Goal: Task Accomplishment & Management: Manage account settings

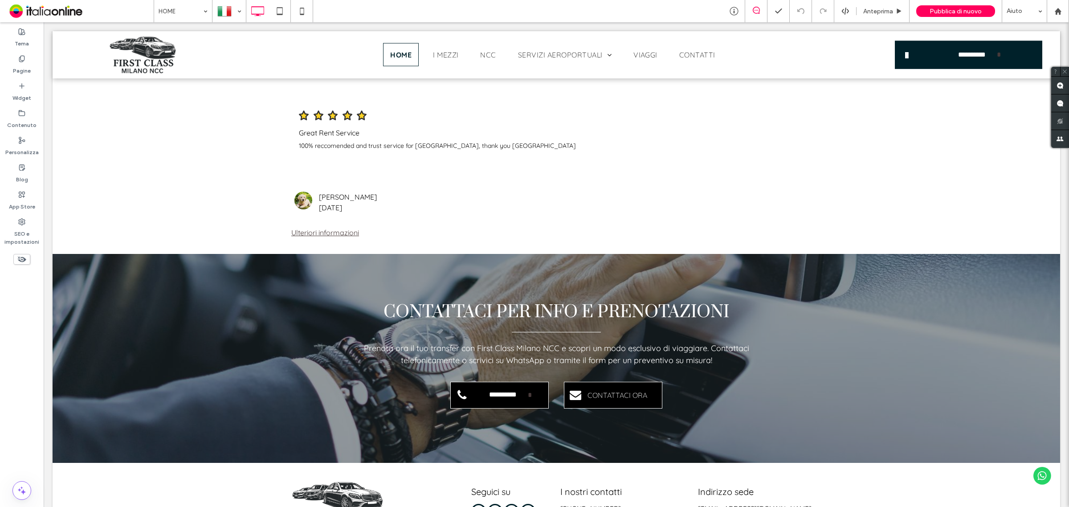
scroll to position [1556, 0]
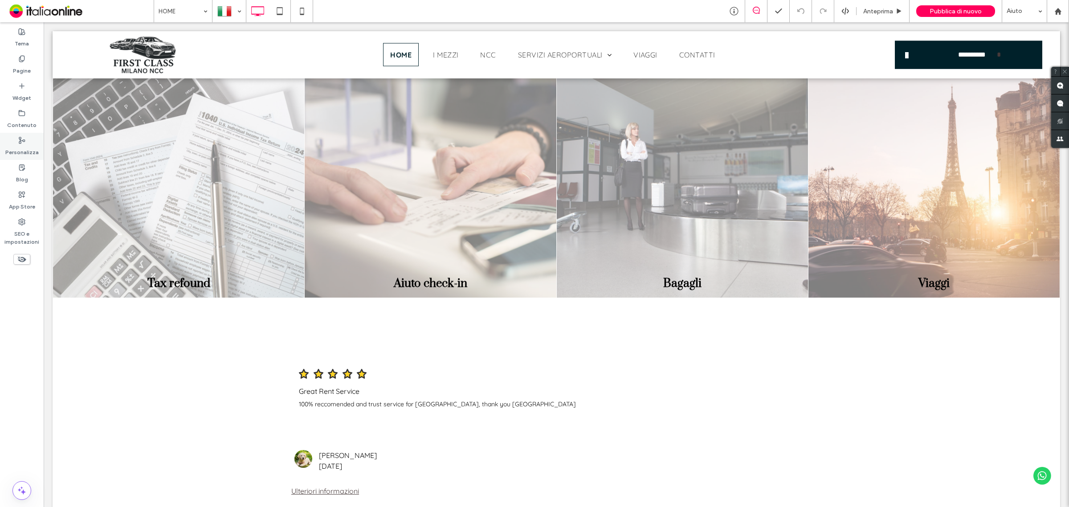
drag, startPoint x: 28, startPoint y: 90, endPoint x: 36, endPoint y: 140, distance: 51.0
click at [28, 90] on label "Widget" at bounding box center [21, 95] width 19 height 12
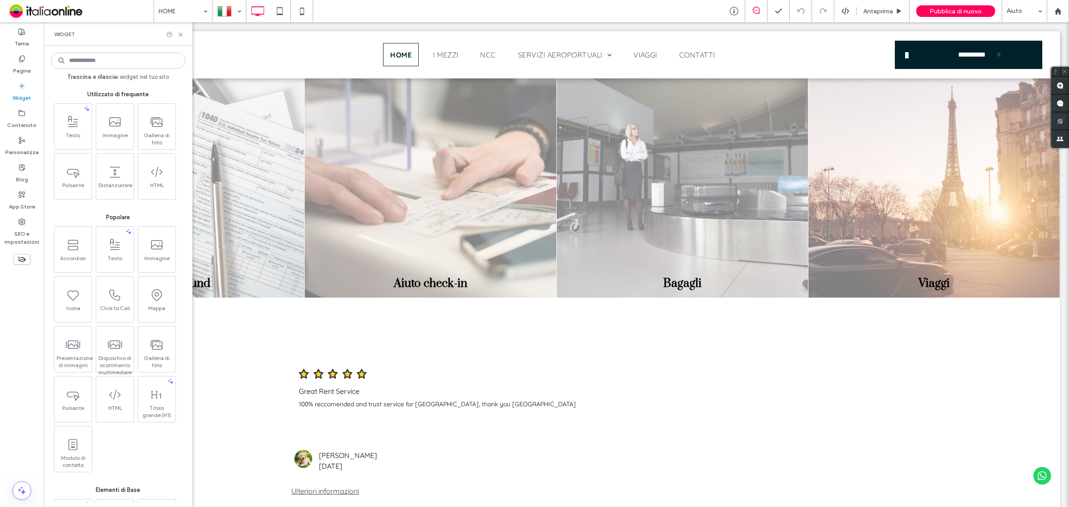
click at [94, 63] on input at bounding box center [118, 61] width 134 height 16
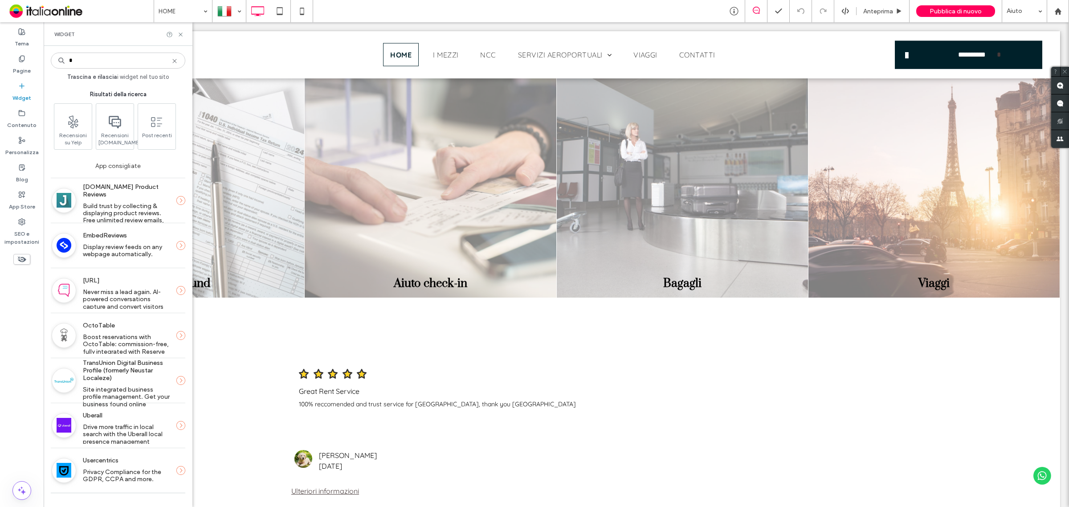
type input "*"
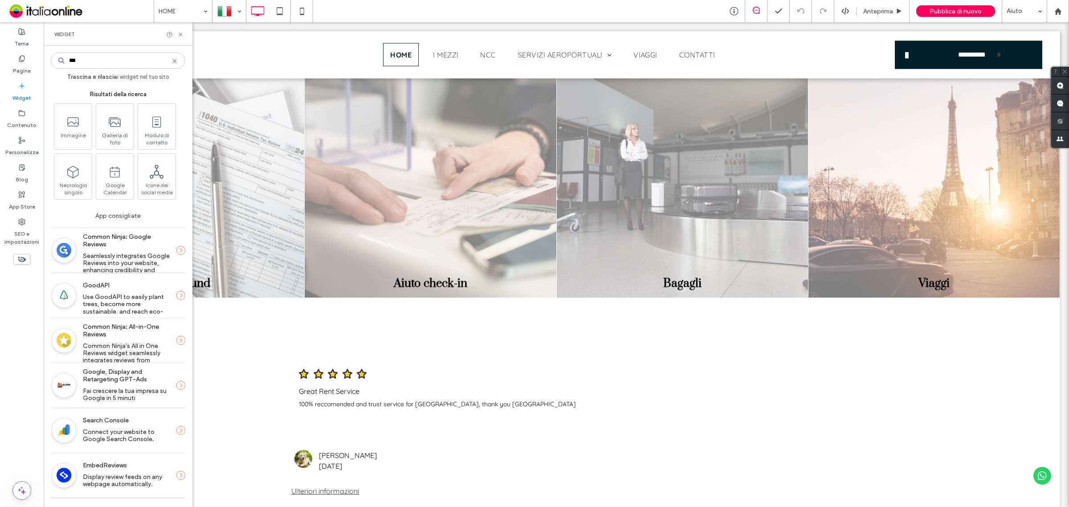
type input "***"
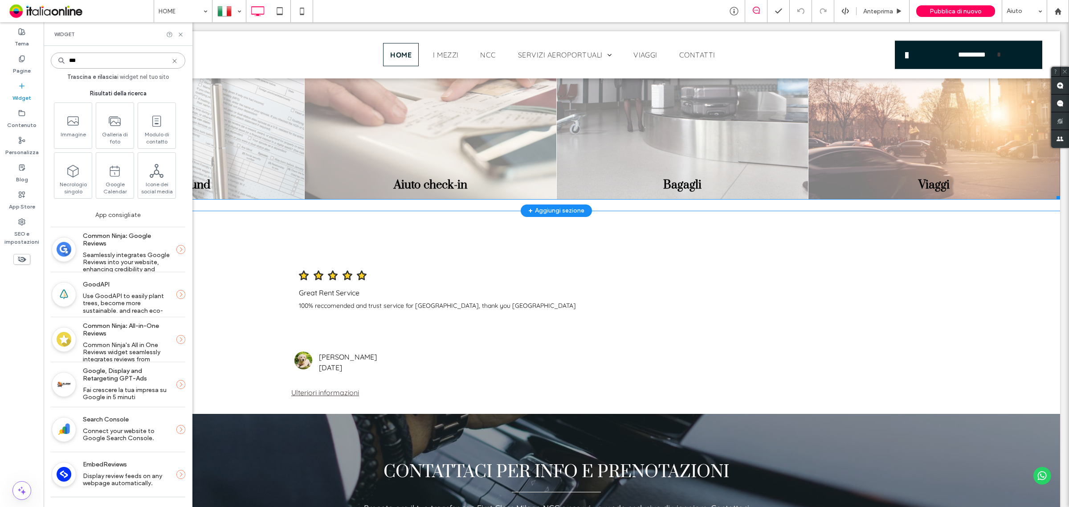
scroll to position [1668, 0]
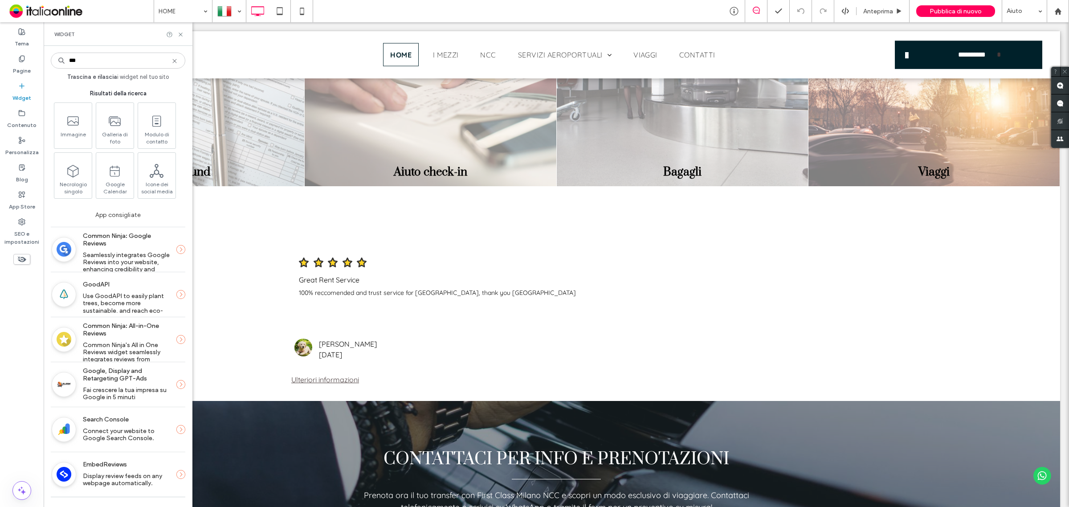
click at [136, 248] on label "Common Ninja: Google Reviews" at bounding box center [126, 240] width 87 height 24
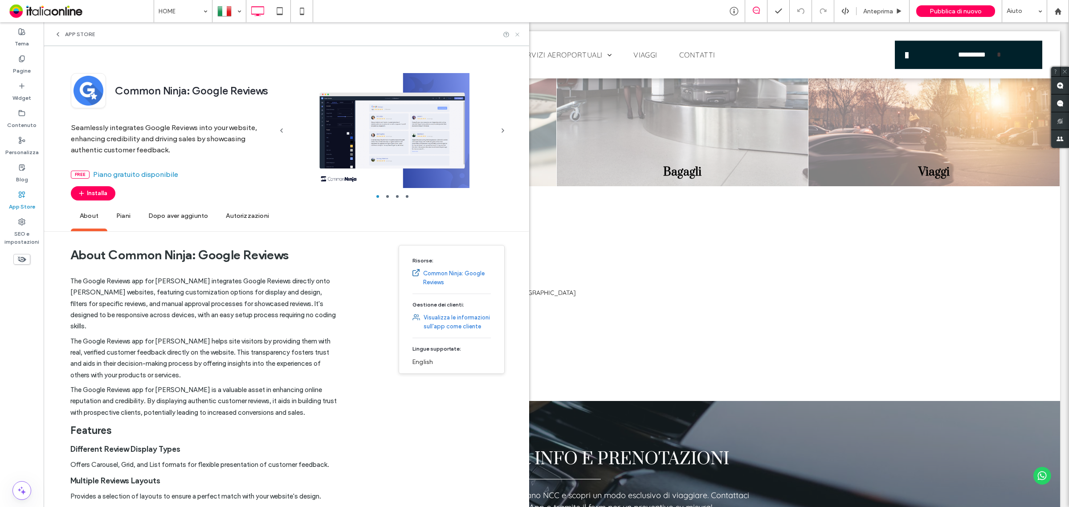
click at [521, 32] on icon at bounding box center [517, 34] width 7 height 7
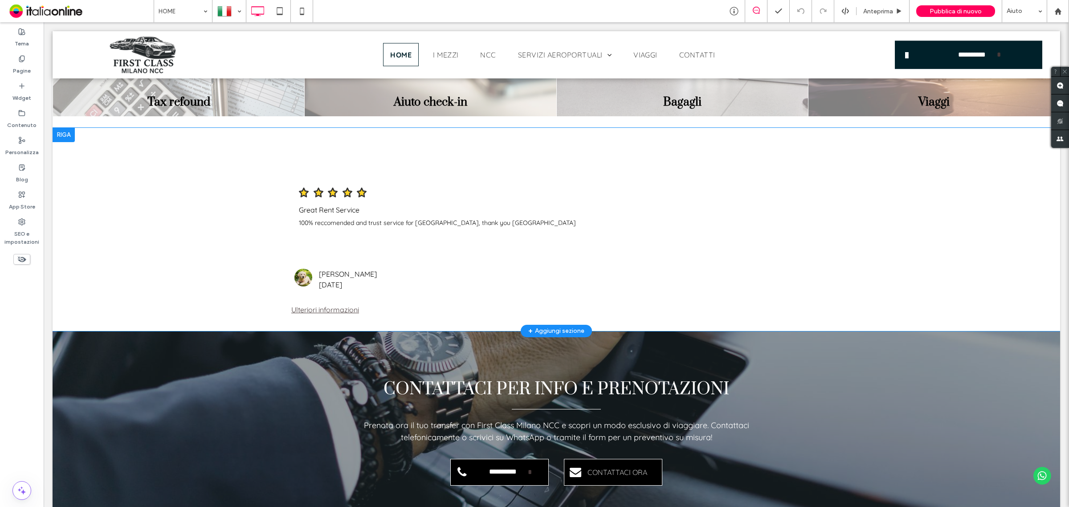
scroll to position [1723, 0]
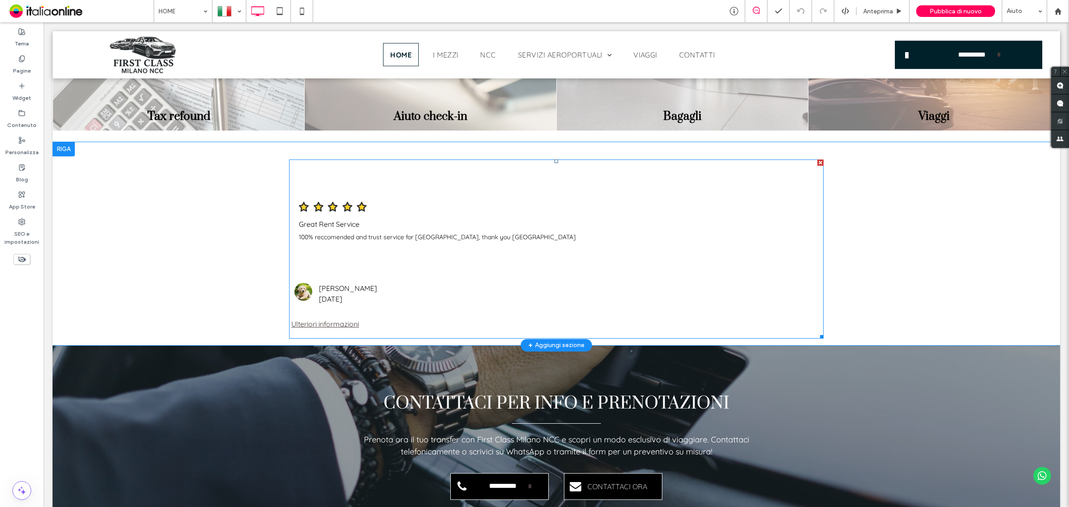
click at [323, 228] on span at bounding box center [556, 248] width 534 height 179
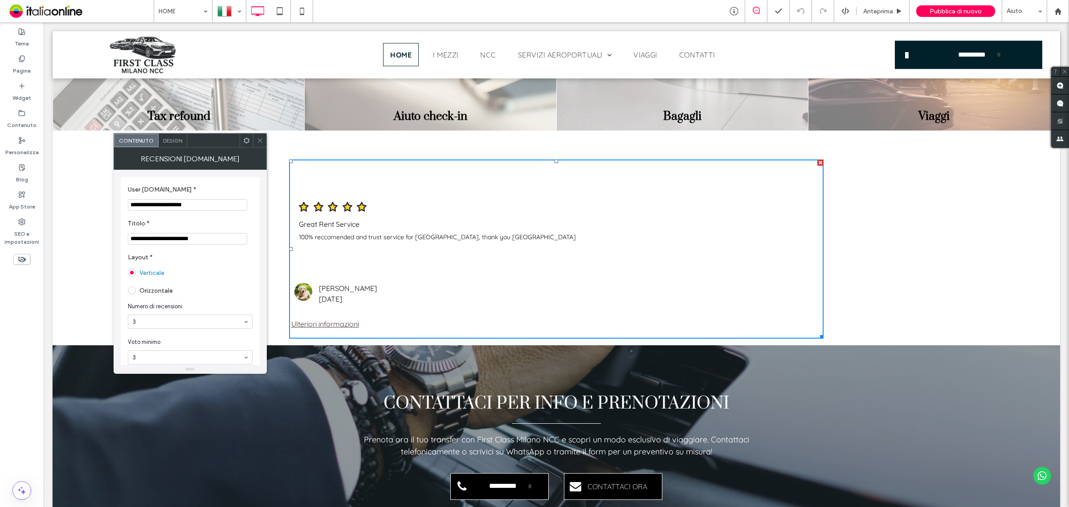
drag, startPoint x: 262, startPoint y: 144, endPoint x: 232, endPoint y: 142, distance: 29.9
click at [262, 144] on span at bounding box center [259, 140] width 7 height 13
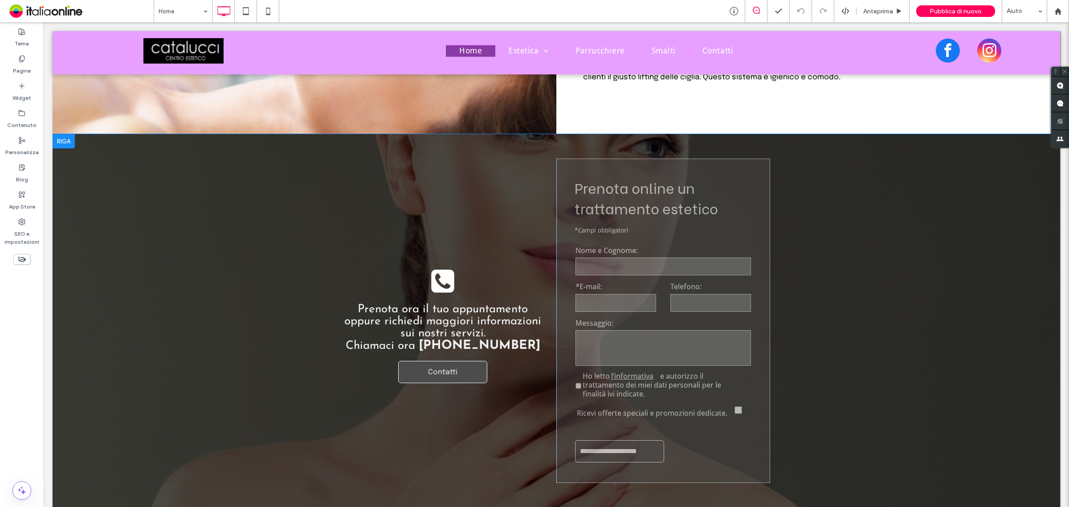
scroll to position [2338, 0]
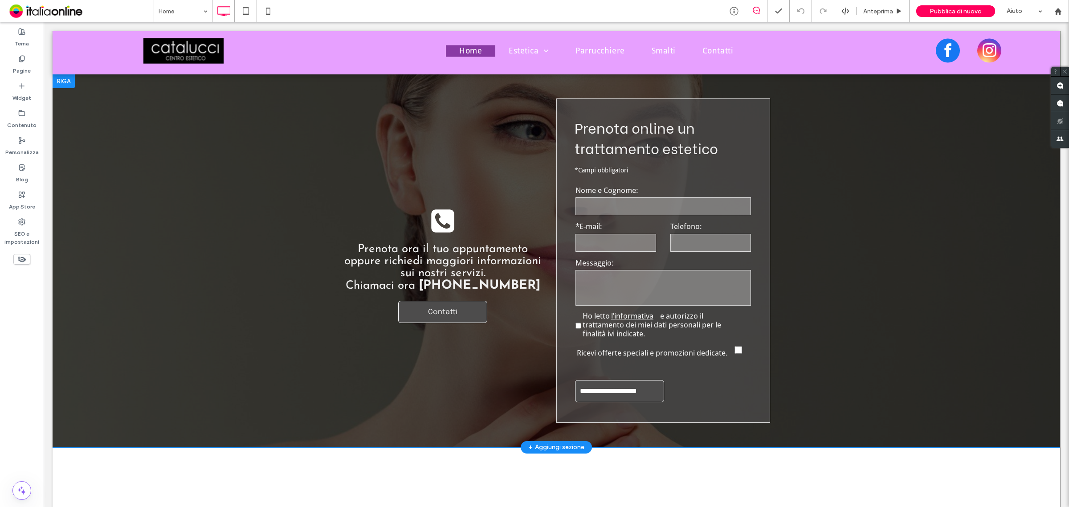
click at [290, 152] on div "**********" at bounding box center [556, 260] width 1007 height 373
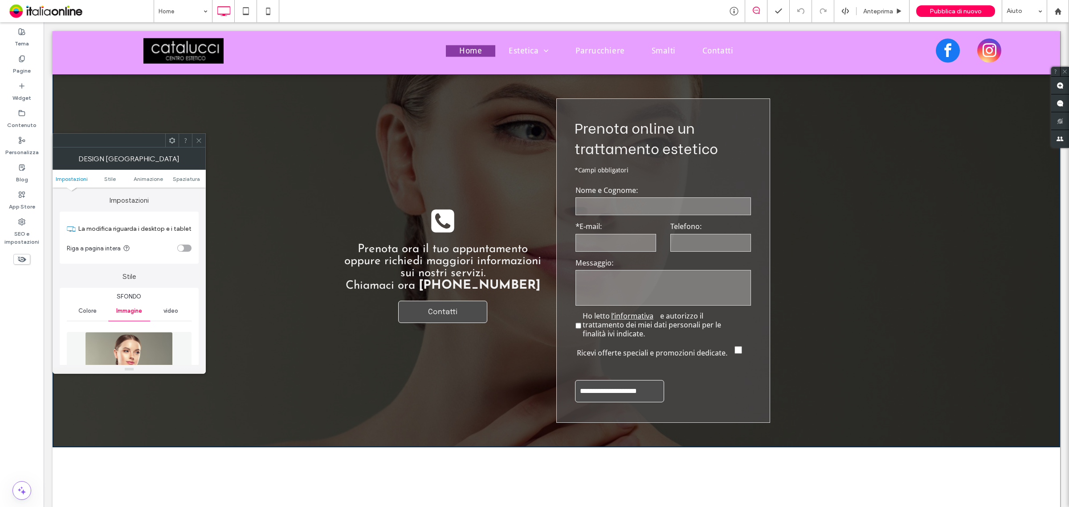
drag, startPoint x: 196, startPoint y: 136, endPoint x: 193, endPoint y: 142, distance: 7.2
click at [196, 136] on span at bounding box center [198, 140] width 7 height 13
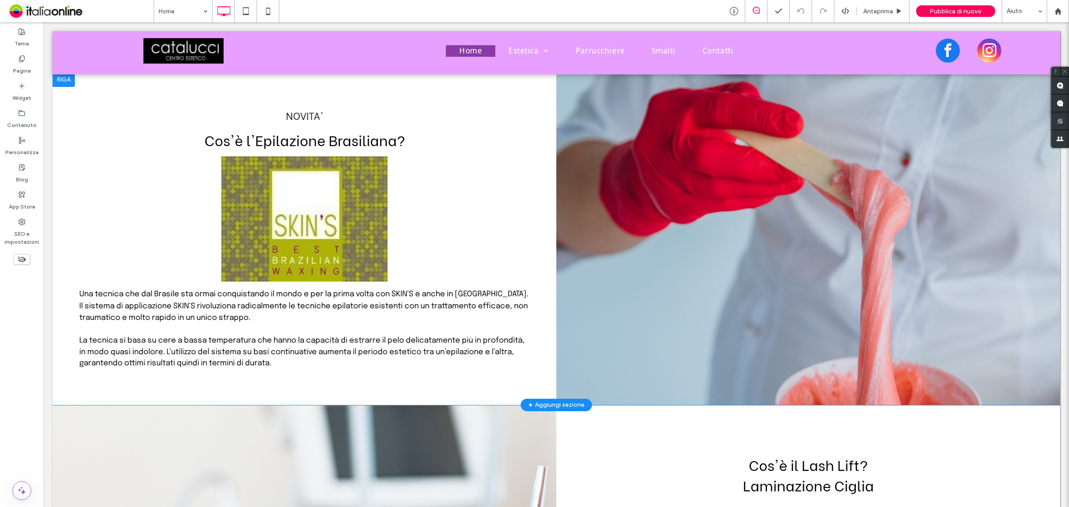
scroll to position [1224, 0]
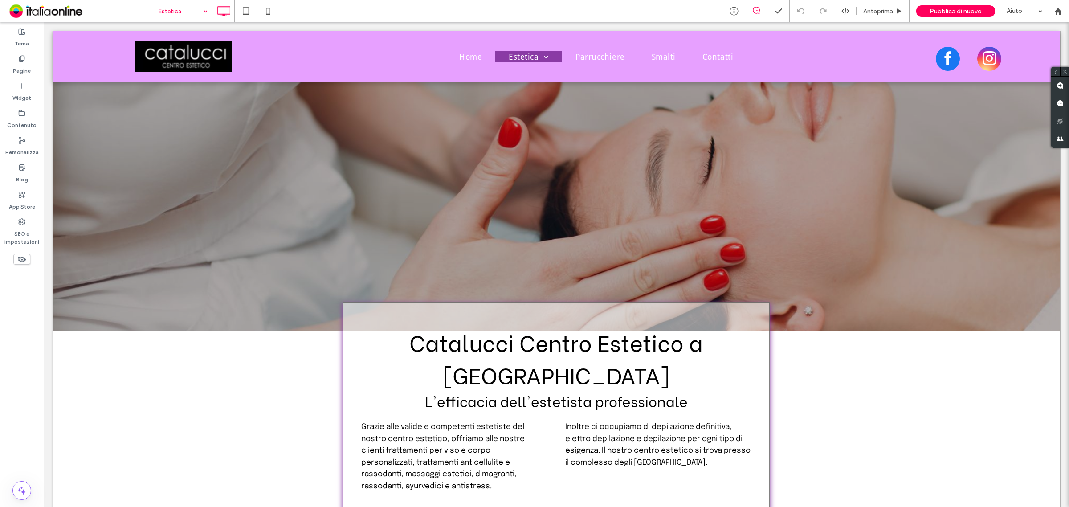
click at [202, 12] on div "Estetica" at bounding box center [183, 11] width 58 height 22
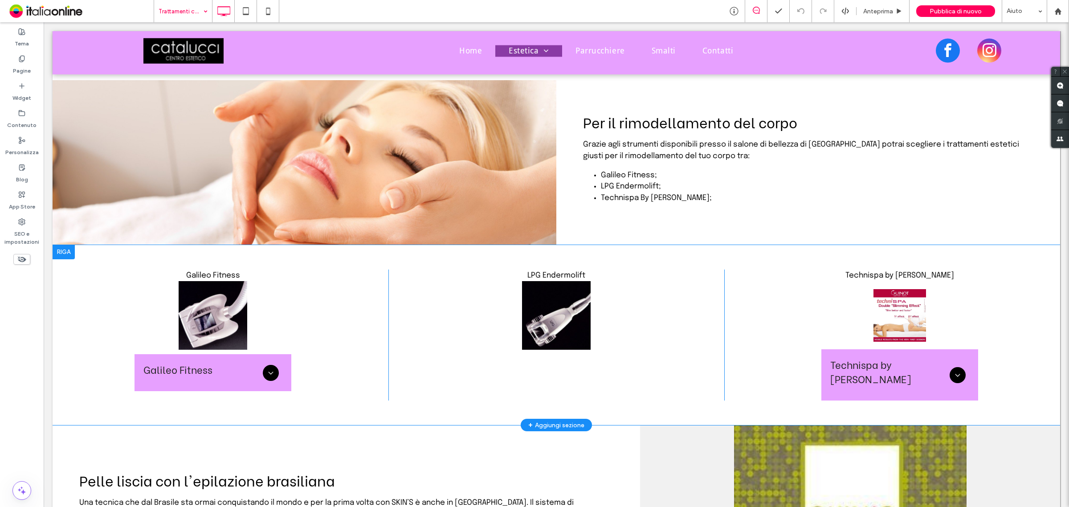
scroll to position [2151, 0]
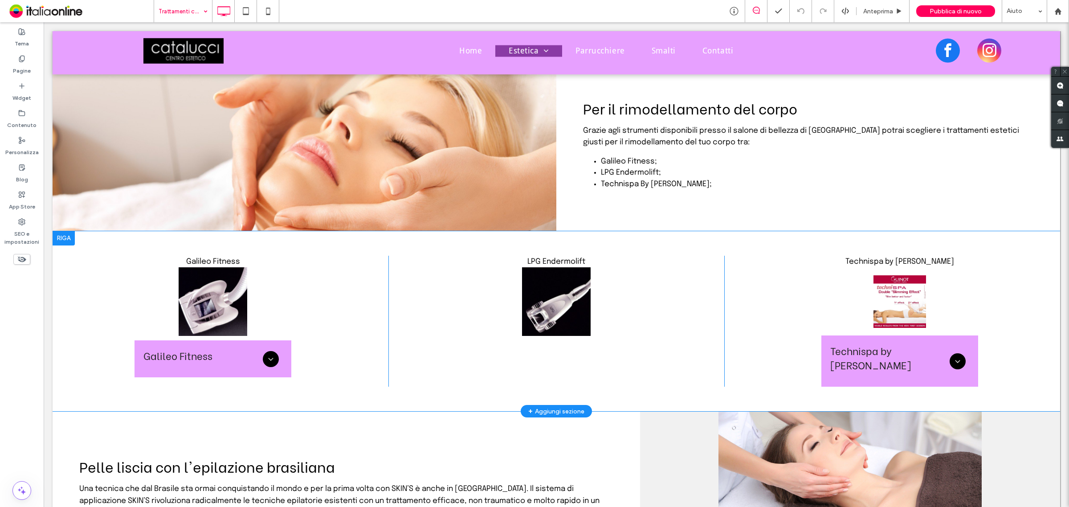
click at [812, 256] on div "Technispa by Guinot Titolo diapositiva Scrivi qui la tua didascalia Pulsante Ti…" at bounding box center [892, 321] width 336 height 131
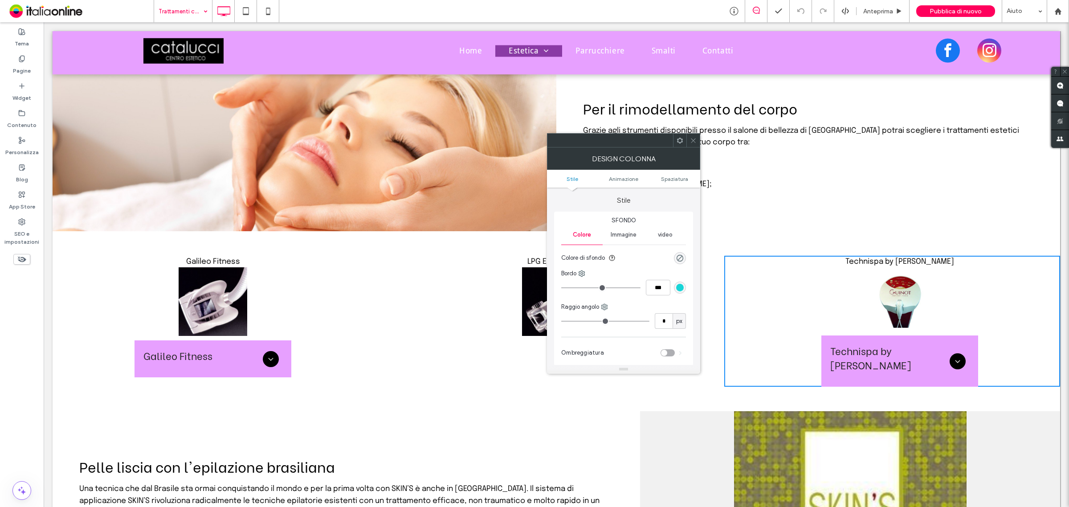
click at [696, 141] on icon at bounding box center [693, 140] width 7 height 7
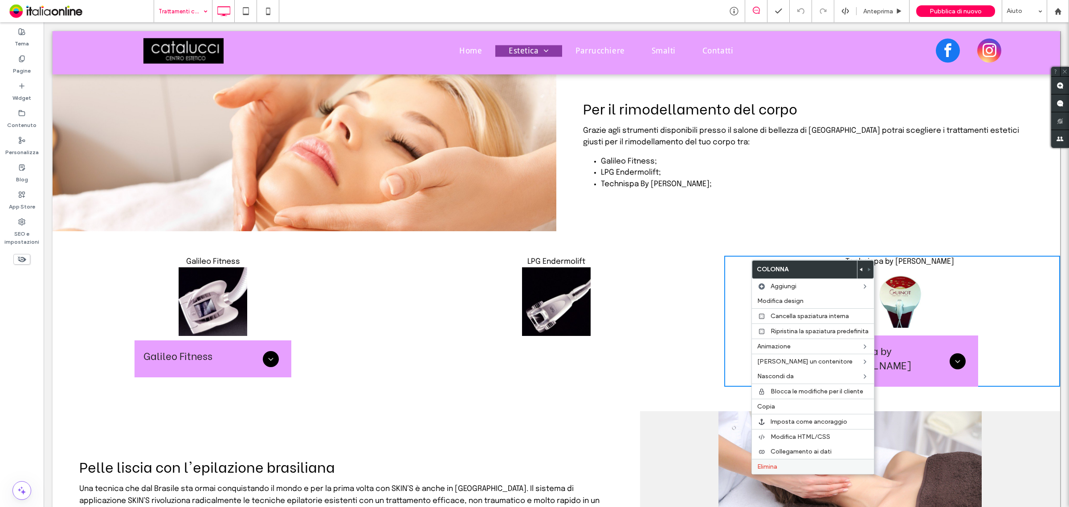
click at [774, 466] on span "Elimina" at bounding box center [767, 467] width 20 height 8
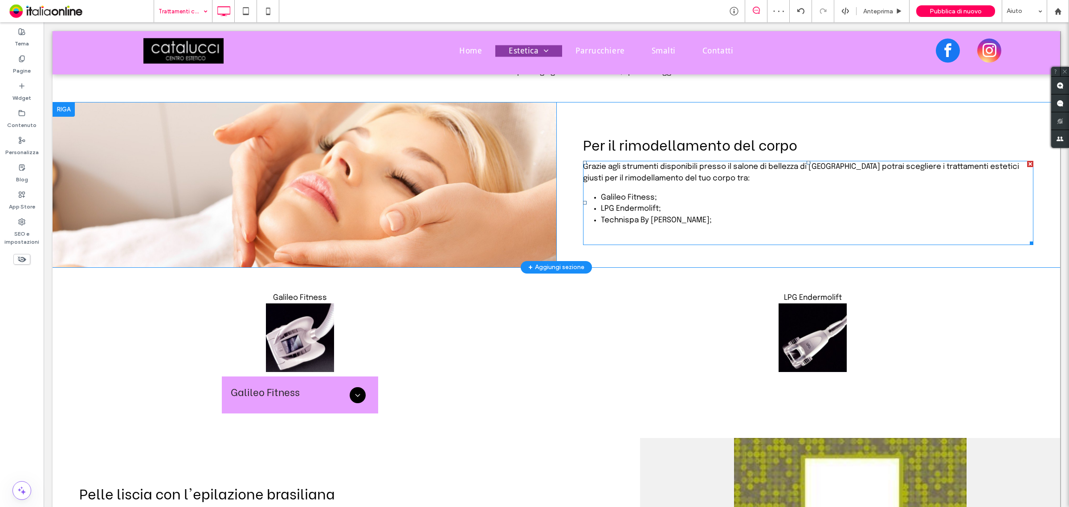
scroll to position [2095, 0]
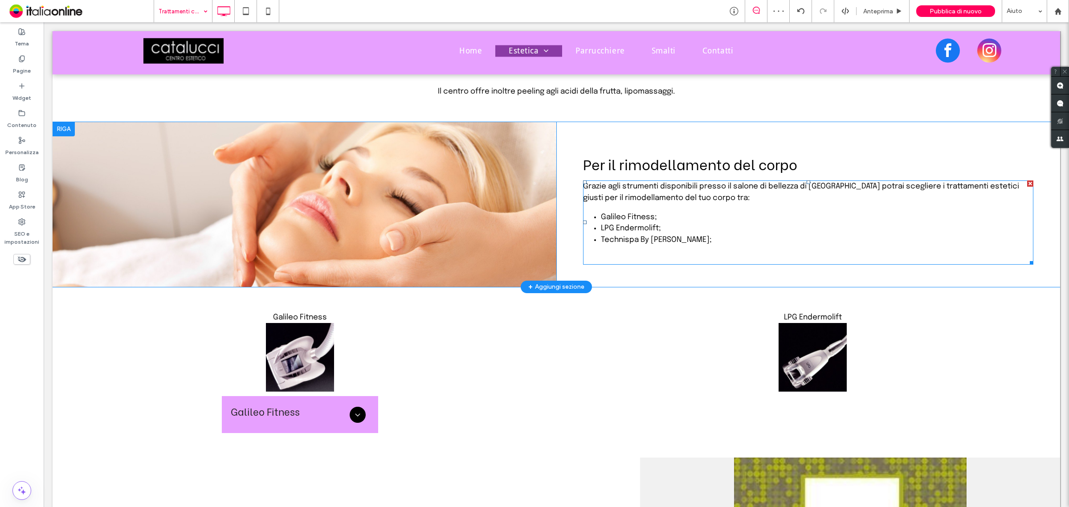
click at [635, 234] on li "Technispa By Guinot;" at bounding box center [817, 240] width 432 height 12
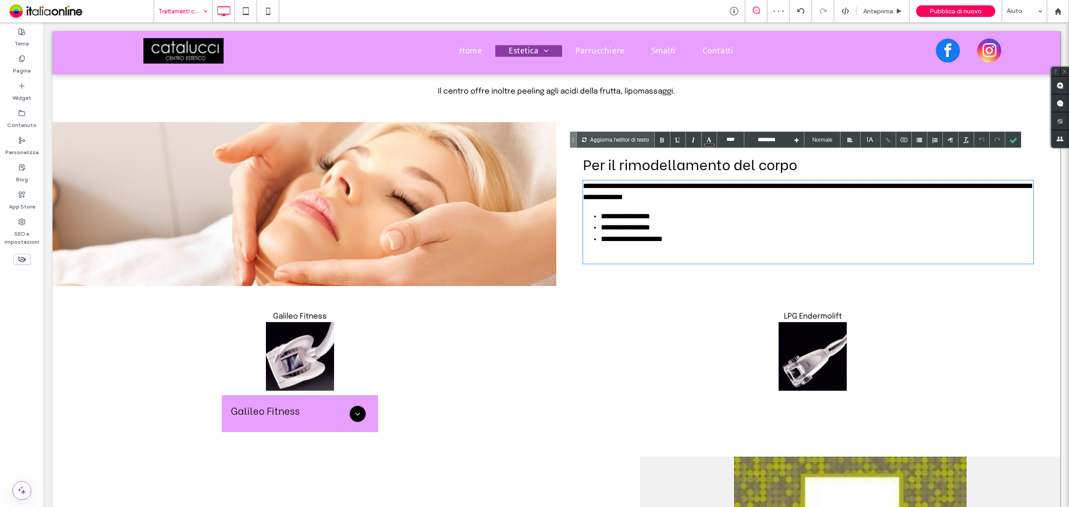
scroll to position [2092, 0]
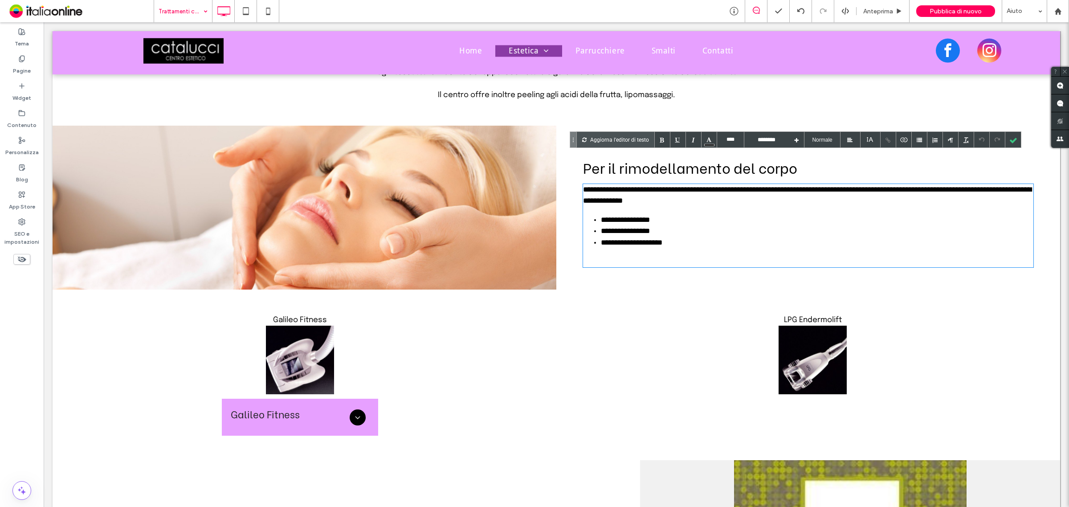
click at [671, 237] on li "**********" at bounding box center [815, 243] width 428 height 12
click at [672, 237] on li "**********" at bounding box center [815, 243] width 428 height 12
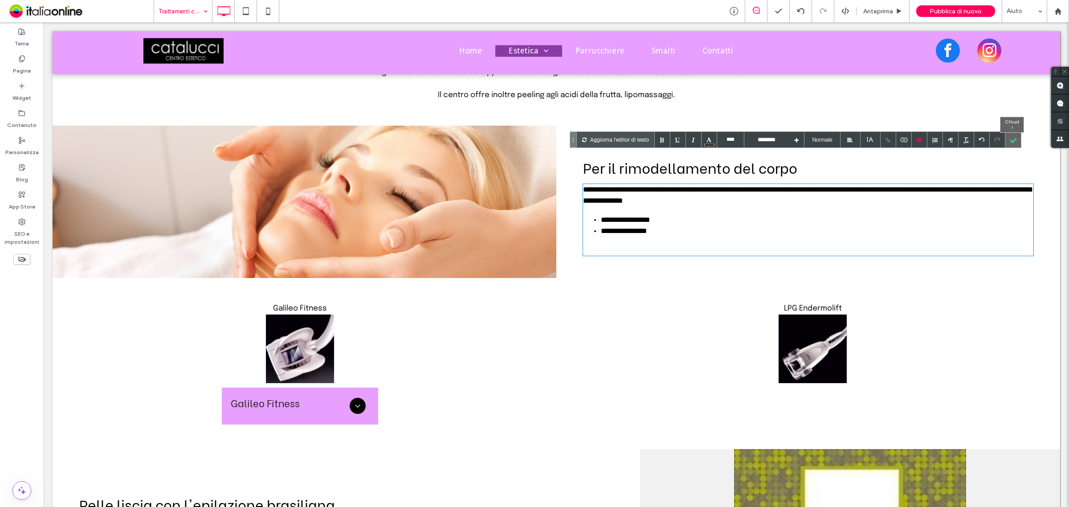
click at [1009, 141] on div at bounding box center [1013, 140] width 16 height 16
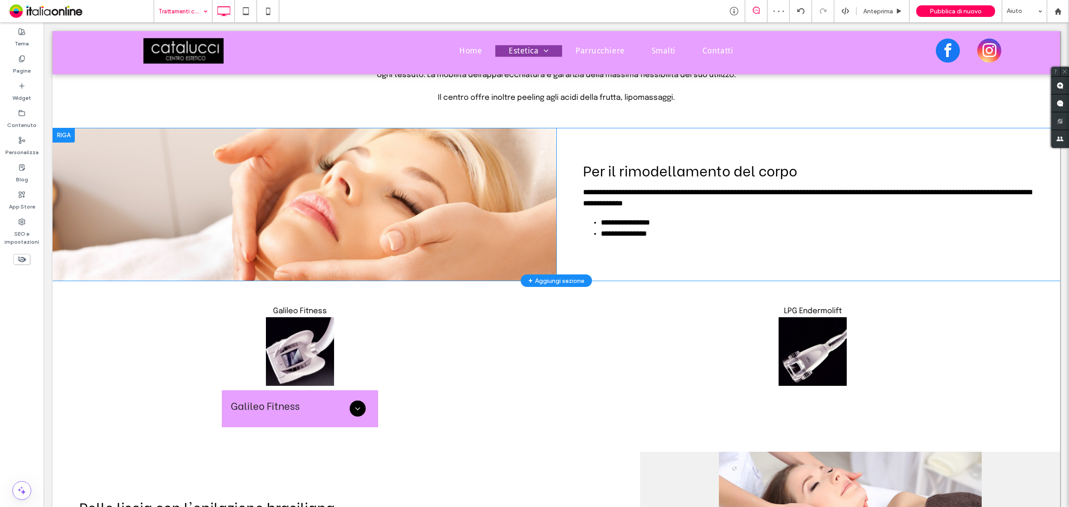
scroll to position [1896, 0]
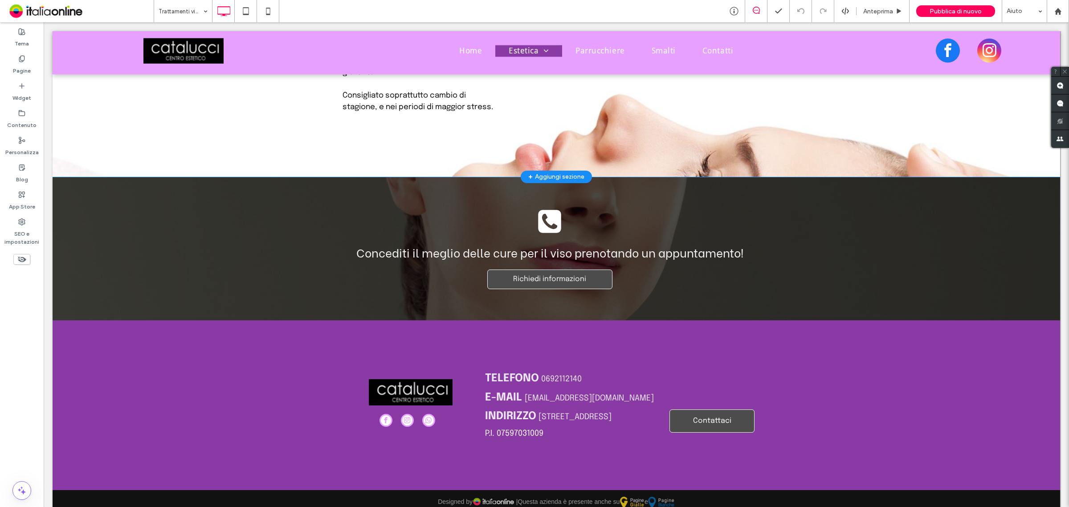
scroll to position [1615, 0]
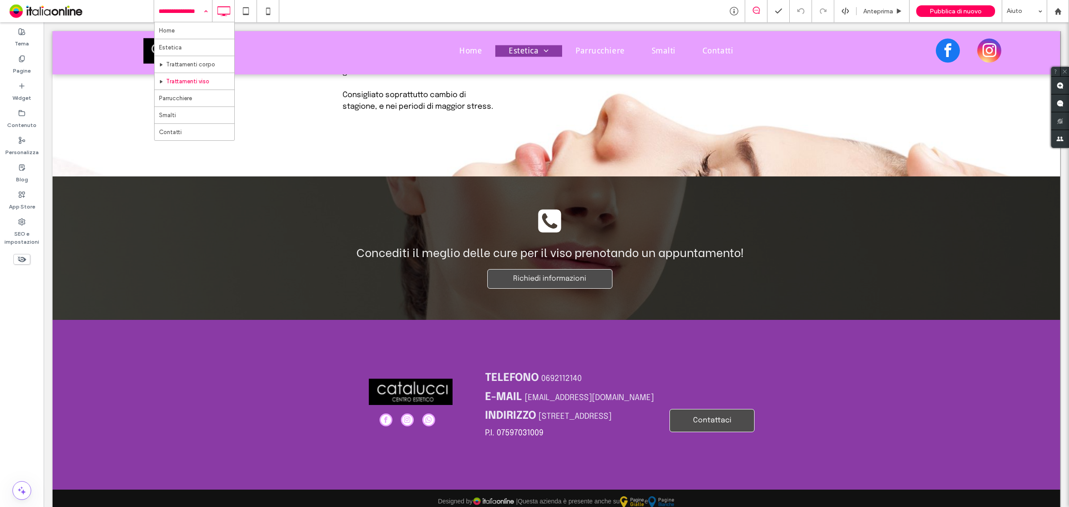
click at [205, 12] on div "Home Estetica Trattamenti corpo Trattamenti viso Parrucchiere Smalti Contatti" at bounding box center [183, 11] width 58 height 22
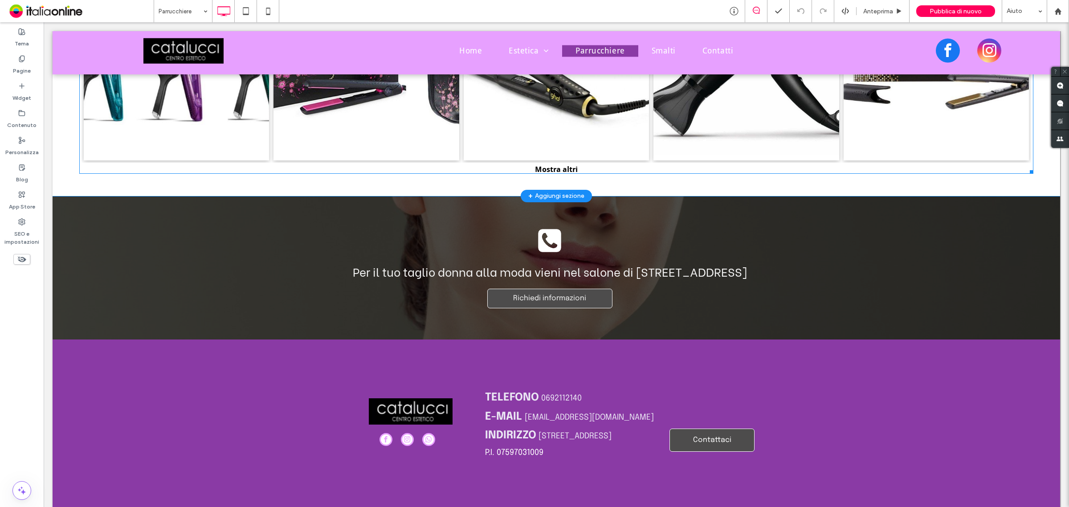
scroll to position [1623, 0]
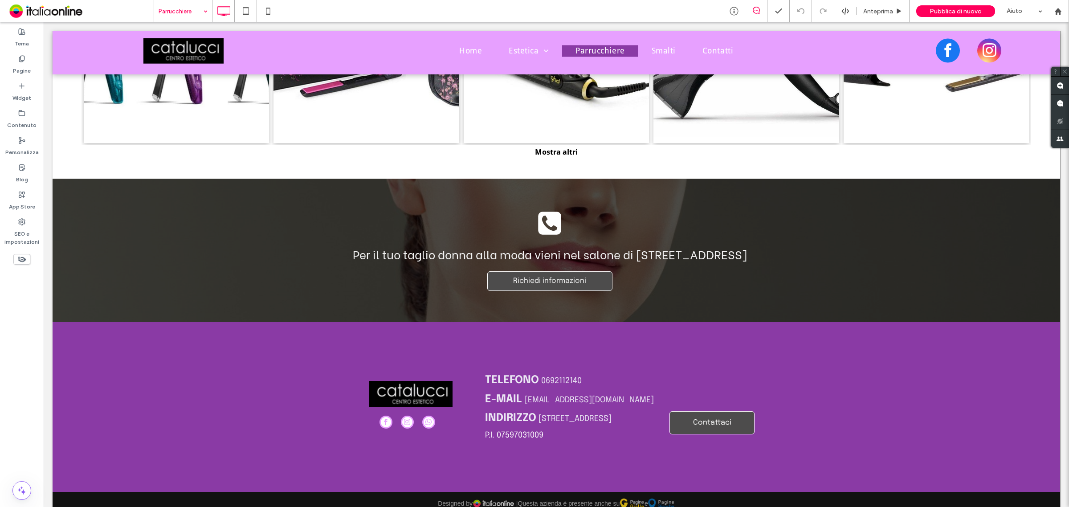
click at [194, 8] on input at bounding box center [181, 11] width 45 height 22
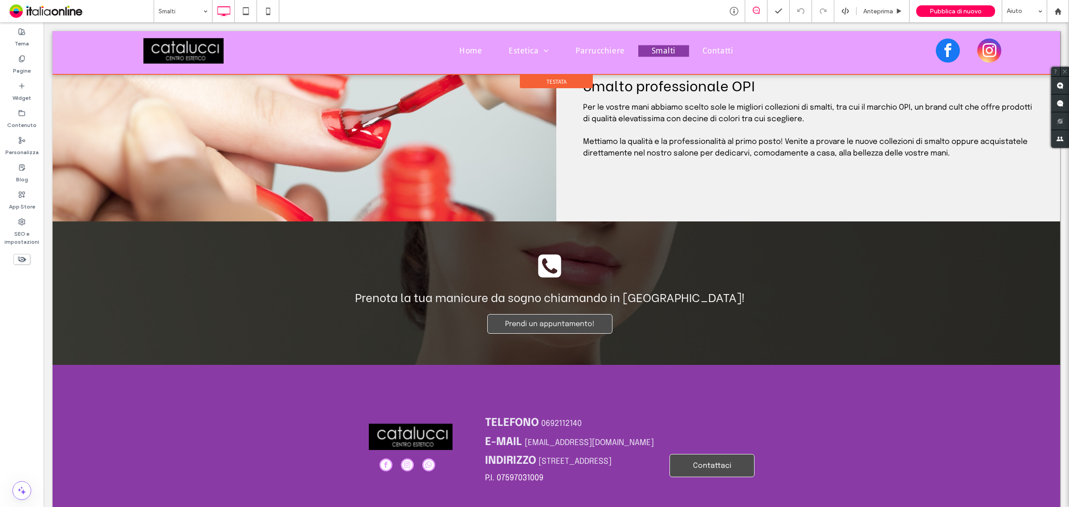
scroll to position [955, 0]
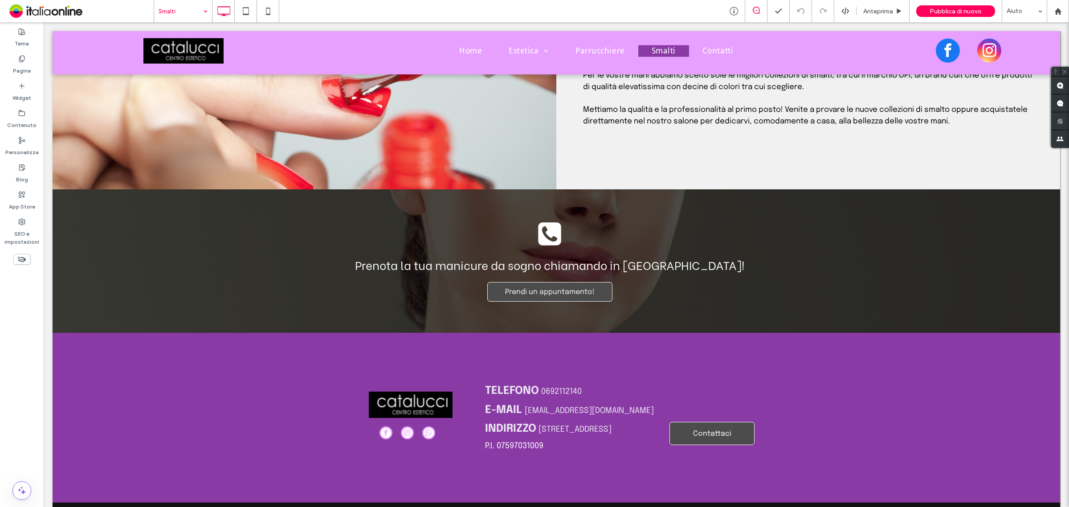
click at [192, 8] on input at bounding box center [181, 11] width 45 height 22
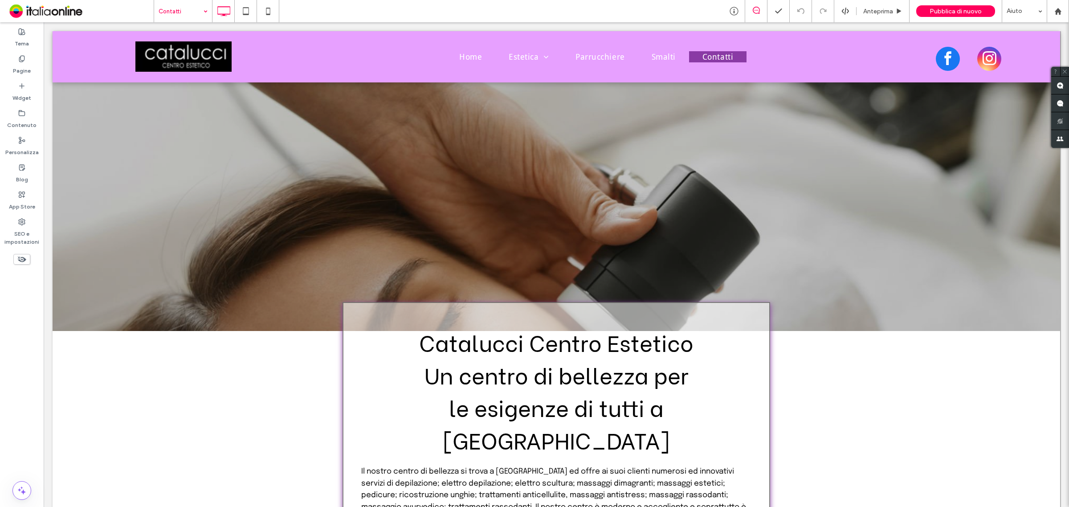
click at [198, 9] on input at bounding box center [181, 11] width 45 height 22
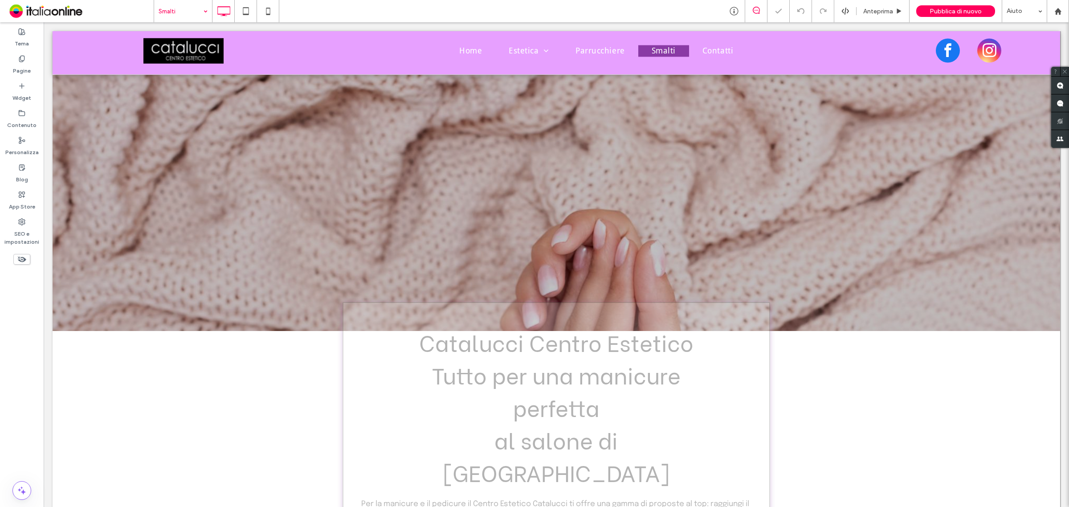
scroll to position [592, 0]
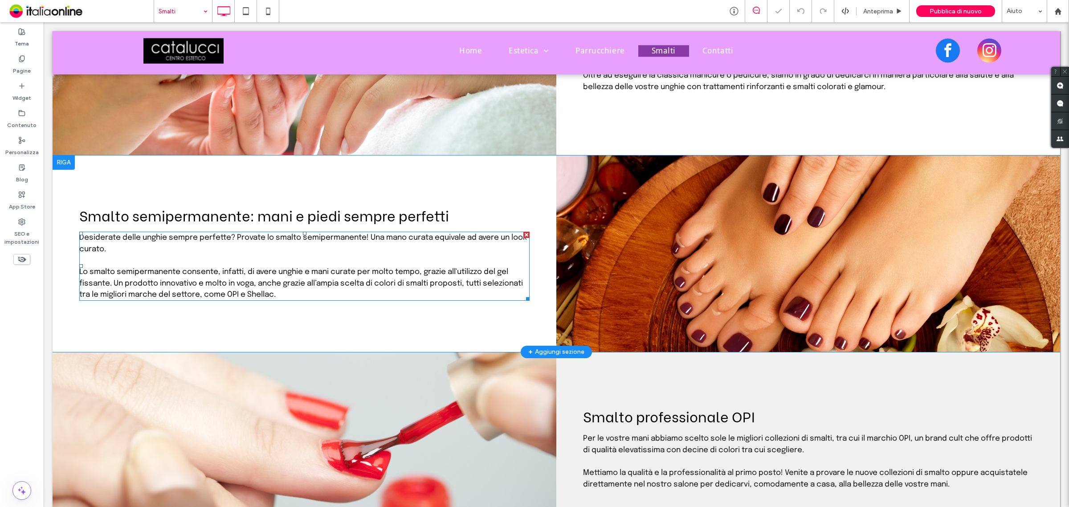
drag, startPoint x: 295, startPoint y: 260, endPoint x: 294, endPoint y: 254, distance: 5.5
click at [295, 266] on div "Lo smalto semipermanente consente, infatti, di avere unghie e mani curate per m…" at bounding box center [304, 283] width 450 height 34
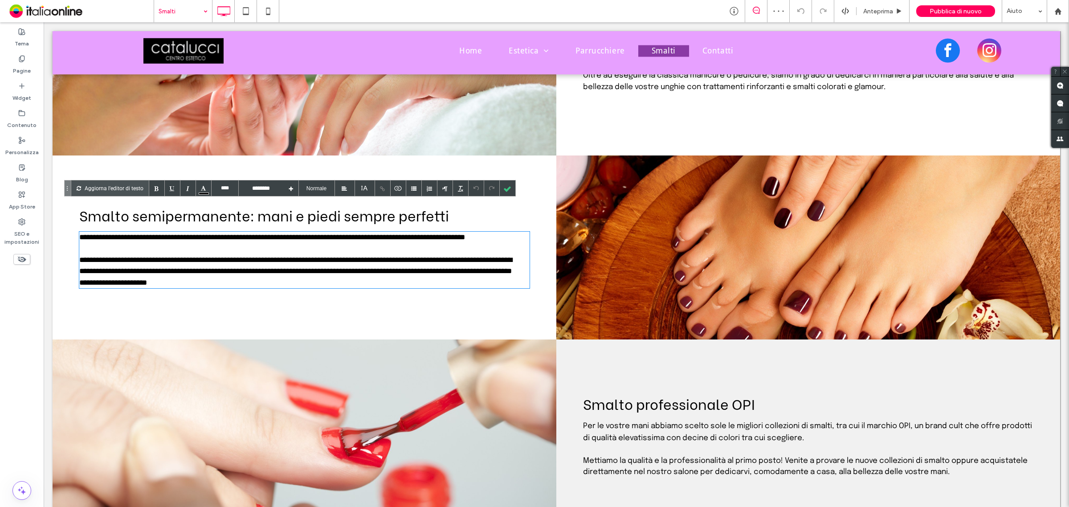
click at [319, 265] on div "**********" at bounding box center [302, 271] width 446 height 34
click at [510, 183] on div at bounding box center [508, 188] width 16 height 16
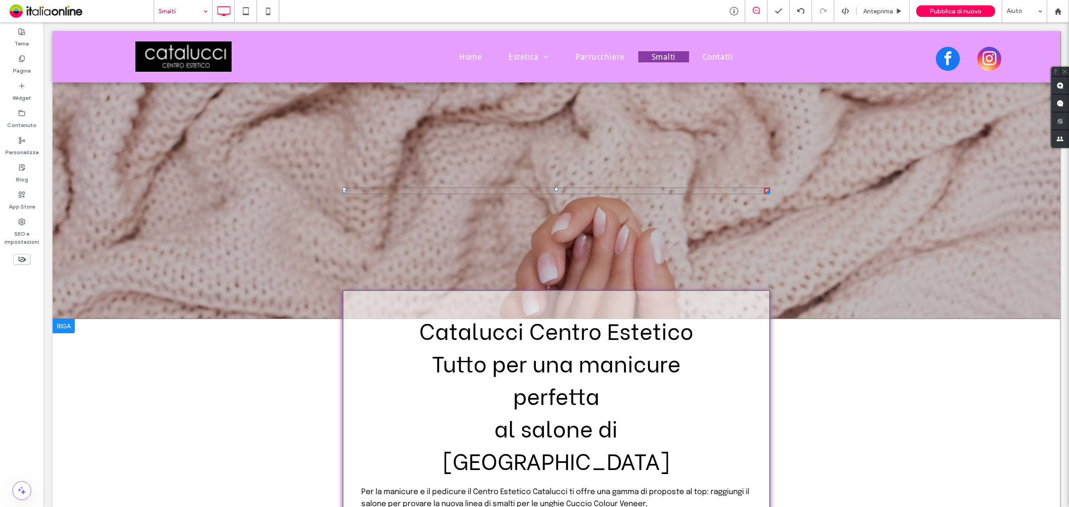
scroll to position [0, 0]
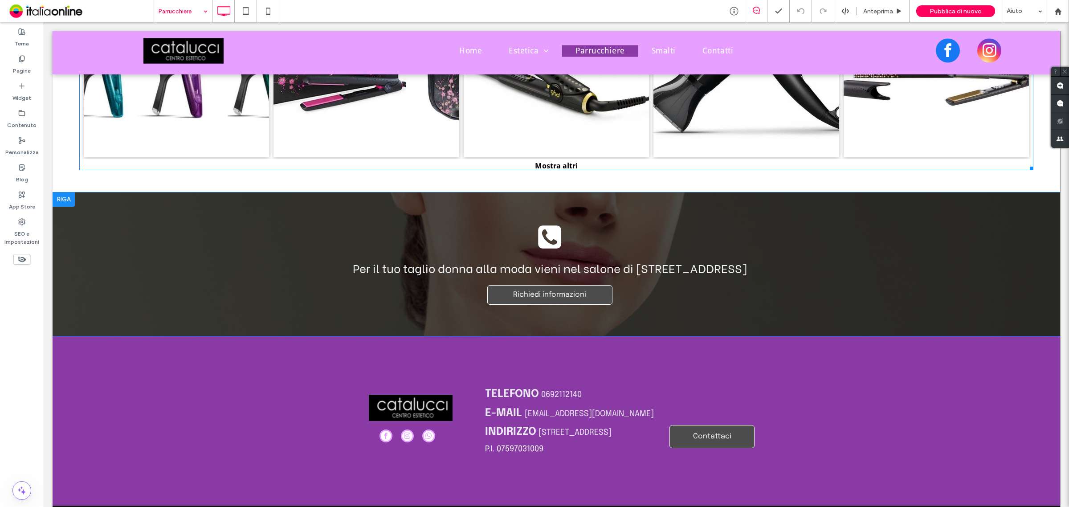
scroll to position [1623, 0]
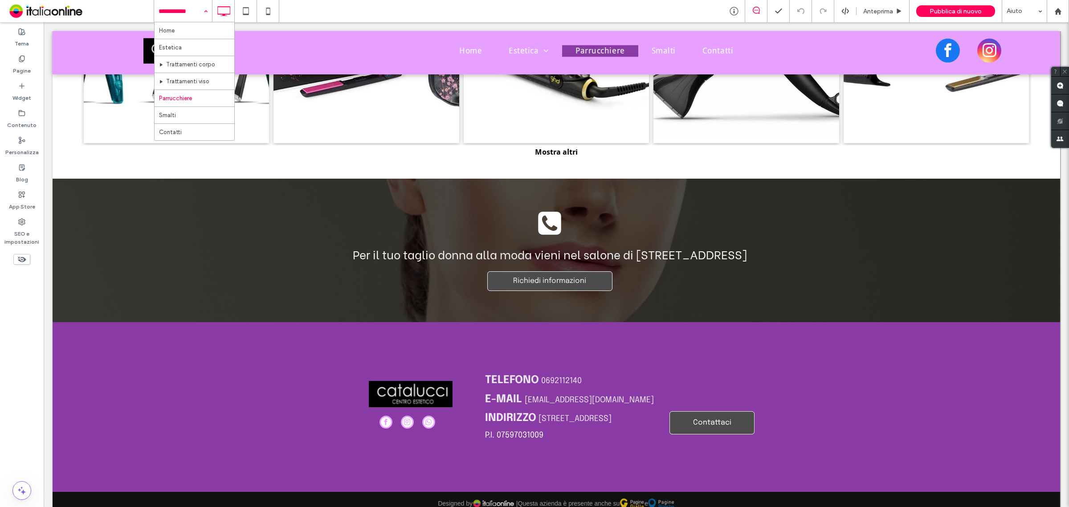
click at [200, 13] on div "Home Estetica Trattamenti corpo Trattamenti viso Parrucchiere Smalti Contatti" at bounding box center [183, 11] width 58 height 22
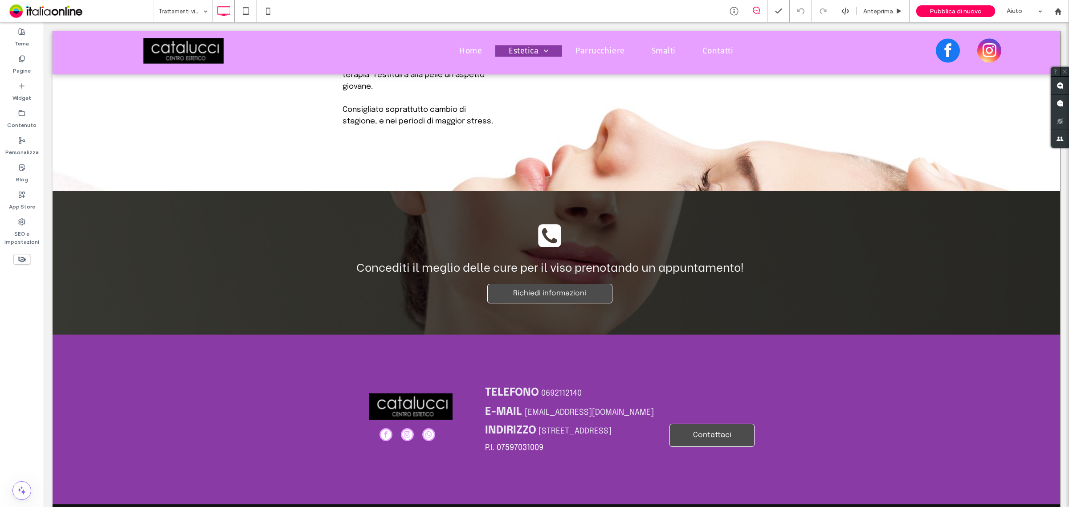
scroll to position [1615, 0]
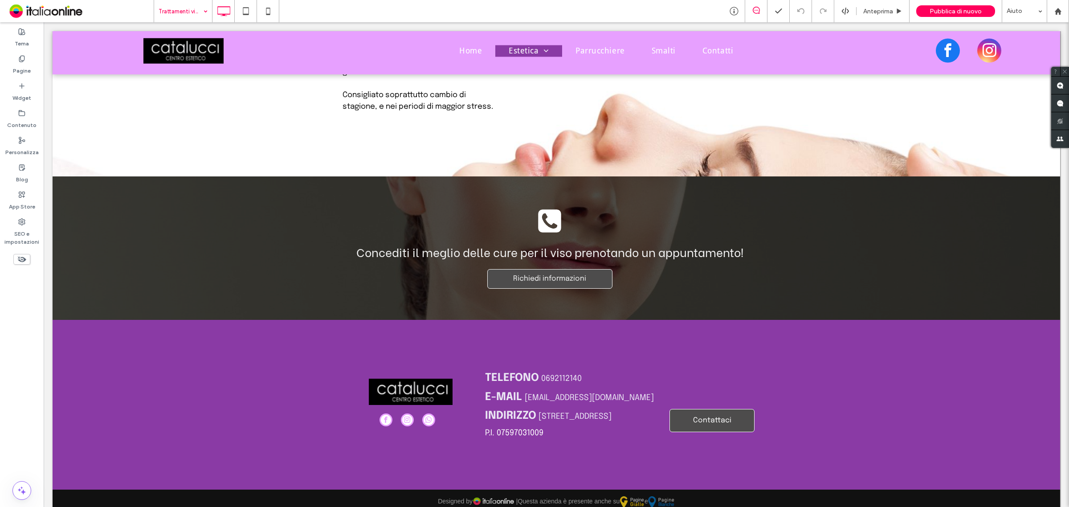
click at [197, 8] on input at bounding box center [181, 11] width 45 height 22
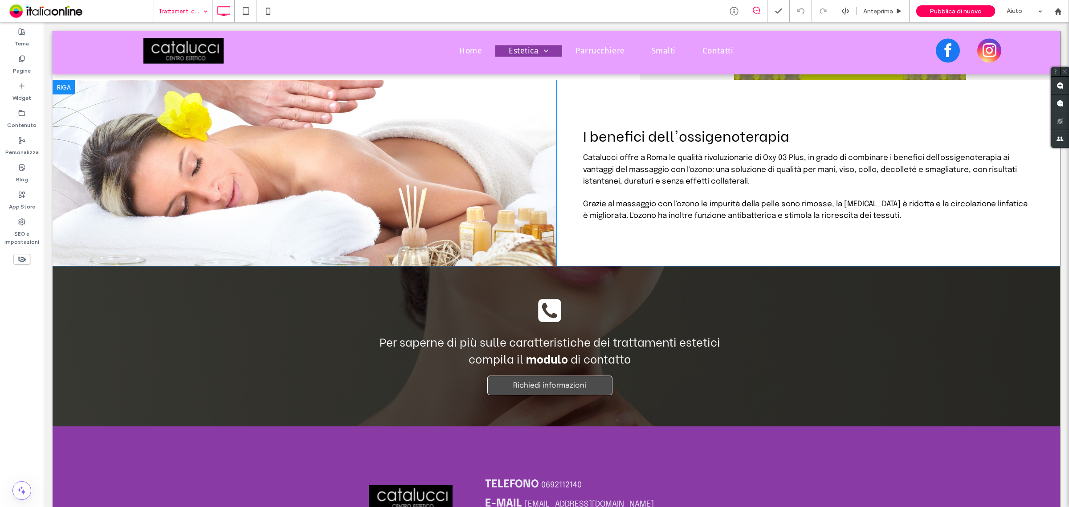
scroll to position [2672, 0]
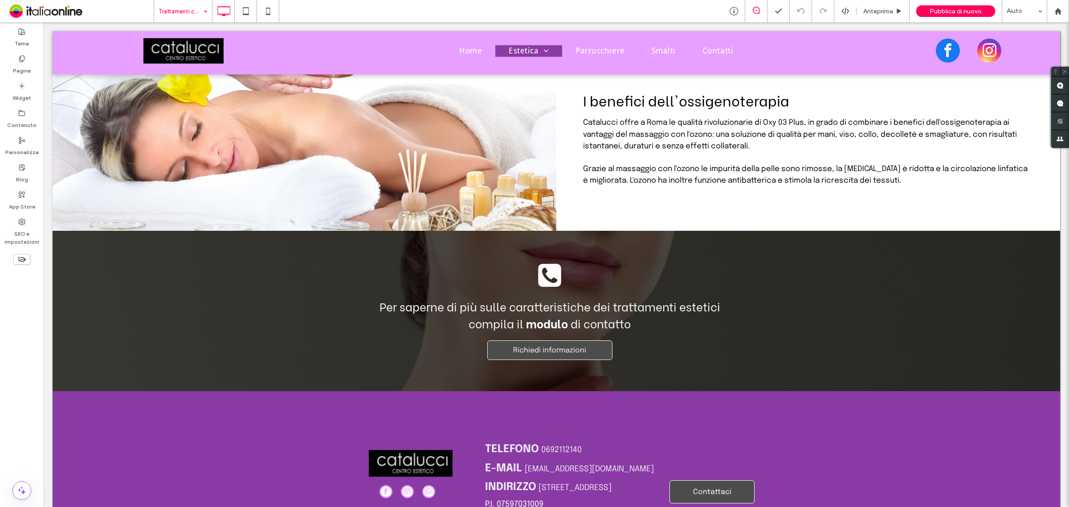
click at [199, 8] on input at bounding box center [181, 11] width 45 height 22
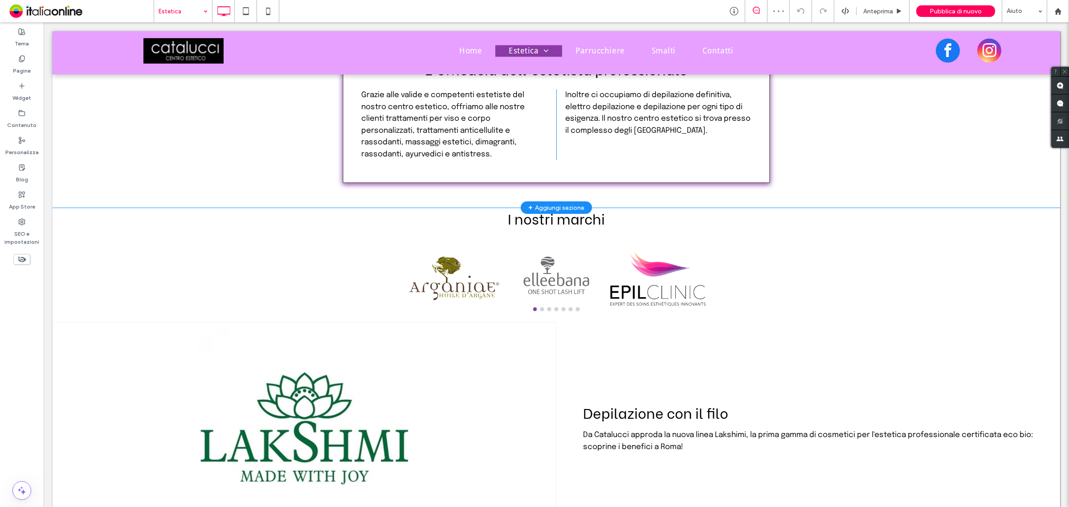
scroll to position [334, 0]
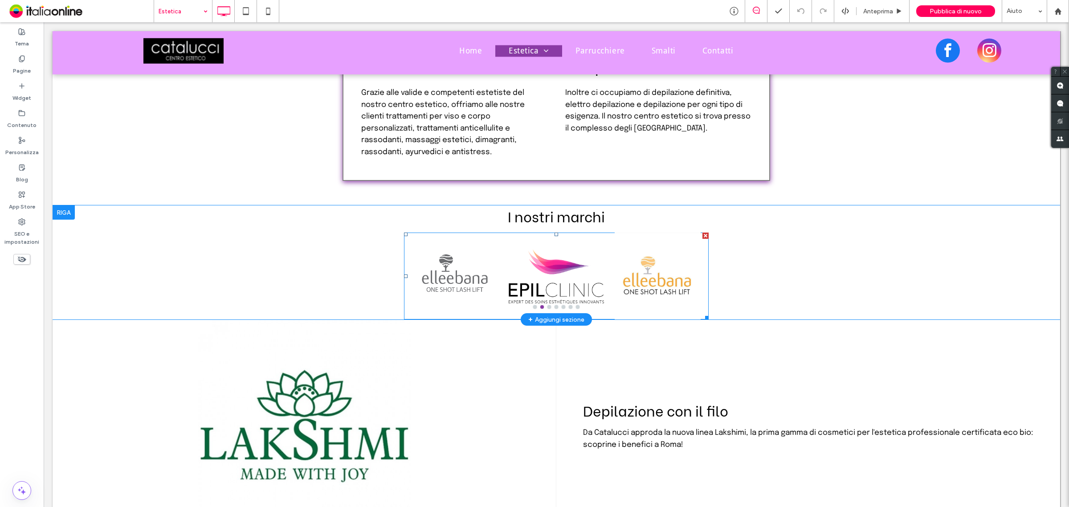
click at [600, 248] on div at bounding box center [556, 275] width 102 height 87
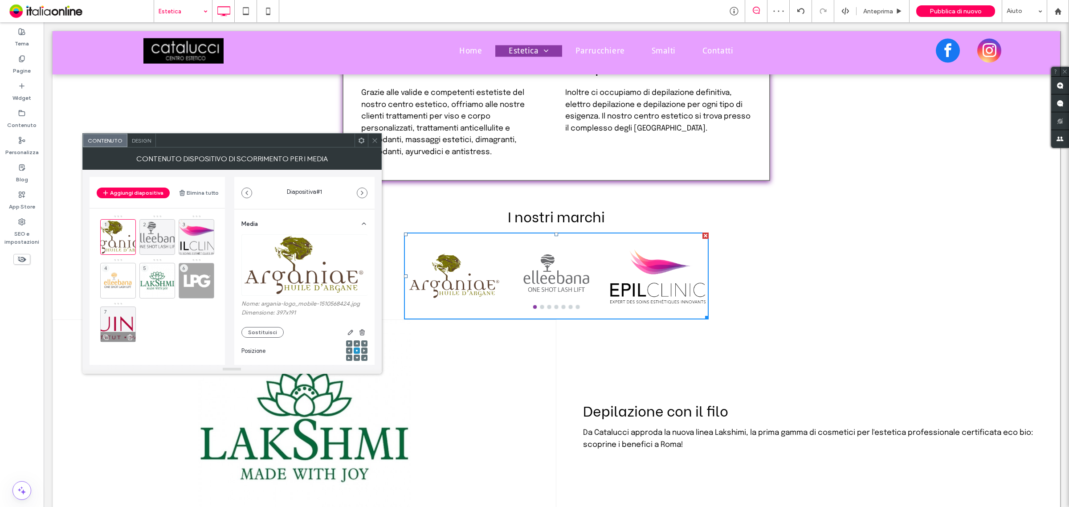
click at [116, 324] on div "7" at bounding box center [118, 324] width 36 height 36
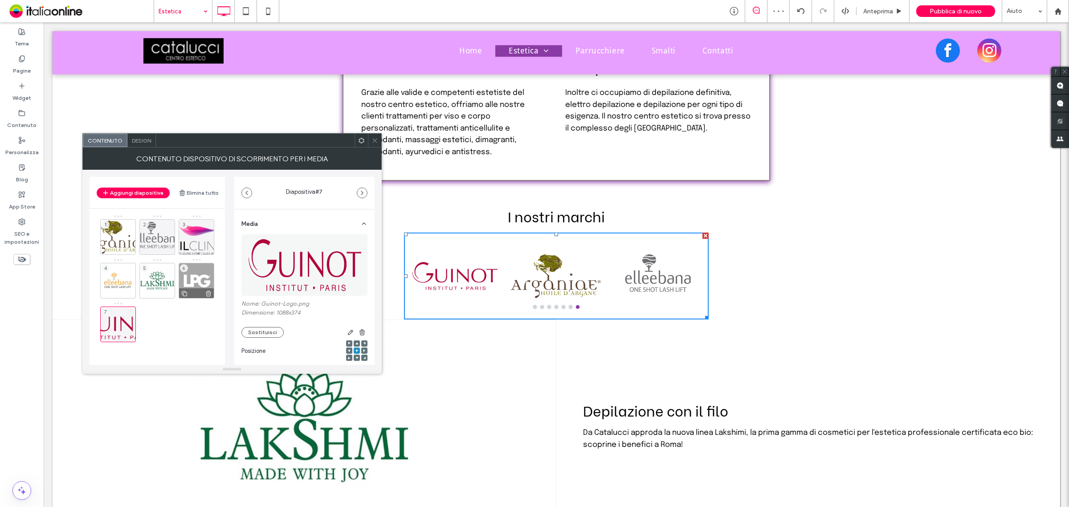
click at [197, 281] on div "6" at bounding box center [197, 281] width 36 height 36
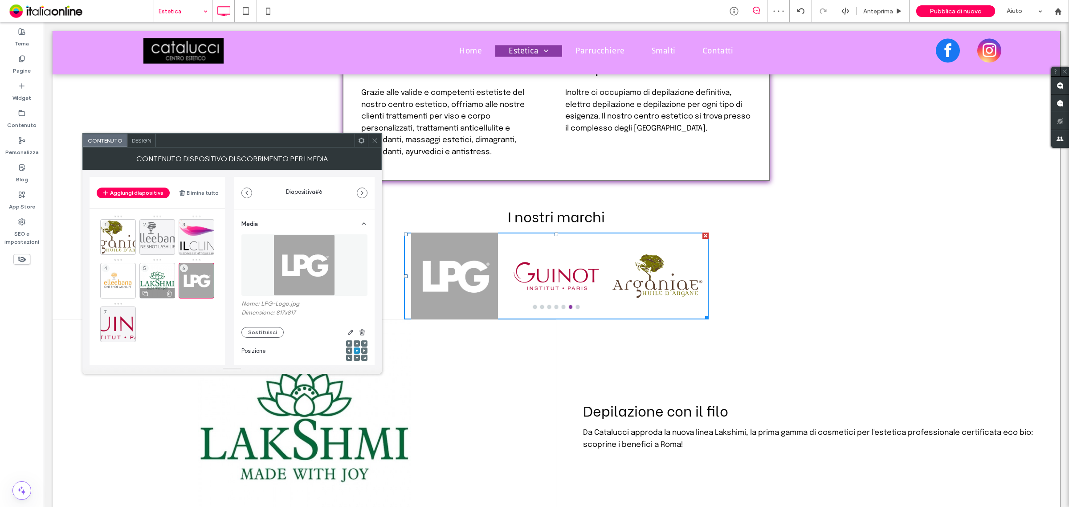
click at [159, 277] on div "5" at bounding box center [157, 281] width 36 height 36
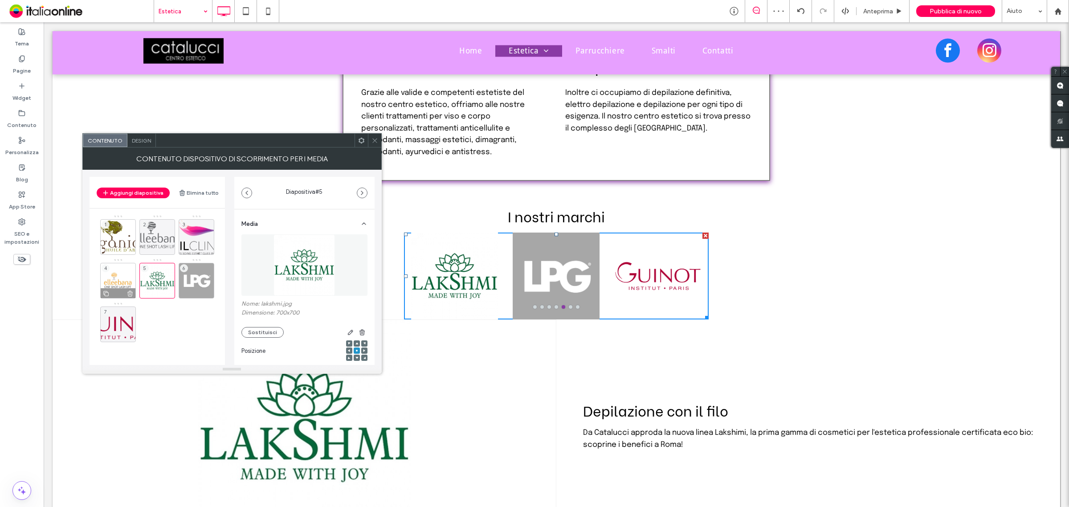
click at [118, 281] on div "4" at bounding box center [118, 281] width 36 height 36
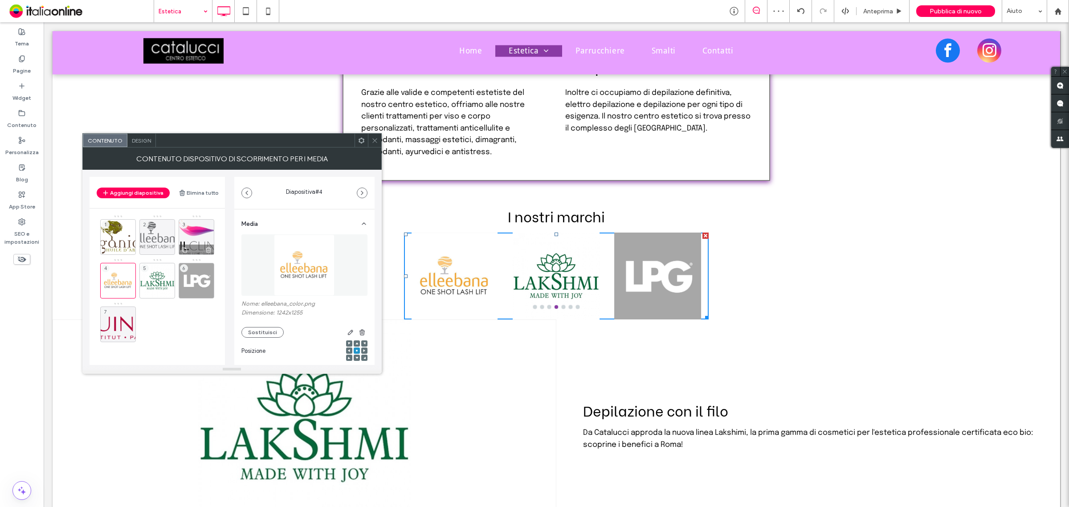
click at [201, 244] on div at bounding box center [196, 249] width 35 height 10
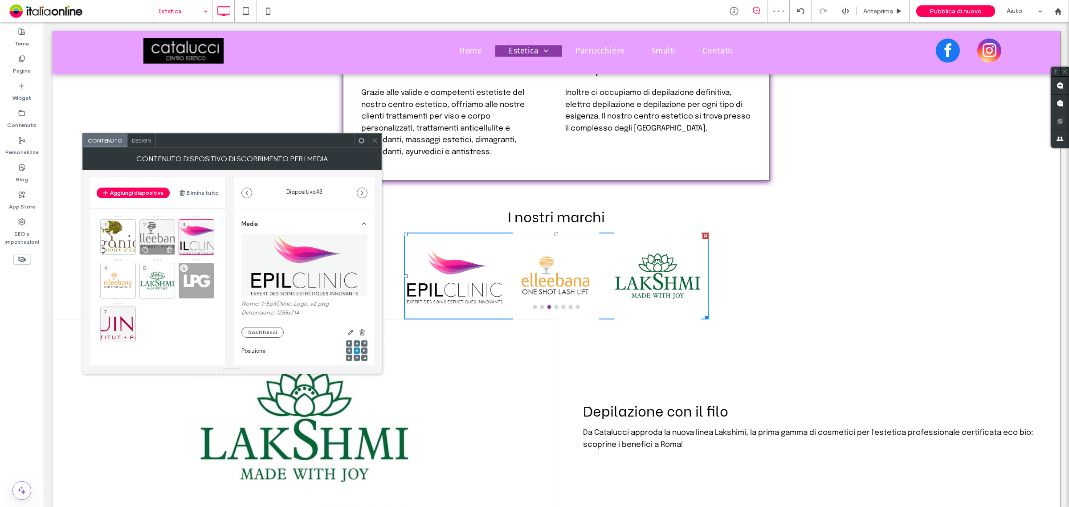
click at [159, 232] on div "2" at bounding box center [157, 237] width 36 height 36
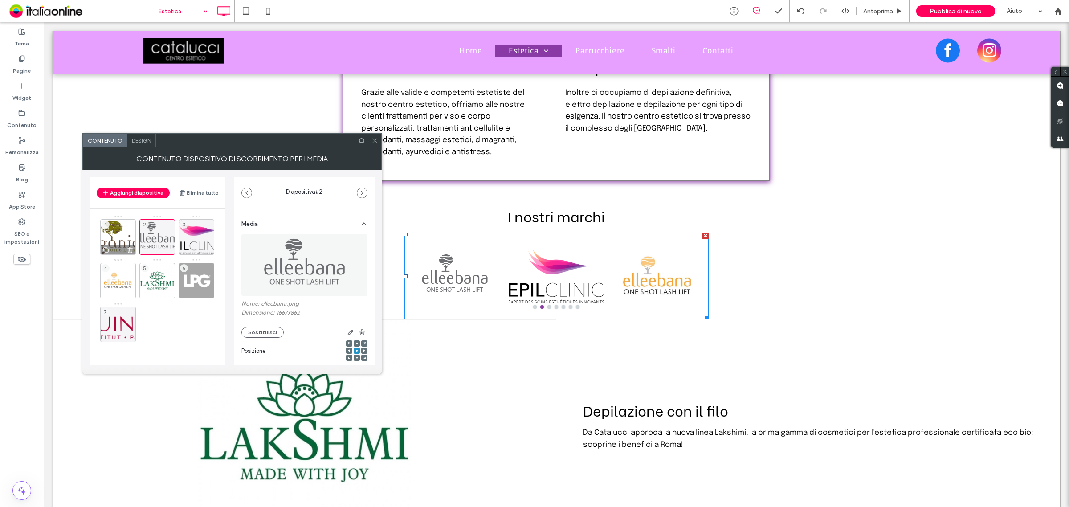
click at [116, 234] on div "1" at bounding box center [118, 237] width 36 height 36
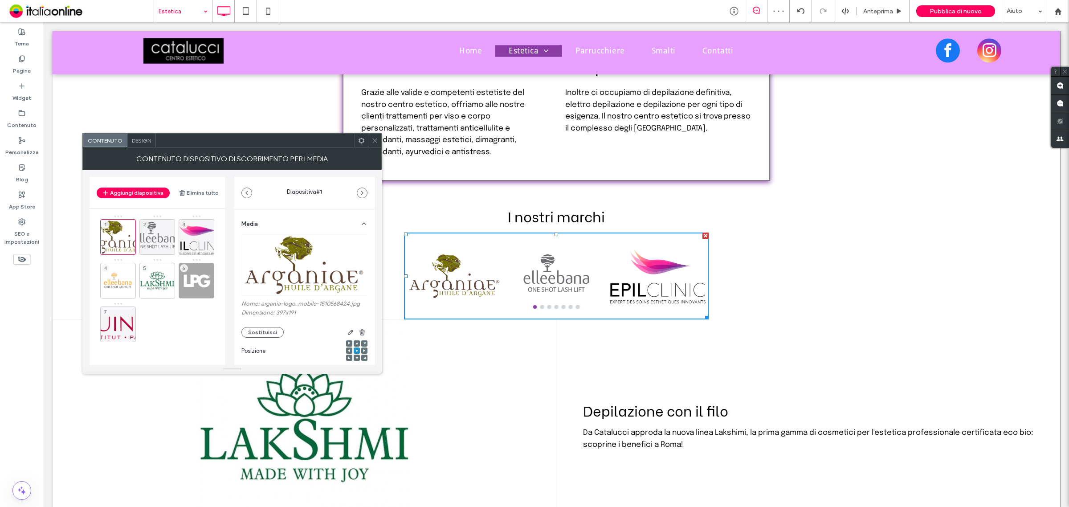
click at [377, 141] on icon at bounding box center [374, 140] width 7 height 7
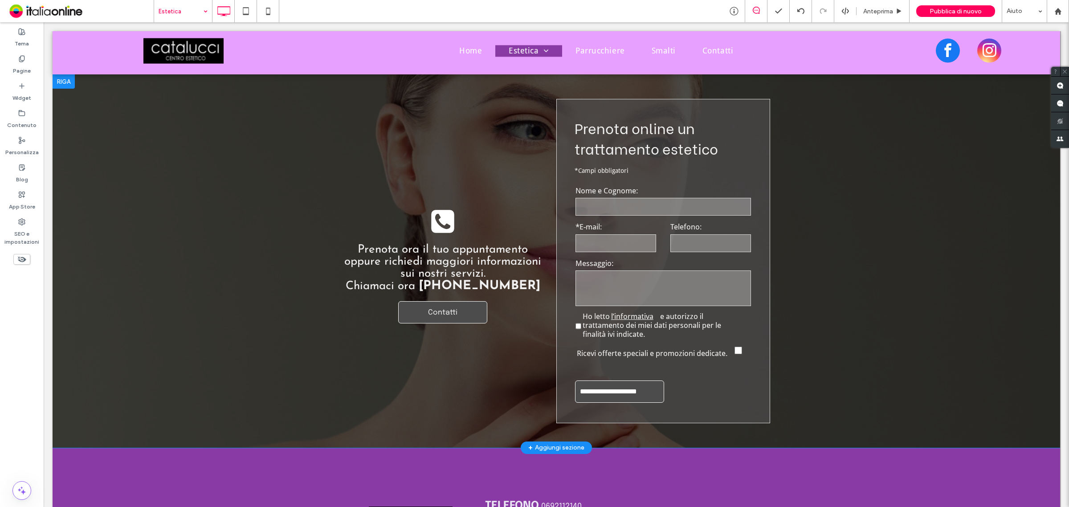
scroll to position [2004, 0]
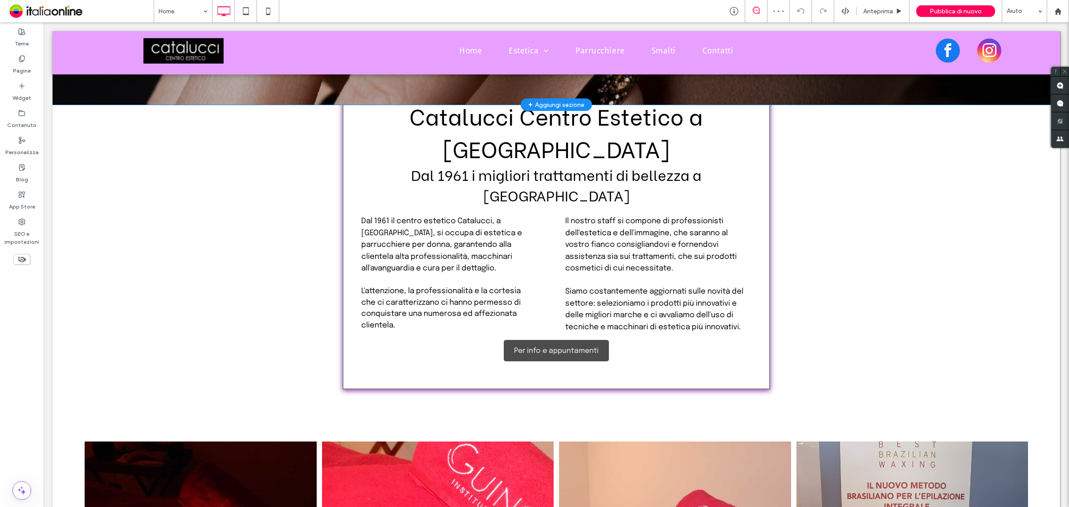
scroll to position [390, 0]
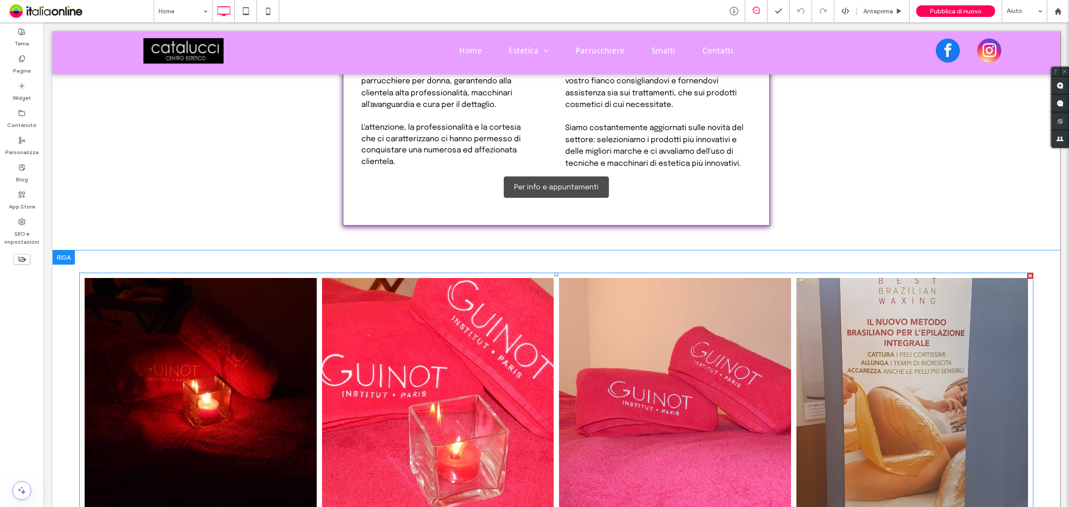
click at [836, 352] on link at bounding box center [912, 394] width 232 height 232
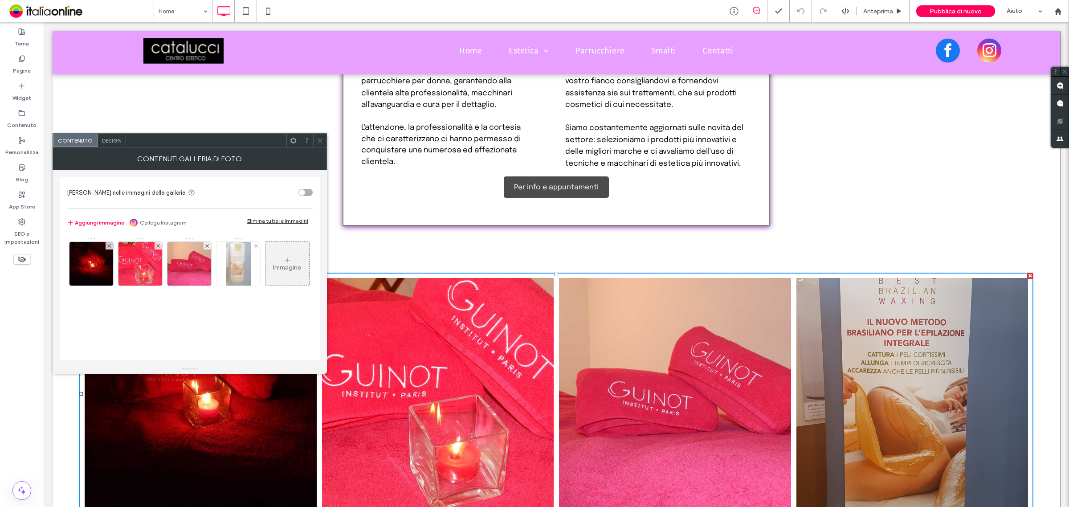
click at [239, 273] on img at bounding box center [238, 264] width 24 height 44
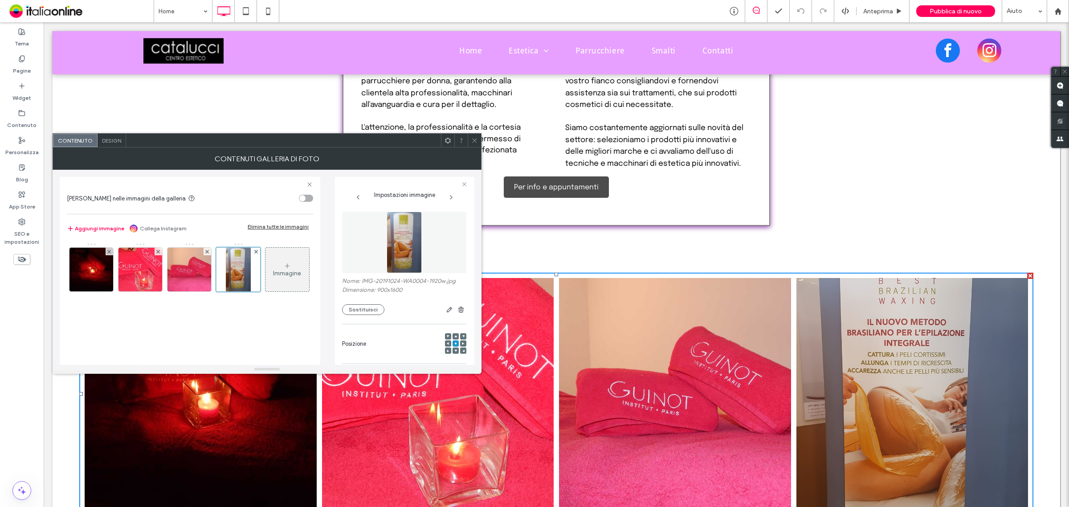
click at [410, 232] on img at bounding box center [403, 242] width 35 height 61
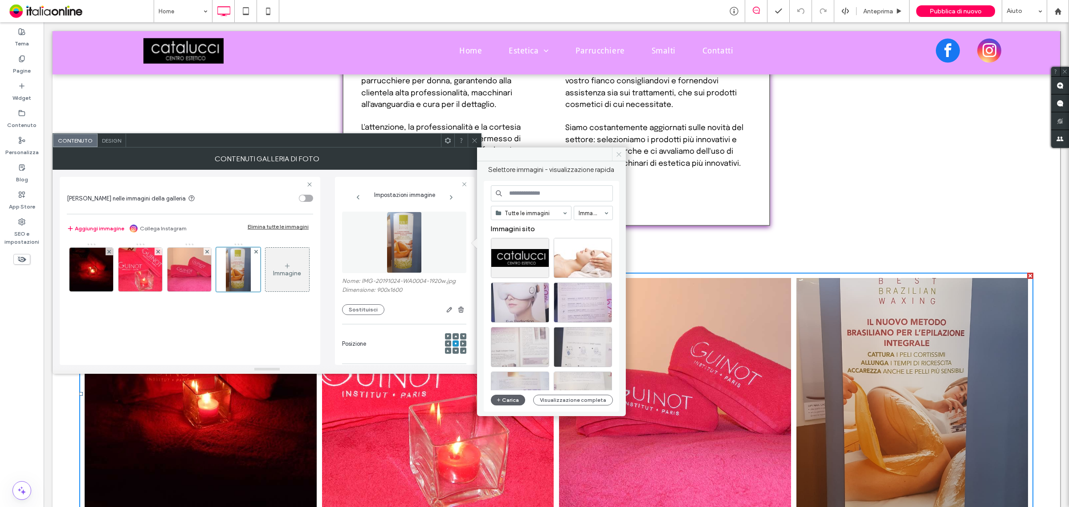
drag, startPoint x: 619, startPoint y: 152, endPoint x: 492, endPoint y: 114, distance: 133.0
click at [619, 152] on icon at bounding box center [618, 154] width 7 height 7
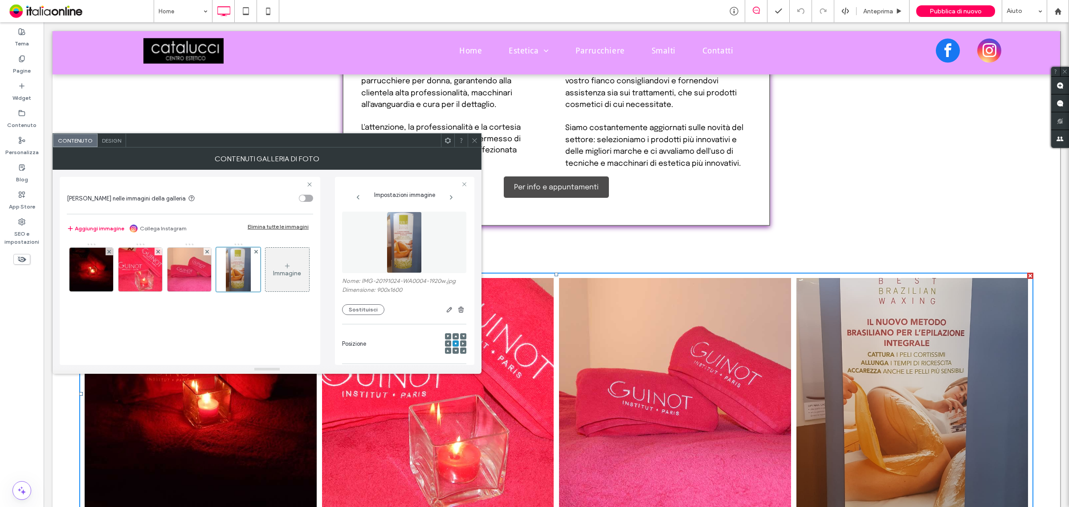
click at [468, 138] on div at bounding box center [474, 140] width 13 height 13
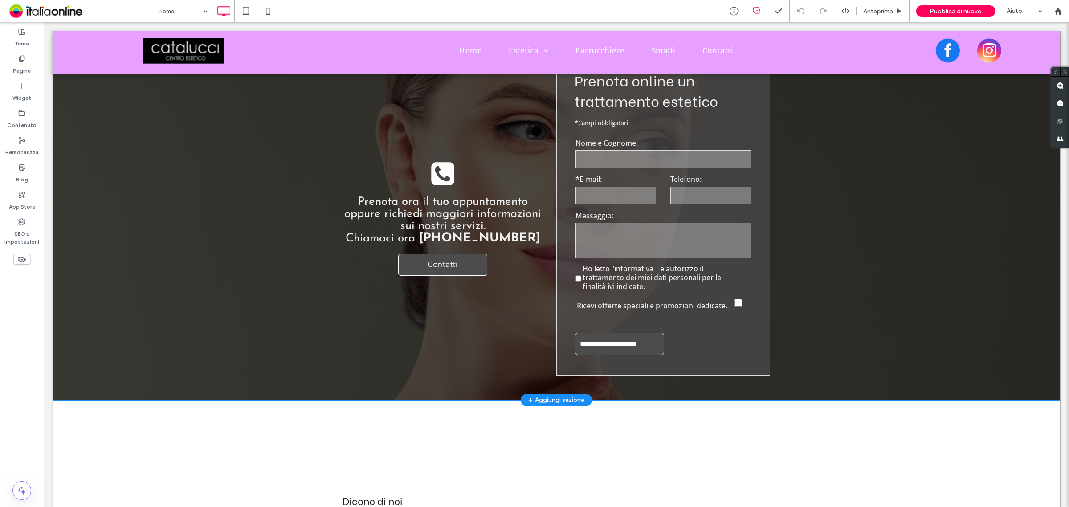
scroll to position [2568, 0]
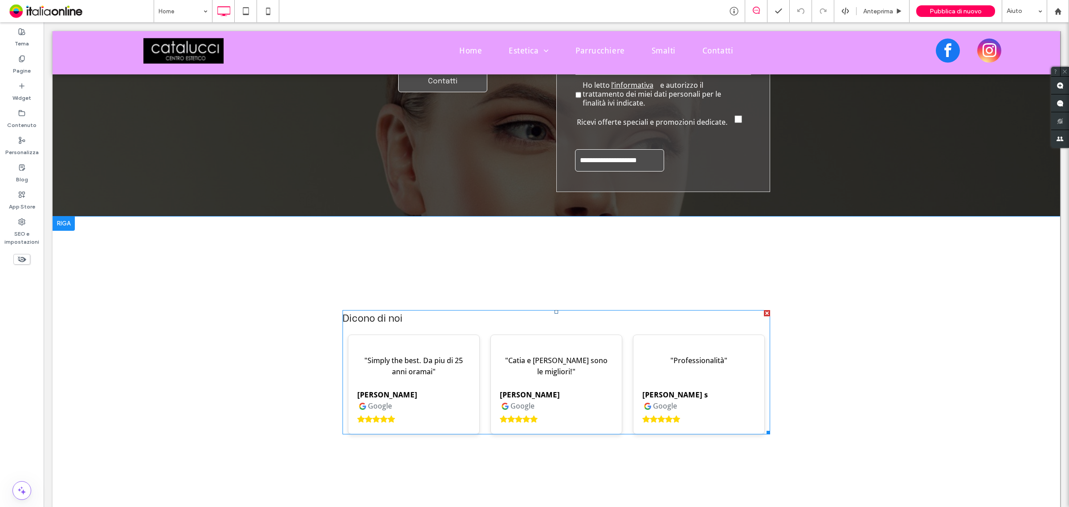
click at [415, 310] on span at bounding box center [555, 372] width 427 height 125
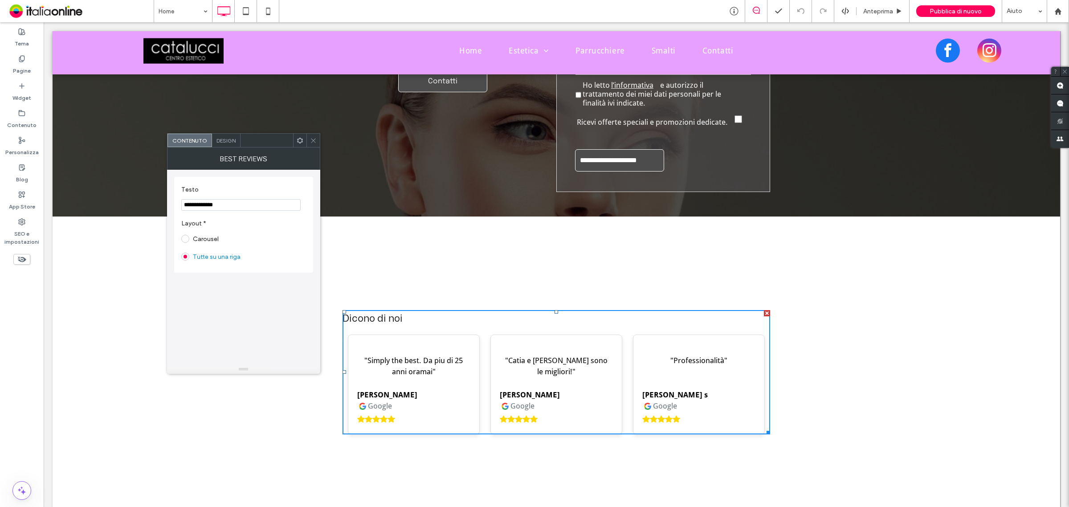
click at [226, 141] on span "Design" at bounding box center [225, 140] width 19 height 7
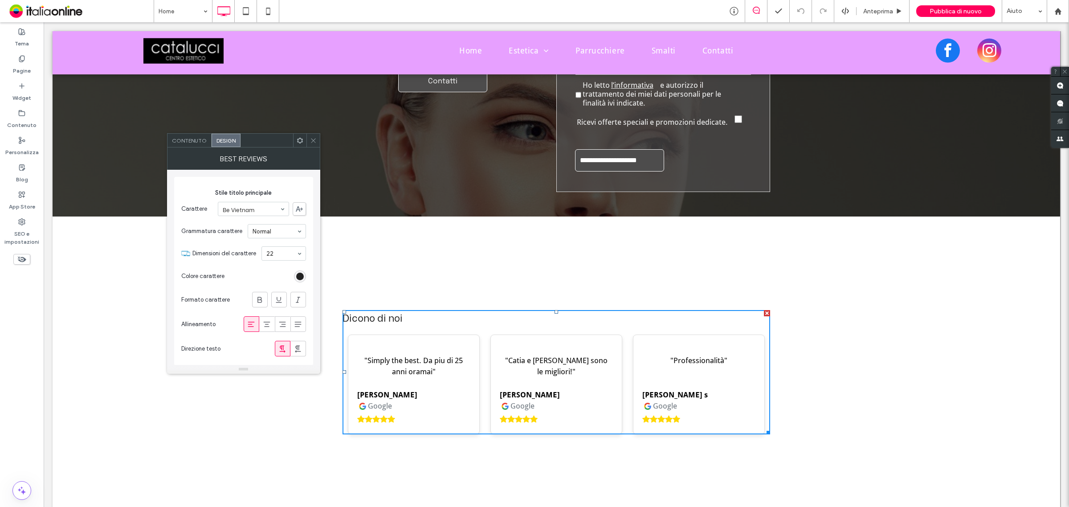
click at [190, 141] on span "Contenuto" at bounding box center [189, 140] width 35 height 7
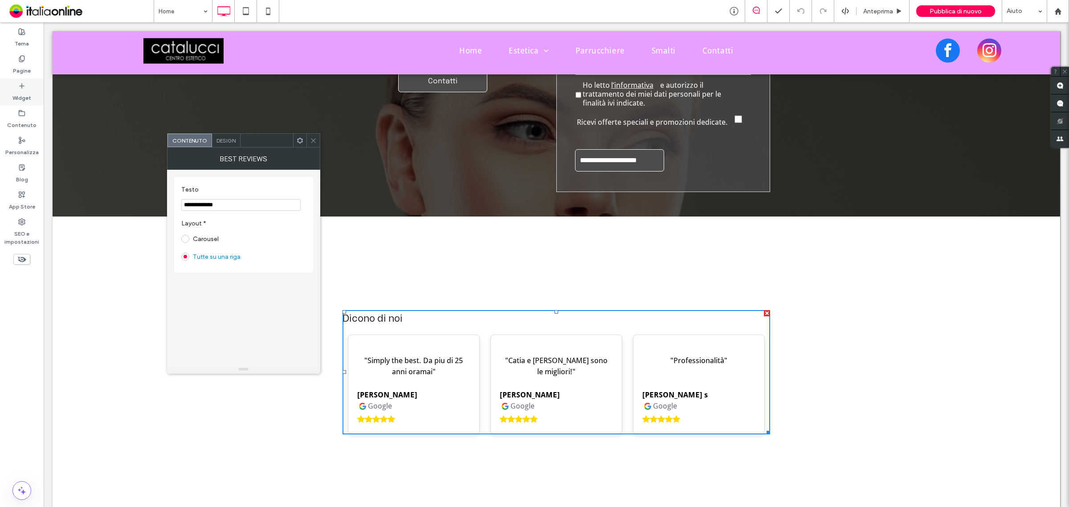
click at [23, 85] on icon at bounding box center [21, 85] width 7 height 7
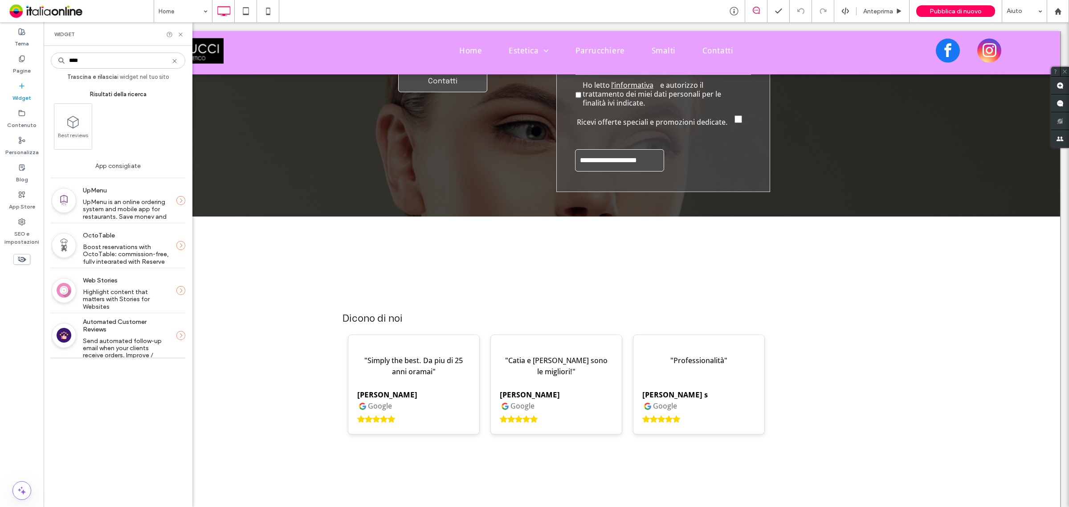
type input "****"
click at [950, 11] on span "Pubblica di nuovo" at bounding box center [955, 12] width 52 height 8
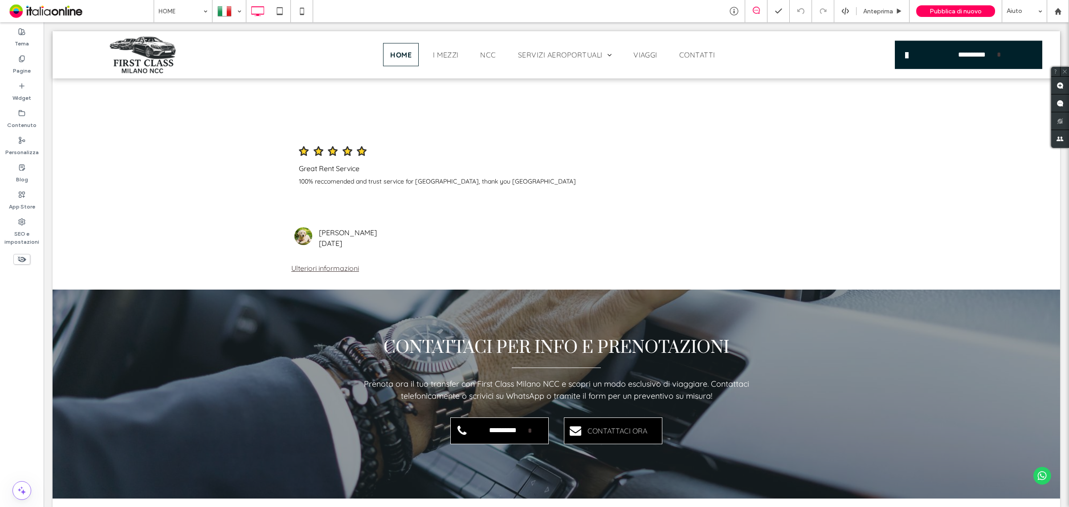
scroll to position [1779, 0]
click at [27, 90] on label "Widget" at bounding box center [21, 95] width 19 height 12
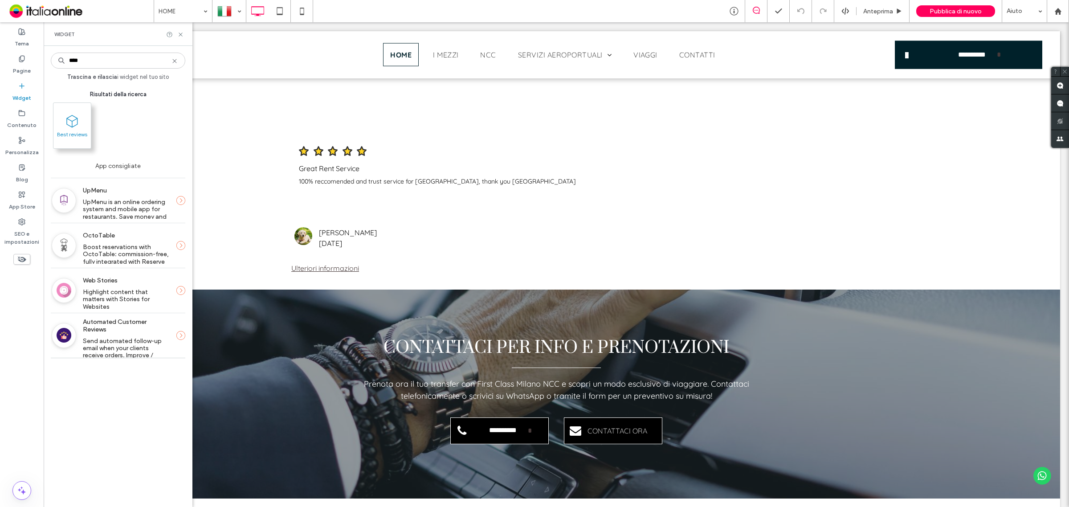
type input "****"
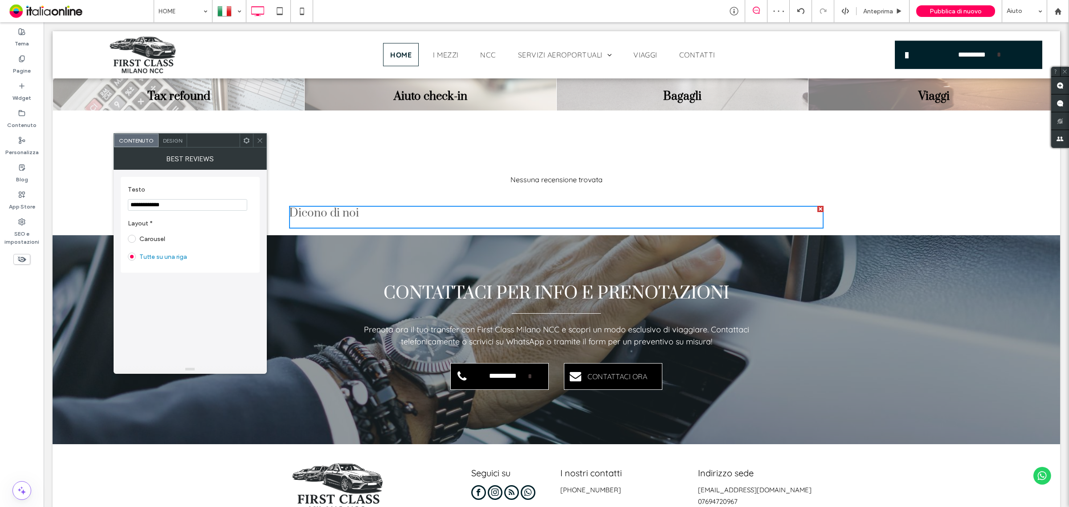
scroll to position [1723, 0]
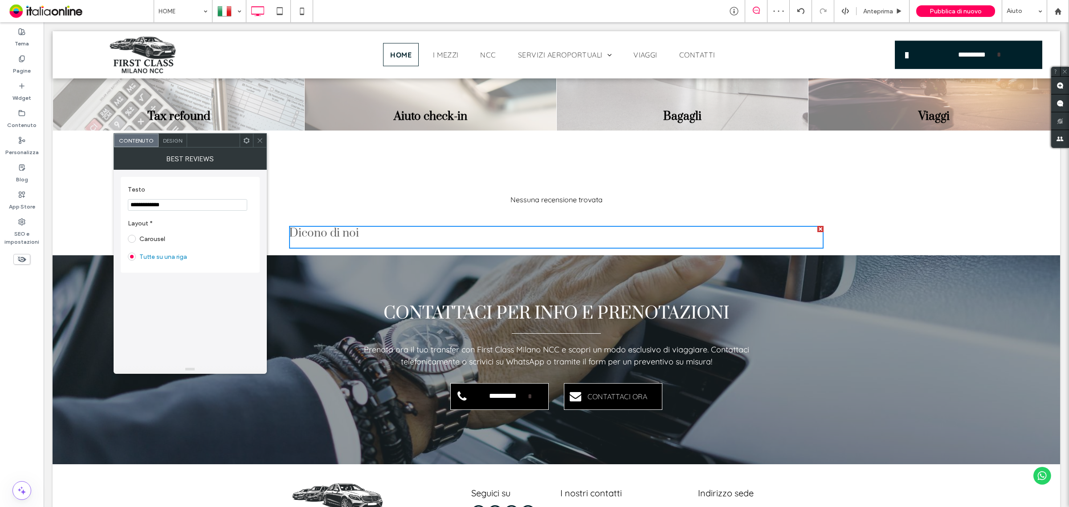
click at [168, 142] on span "Design" at bounding box center [172, 140] width 19 height 7
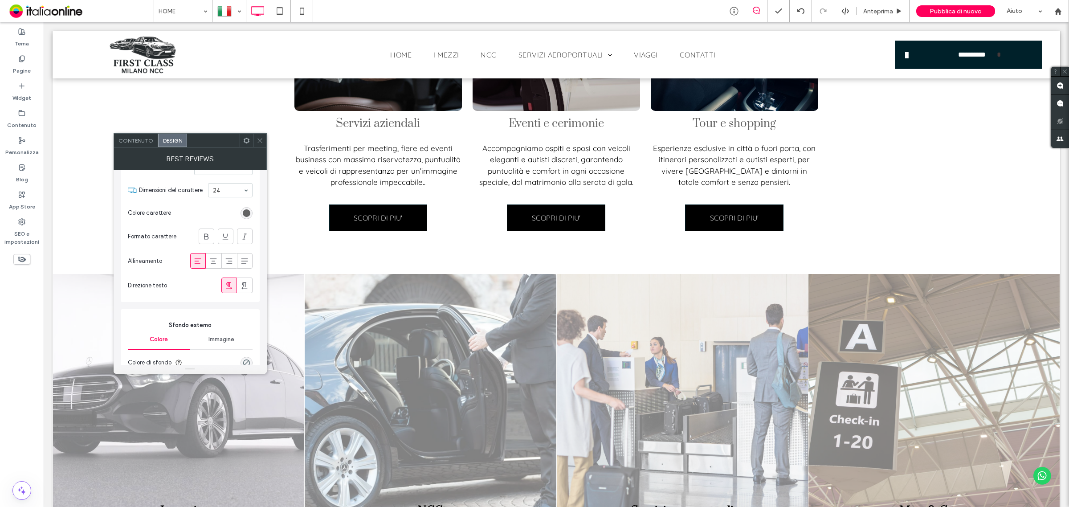
scroll to position [0, 0]
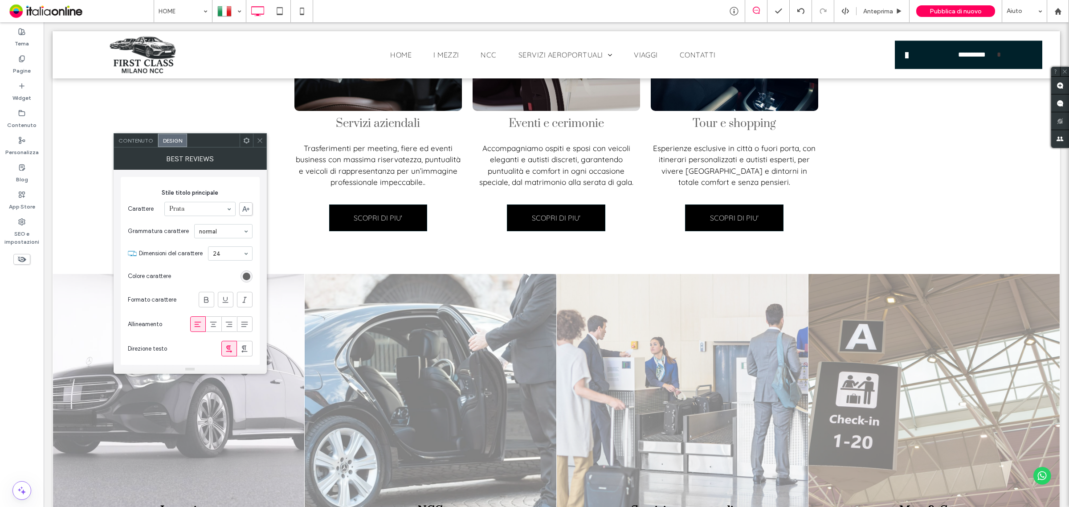
click at [134, 141] on span "Contenuto" at bounding box center [135, 140] width 35 height 7
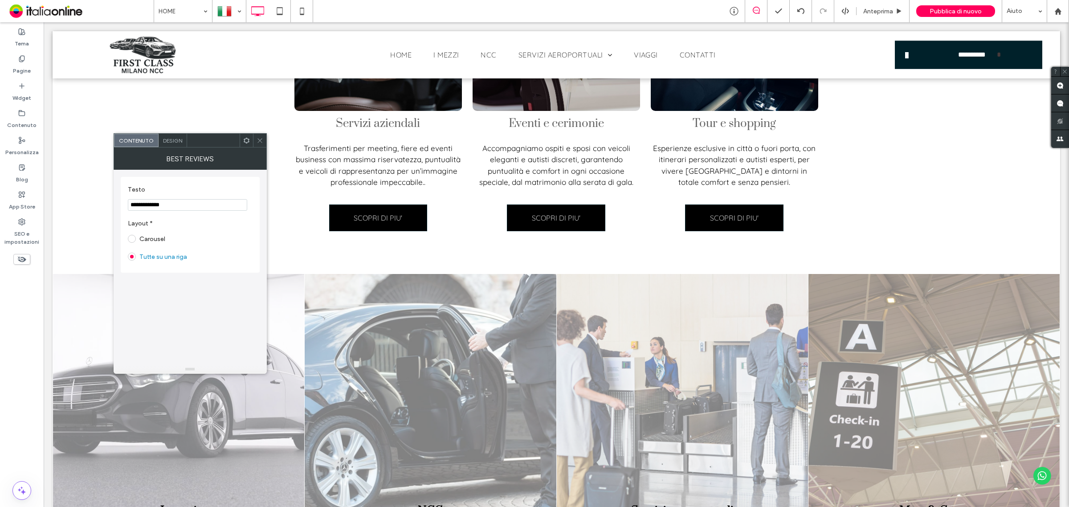
click at [257, 138] on use at bounding box center [259, 140] width 4 height 4
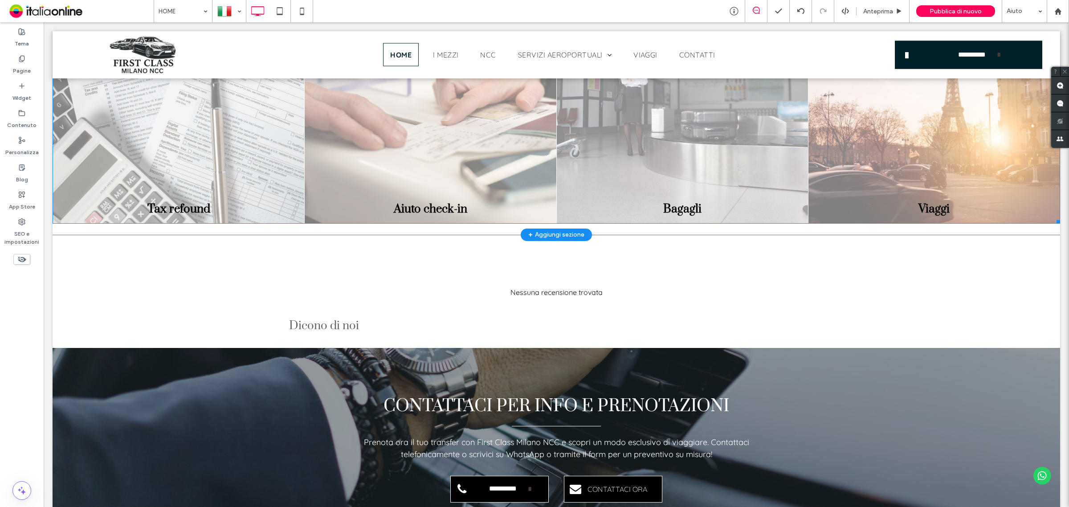
scroll to position [1633, 0]
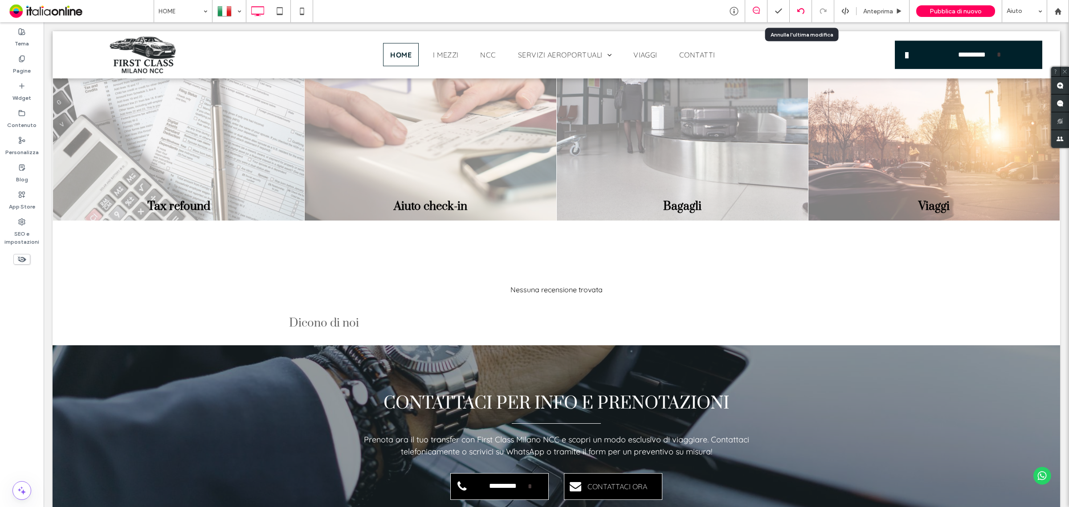
click at [806, 12] on div at bounding box center [800, 11] width 22 height 7
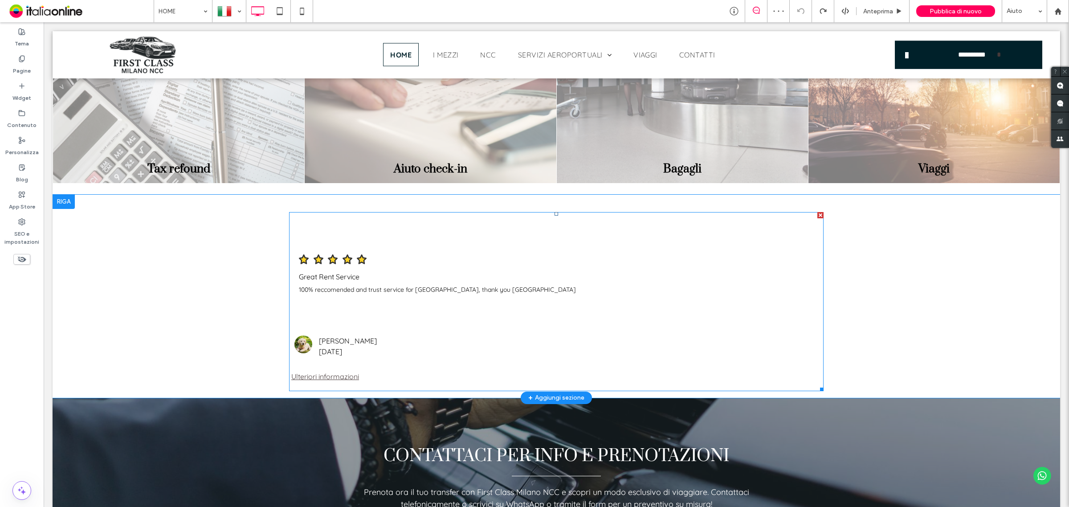
scroll to position [1725, 0]
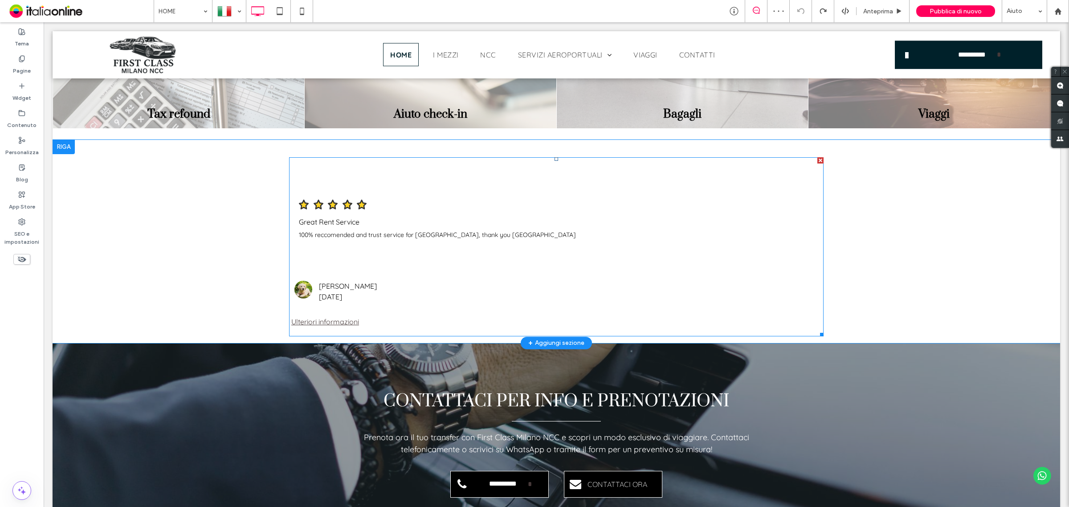
click at [403, 196] on span at bounding box center [556, 246] width 534 height 179
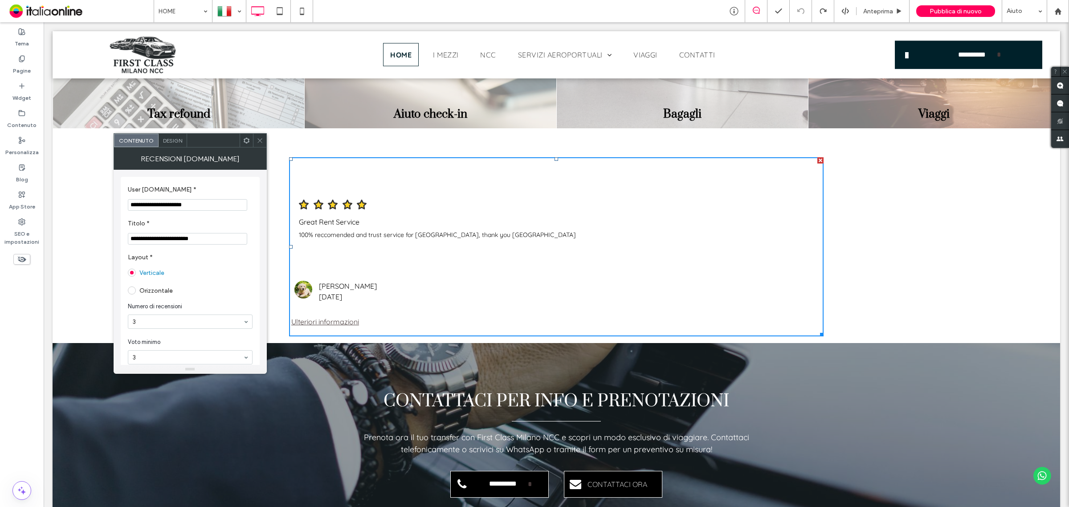
click at [258, 140] on icon at bounding box center [259, 140] width 7 height 7
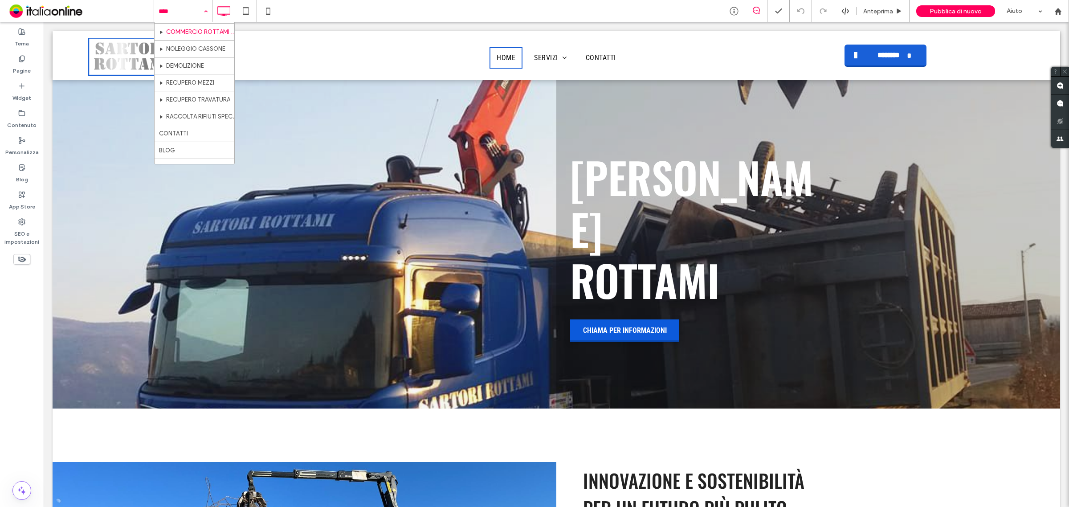
scroll to position [50, 0]
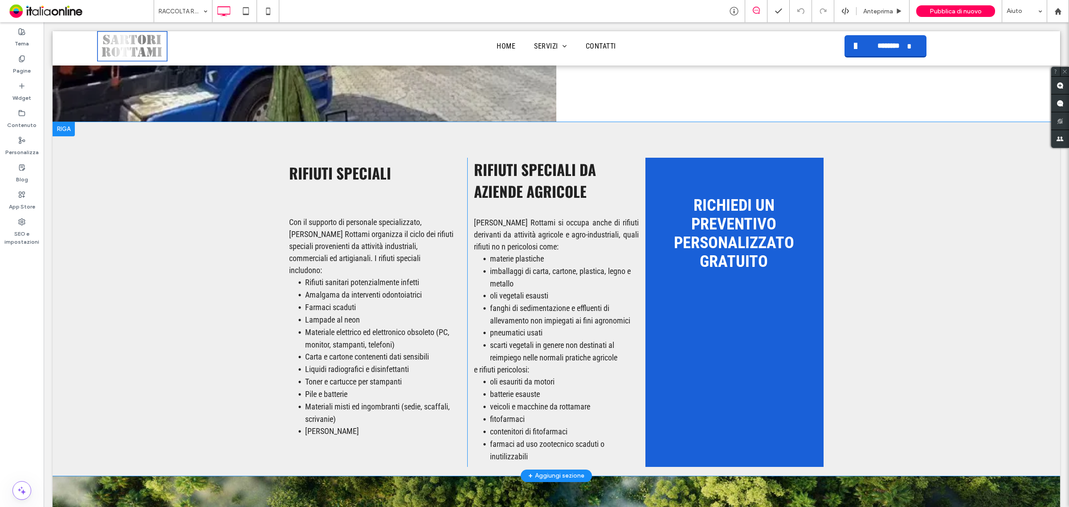
scroll to position [553, 0]
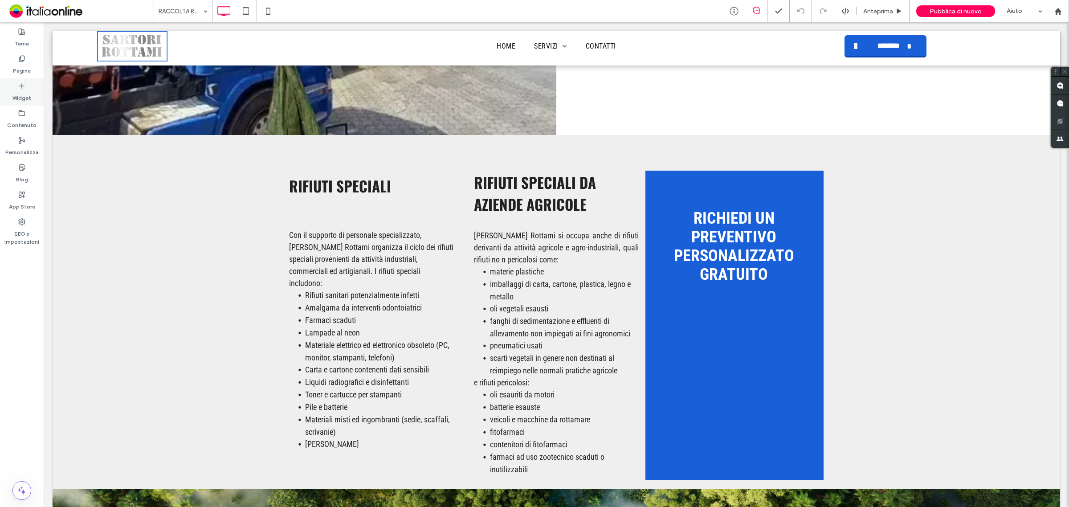
click at [21, 90] on label "Widget" at bounding box center [21, 95] width 19 height 12
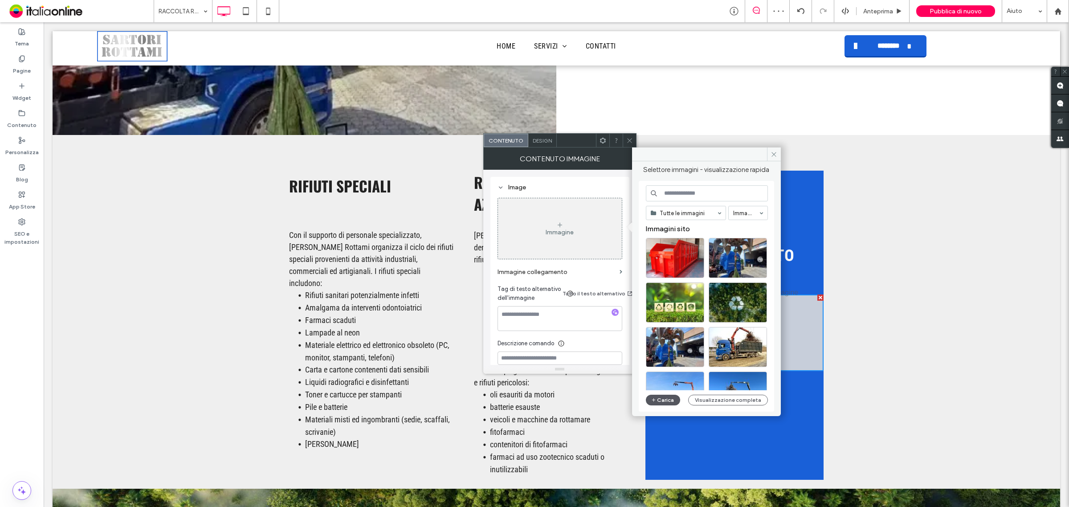
click at [667, 398] on button "Carica" at bounding box center [663, 400] width 35 height 11
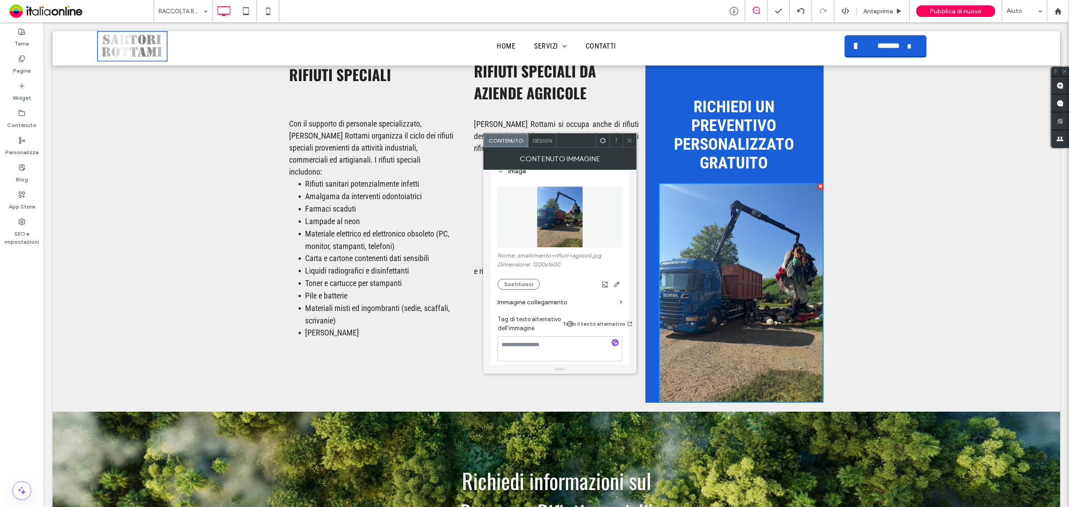
scroll to position [0, 0]
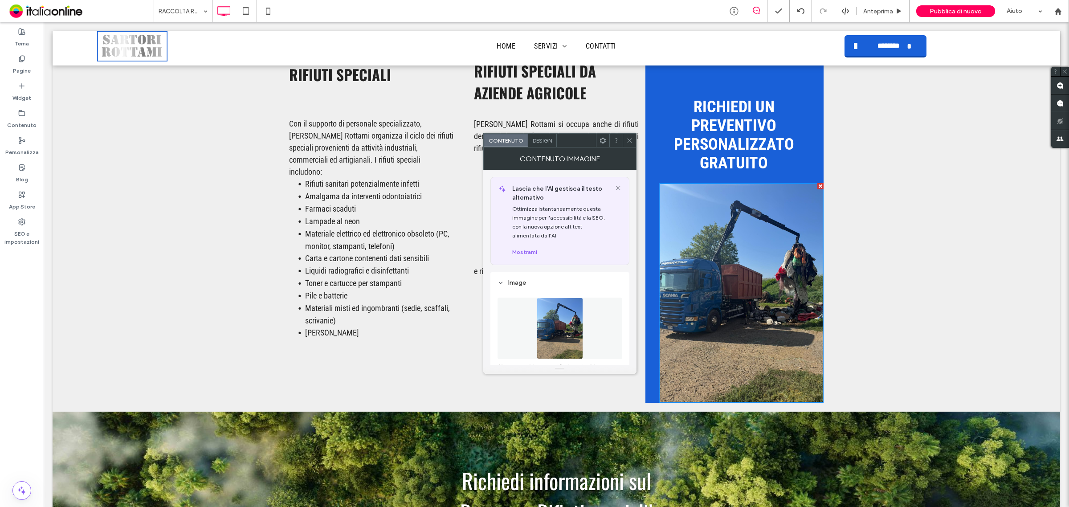
click at [537, 144] on div "Design" at bounding box center [542, 140] width 28 height 13
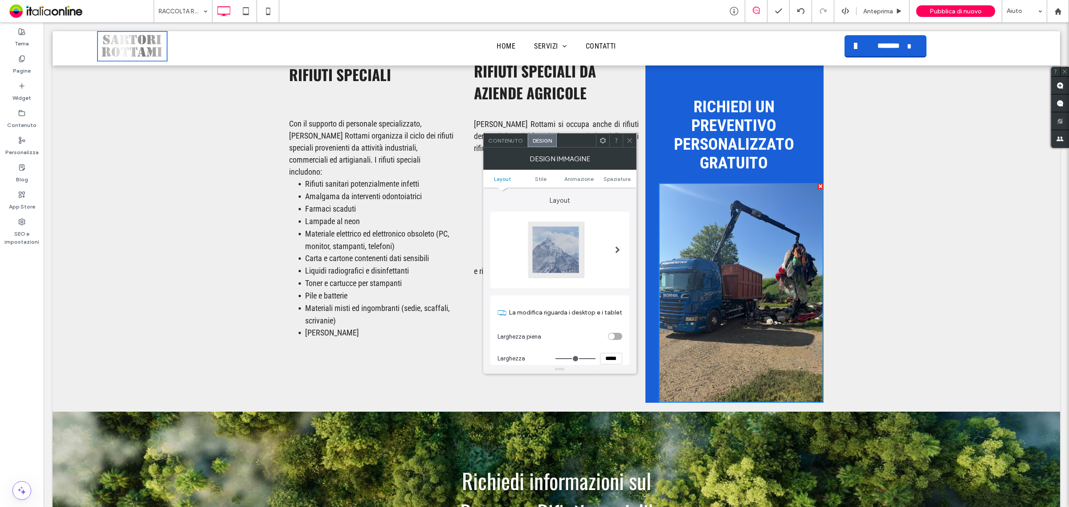
click at [513, 142] on span "Contenuto" at bounding box center [505, 140] width 35 height 7
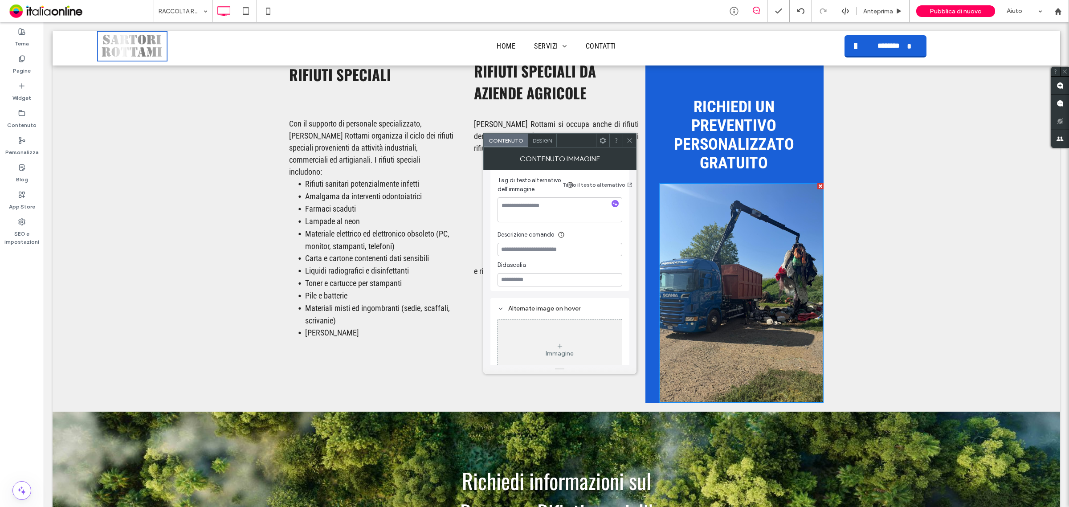
scroll to position [274, 0]
drag, startPoint x: 631, startPoint y: 139, endPoint x: 584, endPoint y: 166, distance: 54.2
click at [631, 139] on icon at bounding box center [629, 140] width 7 height 7
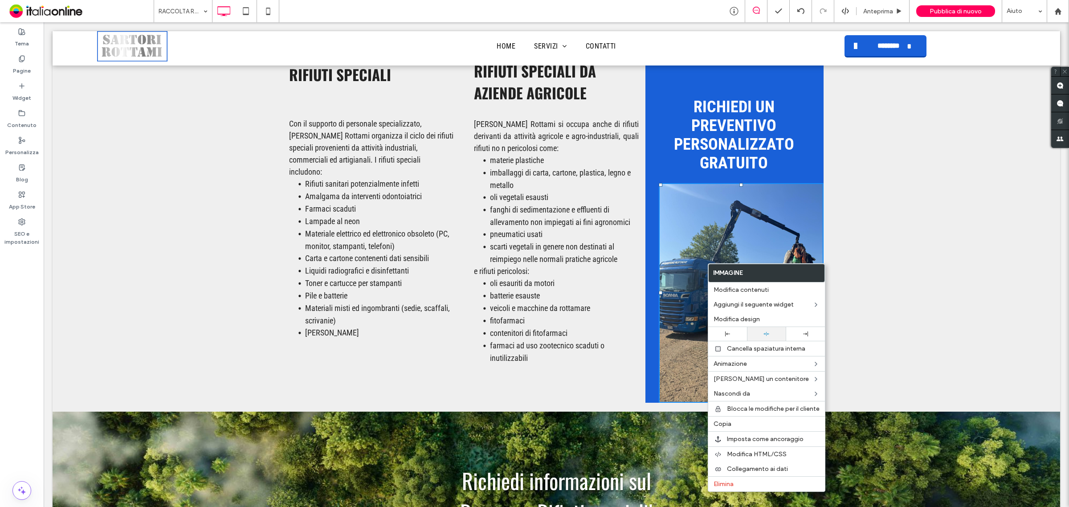
click at [764, 334] on icon at bounding box center [766, 334] width 6 height 6
click at [755, 208] on img at bounding box center [741, 293] width 165 height 220
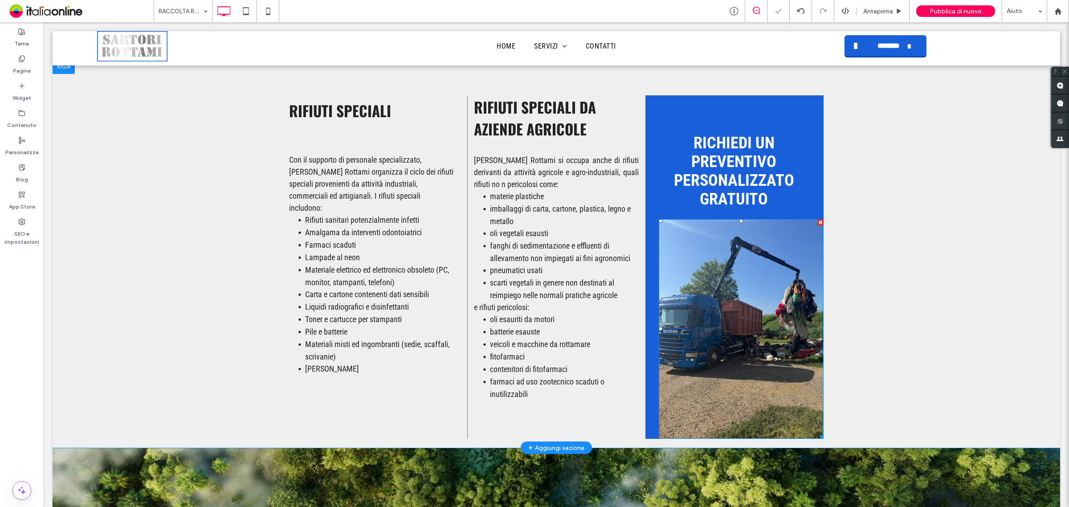
scroll to position [609, 0]
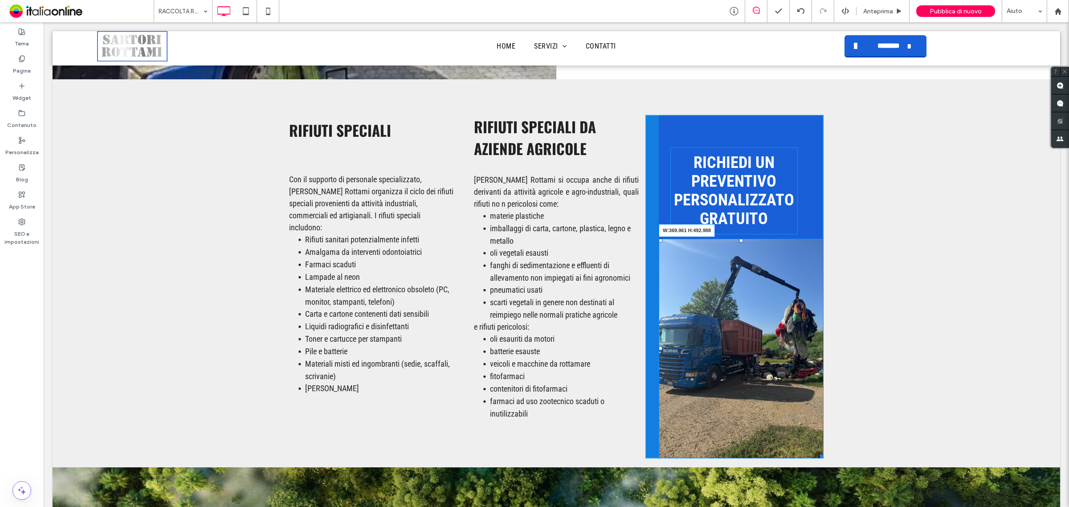
drag, startPoint x: 814, startPoint y: 453, endPoint x: 814, endPoint y: 447, distance: 5.8
click at [814, 447] on div "W:369.961 H:492.988" at bounding box center [741, 349] width 165 height 220
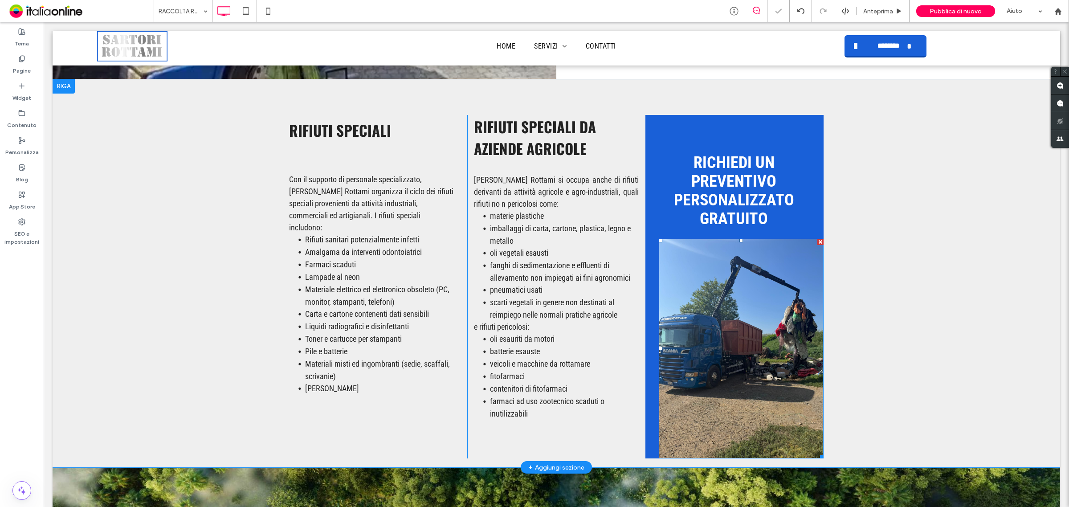
click at [729, 359] on img at bounding box center [741, 349] width 165 height 220
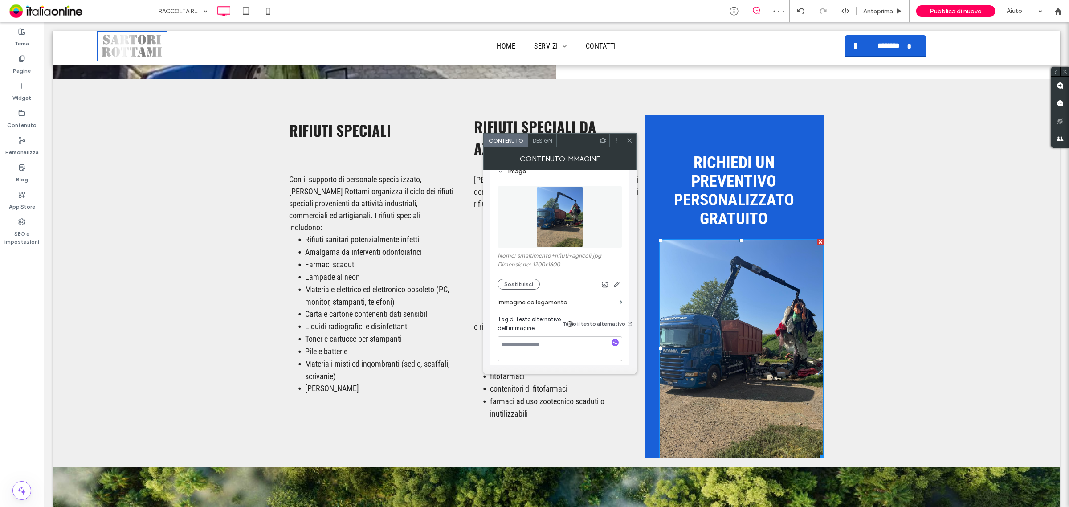
scroll to position [167, 0]
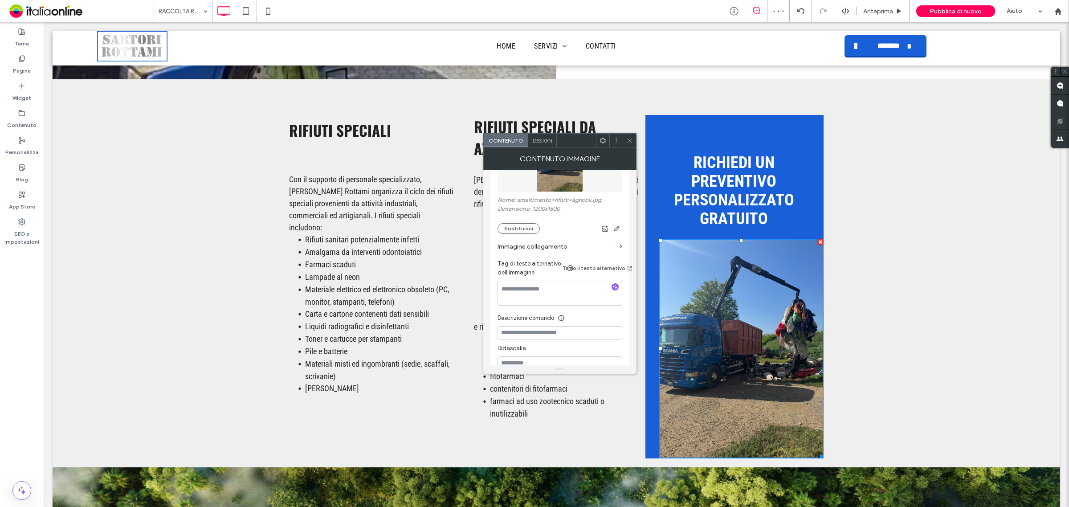
click at [548, 142] on span "Design" at bounding box center [542, 140] width 19 height 7
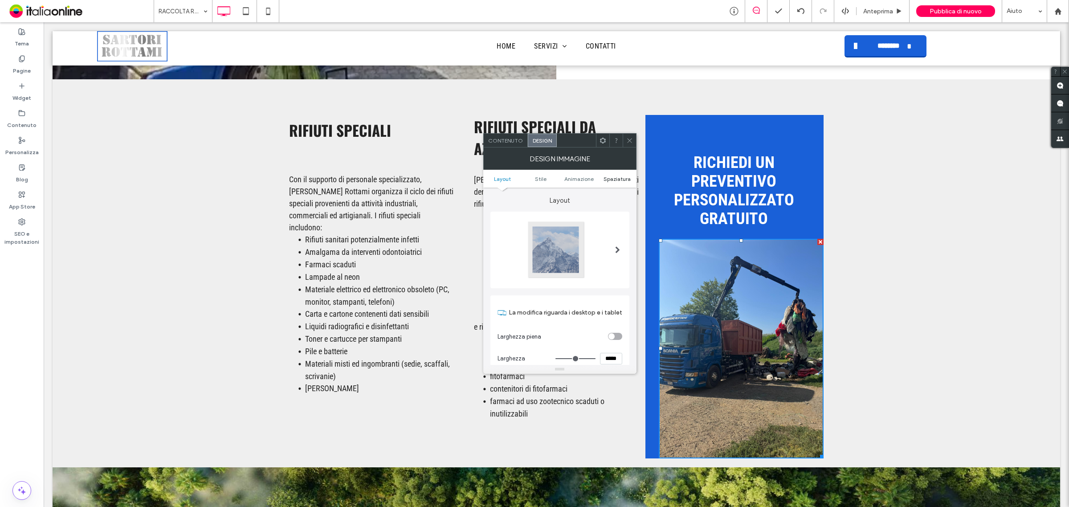
click at [617, 177] on span "Spaziatura" at bounding box center [616, 178] width 27 height 7
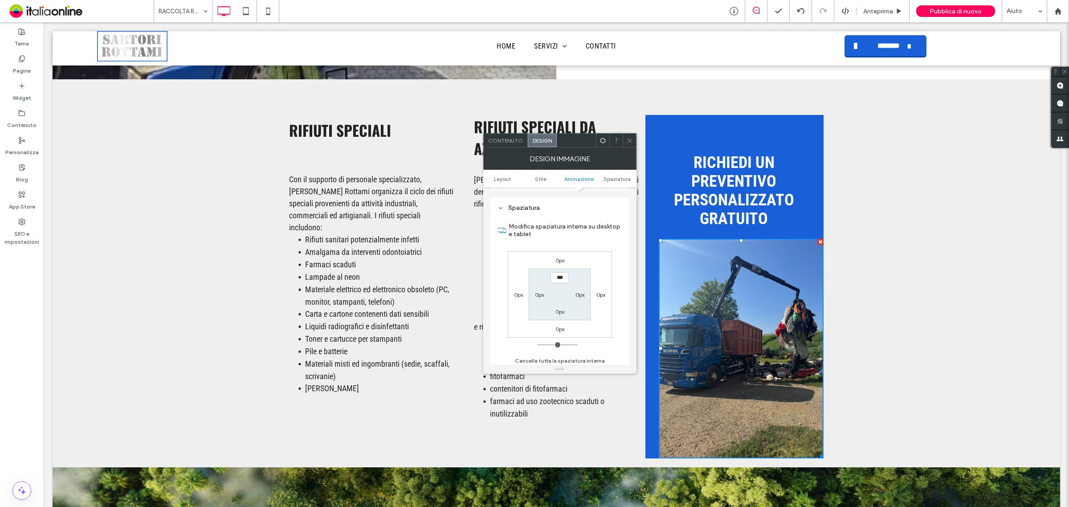
scroll to position [457, 0]
click at [632, 141] on icon at bounding box center [629, 140] width 7 height 7
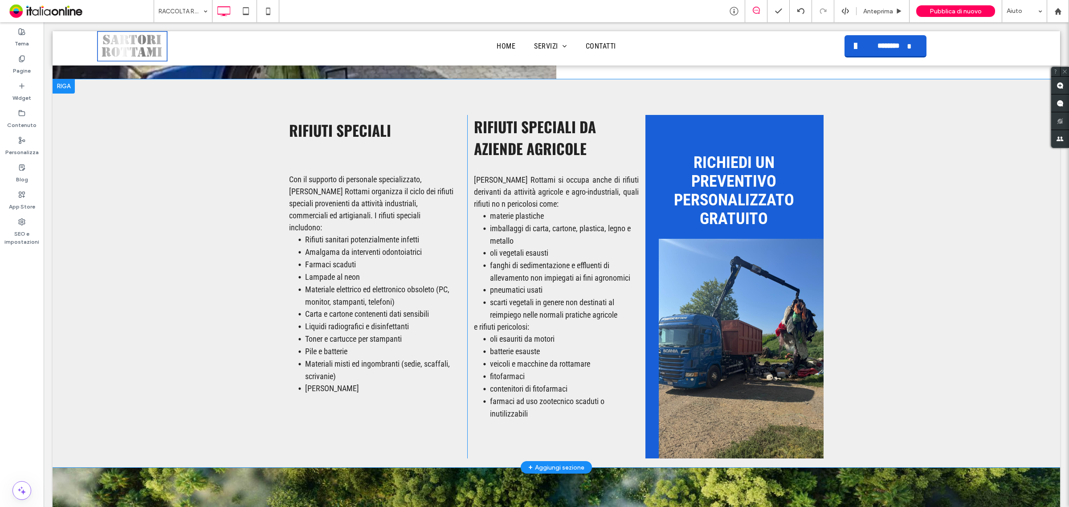
click at [662, 135] on div "RICHIEDI UN PREVENTIVO PERSONALIZZATO GRATUITO Click To Paste" at bounding box center [734, 287] width 178 height 344
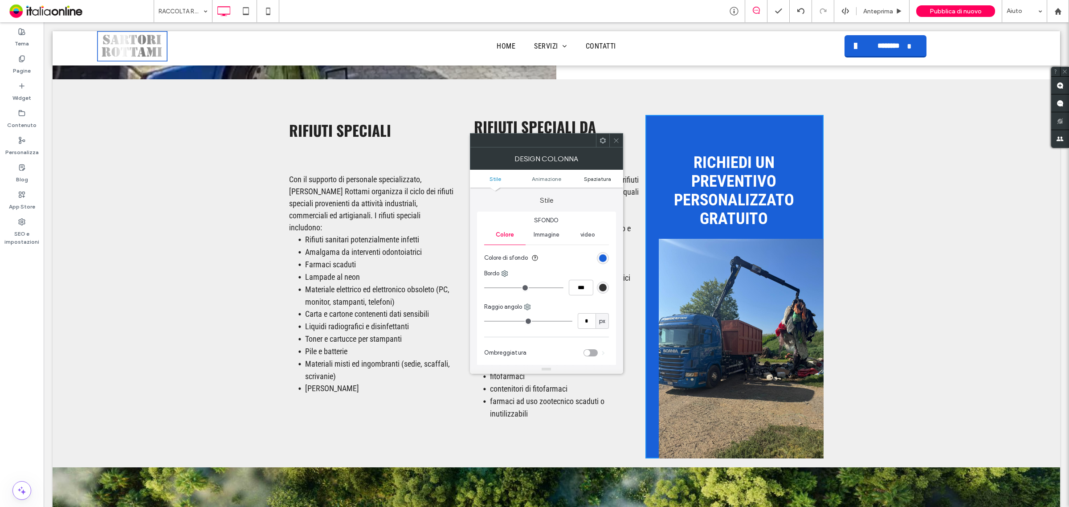
click at [598, 180] on span "Spaziatura" at bounding box center [597, 178] width 27 height 7
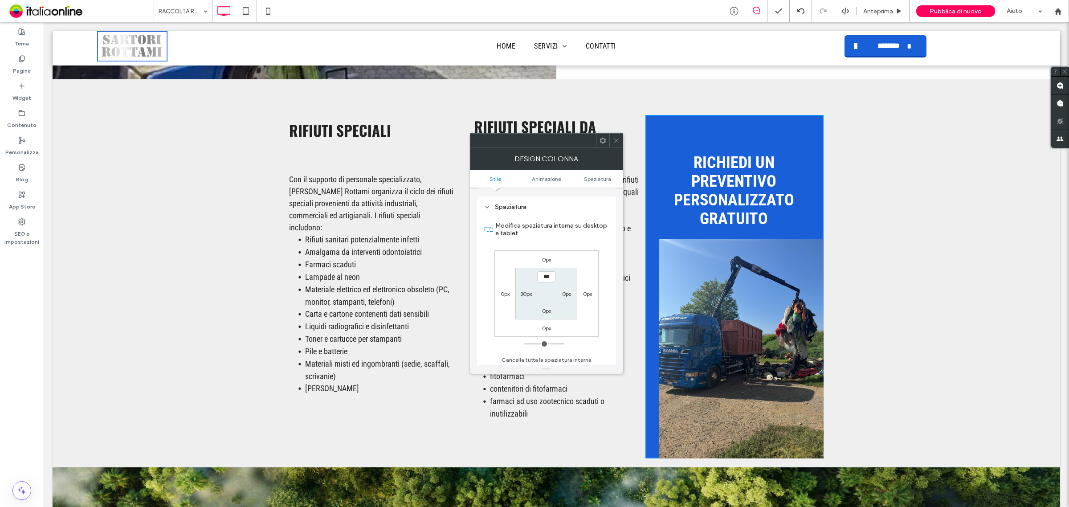
scroll to position [209, 0]
click at [567, 293] on label "0px" at bounding box center [566, 291] width 9 height 7
type input "**"
type input "****"
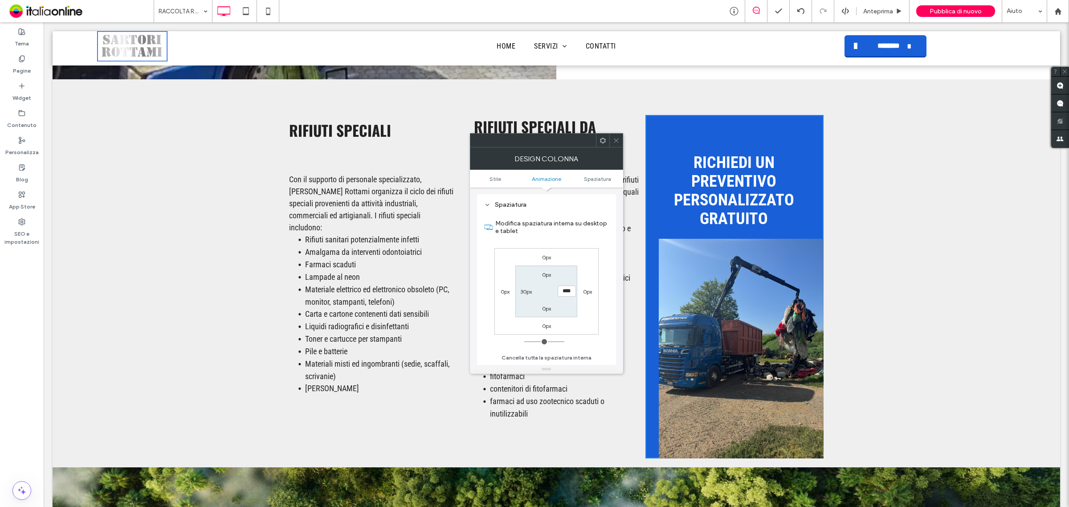
click at [560, 304] on section "0px **** 0px 30px" at bounding box center [546, 290] width 62 height 51
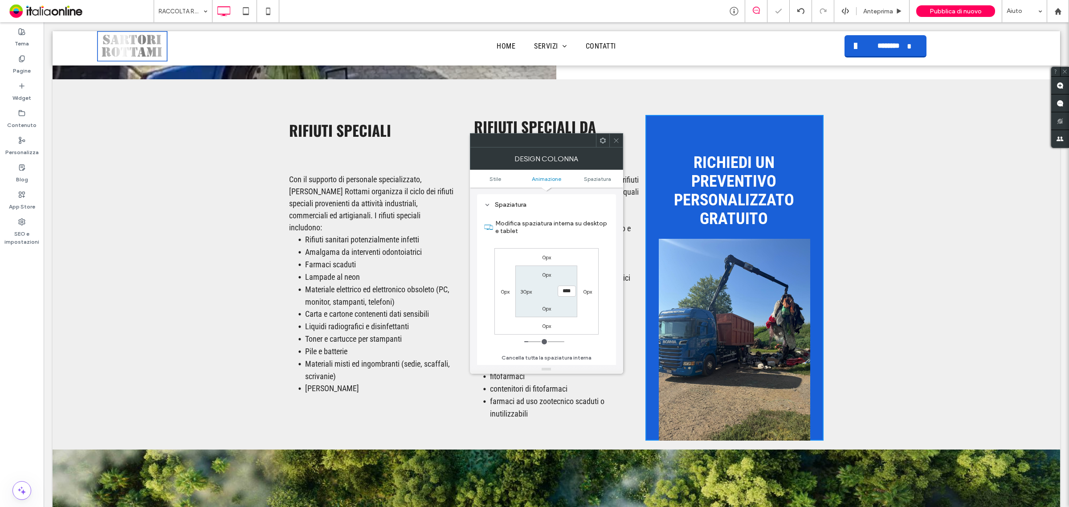
click at [615, 139] on icon at bounding box center [616, 140] width 7 height 7
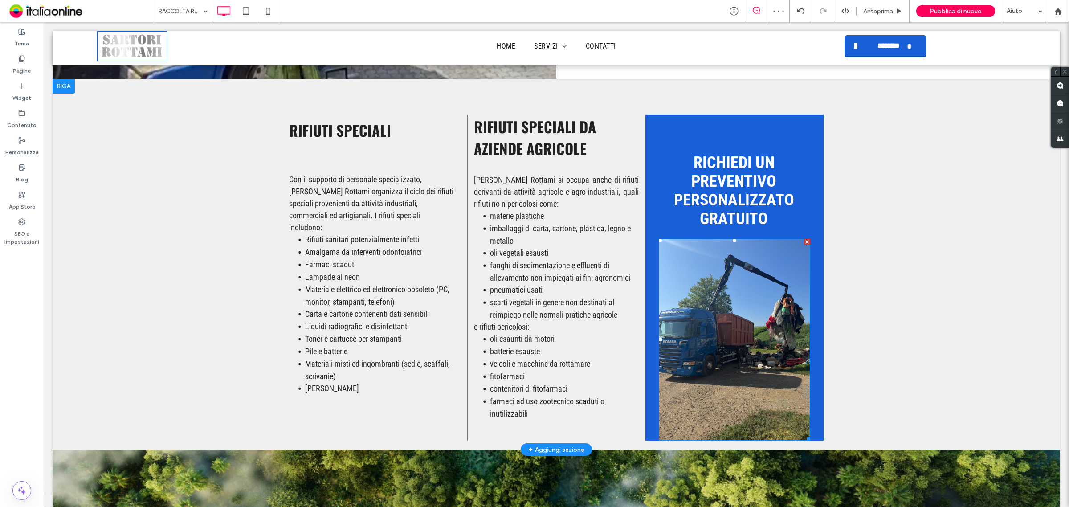
click at [724, 357] on img at bounding box center [734, 340] width 151 height 202
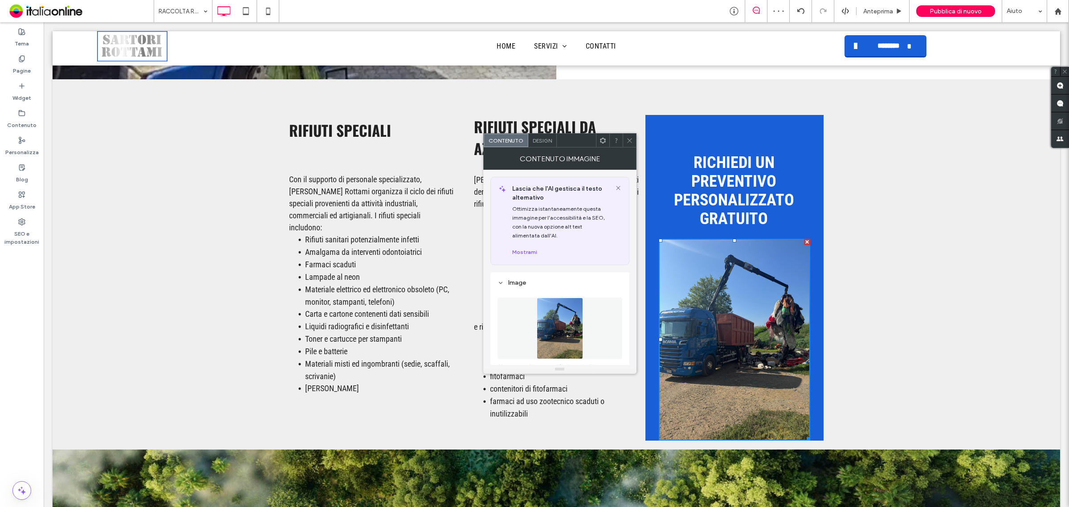
scroll to position [56, 0]
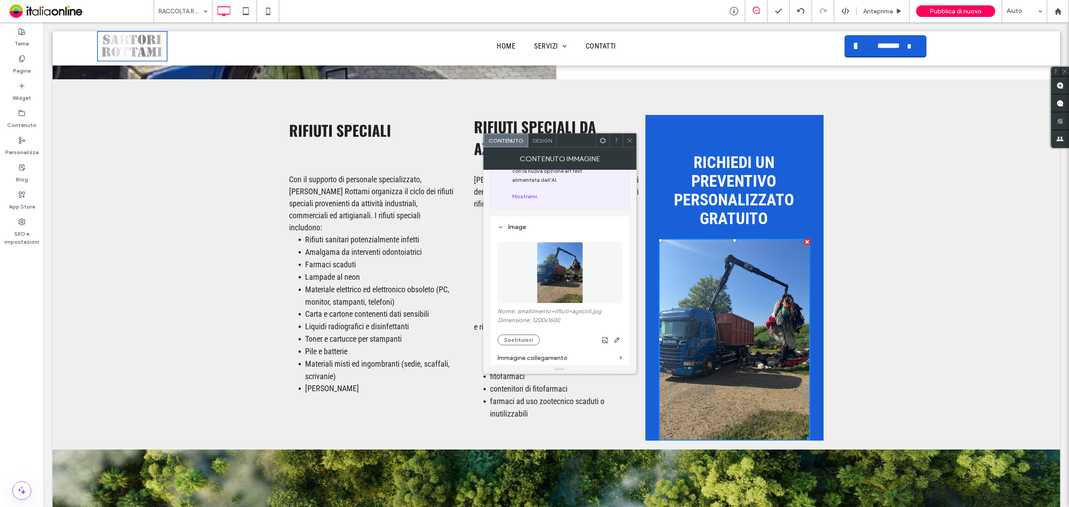
click at [542, 139] on span "Design" at bounding box center [542, 140] width 19 height 7
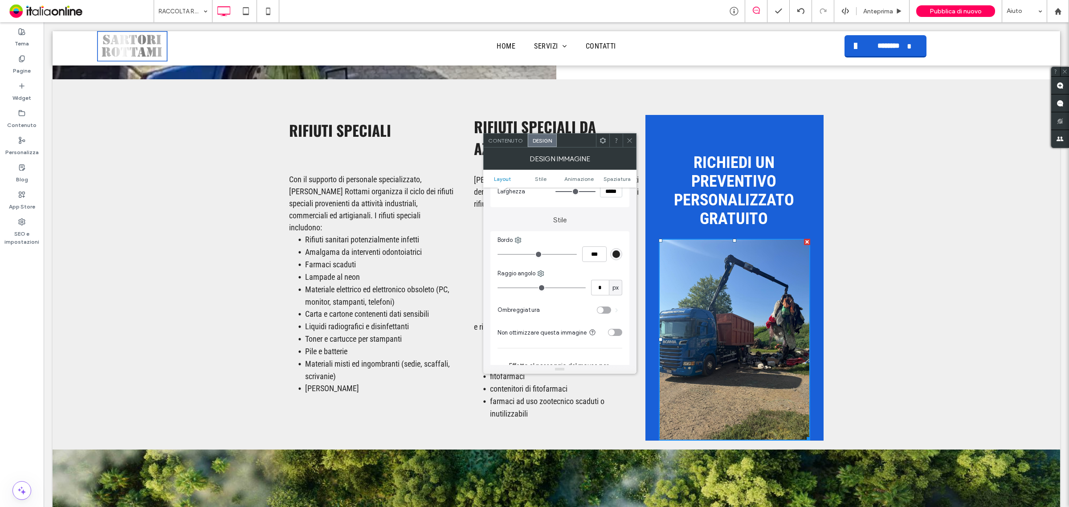
scroll to position [0, 0]
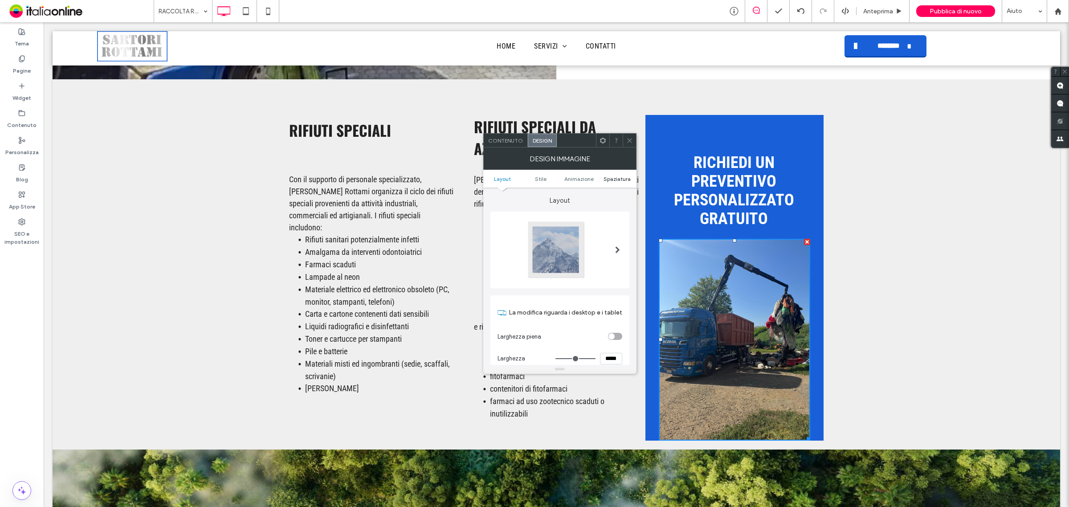
click at [612, 178] on span "Spaziatura" at bounding box center [616, 178] width 27 height 7
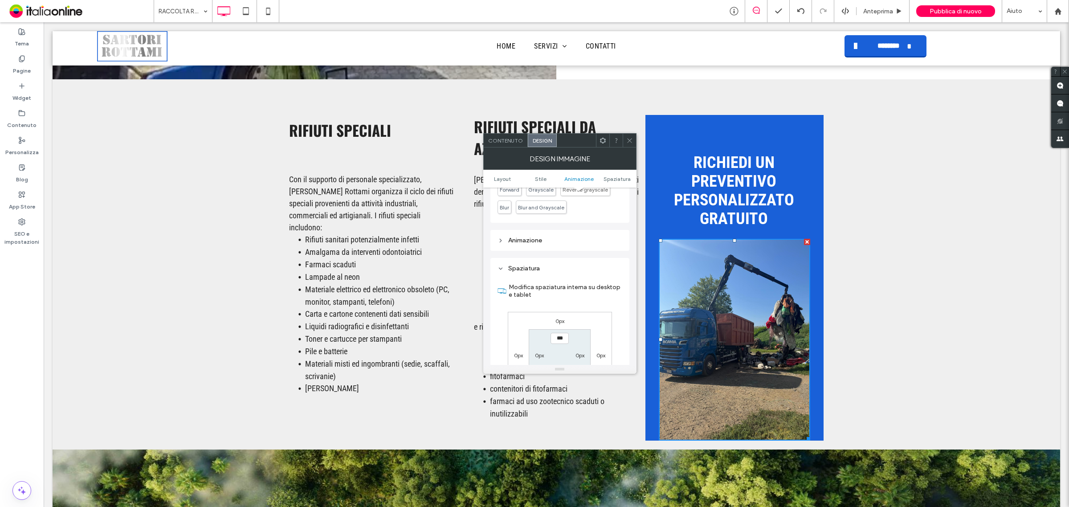
scroll to position [457, 0]
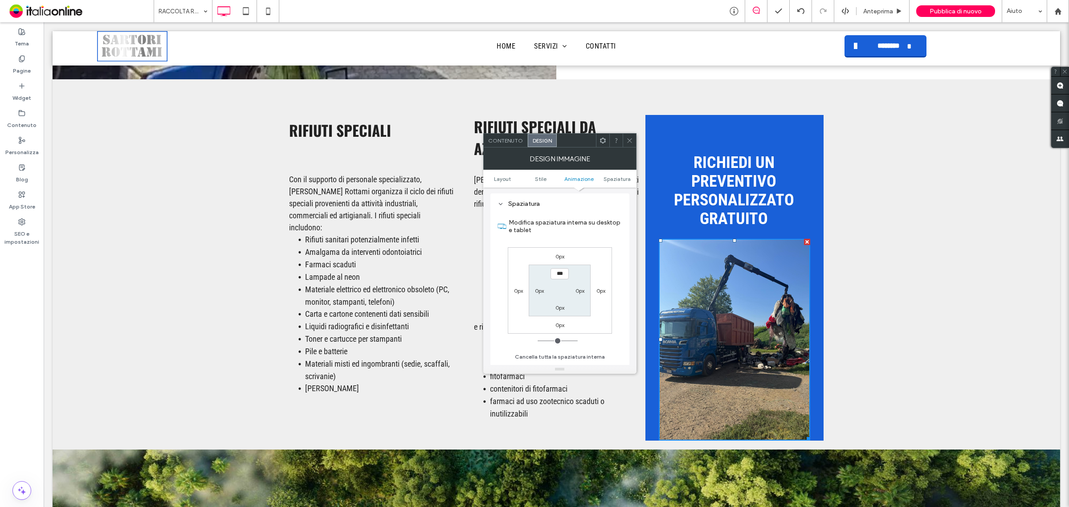
click at [559, 326] on label "0px" at bounding box center [559, 324] width 9 height 7
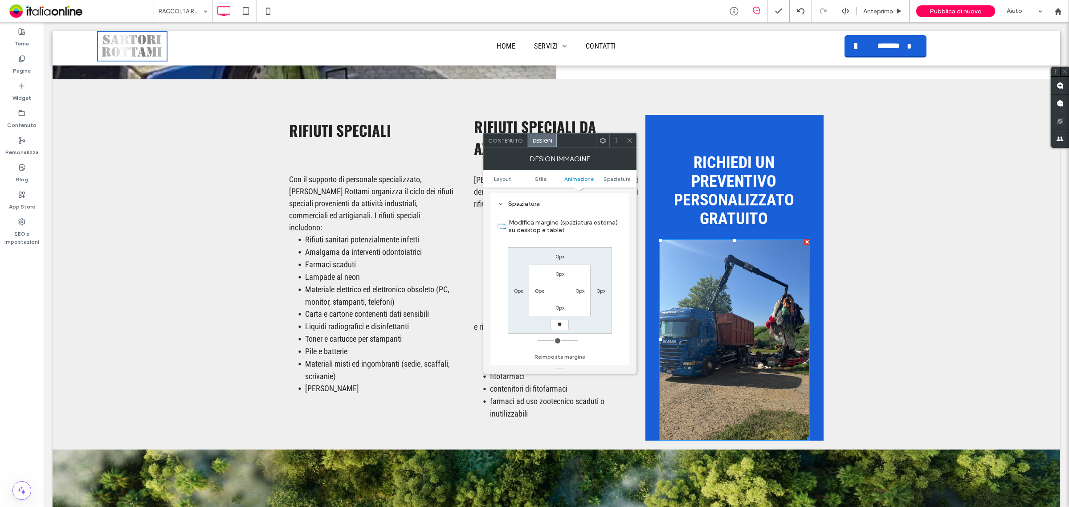
type input "**"
type input "****"
click at [588, 323] on div "0px 0px **** 0px 0px 0px 0px 0px" at bounding box center [560, 290] width 104 height 86
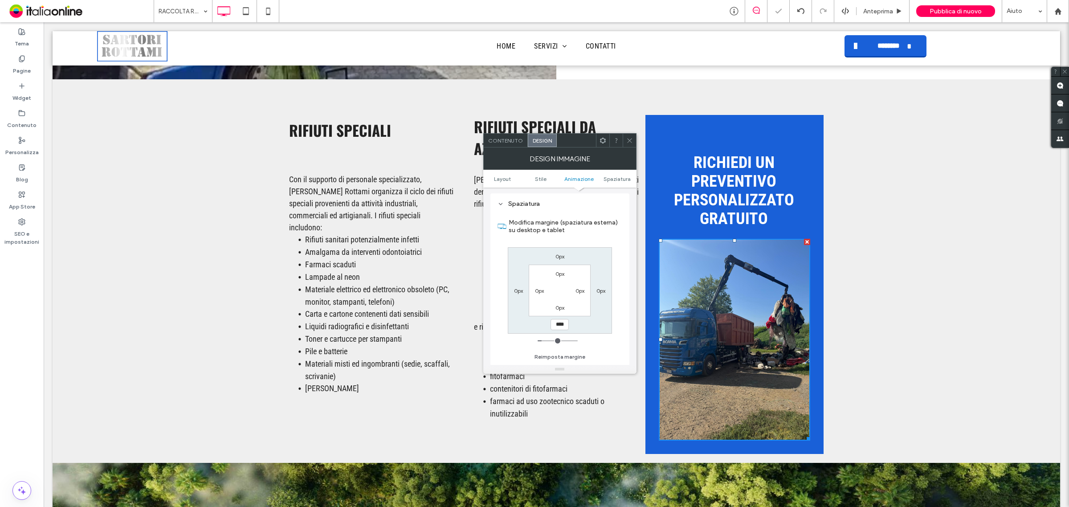
click at [630, 142] on icon at bounding box center [629, 140] width 7 height 7
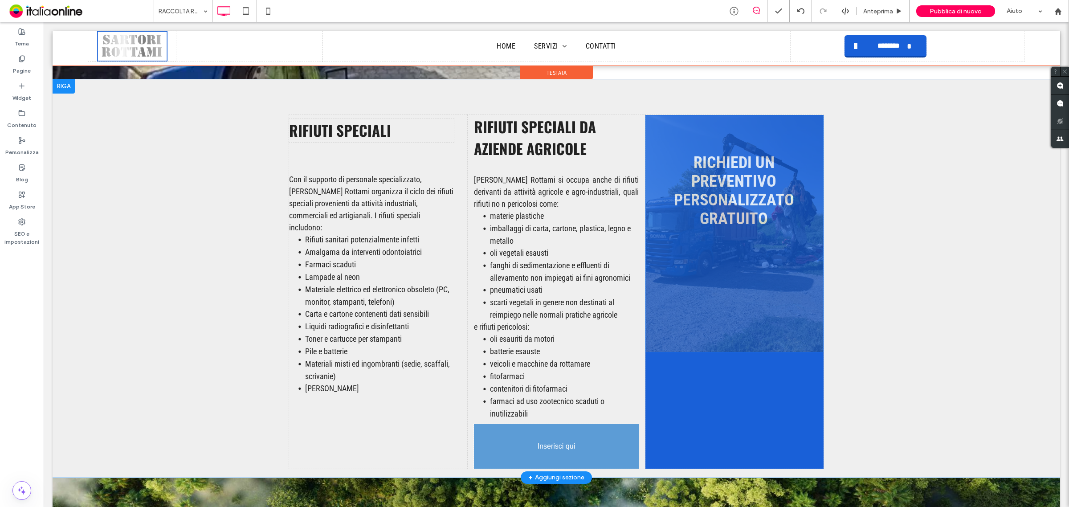
drag, startPoint x: 746, startPoint y: 312, endPoint x: 558, endPoint y: 377, distance: 199.1
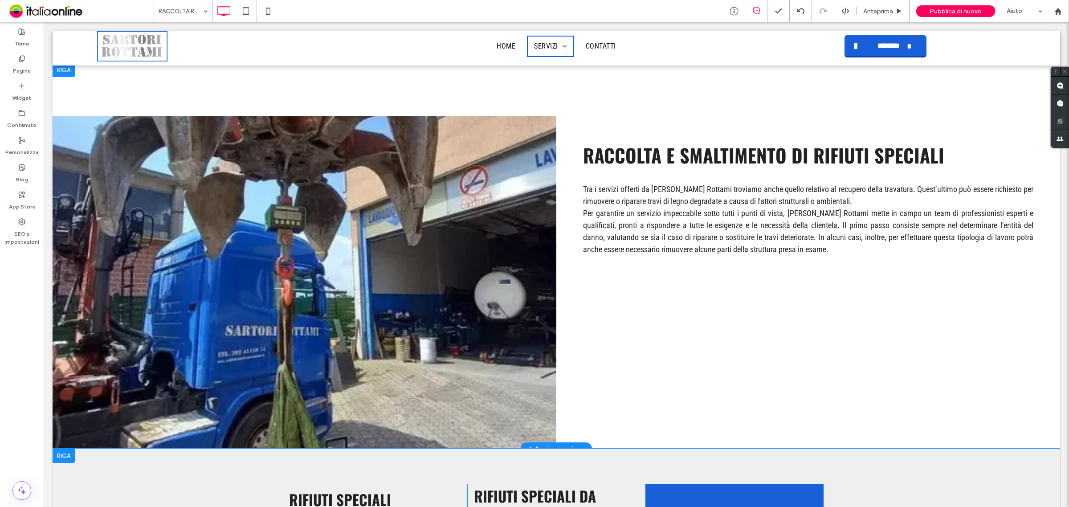
scroll to position [261, 0]
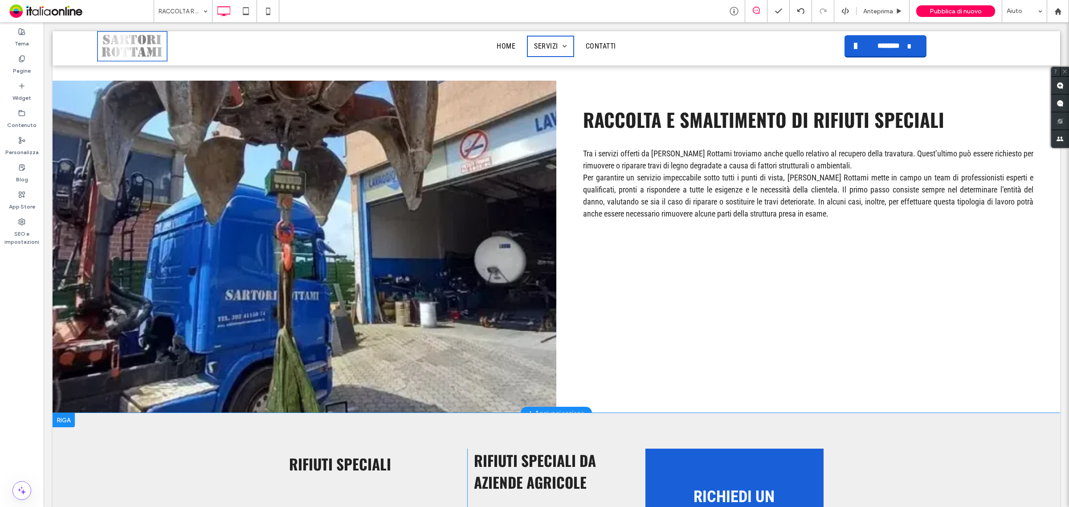
click at [364, 219] on div "Click To Paste" at bounding box center [305, 247] width 504 height 332
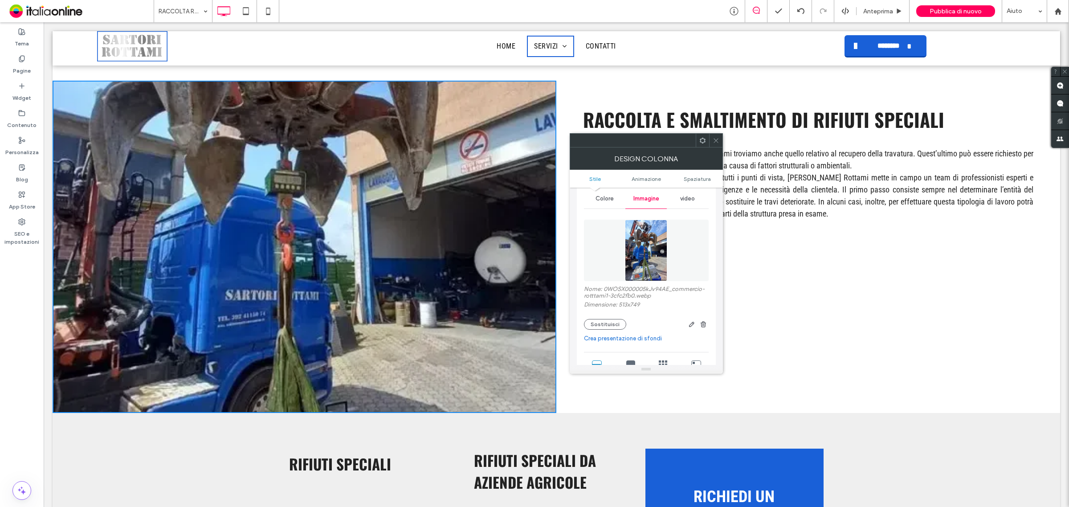
scroll to position [56, 0]
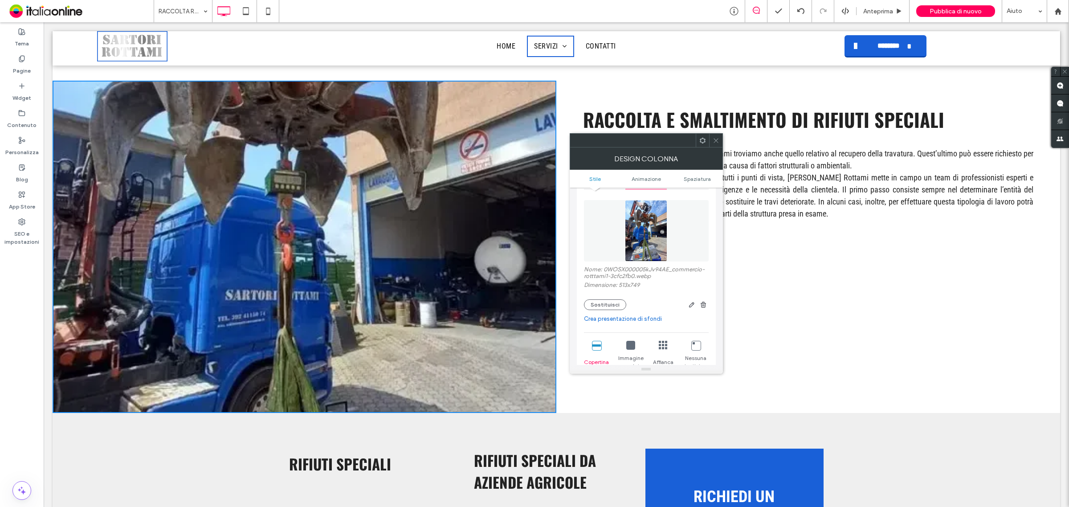
click at [639, 319] on link "Crea presentazione di sfondi" at bounding box center [646, 318] width 125 height 9
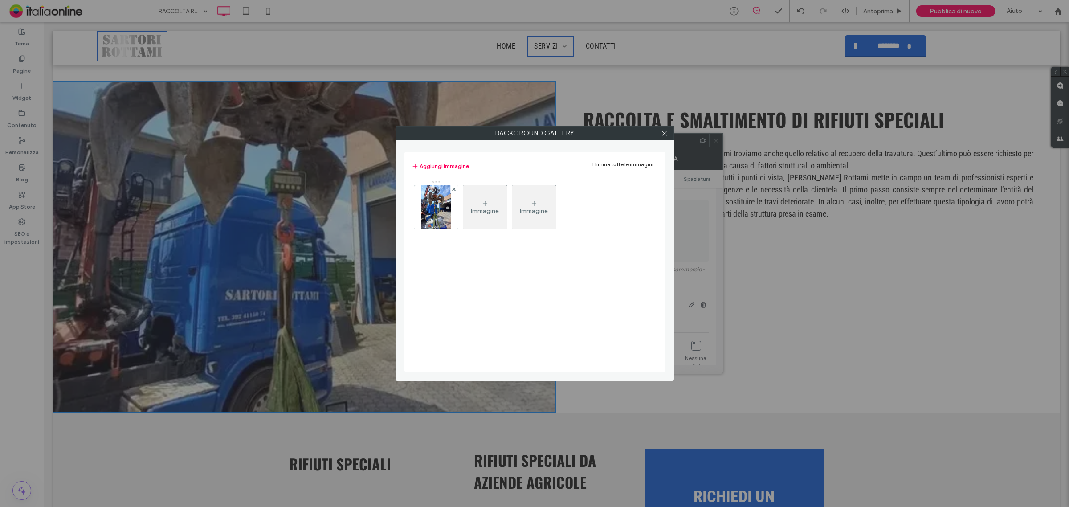
click at [499, 205] on div "Immagine" at bounding box center [485, 207] width 44 height 42
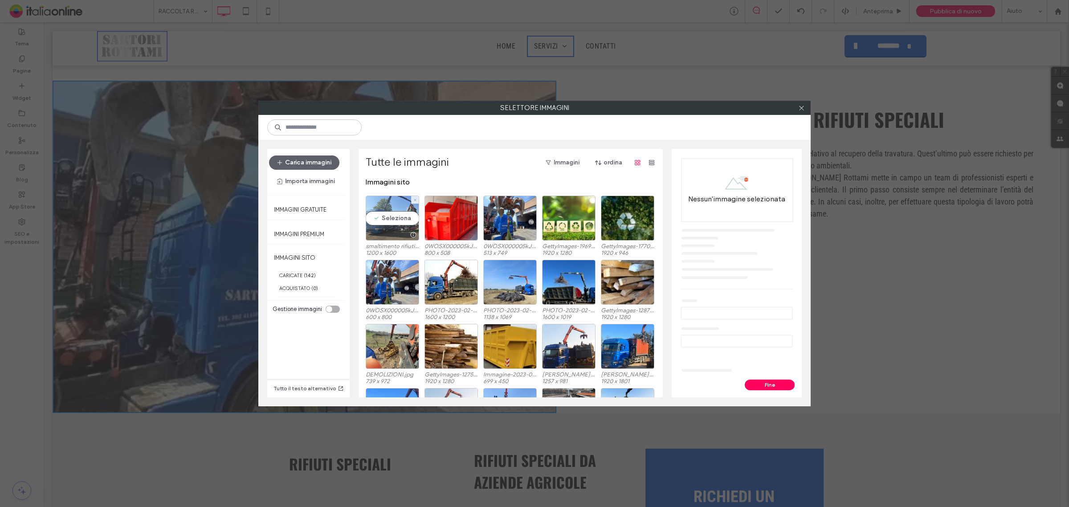
click at [399, 219] on div "Seleziona" at bounding box center [392, 217] width 53 height 45
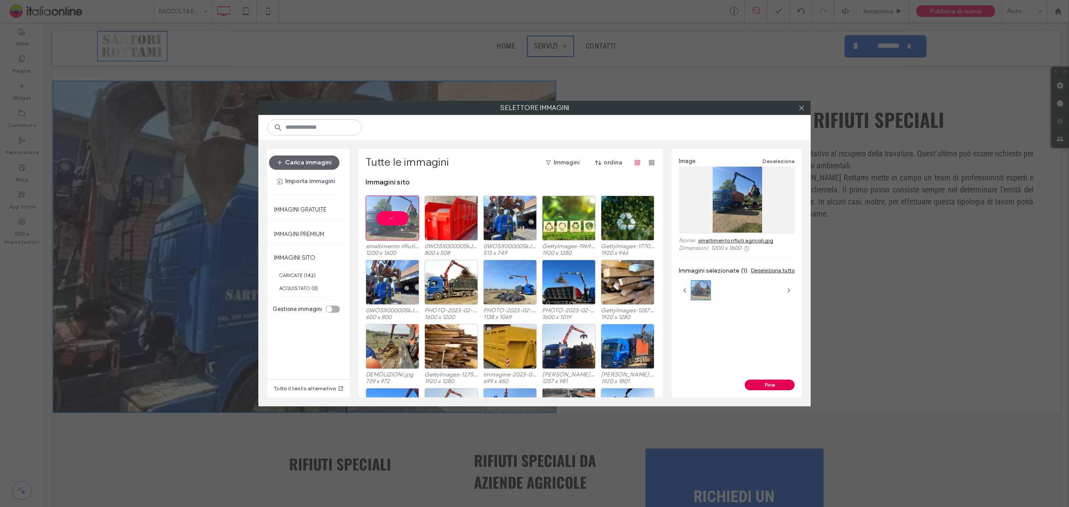
drag, startPoint x: 762, startPoint y: 386, endPoint x: 755, endPoint y: 386, distance: 6.7
click at [762, 386] on button "Fine" at bounding box center [769, 384] width 50 height 11
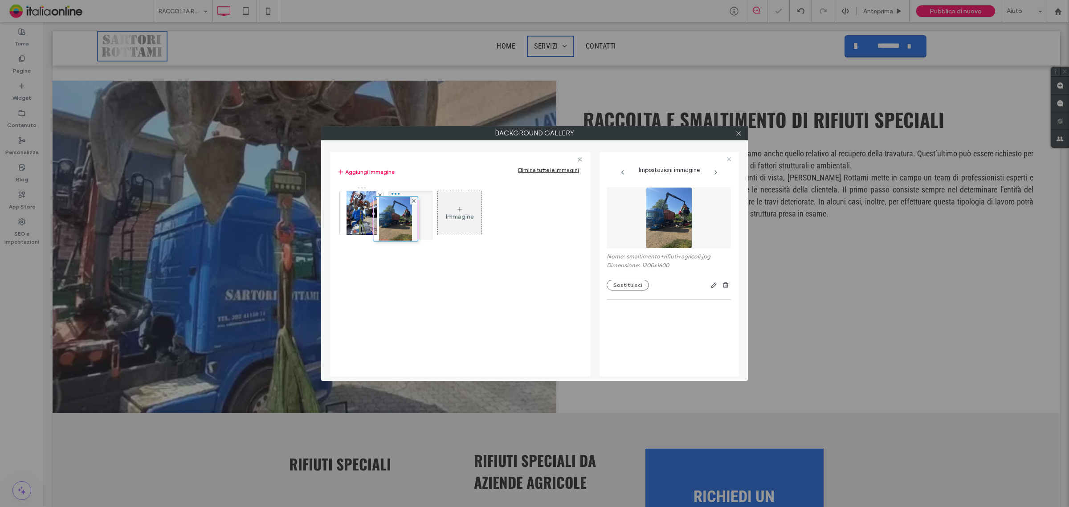
drag, startPoint x: 416, startPoint y: 210, endPoint x: 363, endPoint y: 213, distance: 53.1
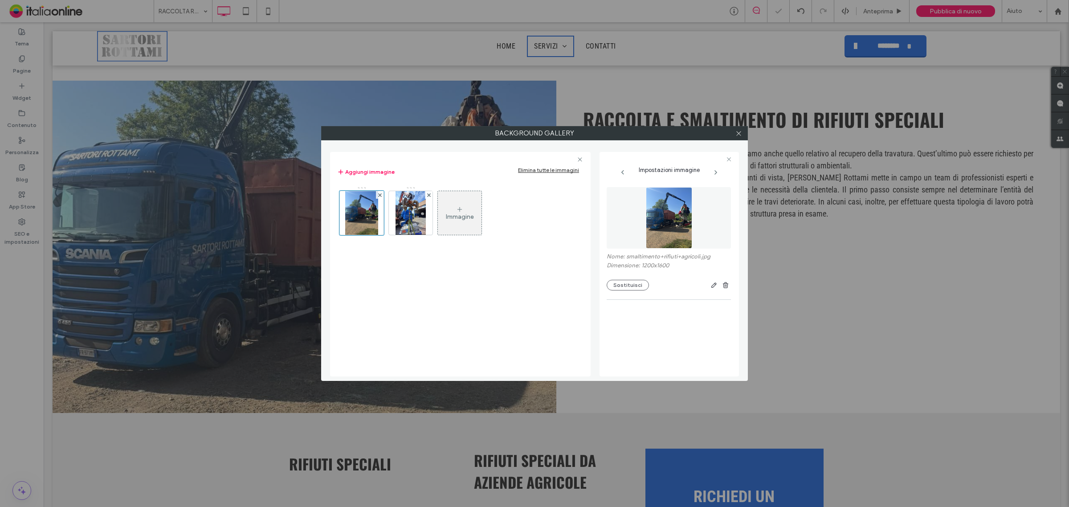
drag, startPoint x: 738, startPoint y: 132, endPoint x: 681, endPoint y: 134, distance: 56.6
click at [738, 132] on icon at bounding box center [738, 133] width 7 height 7
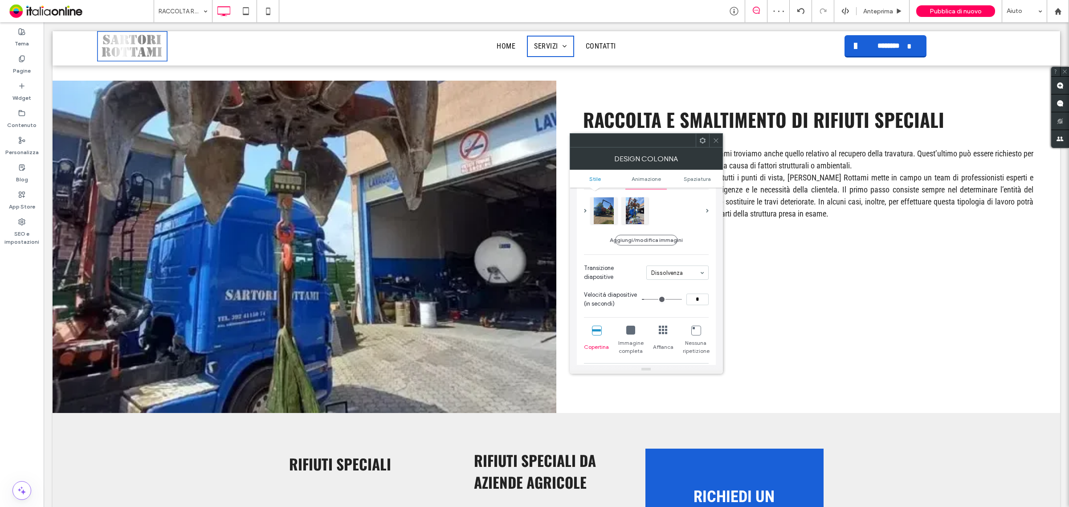
drag, startPoint x: 717, startPoint y: 144, endPoint x: 680, endPoint y: 146, distance: 37.0
click at [717, 144] on span at bounding box center [715, 140] width 7 height 13
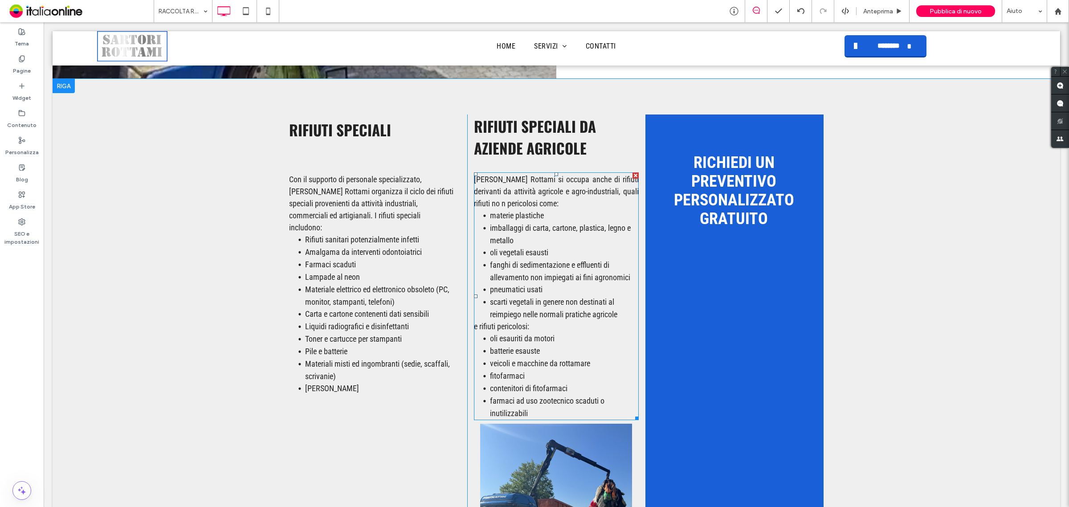
scroll to position [706, 0]
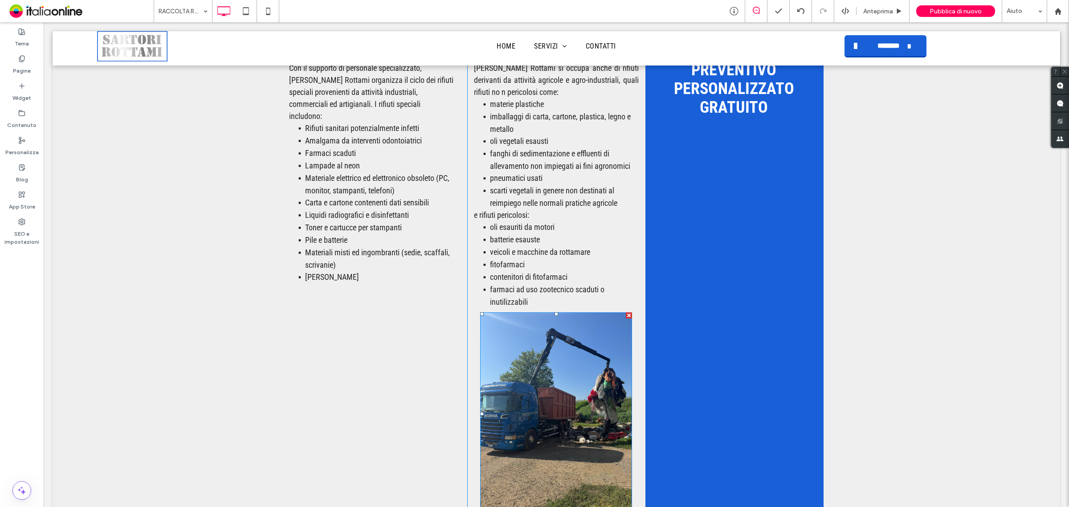
click at [626, 312] on div at bounding box center [629, 315] width 6 height 6
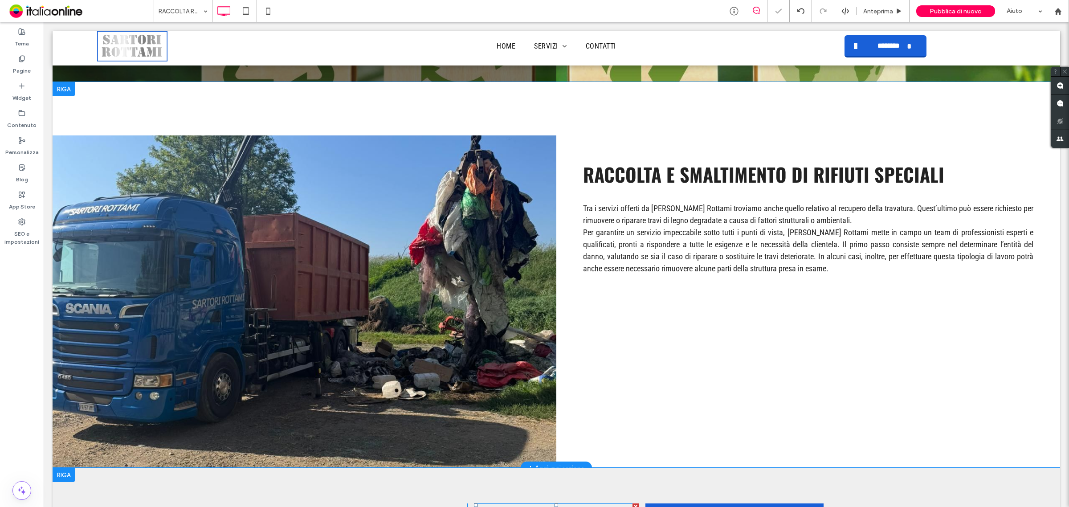
scroll to position [205, 0]
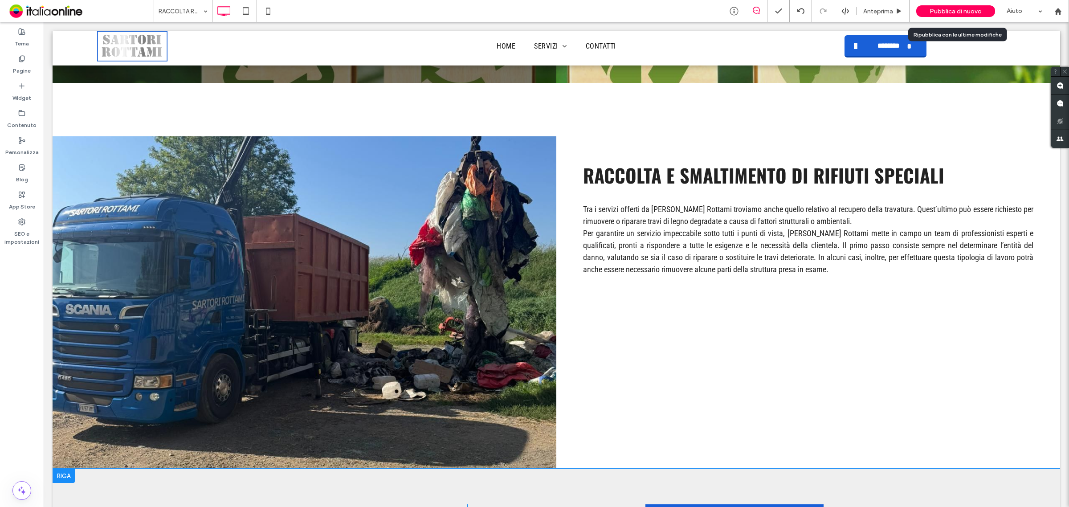
drag, startPoint x: 952, startPoint y: 10, endPoint x: 947, endPoint y: 15, distance: 6.6
click at [952, 10] on span "Pubblica di nuovo" at bounding box center [955, 12] width 52 height 8
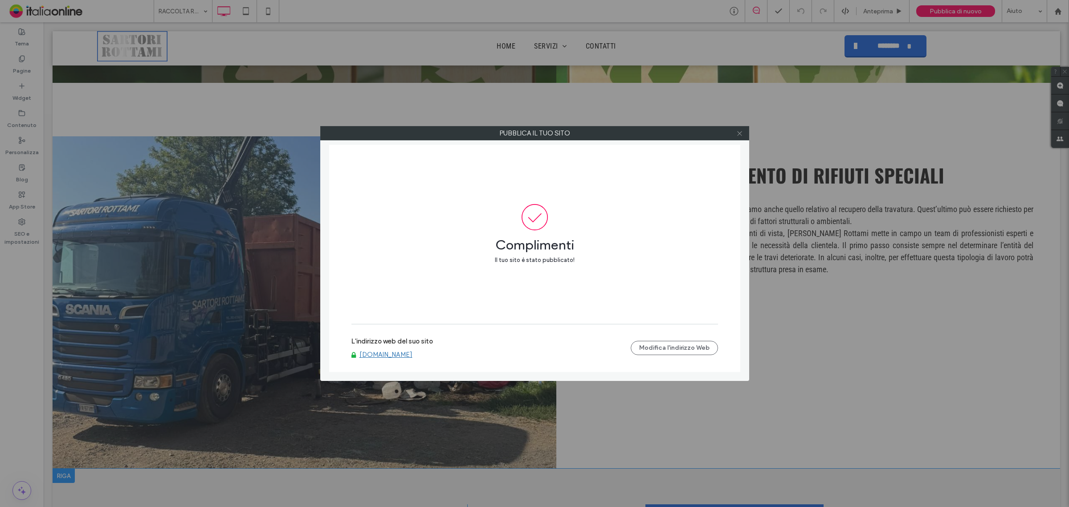
click at [740, 134] on icon at bounding box center [739, 133] width 7 height 7
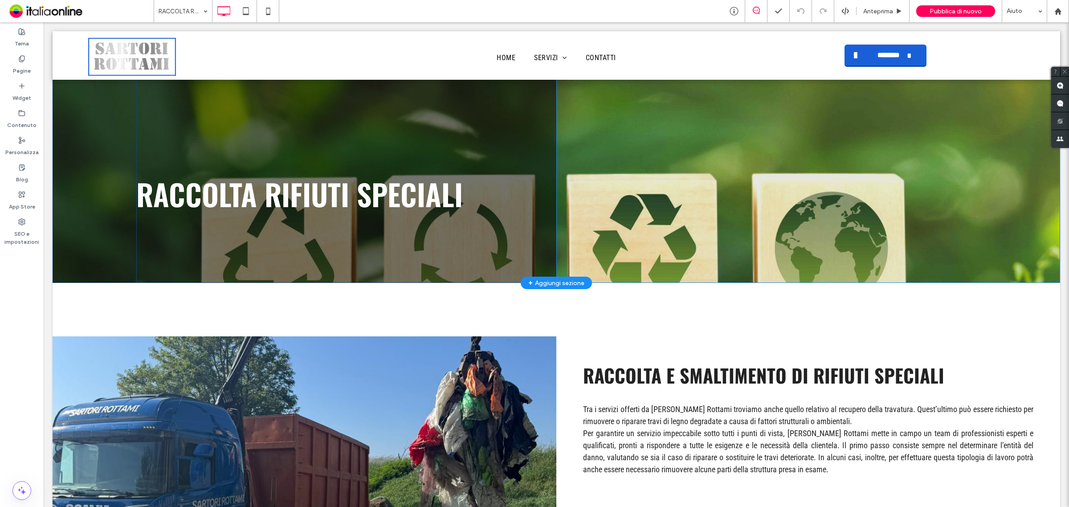
scroll to position [0, 0]
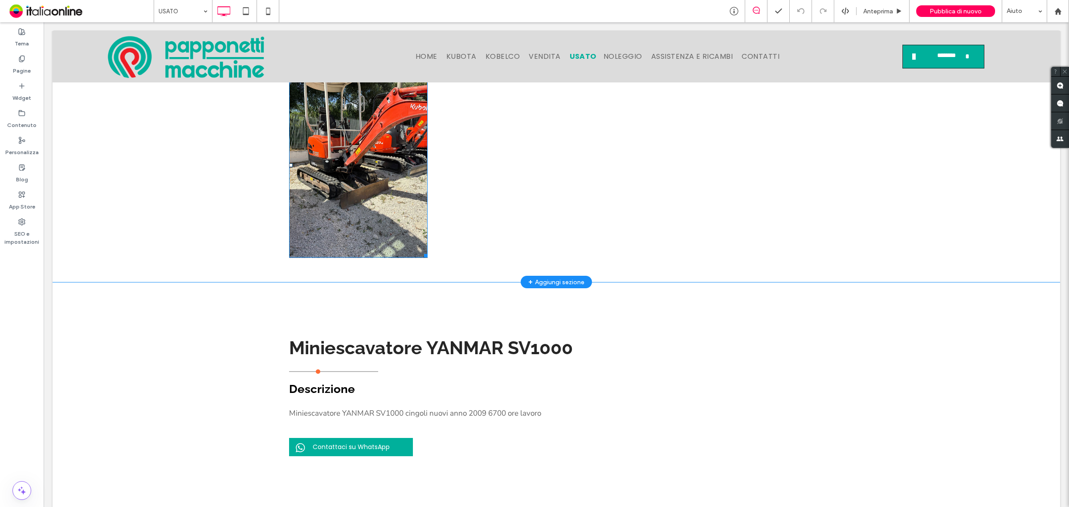
scroll to position [390, 0]
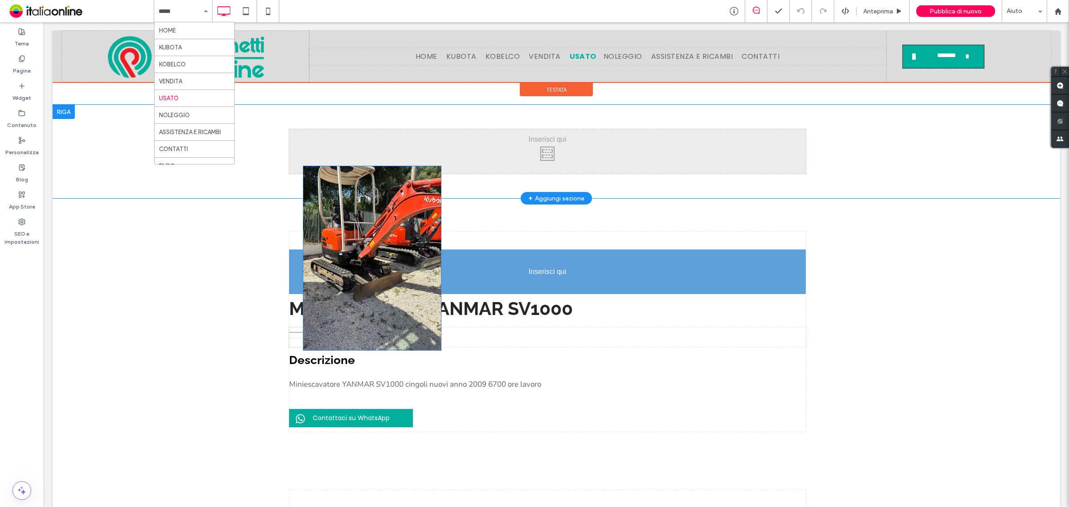
drag, startPoint x: 372, startPoint y: 330, endPoint x: 346, endPoint y: 240, distance: 94.1
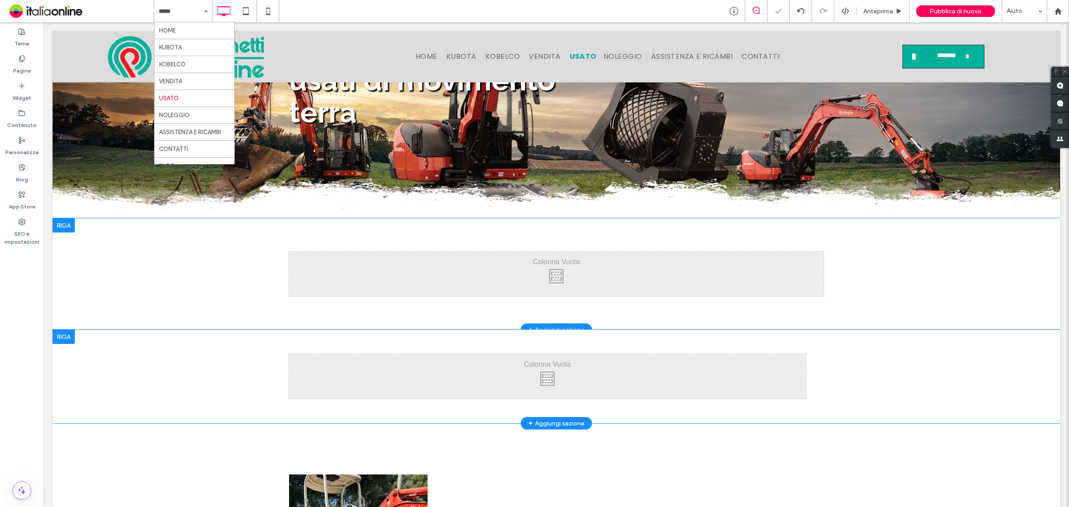
scroll to position [167, 0]
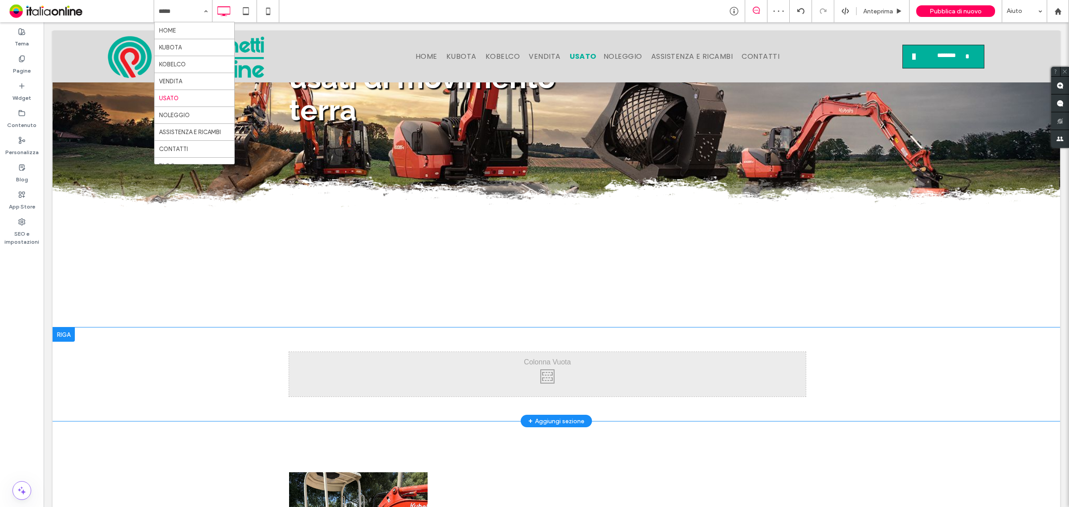
drag, startPoint x: 69, startPoint y: 337, endPoint x: 67, endPoint y: 344, distance: 7.0
click at [69, 337] on div at bounding box center [64, 334] width 22 height 14
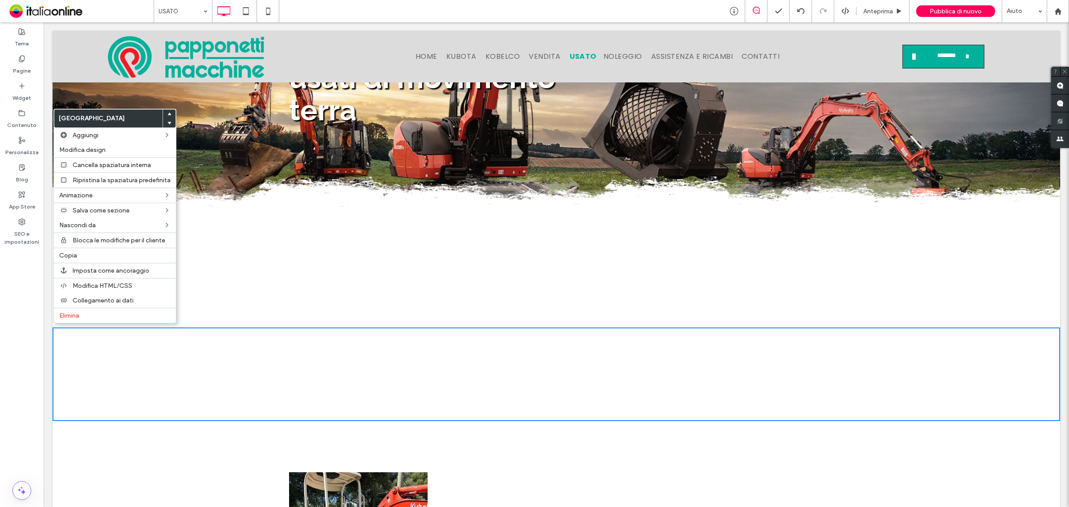
drag, startPoint x: 81, startPoint y: 319, endPoint x: 53, endPoint y: 325, distance: 28.8
click at [81, 318] on label "Elimina" at bounding box center [114, 316] width 111 height 8
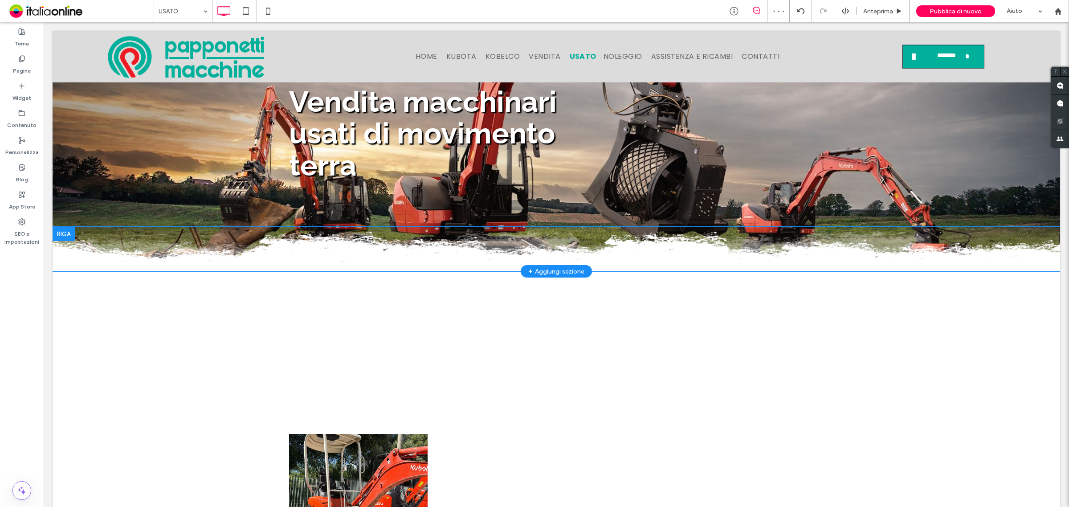
scroll to position [111, 0]
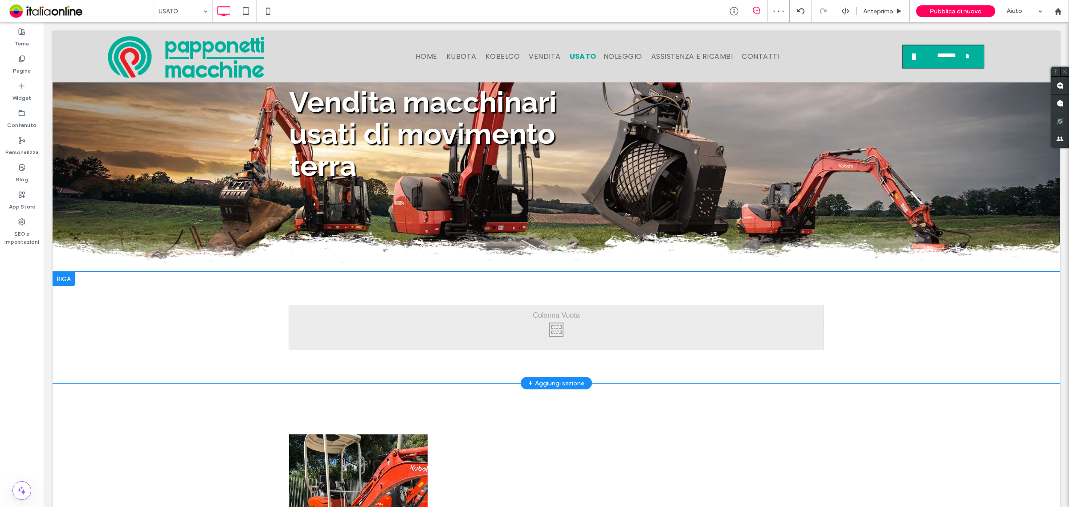
click at [68, 278] on div at bounding box center [64, 279] width 22 height 14
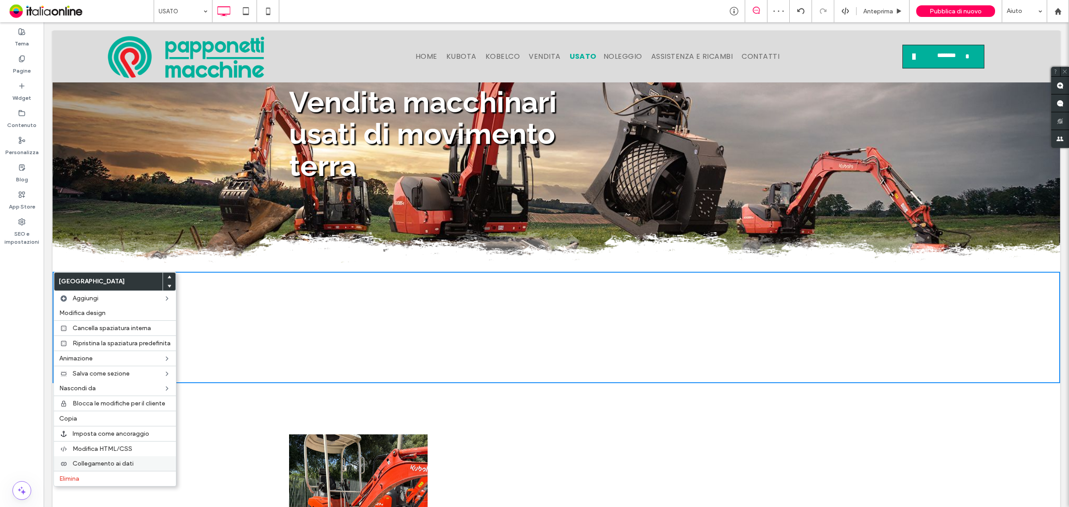
drag, startPoint x: 80, startPoint y: 477, endPoint x: 84, endPoint y: 471, distance: 7.6
click at [80, 478] on div "Elimina" at bounding box center [115, 478] width 122 height 15
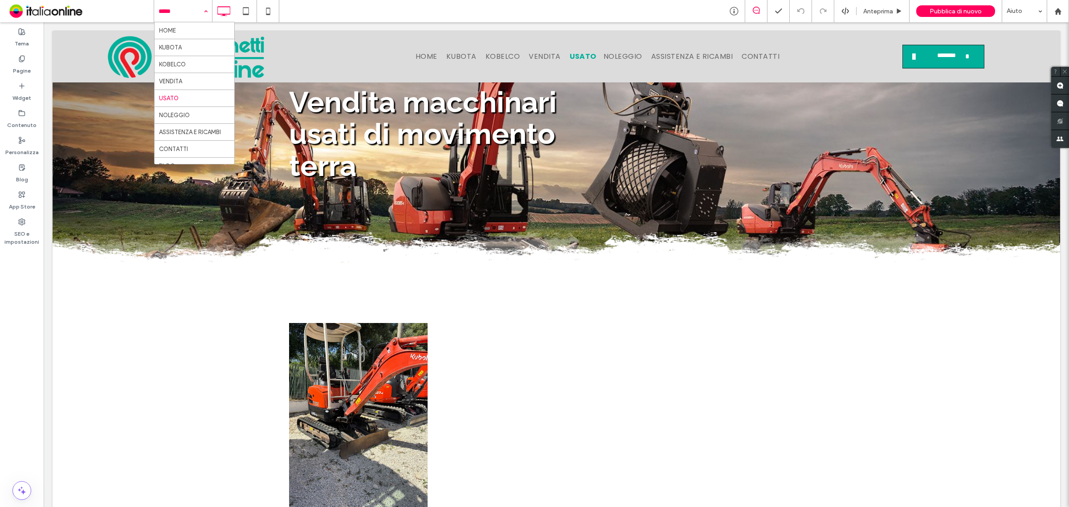
click at [202, 11] on div "HOME KUBOTA KOBELCO VENDITA USATO NOLEGGIO ASSISTENZA E RICAMBI CONTATTI BLOG" at bounding box center [183, 11] width 58 height 22
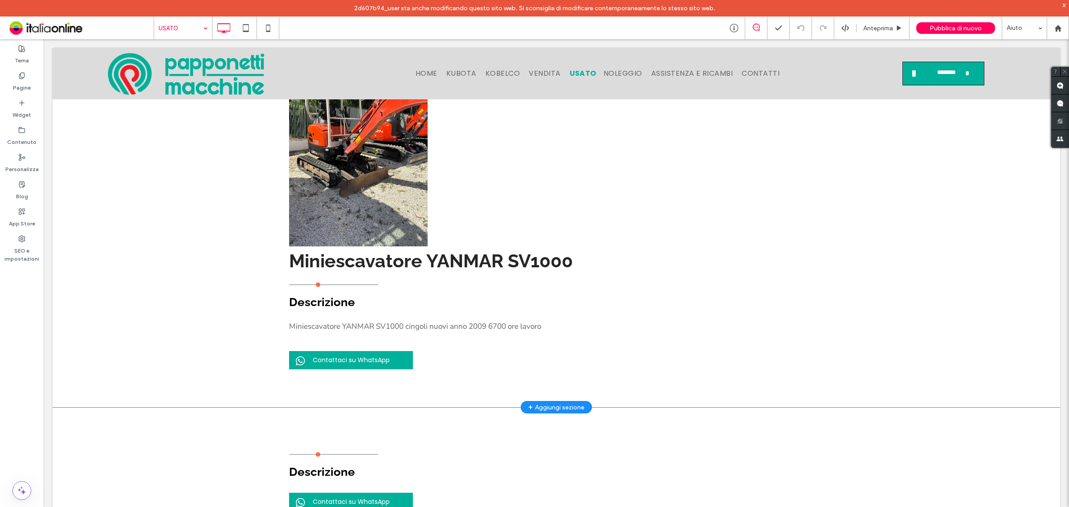
scroll to position [0, 0]
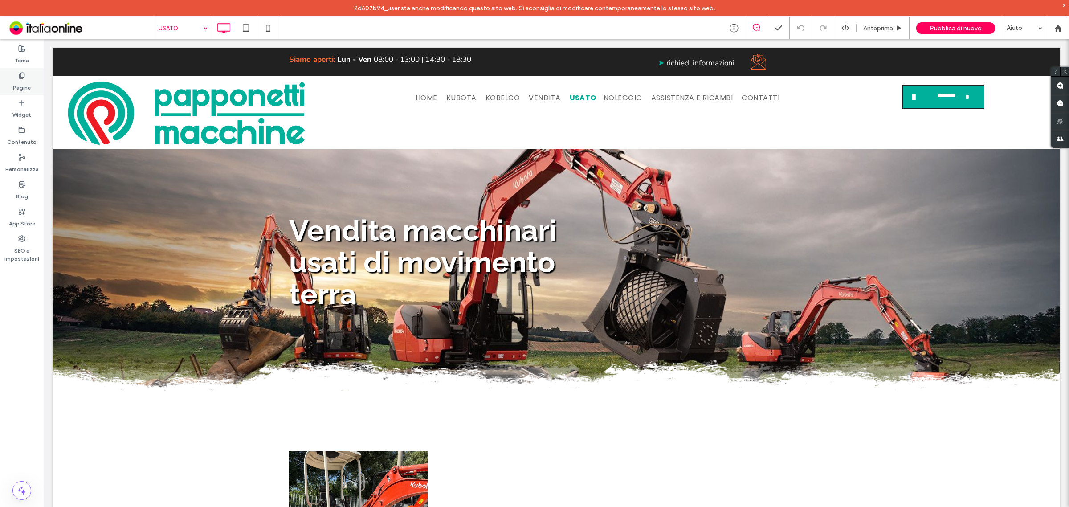
click at [19, 81] on label "Pagine" at bounding box center [22, 85] width 18 height 12
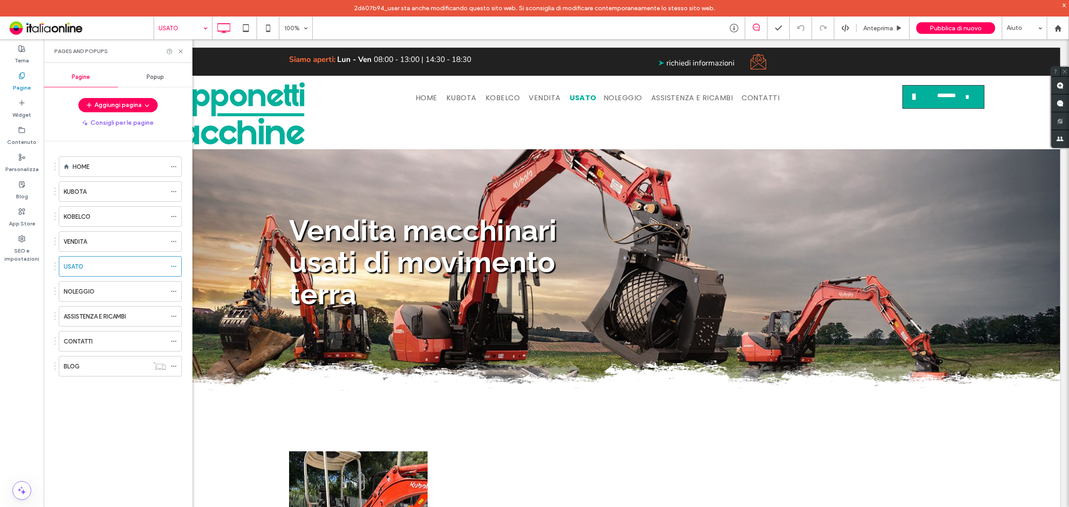
click at [85, 266] on div "USATO" at bounding box center [115, 266] width 102 height 9
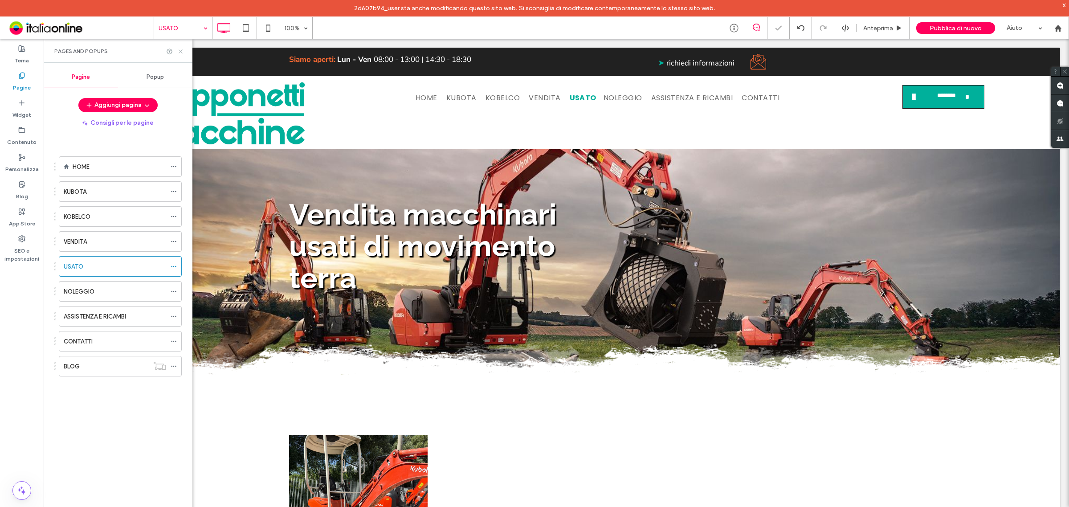
click at [178, 48] on icon at bounding box center [180, 51] width 7 height 7
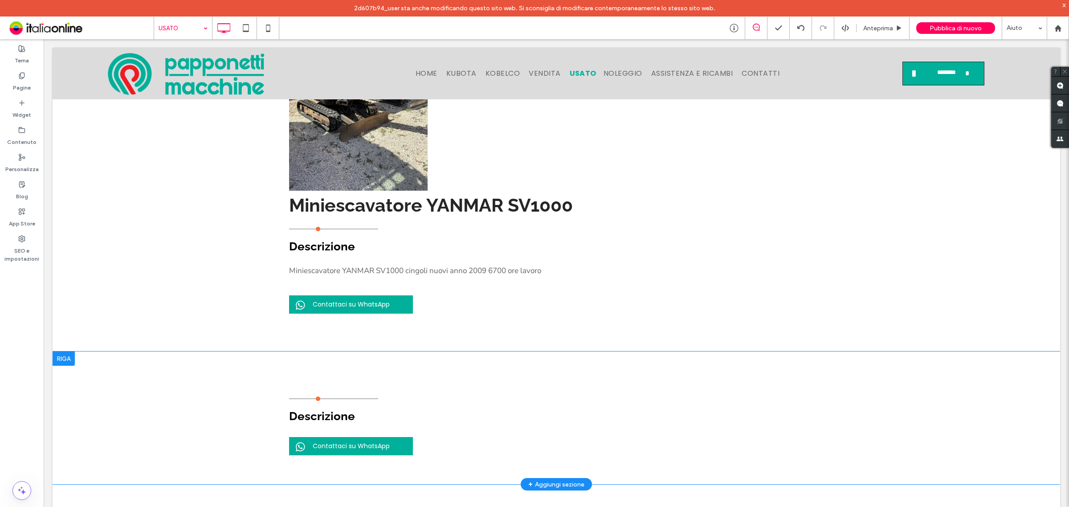
scroll to position [278, 0]
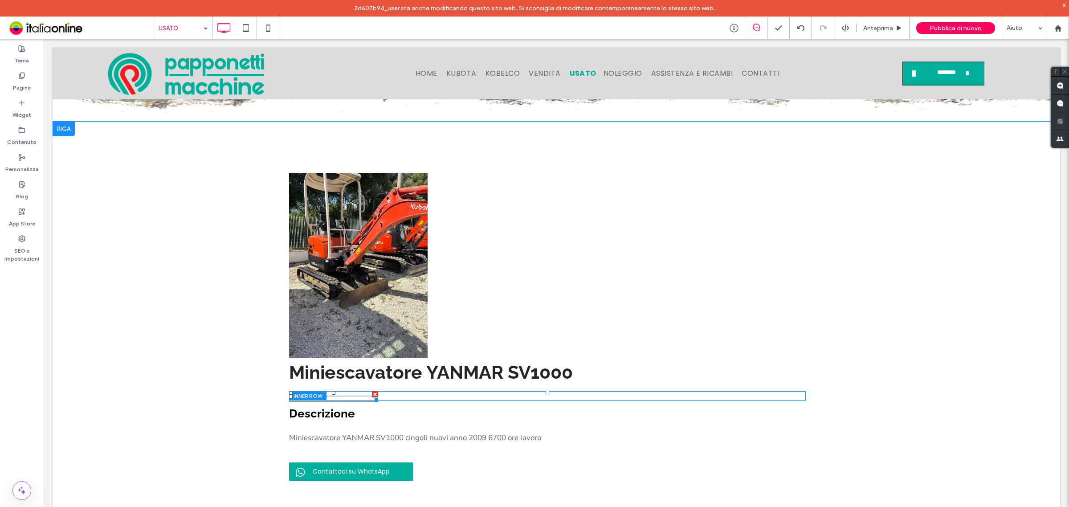
click at [342, 396] on hr at bounding box center [333, 396] width 89 height 2
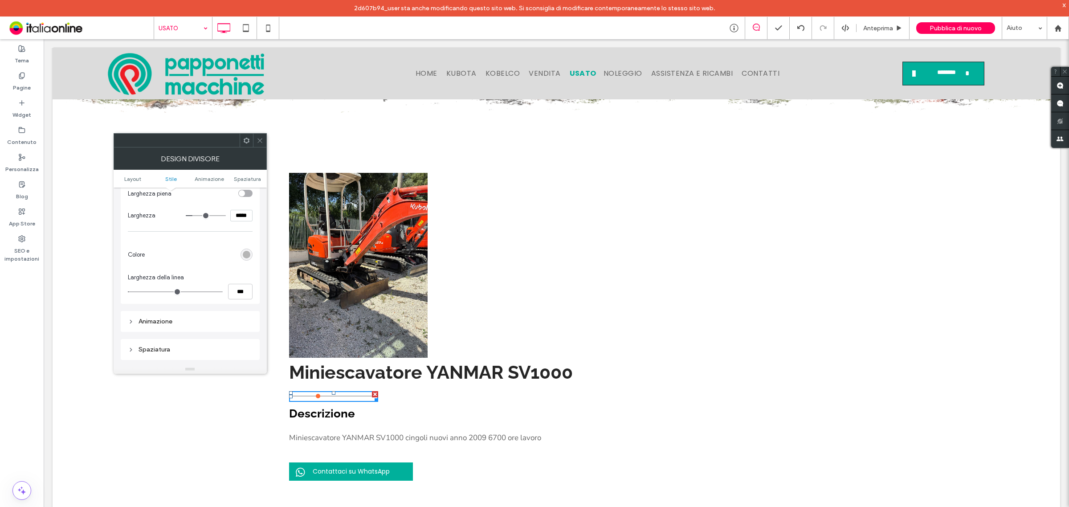
scroll to position [111, 0]
drag, startPoint x: 260, startPoint y: 142, endPoint x: 246, endPoint y: 150, distance: 16.3
click at [260, 142] on icon at bounding box center [259, 140] width 7 height 7
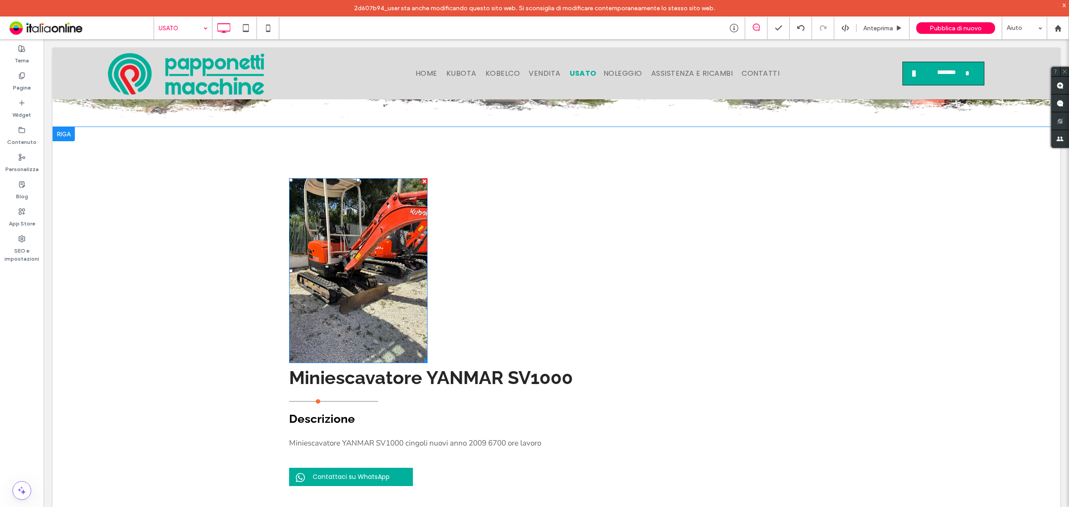
scroll to position [223, 0]
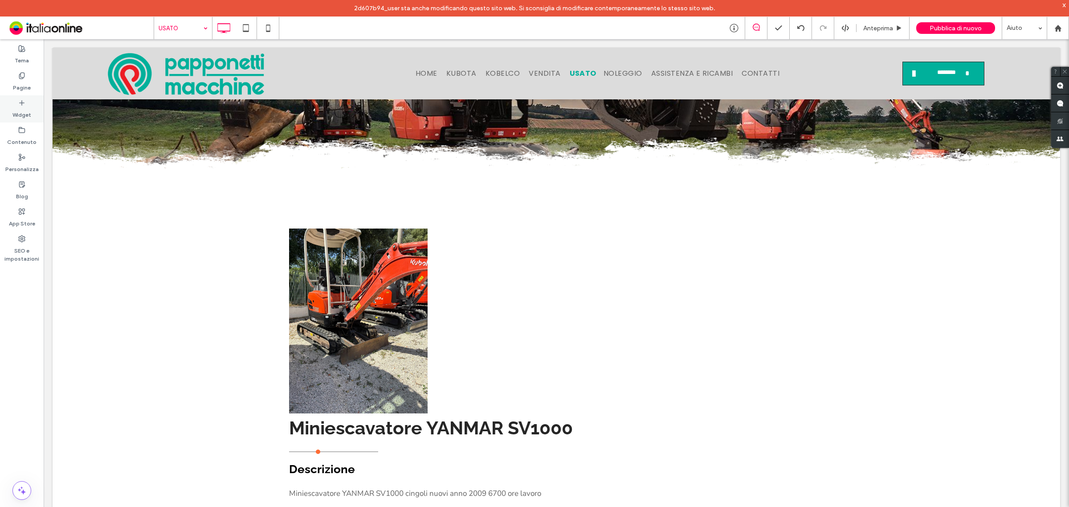
click at [22, 99] on icon at bounding box center [21, 102] width 7 height 7
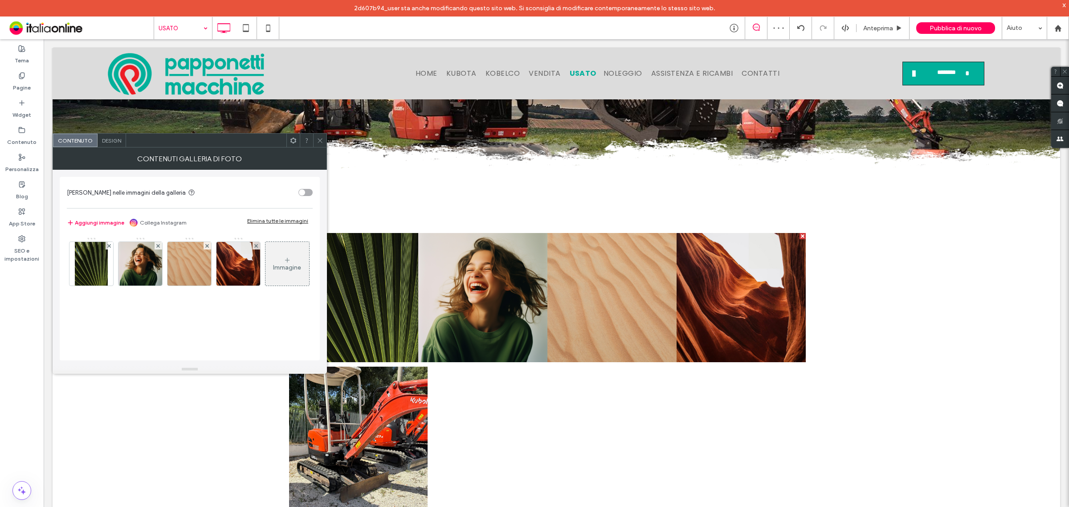
drag, startPoint x: 319, startPoint y: 138, endPoint x: 272, endPoint y: 215, distance: 89.6
click at [319, 138] on icon at bounding box center [320, 140] width 7 height 7
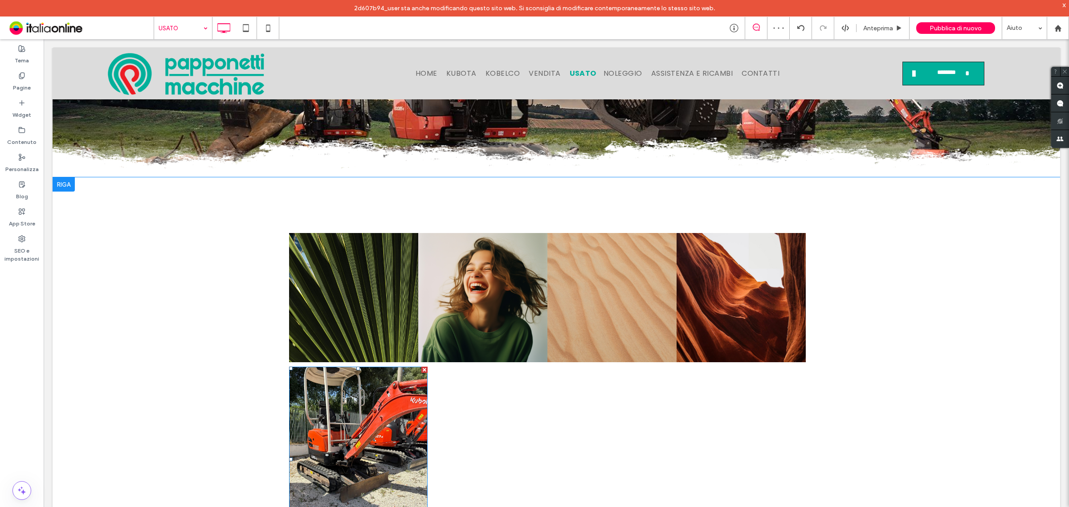
drag, startPoint x: 419, startPoint y: 370, endPoint x: 354, endPoint y: 401, distance: 72.5
click at [421, 370] on div at bounding box center [424, 369] width 6 height 6
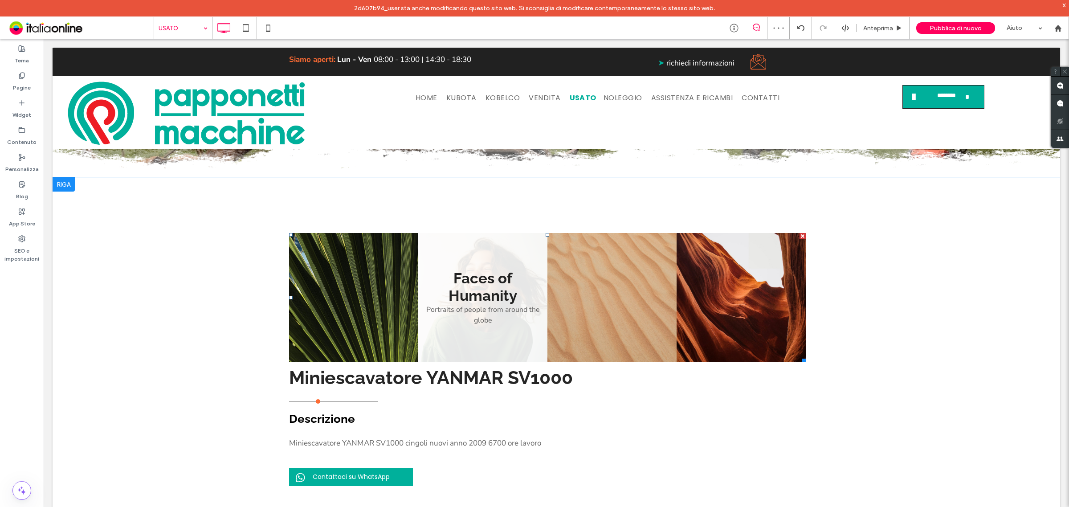
click at [412, 300] on link at bounding box center [353, 297] width 129 height 129
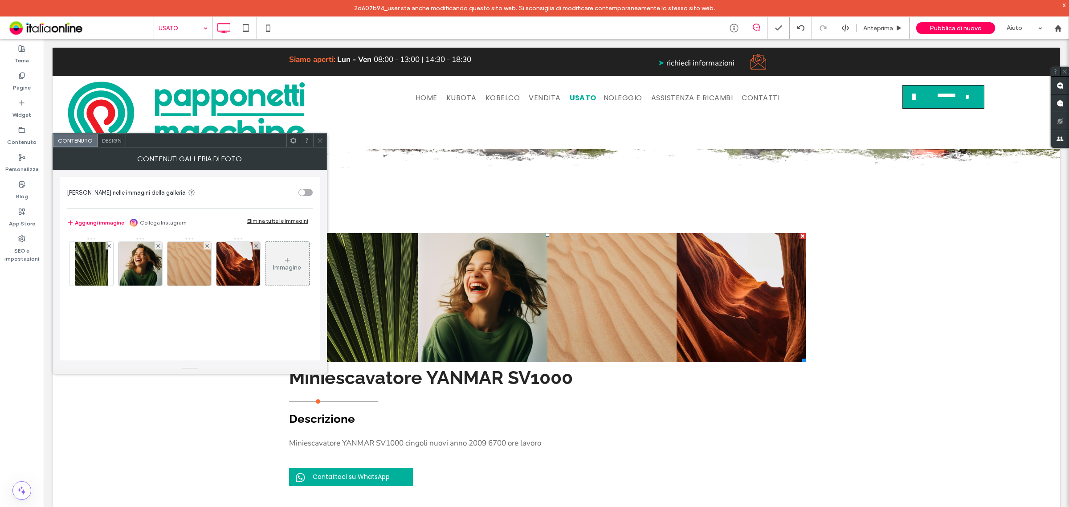
click at [279, 219] on div "Elimina tutte le immagini" at bounding box center [277, 220] width 61 height 7
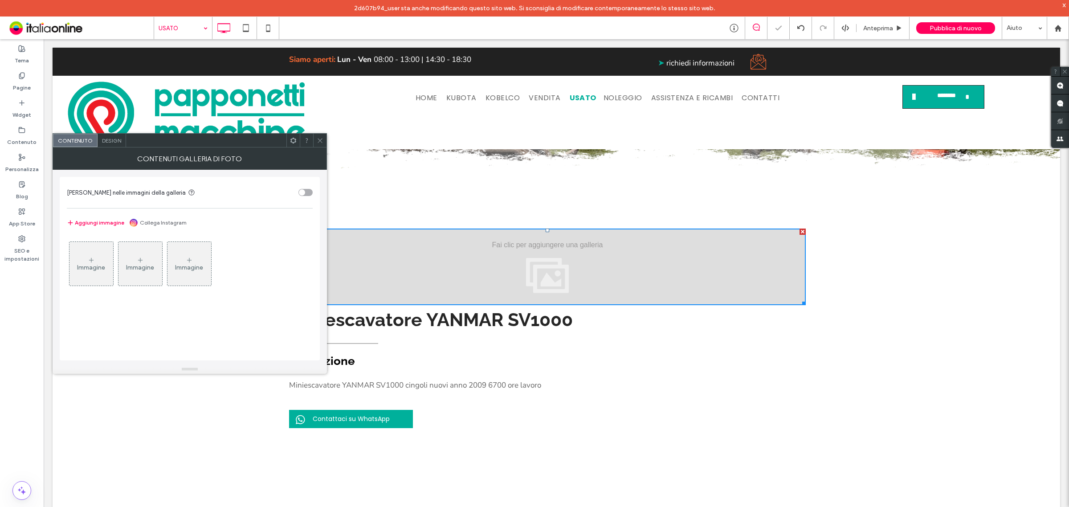
click at [89, 251] on div "Immagine" at bounding box center [91, 264] width 44 height 42
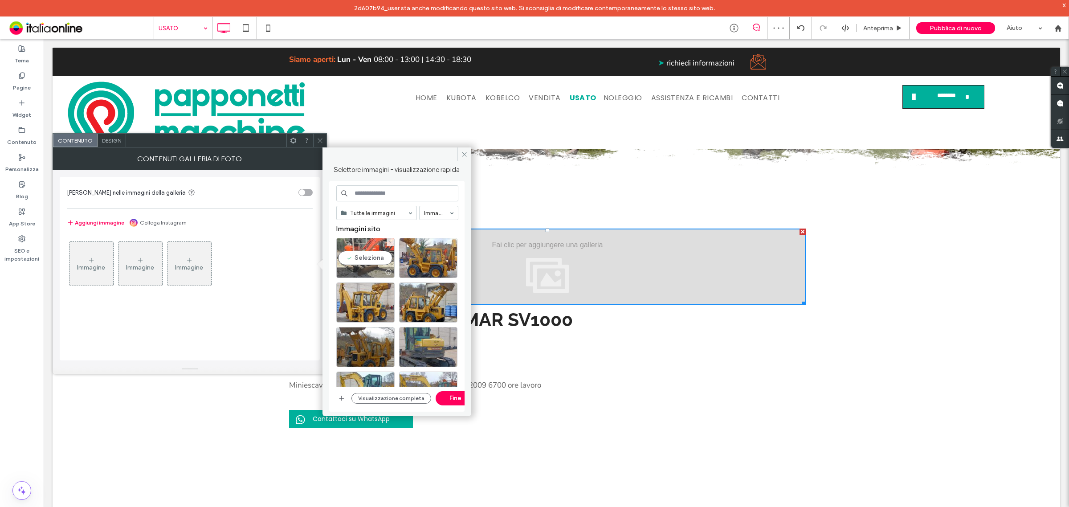
click at [364, 255] on div "Seleziona" at bounding box center [365, 258] width 58 height 40
click at [454, 397] on button "Fine" at bounding box center [455, 398] width 40 height 14
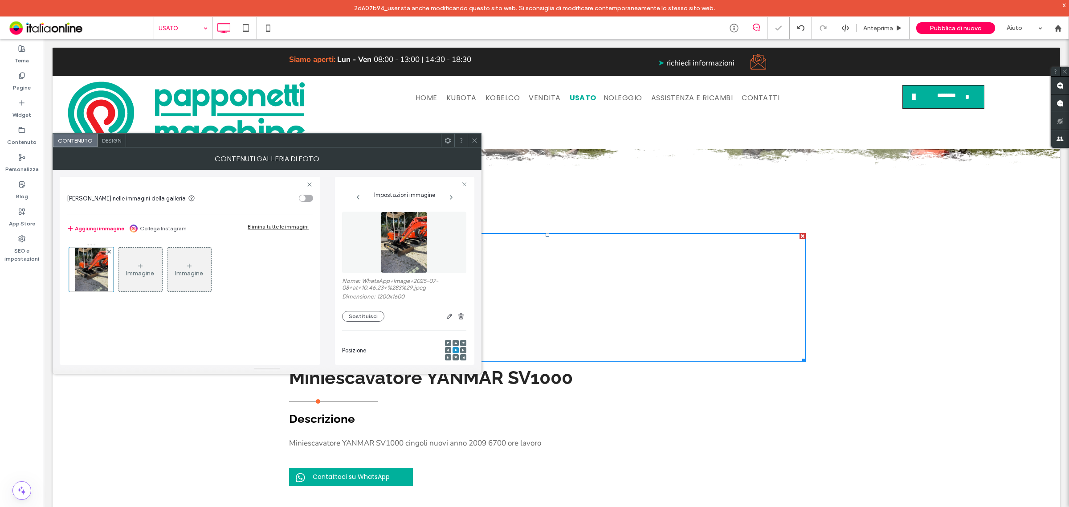
click at [473, 140] on icon at bounding box center [474, 140] width 7 height 7
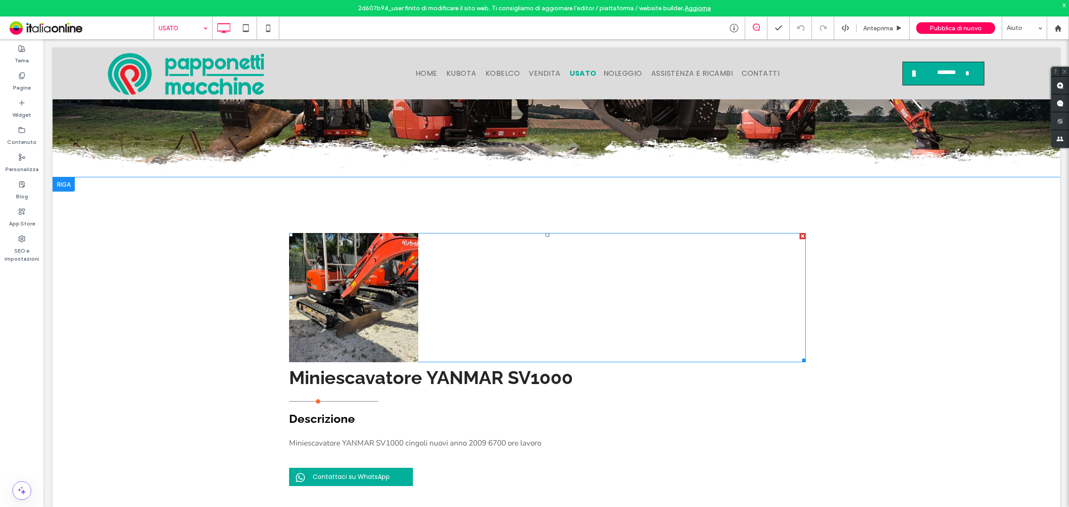
click at [358, 274] on link at bounding box center [353, 297] width 129 height 129
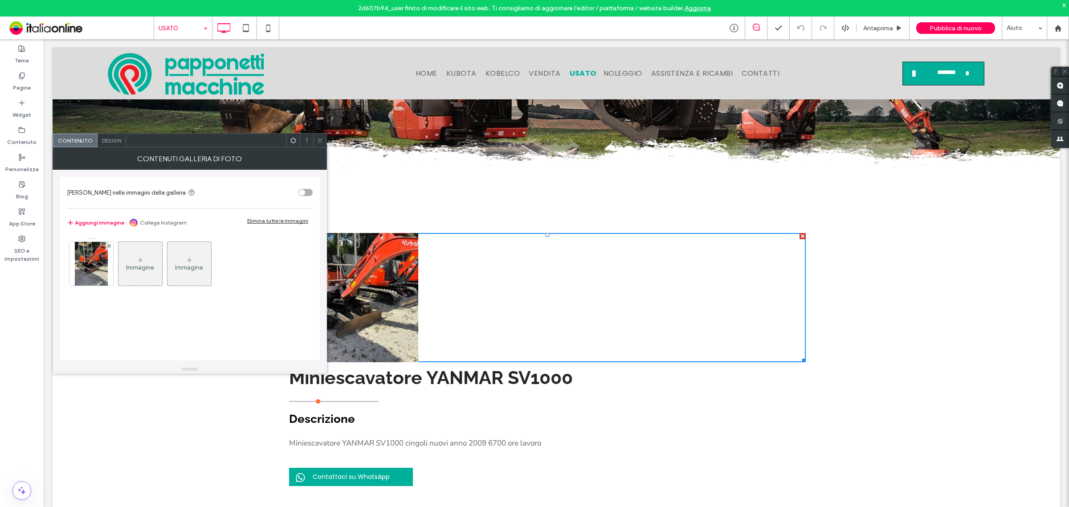
click at [319, 137] on icon at bounding box center [320, 140] width 7 height 7
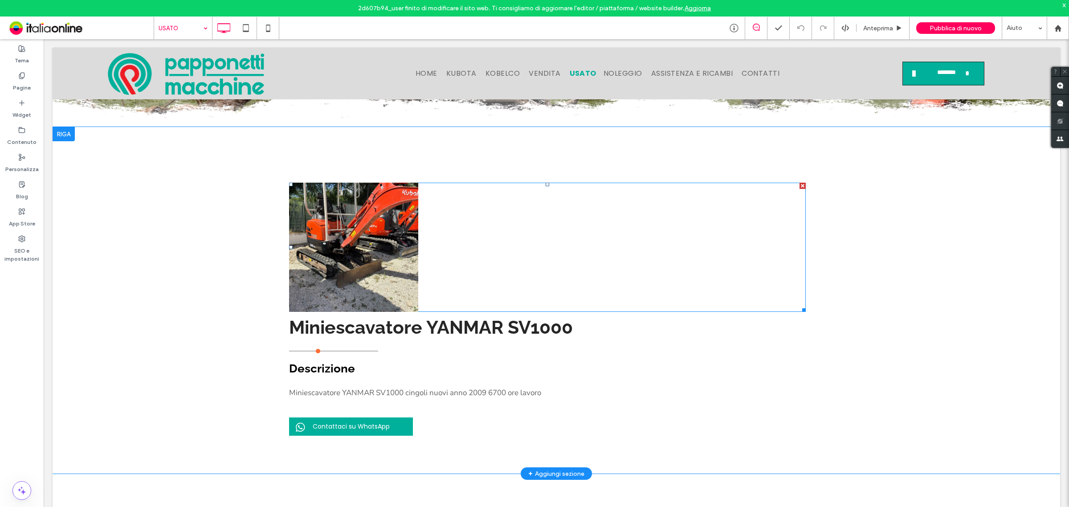
scroll to position [167, 0]
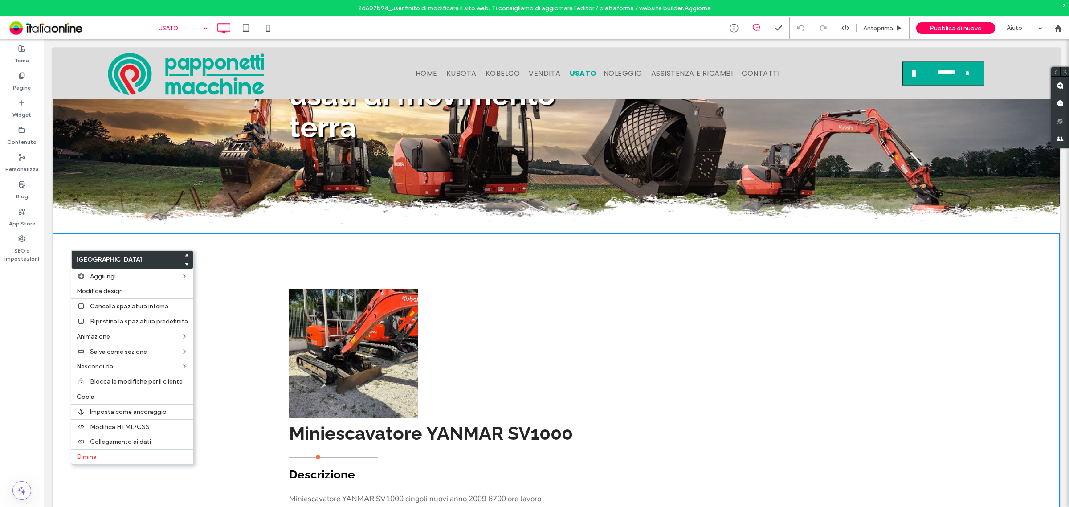
click at [232, 268] on div "Button Mostra altri Miniescavatore YANMAR SV1000 Click To Paste Descrizione Min…" at bounding box center [556, 406] width 1007 height 346
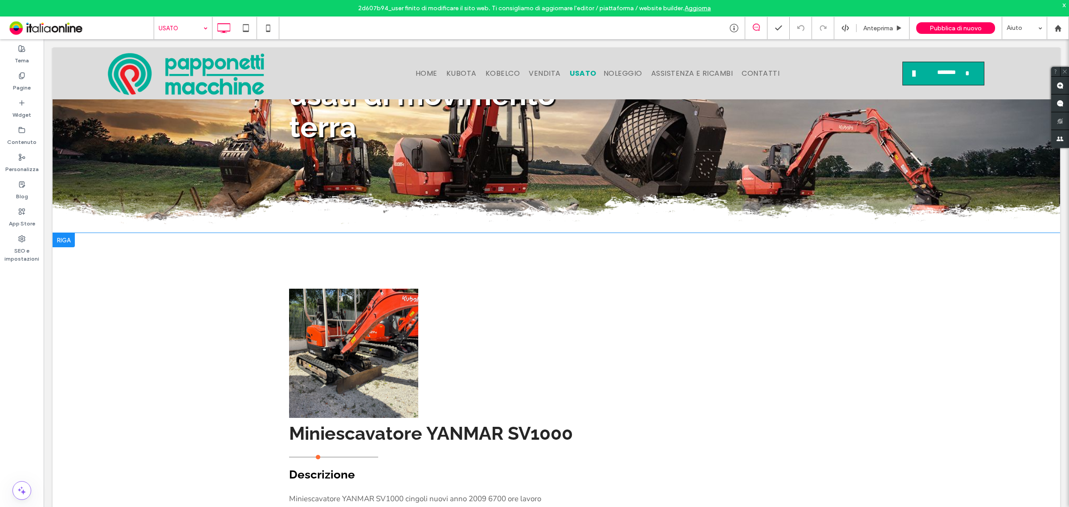
click at [146, 305] on div "Button Mostra altri Miniescavatore YANMAR SV1000 Click To Paste Descrizione Min…" at bounding box center [556, 406] width 1007 height 346
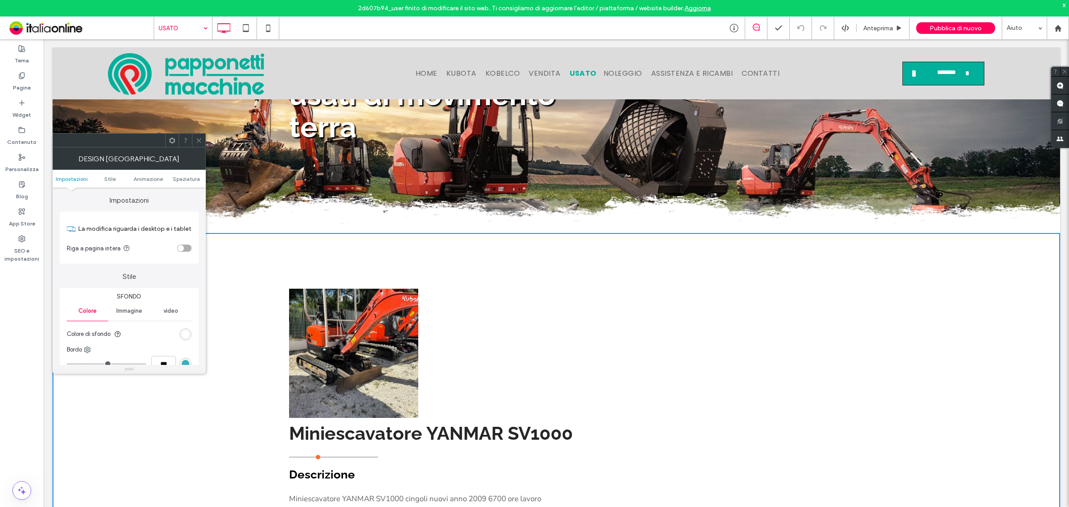
drag, startPoint x: 196, startPoint y: 141, endPoint x: 182, endPoint y: 151, distance: 17.8
click at [196, 141] on icon at bounding box center [198, 140] width 7 height 7
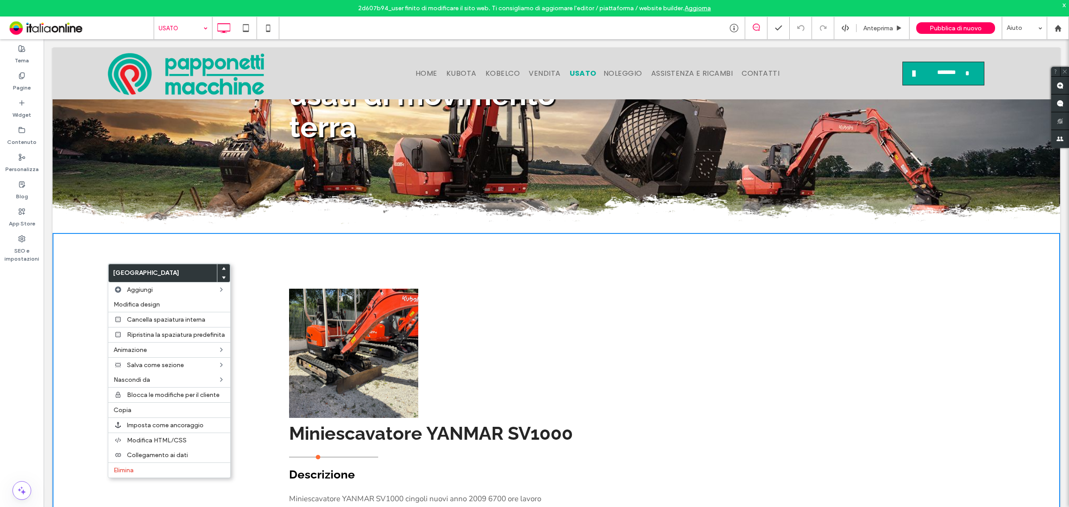
click at [81, 277] on div "Button Mostra altri Miniescavatore YANMAR SV1000 Click To Paste Descrizione Min…" at bounding box center [556, 406] width 1007 height 346
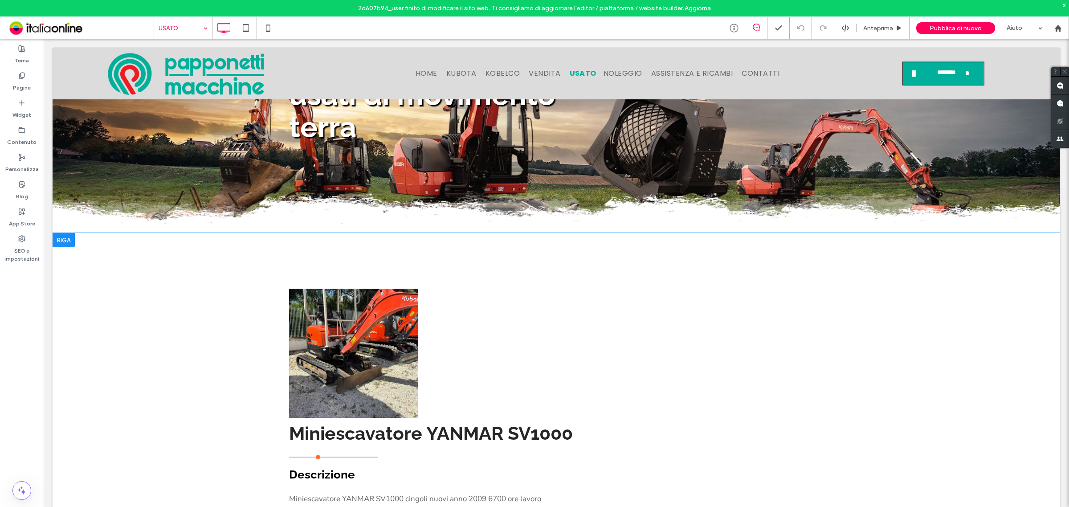
click at [63, 242] on div at bounding box center [64, 240] width 22 height 14
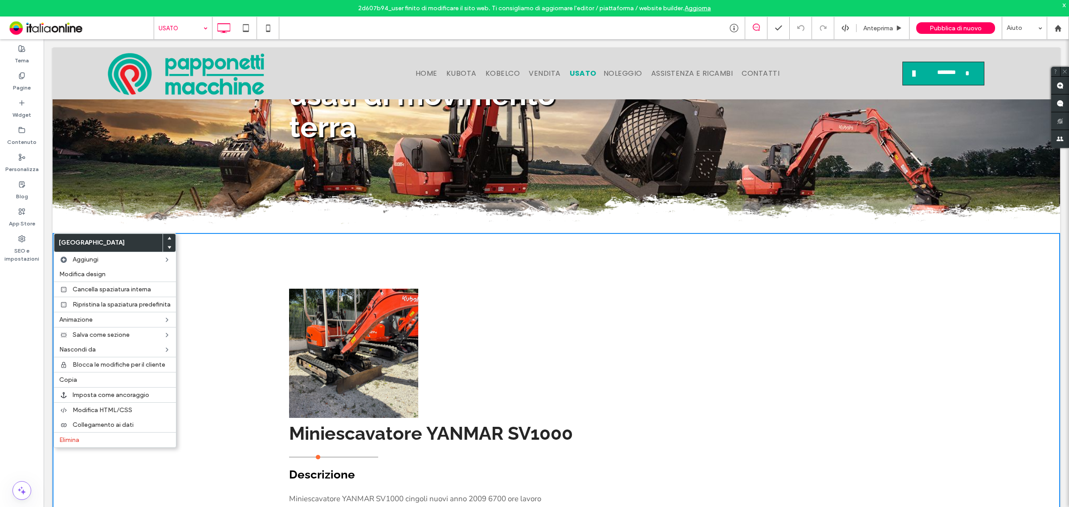
click at [212, 252] on div "Button Mostra altri Miniescavatore YANMAR SV1000 Click To Paste Descrizione Min…" at bounding box center [556, 406] width 1007 height 346
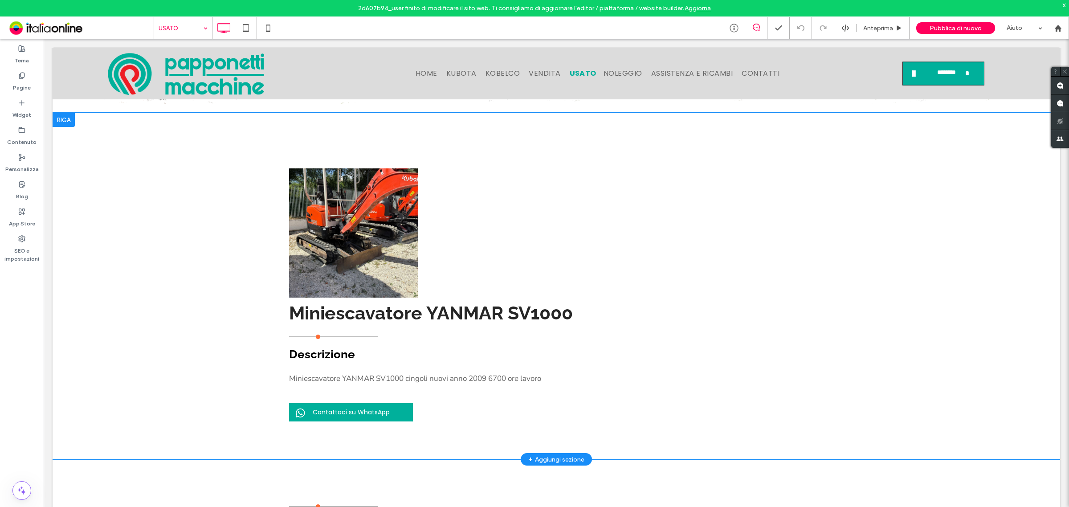
scroll to position [223, 0]
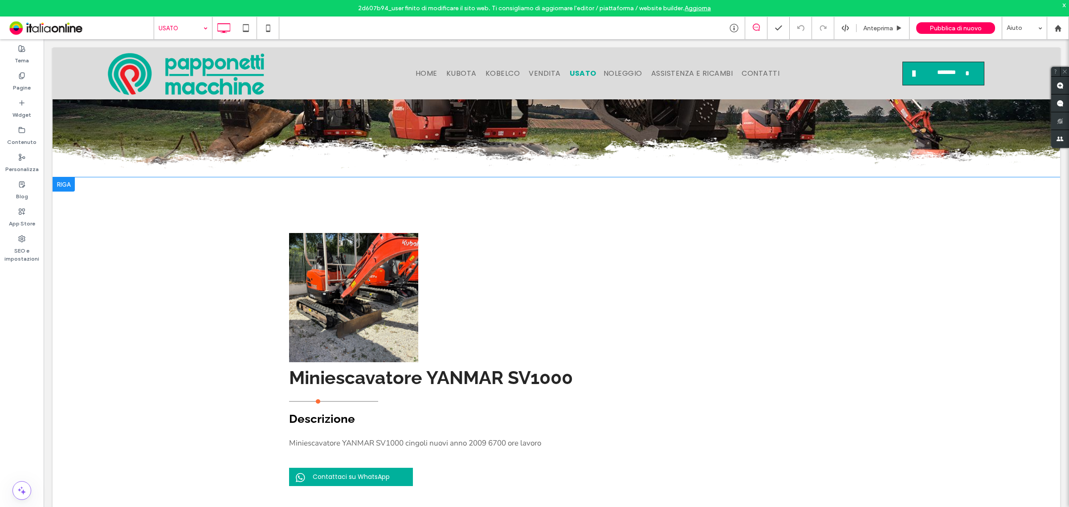
click at [156, 244] on div "Button Mostra altri Miniescavatore YANMAR SV1000 Click To Paste Descrizione Min…" at bounding box center [556, 350] width 1007 height 346
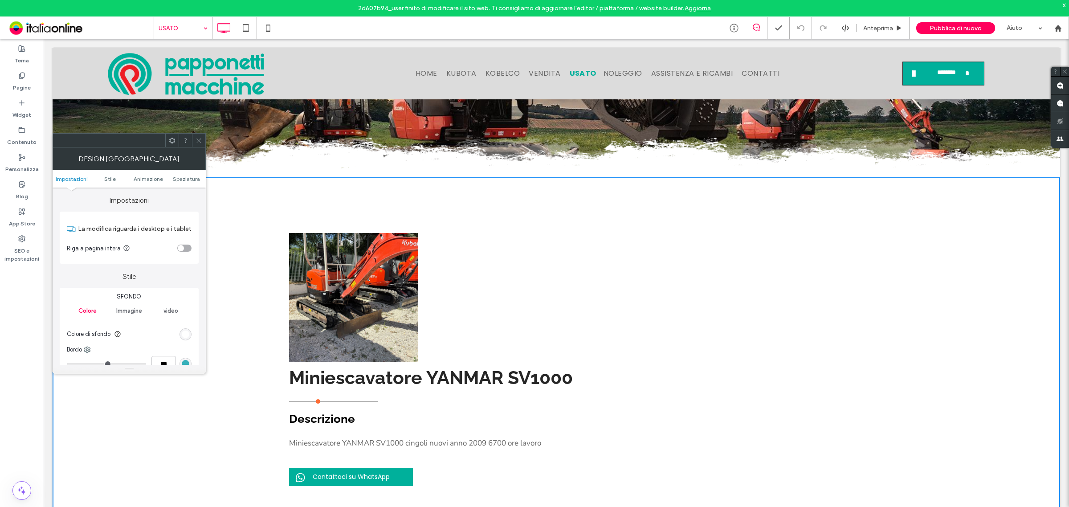
drag, startPoint x: 197, startPoint y: 141, endPoint x: 73, endPoint y: 208, distance: 141.7
click at [197, 141] on use at bounding box center [198, 140] width 4 height 4
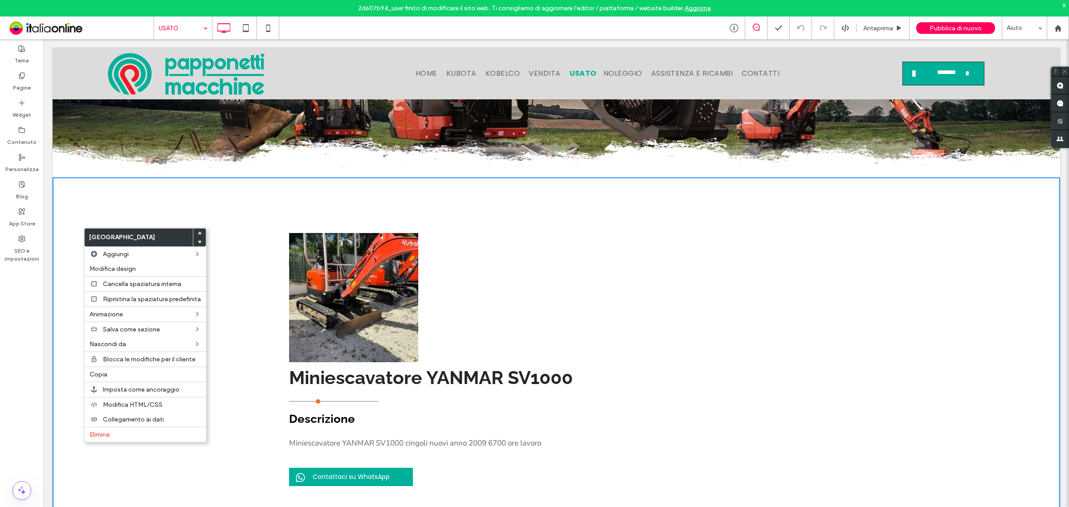
click at [132, 194] on div "Button Mostra altri Miniescavatore YANMAR SV1000 Click To Paste Descrizione Min…" at bounding box center [556, 350] width 1007 height 346
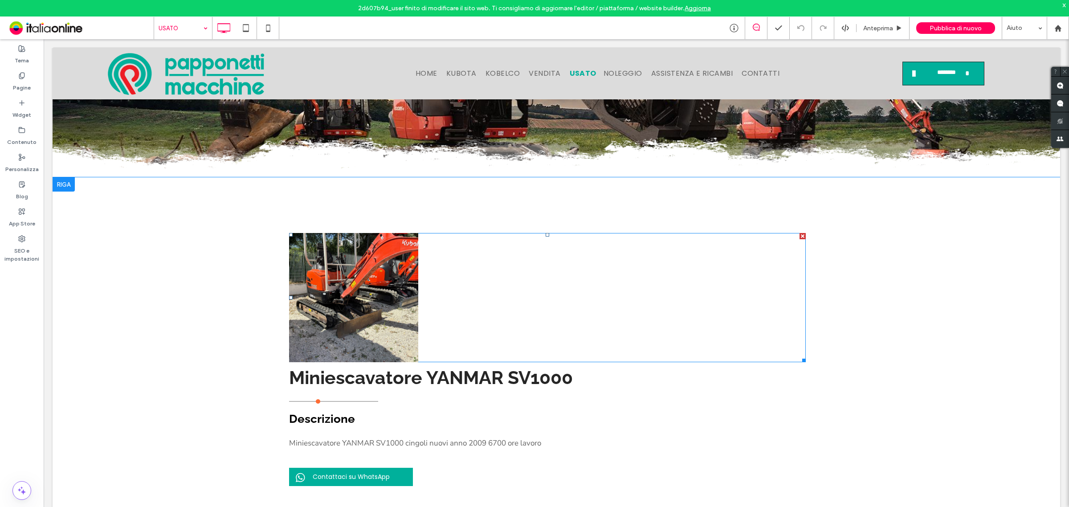
click at [323, 290] on link at bounding box center [353, 297] width 129 height 129
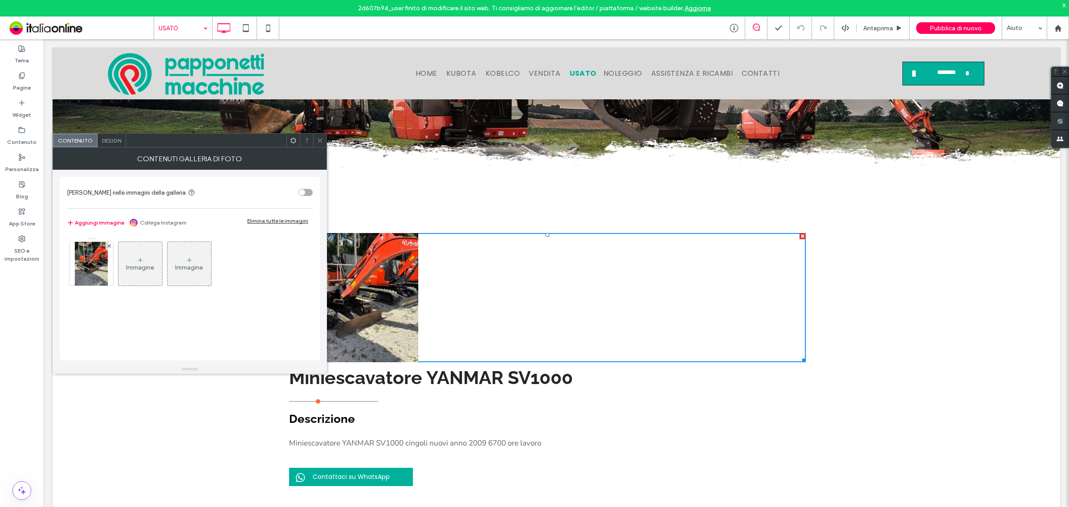
click at [321, 139] on icon at bounding box center [320, 140] width 7 height 7
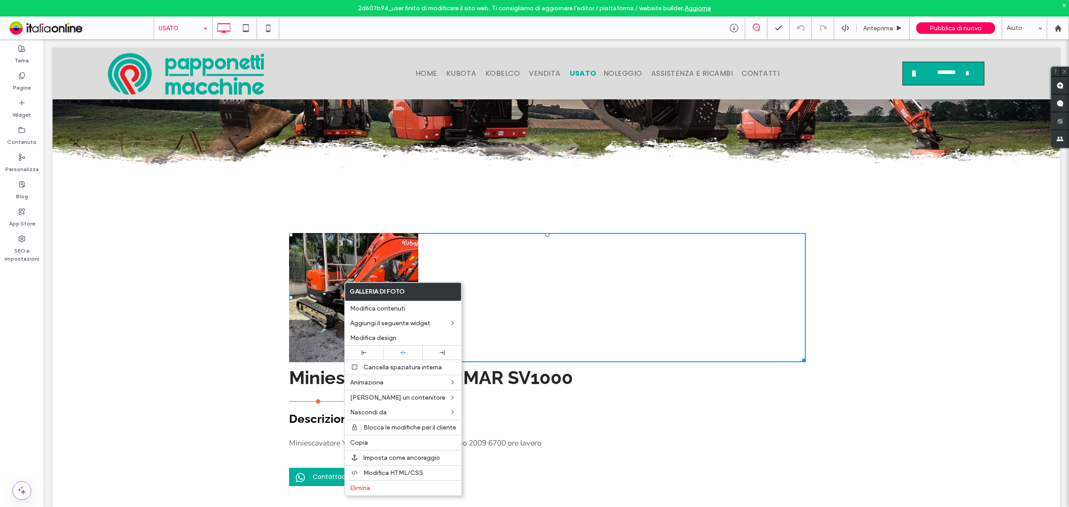
click at [152, 239] on div "Button Mostra altri Miniescavatore YANMAR SV1000 Click To Paste Descrizione Min…" at bounding box center [556, 350] width 1007 height 346
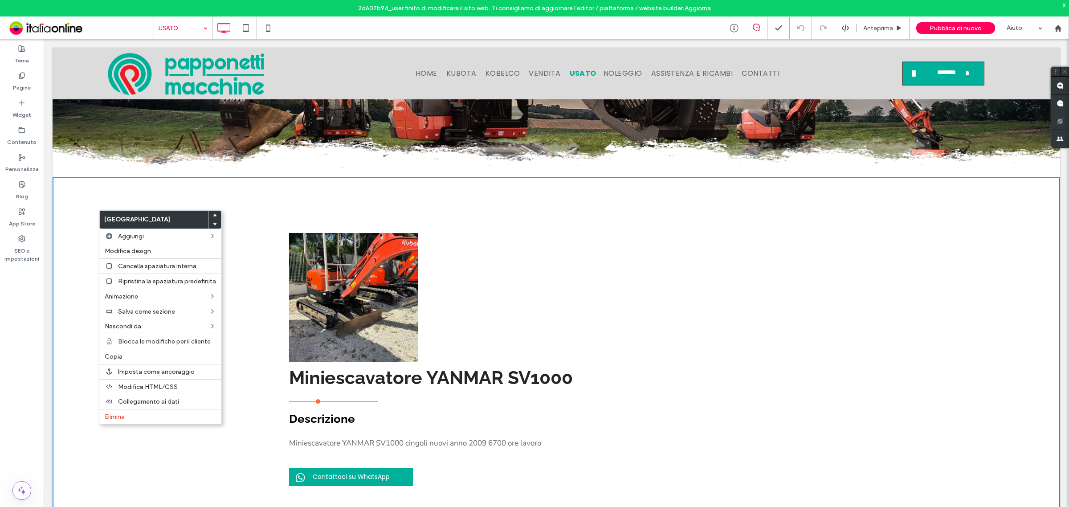
click at [68, 203] on div "Button Mostra altri Miniescavatore YANMAR SV1000 Click To Paste Descrizione Min…" at bounding box center [556, 350] width 1007 height 346
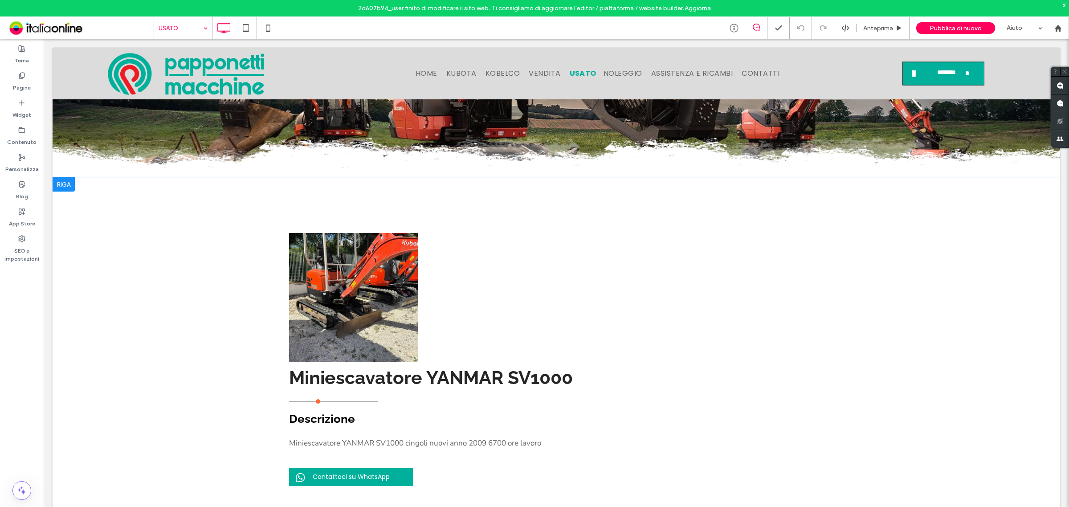
click at [69, 187] on div at bounding box center [64, 184] width 22 height 14
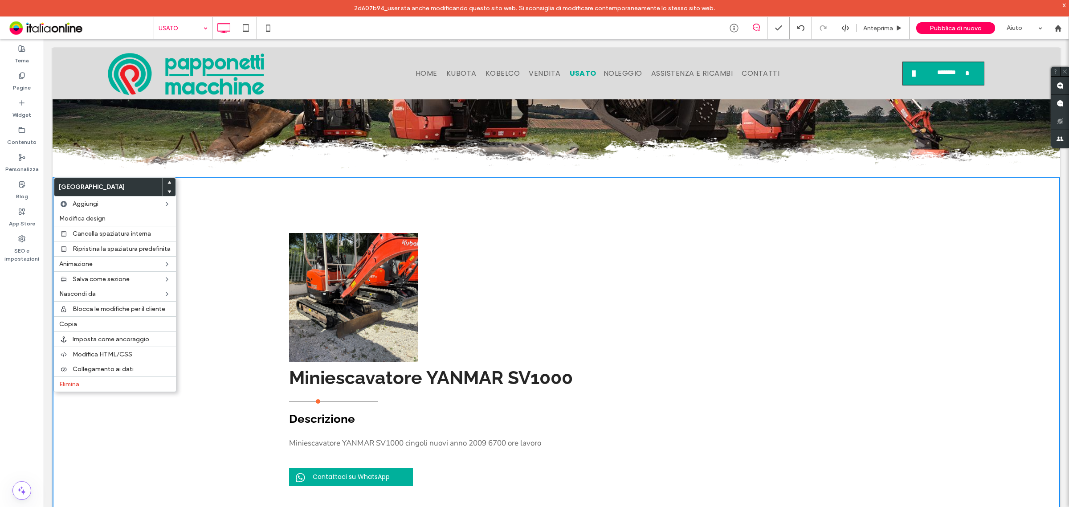
drag, startPoint x: 225, startPoint y: 348, endPoint x: 200, endPoint y: 312, distance: 43.6
click at [225, 348] on div "Button Mostra altri Miniescavatore YANMAR SV1000 Click To Paste Descrizione Min…" at bounding box center [556, 350] width 1007 height 346
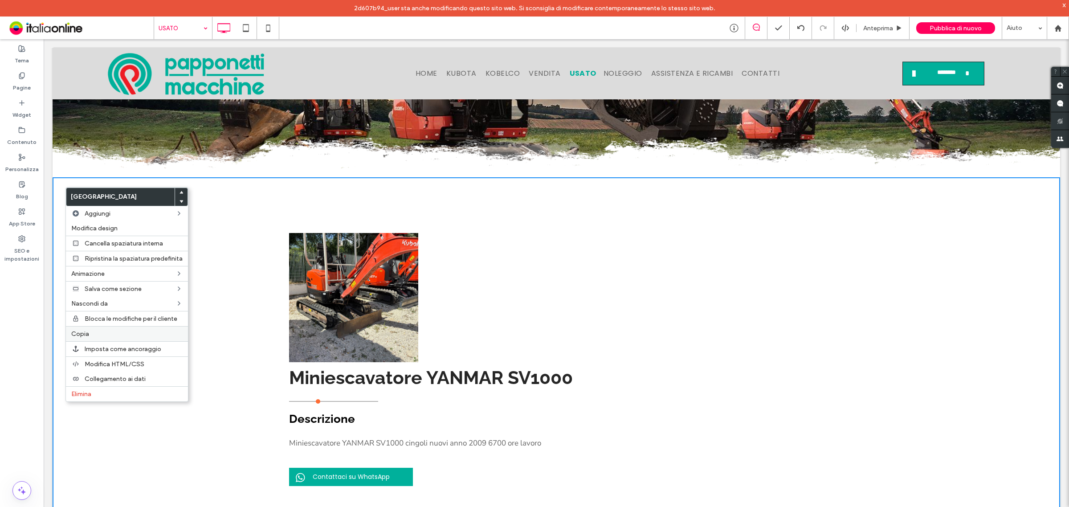
click at [102, 338] on label "Copia" at bounding box center [126, 334] width 111 height 8
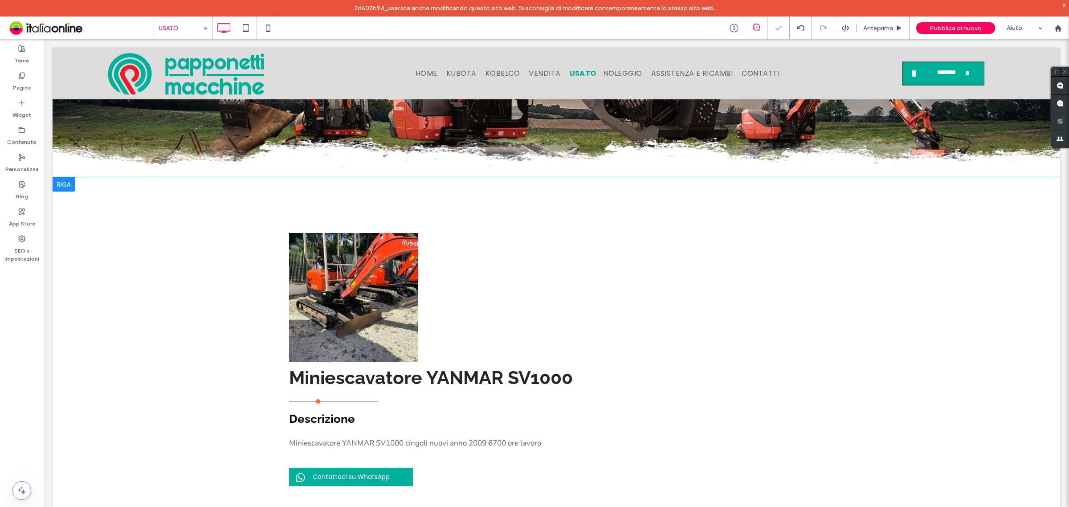
click at [68, 184] on div at bounding box center [64, 184] width 22 height 14
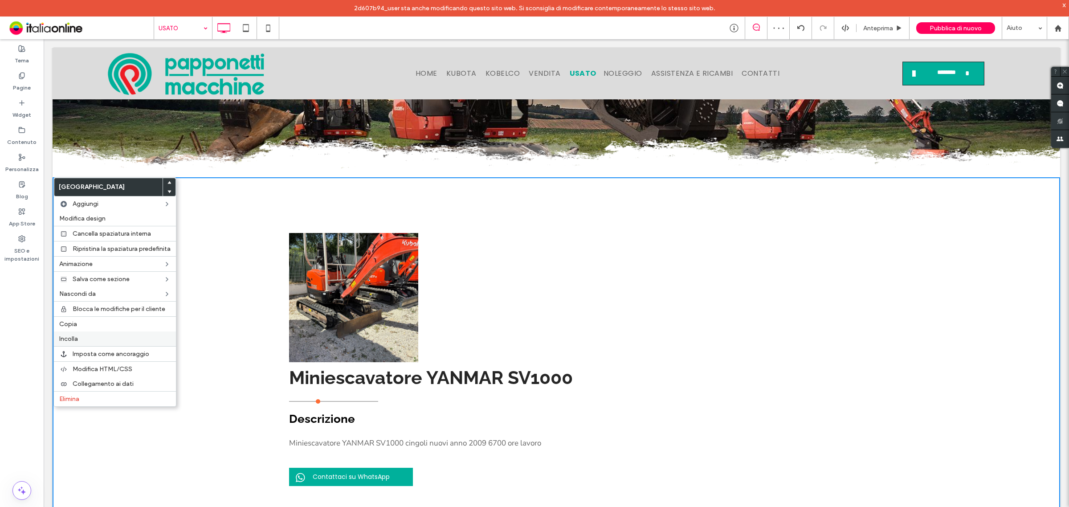
click at [74, 340] on span "Incolla" at bounding box center [68, 339] width 19 height 8
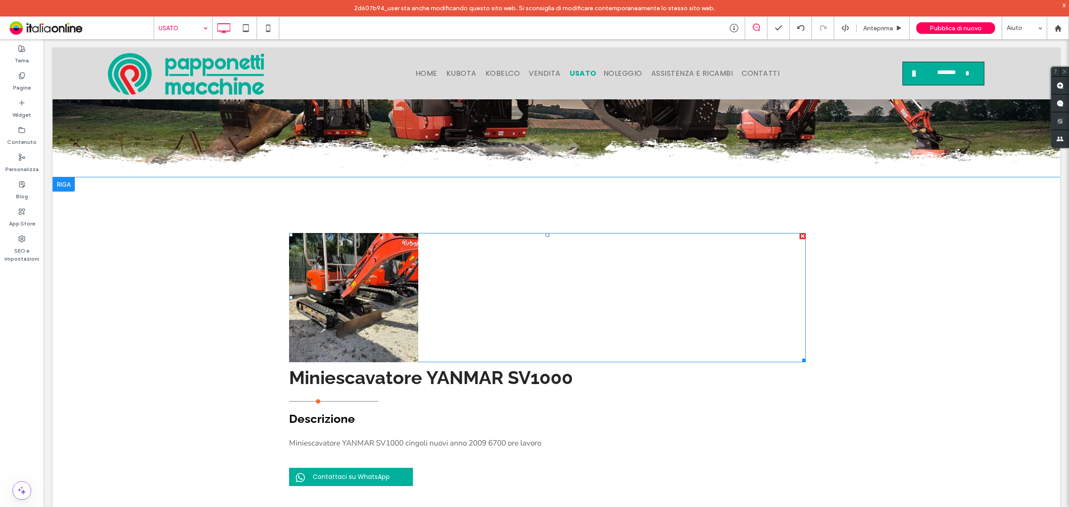
click at [343, 293] on link at bounding box center [353, 297] width 129 height 129
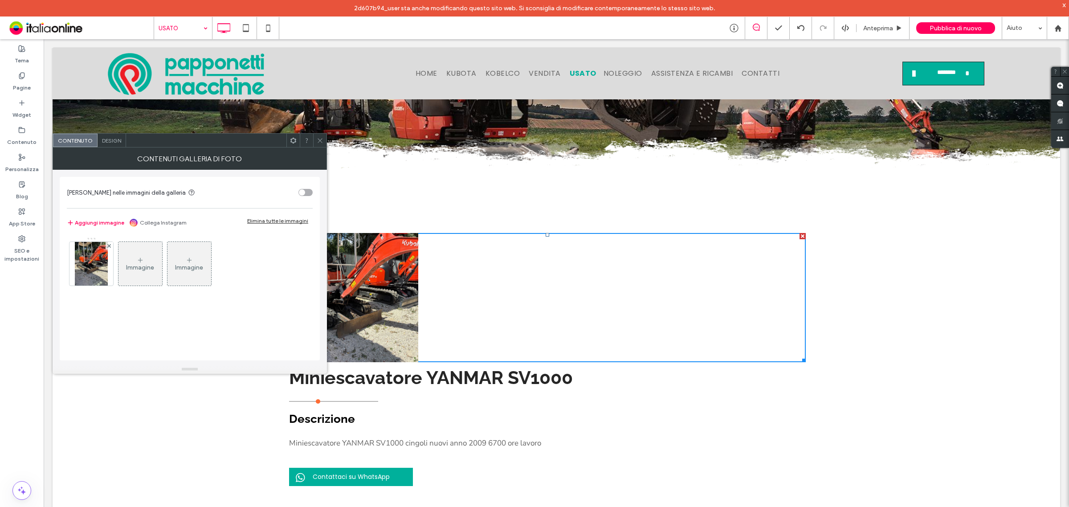
click at [142, 275] on div "Immagine" at bounding box center [140, 264] width 44 height 42
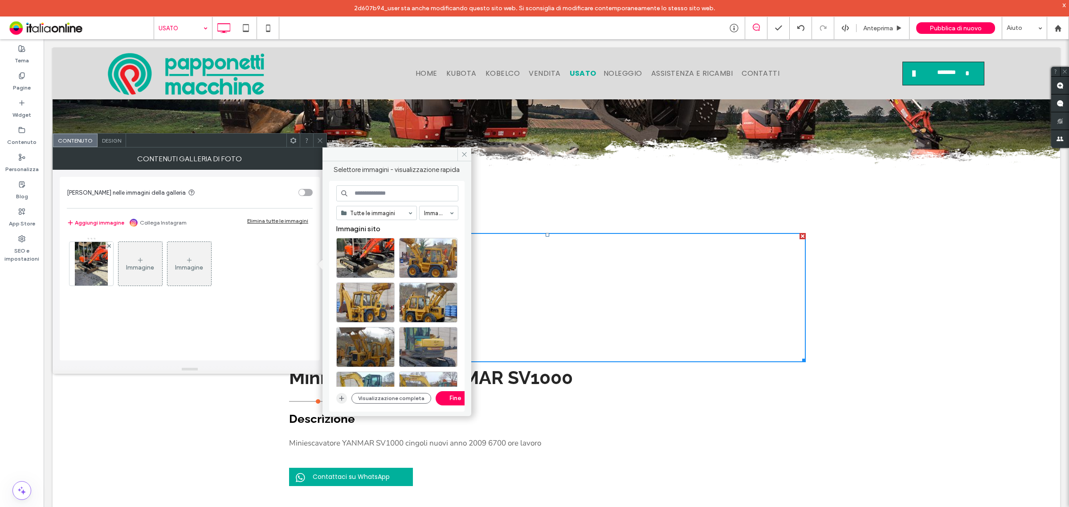
click at [339, 396] on icon "button" at bounding box center [341, 398] width 7 height 7
click at [462, 159] on span at bounding box center [464, 153] width 14 height 13
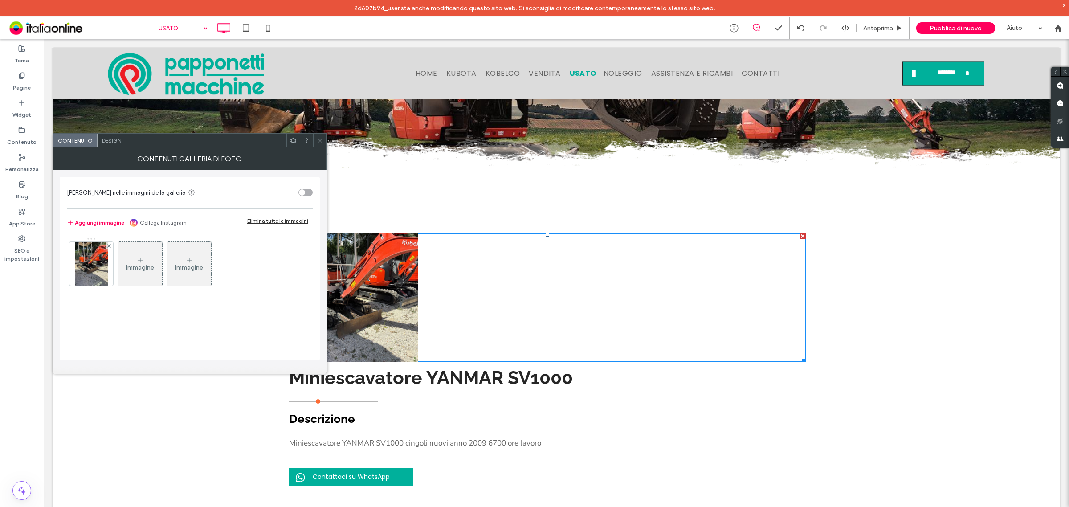
drag, startPoint x: 318, startPoint y: 144, endPoint x: 265, endPoint y: 170, distance: 59.1
click at [318, 144] on span at bounding box center [320, 140] width 7 height 13
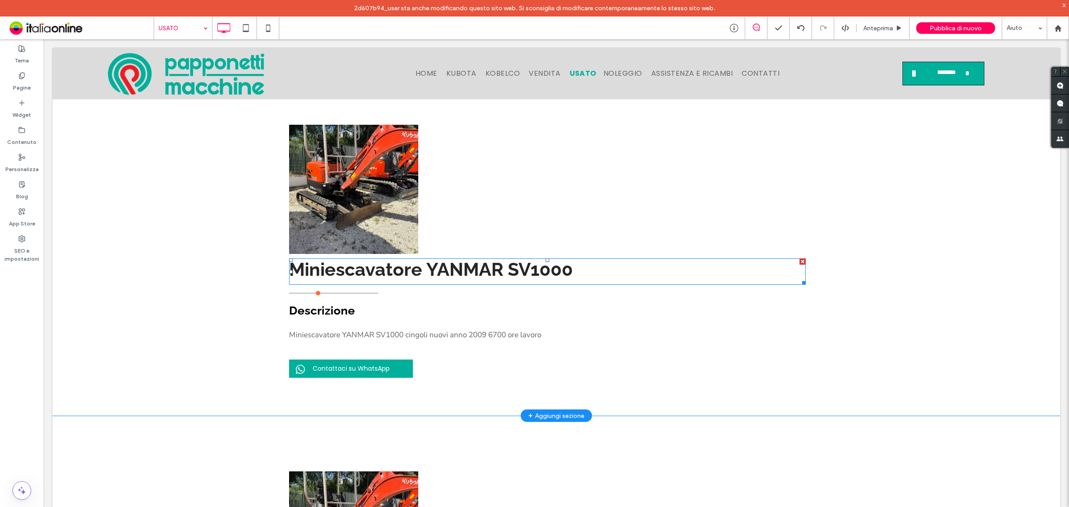
scroll to position [334, 0]
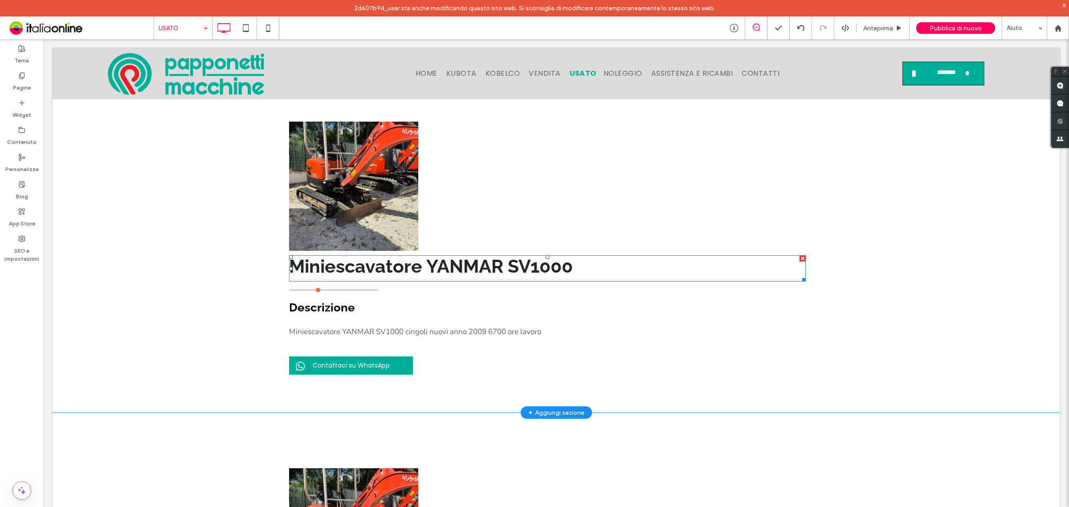
click at [464, 261] on span "Miniescavatore YANMAR SV1000" at bounding box center [431, 266] width 284 height 22
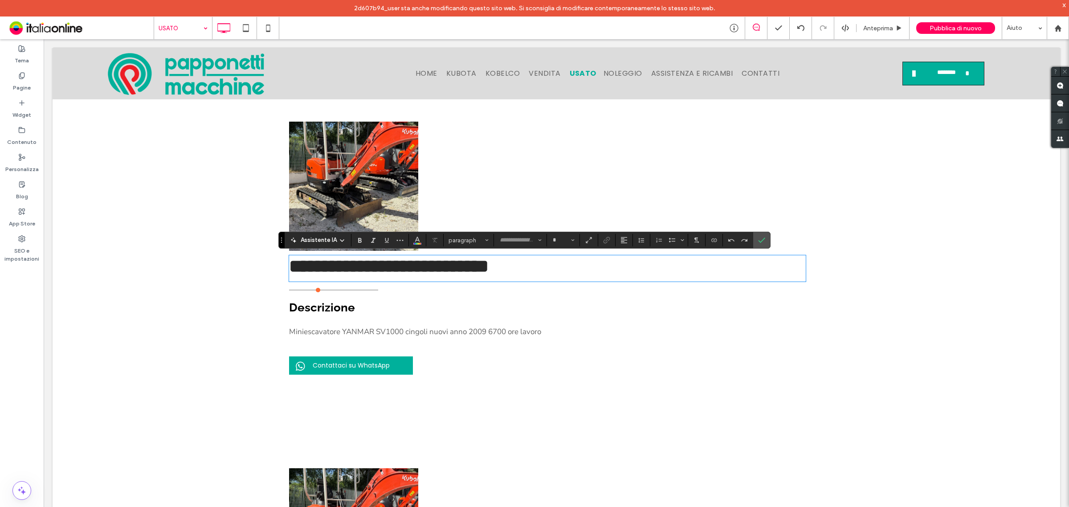
type input "*******"
type input "**"
click at [466, 267] on span "**********" at bounding box center [388, 266] width 199 height 18
drag, startPoint x: 728, startPoint y: 197, endPoint x: 765, endPoint y: 238, distance: 55.8
click at [768, 238] on div at bounding box center [761, 240] width 13 height 16
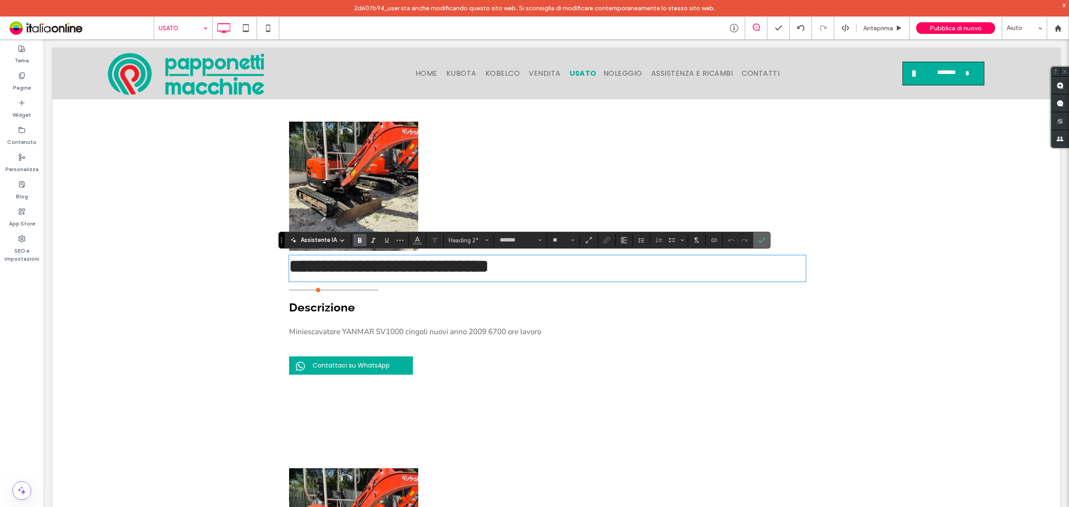
click at [767, 243] on label "Conferma" at bounding box center [761, 240] width 13 height 16
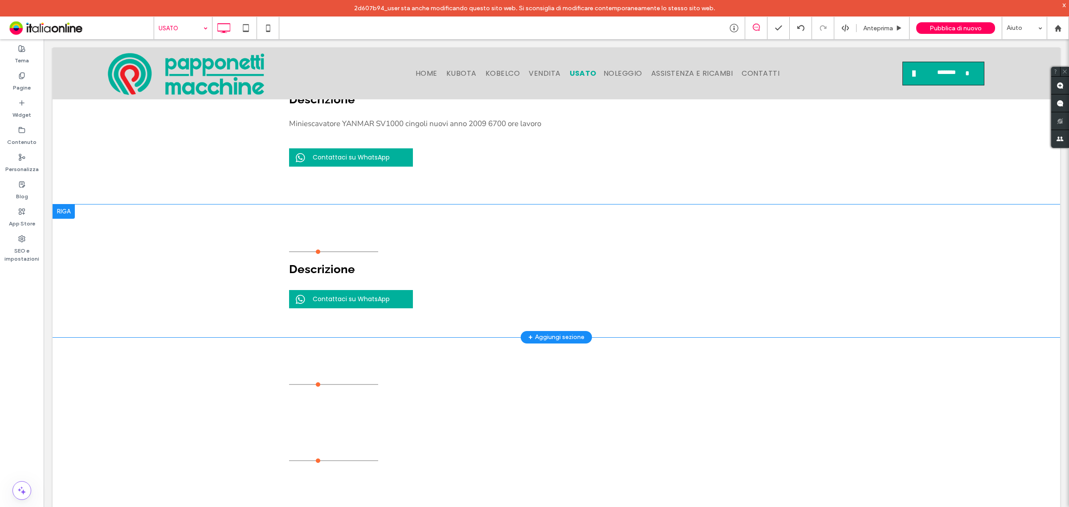
scroll to position [891, 0]
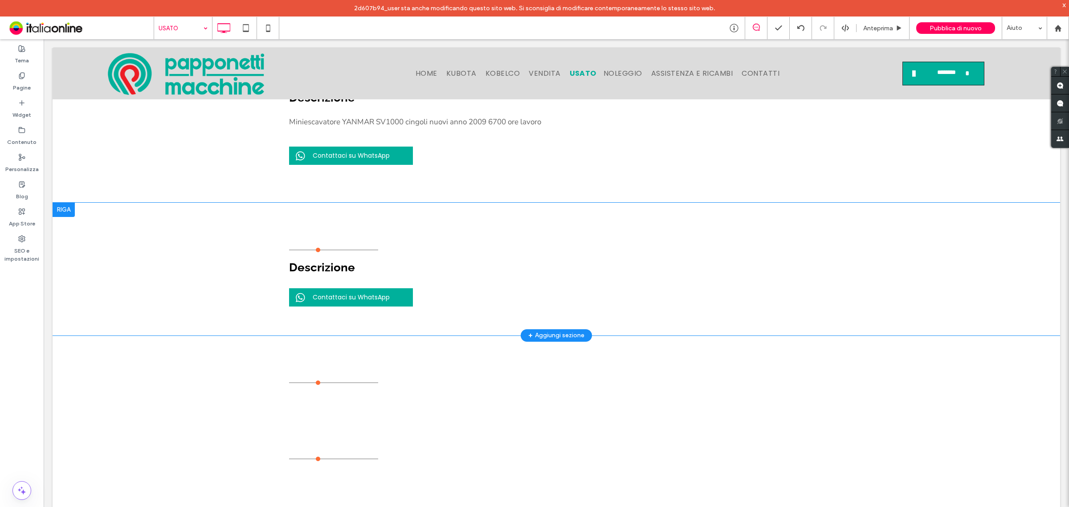
click at [70, 211] on div at bounding box center [64, 210] width 22 height 14
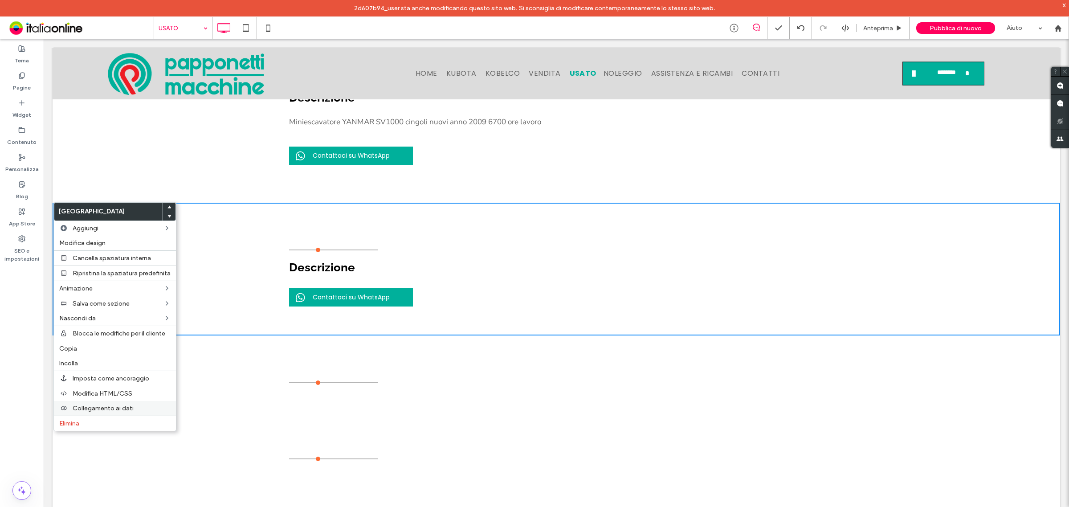
drag, startPoint x: 88, startPoint y: 426, endPoint x: 96, endPoint y: 412, distance: 16.1
click at [88, 426] on label "Elimina" at bounding box center [114, 423] width 111 height 8
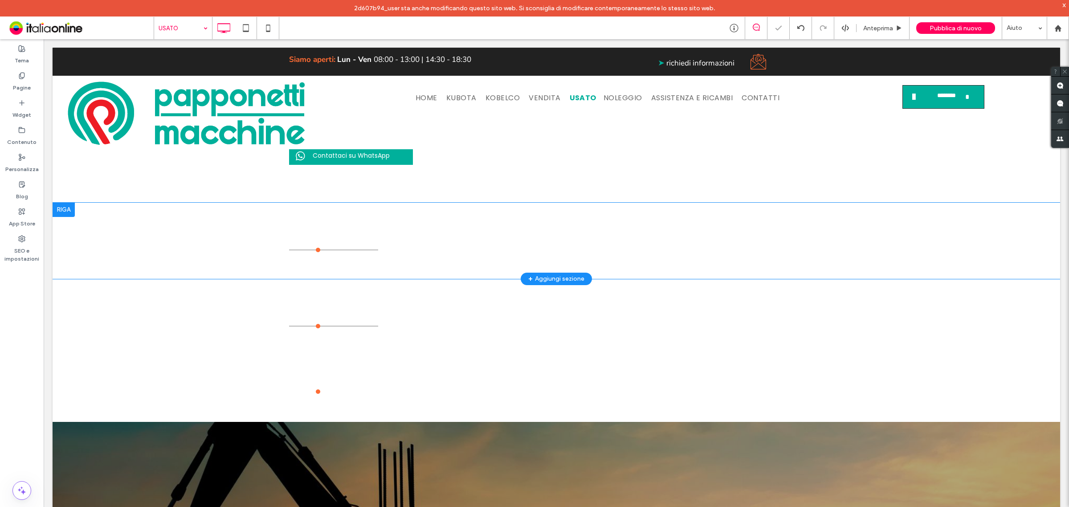
click at [70, 207] on div at bounding box center [64, 210] width 22 height 14
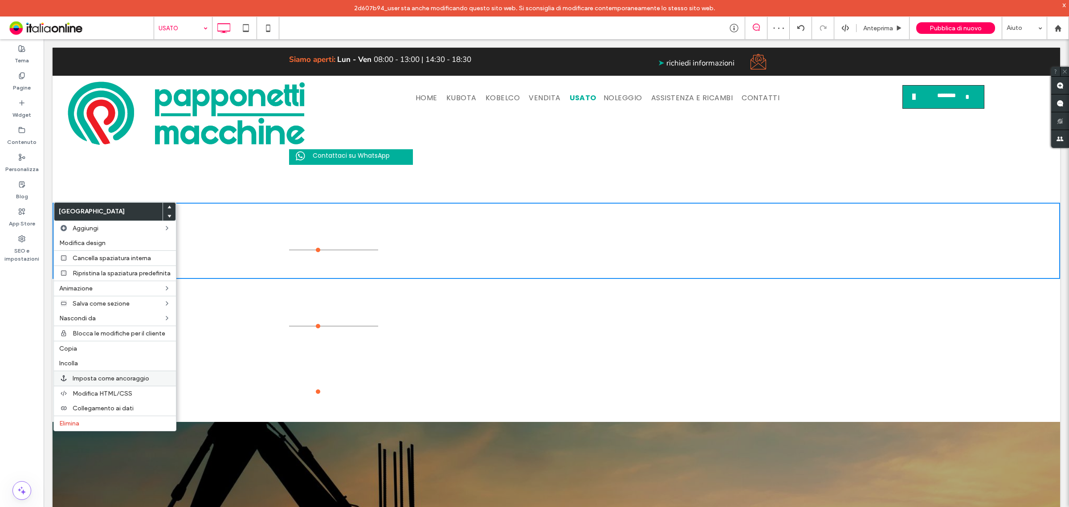
drag, startPoint x: 87, startPoint y: 429, endPoint x: 112, endPoint y: 381, distance: 54.2
click at [88, 427] on label "Elimina" at bounding box center [114, 423] width 111 height 8
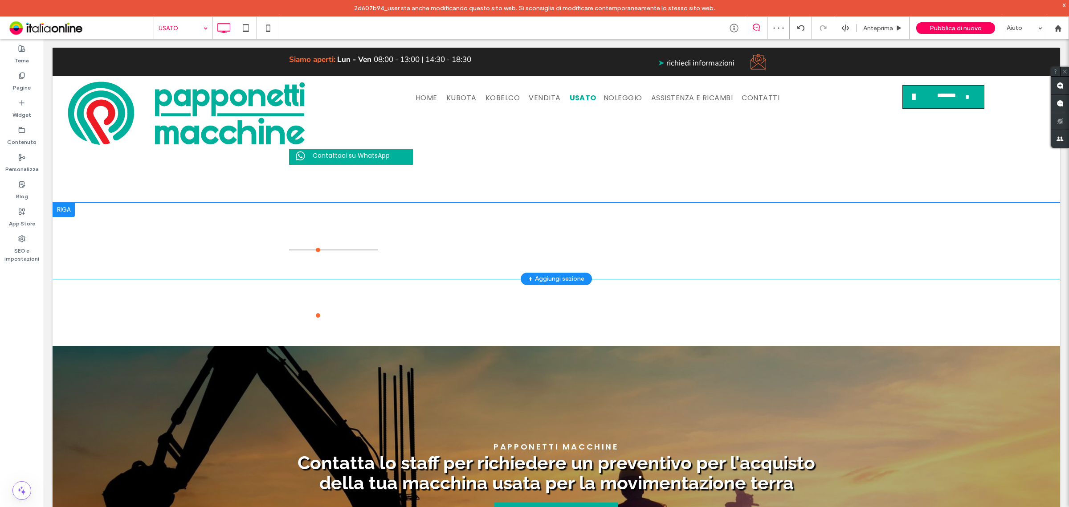
click at [69, 211] on div at bounding box center [64, 210] width 22 height 14
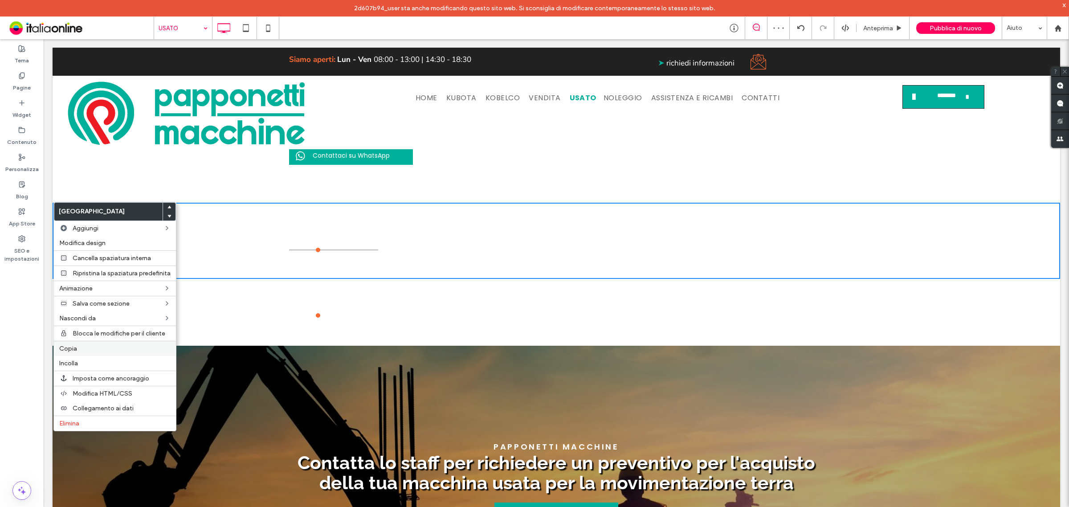
drag, startPoint x: 95, startPoint y: 428, endPoint x: 114, endPoint y: 344, distance: 86.7
click at [95, 427] on label "Elimina" at bounding box center [114, 423] width 111 height 8
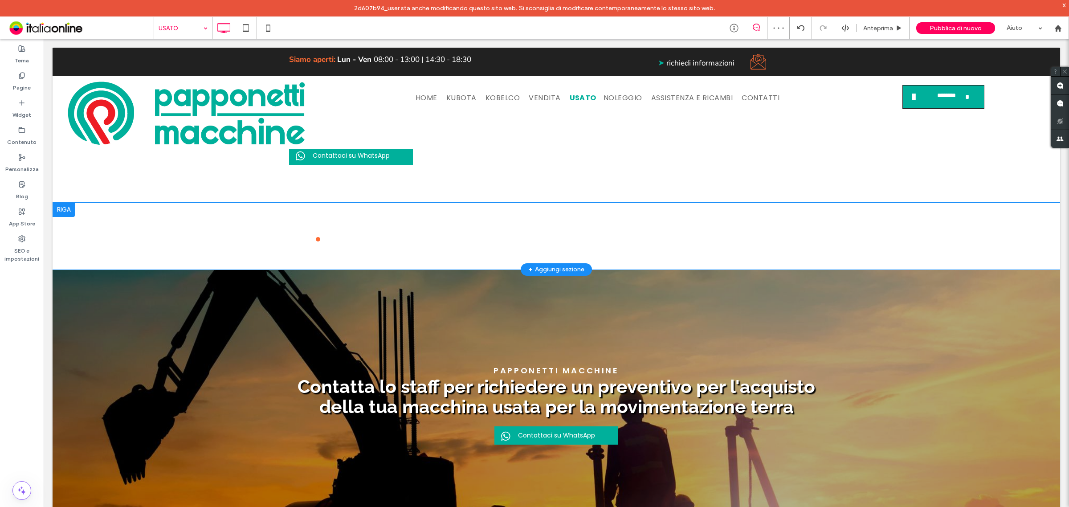
click at [69, 211] on div at bounding box center [64, 210] width 22 height 14
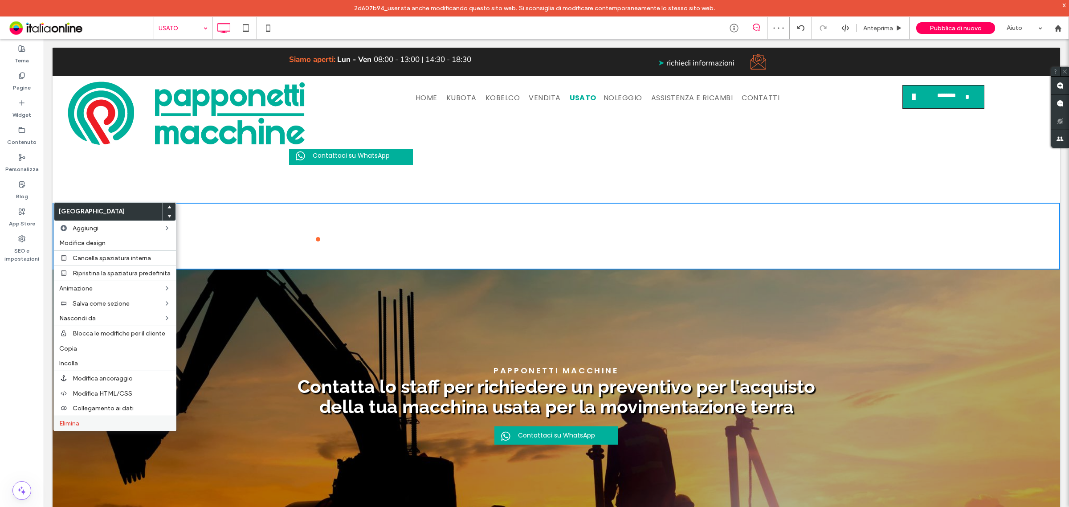
click at [78, 427] on span "Elimina" at bounding box center [69, 423] width 20 height 8
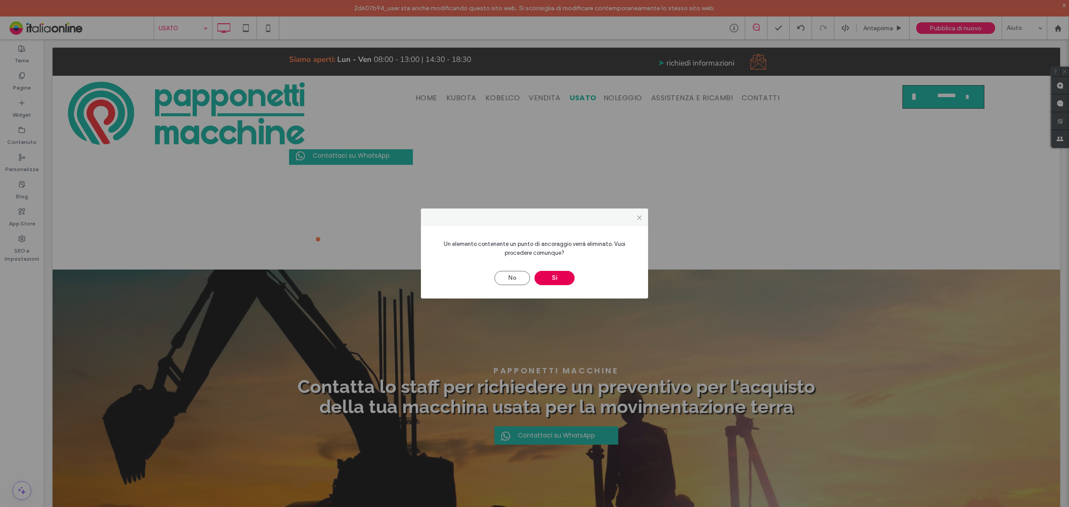
click at [549, 277] on button "Sì" at bounding box center [554, 278] width 40 height 14
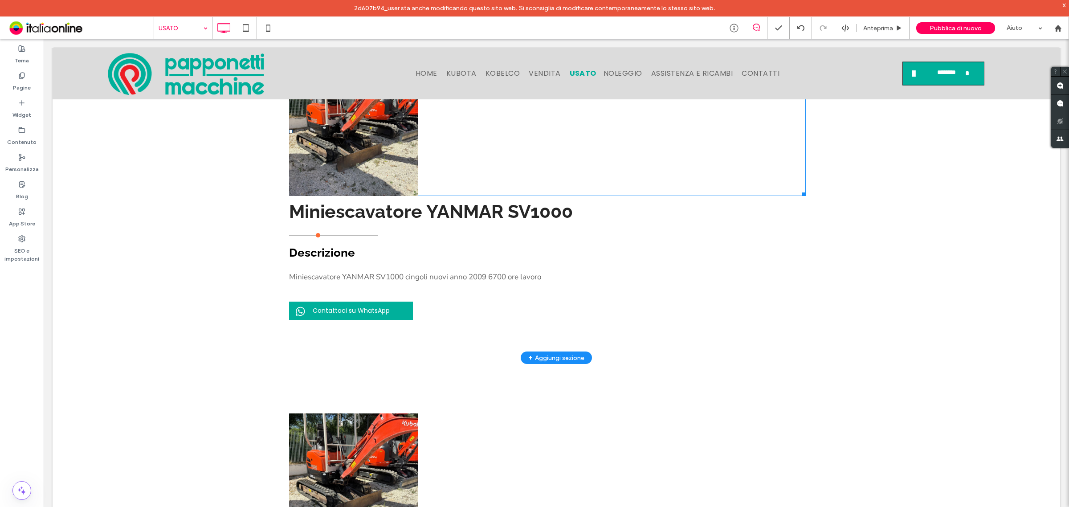
scroll to position [390, 0]
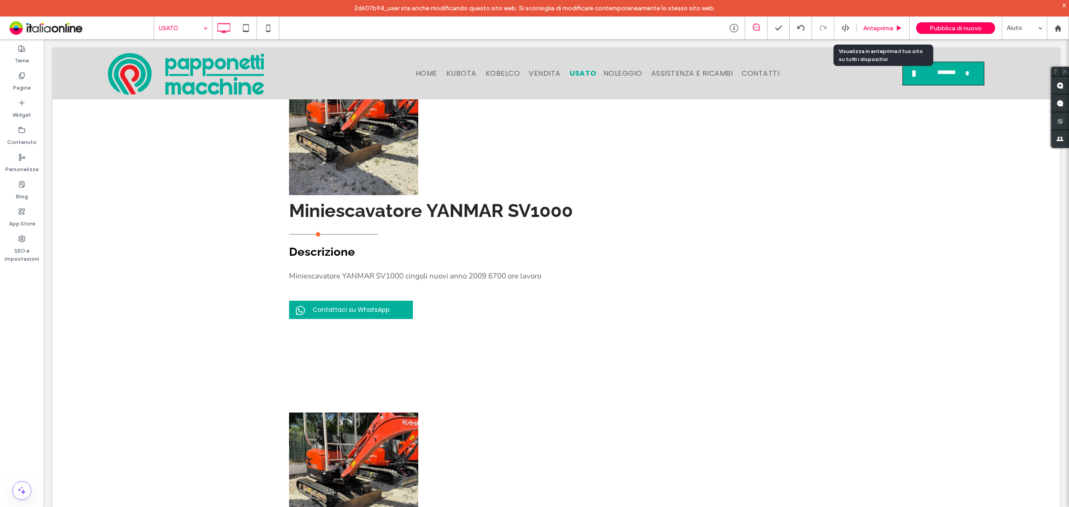
click at [872, 29] on span "Anteprima" at bounding box center [878, 28] width 30 height 8
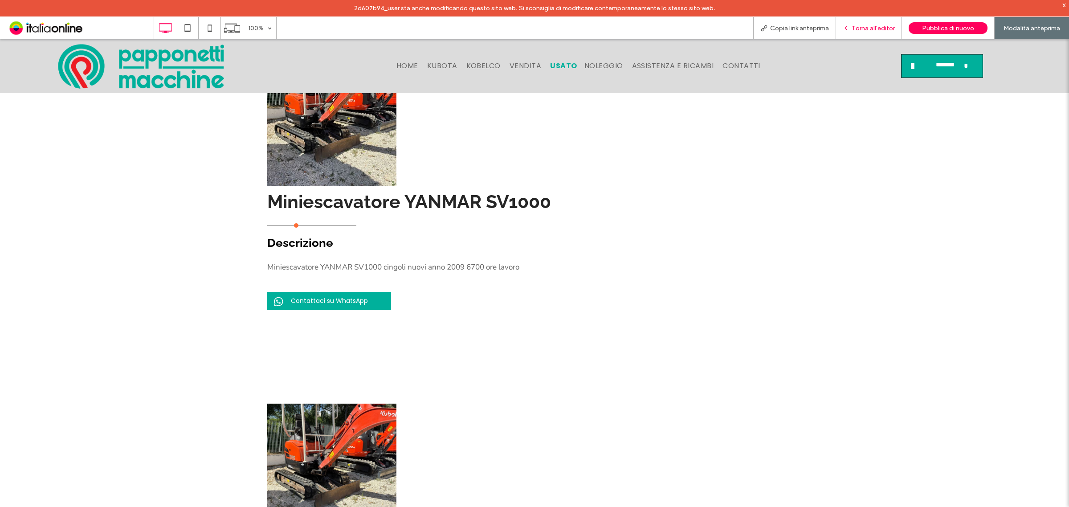
click at [857, 21] on div "Torna all'editor" at bounding box center [869, 28] width 66 height 22
click at [855, 27] on span "Torna all'editor" at bounding box center [872, 28] width 43 height 8
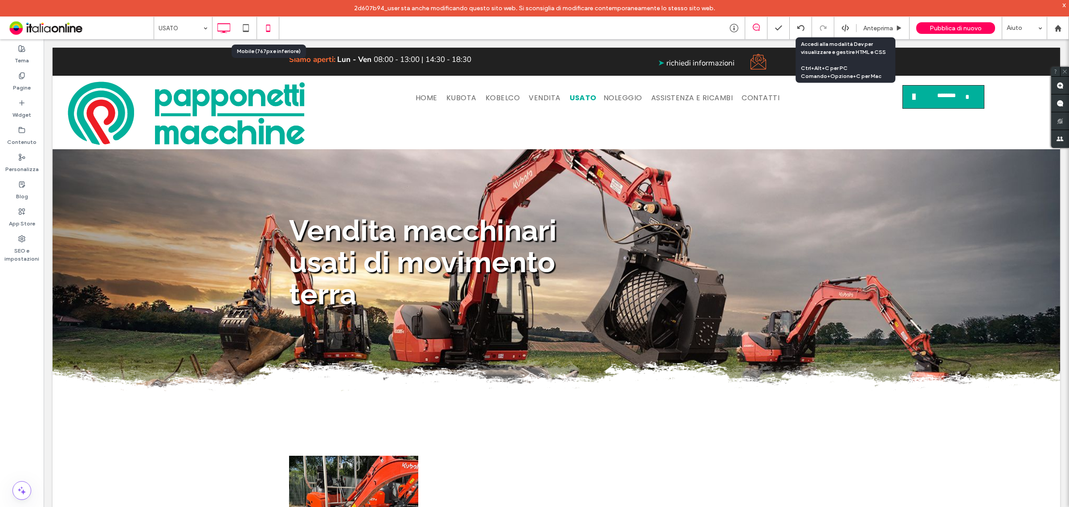
click at [267, 31] on use at bounding box center [268, 27] width 4 height 7
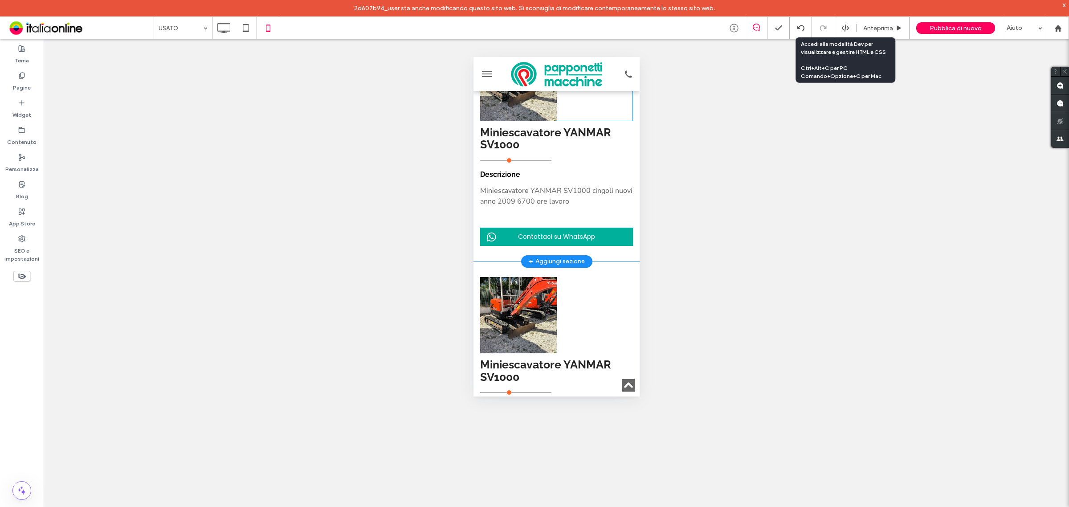
scroll to position [445, 0]
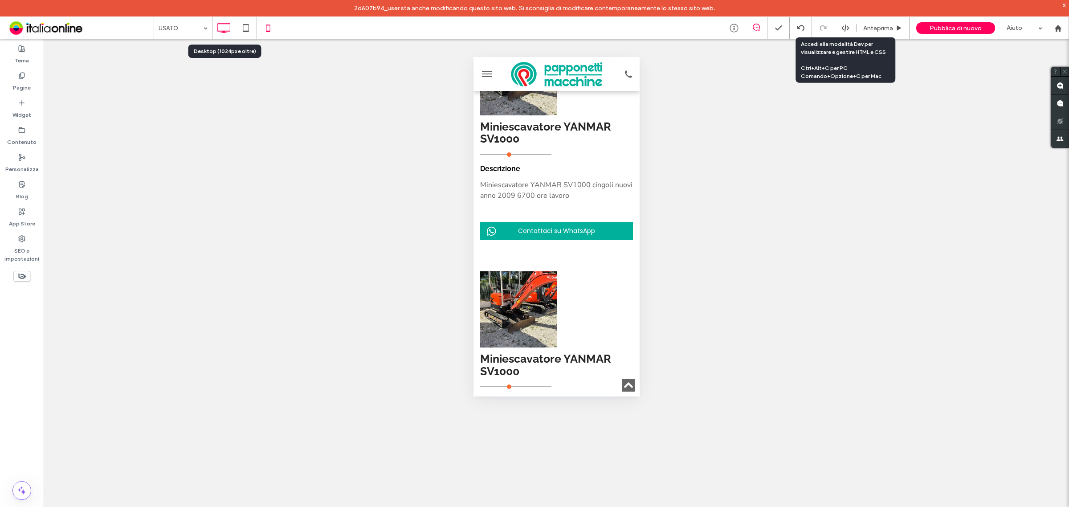
click at [226, 24] on use at bounding box center [223, 28] width 13 height 10
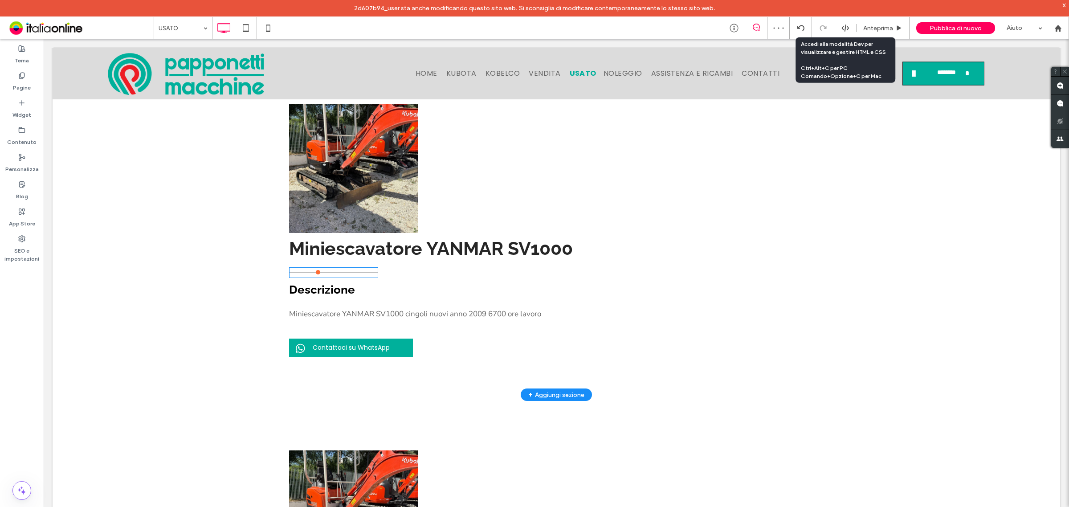
scroll to position [390, 0]
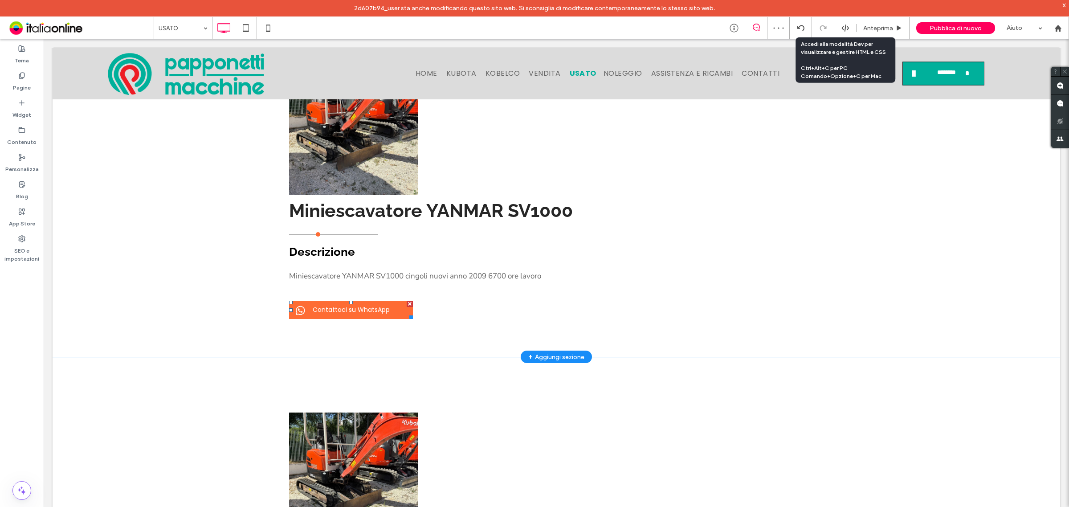
click at [346, 312] on span "Contattaci su WhatsApp" at bounding box center [350, 310] width 83 height 18
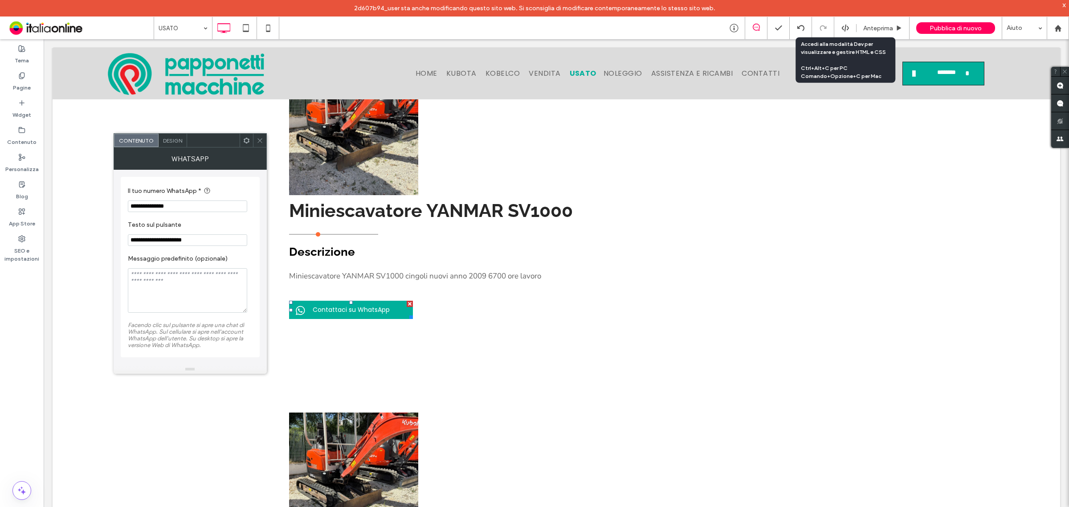
click at [260, 144] on span at bounding box center [259, 140] width 7 height 13
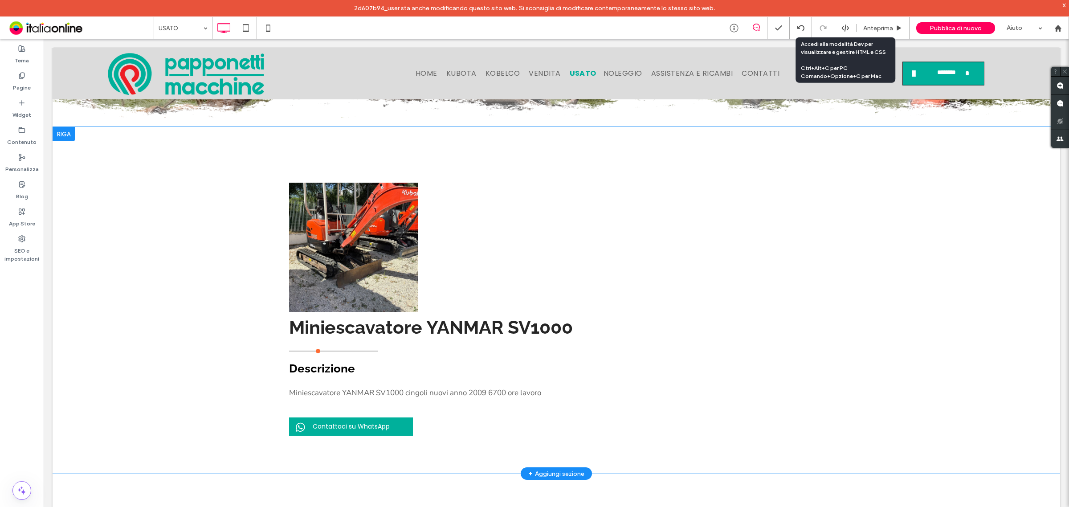
scroll to position [278, 0]
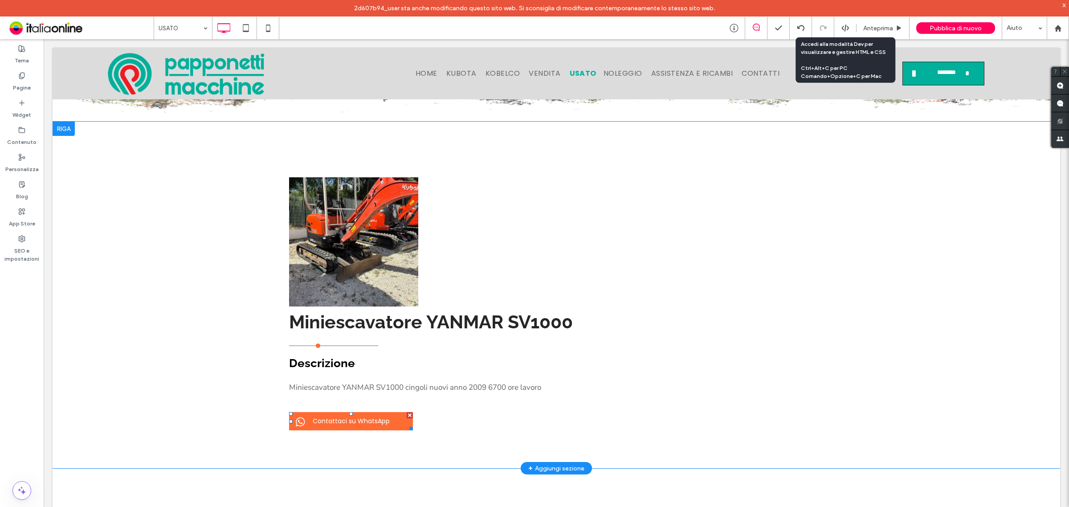
click at [339, 419] on span "Contattaci su WhatsApp" at bounding box center [350, 421] width 83 height 18
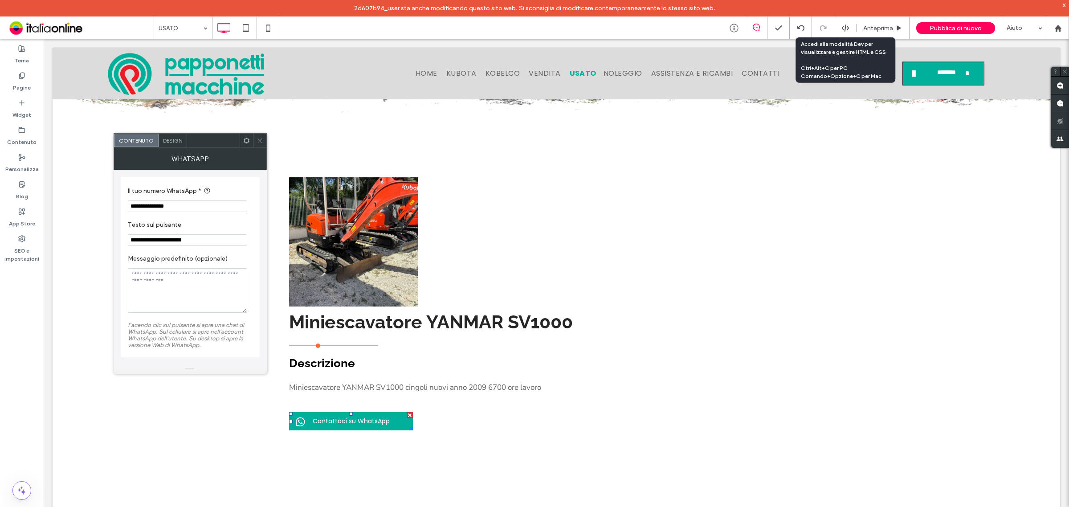
click at [257, 139] on icon at bounding box center [259, 140] width 7 height 7
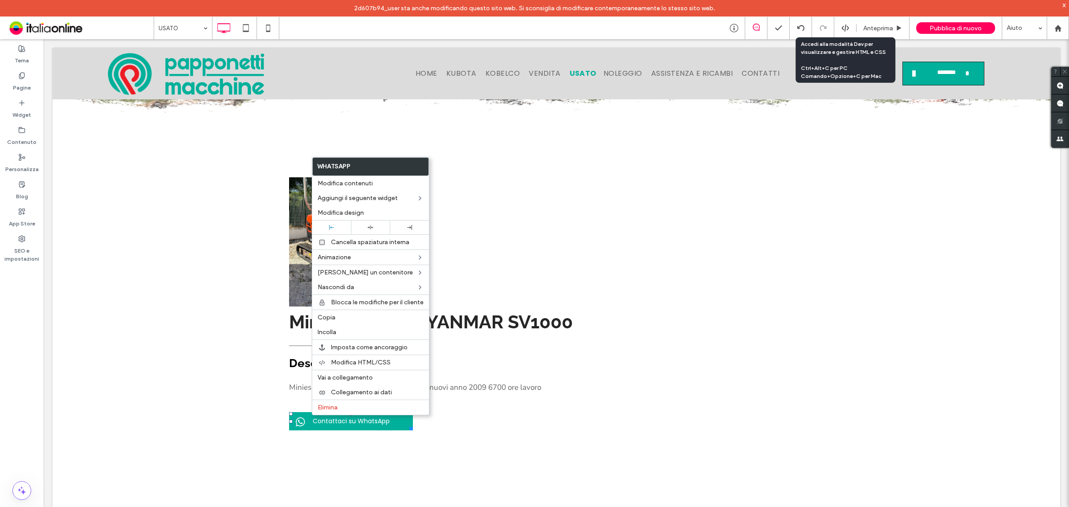
click at [134, 210] on div "Button Mostra altri Miniescavatore YANMAR SV1000 Click To Paste Descrizione Min…" at bounding box center [556, 295] width 1007 height 346
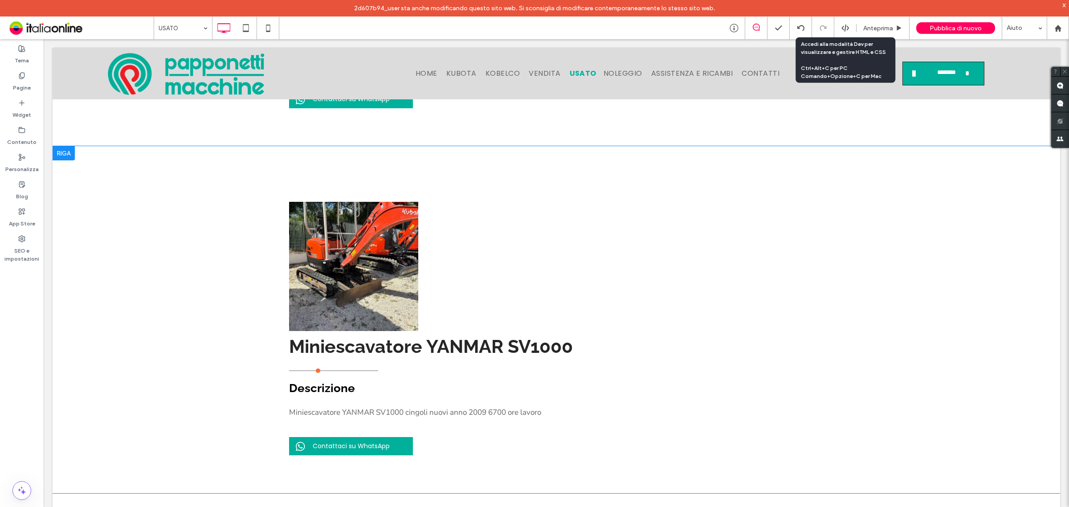
scroll to position [612, 0]
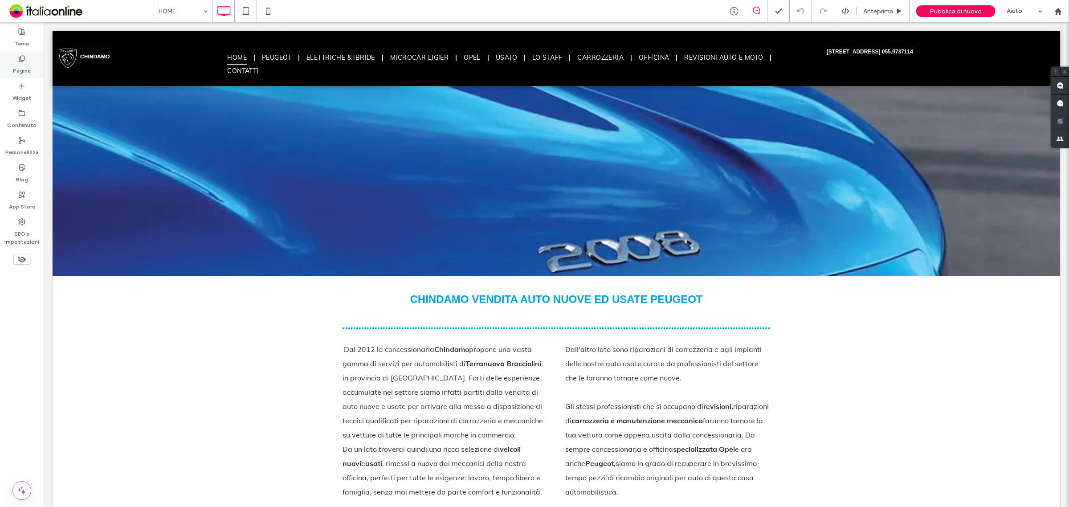
click at [21, 69] on label "Pagine" at bounding box center [22, 68] width 18 height 12
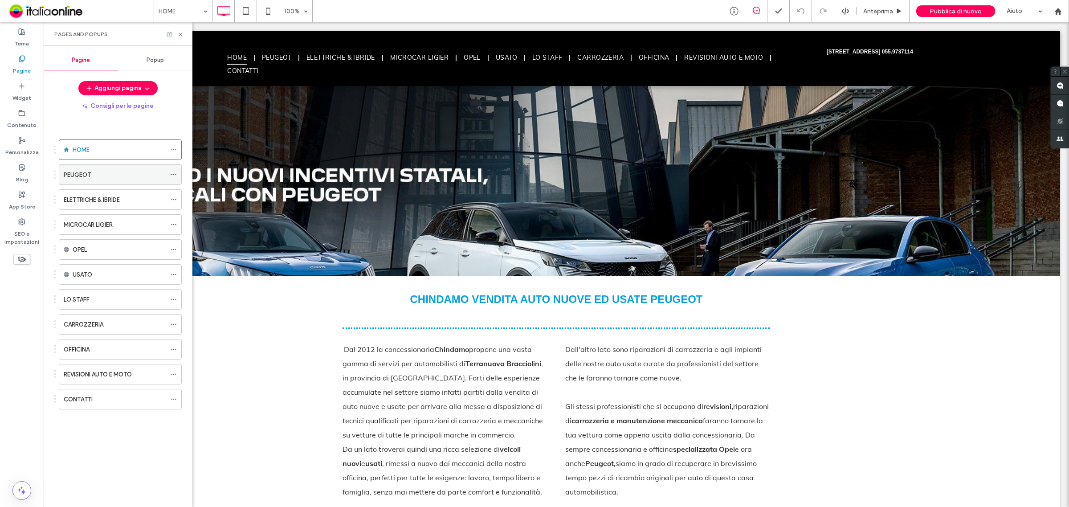
click at [174, 174] on icon at bounding box center [174, 174] width 6 height 6
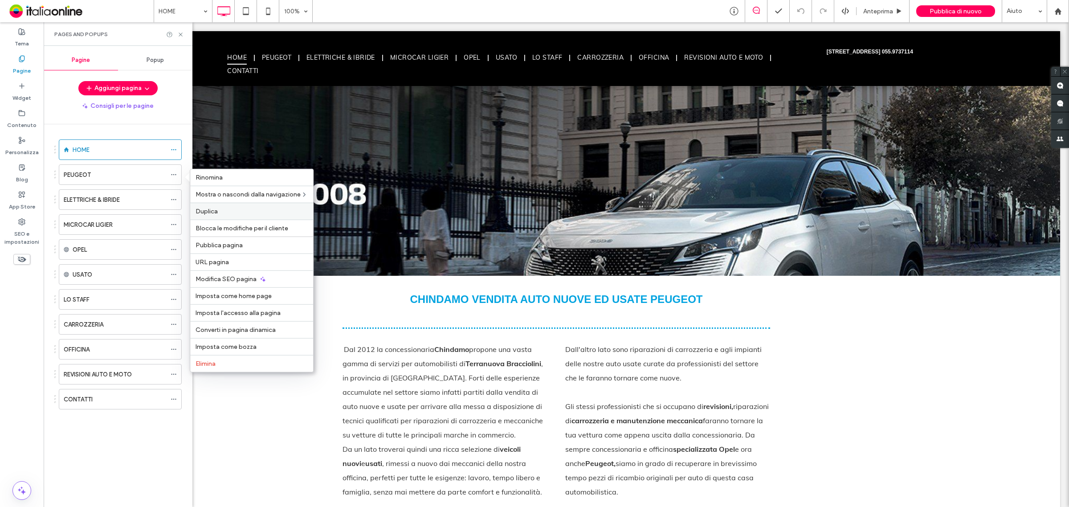
click at [212, 210] on span "Duplica" at bounding box center [206, 211] width 22 height 8
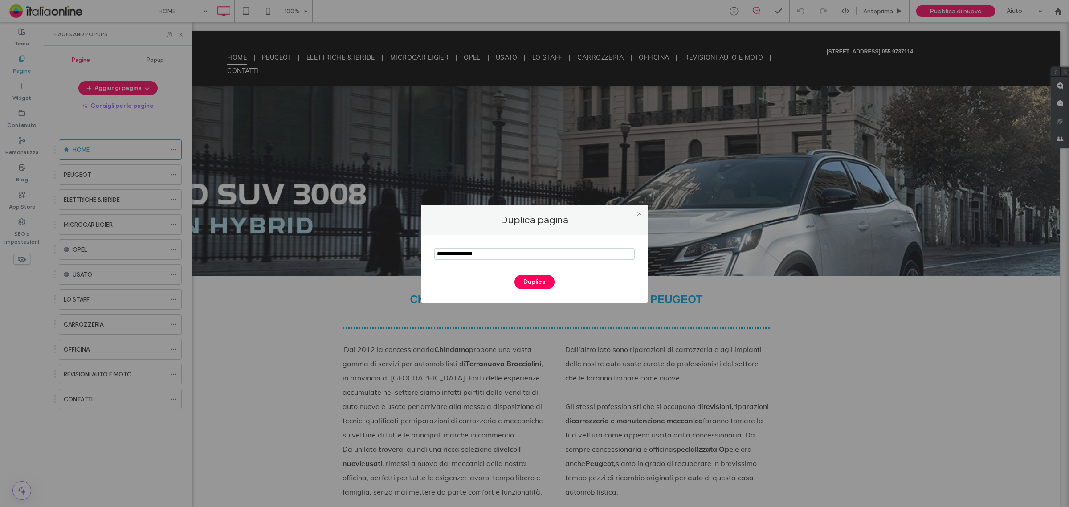
click at [505, 257] on input "notEmpty" at bounding box center [534, 254] width 200 height 12
click at [504, 257] on input "notEmpty" at bounding box center [534, 254] width 200 height 12
click at [505, 257] on input "notEmpty" at bounding box center [534, 254] width 200 height 12
type input "**********"
click at [531, 283] on button "Duplica" at bounding box center [534, 282] width 40 height 14
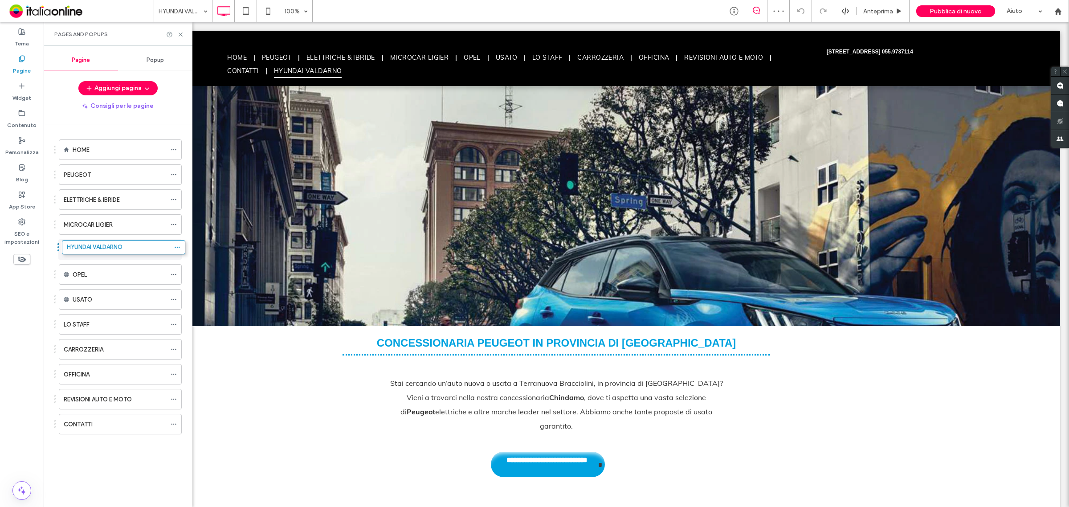
drag, startPoint x: 55, startPoint y: 427, endPoint x: 57, endPoint y: 250, distance: 176.3
click at [175, 248] on icon at bounding box center [174, 249] width 6 height 6
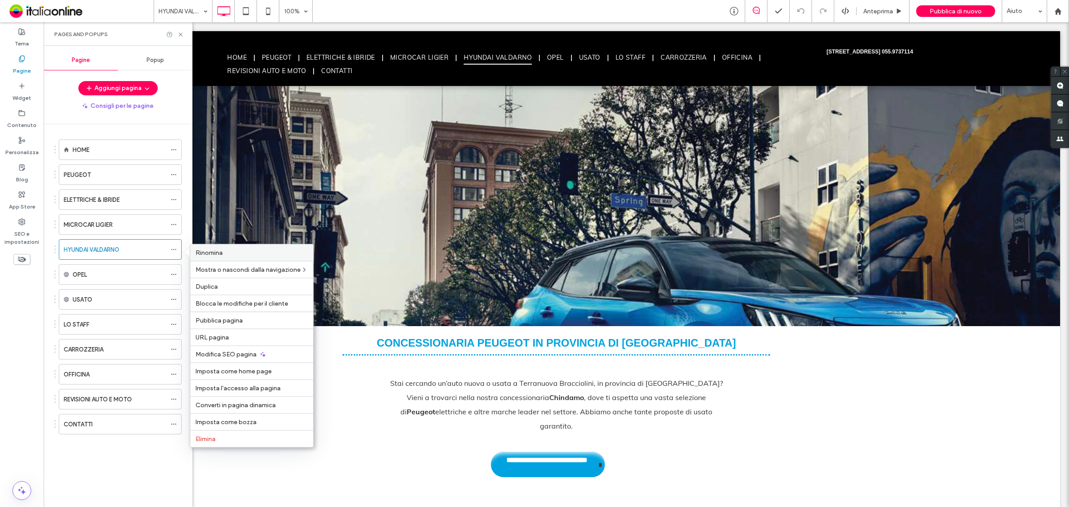
click at [228, 255] on label "Rinomina" at bounding box center [251, 253] width 112 height 8
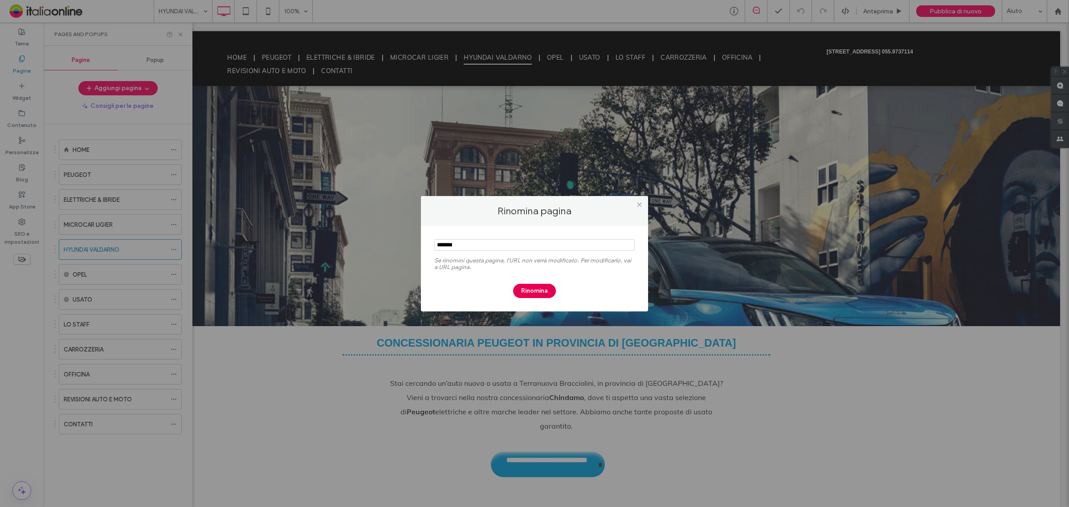
type input "*******"
click at [533, 291] on button "Rinomina" at bounding box center [534, 291] width 43 height 14
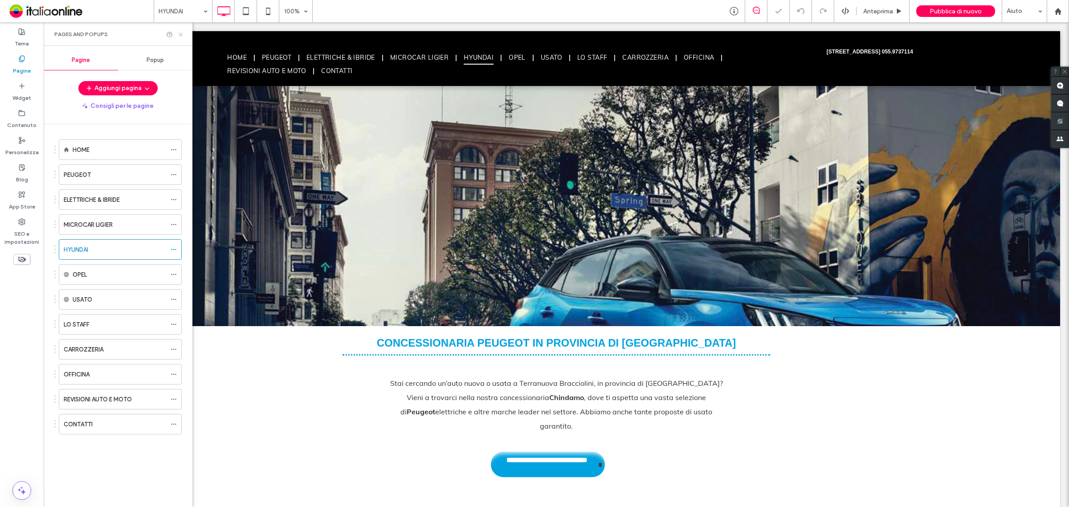
click at [181, 33] on icon at bounding box center [180, 34] width 7 height 7
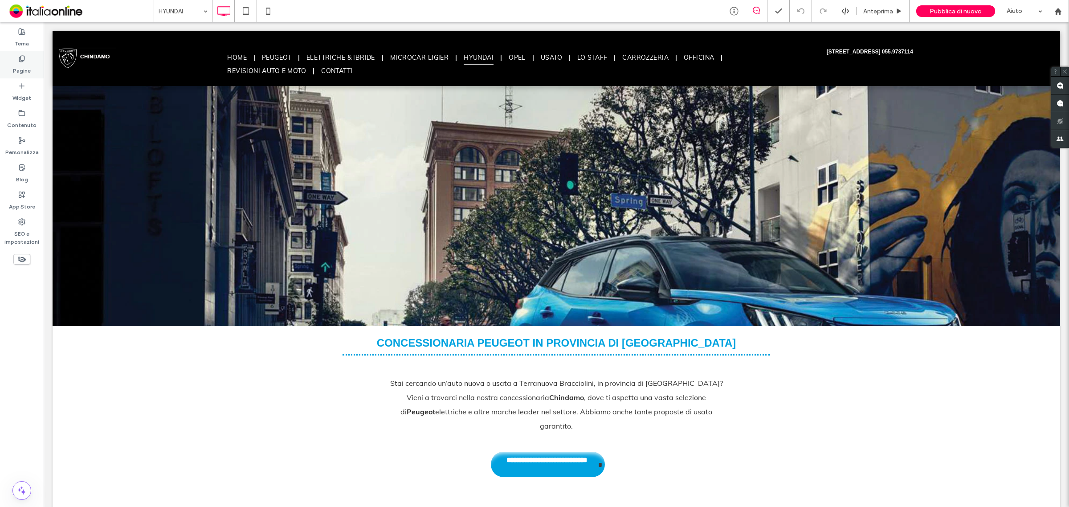
click at [18, 65] on label "Pagine" at bounding box center [22, 68] width 18 height 12
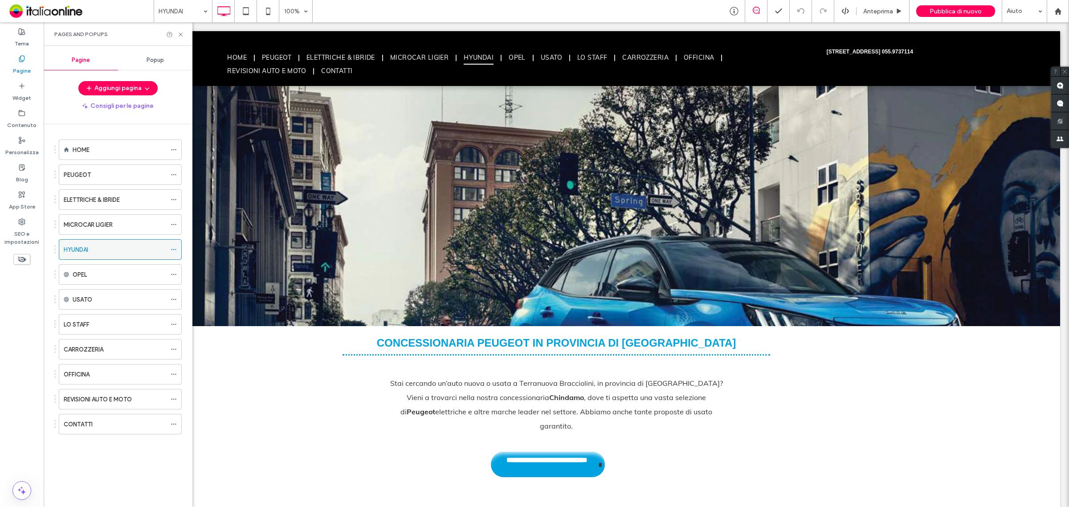
click at [173, 252] on icon at bounding box center [174, 249] width 6 height 6
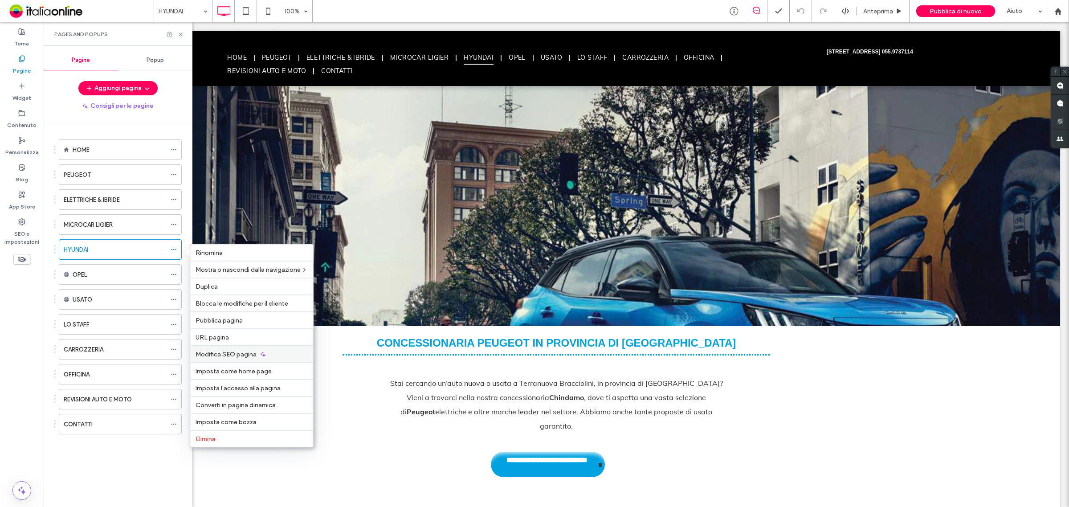
click at [237, 354] on span "Modifica SEO pagina" at bounding box center [225, 354] width 61 height 8
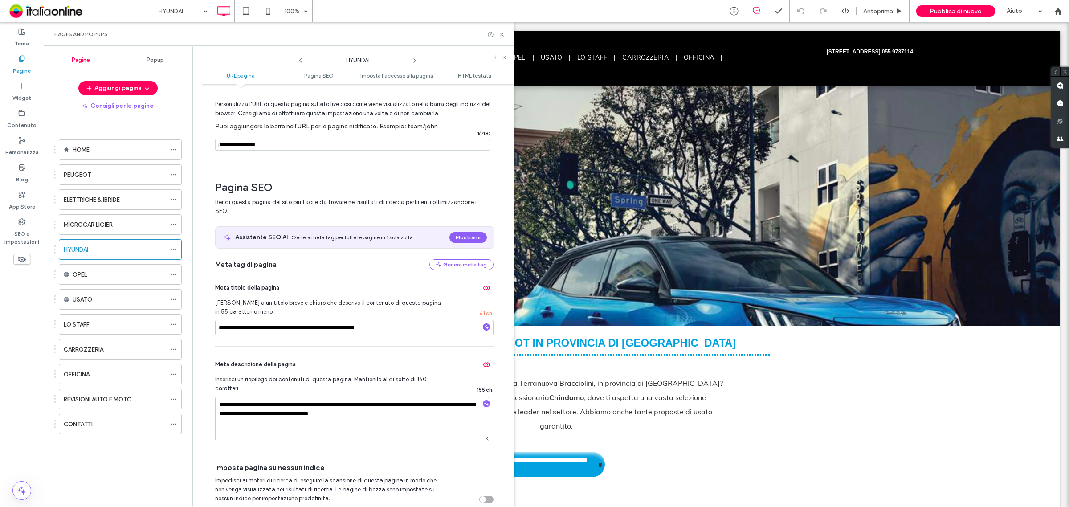
scroll to position [56, 0]
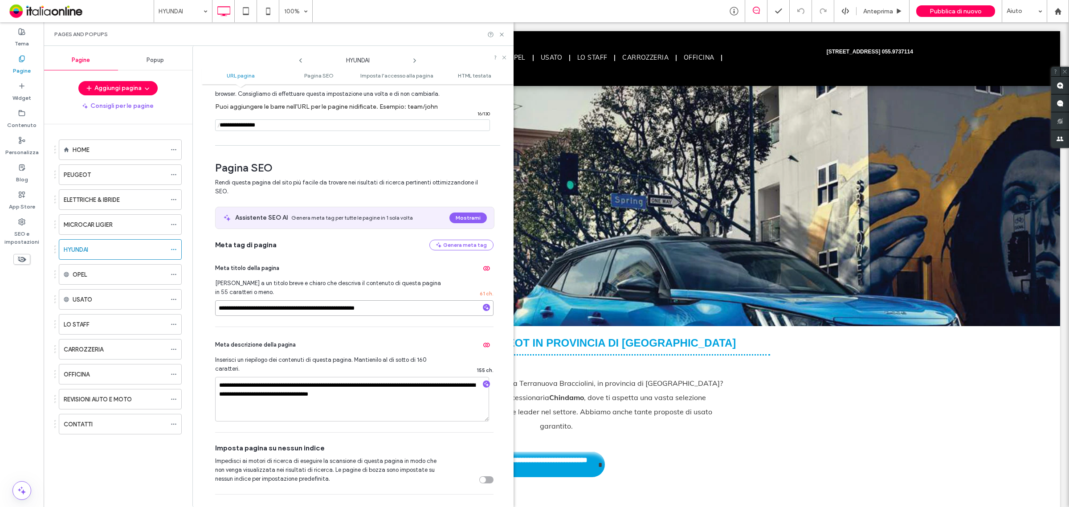
click at [284, 312] on input "**********" at bounding box center [354, 308] width 278 height 16
type input "**********"
click at [300, 388] on textarea "**********" at bounding box center [352, 399] width 274 height 45
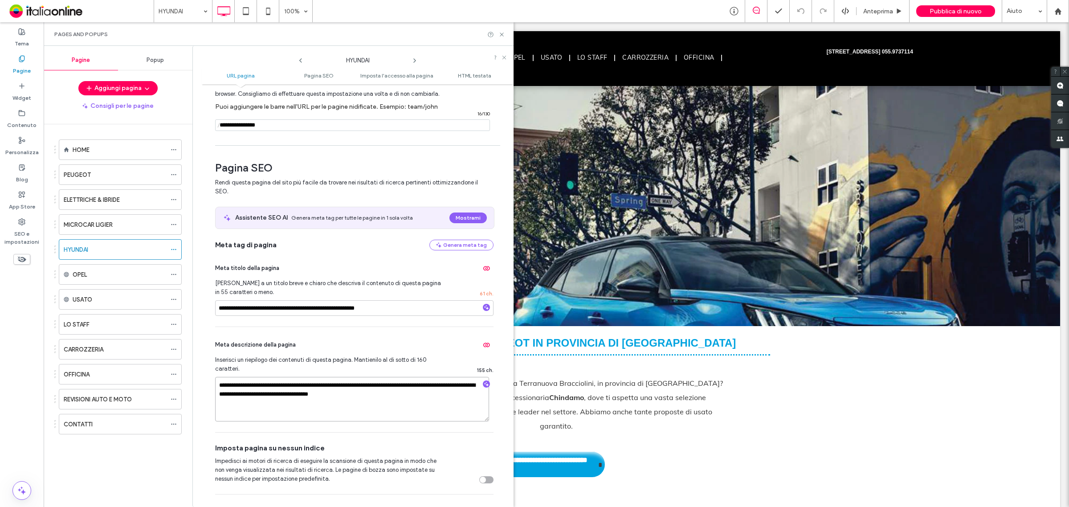
click at [325, 386] on textarea "**********" at bounding box center [352, 399] width 274 height 45
type textarea "**********"
click at [371, 399] on textarea "**********" at bounding box center [352, 399] width 274 height 45
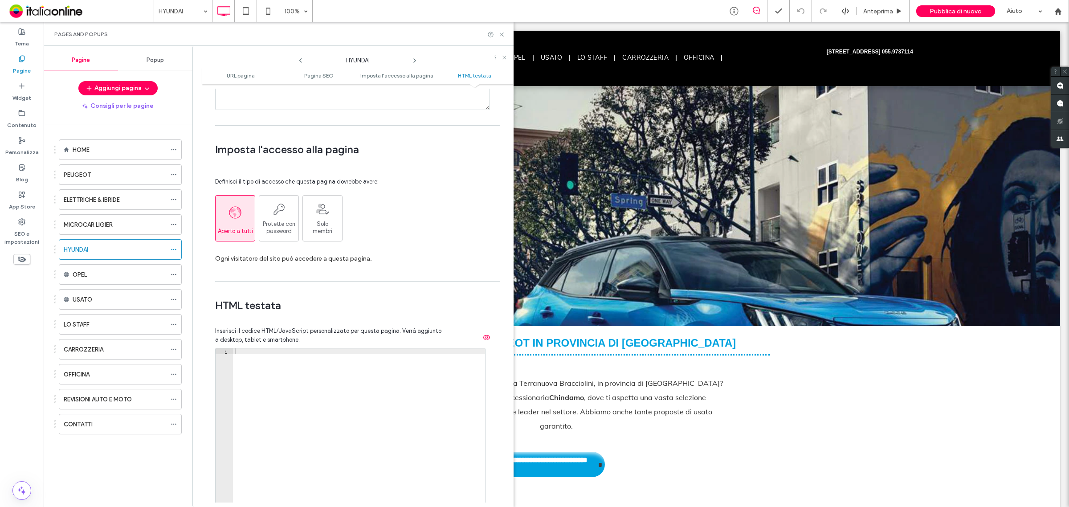
scroll to position [1041, 0]
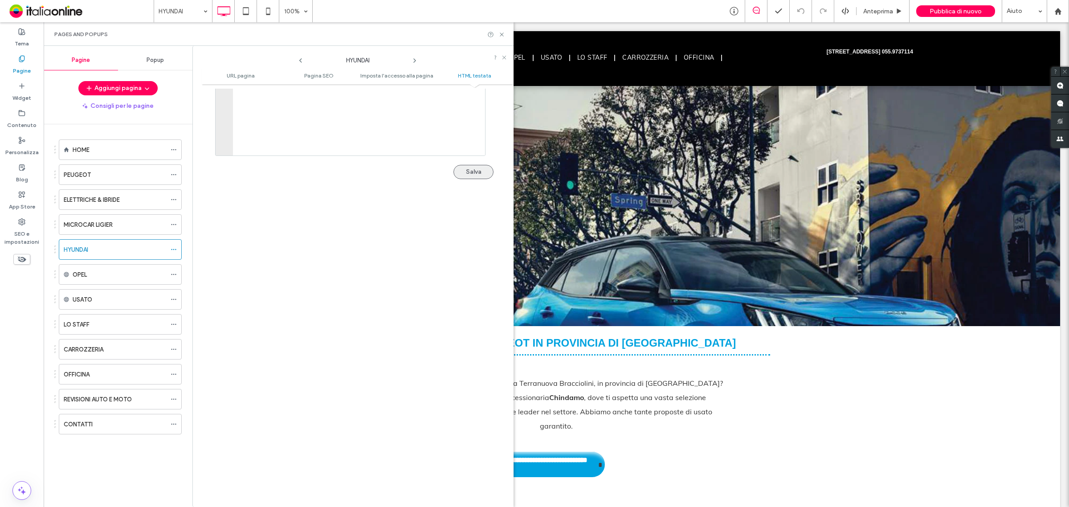
click at [468, 172] on button "Salva" at bounding box center [473, 172] width 40 height 14
click at [501, 35] on icon at bounding box center [501, 34] width 7 height 7
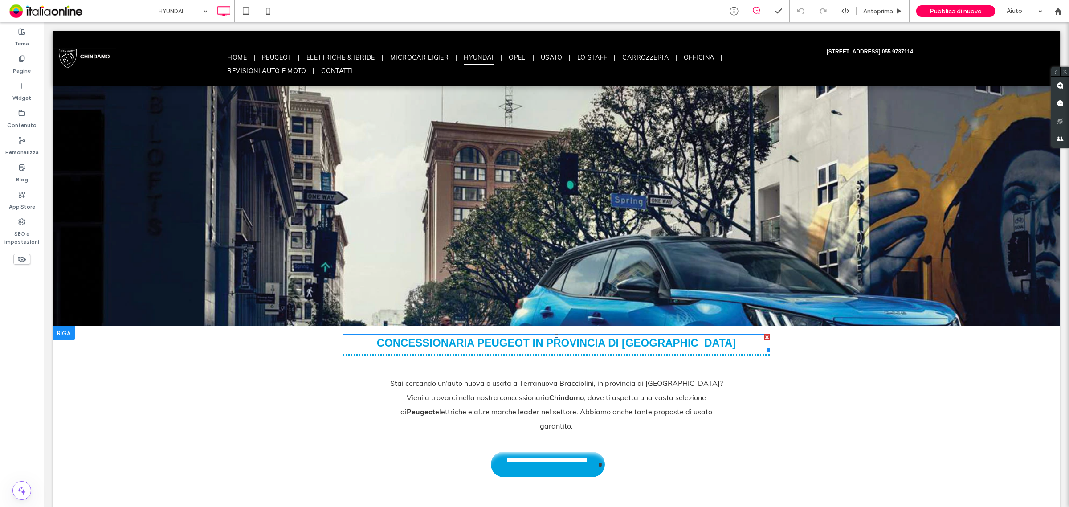
click at [536, 340] on span "CONCESSIONARIA PEUGEOT IN PROVINCIA DI [GEOGRAPHIC_DATA]" at bounding box center [556, 343] width 359 height 12
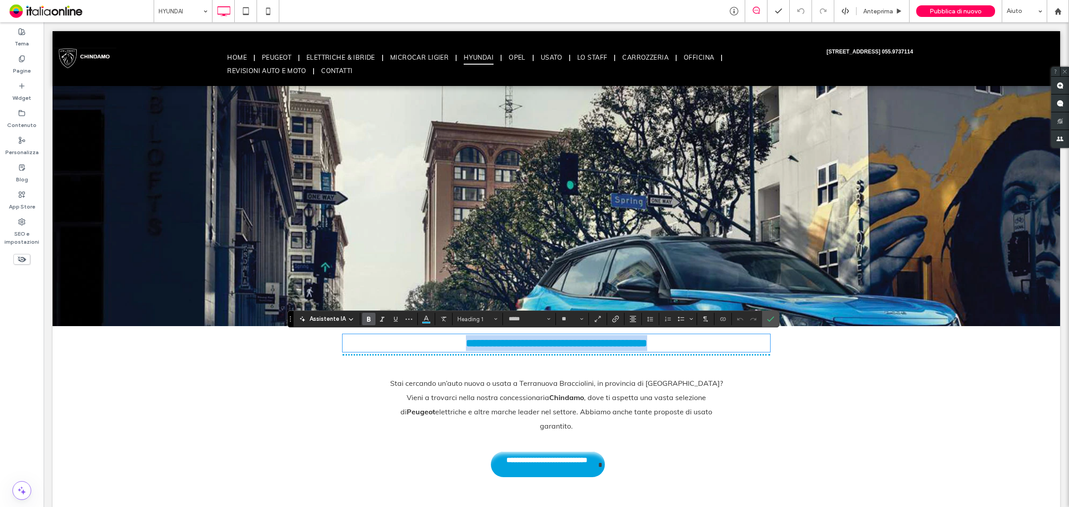
click at [533, 342] on span "**********" at bounding box center [556, 343] width 181 height 11
drag, startPoint x: 773, startPoint y: 317, endPoint x: 165, endPoint y: 308, distance: 608.3
click at [773, 317] on icon "Conferma" at bounding box center [770, 318] width 7 height 7
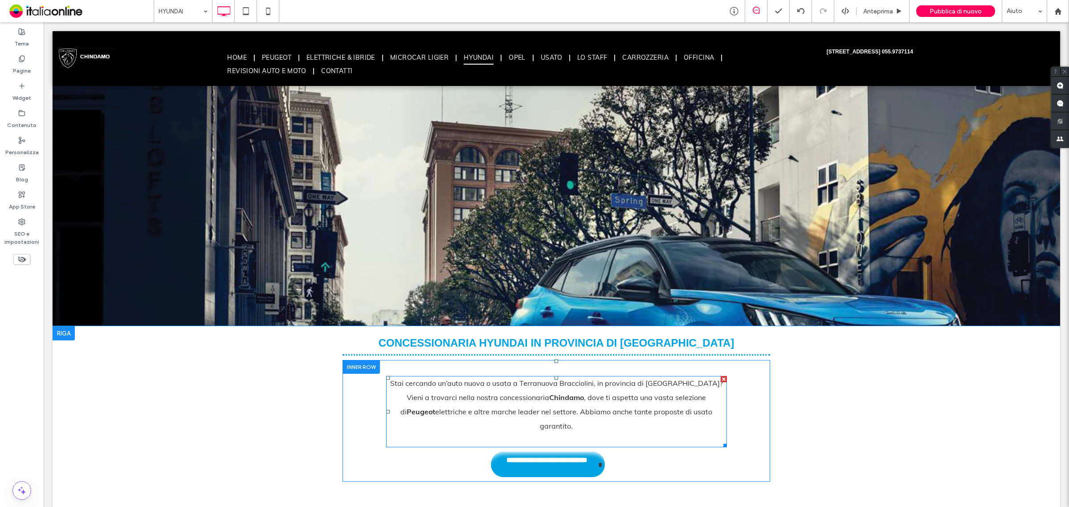
click at [549, 401] on div "Vieni a trovarci nella nostra concessionaria Chindamo , dove ti aspetta una vas…" at bounding box center [556, 411] width 341 height 43
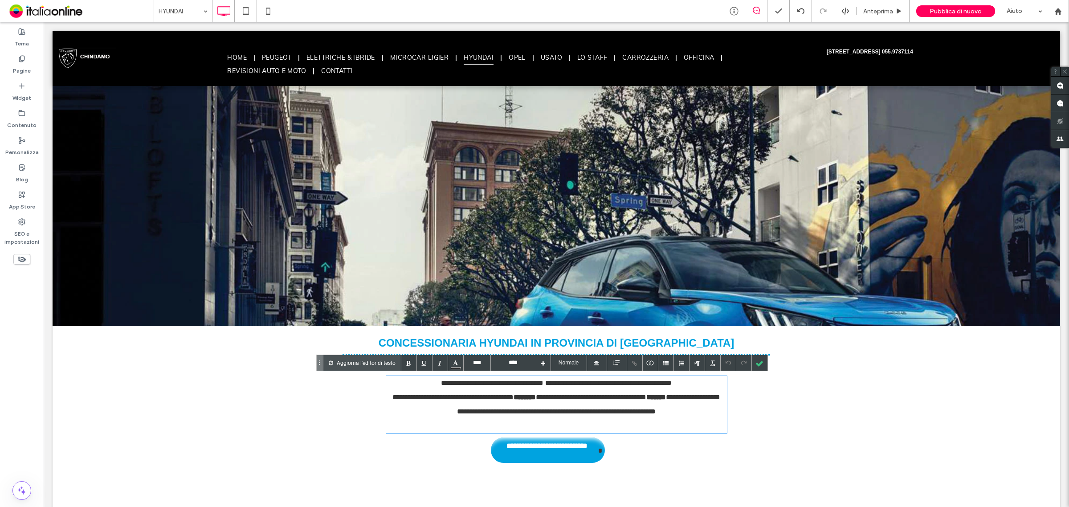
click at [709, 407] on div "**********" at bounding box center [556, 404] width 341 height 28
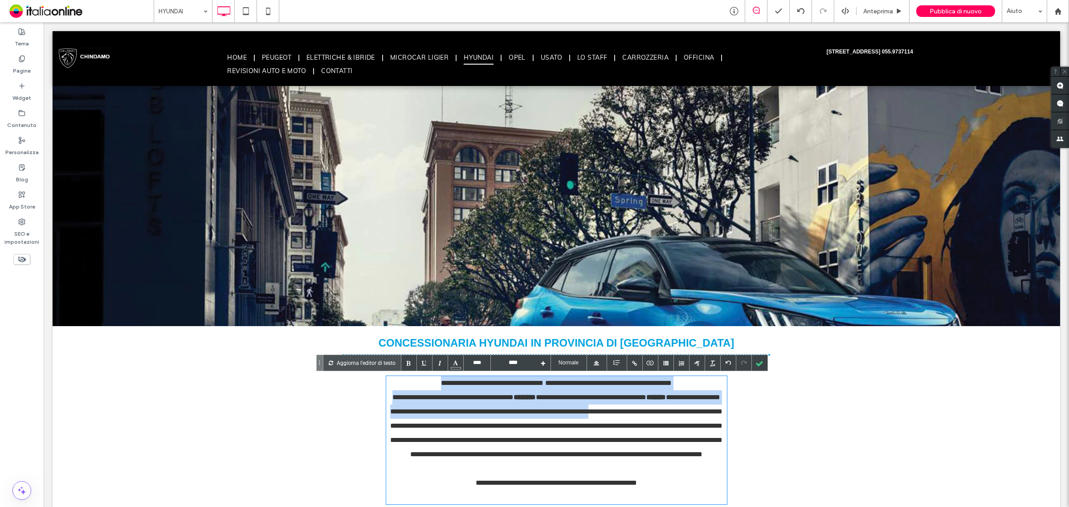
drag, startPoint x: 411, startPoint y: 383, endPoint x: 687, endPoint y: 405, distance: 277.4
click at [687, 405] on div "**********" at bounding box center [556, 440] width 341 height 128
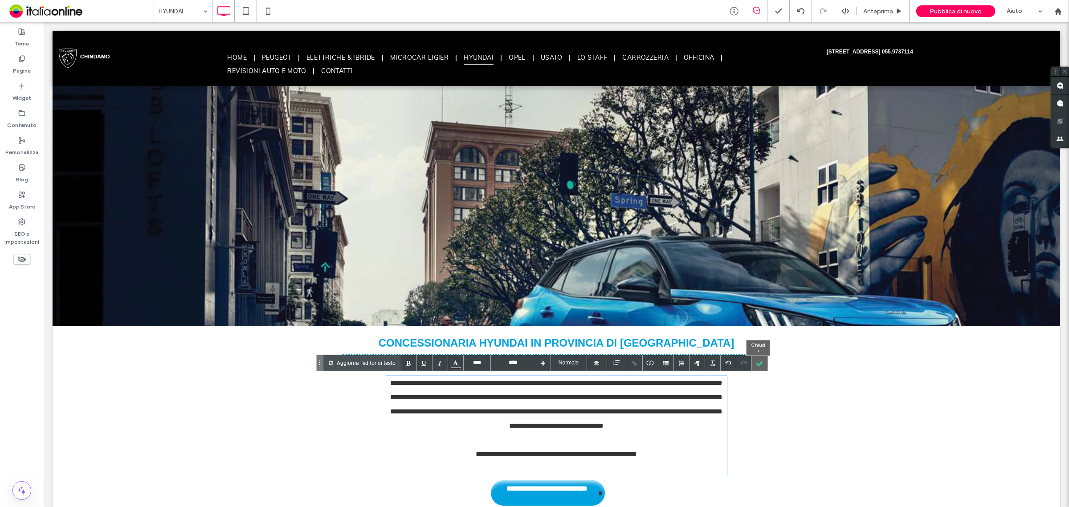
click at [760, 359] on div at bounding box center [760, 363] width 16 height 16
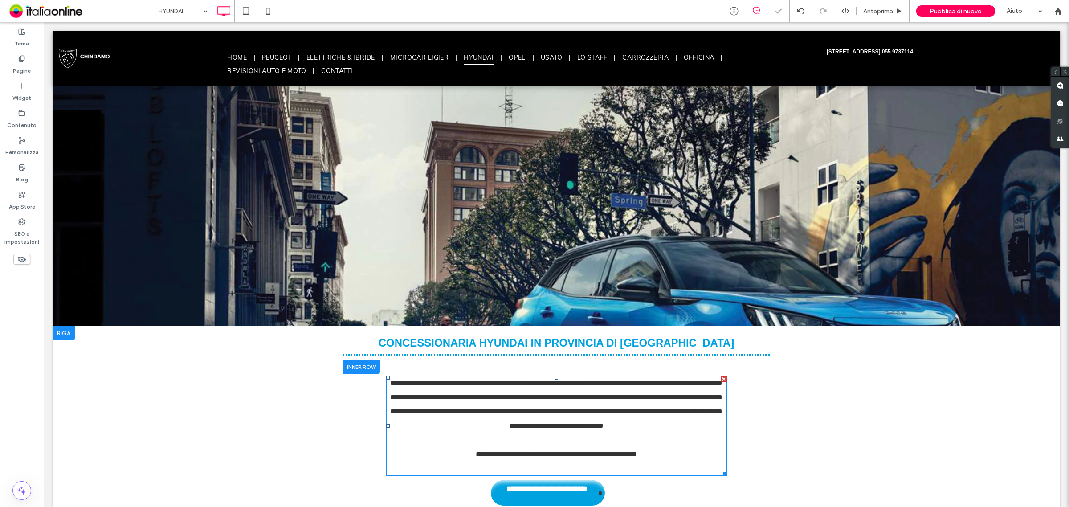
click at [477, 413] on div "**********" at bounding box center [556, 411] width 341 height 71
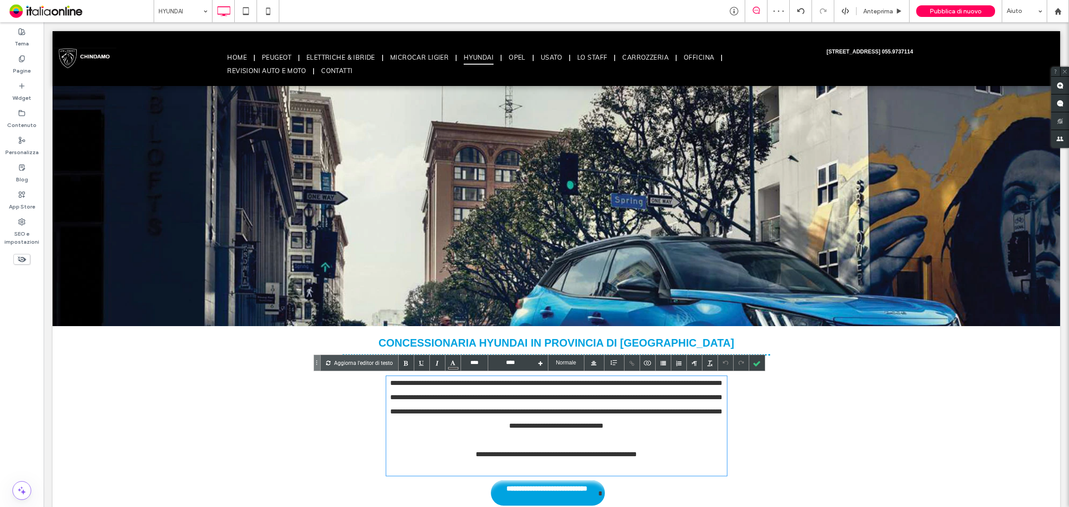
drag, startPoint x: 497, startPoint y: 397, endPoint x: 501, endPoint y: 407, distance: 11.2
click at [497, 397] on div "**********" at bounding box center [556, 411] width 341 height 71
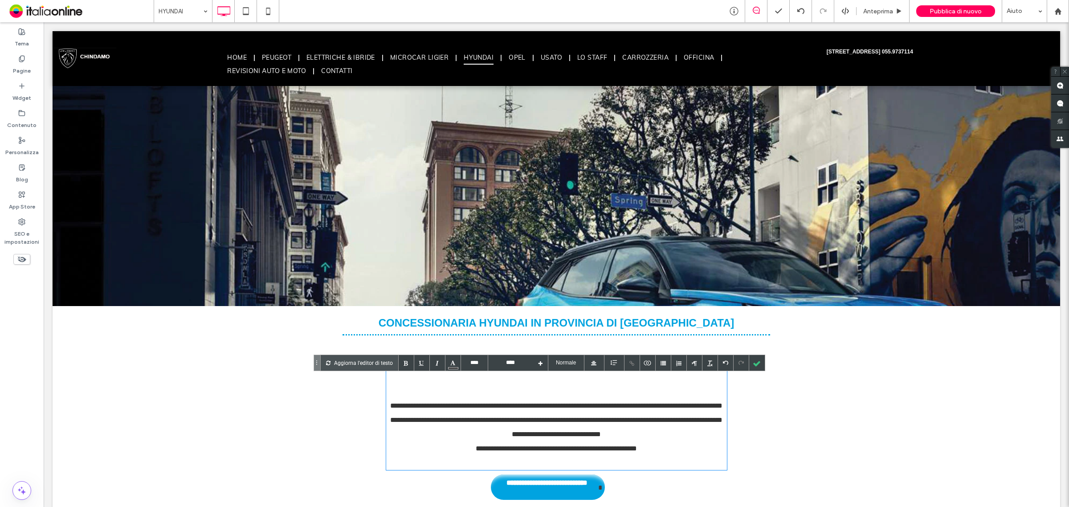
scroll to position [56, 0]
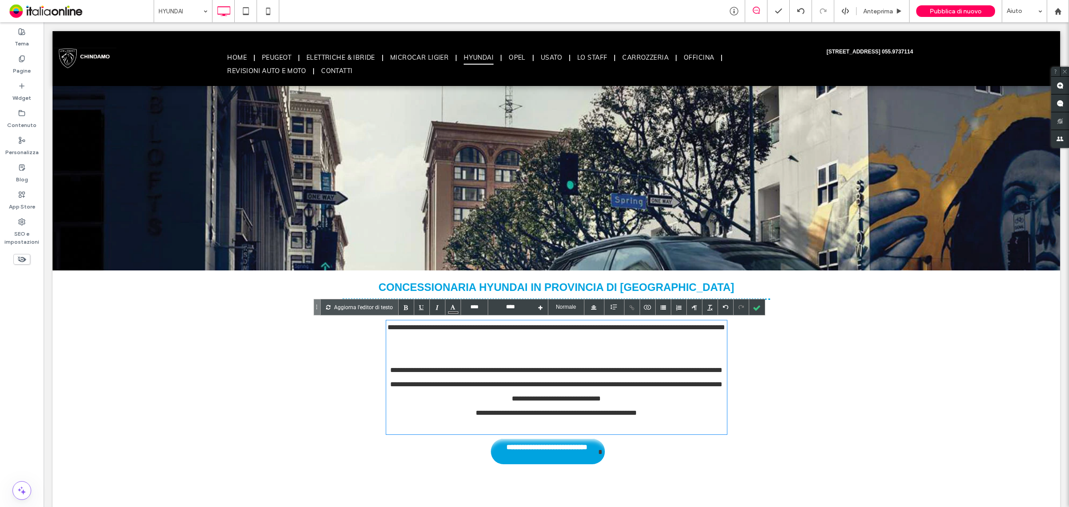
click at [451, 415] on div "**********" at bounding box center [556, 413] width 341 height 14
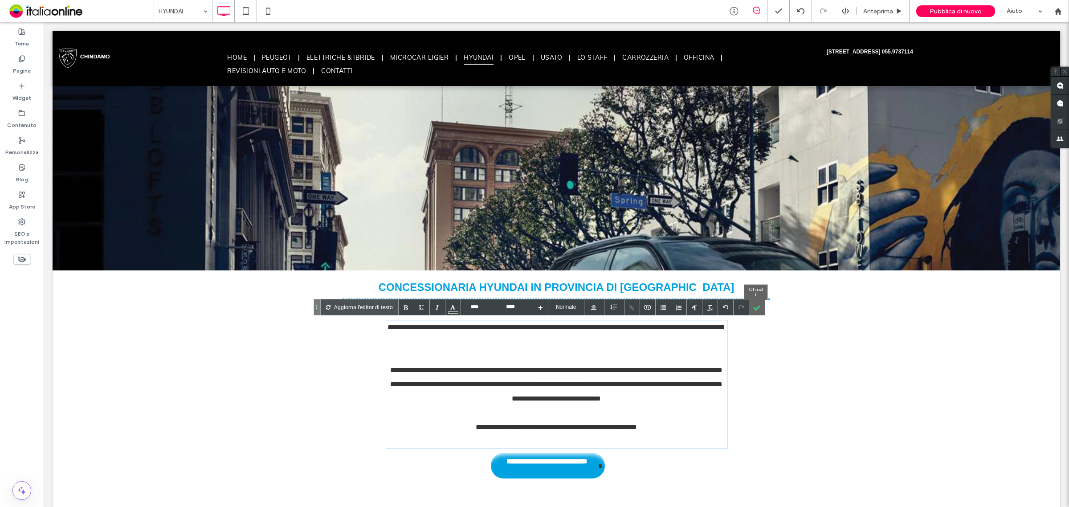
click at [751, 304] on div at bounding box center [757, 307] width 16 height 16
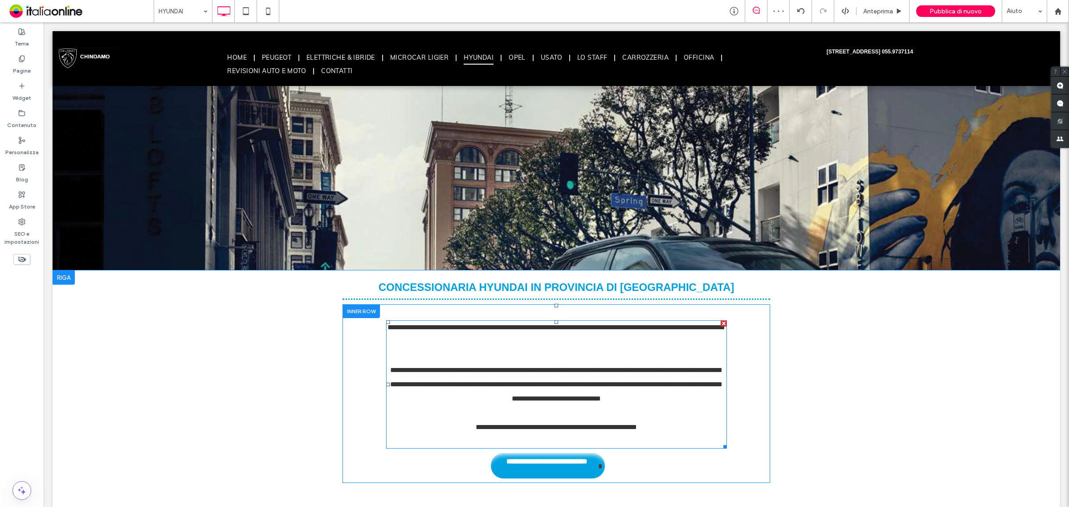
click at [548, 336] on div "**********" at bounding box center [556, 334] width 341 height 28
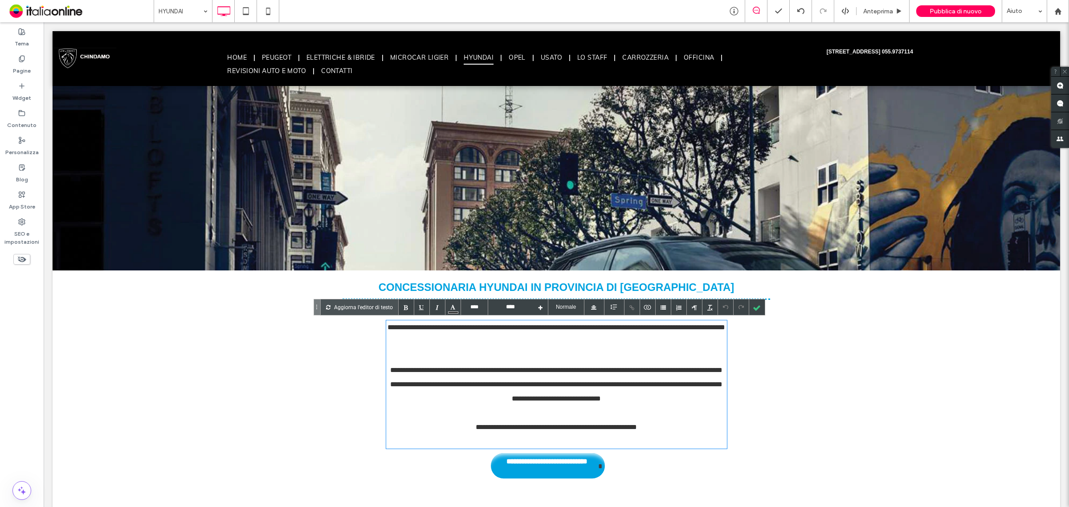
click at [493, 328] on div "**********" at bounding box center [556, 334] width 341 height 28
click at [598, 330] on div "**********" at bounding box center [556, 334] width 341 height 28
click at [488, 370] on div "**********" at bounding box center [556, 384] width 341 height 43
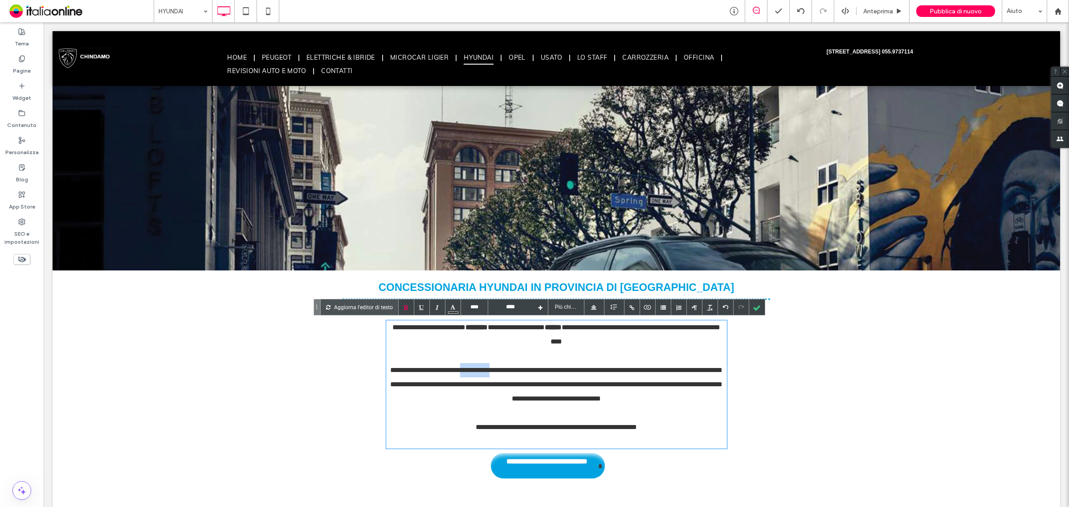
click at [488, 370] on div "**********" at bounding box center [556, 384] width 341 height 43
drag, startPoint x: 589, startPoint y: 370, endPoint x: 655, endPoint y: 374, distance: 66.5
click at [655, 374] on div "**********" at bounding box center [556, 384] width 341 height 43
click at [753, 307] on div at bounding box center [757, 307] width 16 height 16
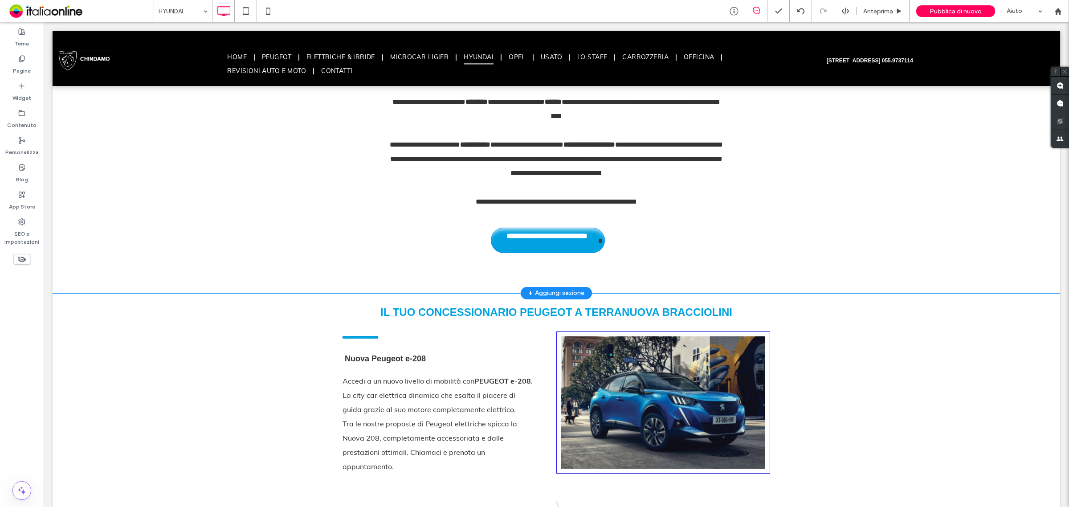
scroll to position [278, 0]
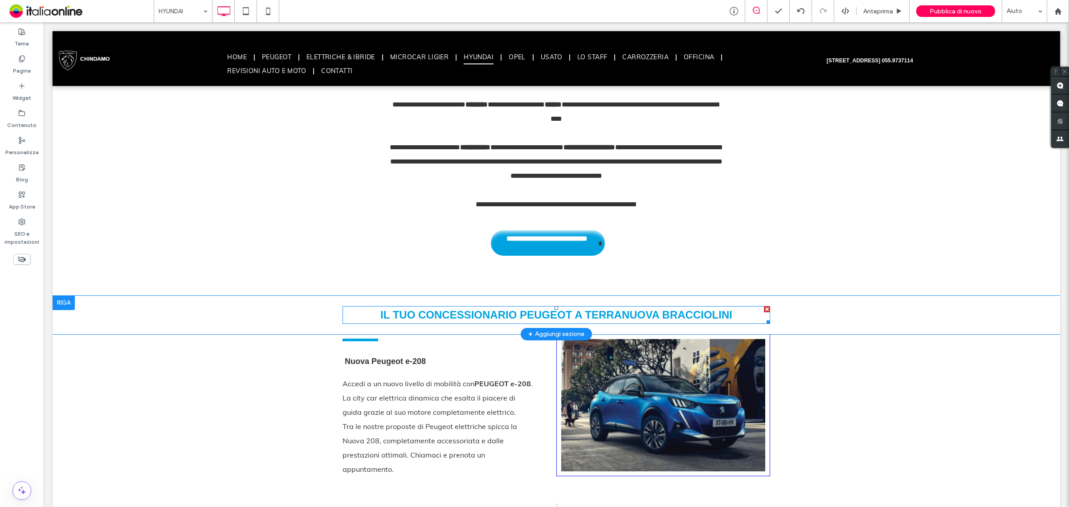
click at [642, 311] on span "IL TUO CONCESSIONARIO PEUGEOT A TERRANUOVA BRACCIOLINI" at bounding box center [556, 315] width 352 height 12
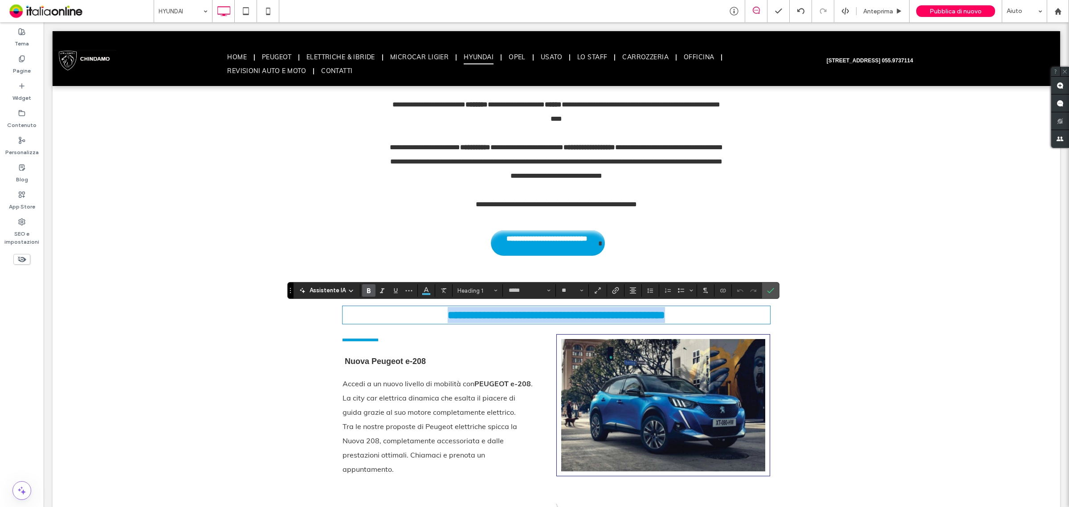
click at [539, 311] on span "**********" at bounding box center [555, 314] width 217 height 11
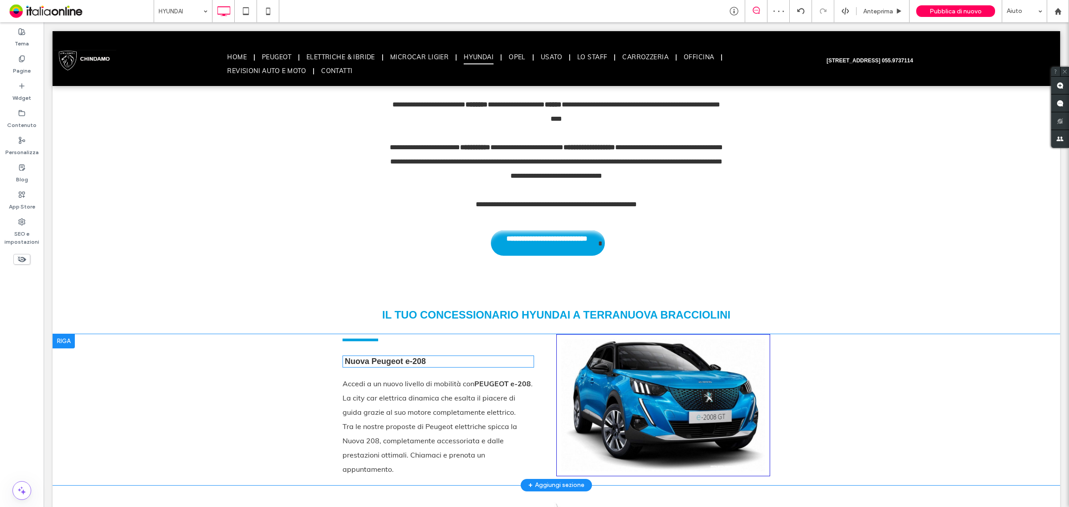
click at [381, 362] on h2 "Nuova Peugeot e-208" at bounding box center [437, 361] width 191 height 12
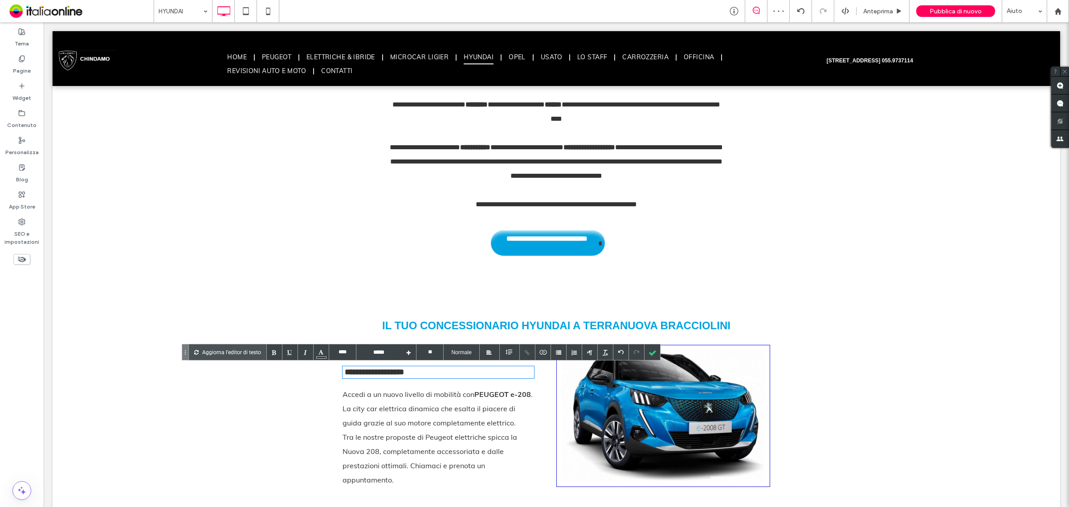
type input "****"
click at [436, 366] on h2 "**********" at bounding box center [437, 372] width 191 height 12
drag, startPoint x: 418, startPoint y: 372, endPoint x: 419, endPoint y: 385, distance: 13.4
click at [418, 372] on h2 "**********" at bounding box center [437, 372] width 191 height 12
click at [415, 419] on div "Accedi a un nuovo livello di mobilità con PEUGEOT e-208 . La city car elettrica…" at bounding box center [437, 408] width 191 height 43
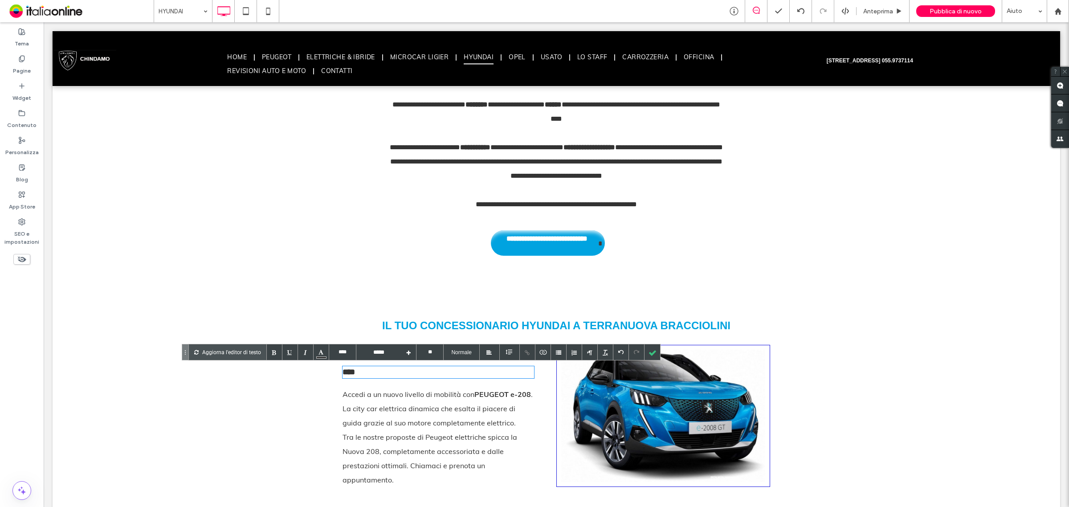
type input "****"
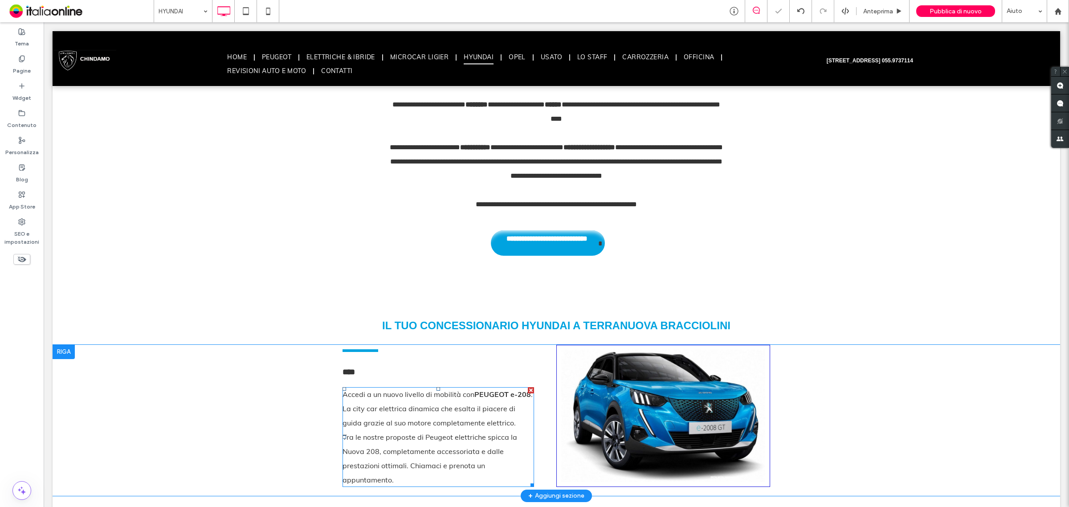
click at [411, 419] on div "Accedi a un nuovo livello di mobilità con PEUGEOT e-208 . La city car elettrica…" at bounding box center [437, 408] width 191 height 43
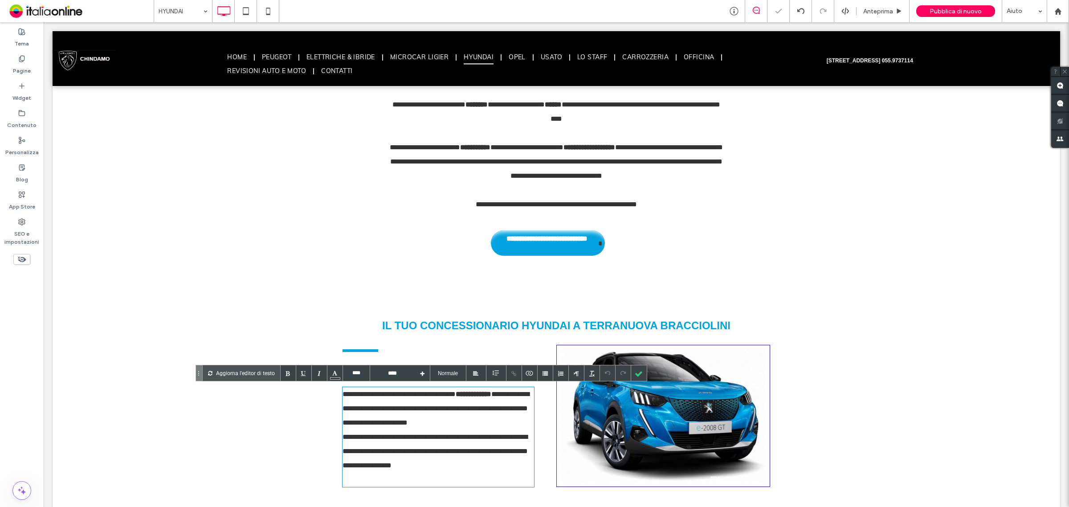
click at [411, 444] on div "**********" at bounding box center [437, 437] width 191 height 100
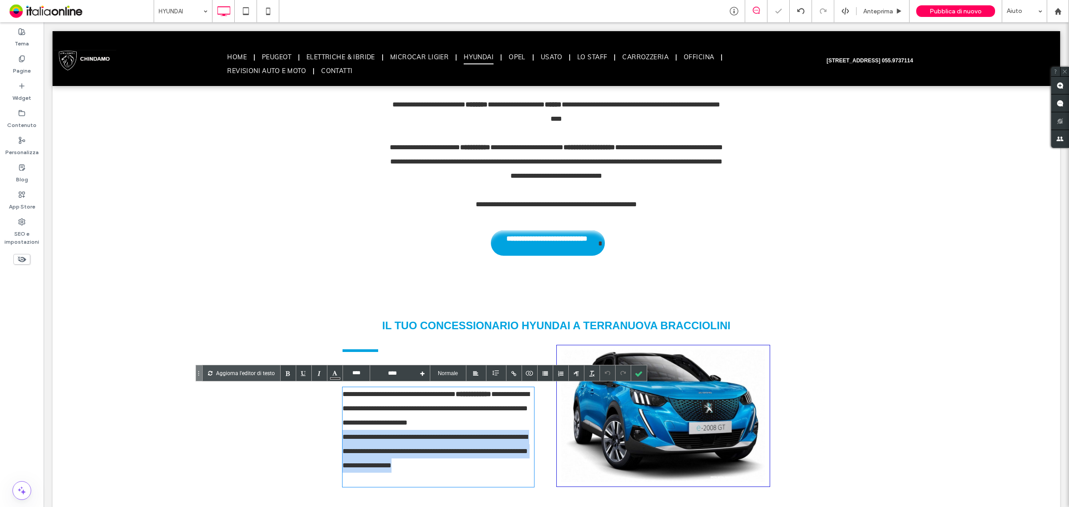
click at [411, 444] on div "**********" at bounding box center [437, 437] width 191 height 100
click at [415, 479] on div "**********" at bounding box center [437, 437] width 191 height 100
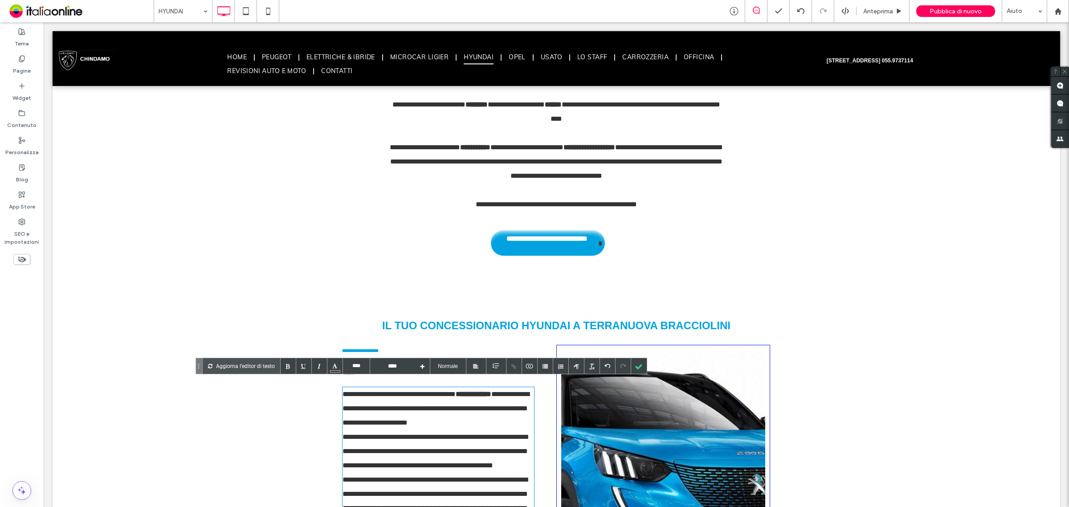
scroll to position [334, 0]
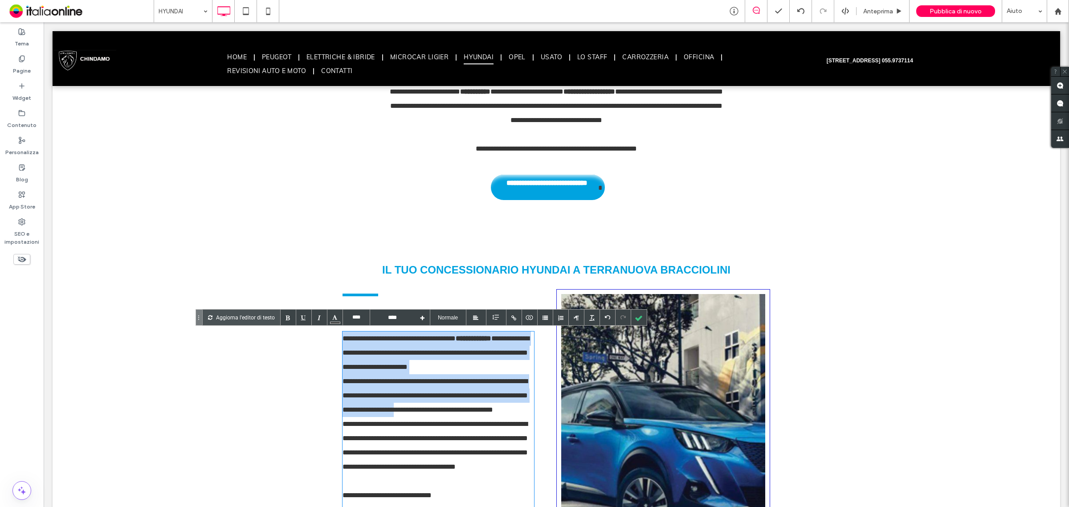
drag, startPoint x: 338, startPoint y: 338, endPoint x: 390, endPoint y: 422, distance: 99.2
click at [390, 422] on div "**********" at bounding box center [437, 466] width 191 height 271
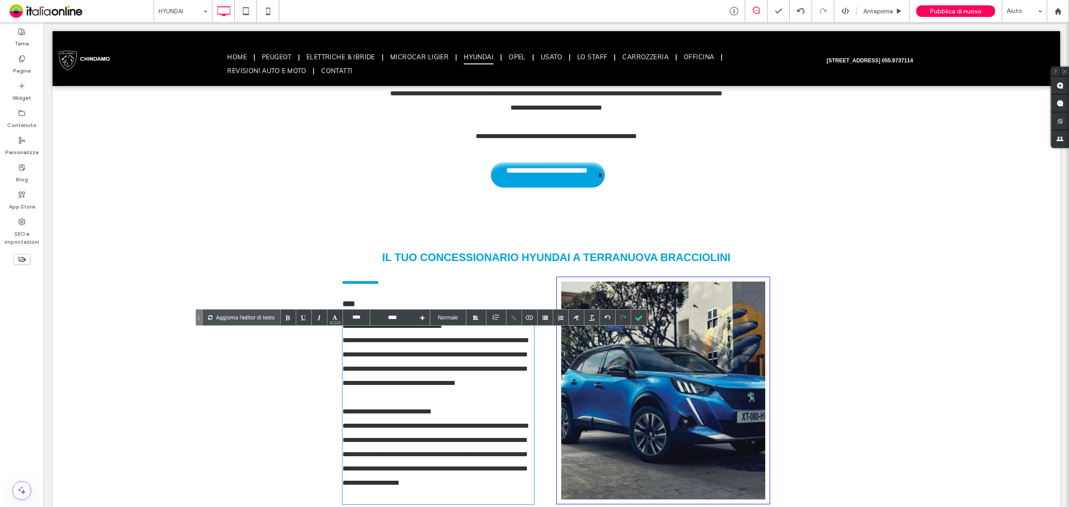
scroll to position [390, 0]
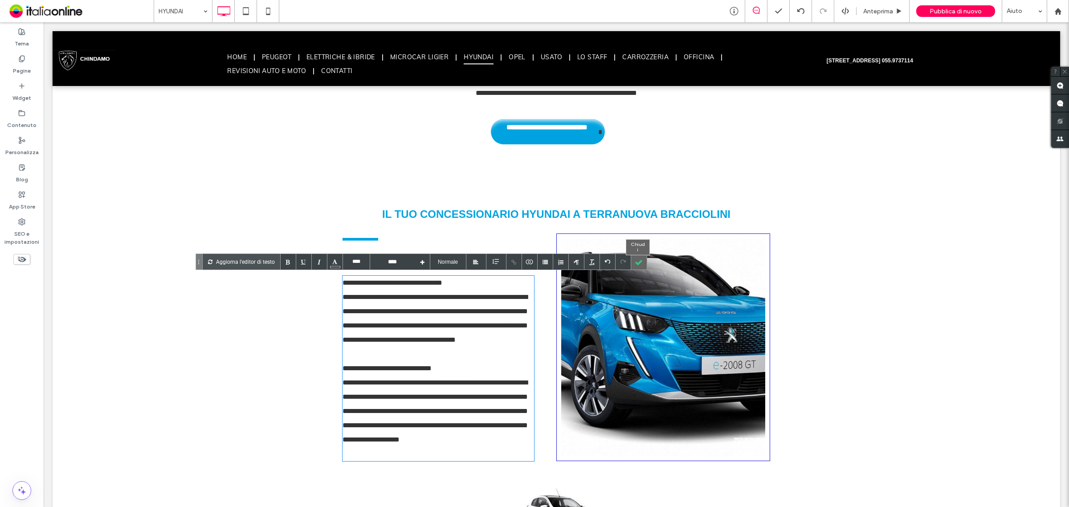
click at [635, 260] on div at bounding box center [639, 262] width 16 height 16
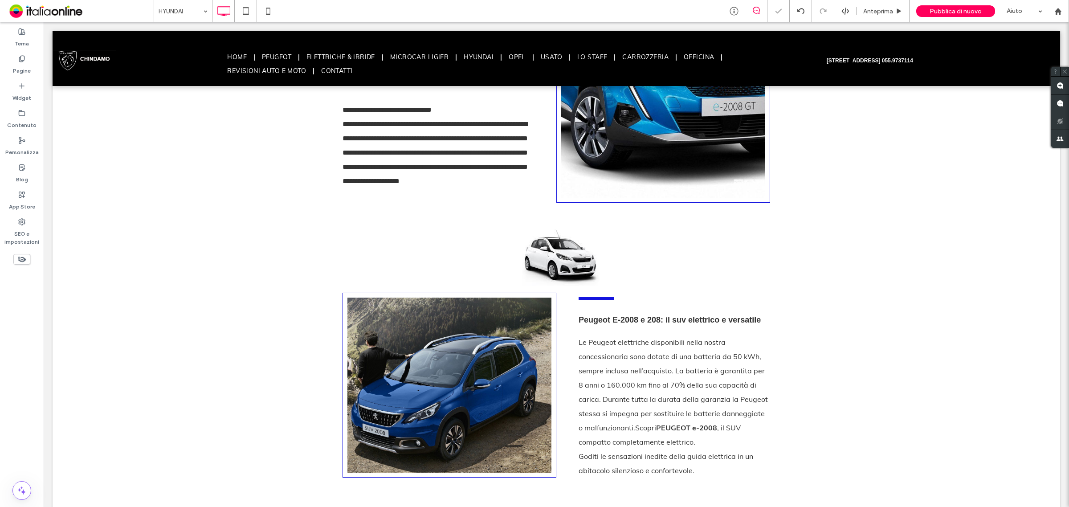
scroll to position [668, 0]
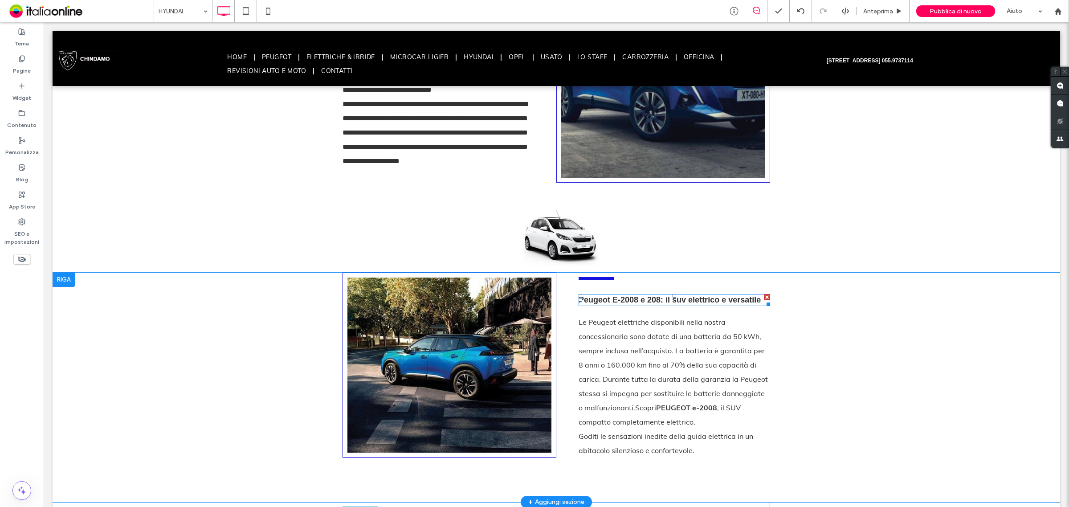
click at [642, 302] on h2 "Peugeot E-2008 e 208: il suv elettrico e versatile" at bounding box center [673, 300] width 191 height 12
type input "****"
type input "**"
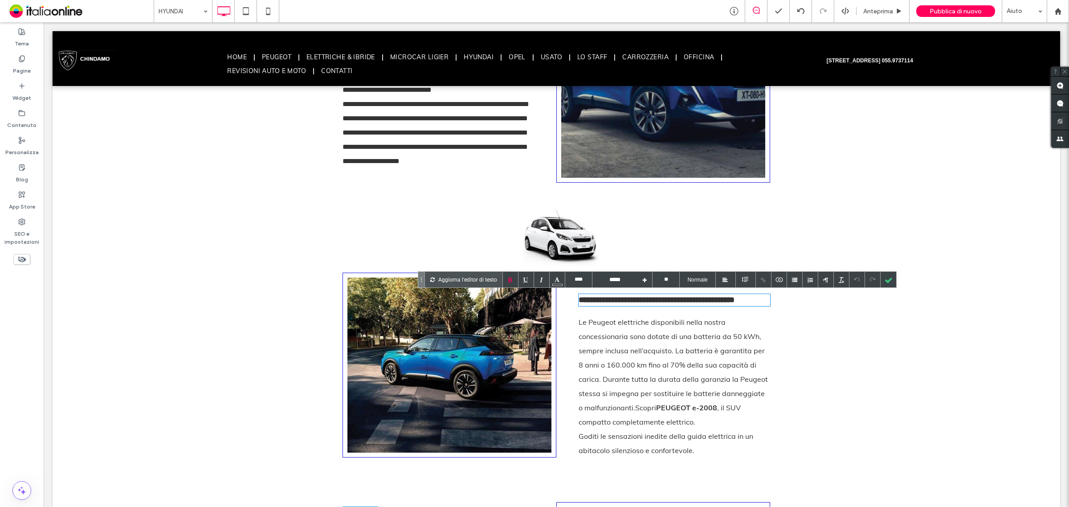
click at [648, 303] on h2 "**********" at bounding box center [673, 300] width 191 height 12
click at [649, 303] on h2 "**********" at bounding box center [673, 300] width 191 height 12
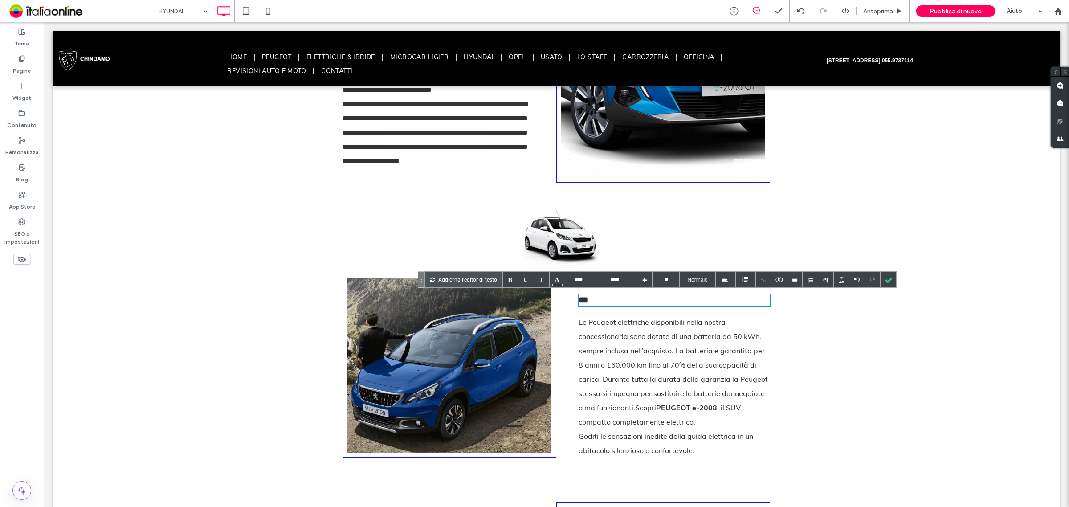
click at [665, 363] on div "Le Peugeot elettriche disponibili nella nostra concessionaria sono dotate di un…" at bounding box center [673, 386] width 191 height 142
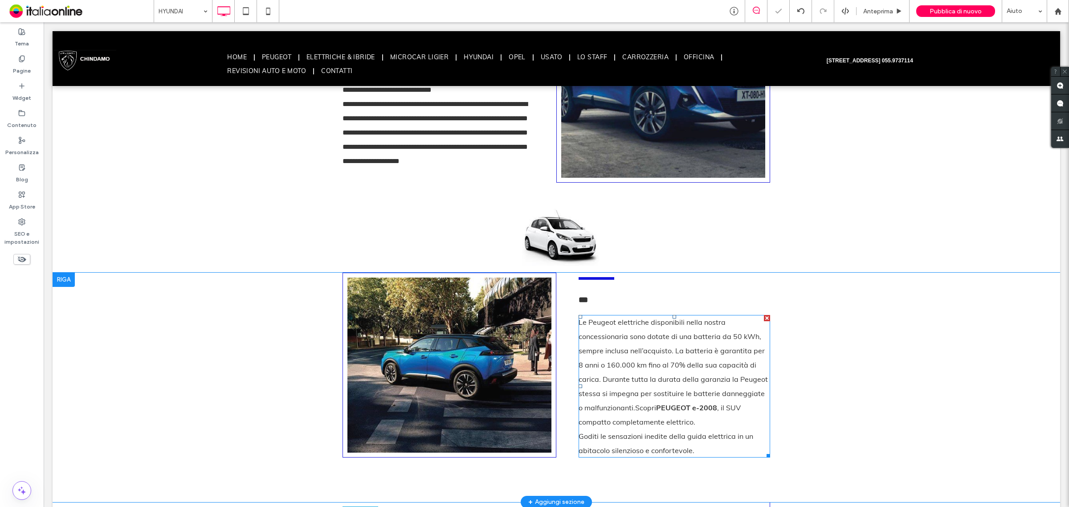
click at [662, 372] on div "Le Peugeot elettriche disponibili nella nostra concessionaria sono dotate di un…" at bounding box center [673, 386] width 191 height 142
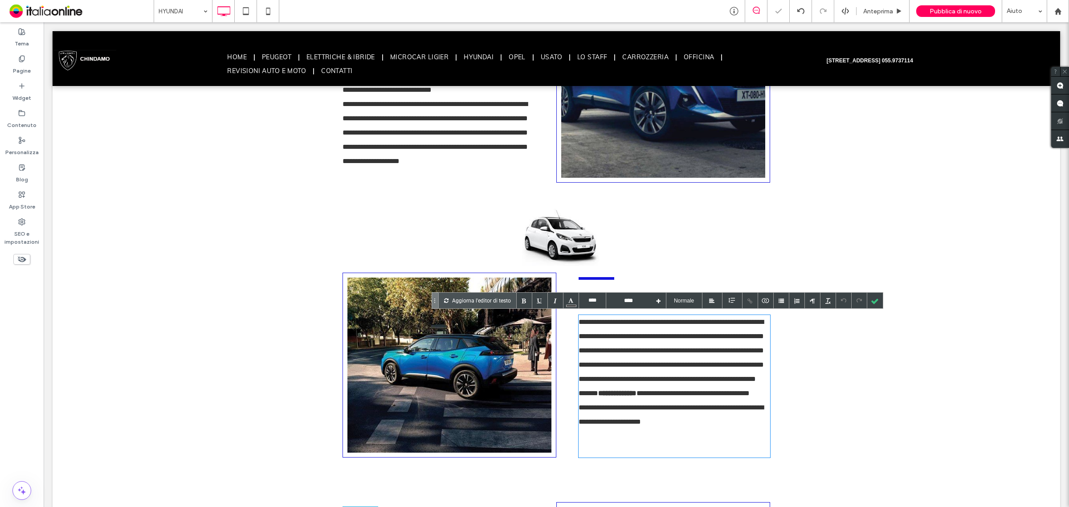
click at [662, 372] on div "**********" at bounding box center [673, 386] width 191 height 142
click at [706, 429] on div "**********" at bounding box center [673, 414] width 191 height 28
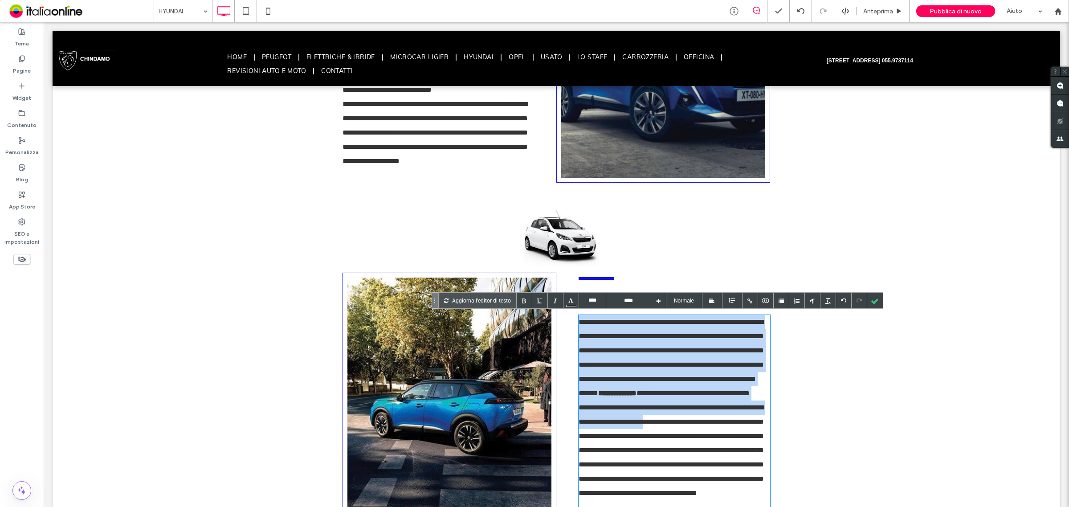
drag, startPoint x: 574, startPoint y: 323, endPoint x: 690, endPoint y: 447, distance: 169.8
click at [690, 447] on div "**********" at bounding box center [673, 436] width 191 height 242
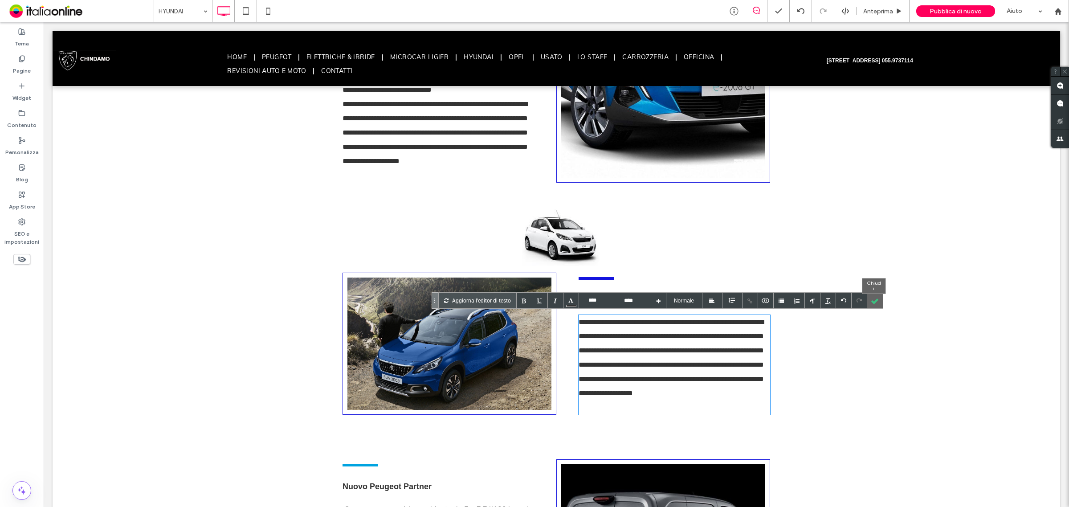
click at [876, 300] on div at bounding box center [875, 301] width 16 height 16
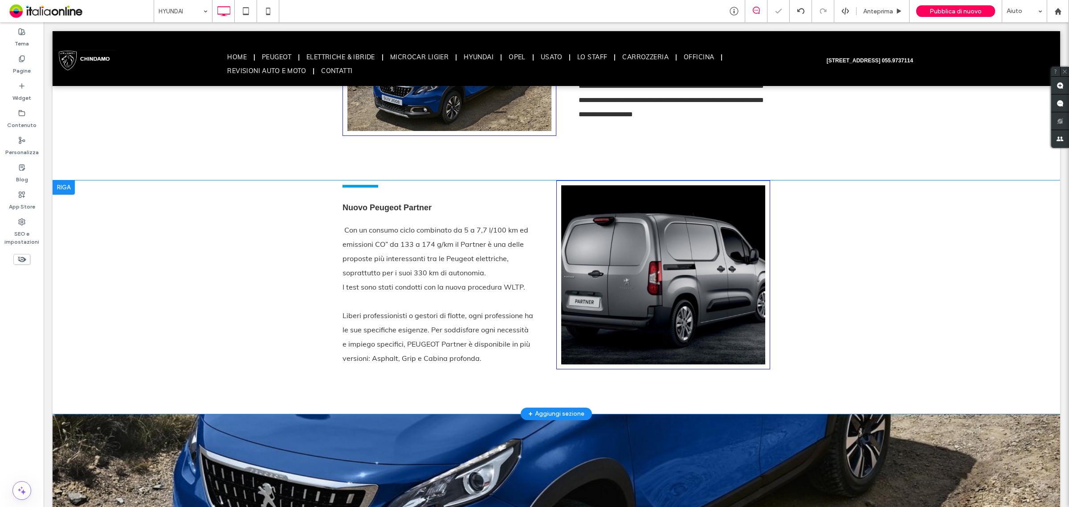
scroll to position [946, 0]
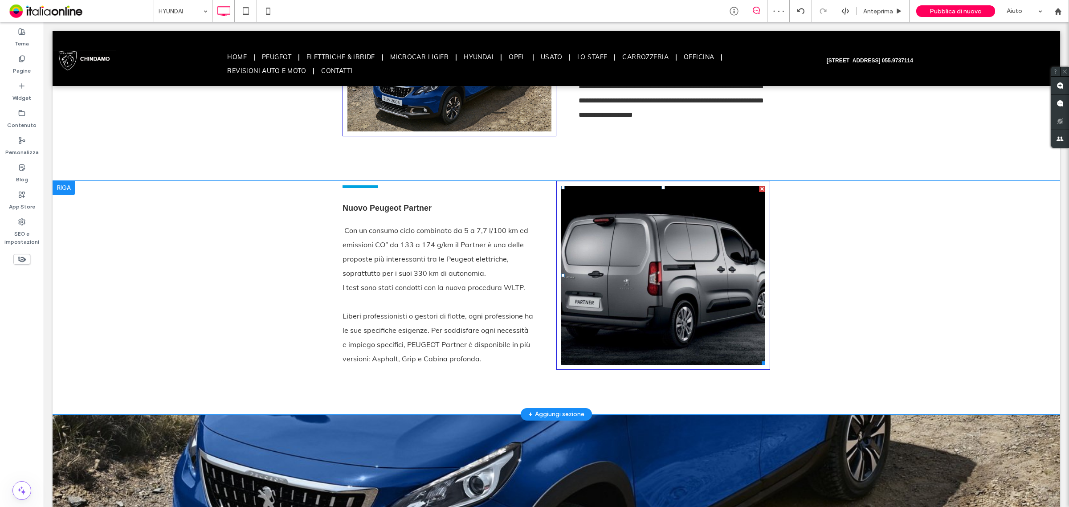
drag, startPoint x: 756, startPoint y: 188, endPoint x: 757, endPoint y: 218, distance: 29.8
click at [759, 188] on div at bounding box center [762, 189] width 6 height 6
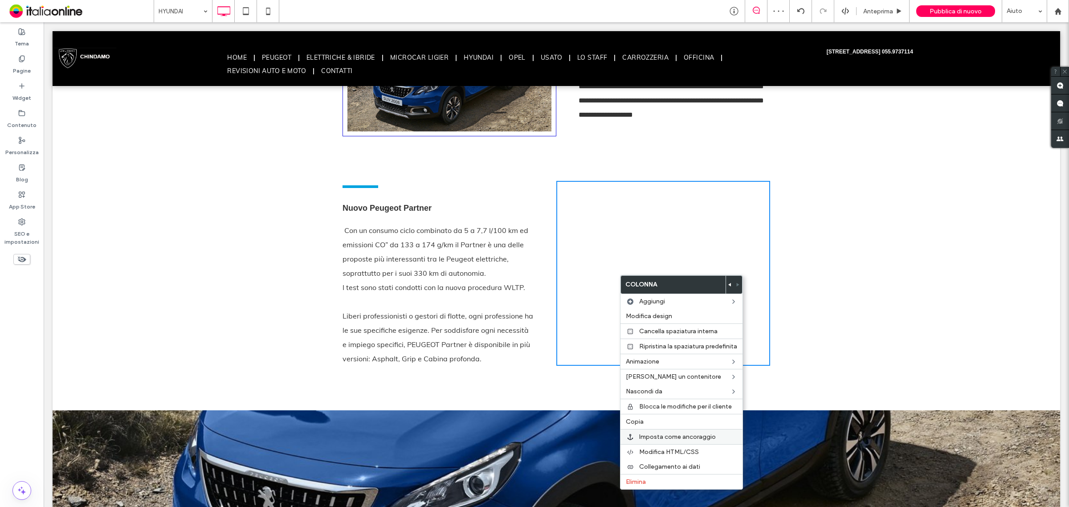
drag, startPoint x: 648, startPoint y: 487, endPoint x: 626, endPoint y: 443, distance: 48.6
click at [648, 485] on label "Elimina" at bounding box center [681, 482] width 111 height 8
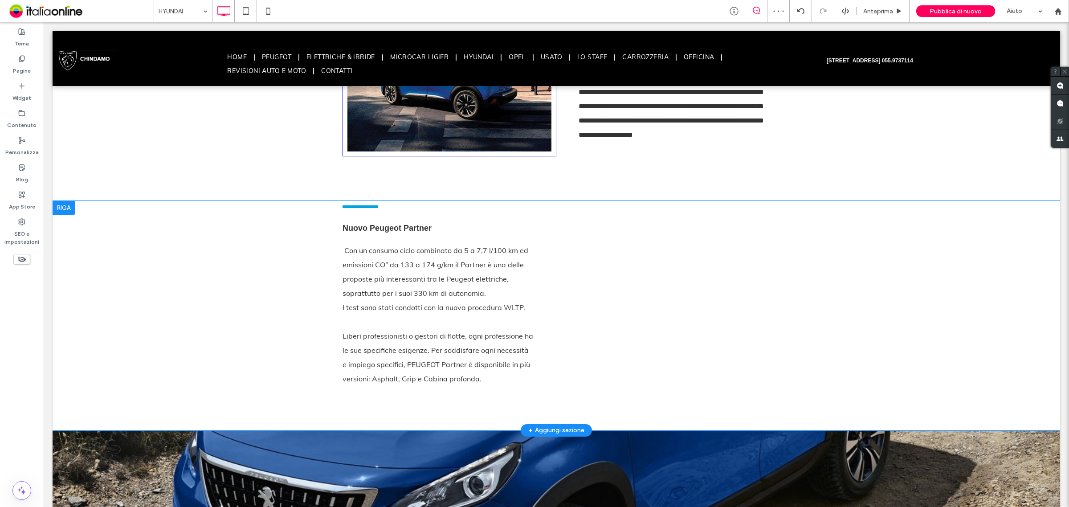
scroll to position [891, 0]
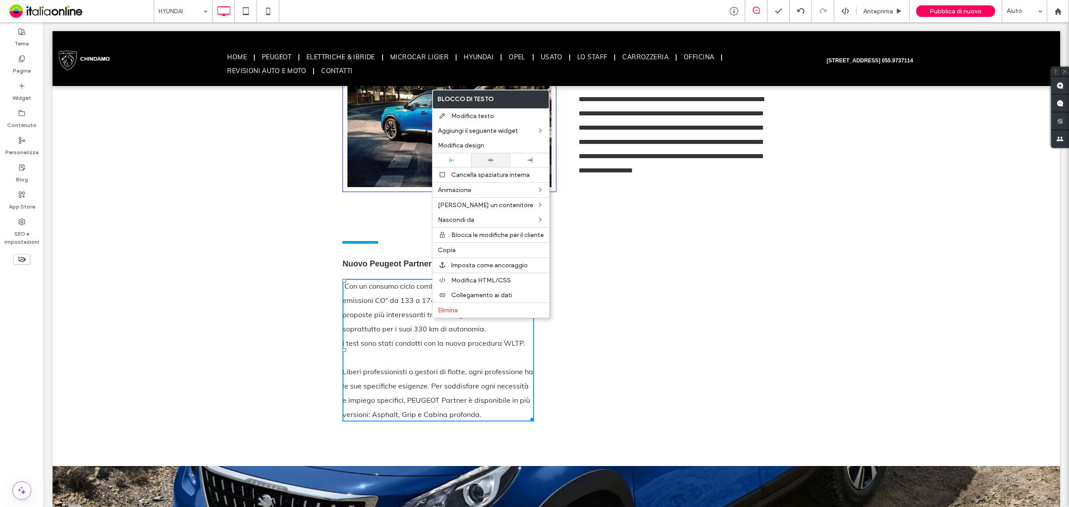
click at [490, 158] on icon at bounding box center [491, 160] width 6 height 6
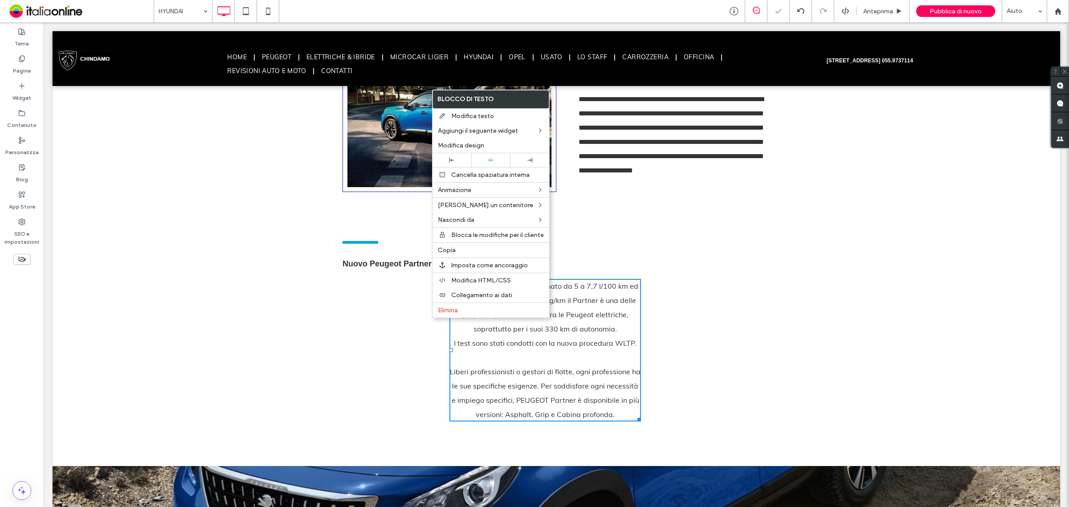
click at [290, 266] on div "Nuovo Peugeot Partner Con un consumo ciclo combinato da 5 a 7,7 l/100 km ed emi…" at bounding box center [556, 350] width 1007 height 229
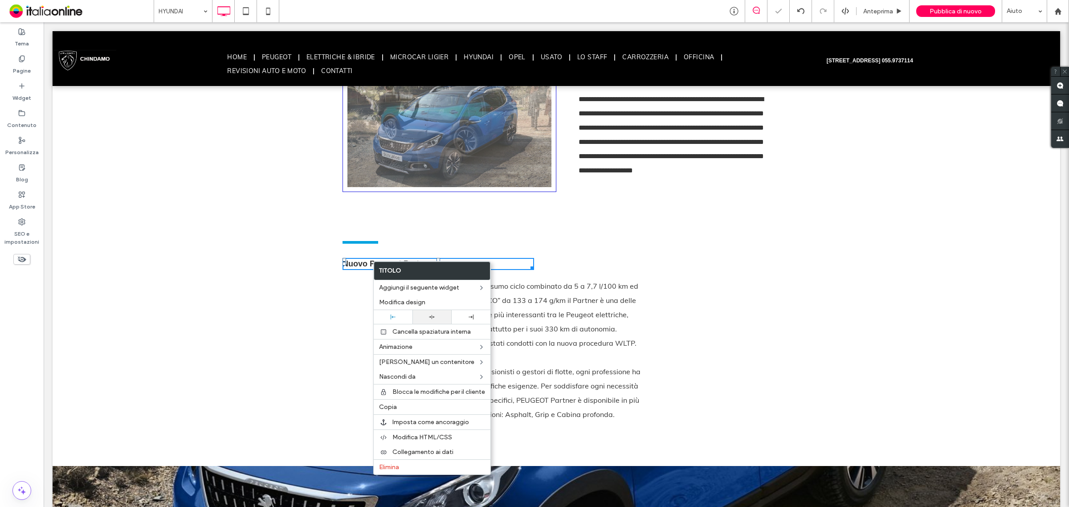
click at [429, 322] on div at bounding box center [431, 317] width 39 height 14
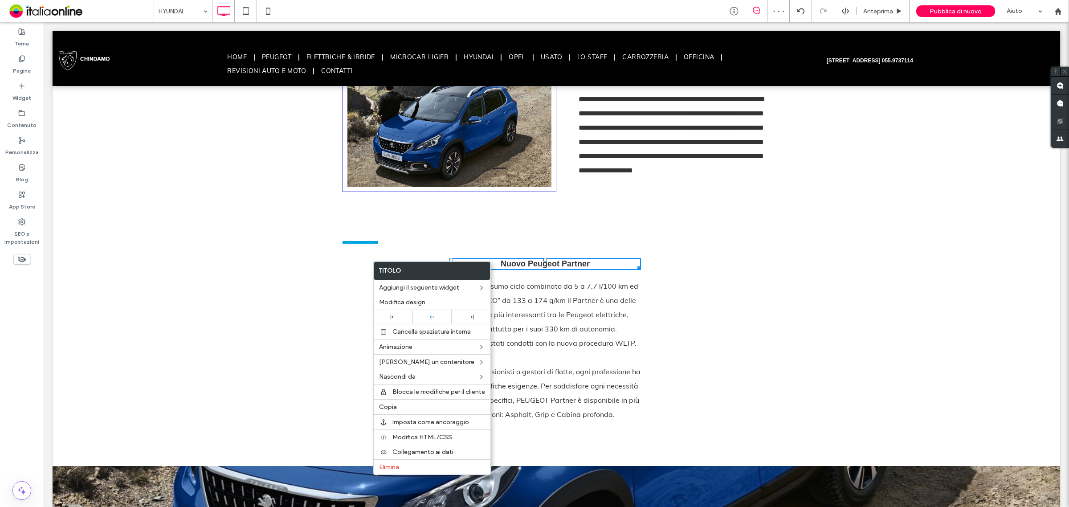
click at [293, 289] on div "Nuovo Peugeot Partner Con un consumo ciclo combinato da 5 a 7,7 l/100 km ed emi…" at bounding box center [556, 350] width 1007 height 229
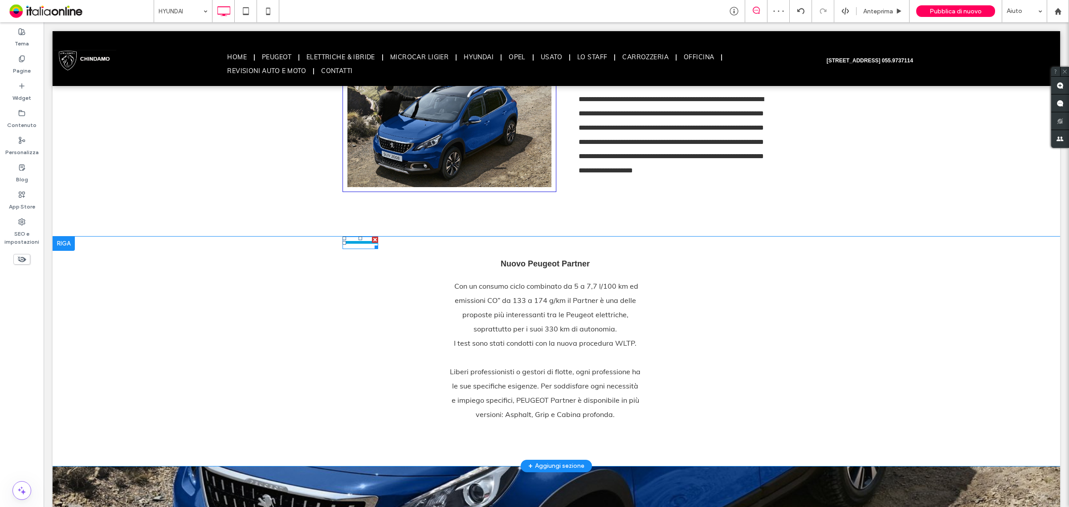
click at [372, 239] on div at bounding box center [375, 239] width 6 height 6
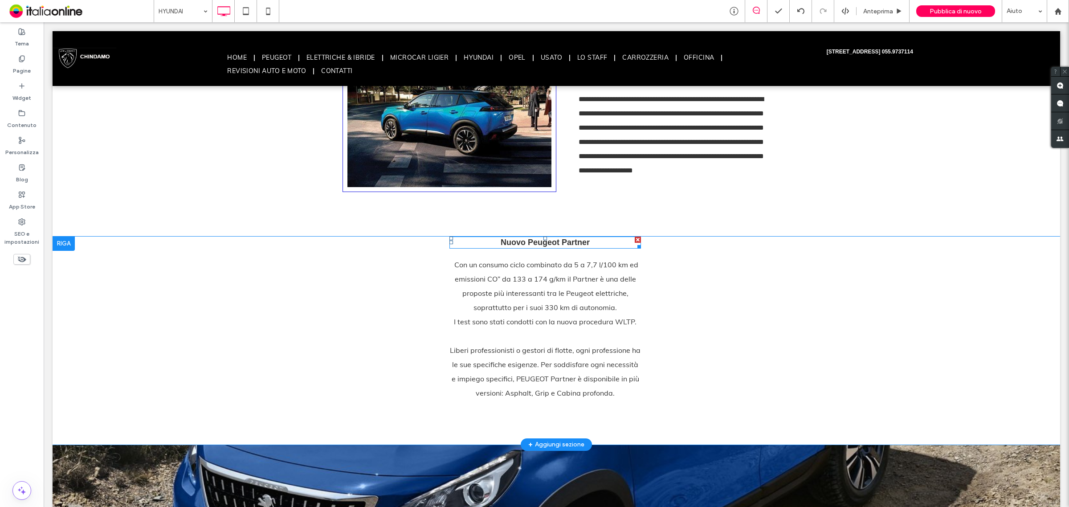
drag, startPoint x: 569, startPoint y: 242, endPoint x: 565, endPoint y: 248, distance: 7.4
click at [569, 242] on h2 "Nuovo Peugeot Partner" at bounding box center [544, 242] width 191 height 12
type input "**"
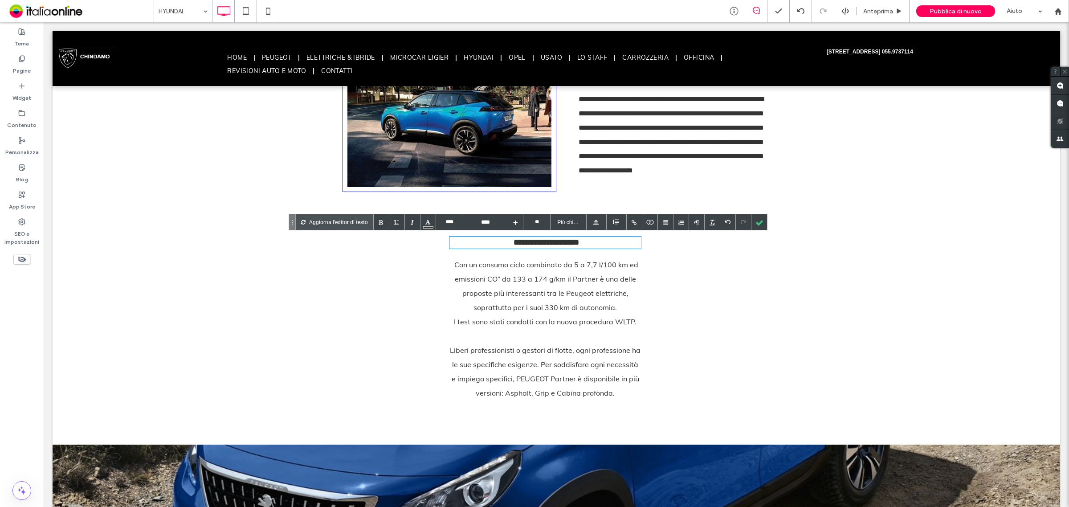
type input "****"
click at [566, 240] on h2 "**********" at bounding box center [544, 242] width 191 height 12
type input "****"
click at [568, 240] on h2 "**********" at bounding box center [544, 242] width 191 height 12
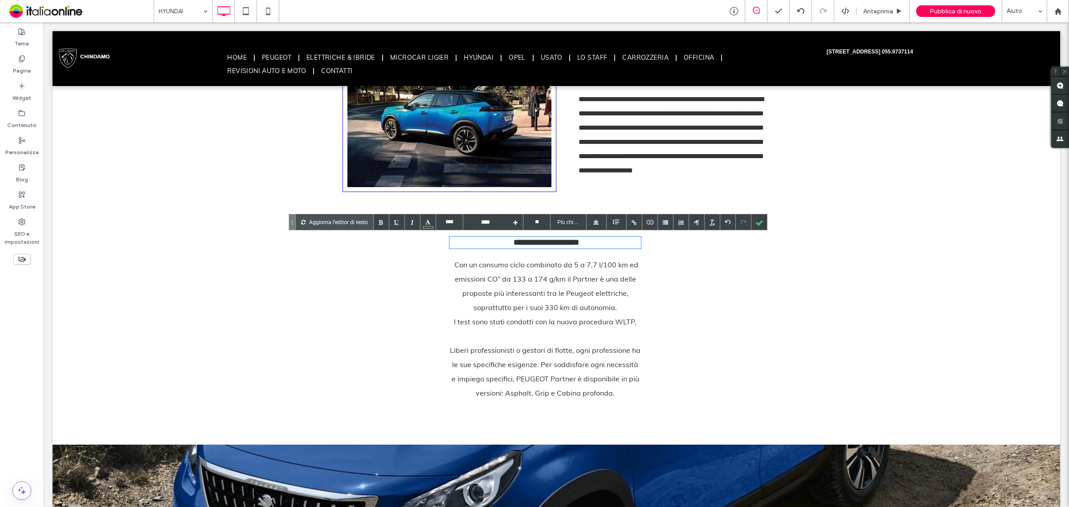
click at [597, 245] on h2 "**********" at bounding box center [544, 242] width 191 height 12
click at [548, 240] on h2 "**********" at bounding box center [544, 242] width 191 height 12
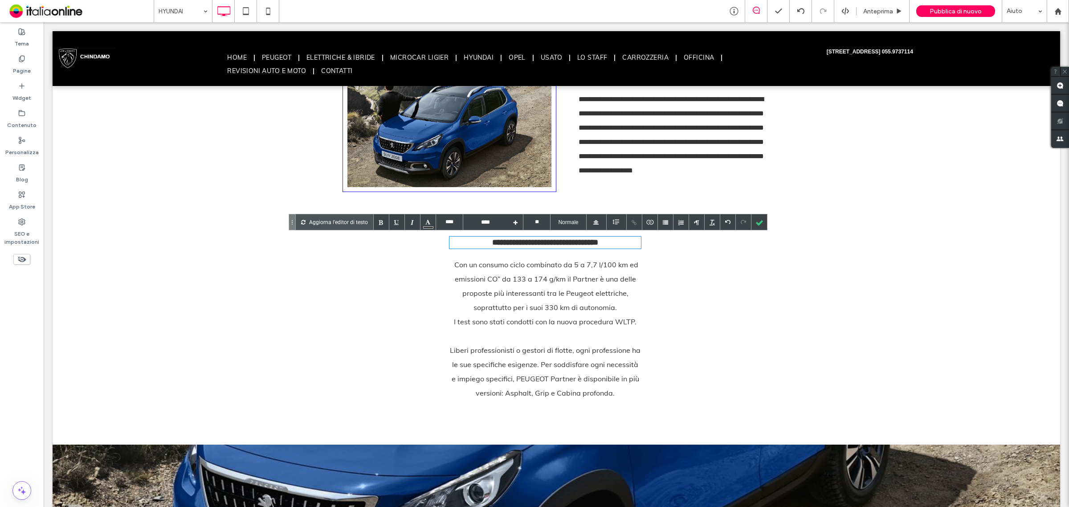
click at [552, 247] on h2 "**********" at bounding box center [544, 242] width 191 height 12
type input "*****"
click at [552, 247] on h2 "**********" at bounding box center [544, 242] width 191 height 12
click at [537, 223] on input "**" at bounding box center [536, 222] width 27 height 16
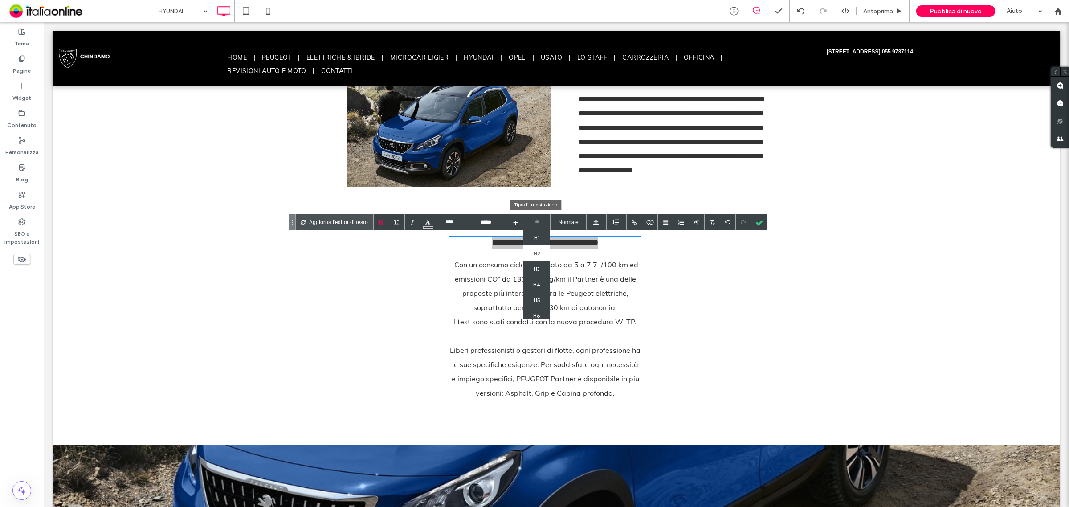
click at [530, 235] on li "H1" at bounding box center [536, 238] width 27 height 16
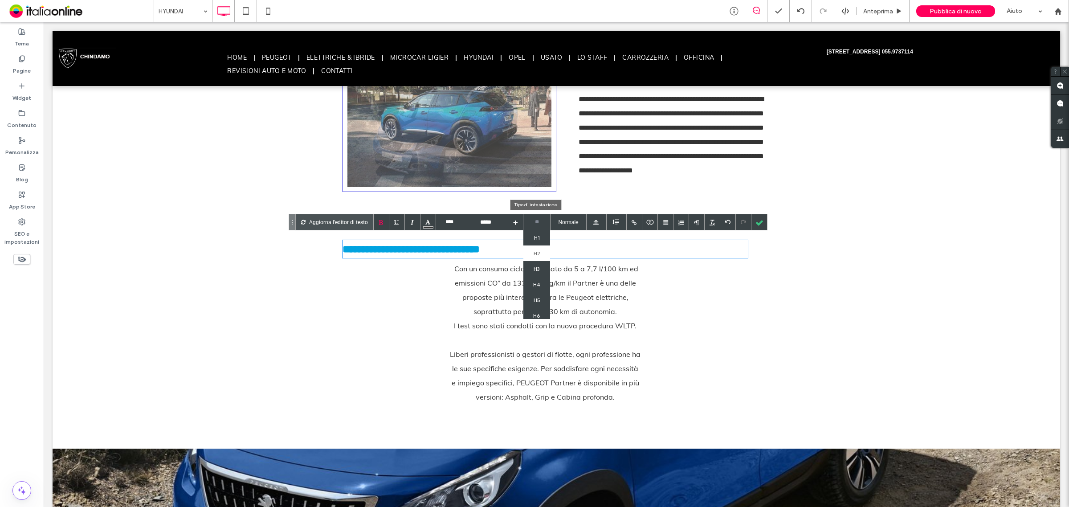
type input "**"
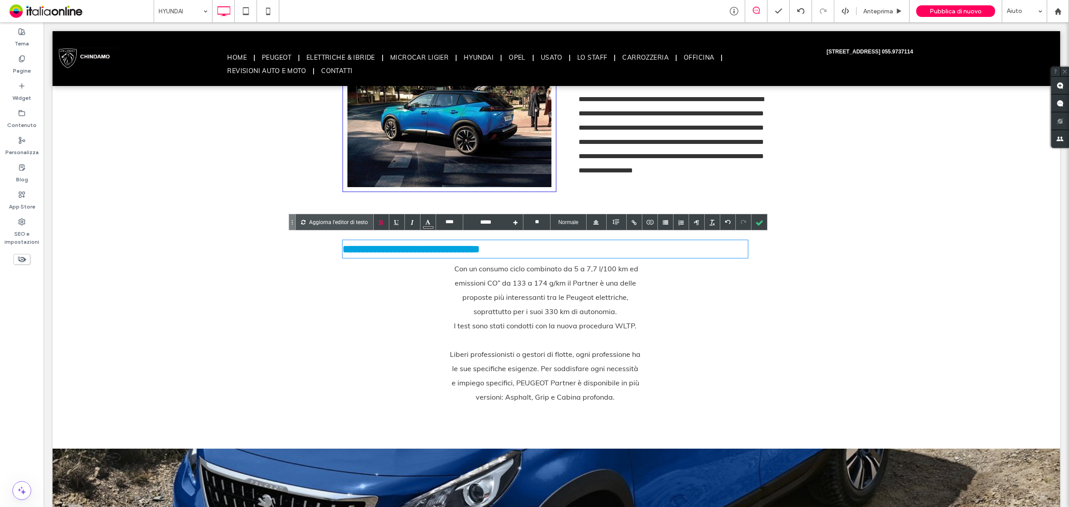
type input "****"
click at [519, 247] on h1 "**********" at bounding box center [544, 249] width 405 height 18
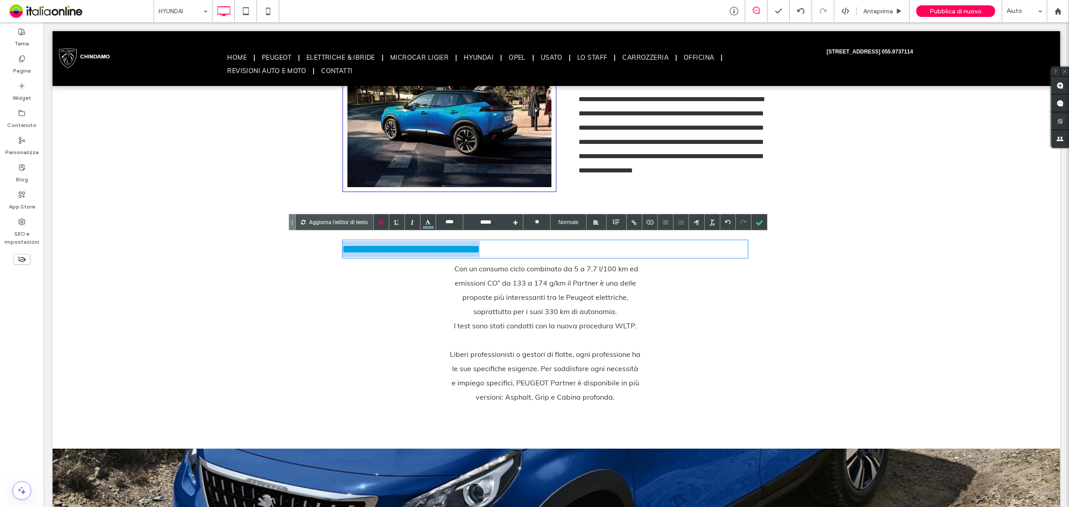
click at [520, 247] on h1 "**********" at bounding box center [544, 249] width 405 height 18
click at [525, 247] on h1 "**********" at bounding box center [544, 249] width 405 height 18
click at [615, 221] on div at bounding box center [616, 222] width 8 height 8
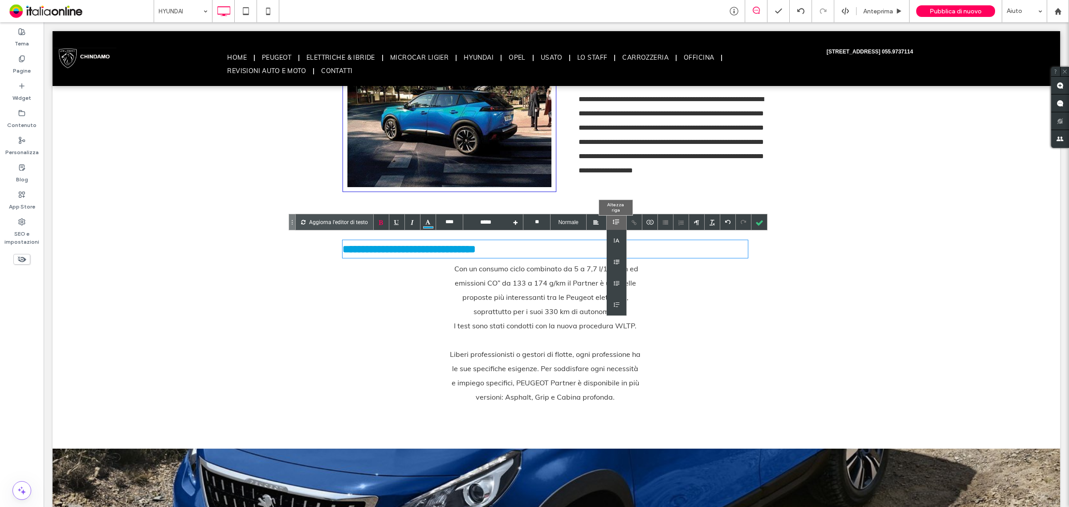
click at [615, 221] on div at bounding box center [616, 222] width 8 height 8
click at [597, 223] on div at bounding box center [595, 222] width 5 height 5
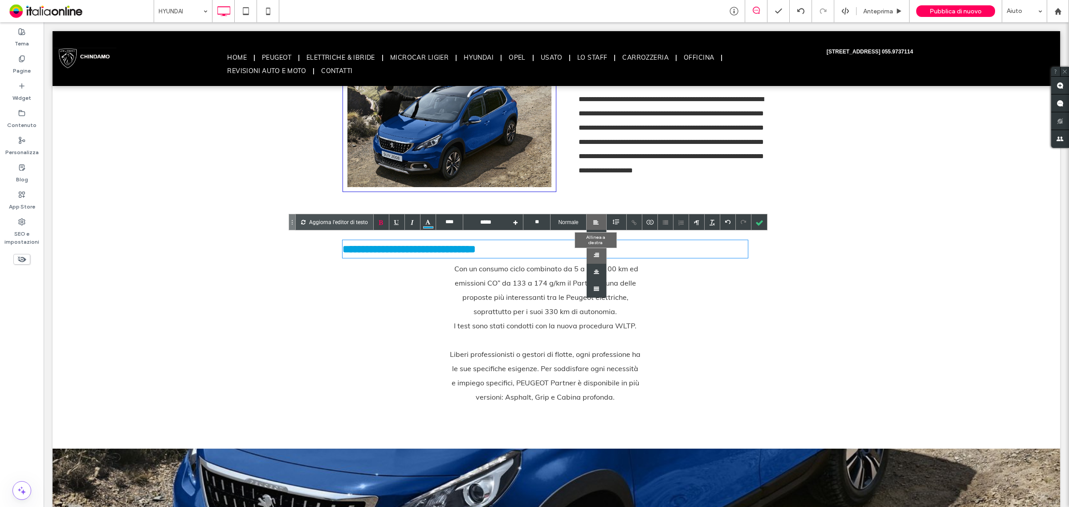
click at [599, 251] on div at bounding box center [596, 255] width 20 height 17
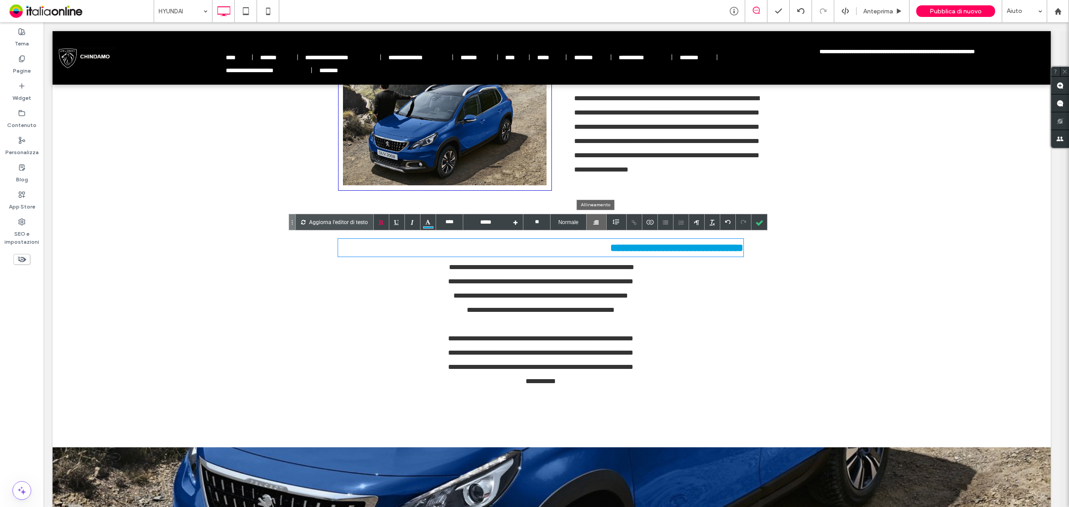
click at [599, 219] on div at bounding box center [601, 222] width 4 height 16
click at [596, 268] on div at bounding box center [596, 272] width 20 height 17
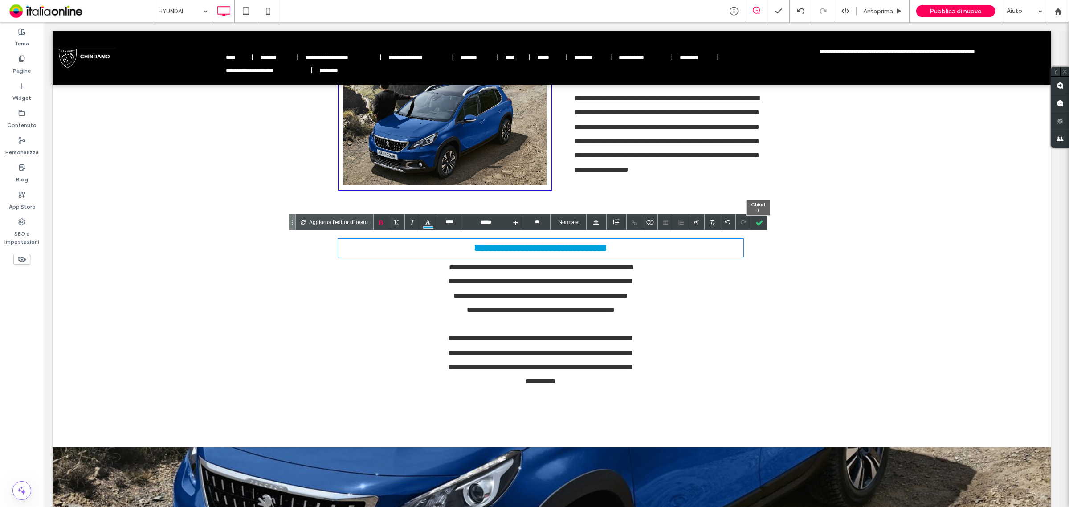
drag, startPoint x: 754, startPoint y: 217, endPoint x: 746, endPoint y: 232, distance: 16.3
click at [754, 217] on div at bounding box center [759, 222] width 16 height 16
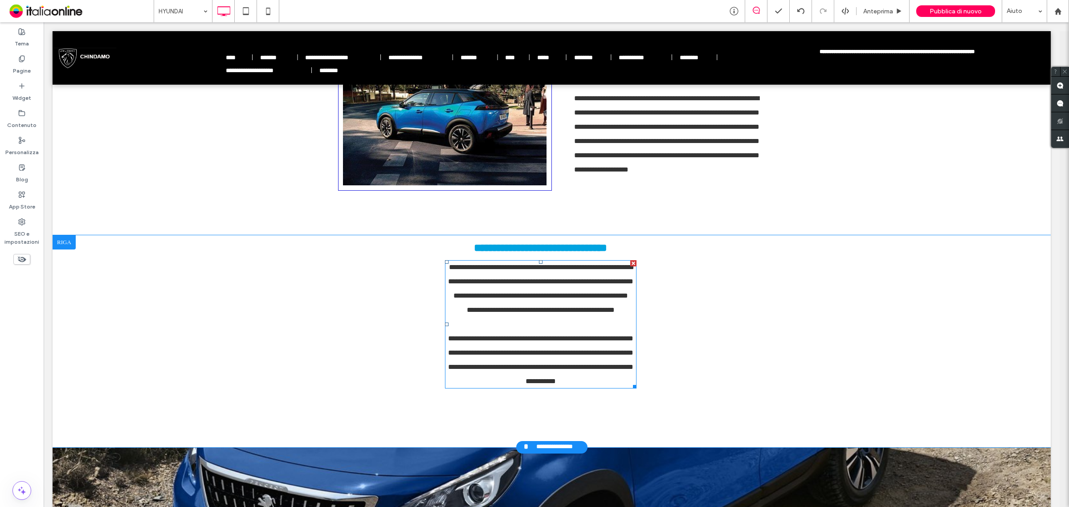
click at [553, 331] on div "**********" at bounding box center [540, 324] width 191 height 128
type input "****"
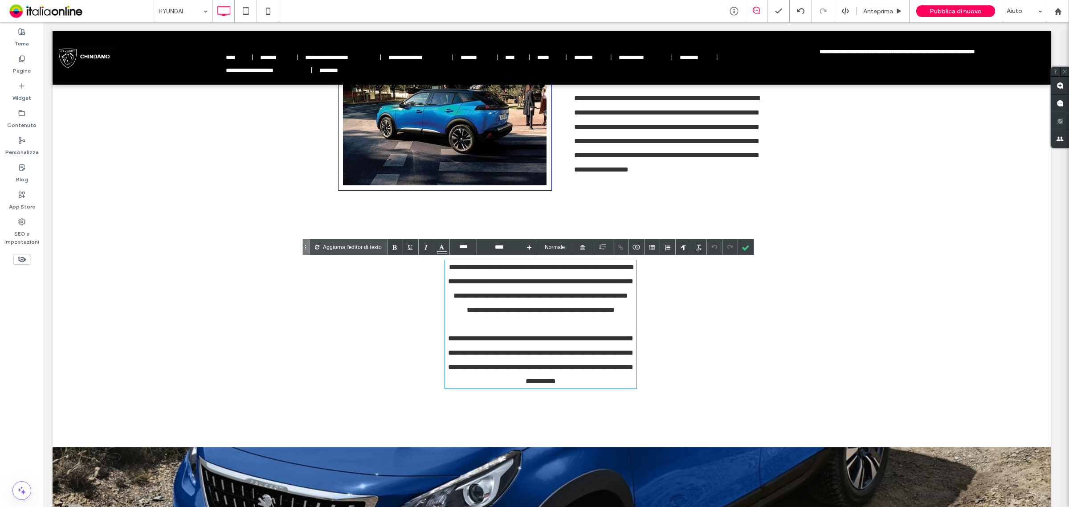
click at [550, 346] on div "**********" at bounding box center [540, 359] width 191 height 57
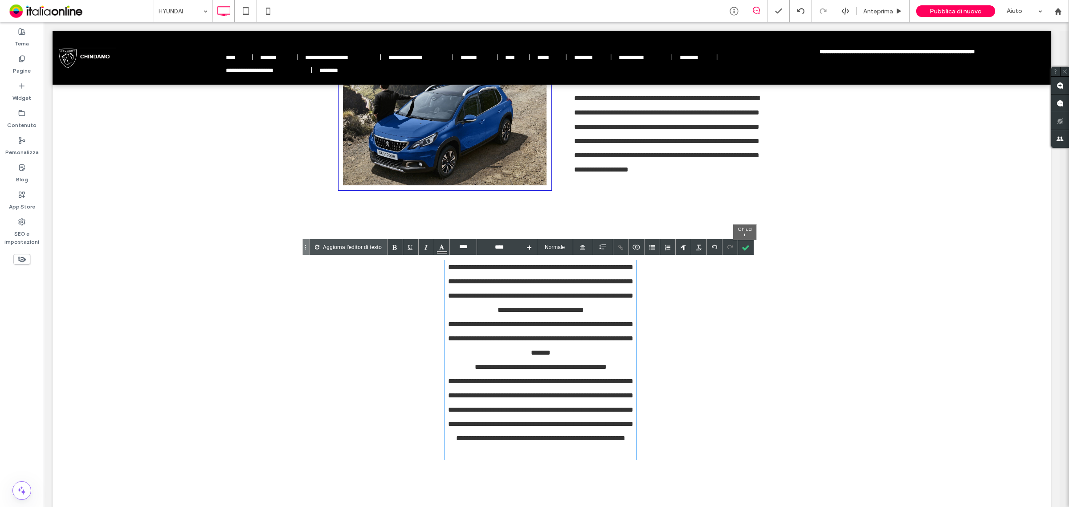
click at [748, 244] on div at bounding box center [746, 247] width 16 height 16
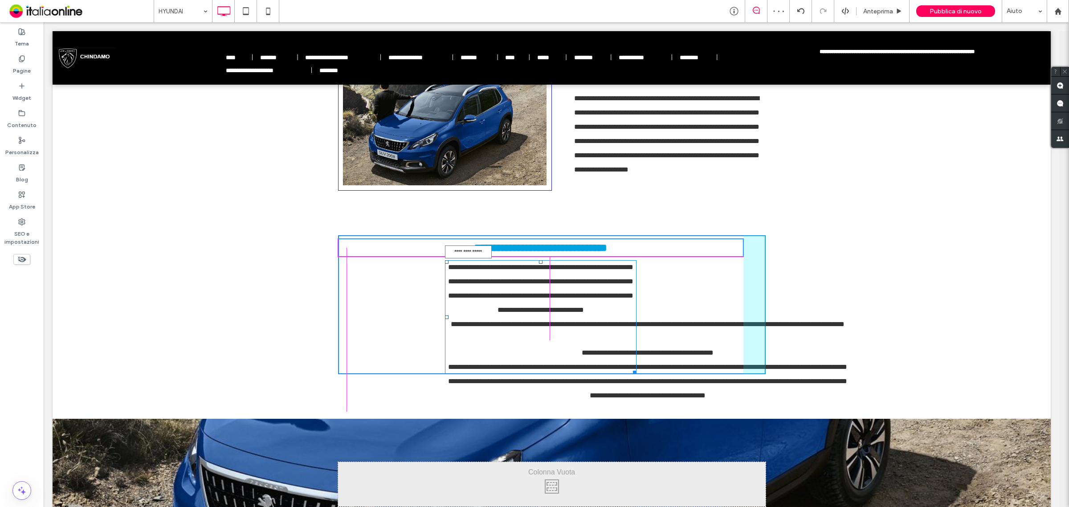
drag, startPoint x: 635, startPoint y: 472, endPoint x: 740, endPoint y: 462, distance: 105.6
click at [740, 462] on div "**********" at bounding box center [552, 102] width 998 height 1815
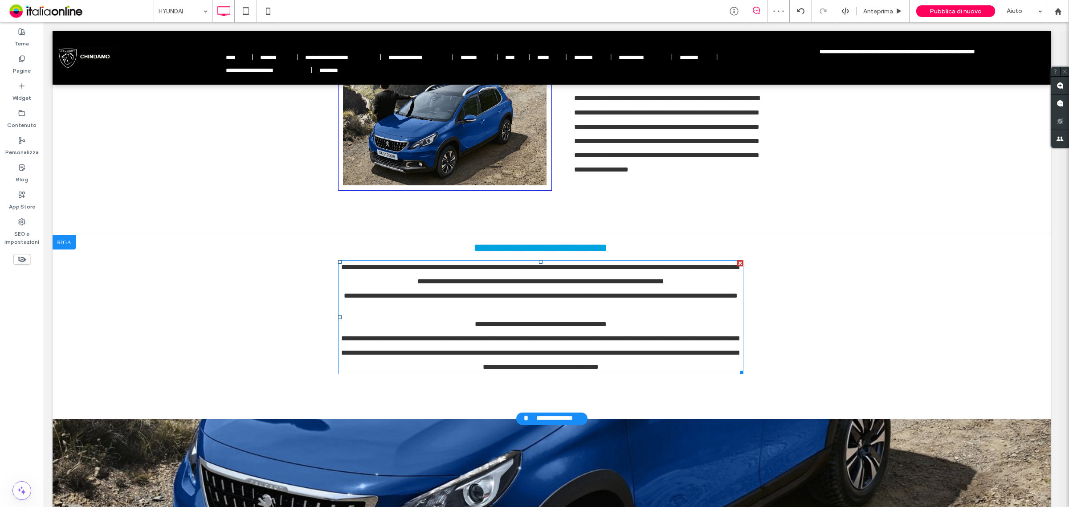
click at [551, 287] on div "**********" at bounding box center [540, 317] width 405 height 114
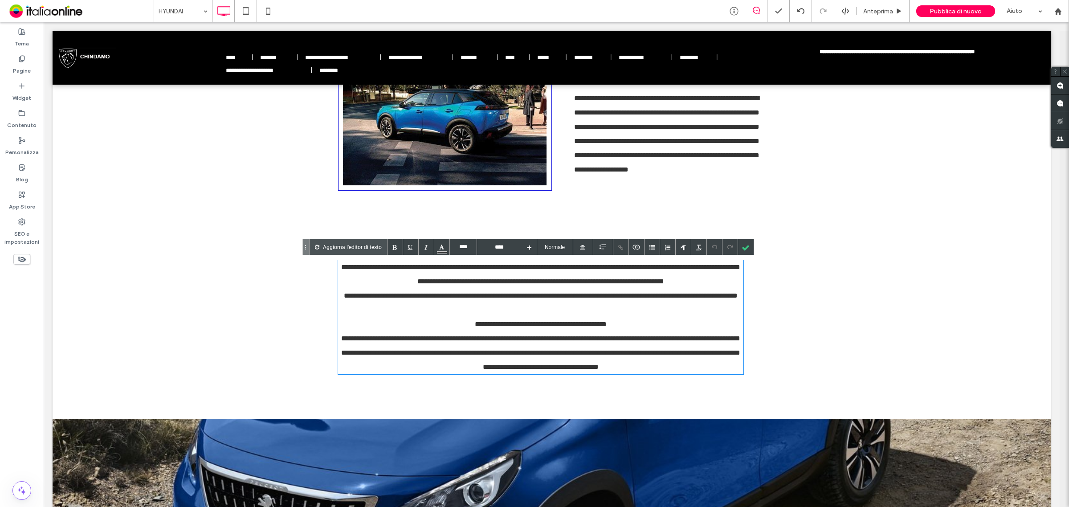
click at [598, 309] on div "**********" at bounding box center [540, 303] width 405 height 28
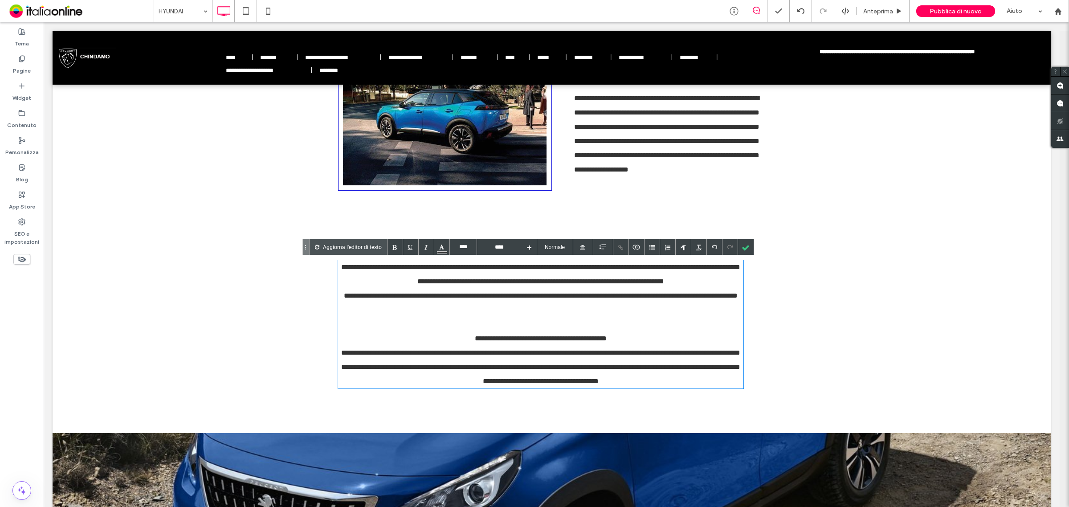
click at [626, 334] on div "**********" at bounding box center [540, 338] width 405 height 14
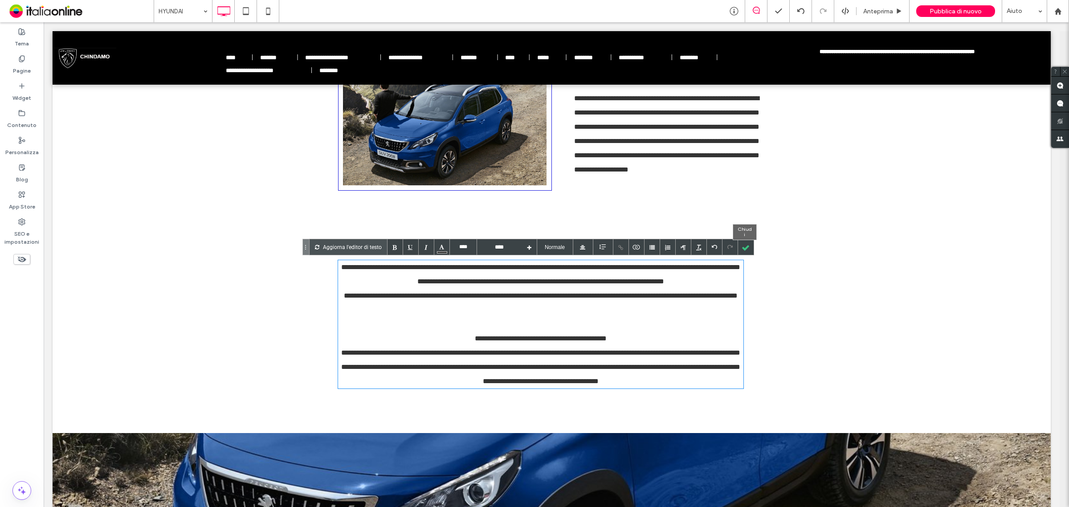
drag, startPoint x: 740, startPoint y: 248, endPoint x: 709, endPoint y: 252, distance: 30.9
click at [740, 248] on div at bounding box center [746, 247] width 16 height 16
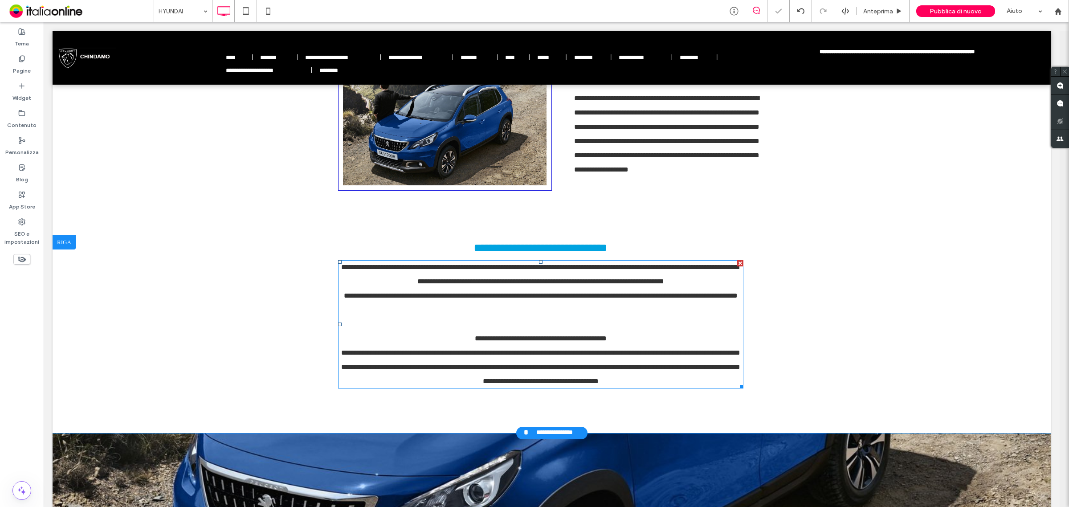
drag, startPoint x: 476, startPoint y: 284, endPoint x: 461, endPoint y: 283, distance: 14.3
click at [476, 284] on div "**********" at bounding box center [540, 324] width 405 height 128
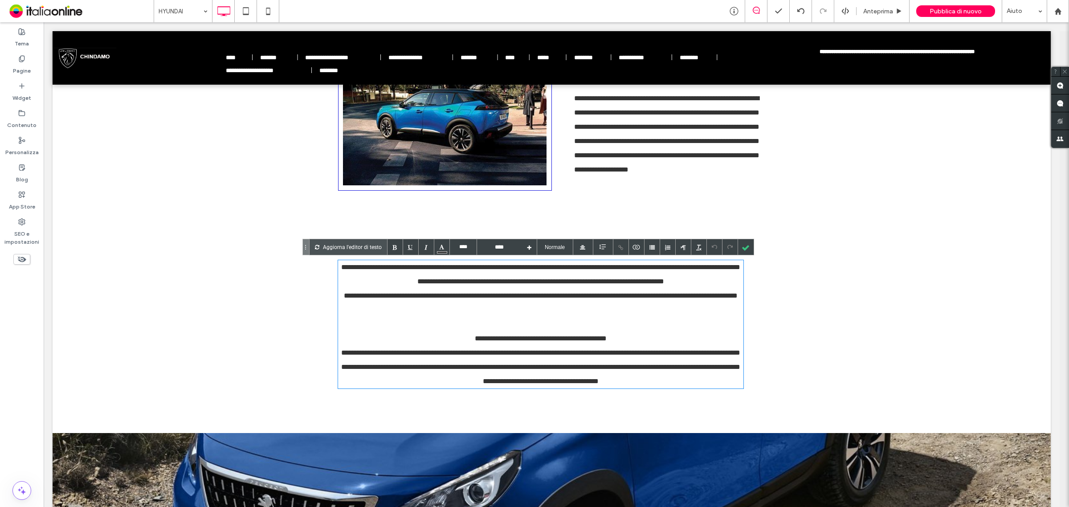
click at [452, 283] on div "**********" at bounding box center [540, 324] width 405 height 128
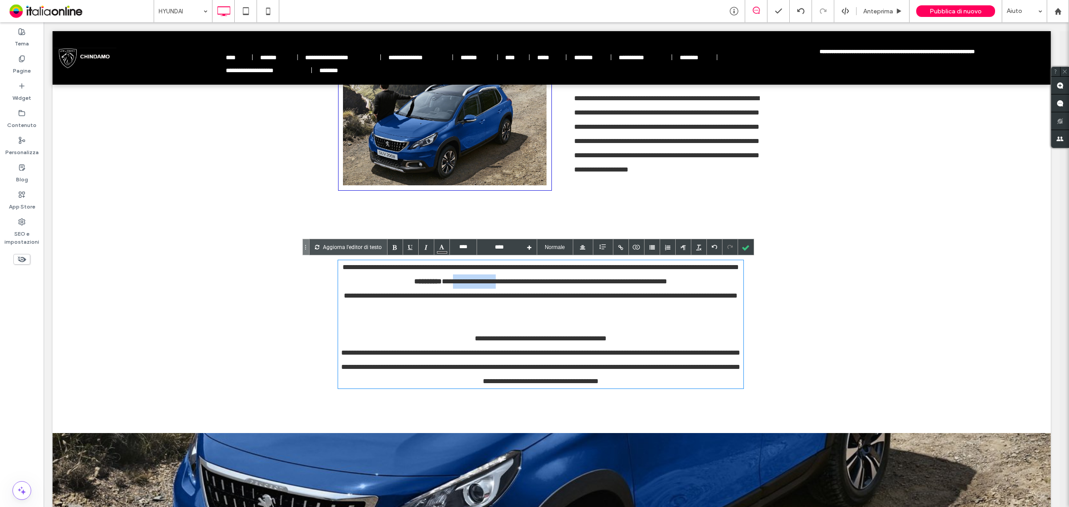
drag, startPoint x: 480, startPoint y: 281, endPoint x: 526, endPoint y: 280, distance: 46.3
click at [526, 280] on div "**********" at bounding box center [540, 324] width 405 height 128
click at [619, 283] on div "**********" at bounding box center [540, 324] width 405 height 128
click at [662, 281] on div "**********" at bounding box center [540, 324] width 405 height 128
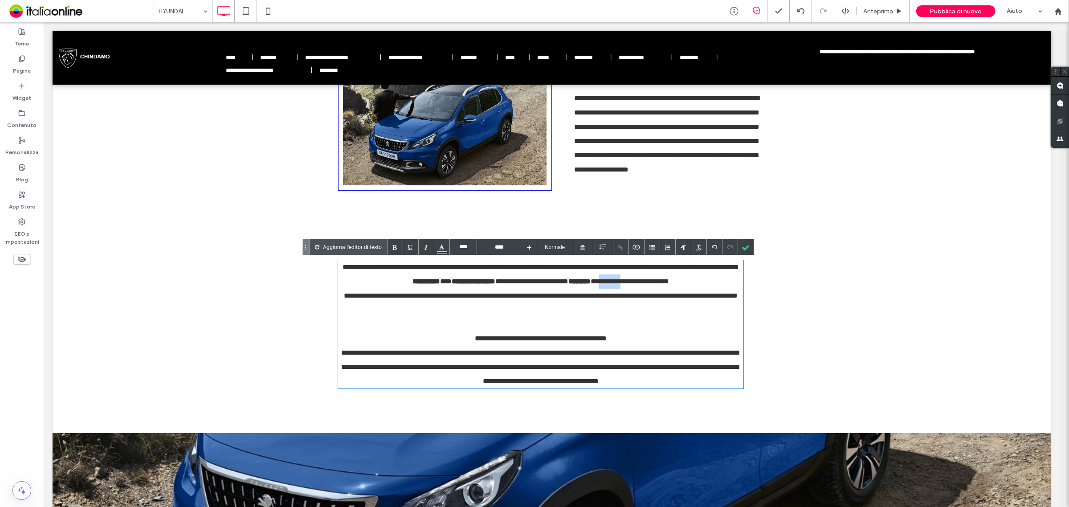
click at [662, 281] on div "**********" at bounding box center [540, 324] width 405 height 128
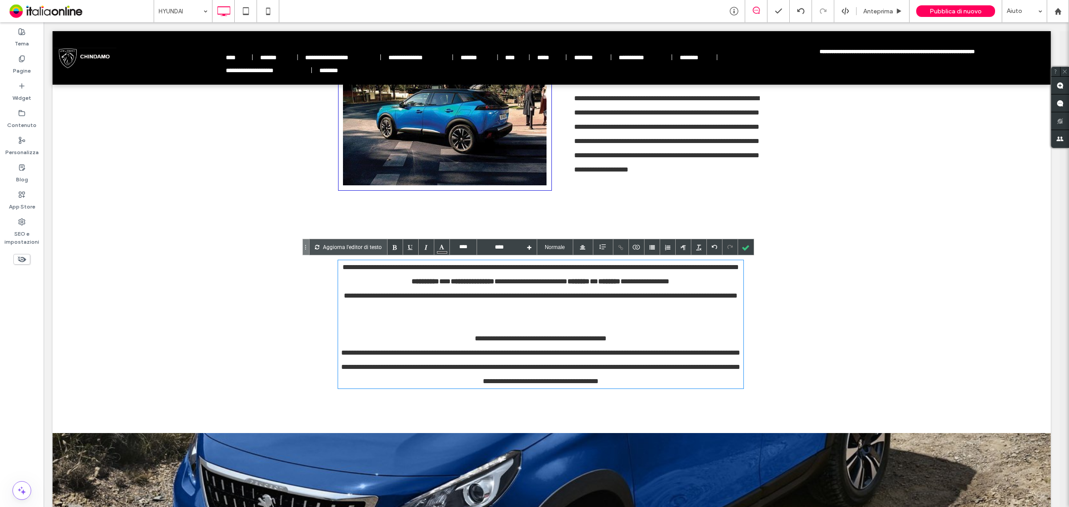
click at [417, 294] on div "**********" at bounding box center [540, 303] width 405 height 28
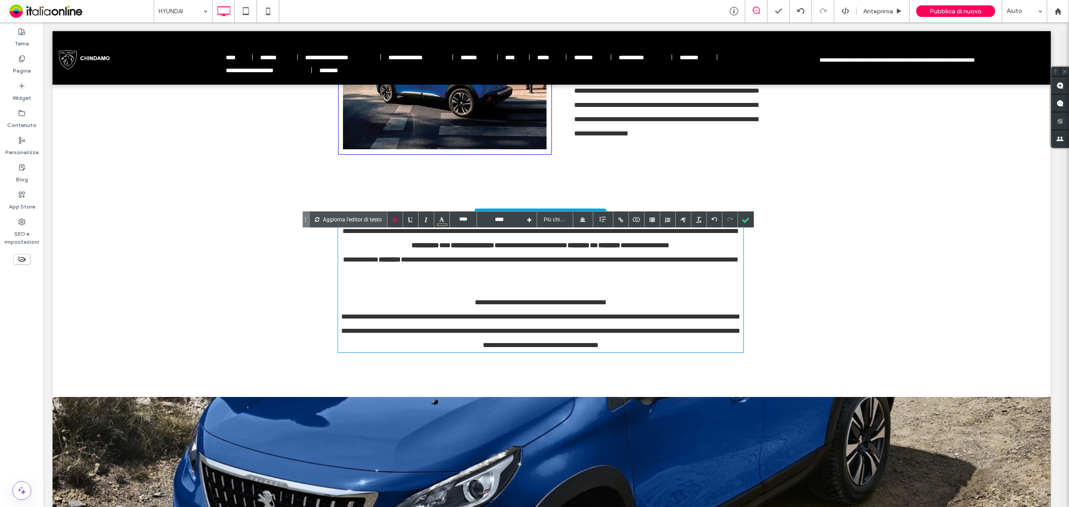
scroll to position [946, 0]
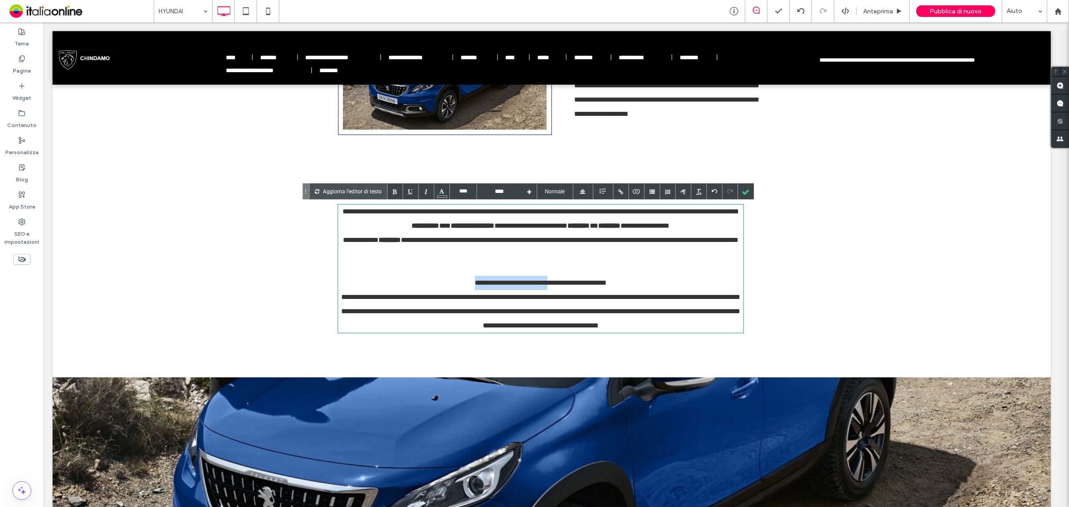
drag, startPoint x: 462, startPoint y: 283, endPoint x: 549, endPoint y: 281, distance: 87.3
click at [549, 281] on div "**********" at bounding box center [540, 283] width 405 height 14
drag, startPoint x: 572, startPoint y: 283, endPoint x: 580, endPoint y: 283, distance: 8.0
click at [574, 283] on div "**********" at bounding box center [540, 283] width 405 height 14
click at [593, 283] on div "**********" at bounding box center [540, 283] width 405 height 14
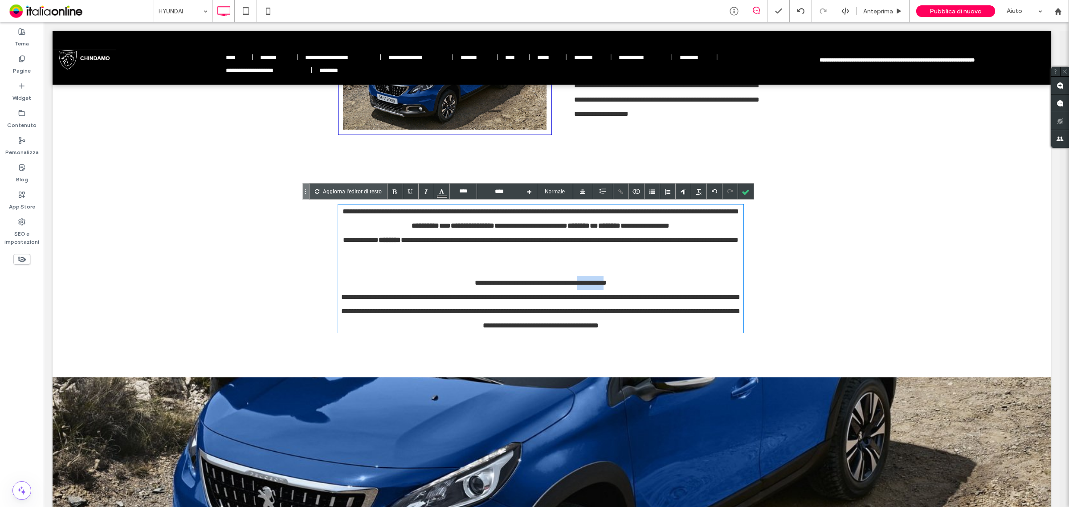
click at [594, 282] on div "**********" at bounding box center [540, 283] width 405 height 14
drag, startPoint x: 501, startPoint y: 282, endPoint x: 521, endPoint y: 283, distance: 19.6
click at [521, 283] on div "**********" at bounding box center [540, 283] width 405 height 14
click at [443, 314] on div "**********" at bounding box center [540, 311] width 405 height 43
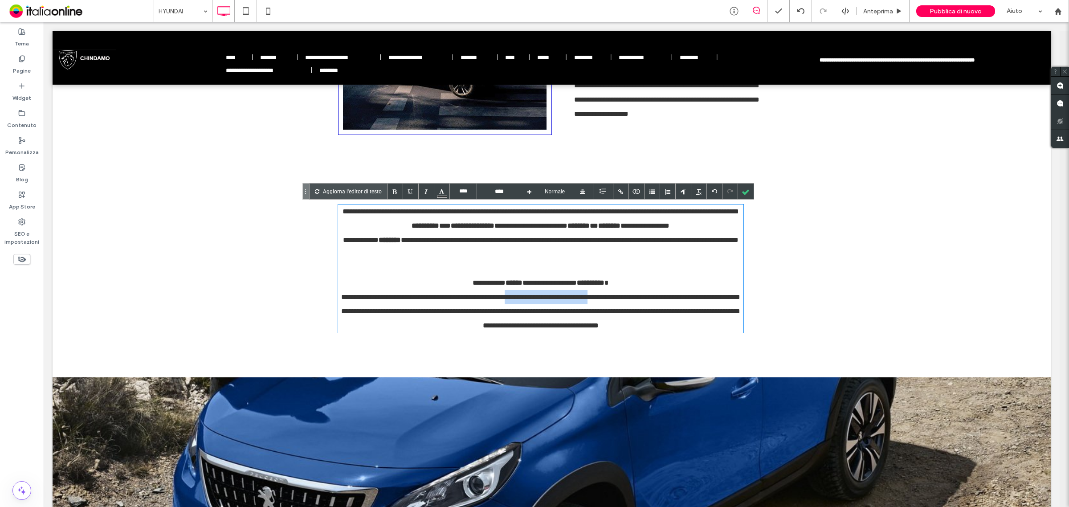
drag, startPoint x: 548, startPoint y: 298, endPoint x: 646, endPoint y: 297, distance: 98.0
click at [646, 297] on div "**********" at bounding box center [540, 311] width 405 height 43
click at [491, 320] on div "**********" at bounding box center [540, 311] width 405 height 43
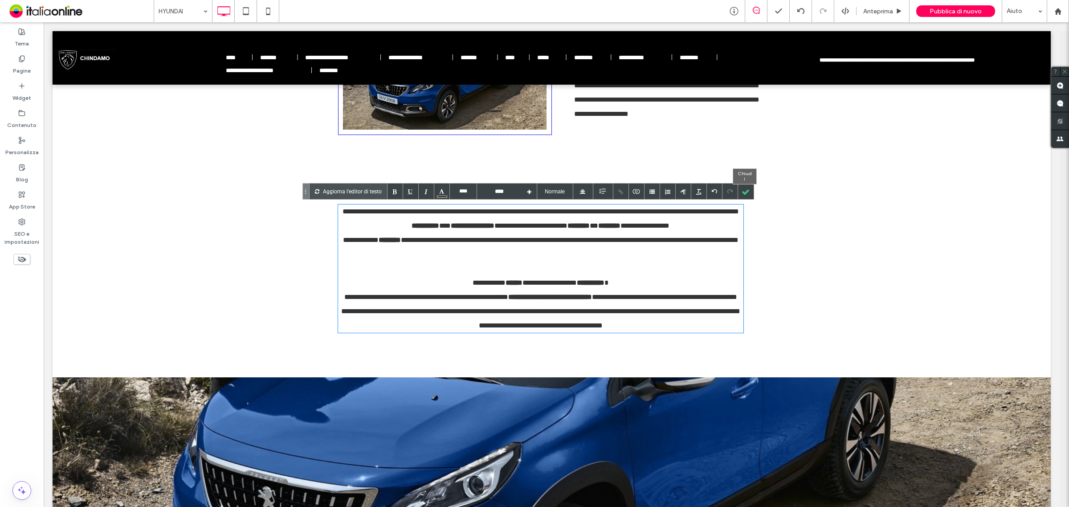
click at [740, 190] on div at bounding box center [746, 191] width 16 height 16
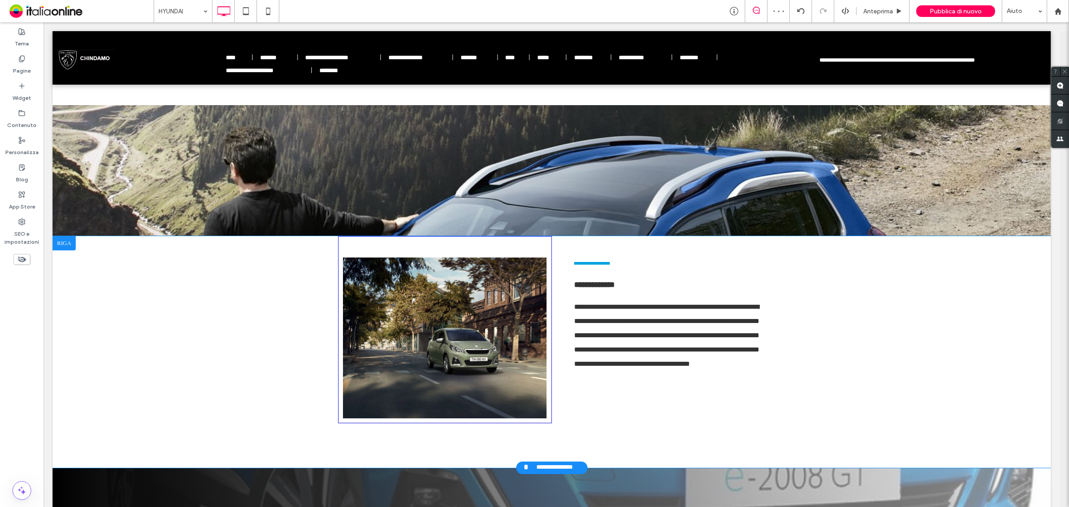
scroll to position [1215, 0]
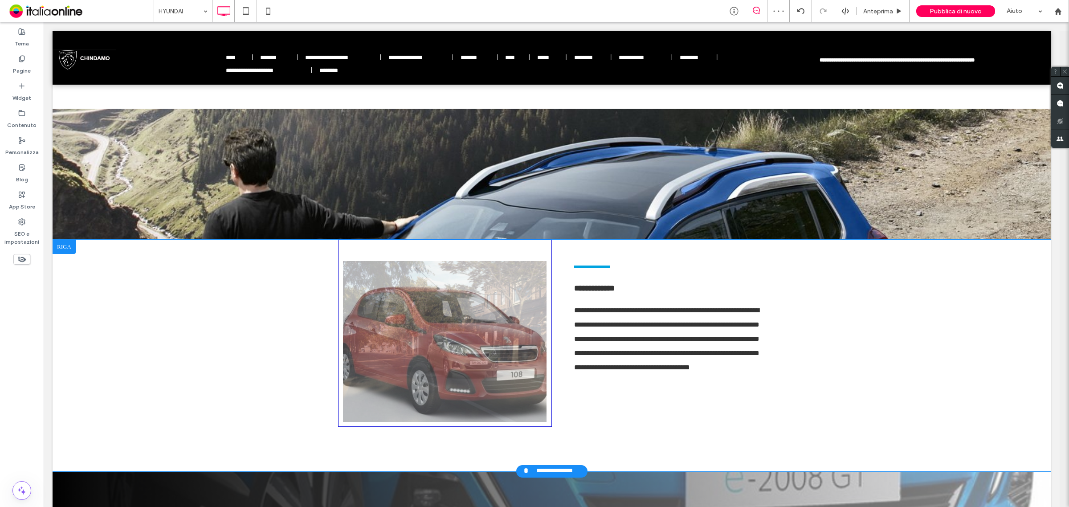
click at [70, 250] on div at bounding box center [64, 247] width 23 height 14
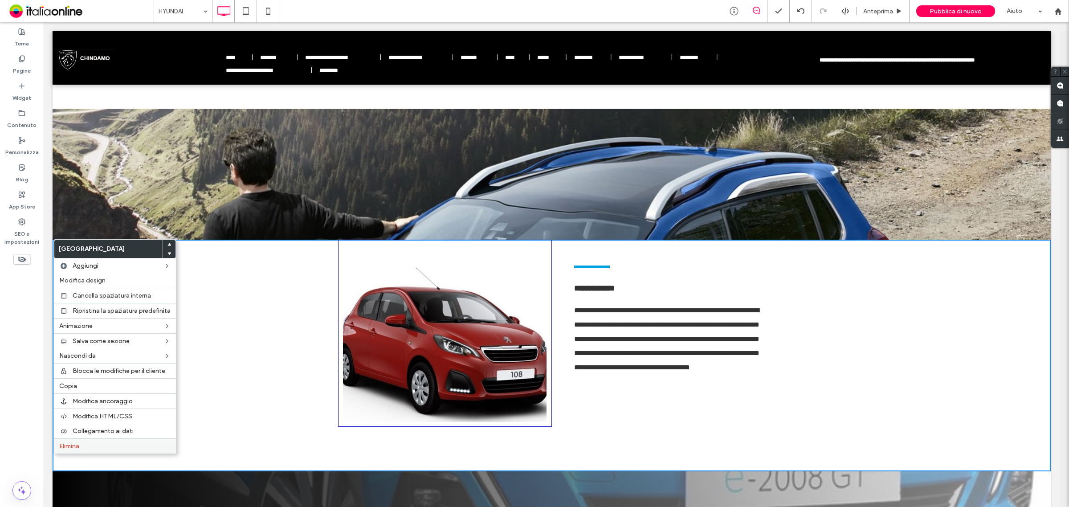
click at [77, 448] on span "Elimina" at bounding box center [69, 446] width 20 height 8
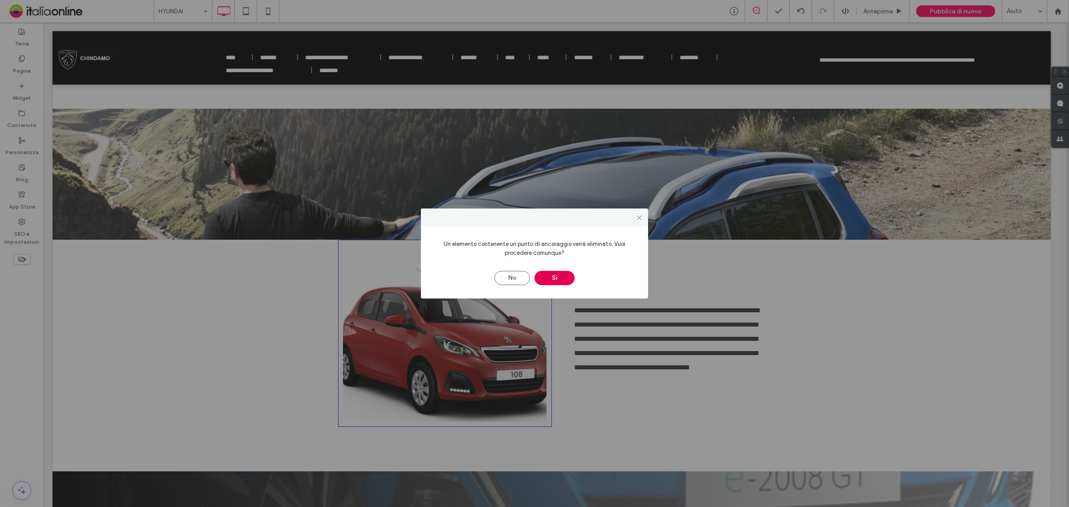
click at [545, 277] on button "Sì" at bounding box center [554, 278] width 40 height 14
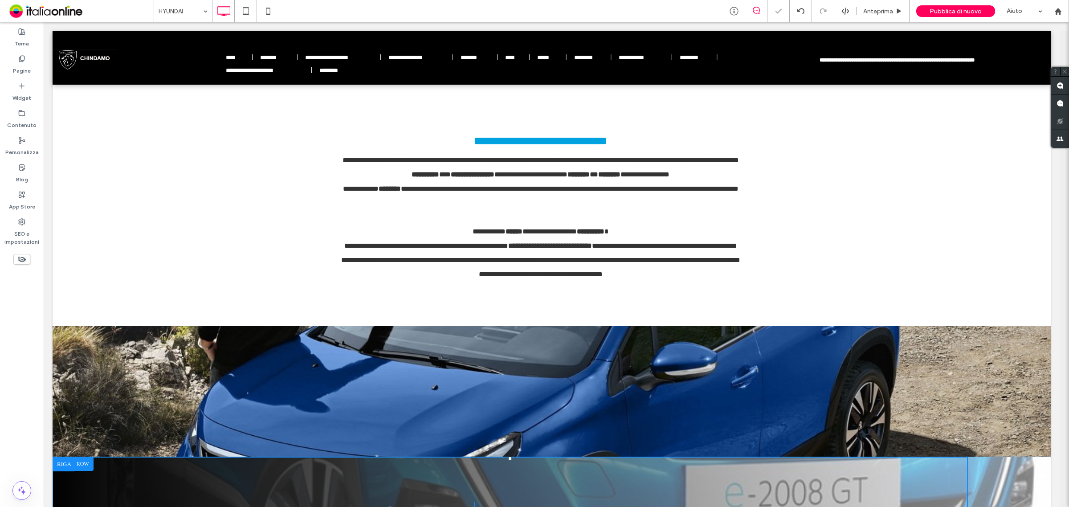
scroll to position [992, 0]
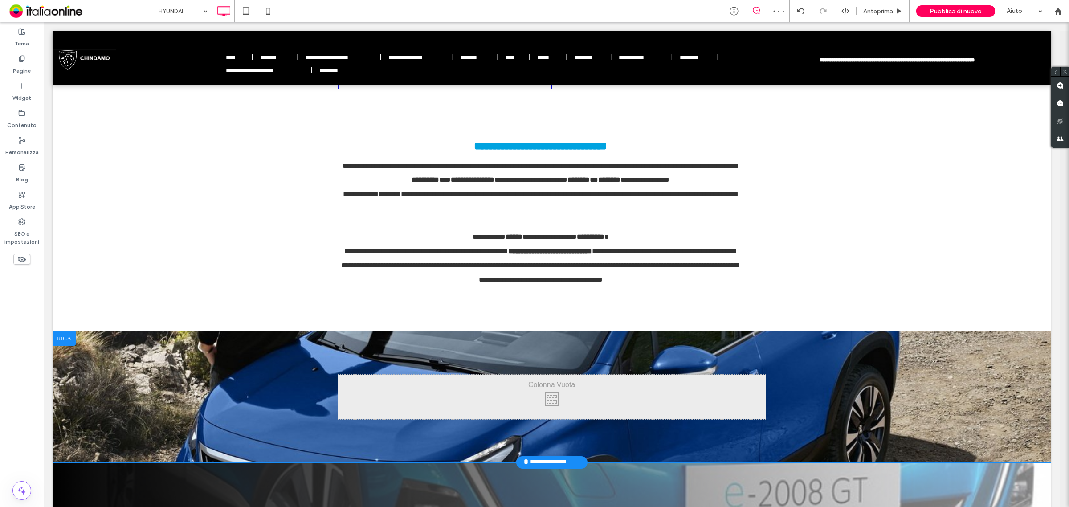
click at [62, 338] on div at bounding box center [64, 338] width 23 height 14
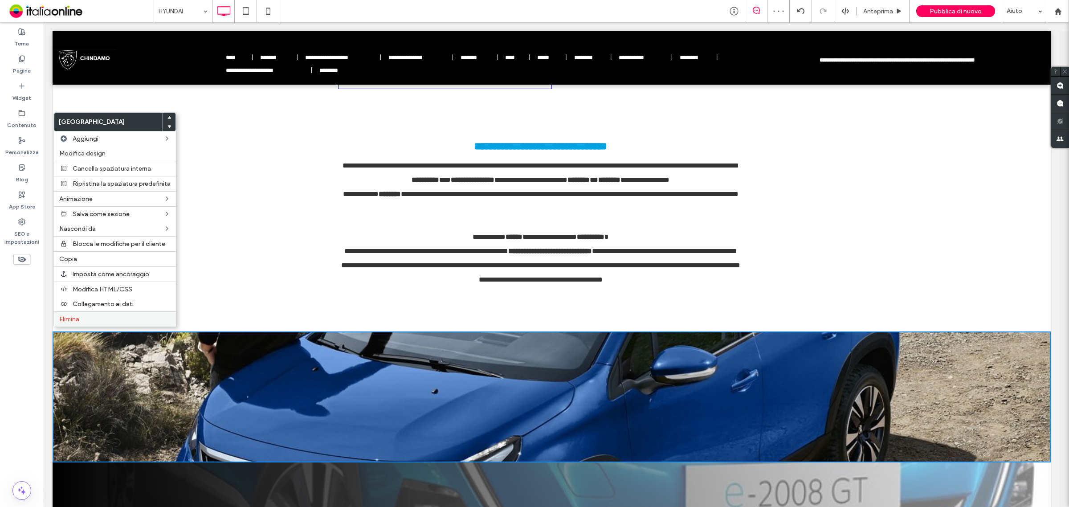
click at [73, 321] on span "Elimina" at bounding box center [69, 319] width 20 height 8
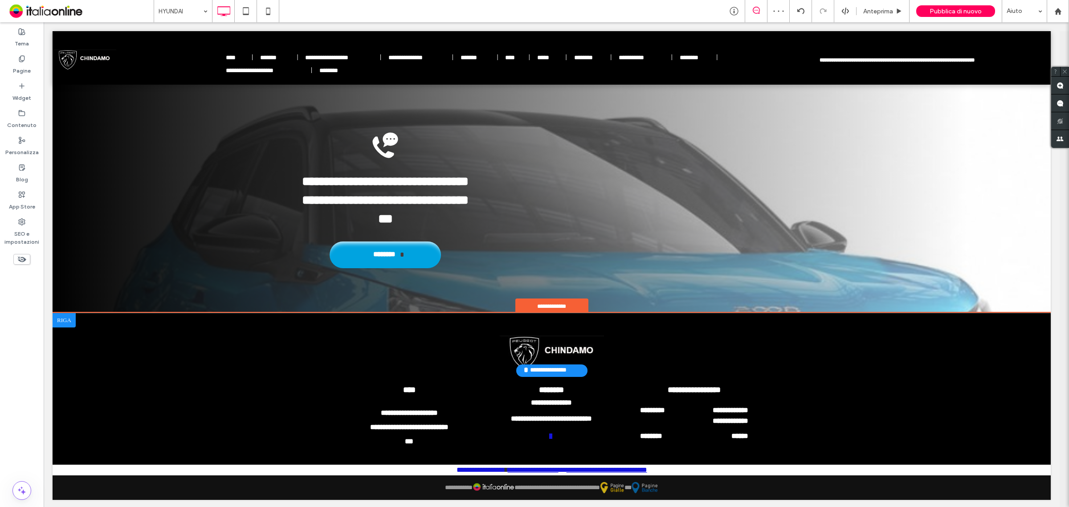
scroll to position [1241, 0]
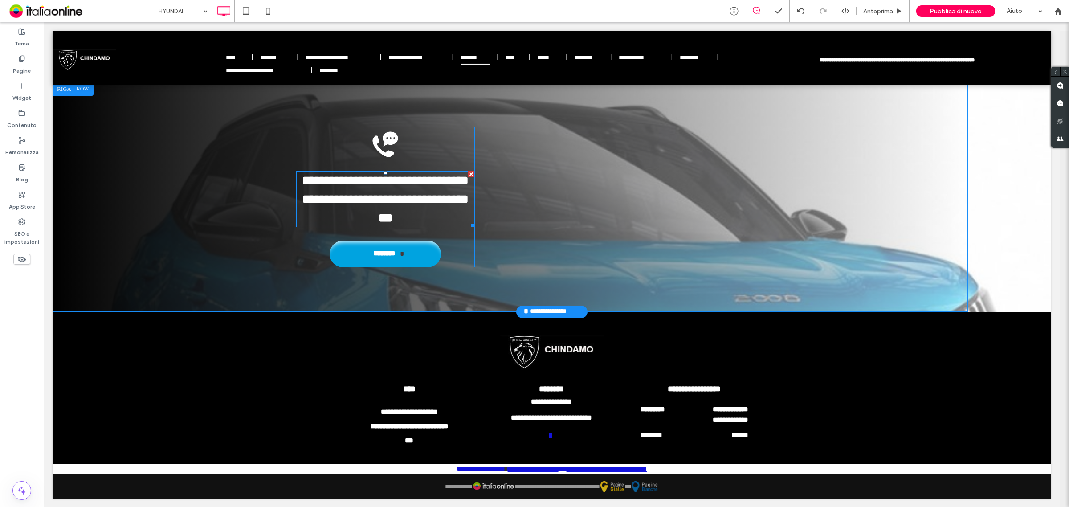
click at [405, 222] on div "**********" at bounding box center [385, 199] width 178 height 56
type input "****"
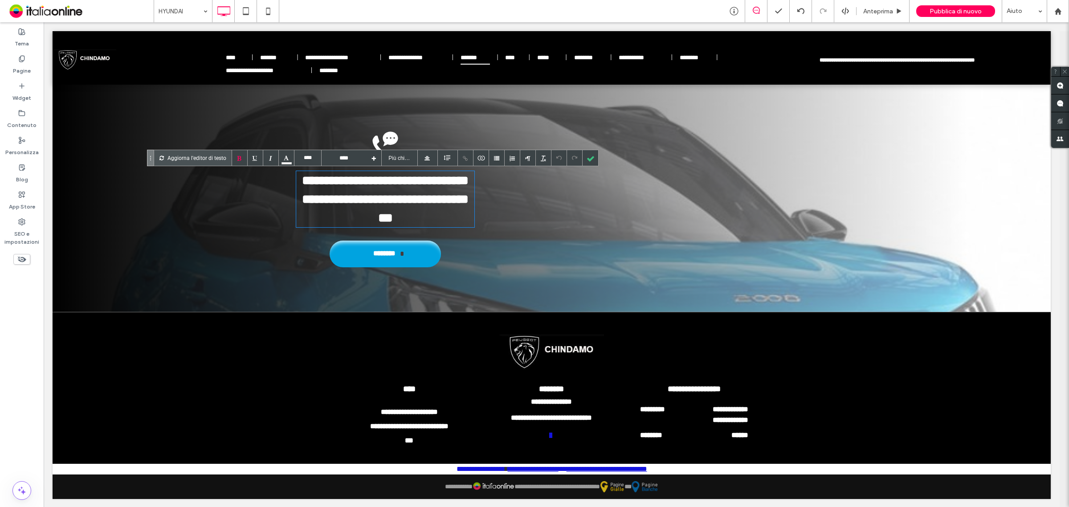
click at [426, 216] on div "**********" at bounding box center [385, 199] width 178 height 56
drag, startPoint x: 586, startPoint y: 156, endPoint x: 578, endPoint y: 161, distance: 9.4
click at [586, 156] on div at bounding box center [590, 158] width 16 height 16
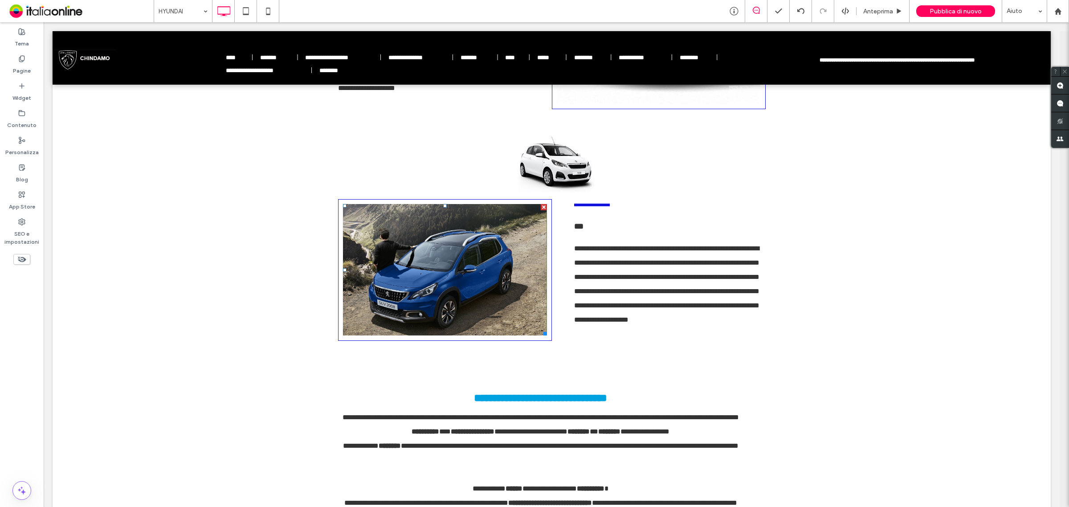
scroll to position [0, 0]
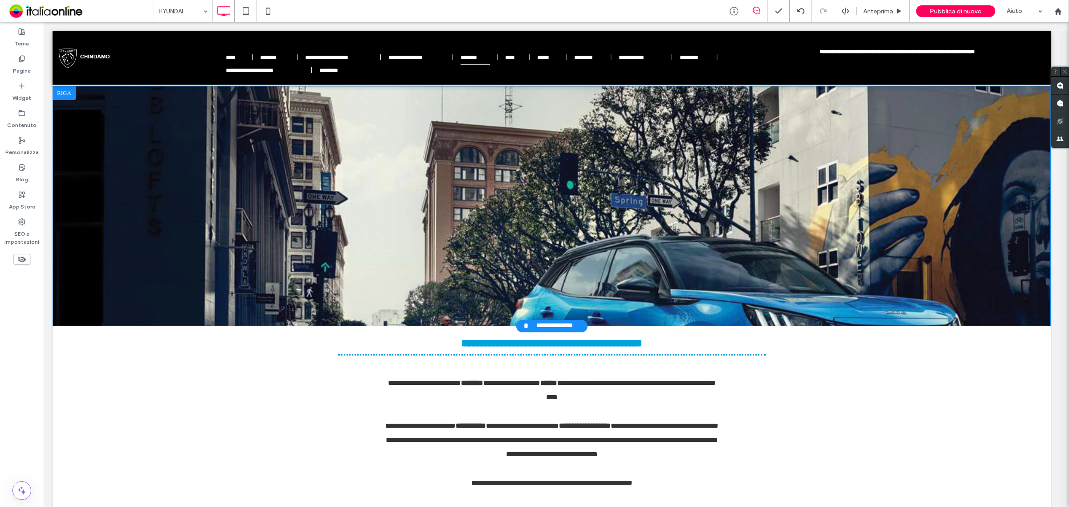
click at [62, 97] on div at bounding box center [64, 93] width 23 height 14
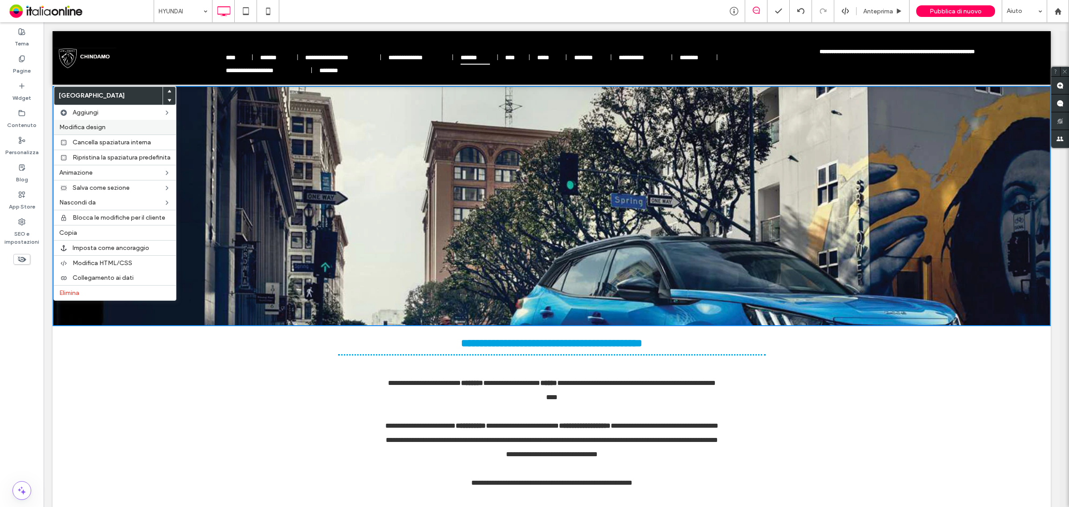
click at [86, 129] on span "Modifica design" at bounding box center [82, 127] width 46 height 8
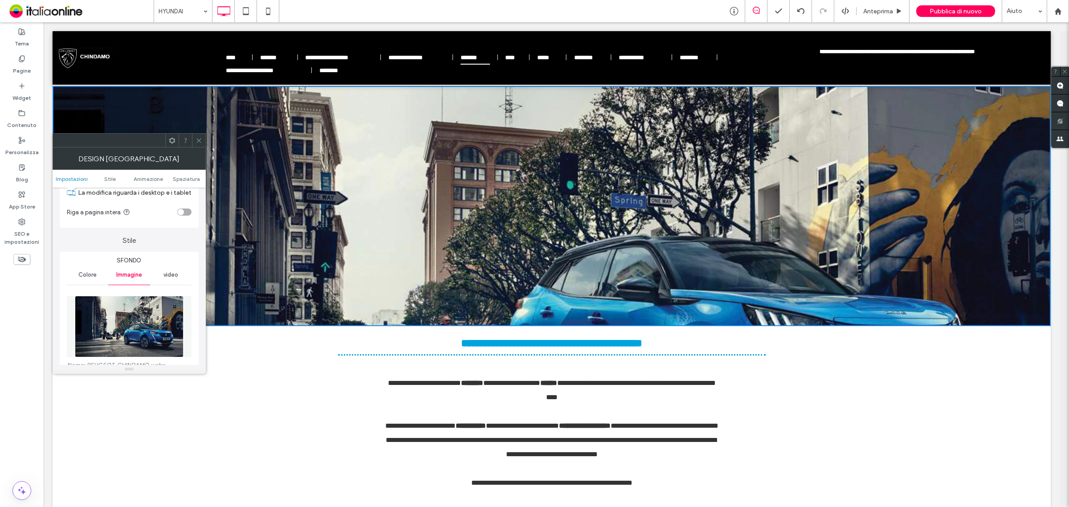
scroll to position [111, 0]
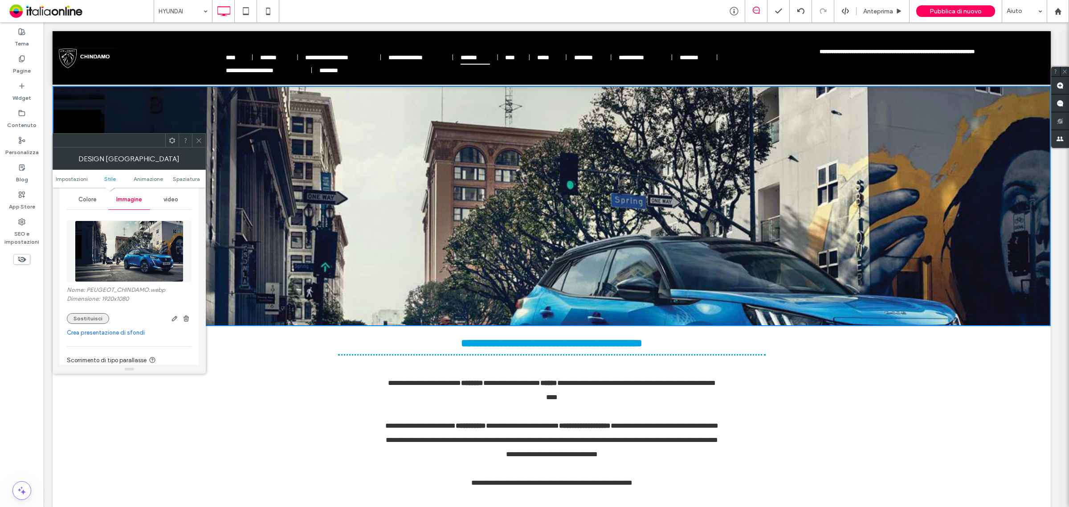
click at [87, 321] on button "Sostituisci" at bounding box center [88, 318] width 42 height 11
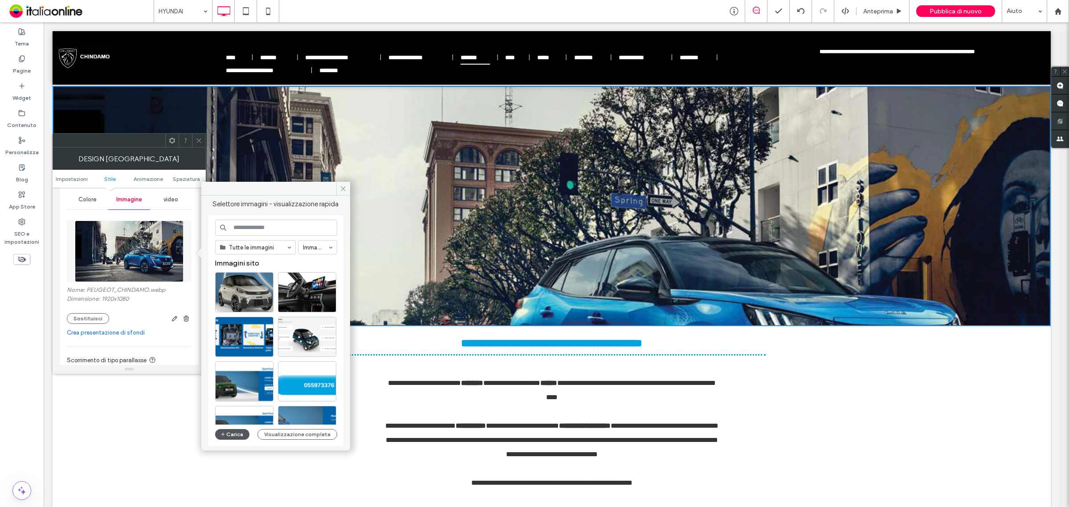
click at [236, 433] on button "Carica" at bounding box center [232, 434] width 35 height 11
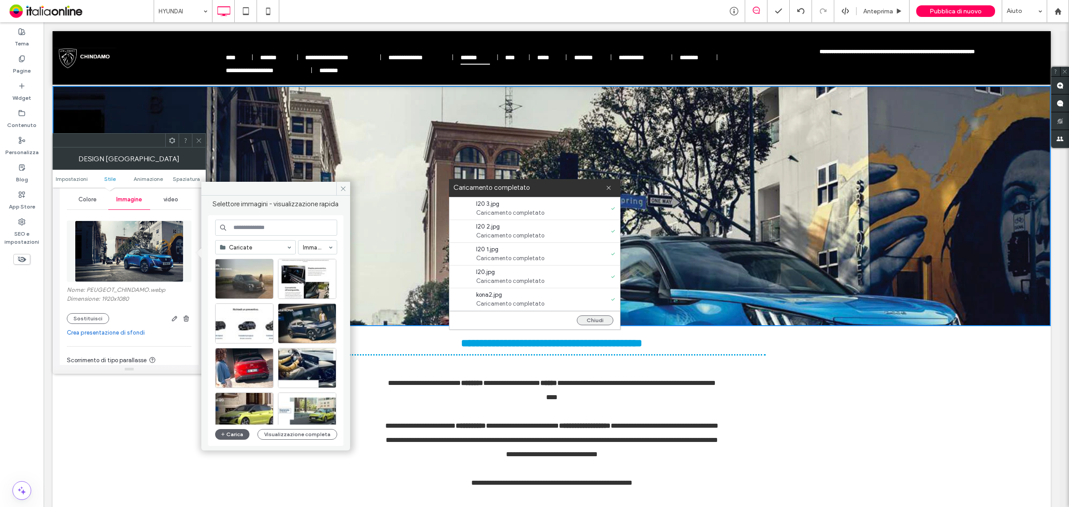
click at [595, 321] on button "Chiudi" at bounding box center [595, 320] width 37 height 10
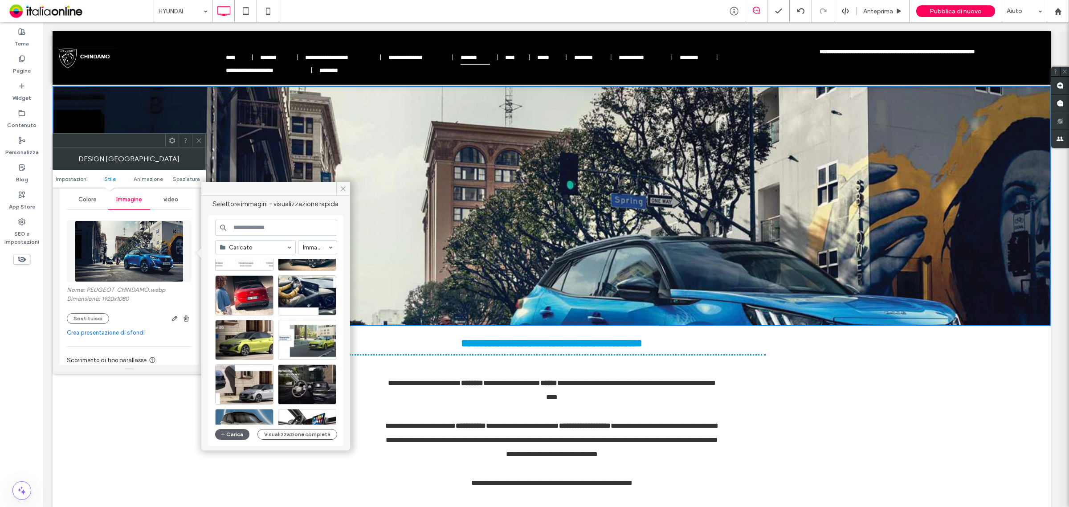
scroll to position [0, 0]
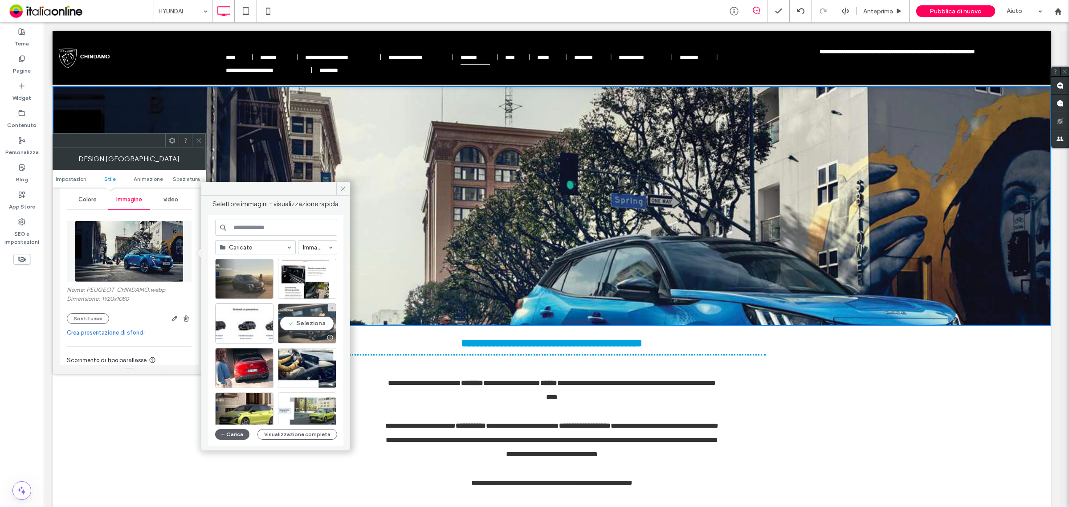
drag, startPoint x: 314, startPoint y: 321, endPoint x: 237, endPoint y: 306, distance: 79.0
click at [314, 321] on div "Seleziona" at bounding box center [307, 323] width 58 height 40
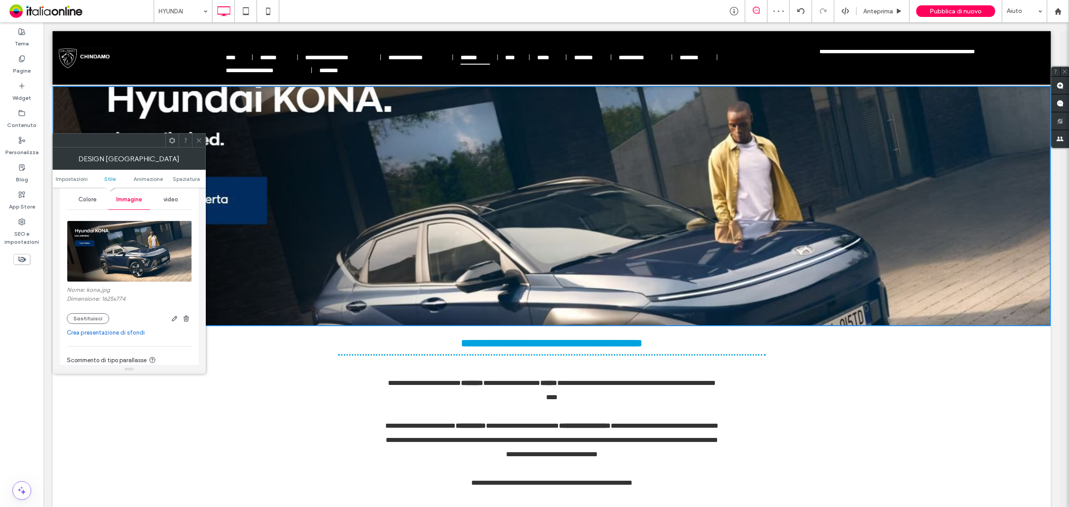
click at [197, 142] on icon at bounding box center [198, 140] width 7 height 7
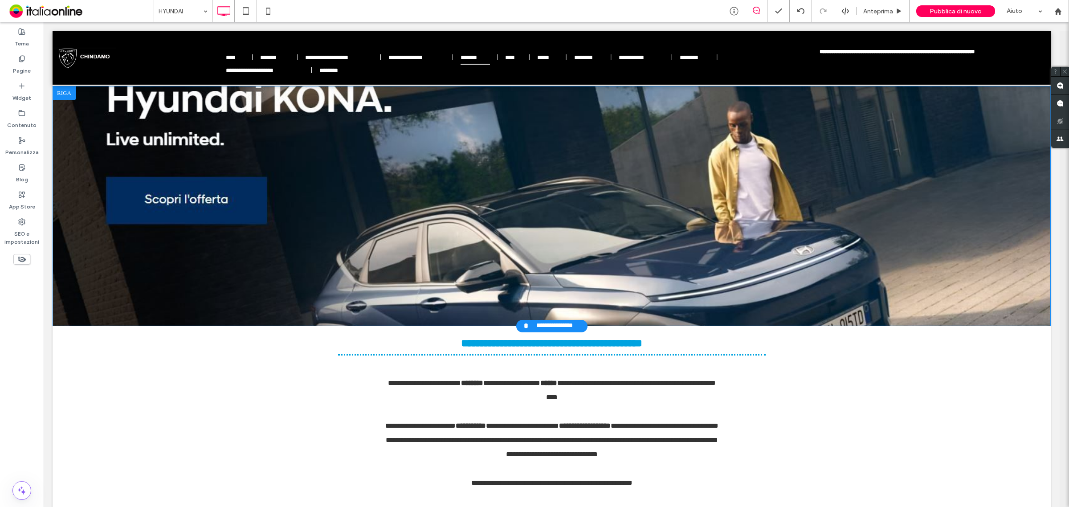
click at [290, 232] on div "**********" at bounding box center [552, 206] width 998 height 240
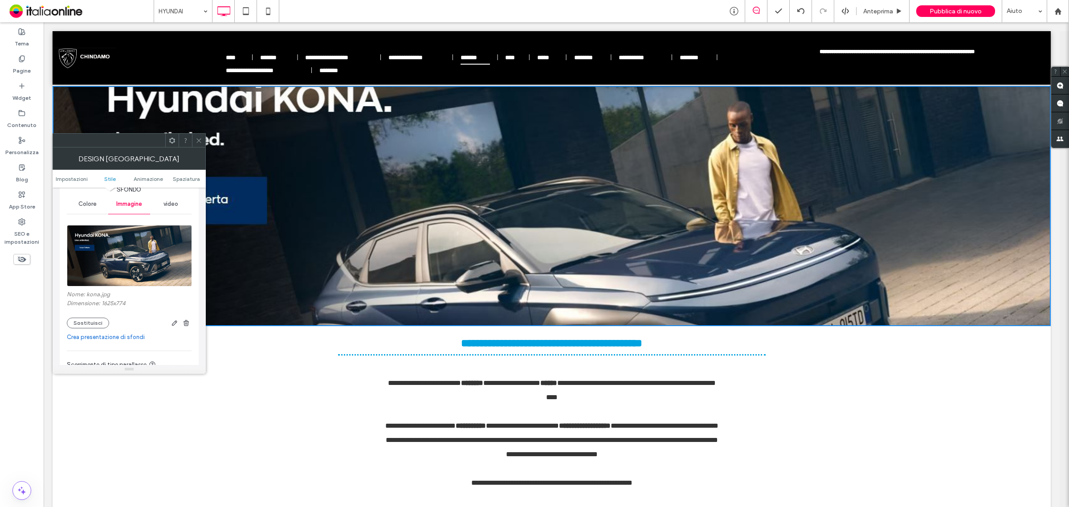
scroll to position [111, 0]
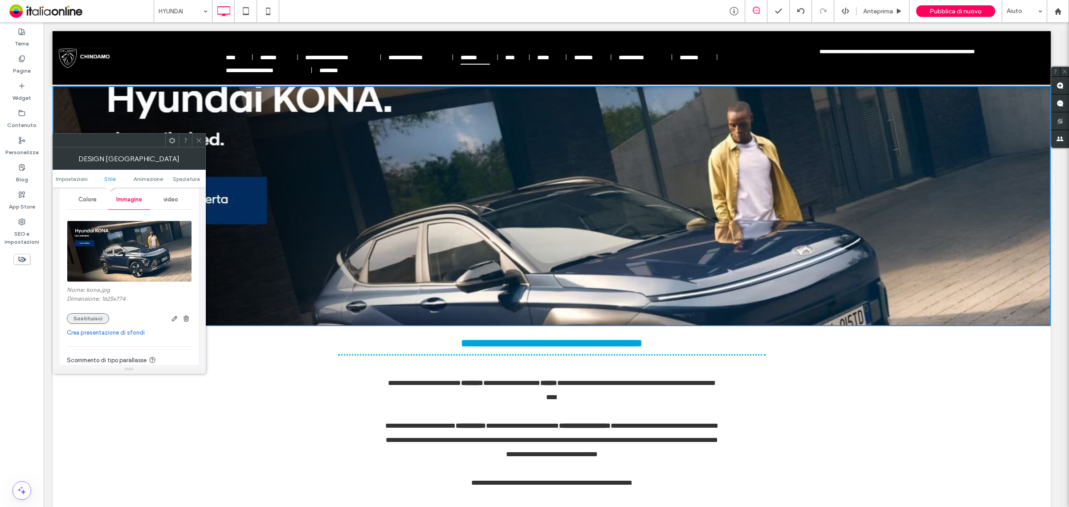
click at [85, 318] on button "Sostituisci" at bounding box center [88, 318] width 42 height 11
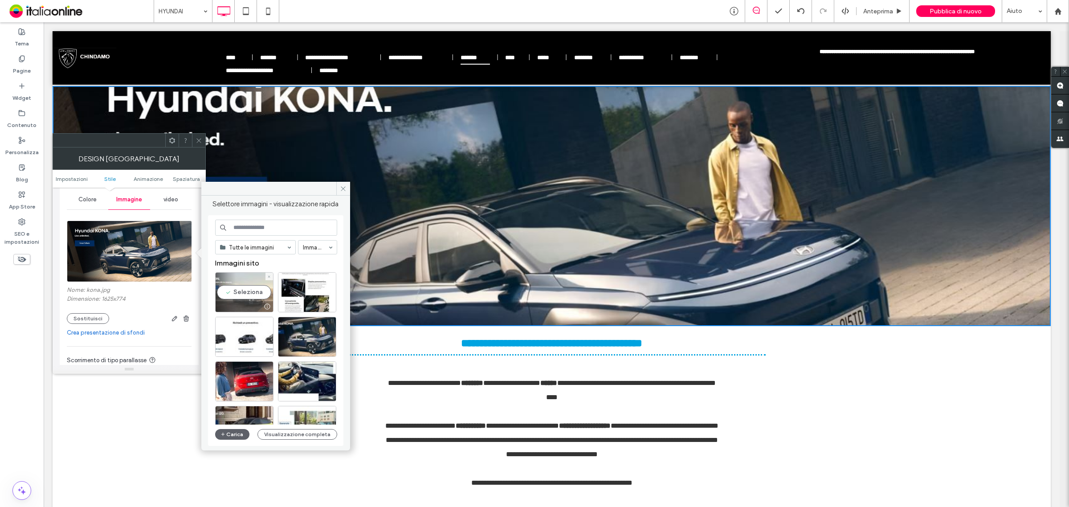
click at [252, 294] on div "Seleziona" at bounding box center [244, 292] width 58 height 40
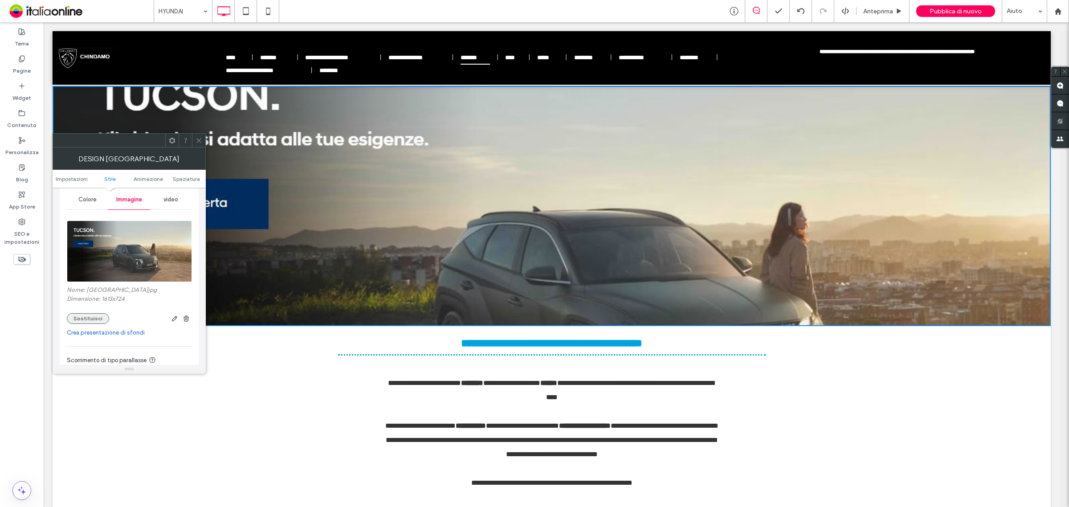
click at [91, 319] on button "Sostituisci" at bounding box center [88, 318] width 42 height 11
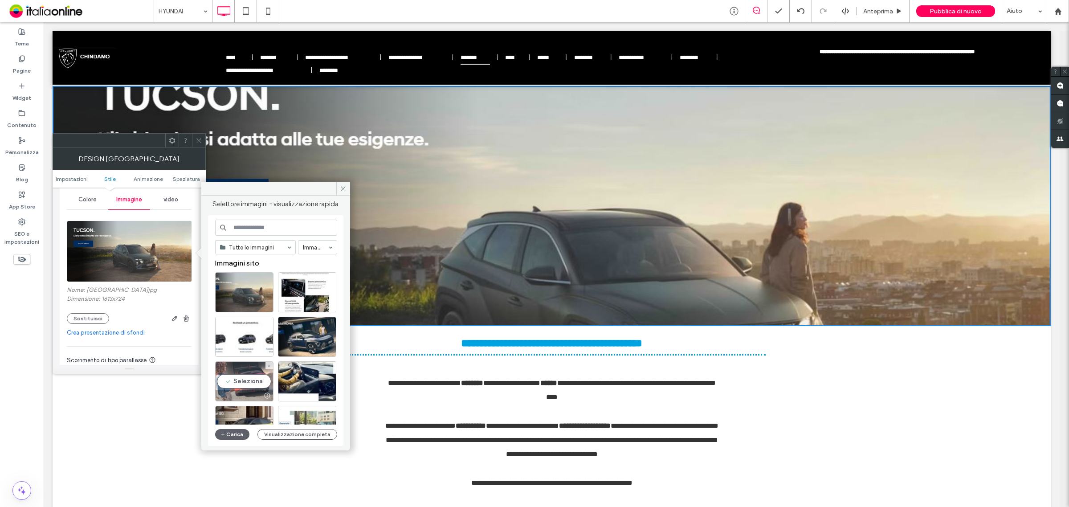
click at [252, 378] on div "Seleziona" at bounding box center [244, 381] width 58 height 40
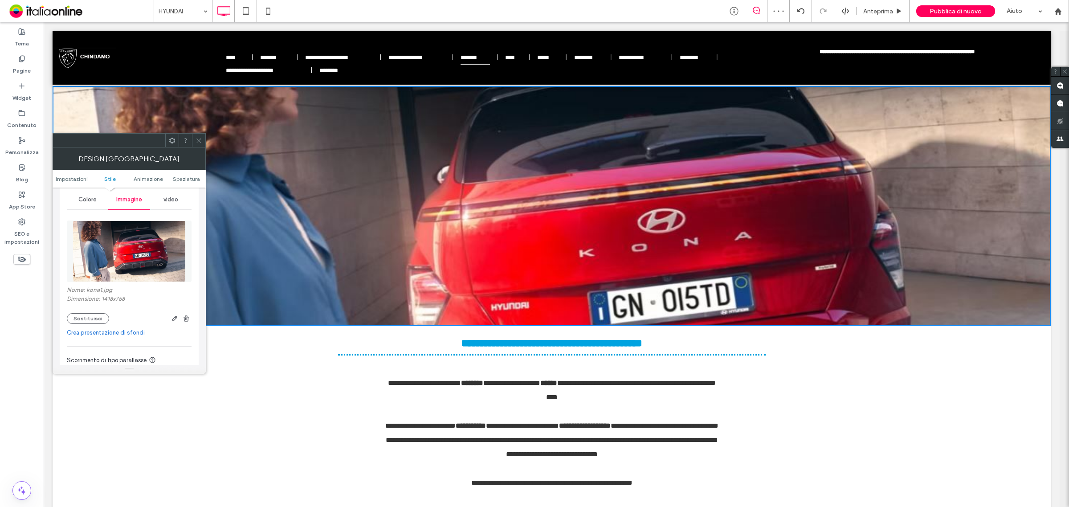
click at [200, 141] on icon at bounding box center [198, 140] width 7 height 7
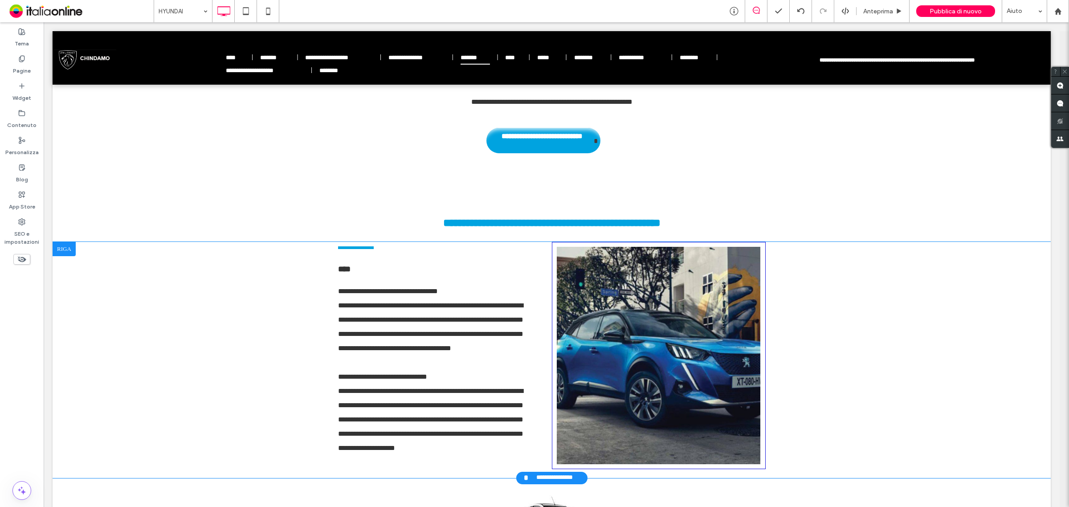
scroll to position [445, 0]
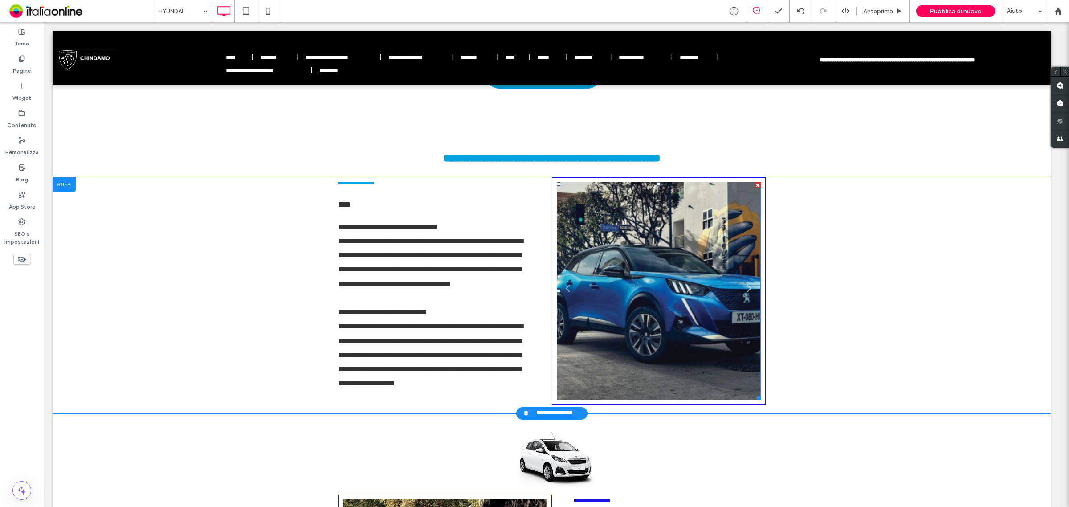
click at [610, 278] on li "**********" at bounding box center [659, 290] width 204 height 217
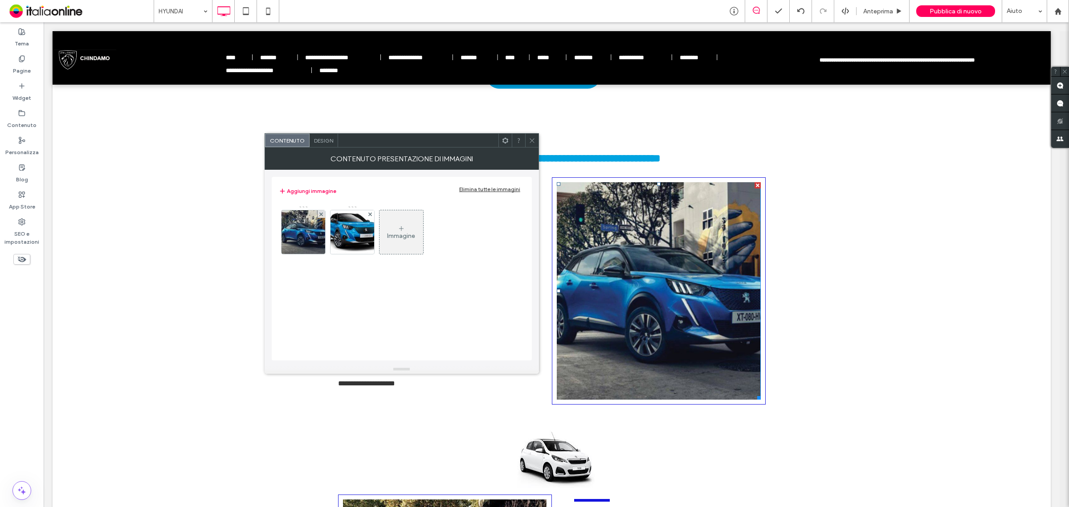
click at [388, 232] on div "Immagine" at bounding box center [401, 236] width 28 height 8
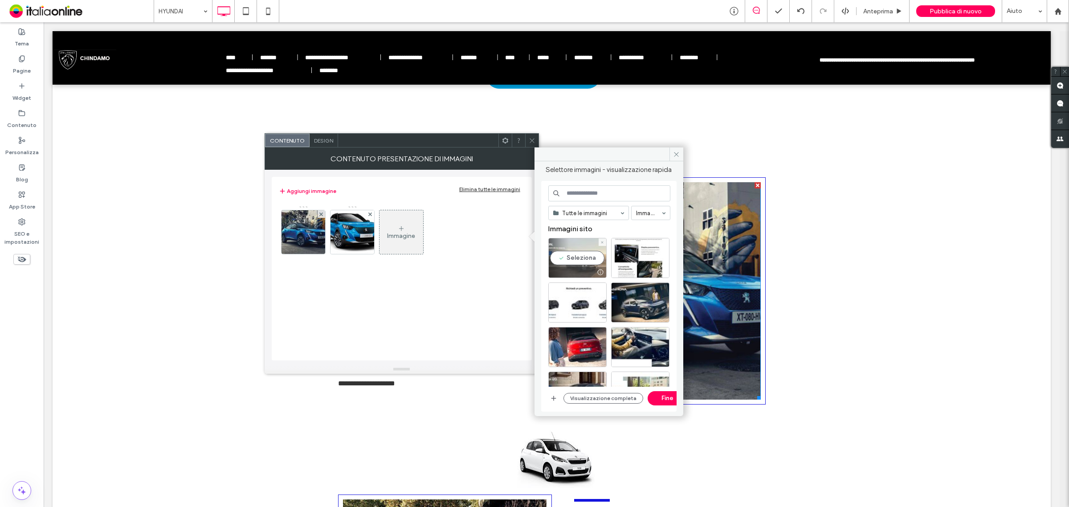
click at [589, 261] on div "Seleziona" at bounding box center [577, 258] width 58 height 40
click at [657, 398] on button "Fine" at bounding box center [667, 398] width 40 height 14
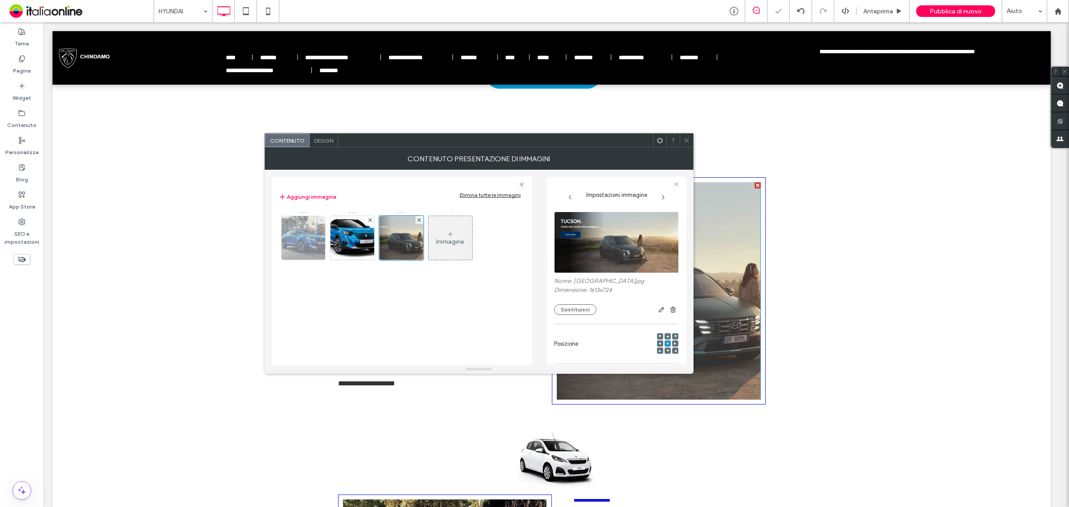
click at [321, 220] on use at bounding box center [321, 220] width 4 height 4
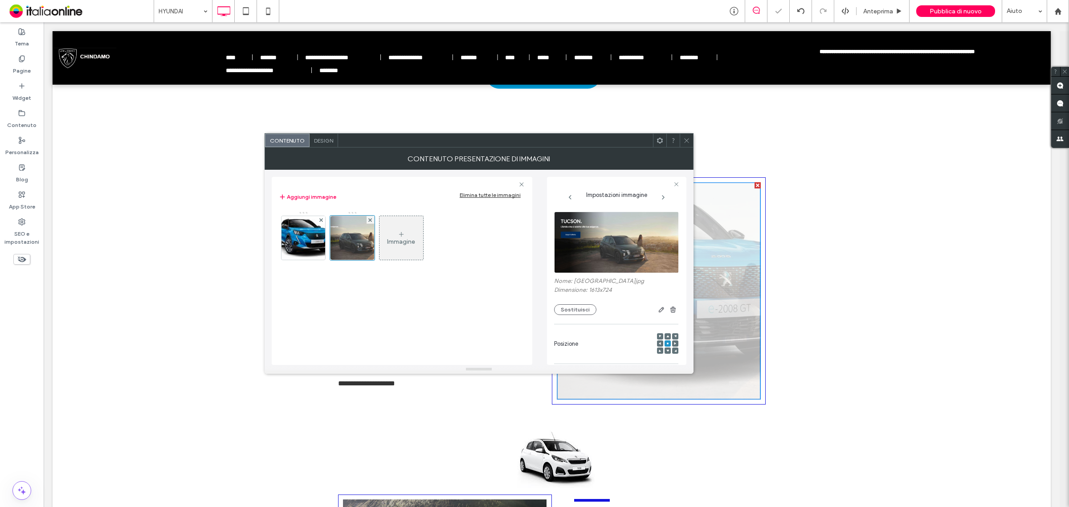
click at [321, 220] on use at bounding box center [321, 220] width 4 height 4
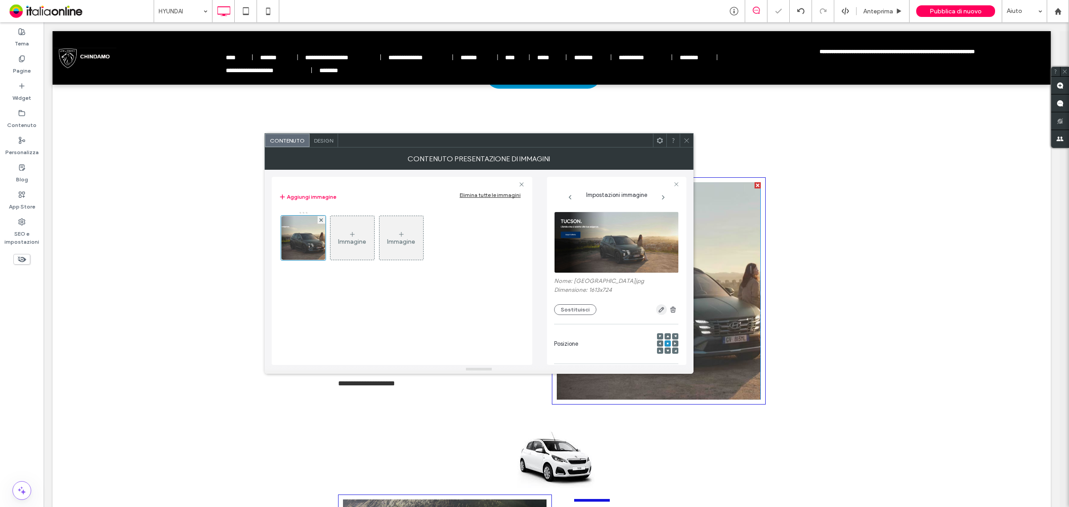
click at [658, 310] on icon "button" at bounding box center [661, 309] width 7 height 7
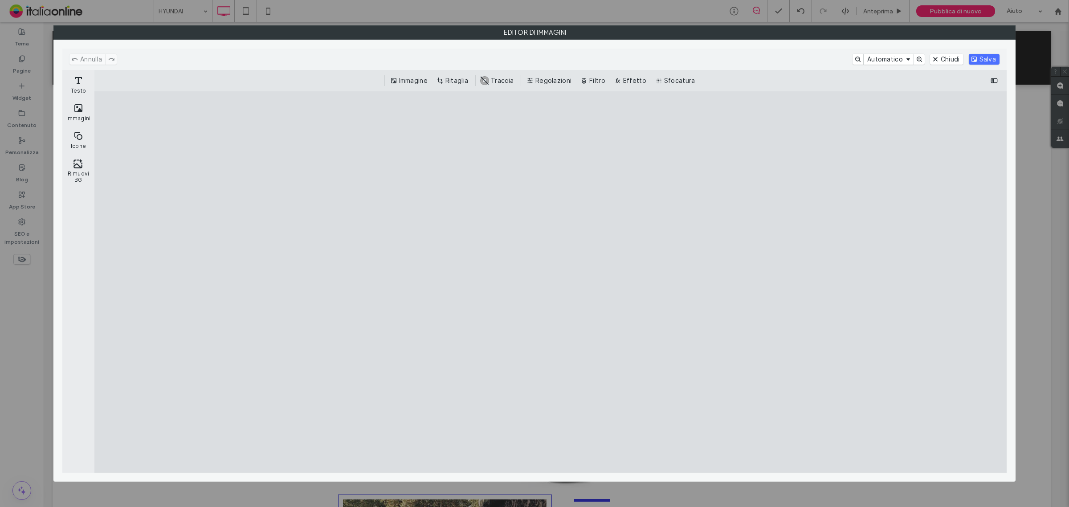
drag, startPoint x: 457, startPoint y: 81, endPoint x: 332, endPoint y: 163, distance: 149.2
click at [457, 81] on button "Ritaglia" at bounding box center [453, 80] width 37 height 11
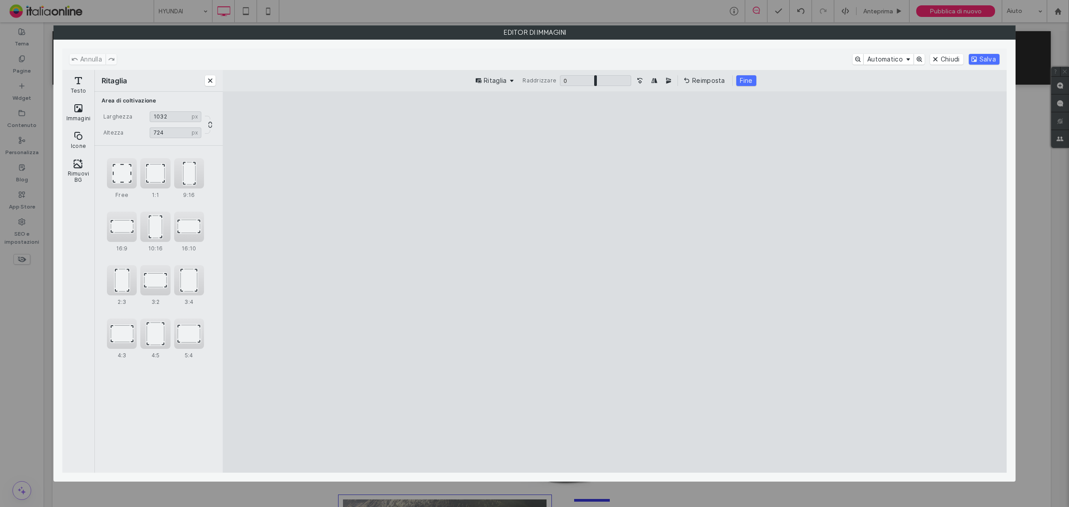
drag, startPoint x: 274, startPoint y: 283, endPoint x: 519, endPoint y: 290, distance: 245.0
click at [614, 282] on cesdk-canvas "Editor / piattaforma / website builder canvas" at bounding box center [614, 282] width 0 height 0
drag, startPoint x: 831, startPoint y: 280, endPoint x: 682, endPoint y: 288, distance: 149.8
click at [614, 282] on cesdk-canvas "Editor / piattaforma / website builder canvas" at bounding box center [614, 282] width 0 height 0
type input "***"
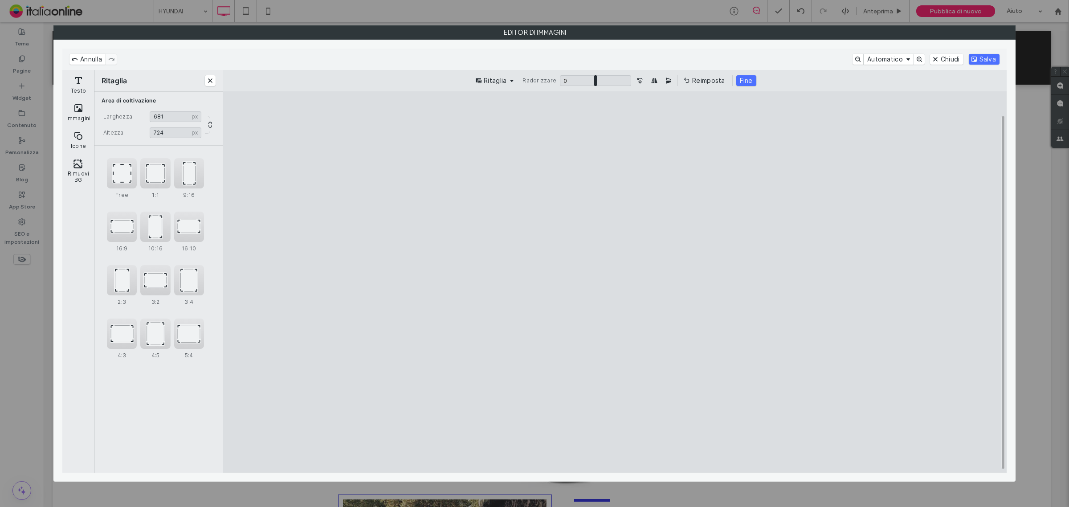
click at [614, 282] on cesdk-canvas "Editor / piattaforma / website builder canvas" at bounding box center [614, 282] width 0 height 0
click at [744, 79] on button "Fine" at bounding box center [746, 80] width 20 height 11
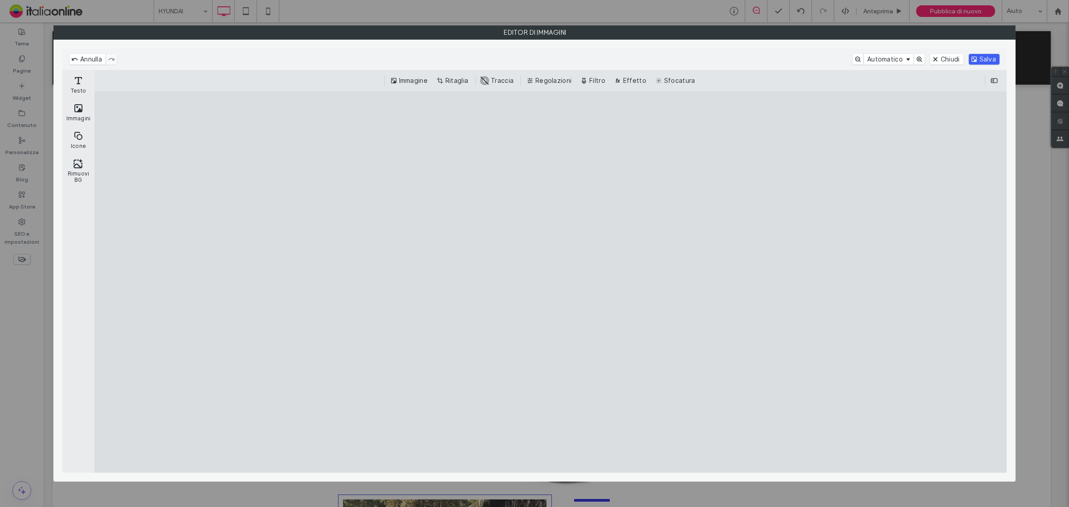
click at [981, 60] on button "Salva" at bounding box center [983, 59] width 31 height 11
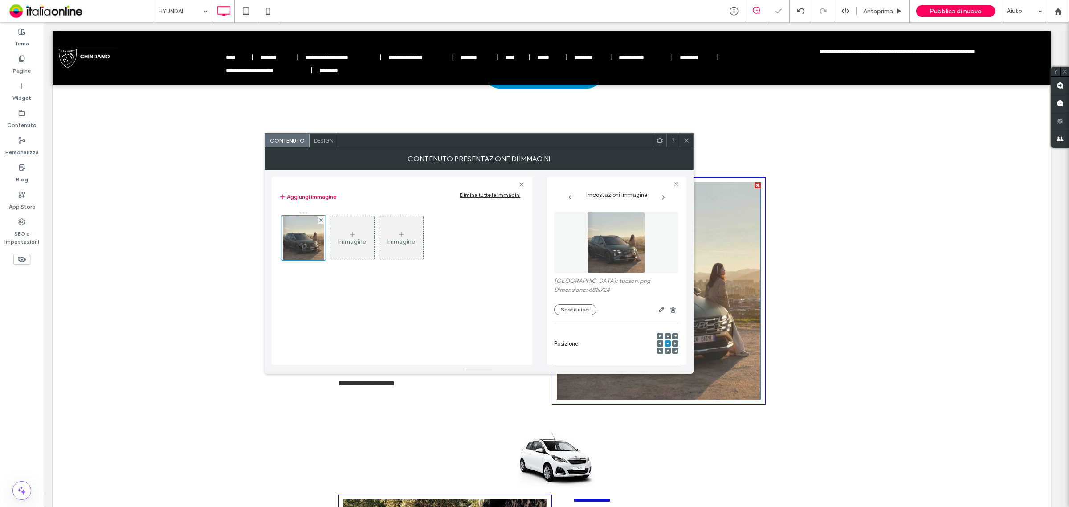
click at [687, 144] on span at bounding box center [686, 140] width 7 height 13
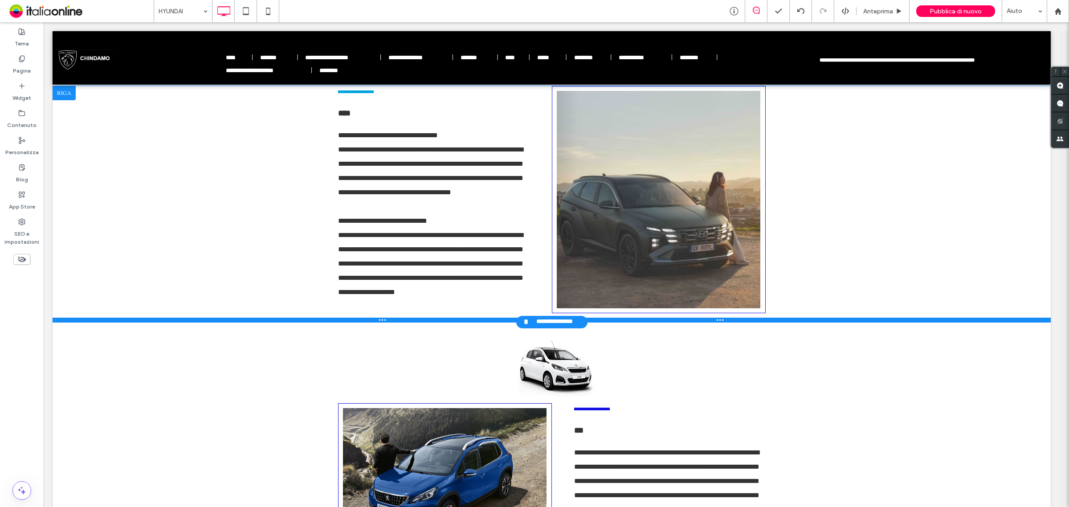
scroll to position [557, 0]
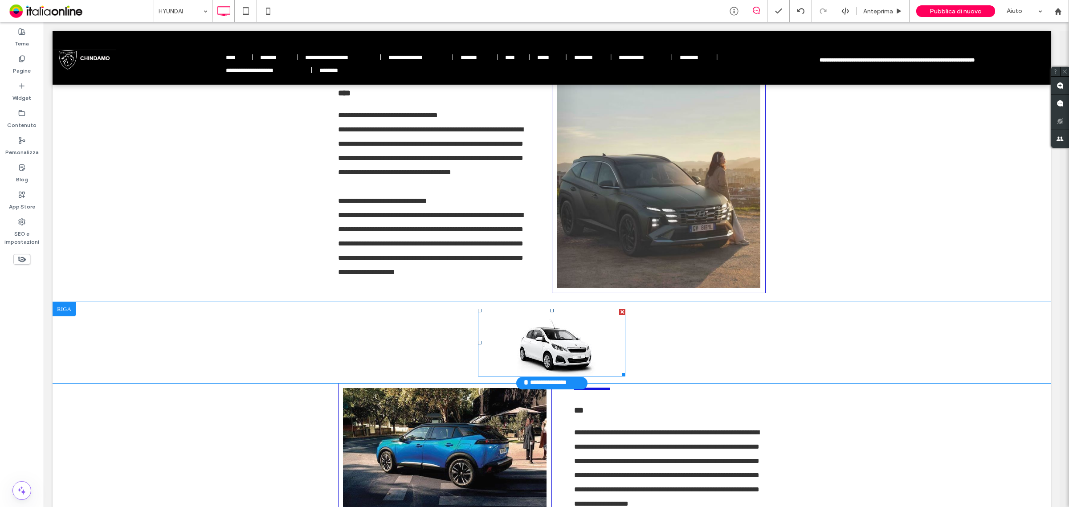
click at [537, 343] on img at bounding box center [551, 343] width 147 height 68
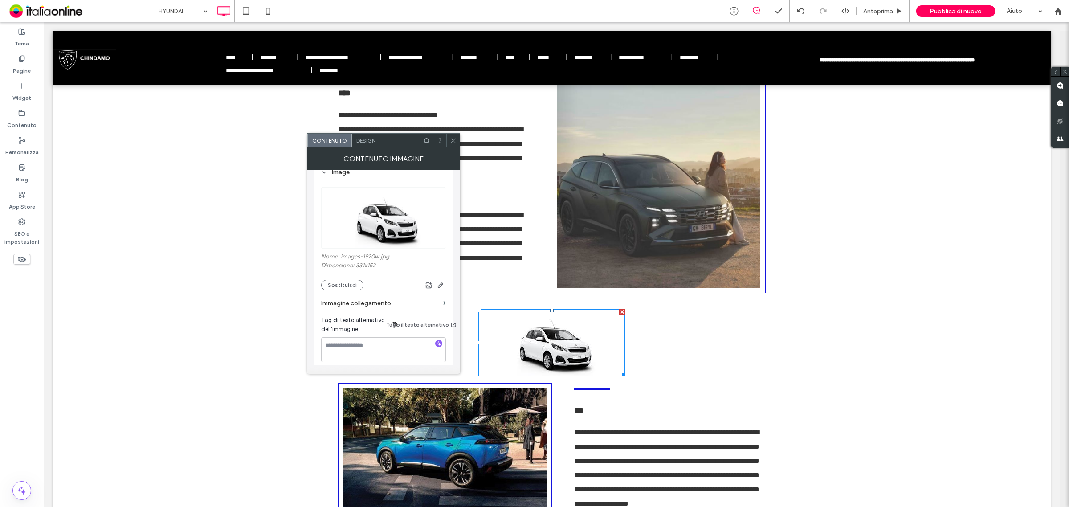
scroll to position [111, 0]
click at [337, 285] on button "Sostituisci" at bounding box center [342, 284] width 42 height 11
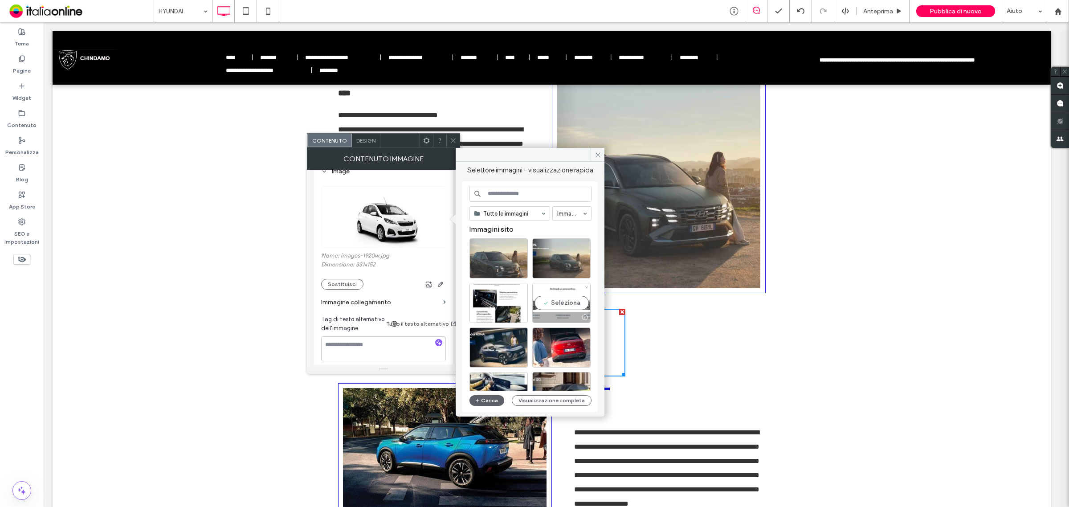
click at [548, 298] on div "Seleziona" at bounding box center [561, 303] width 58 height 40
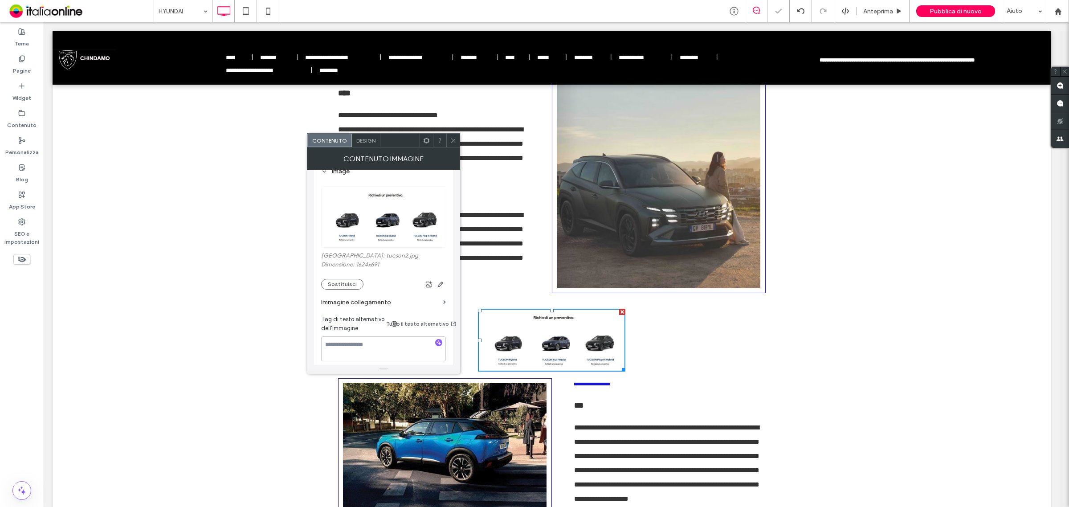
drag, startPoint x: 455, startPoint y: 145, endPoint x: 433, endPoint y: 153, distance: 23.2
click at [455, 145] on span at bounding box center [453, 140] width 7 height 13
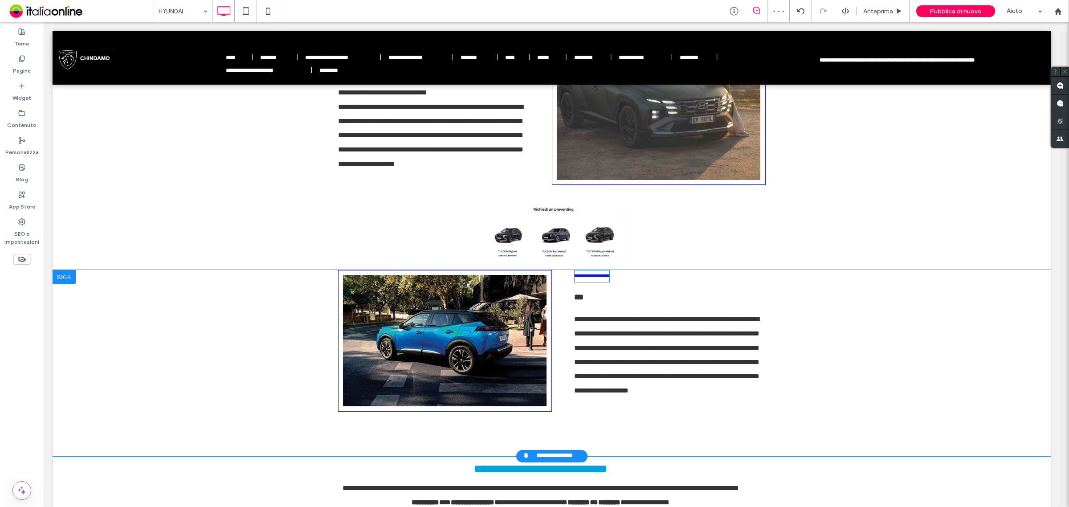
scroll to position [668, 0]
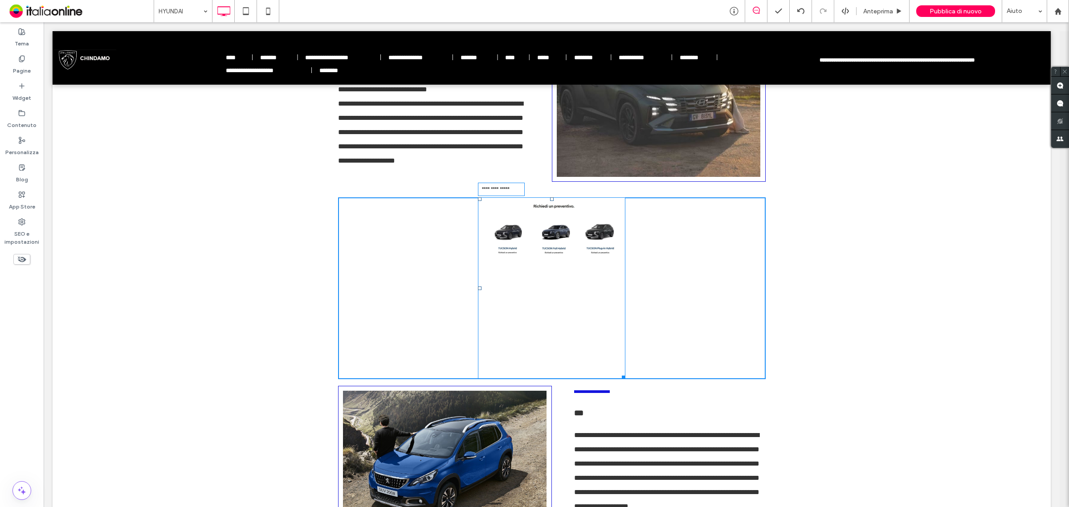
drag, startPoint x: 623, startPoint y: 256, endPoint x: 771, endPoint y: 293, distance: 151.8
click at [771, 293] on div "**********" at bounding box center [552, 288] width 998 height 195
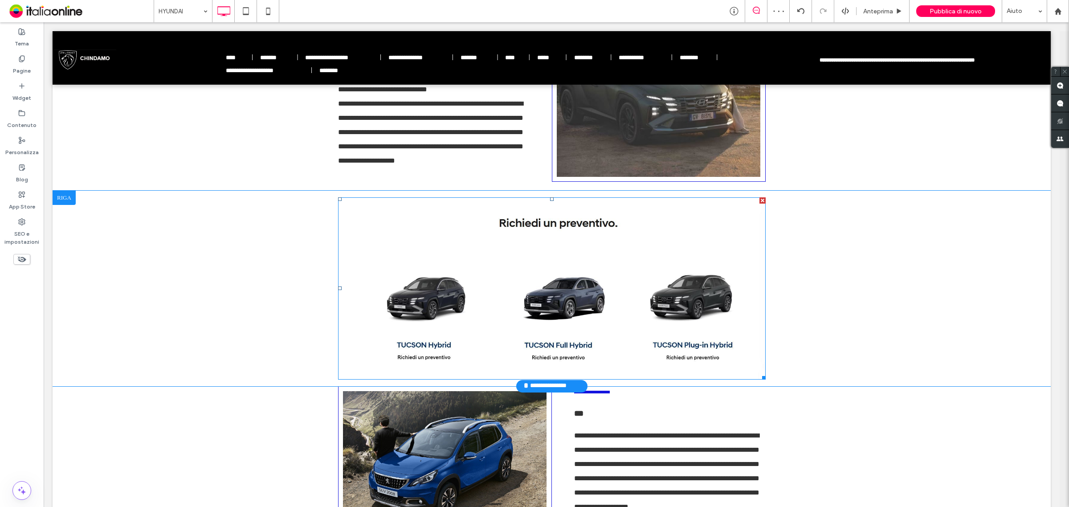
click at [71, 200] on div at bounding box center [64, 198] width 23 height 14
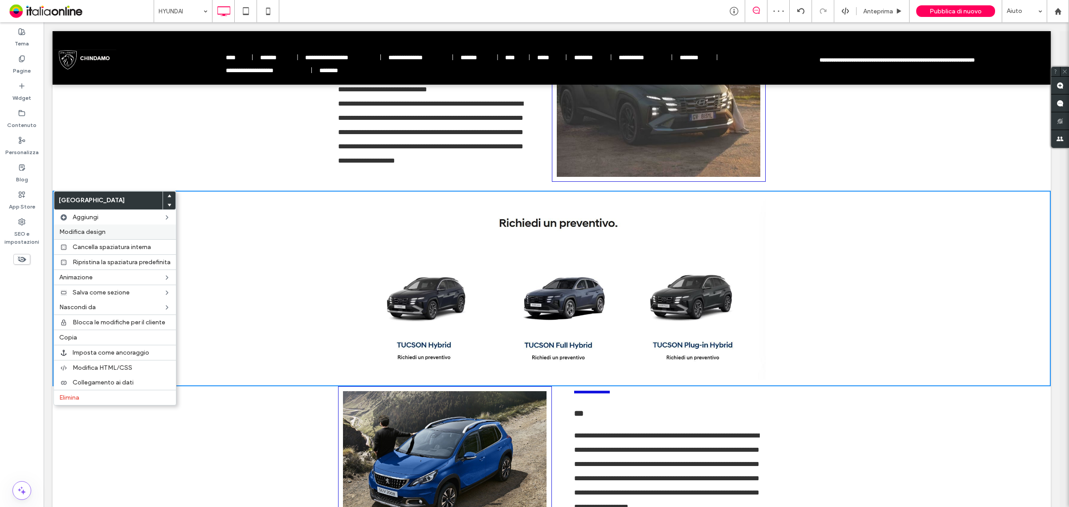
click at [112, 228] on label "Modifica design" at bounding box center [114, 232] width 111 height 8
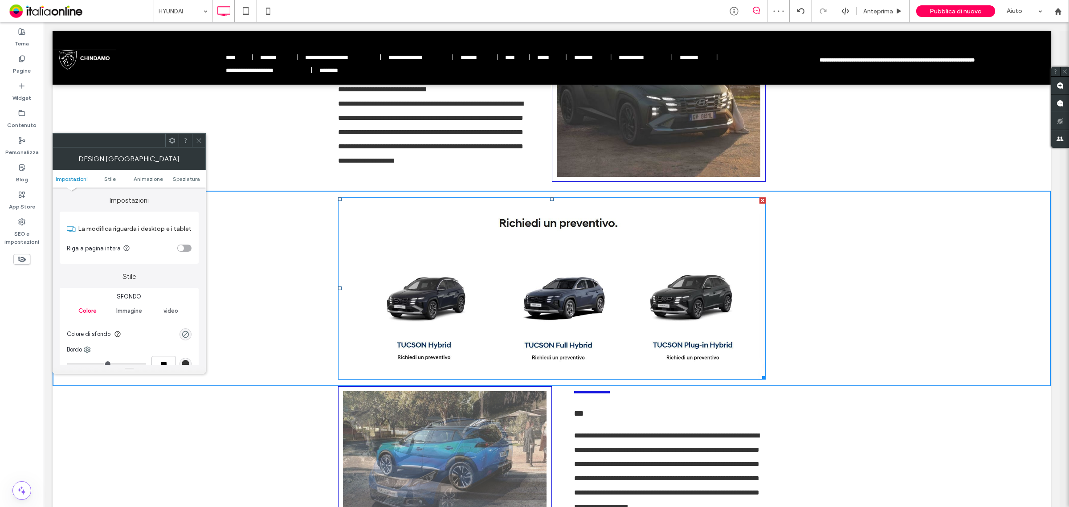
click at [187, 248] on div "toggle" at bounding box center [184, 247] width 14 height 7
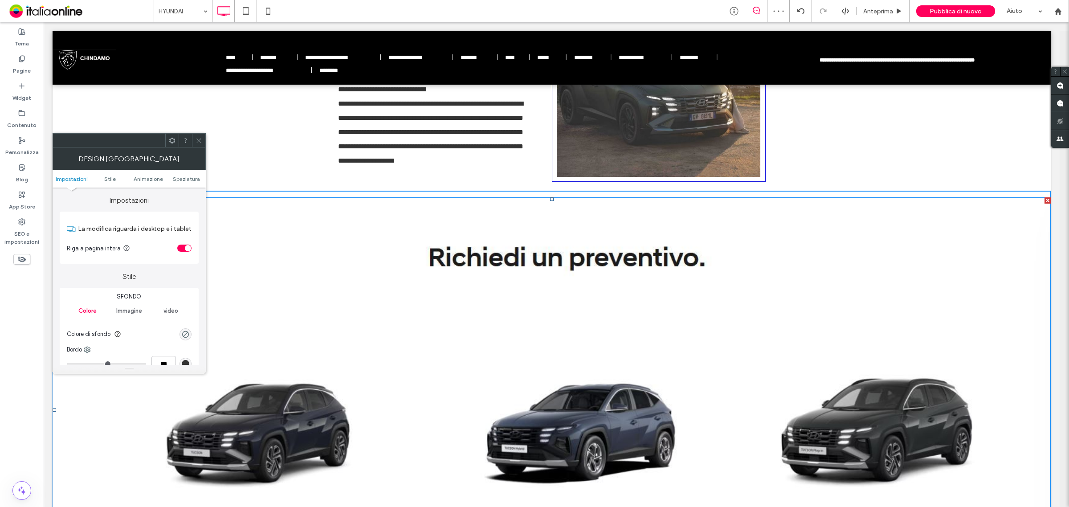
click at [196, 140] on icon at bounding box center [198, 140] width 7 height 7
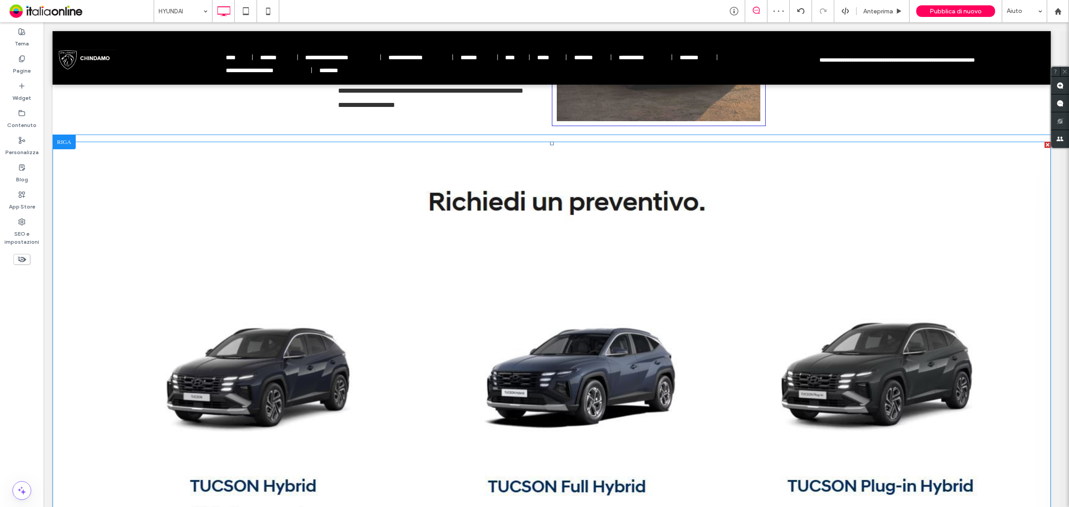
click at [850, 281] on img at bounding box center [552, 354] width 998 height 425
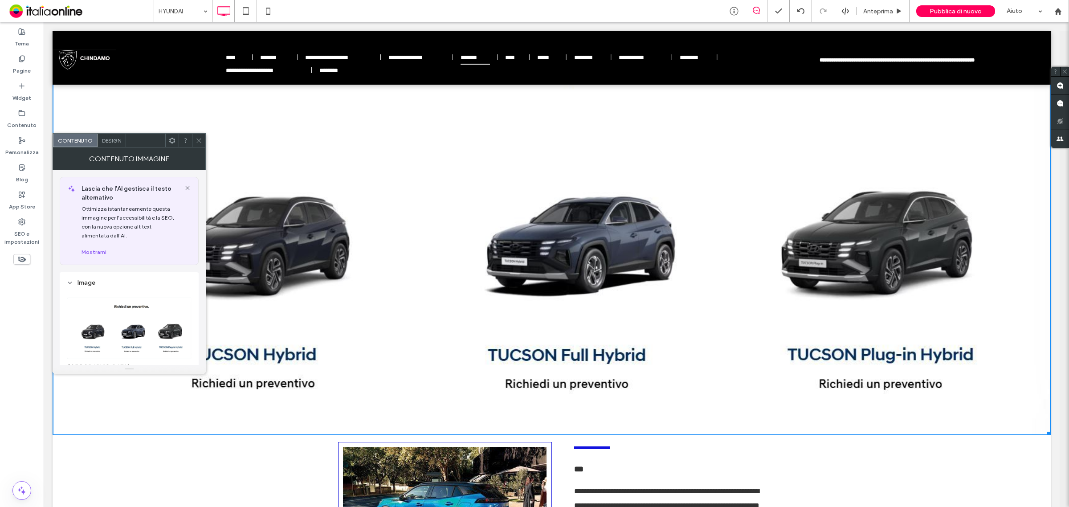
scroll to position [891, 0]
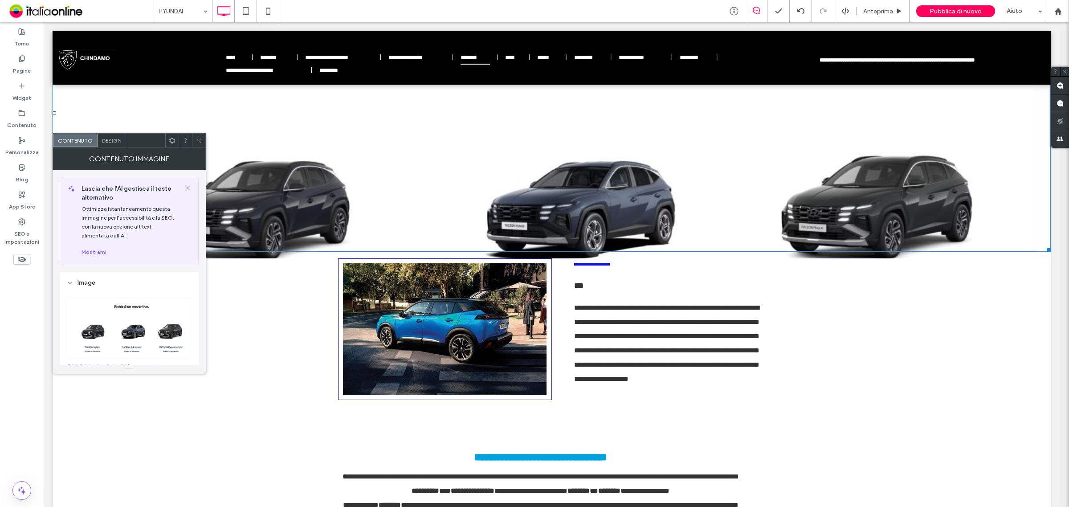
drag, startPoint x: 1046, startPoint y: 393, endPoint x: 873, endPoint y: 263, distance: 216.8
click at [873, 263] on div "**********" at bounding box center [552, 33] width 998 height 1676
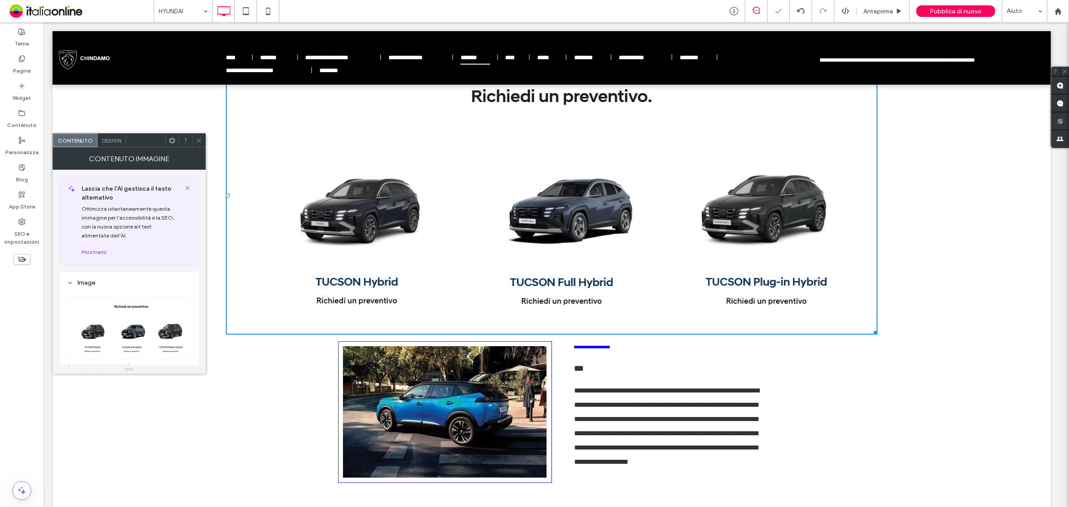
scroll to position [724, 0]
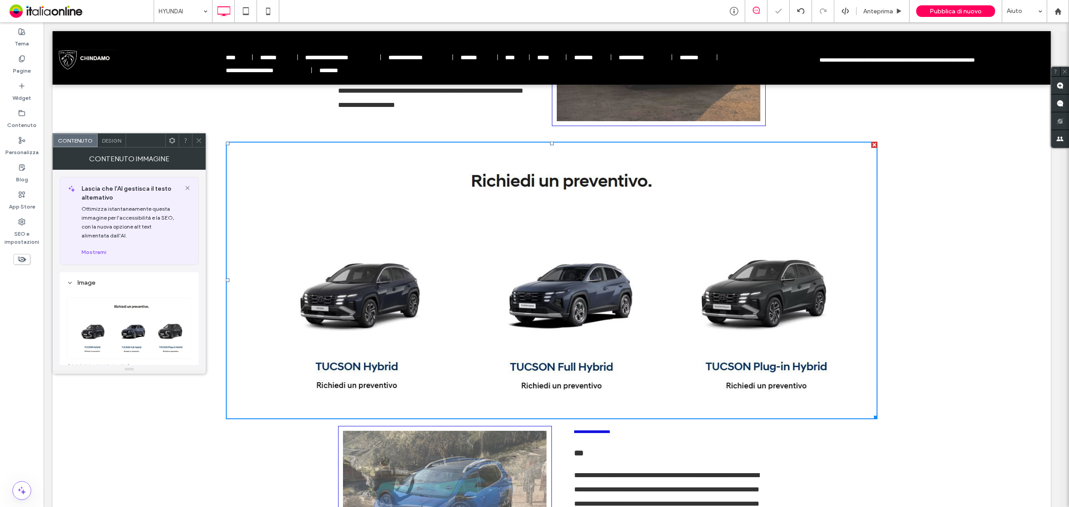
drag, startPoint x: 196, startPoint y: 139, endPoint x: 199, endPoint y: 143, distance: 5.4
click at [196, 139] on icon at bounding box center [198, 140] width 7 height 7
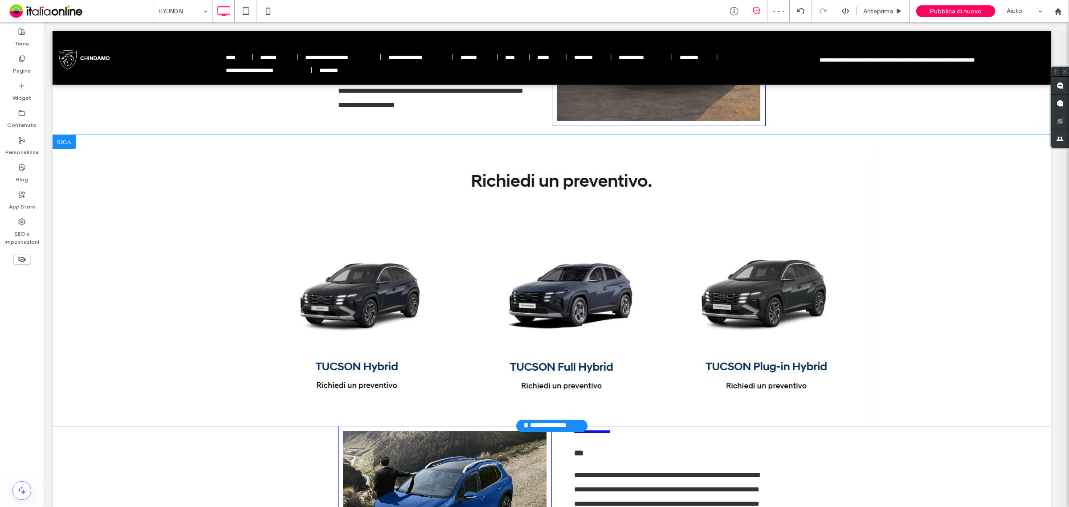
scroll to position [668, 0]
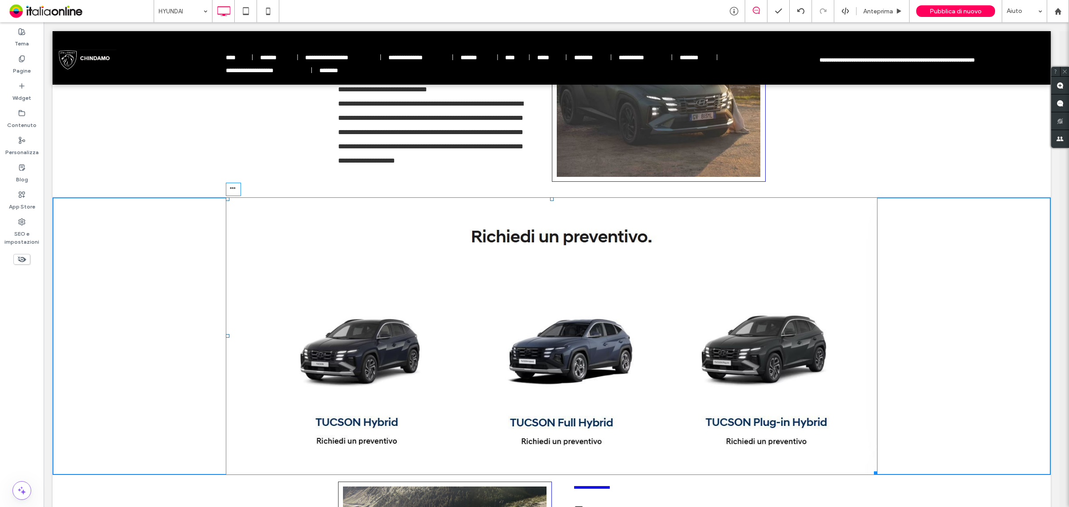
click at [550, 199] on div at bounding box center [552, 199] width 4 height 4
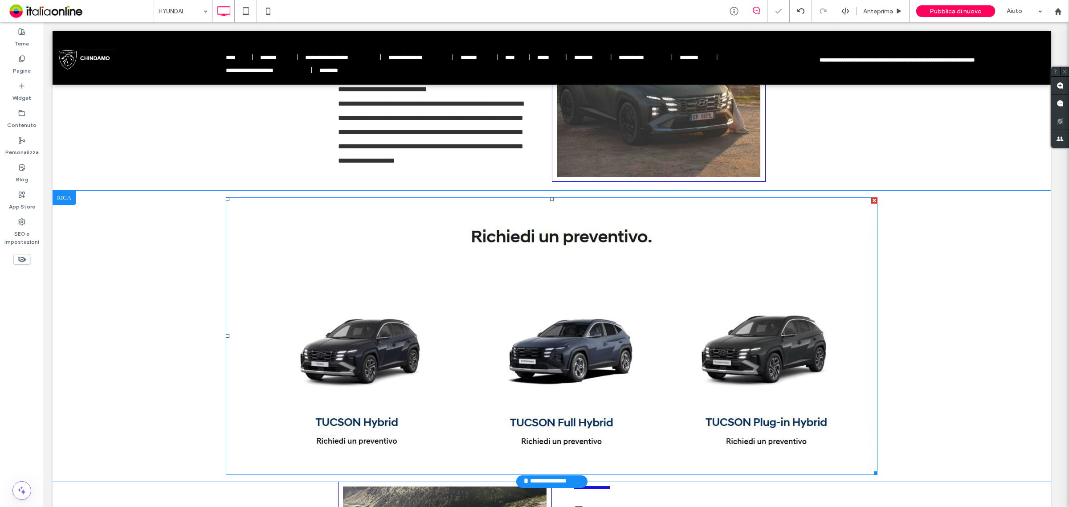
click at [521, 290] on img at bounding box center [551, 335] width 651 height 277
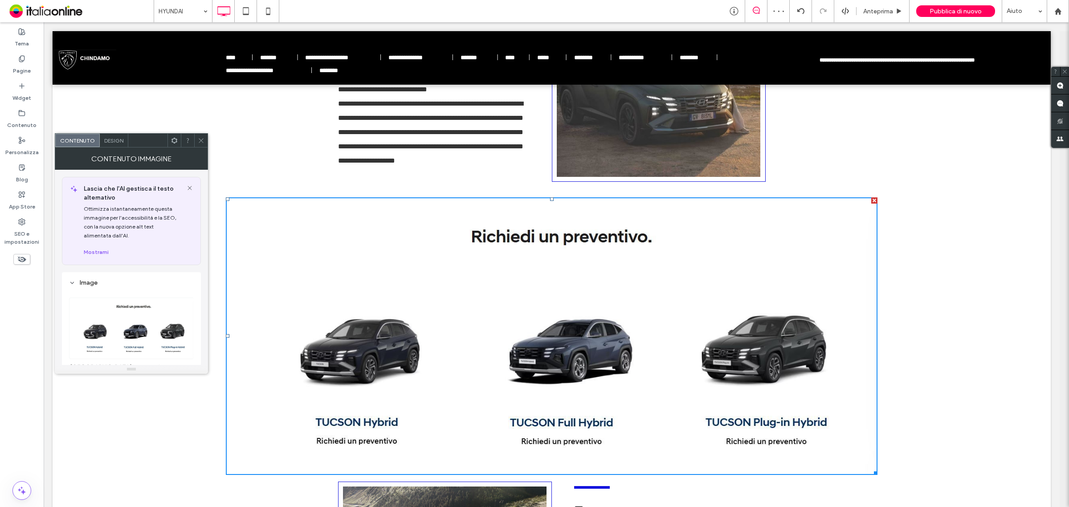
click at [116, 139] on span "Design" at bounding box center [113, 140] width 19 height 7
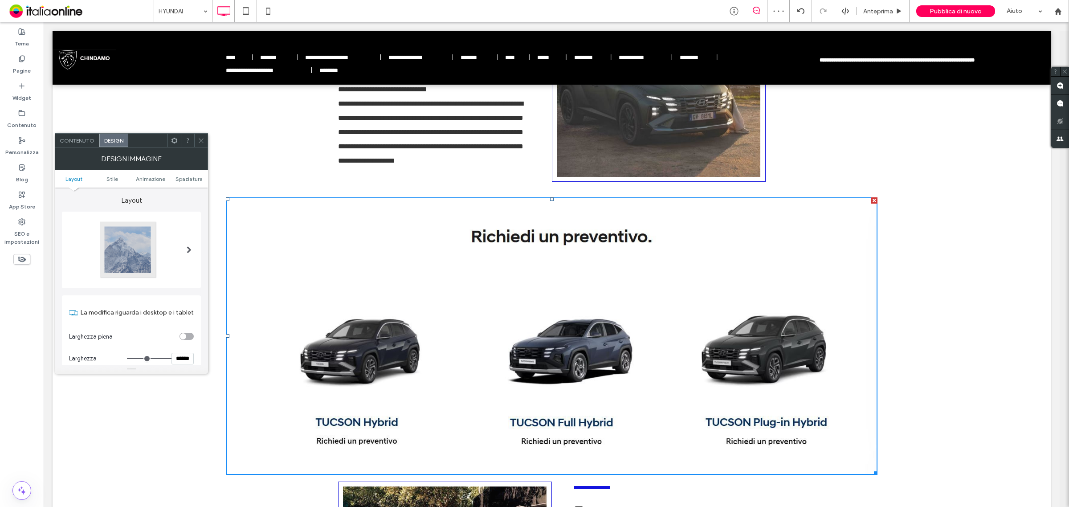
click at [90, 139] on span "Contenuto" at bounding box center [77, 140] width 35 height 7
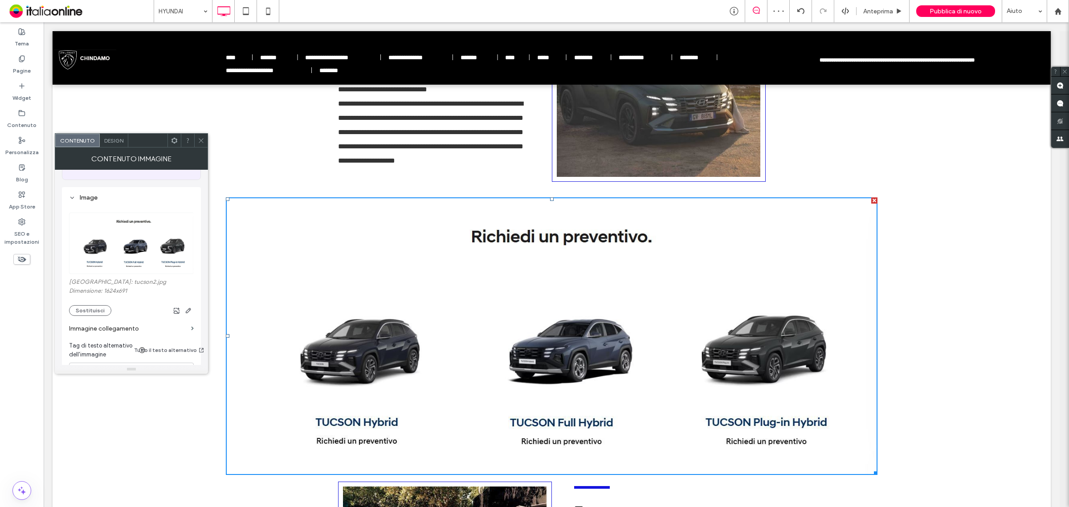
scroll to position [111, 0]
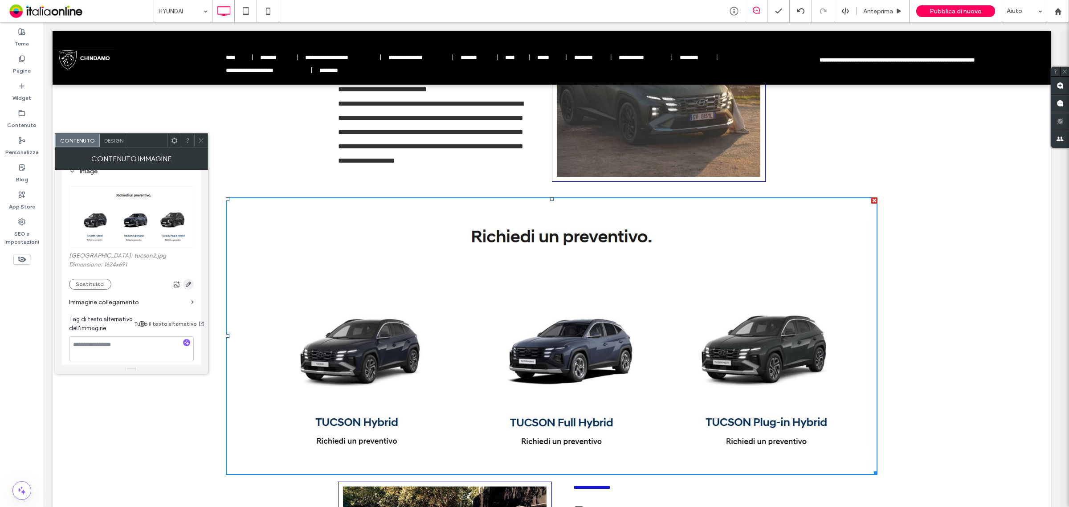
click at [191, 285] on icon "button" at bounding box center [188, 284] width 7 height 7
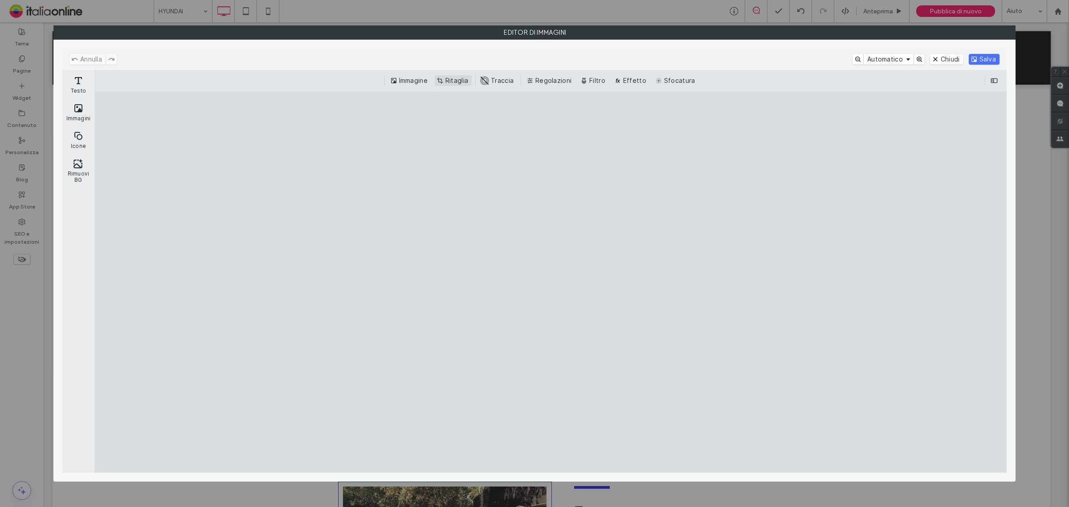
click at [451, 79] on button "Ritaglia" at bounding box center [453, 80] width 37 height 11
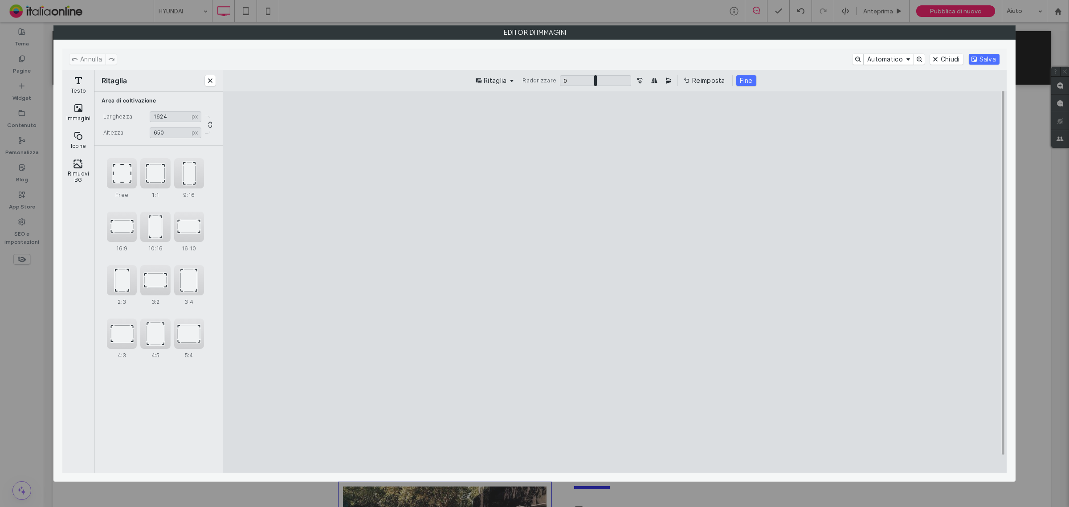
drag, startPoint x: 616, startPoint y: 140, endPoint x: 617, endPoint y: 158, distance: 17.9
click at [614, 282] on cesdk-canvas "Editor / piattaforma / website builder canvas" at bounding box center [614, 282] width 0 height 0
type input "***"
drag, startPoint x: 615, startPoint y: 434, endPoint x: 617, endPoint y: 417, distance: 17.5
click at [614, 282] on cesdk-canvas "Editor / piattaforma / website builder canvas" at bounding box center [614, 282] width 0 height 0
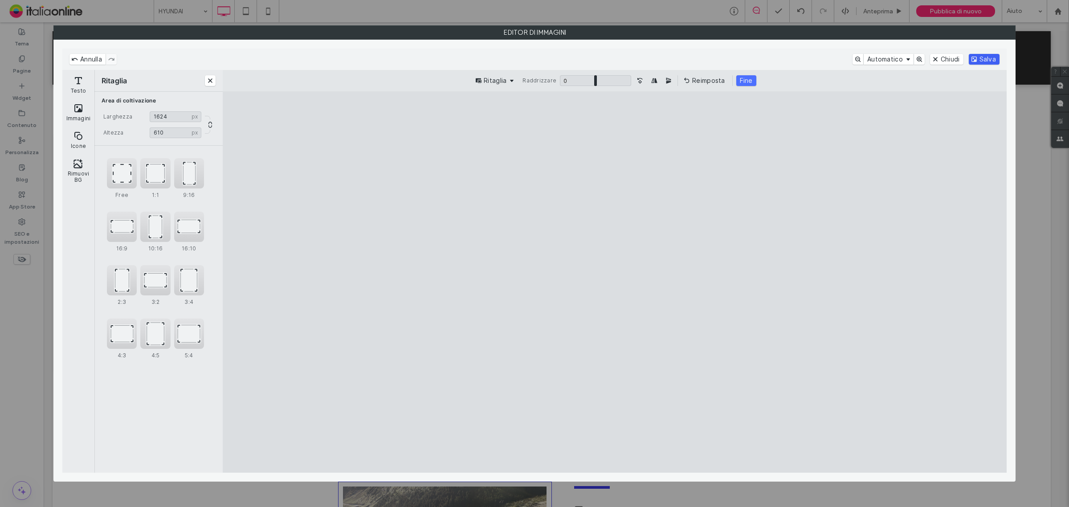
click at [984, 56] on button "Salva" at bounding box center [983, 59] width 31 height 11
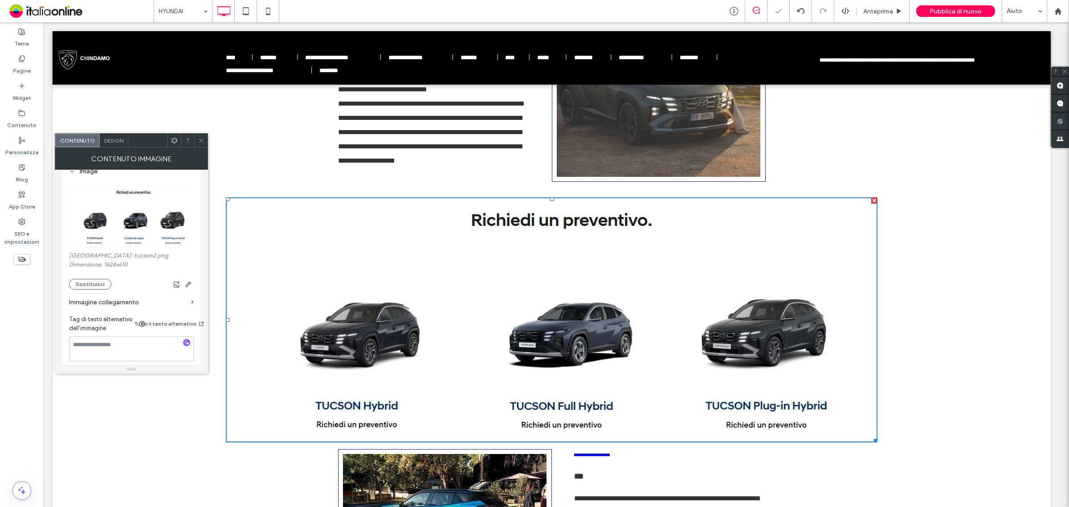
click at [201, 138] on icon at bounding box center [201, 140] width 7 height 7
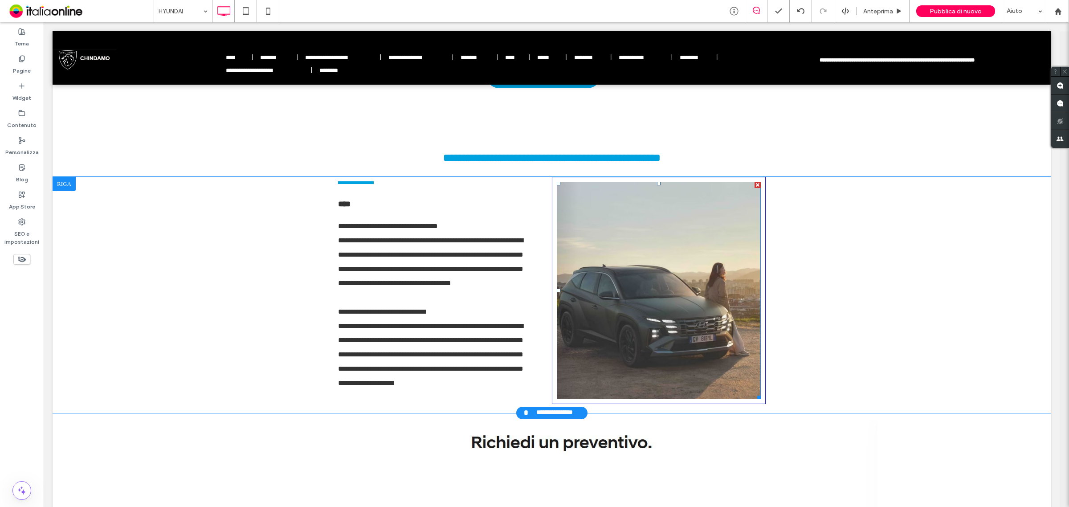
scroll to position [445, 0]
click at [68, 188] on div at bounding box center [64, 184] width 23 height 14
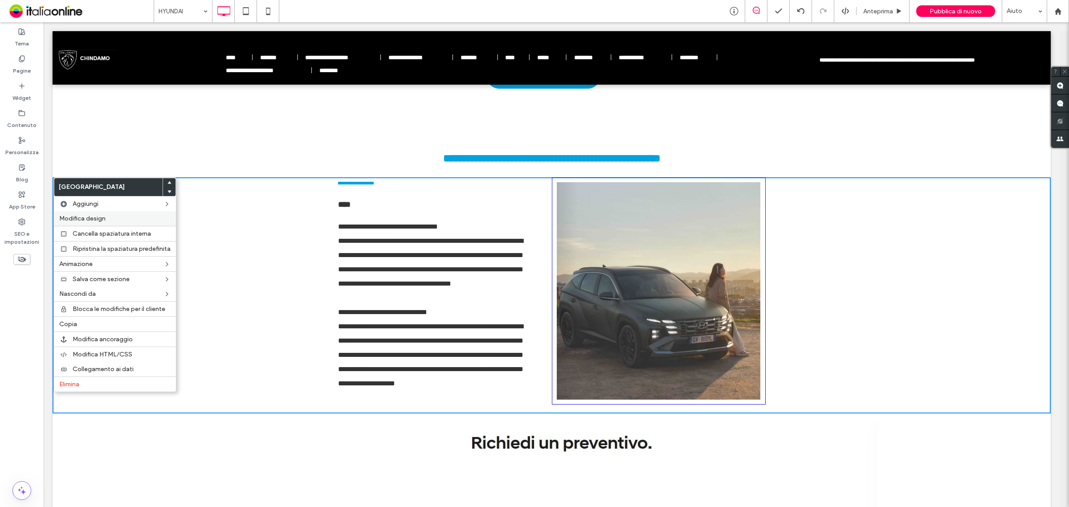
click at [98, 219] on span "Modifica design" at bounding box center [82, 219] width 46 height 8
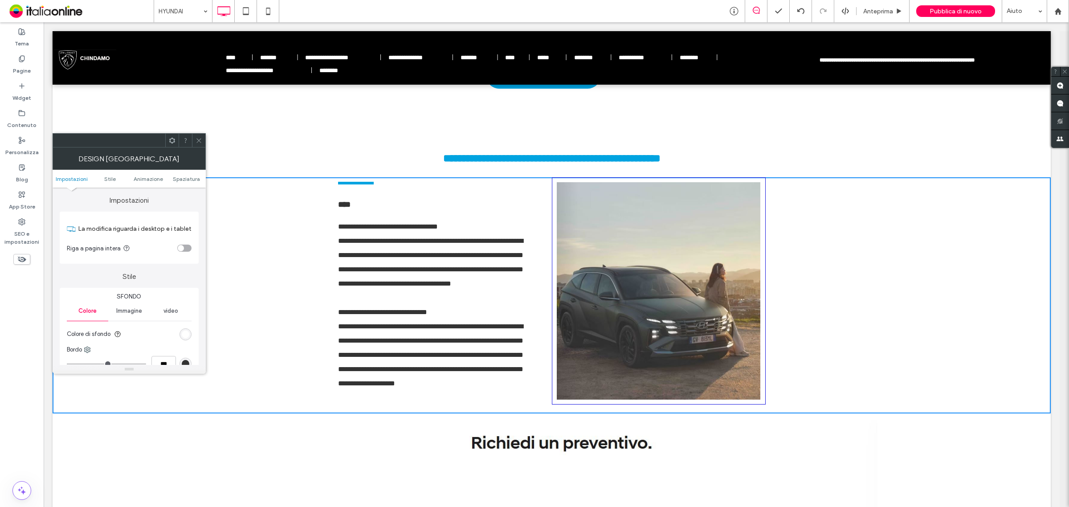
click at [183, 250] on div "toggle" at bounding box center [181, 248] width 6 height 6
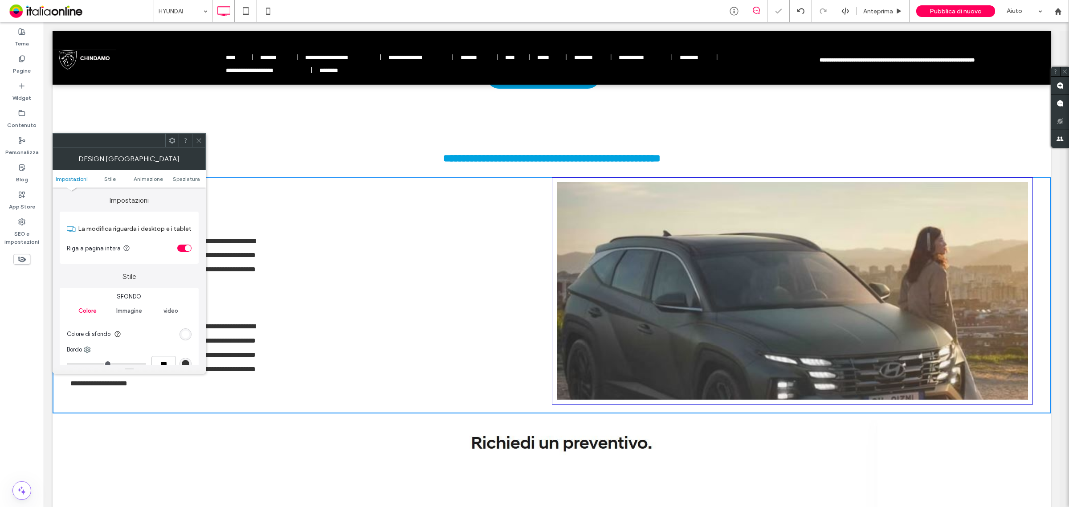
click at [200, 142] on use at bounding box center [198, 140] width 4 height 4
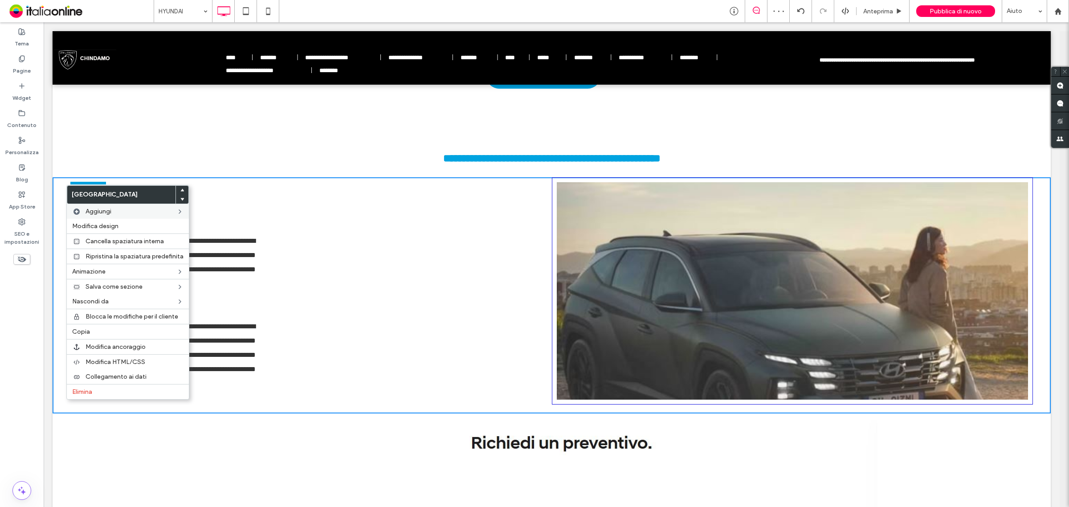
click at [104, 212] on span "Aggiungi" at bounding box center [98, 211] width 26 height 8
drag, startPoint x: 211, startPoint y: 273, endPoint x: 154, endPoint y: 251, distance: 61.2
click at [211, 273] on span "Colonna" at bounding box center [207, 273] width 25 height 8
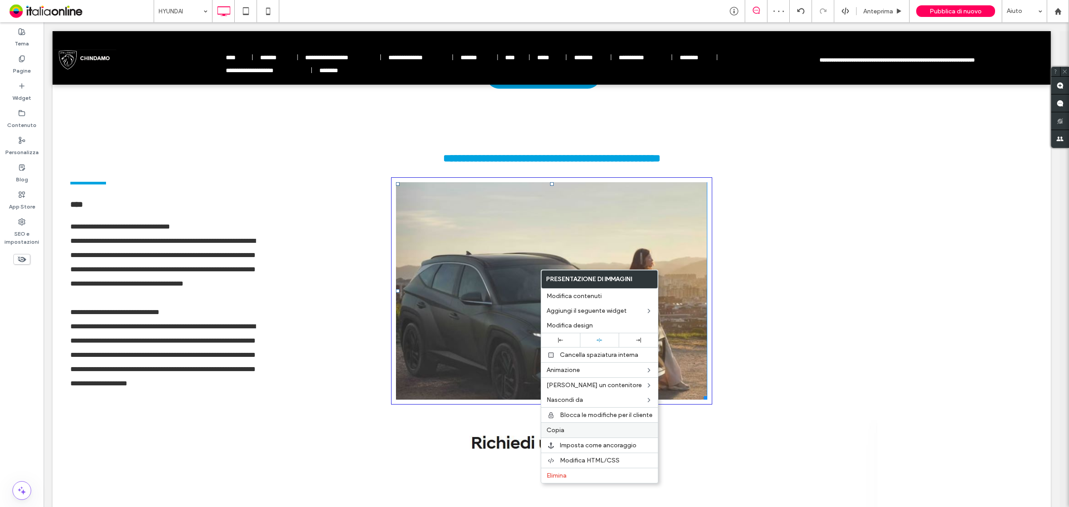
click at [568, 432] on label "Copia" at bounding box center [599, 430] width 106 height 8
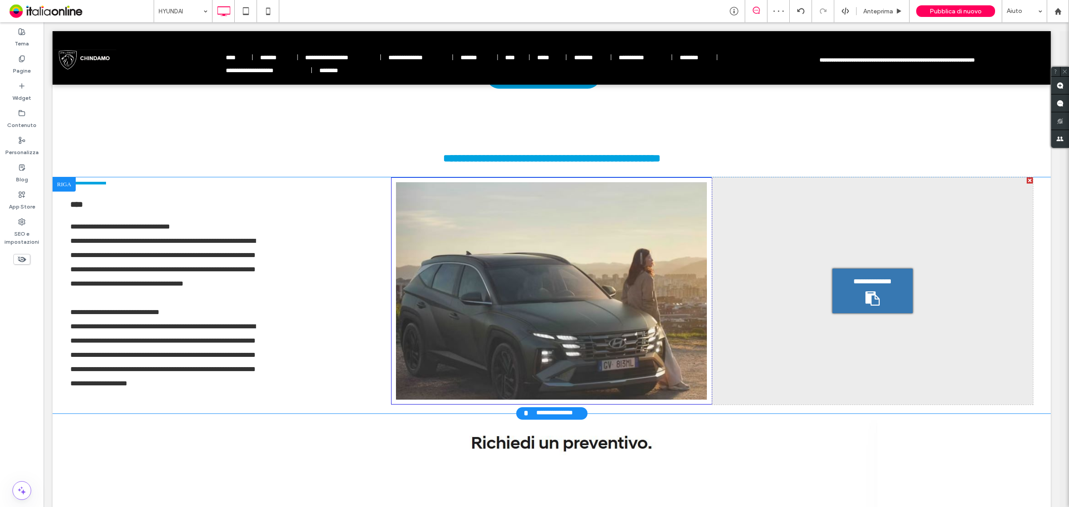
click at [866, 281] on span "**********" at bounding box center [873, 281] width 46 height 11
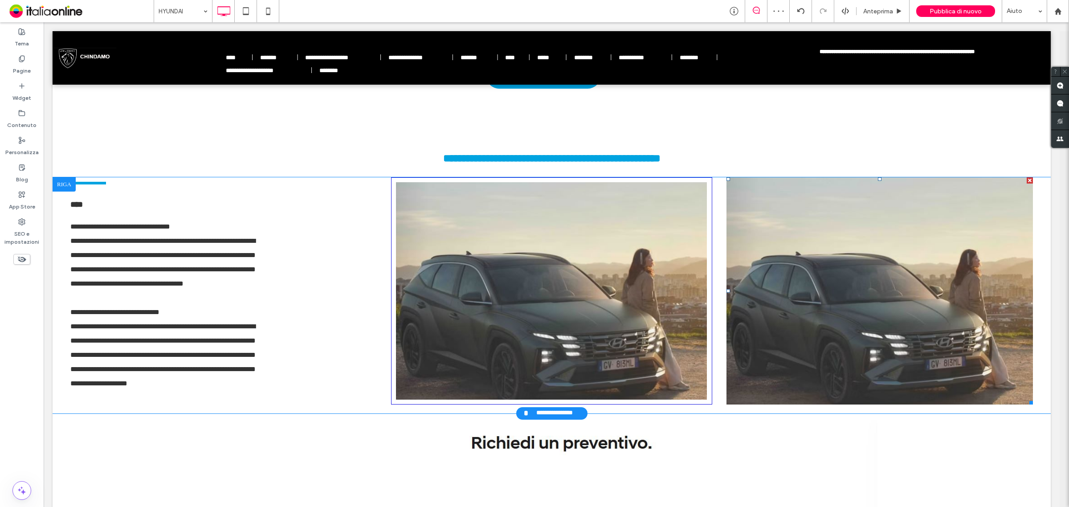
click at [852, 297] on li "**********" at bounding box center [879, 290] width 306 height 227
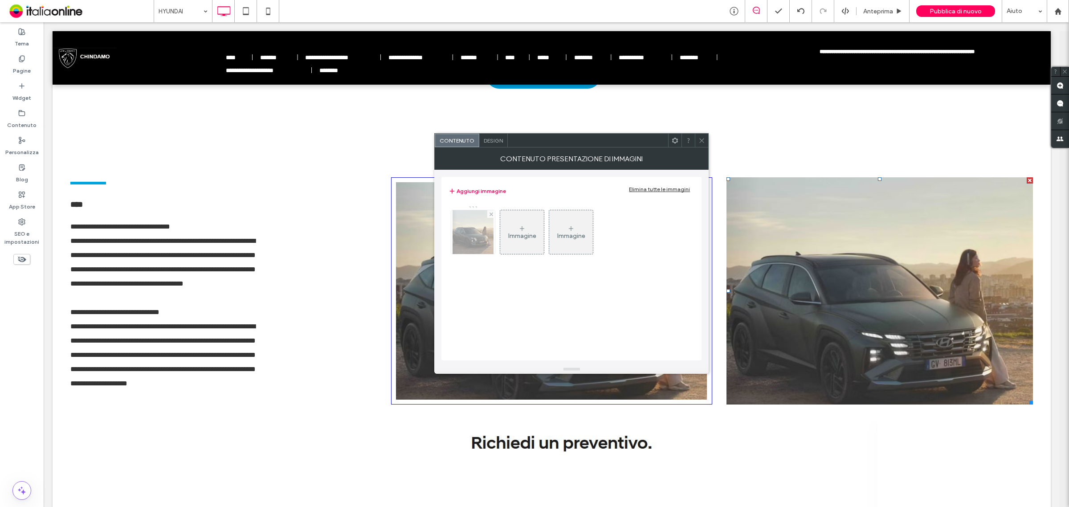
click at [486, 225] on img at bounding box center [472, 232] width 41 height 44
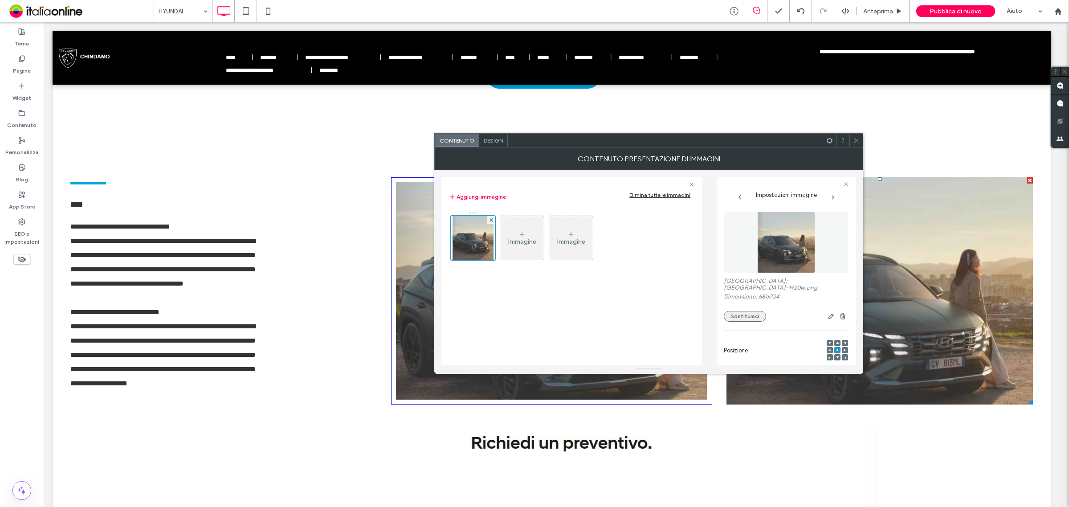
click at [756, 311] on button "Sostituisci" at bounding box center [745, 316] width 42 height 11
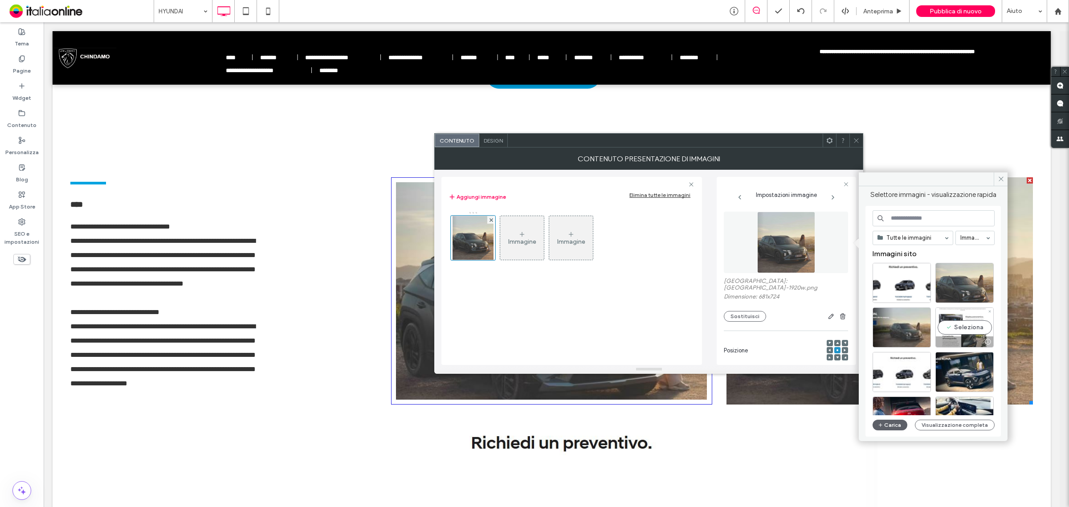
click at [968, 331] on div "Seleziona" at bounding box center [964, 327] width 58 height 40
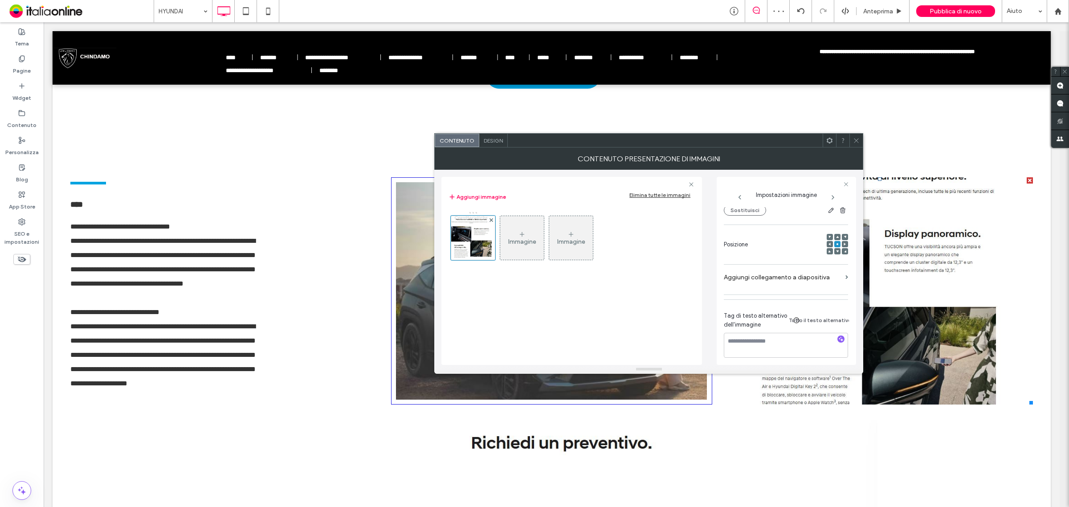
scroll to position [110, 0]
click at [490, 138] on span "Design" at bounding box center [493, 140] width 19 height 7
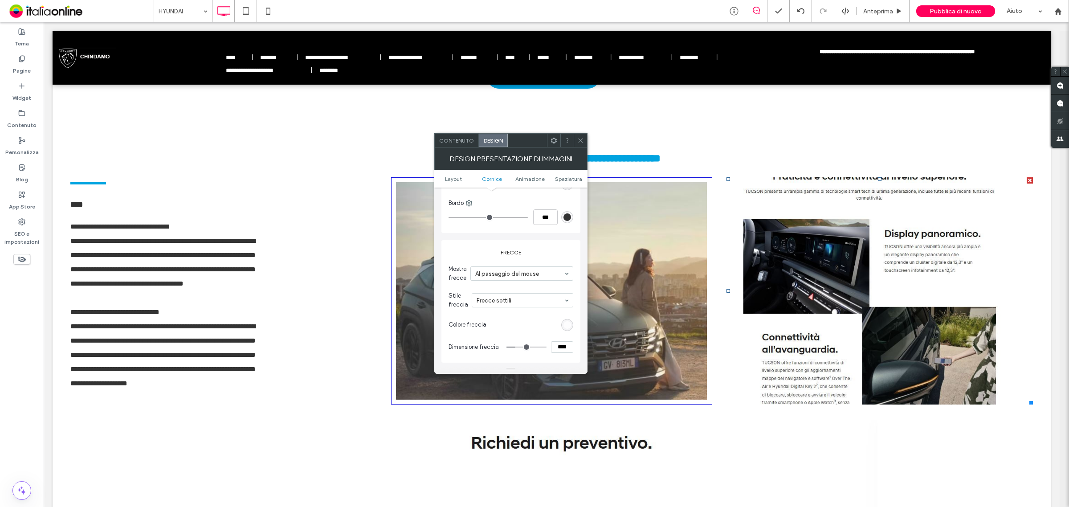
scroll to position [278, 0]
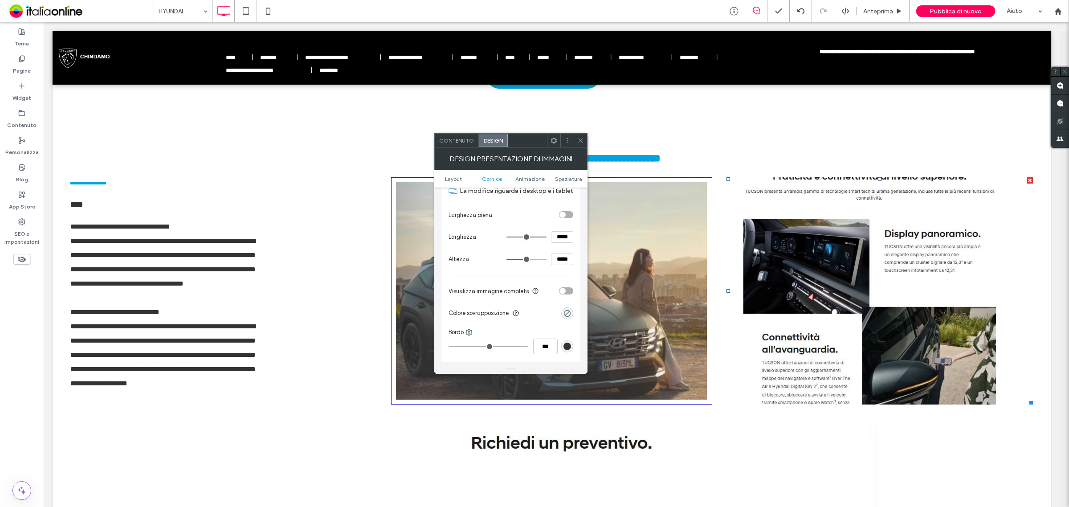
click at [565, 290] on div "toggle" at bounding box center [562, 291] width 6 height 6
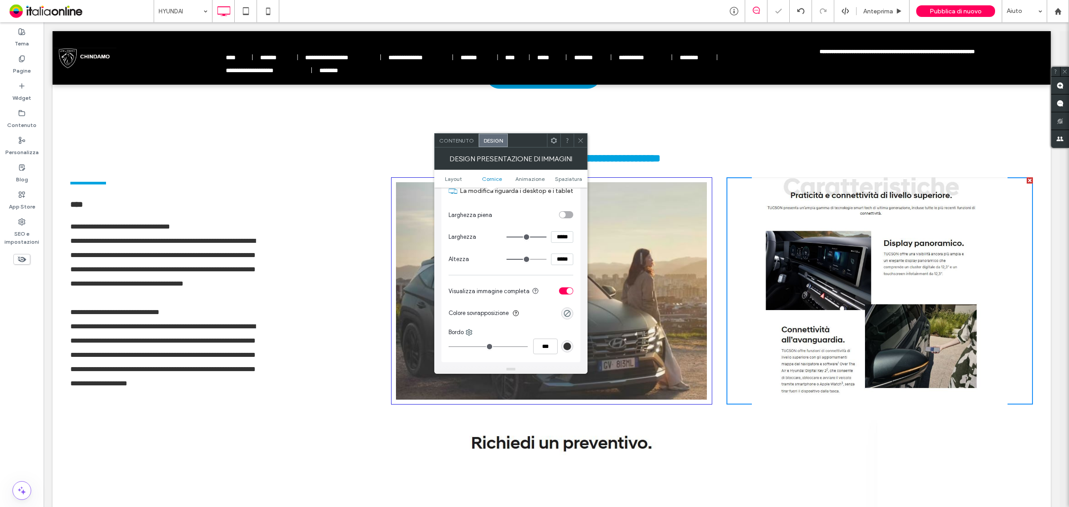
click at [579, 137] on icon at bounding box center [580, 140] width 7 height 7
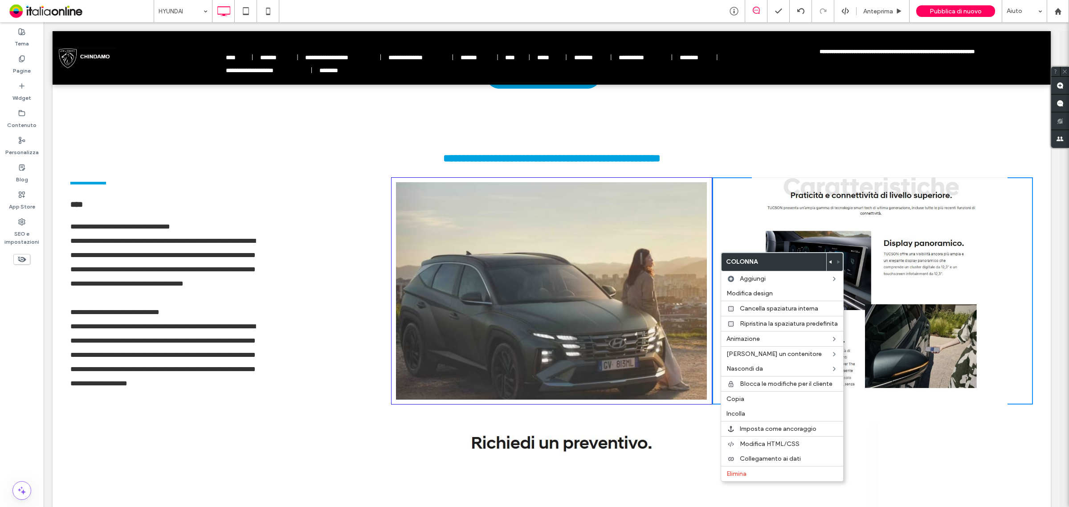
click at [829, 260] on icon at bounding box center [831, 262] width 4 height 4
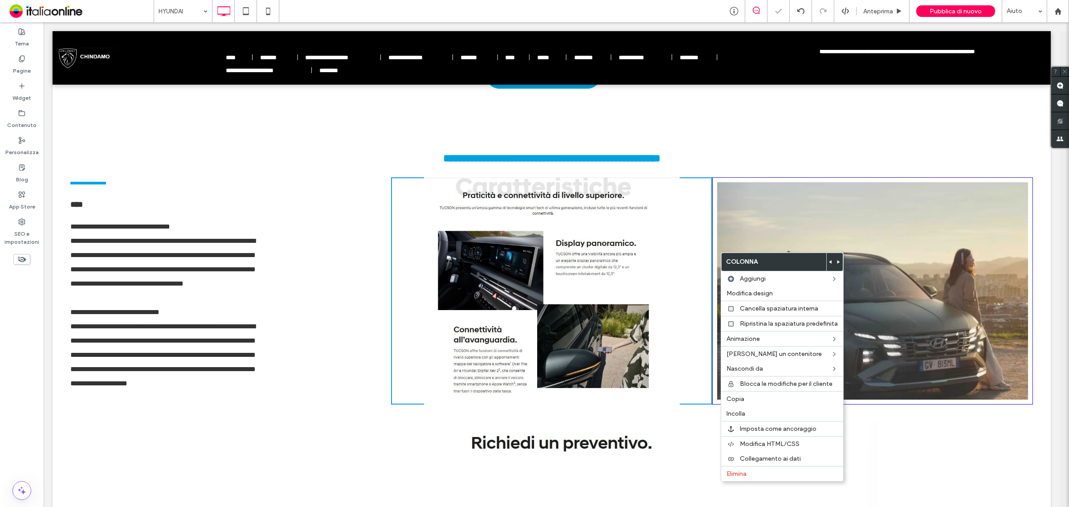
click at [291, 134] on div "**********" at bounding box center [552, 152] width 998 height 49
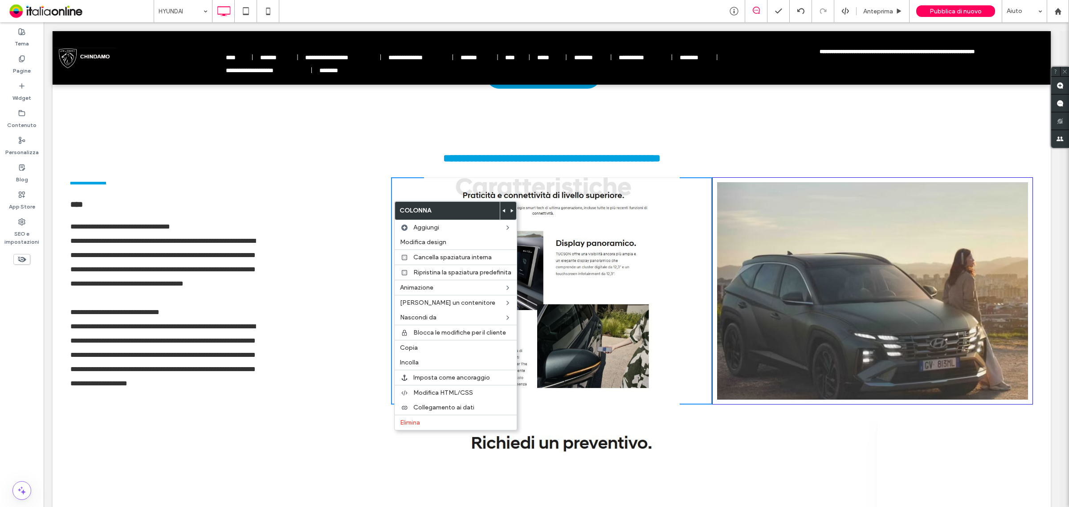
click at [504, 209] on icon at bounding box center [504, 211] width 4 height 4
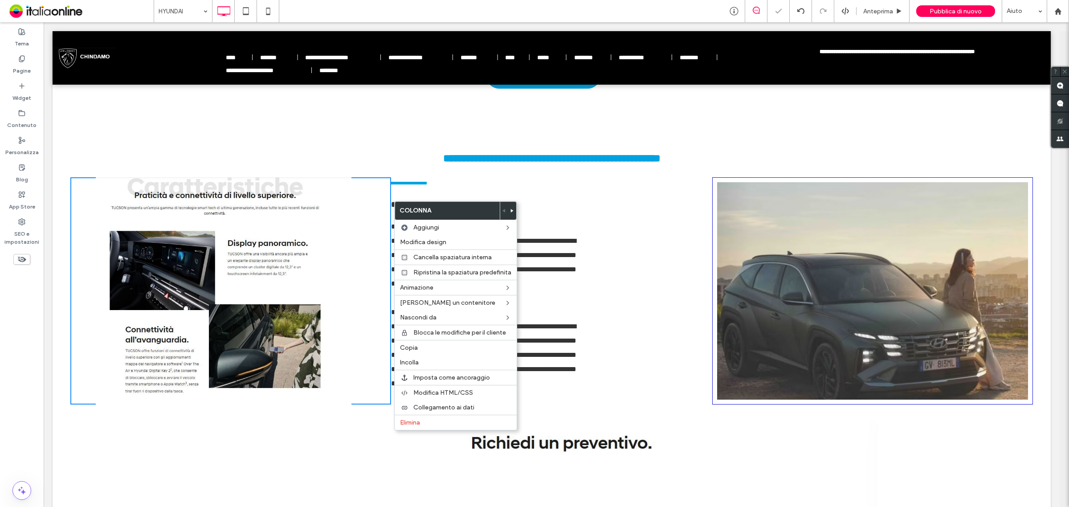
click at [244, 141] on div "**********" at bounding box center [552, 152] width 998 height 49
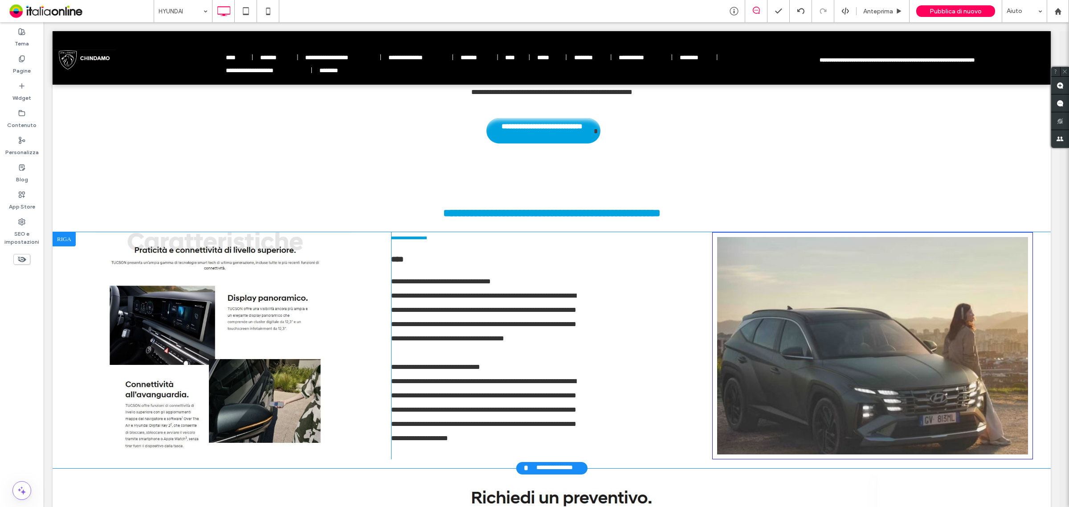
scroll to position [390, 0]
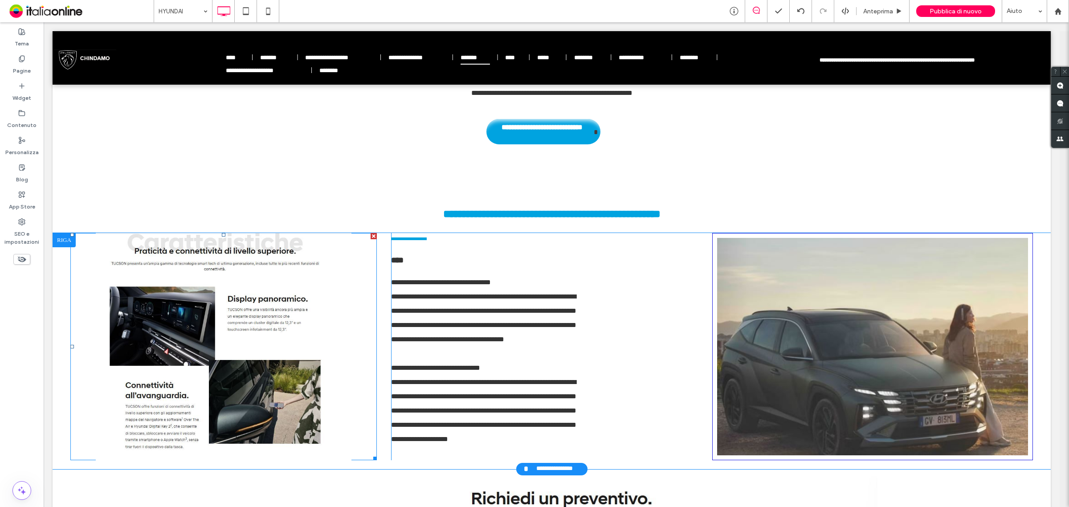
click at [372, 235] on div at bounding box center [373, 236] width 6 height 6
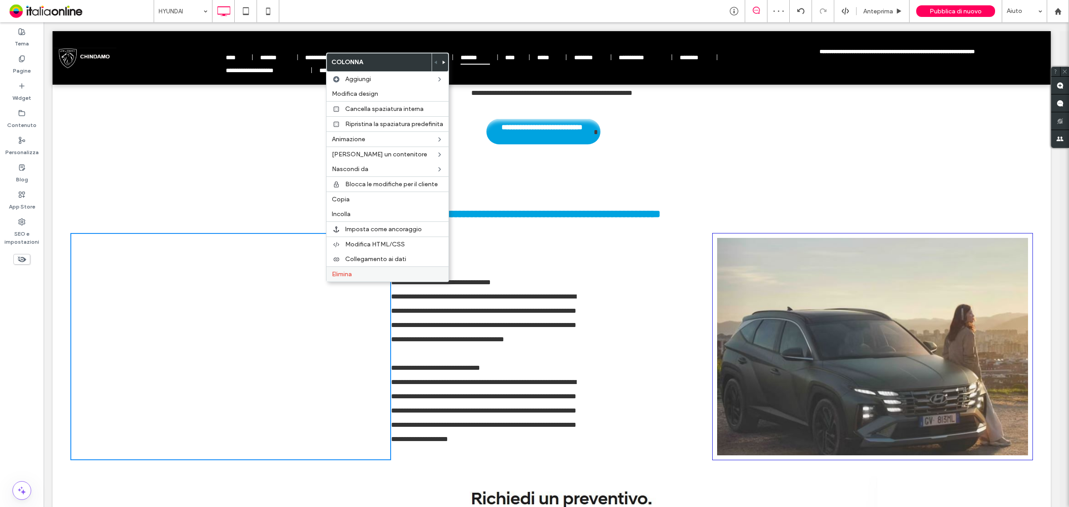
drag, startPoint x: 349, startPoint y: 278, endPoint x: 335, endPoint y: 278, distance: 13.8
click at [349, 278] on span "Elimina" at bounding box center [342, 274] width 20 height 8
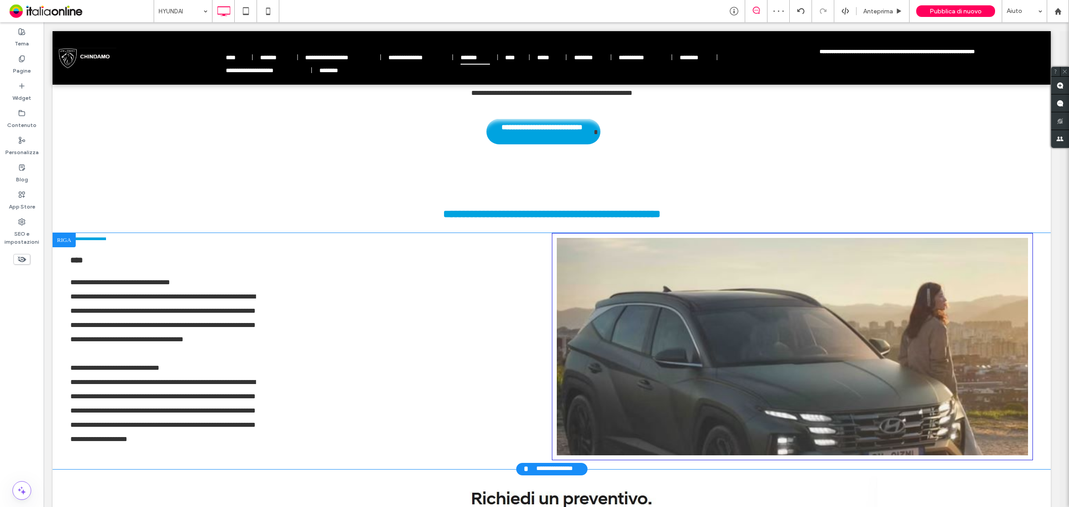
click at [60, 237] on div at bounding box center [64, 240] width 23 height 14
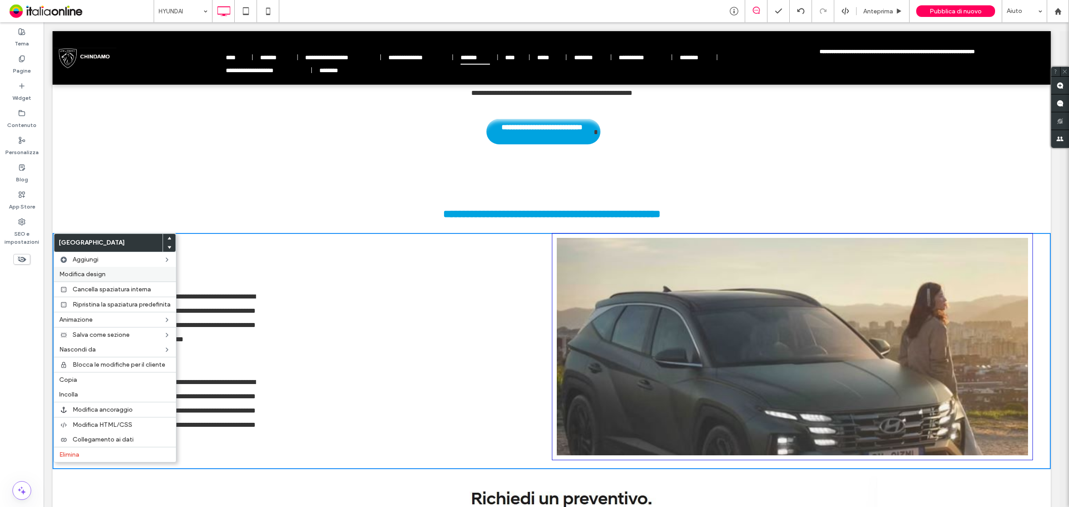
click at [94, 270] on span "Modifica design" at bounding box center [82, 274] width 46 height 8
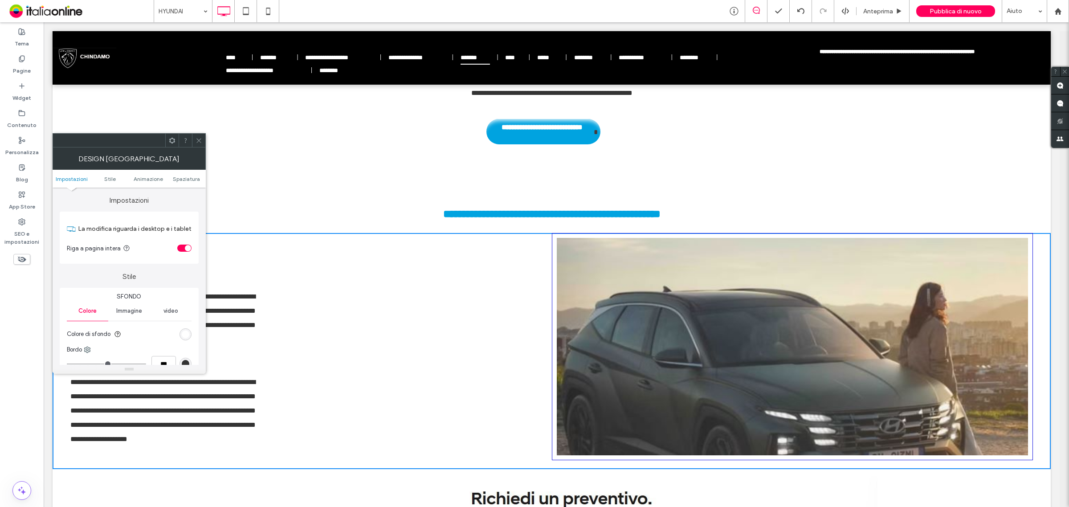
click at [184, 249] on div "toggle" at bounding box center [184, 247] width 14 height 7
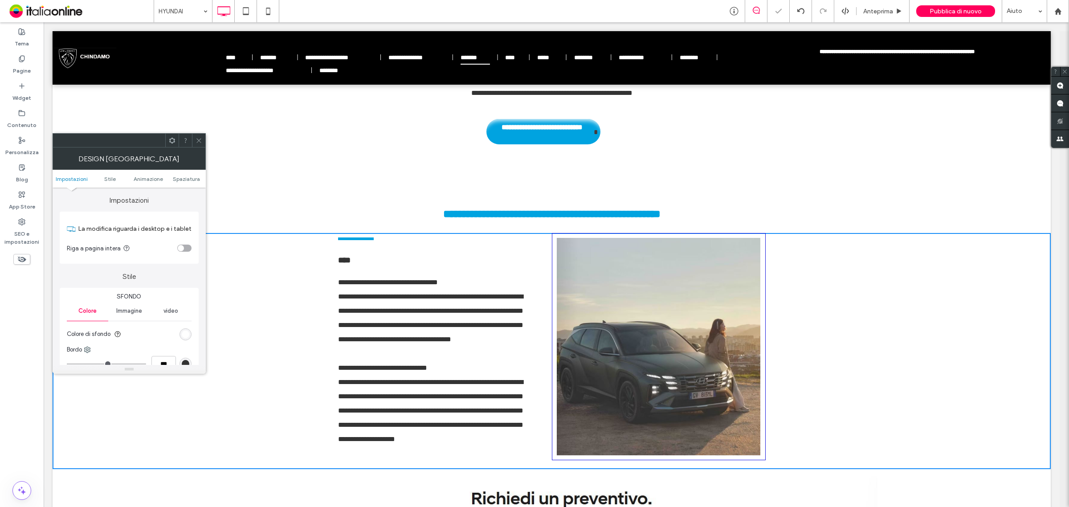
click at [197, 143] on icon at bounding box center [198, 140] width 7 height 7
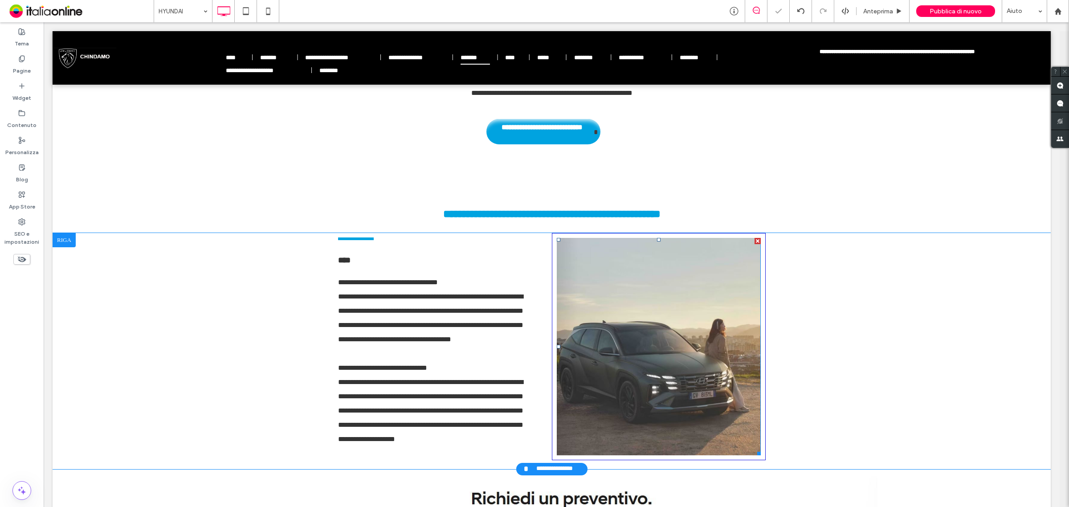
click at [685, 334] on li "**********" at bounding box center [659, 346] width 204 height 217
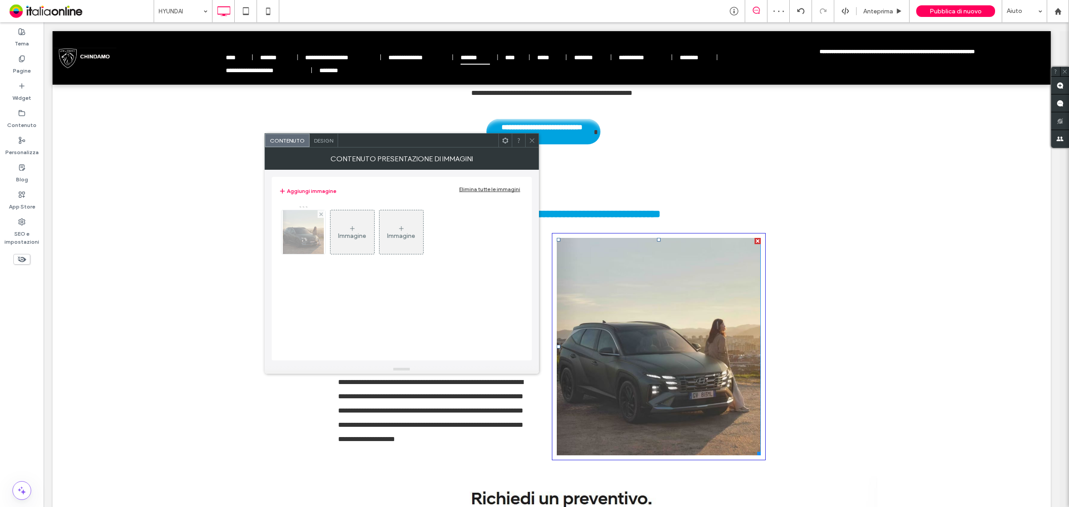
drag, startPoint x: 319, startPoint y: 213, endPoint x: 314, endPoint y: 215, distance: 5.6
click at [319, 213] on div at bounding box center [321, 214] width 8 height 8
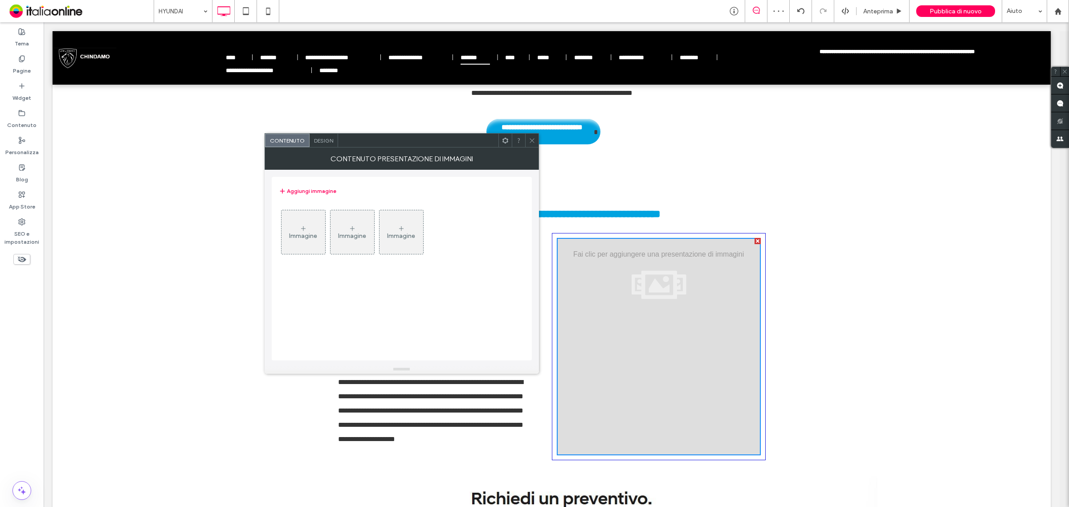
click at [308, 230] on div "Immagine" at bounding box center [303, 232] width 44 height 42
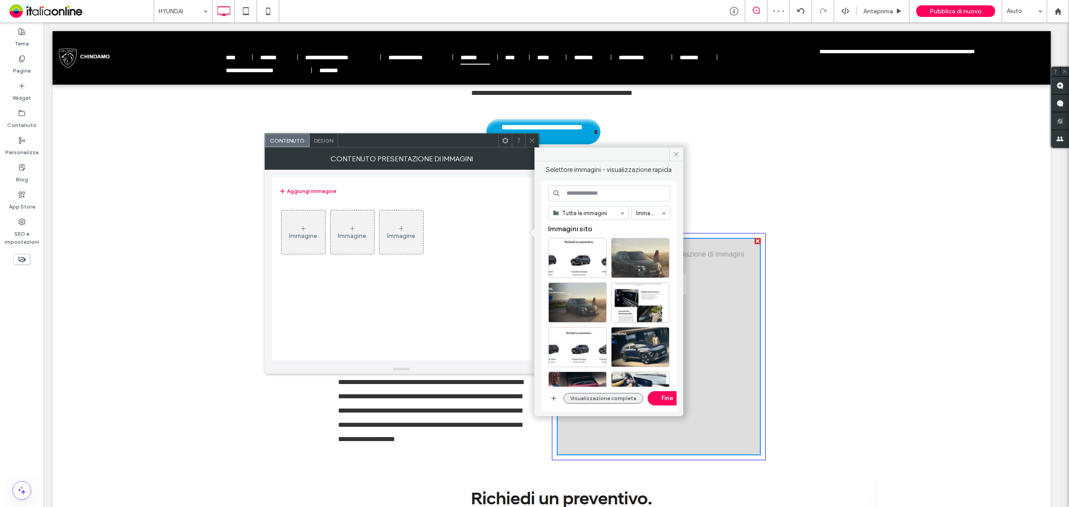
click at [597, 400] on button "Visualizzazione completa" at bounding box center [603, 398] width 80 height 11
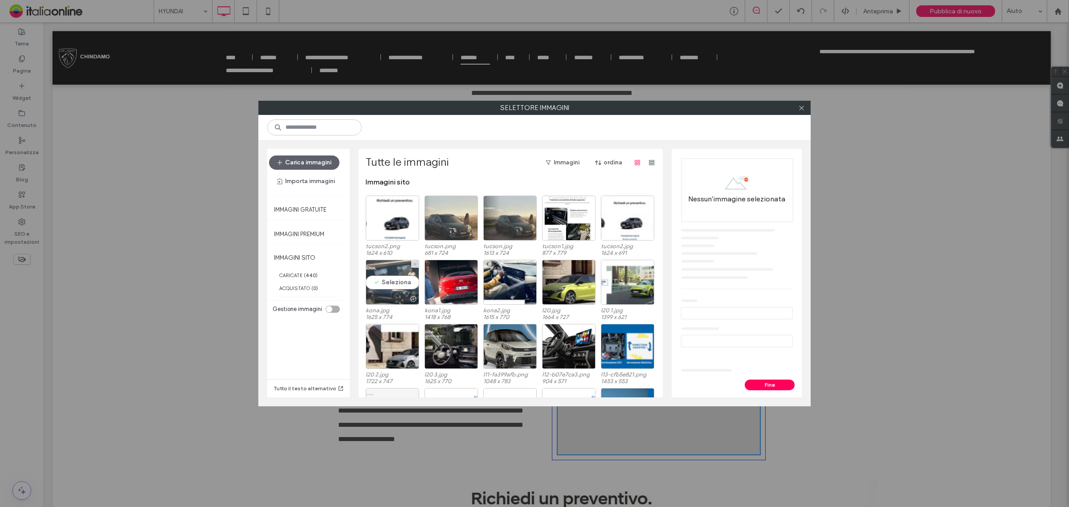
drag, startPoint x: 391, startPoint y: 279, endPoint x: 412, endPoint y: 282, distance: 21.5
click at [391, 279] on div "Seleziona" at bounding box center [392, 282] width 53 height 45
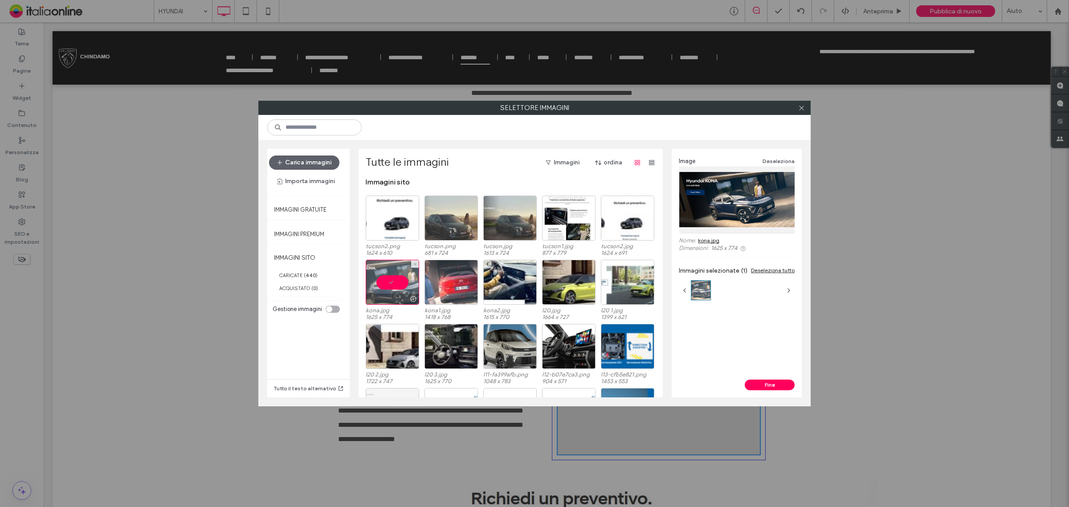
click at [444, 283] on div at bounding box center [450, 282] width 53 height 45
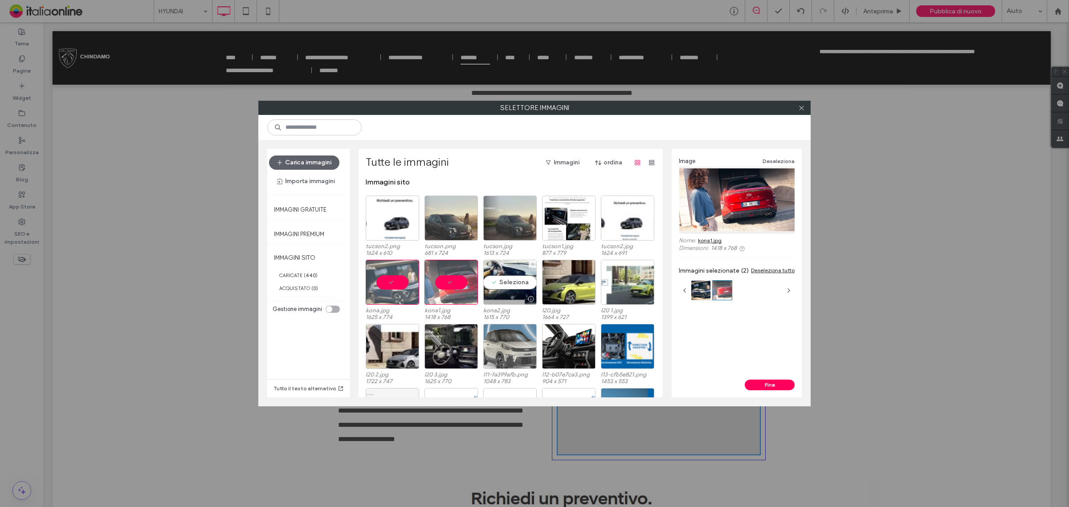
drag, startPoint x: 507, startPoint y: 278, endPoint x: 504, endPoint y: 328, distance: 49.5
click at [507, 278] on div "Seleziona" at bounding box center [509, 282] width 53 height 45
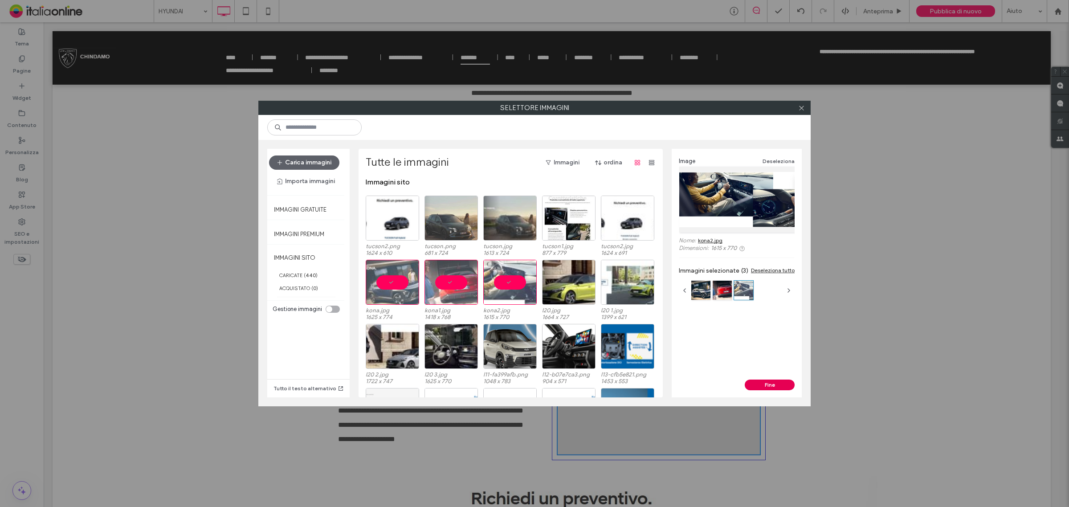
click at [765, 382] on button "Fine" at bounding box center [769, 384] width 50 height 11
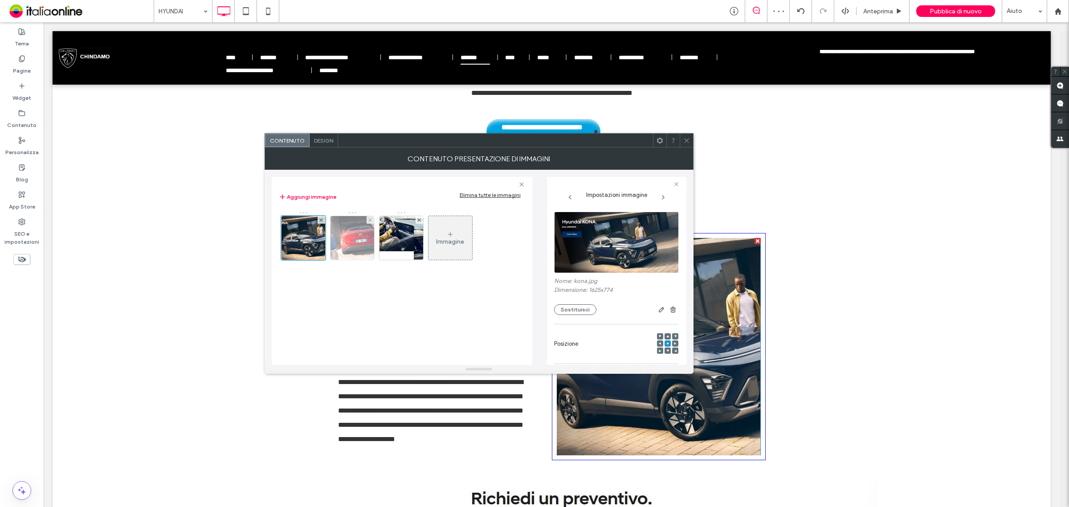
click at [354, 234] on img at bounding box center [352, 238] width 81 height 44
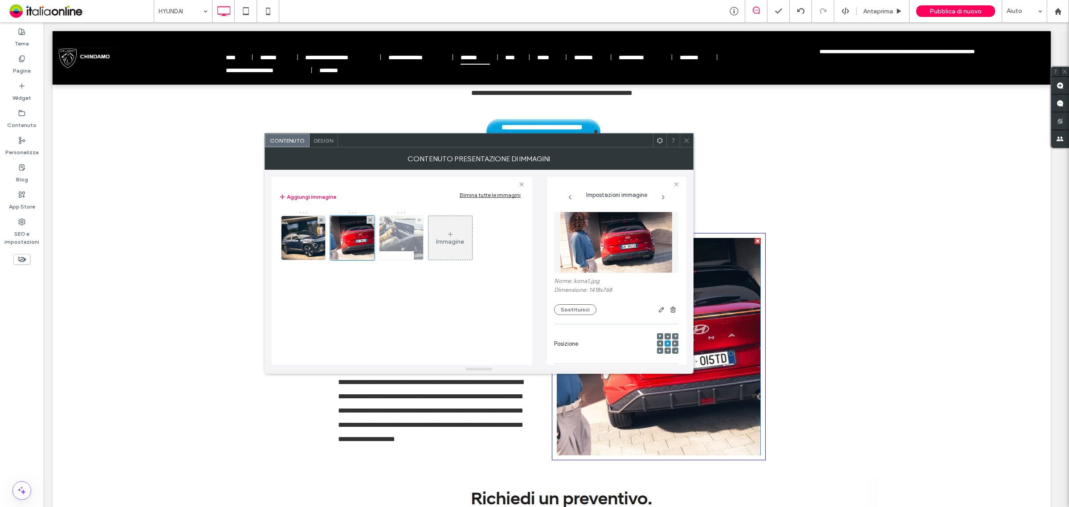
click at [395, 237] on img at bounding box center [401, 238] width 92 height 44
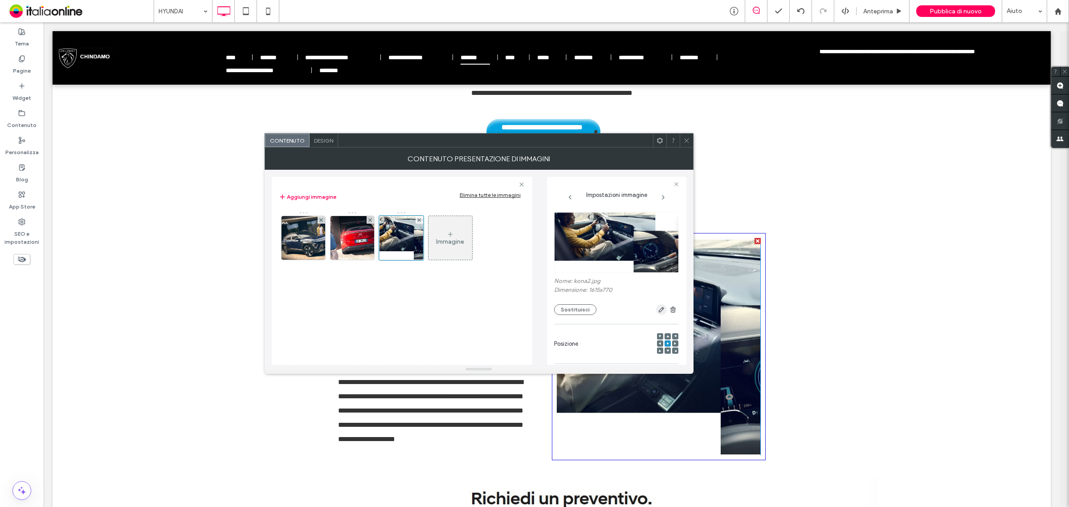
click at [658, 309] on icon "button" at bounding box center [661, 309] width 7 height 7
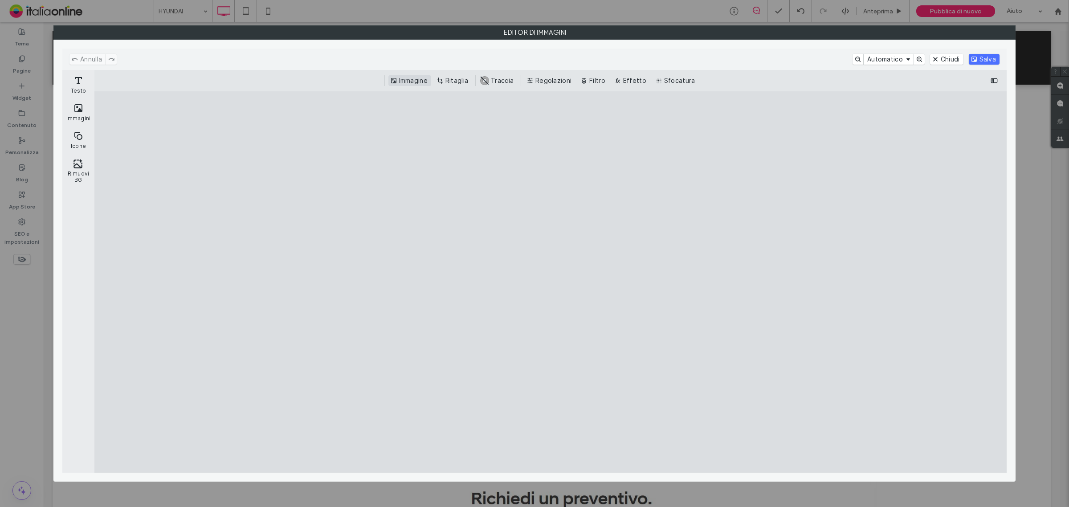
click at [414, 80] on button "Immagine" at bounding box center [409, 80] width 43 height 11
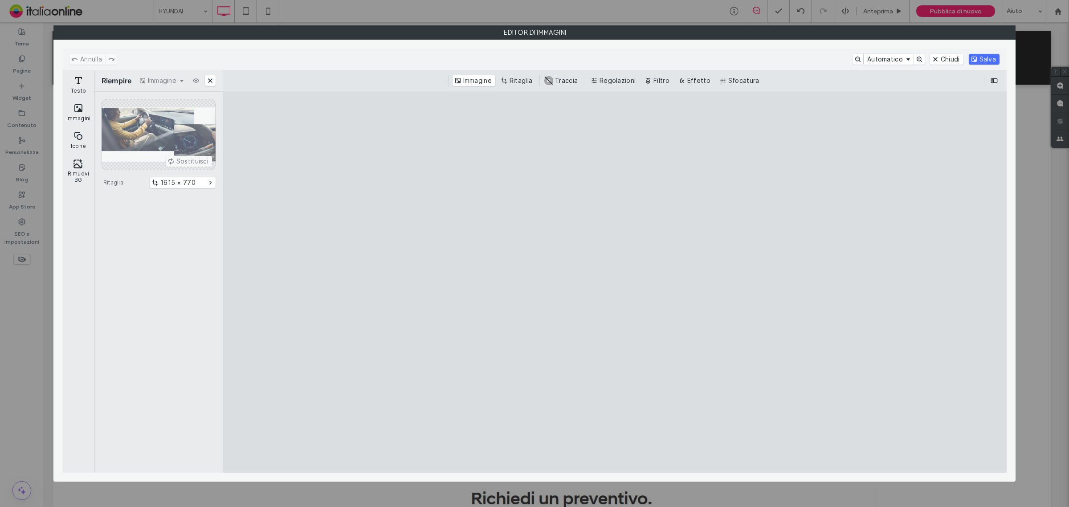
drag, startPoint x: 520, startPoint y: 76, endPoint x: 442, endPoint y: 151, distance: 107.7
click at [520, 76] on button "Ritaglia" at bounding box center [517, 80] width 37 height 11
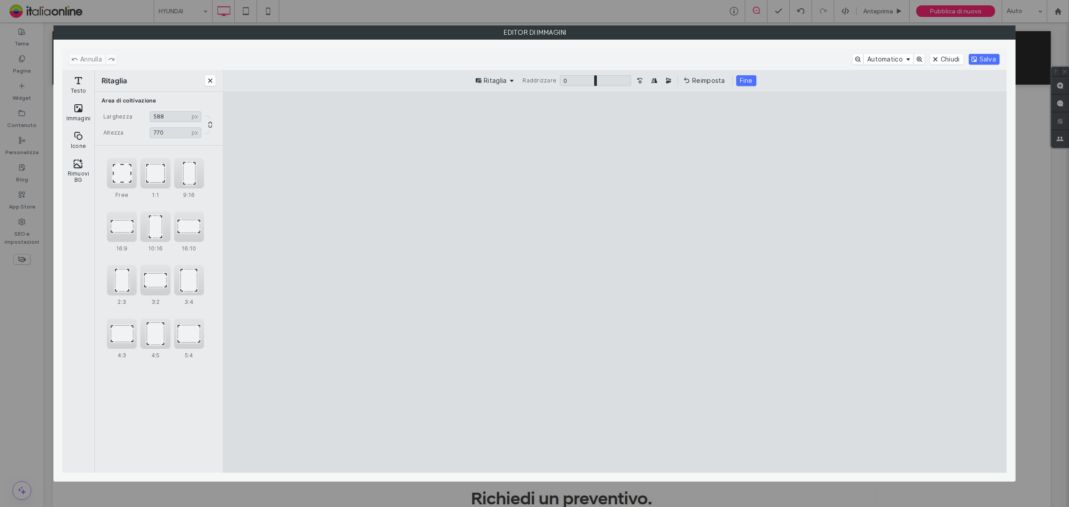
type input "***"
drag, startPoint x: 295, startPoint y: 284, endPoint x: 705, endPoint y: 292, distance: 410.2
click at [614, 282] on cesdk-canvas "Editor / piattaforma / website builder canvas" at bounding box center [614, 282] width 0 height 0
drag, startPoint x: 614, startPoint y: 130, endPoint x: 624, endPoint y: 218, distance: 88.8
click at [614, 282] on cesdk-canvas "Editor / piattaforma / website builder canvas" at bounding box center [614, 282] width 0 height 0
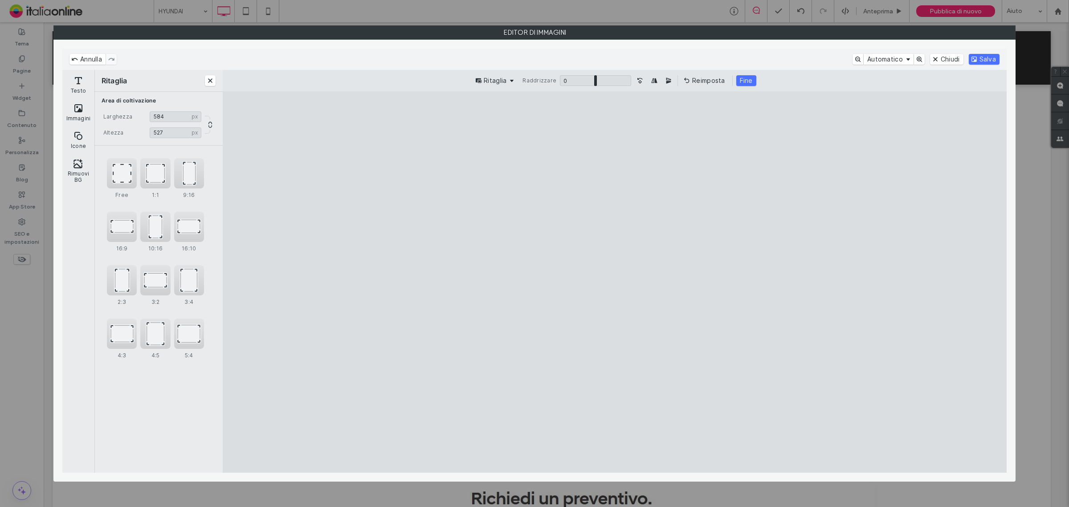
type input "***"
click at [743, 83] on button "Fine" at bounding box center [746, 80] width 20 height 11
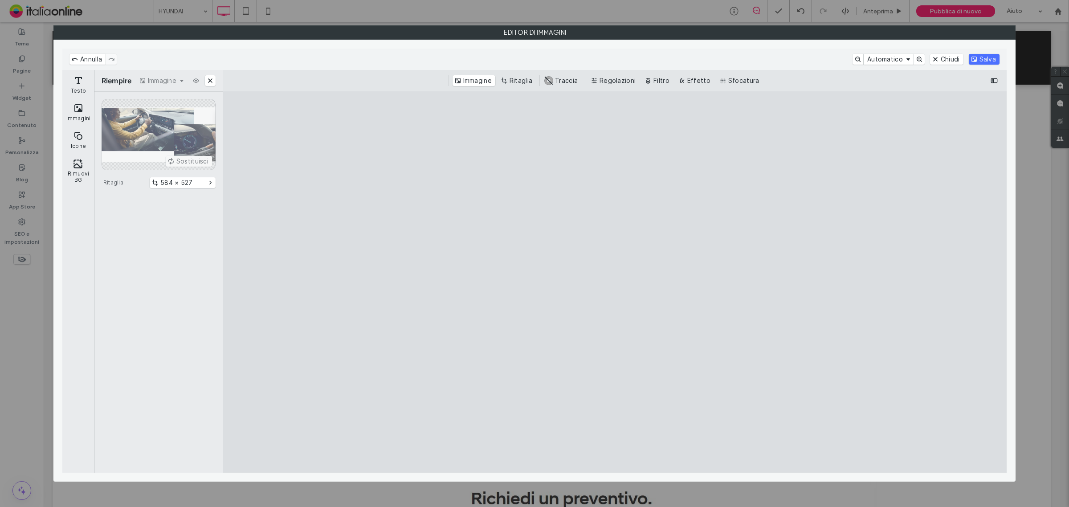
drag, startPoint x: 980, startPoint y: 55, endPoint x: 919, endPoint y: 92, distance: 71.6
click at [981, 55] on button "Salva" at bounding box center [983, 59] width 31 height 11
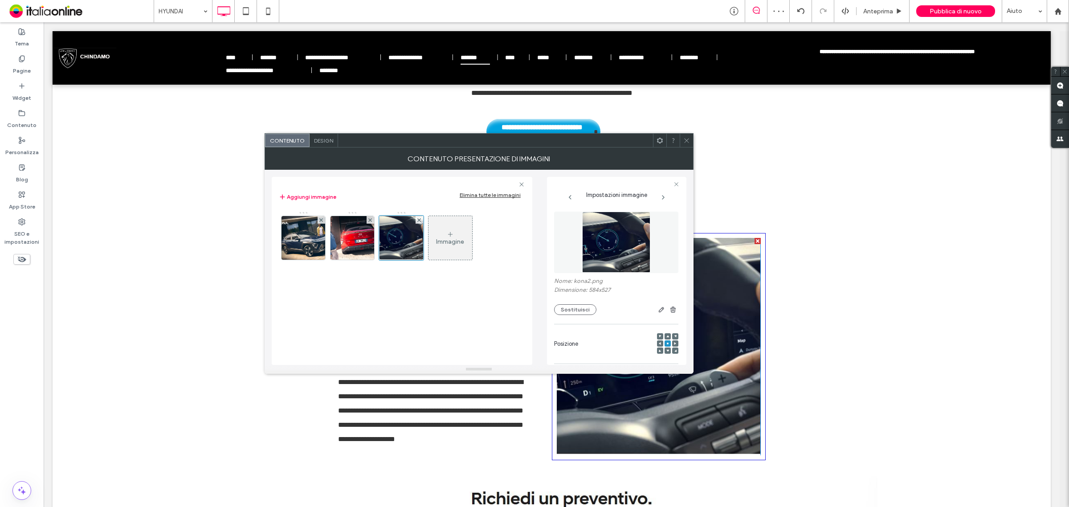
click at [458, 238] on div "Immagine" at bounding box center [450, 242] width 28 height 8
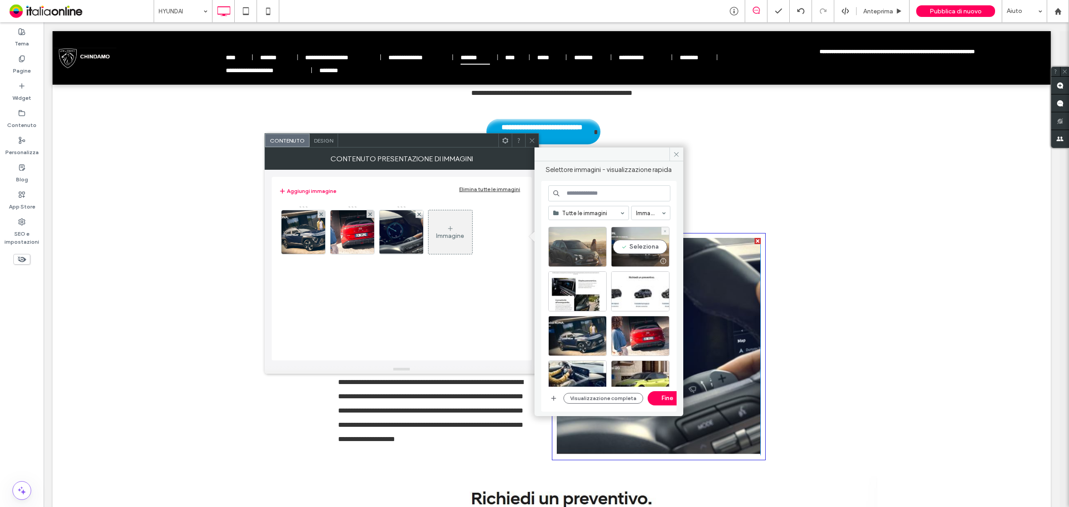
scroll to position [111, 0]
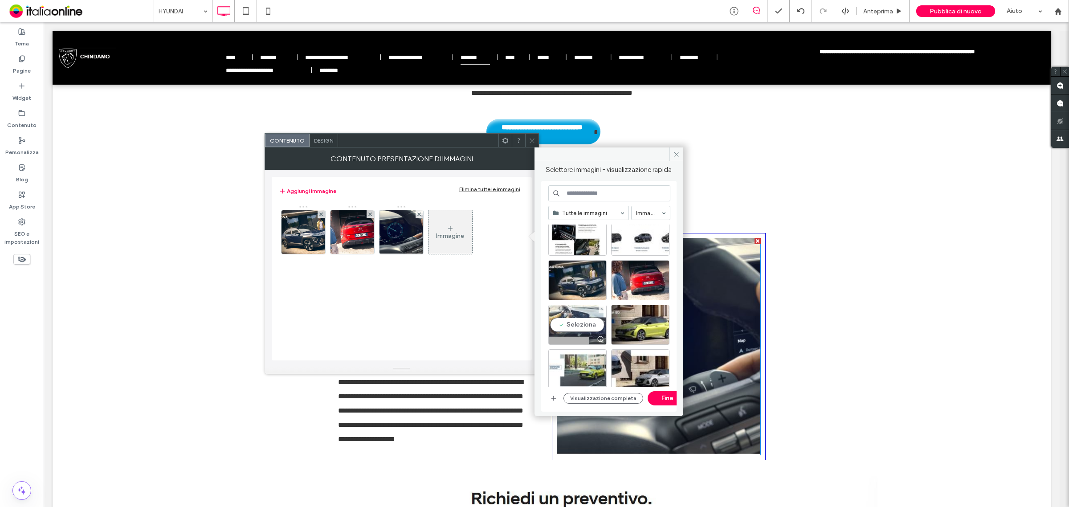
click at [582, 328] on div "Seleziona" at bounding box center [577, 325] width 58 height 40
click at [660, 397] on button "Fine" at bounding box center [667, 398] width 40 height 14
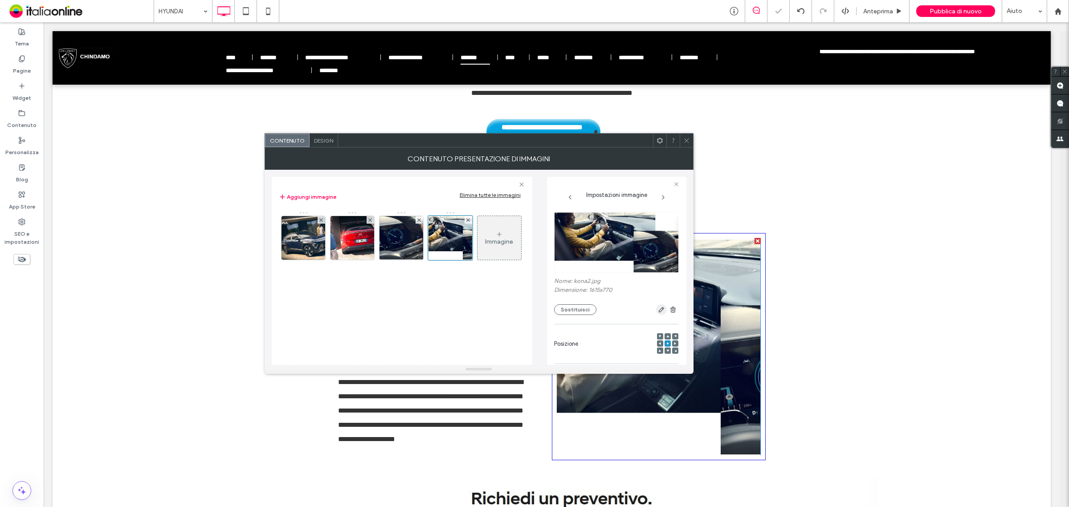
click at [656, 313] on span "button" at bounding box center [661, 309] width 11 height 11
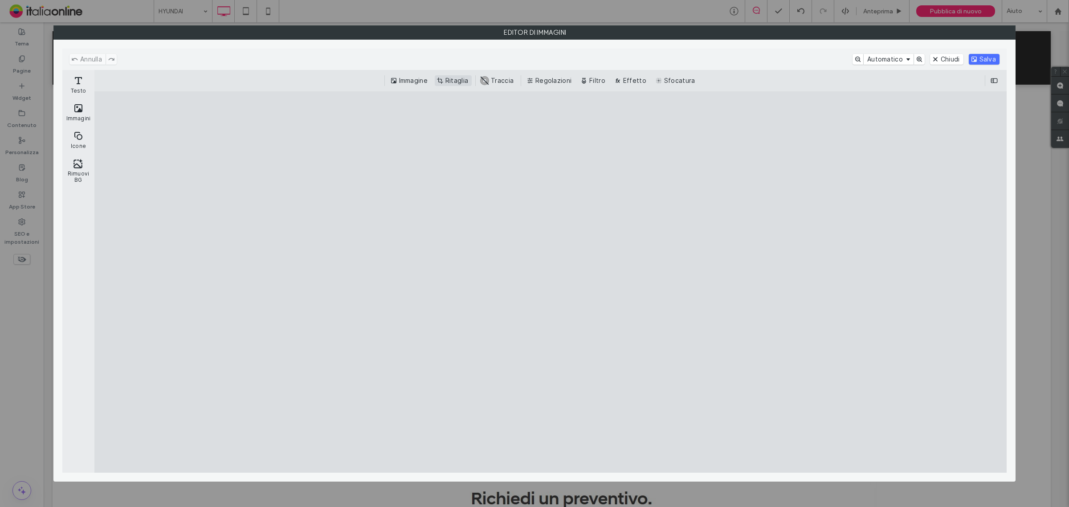
click at [457, 79] on button "Ritaglia" at bounding box center [453, 80] width 37 height 11
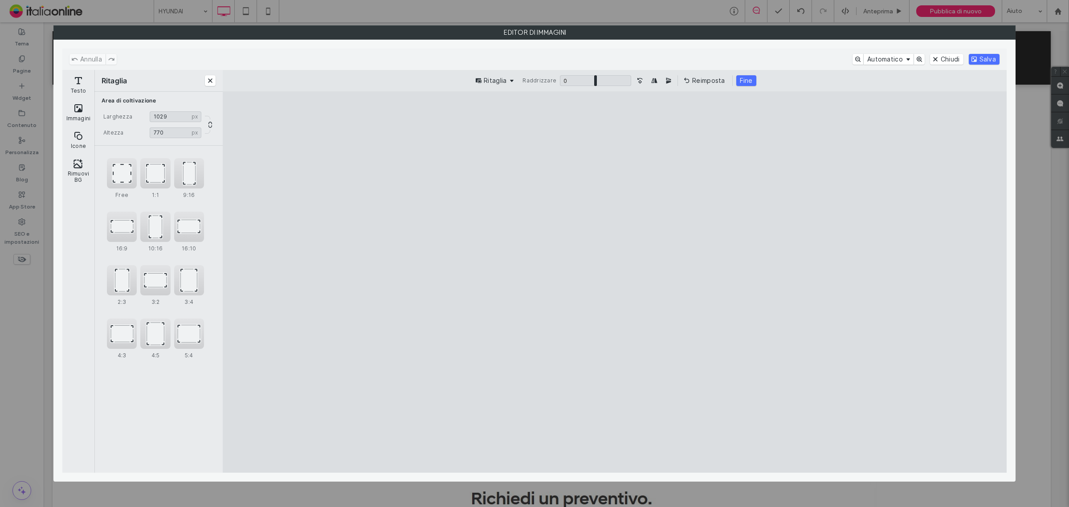
type input "****"
drag, startPoint x: 933, startPoint y: 280, endPoint x: 697, endPoint y: 274, distance: 236.1
click at [614, 282] on cesdk-canvas "Editor / piattaforma / website builder canvas" at bounding box center [614, 282] width 0 height 0
type input "***"
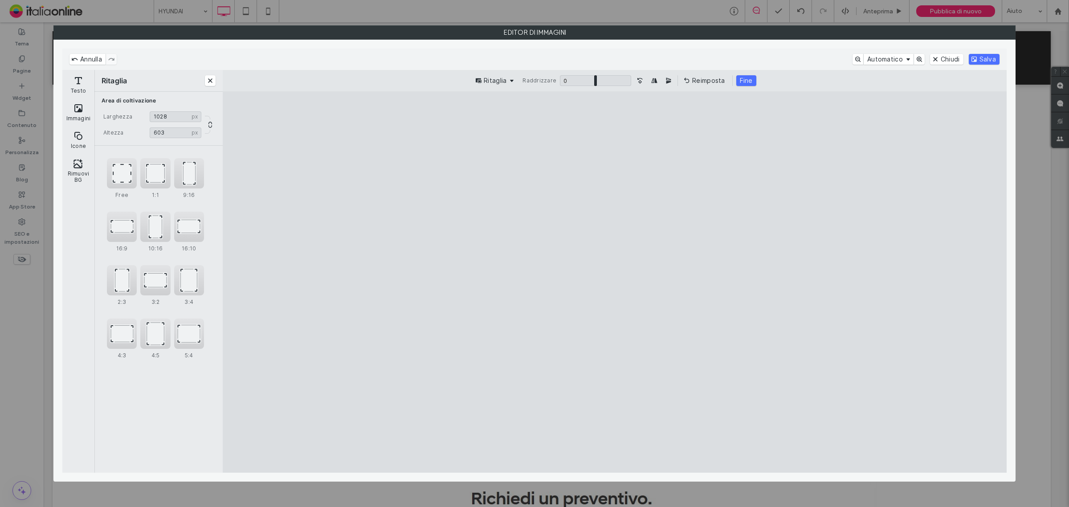
drag, startPoint x: 615, startPoint y: 439, endPoint x: 626, endPoint y: 376, distance: 63.6
click at [614, 282] on cesdk-canvas "Editor / piattaforma / website builder canvas" at bounding box center [614, 282] width 0 height 0
type input "***"
drag, startPoint x: 352, startPoint y: 284, endPoint x: 496, endPoint y: 289, distance: 144.8
click at [614, 282] on cesdk-canvas "Editor / piattaforma / website builder canvas" at bounding box center [614, 282] width 0 height 0
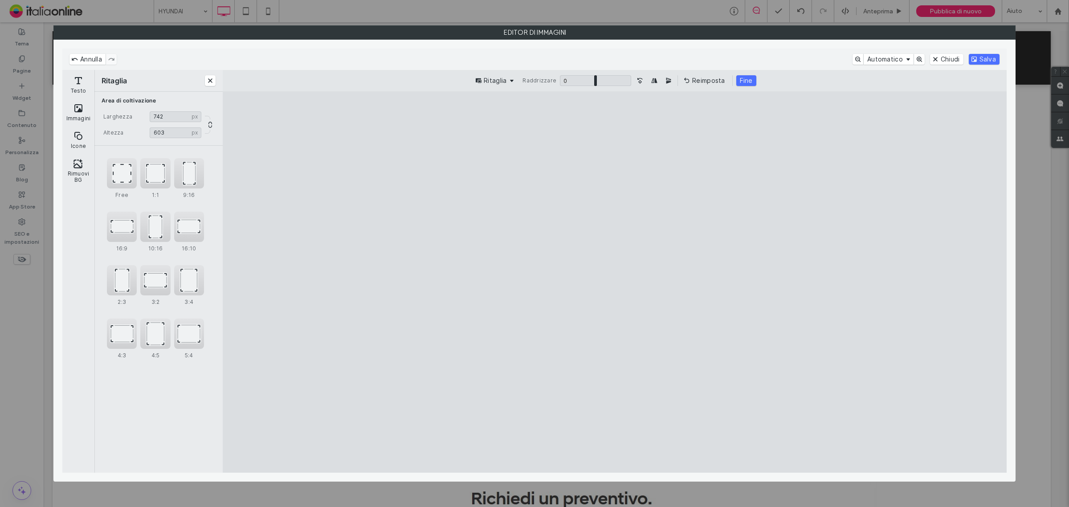
click at [987, 58] on button "Salva" at bounding box center [983, 59] width 31 height 11
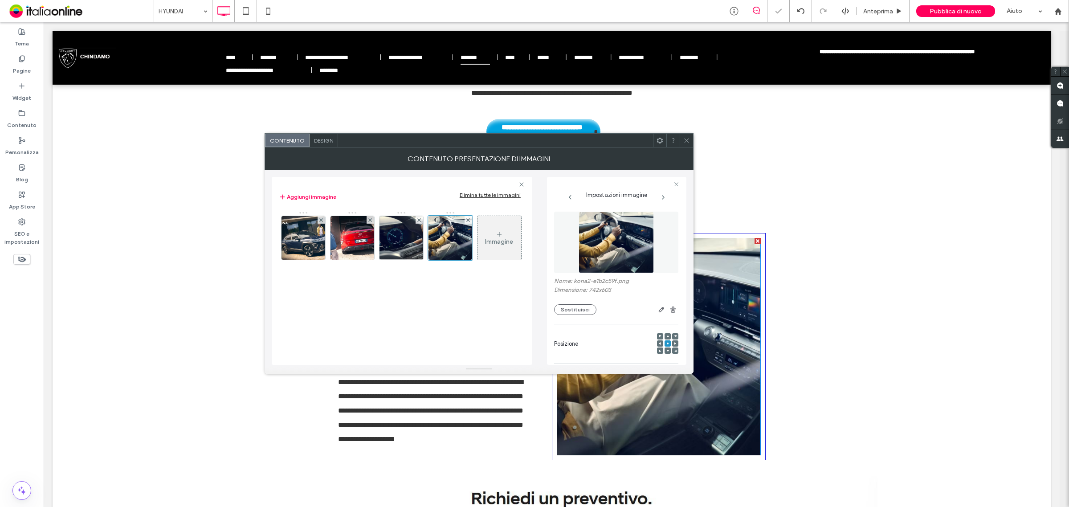
click at [687, 139] on use at bounding box center [686, 140] width 4 height 4
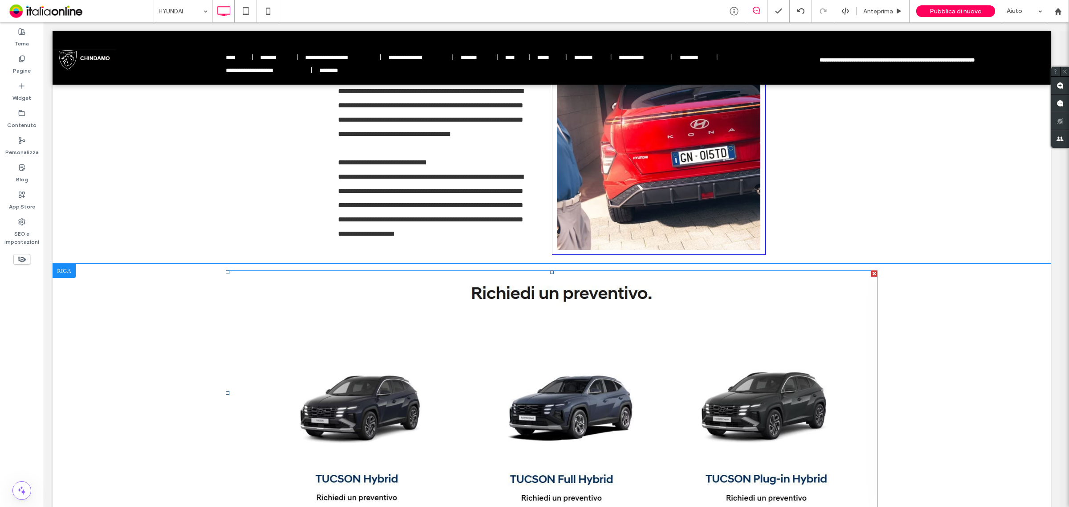
scroll to position [612, 0]
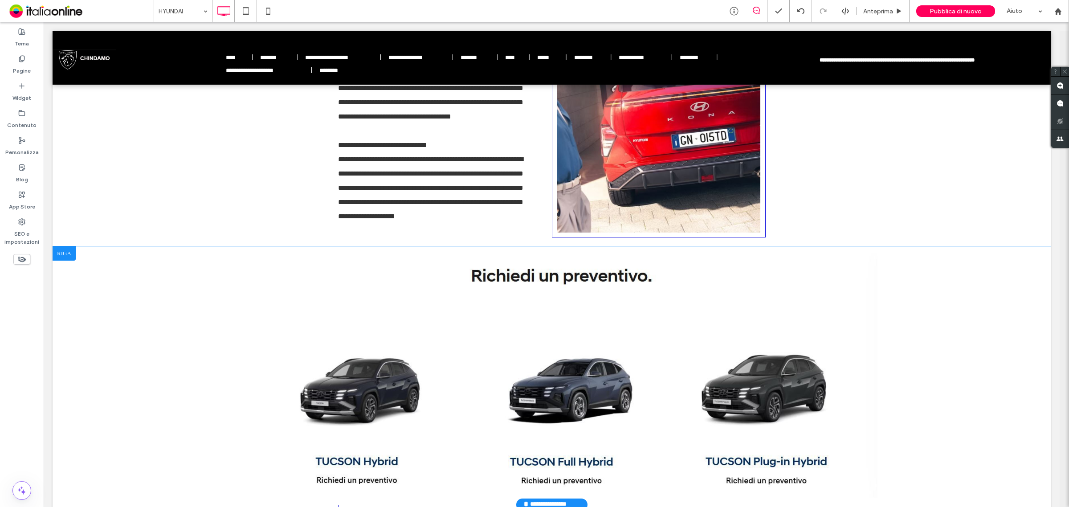
click at [65, 252] on div at bounding box center [64, 253] width 23 height 14
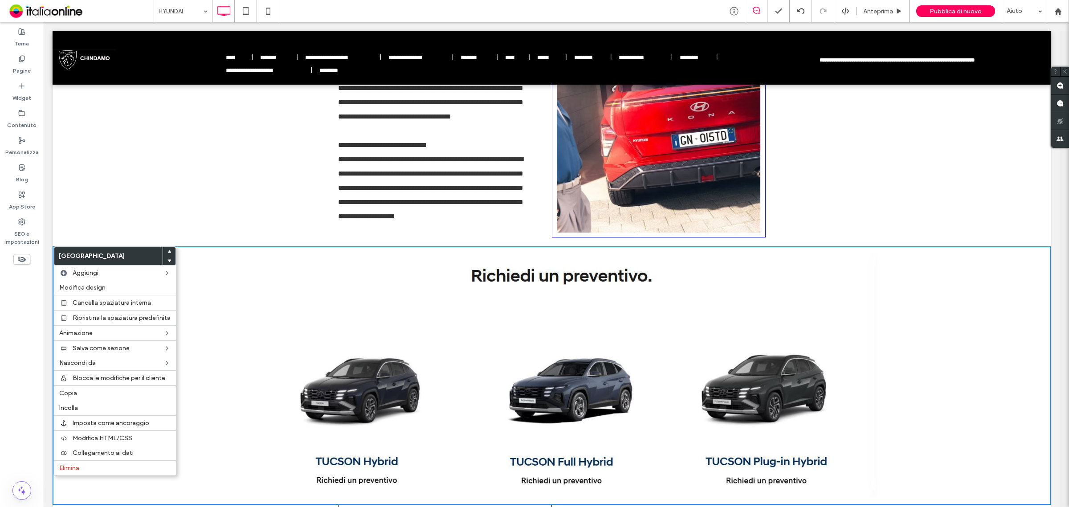
click at [167, 250] on icon at bounding box center [169, 252] width 4 height 4
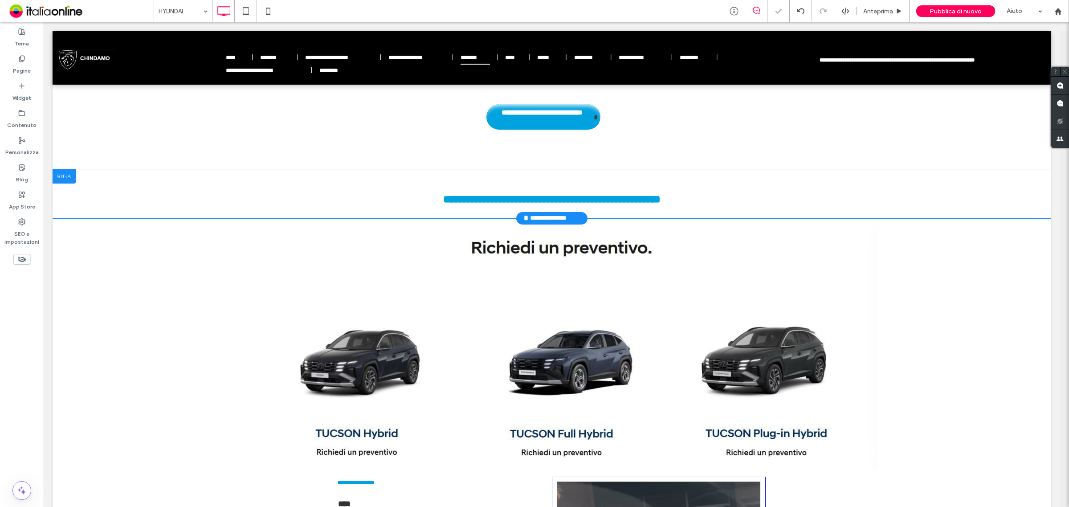
scroll to position [369, 0]
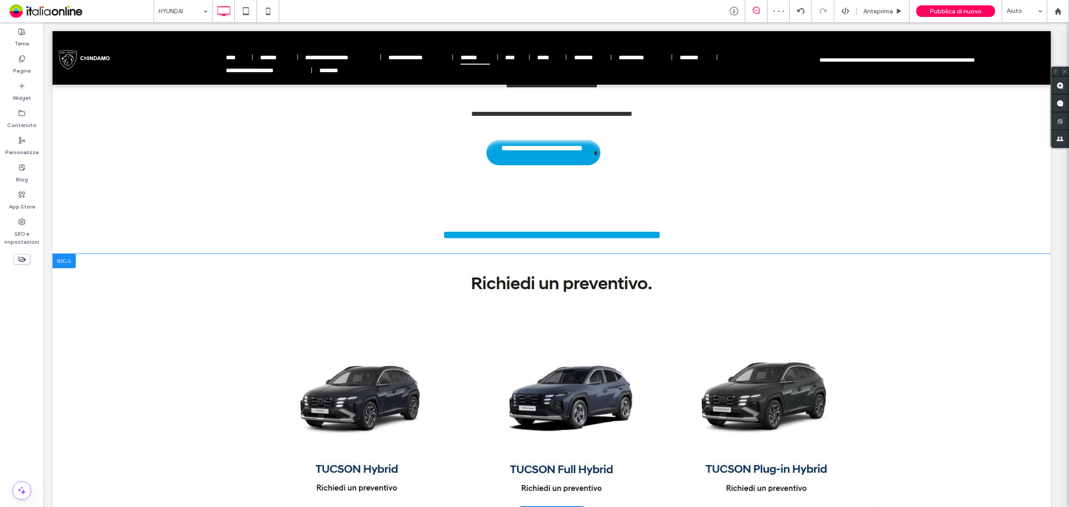
click at [65, 265] on div at bounding box center [64, 261] width 23 height 14
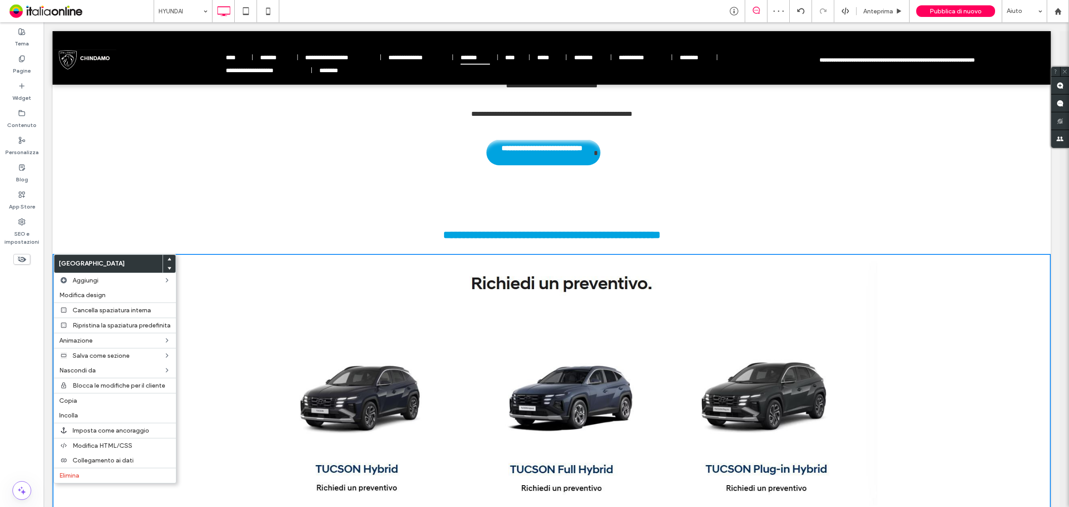
drag, startPoint x: 170, startPoint y: 259, endPoint x: 161, endPoint y: 261, distance: 8.7
click at [170, 259] on icon at bounding box center [169, 259] width 4 height 4
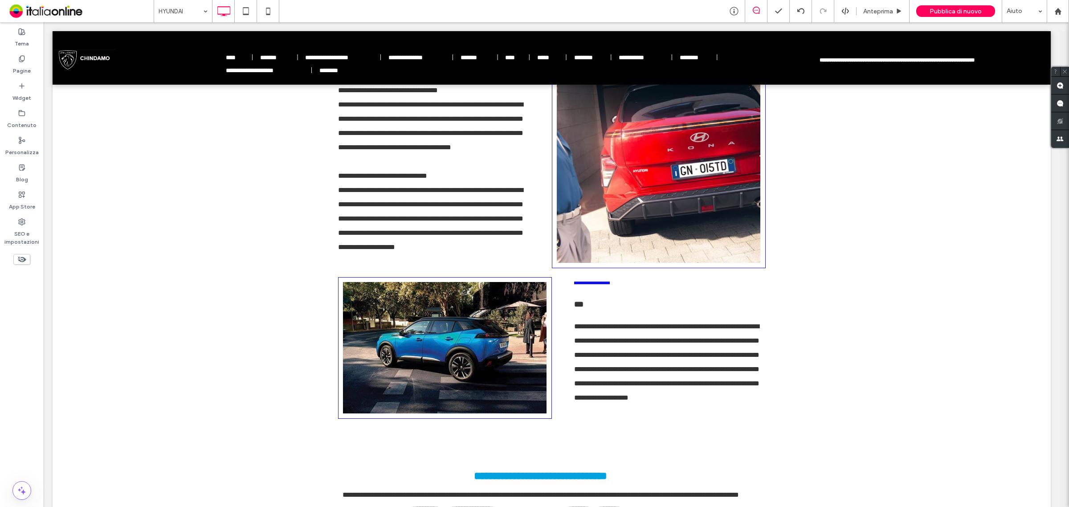
scroll to position [891, 0]
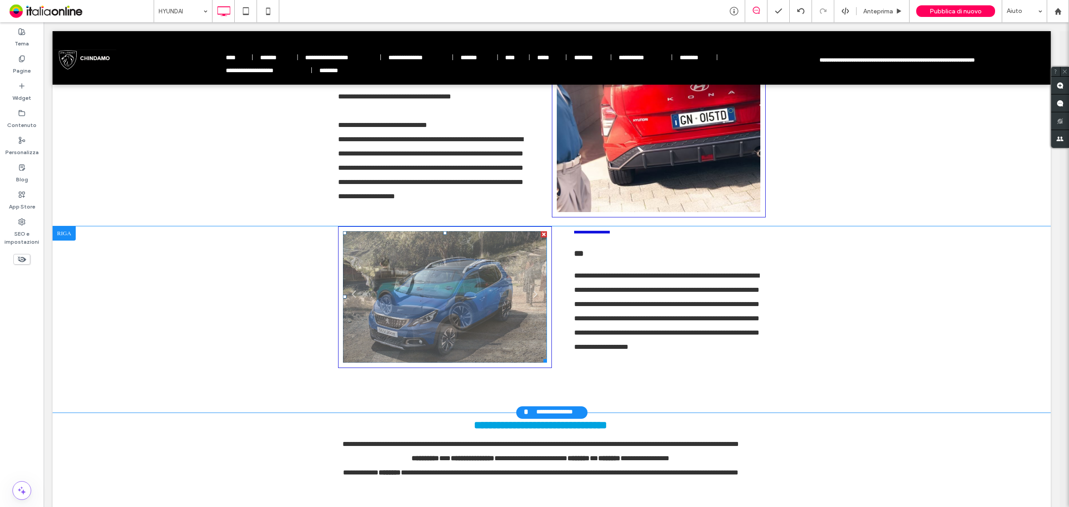
click at [431, 289] on li "**********" at bounding box center [445, 296] width 204 height 131
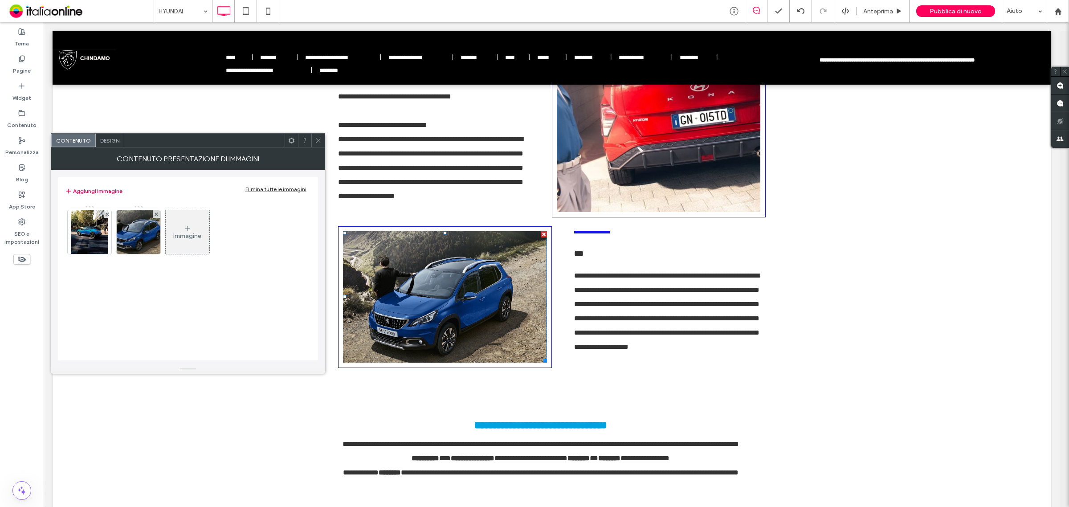
click at [179, 231] on div "Immagine" at bounding box center [188, 232] width 44 height 42
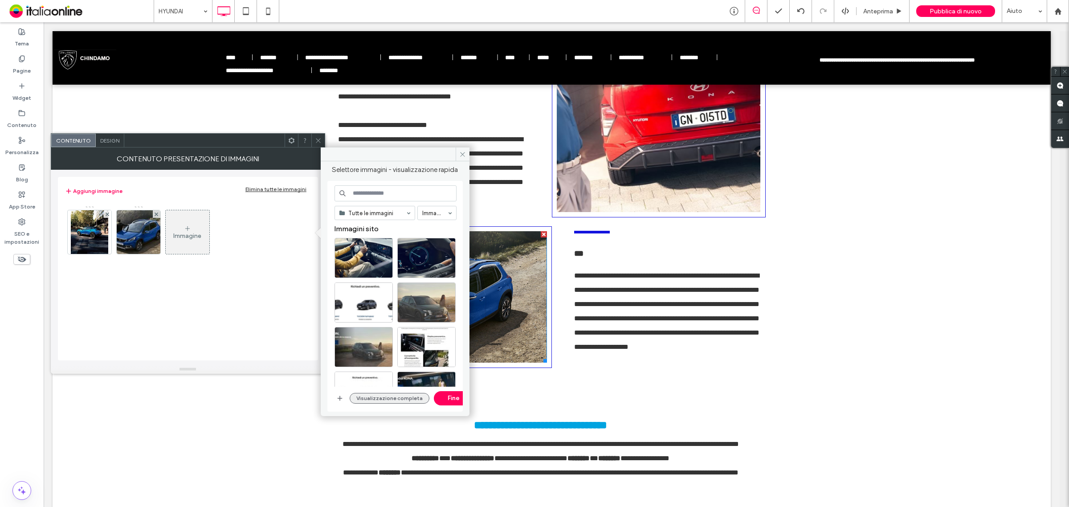
click at [373, 399] on button "Visualizzazione completa" at bounding box center [390, 398] width 80 height 11
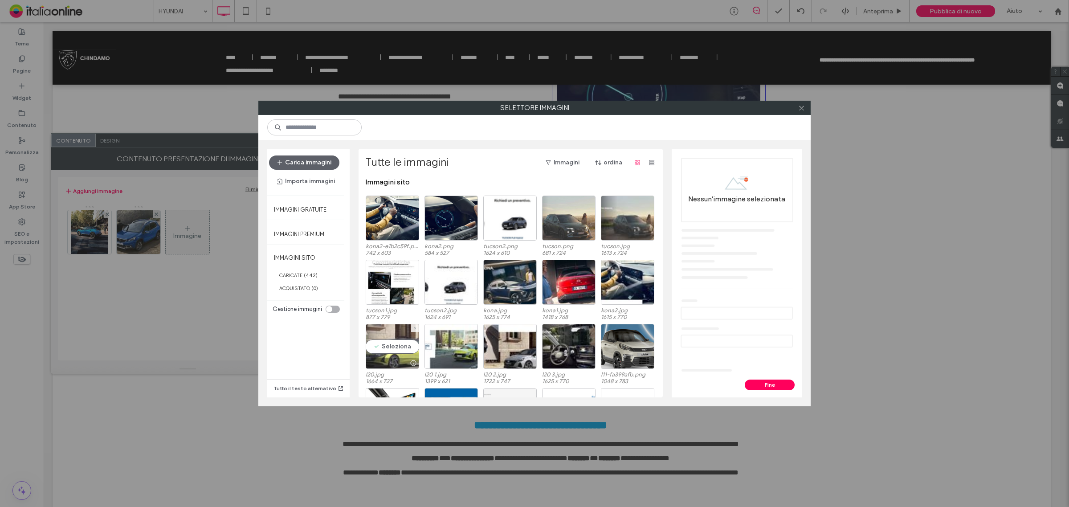
click at [381, 343] on div "Seleziona" at bounding box center [392, 346] width 53 height 45
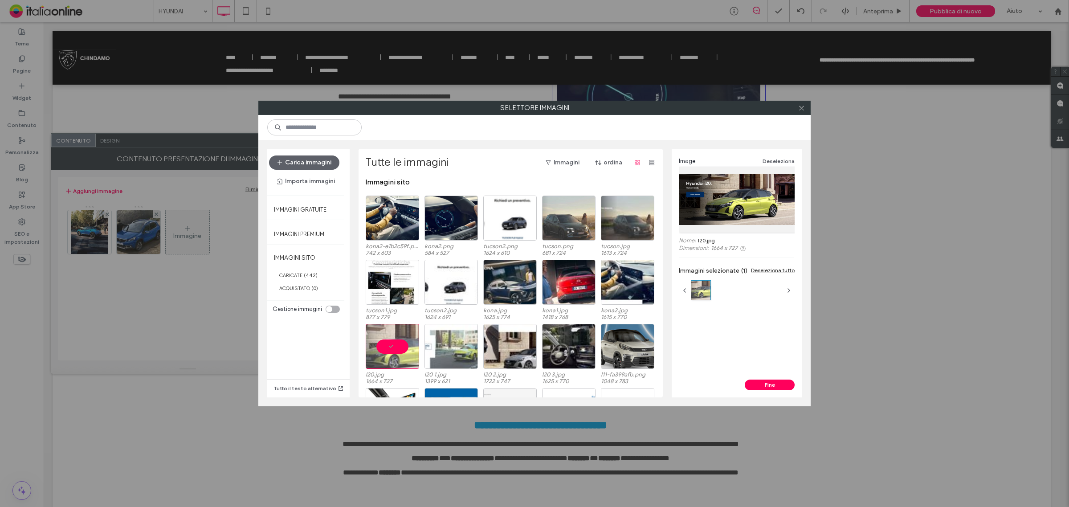
click at [430, 339] on div at bounding box center [450, 346] width 53 height 45
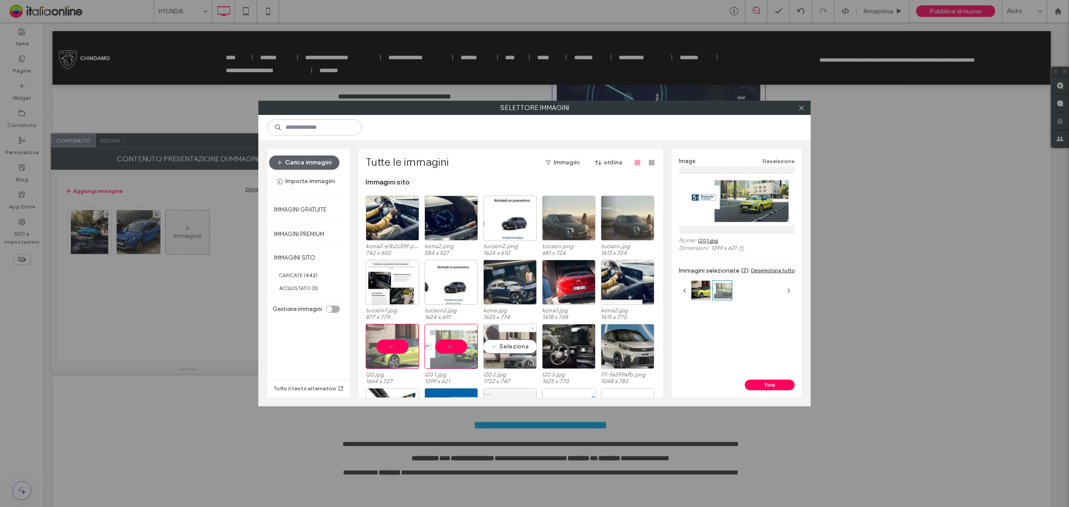
click at [495, 340] on div "Seleziona" at bounding box center [509, 346] width 53 height 45
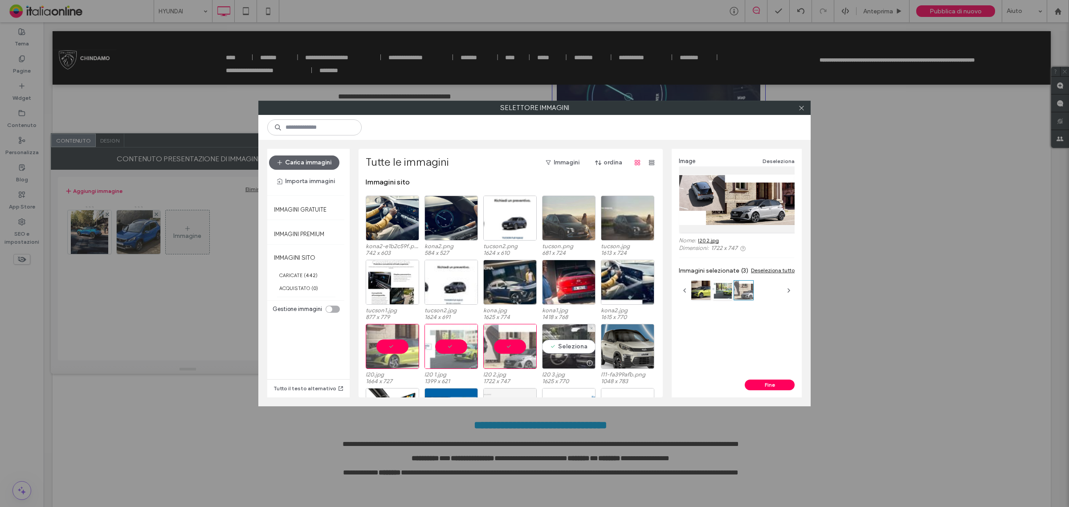
drag, startPoint x: 555, startPoint y: 345, endPoint x: 545, endPoint y: 362, distance: 19.3
click at [555, 345] on div "Seleziona" at bounding box center [568, 346] width 53 height 45
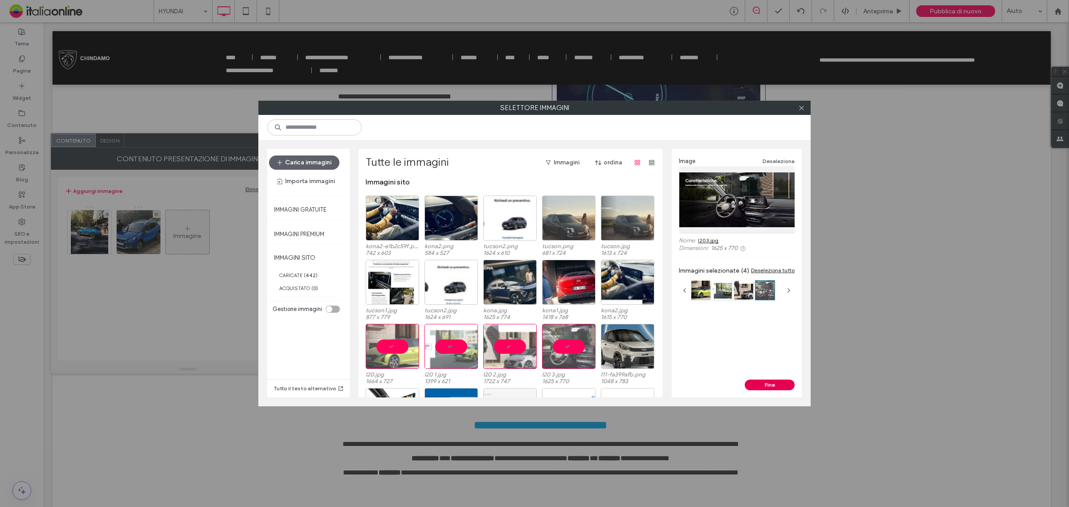
click at [749, 383] on button "Fine" at bounding box center [769, 384] width 50 height 11
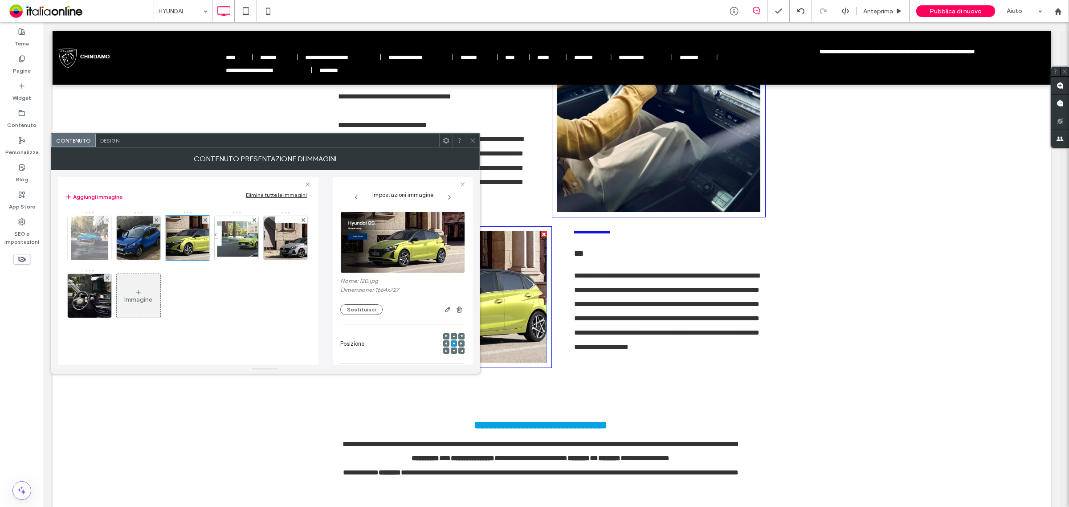
click at [105, 219] on div at bounding box center [108, 220] width 8 height 8
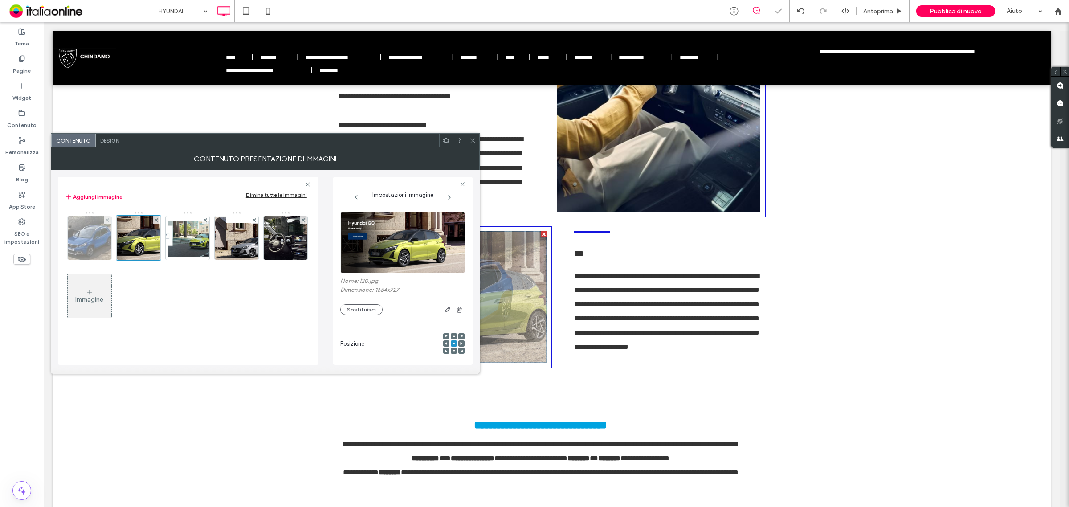
click at [105, 219] on div at bounding box center [108, 220] width 8 height 8
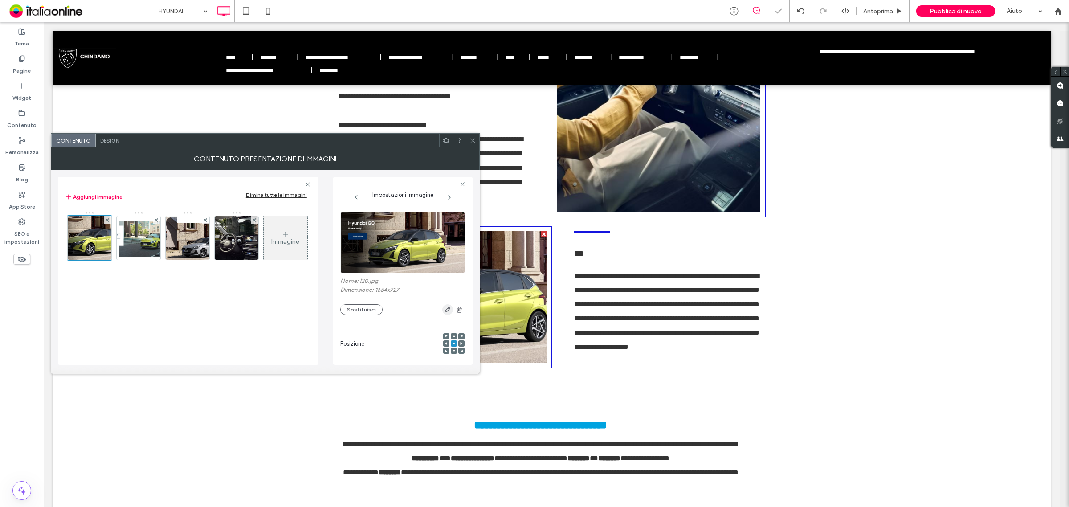
click at [444, 312] on icon "button" at bounding box center [447, 309] width 7 height 7
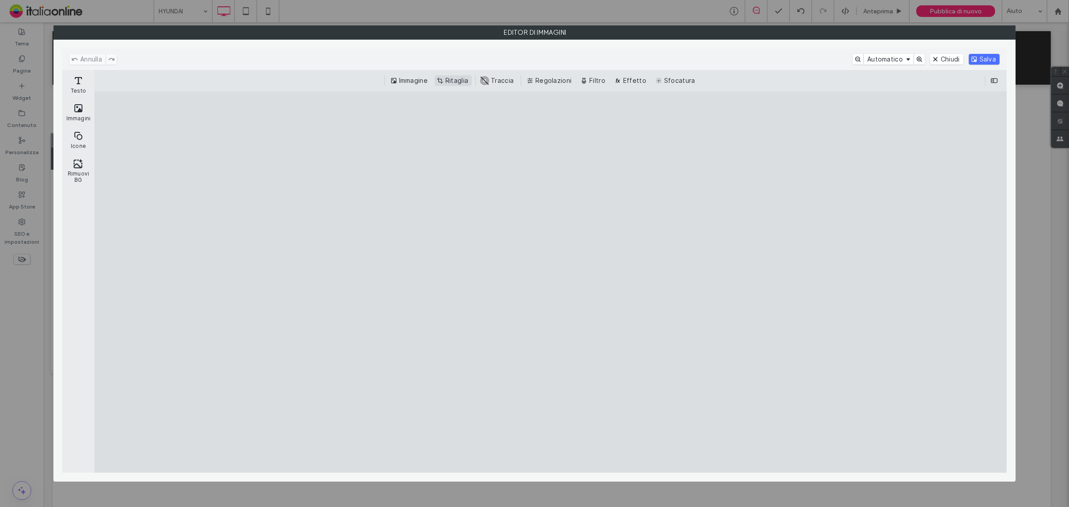
click at [450, 81] on button "Ritaglia" at bounding box center [453, 80] width 37 height 11
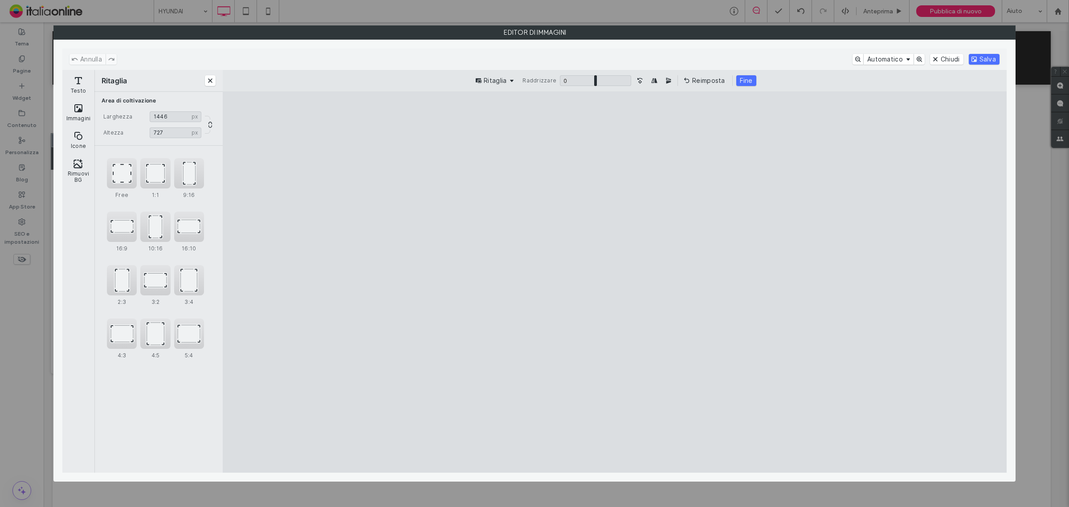
drag, startPoint x: 963, startPoint y: 283, endPoint x: 870, endPoint y: 281, distance: 93.5
click at [614, 282] on cesdk-canvas "Editor / piattaforma / website builder canvas" at bounding box center [614, 282] width 0 height 0
type input "***"
drag, startPoint x: 314, startPoint y: 286, endPoint x: 513, endPoint y: 290, distance: 199.1
click at [614, 282] on cesdk-canvas "Editor / piattaforma / website builder canvas" at bounding box center [614, 282] width 0 height 0
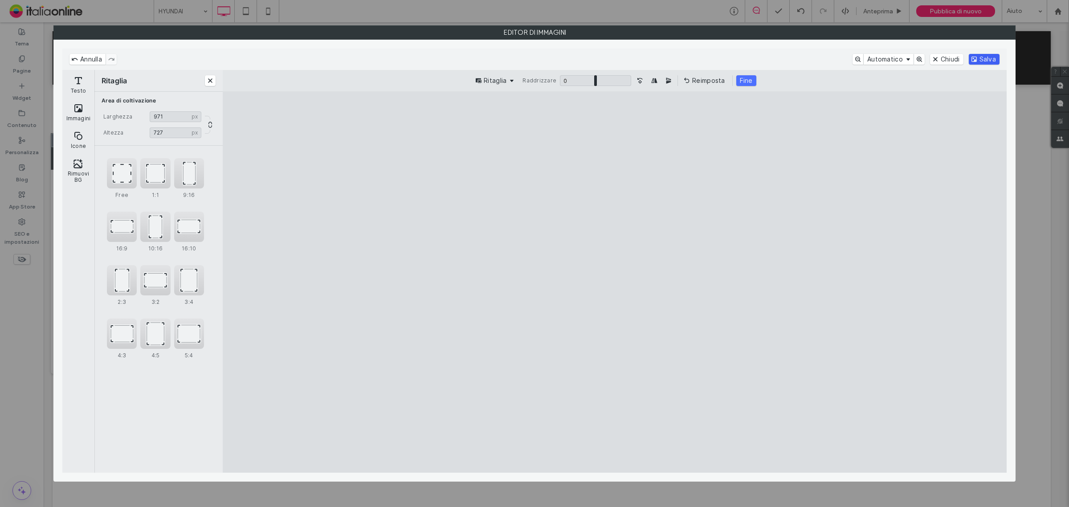
click at [989, 57] on button "Salva" at bounding box center [983, 59] width 31 height 11
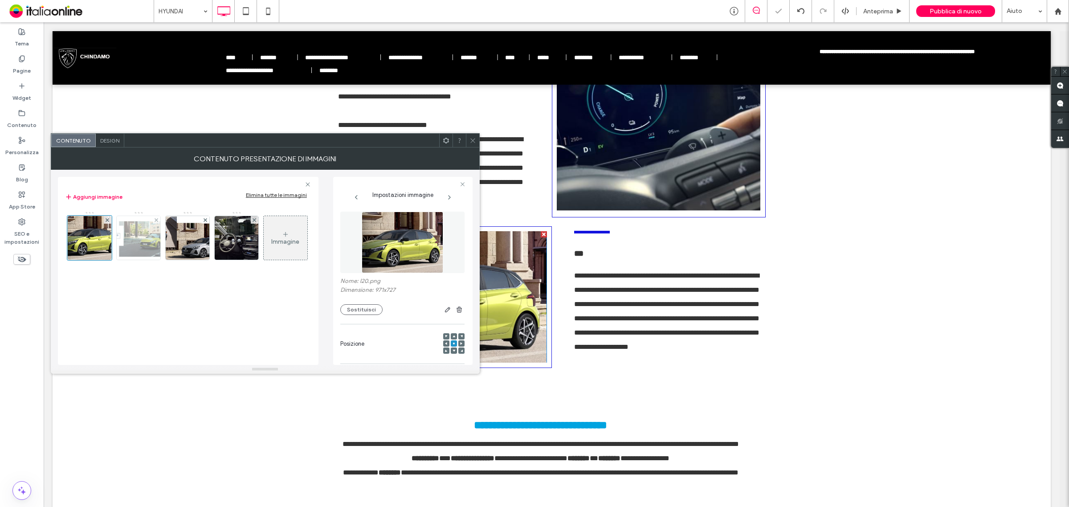
click at [143, 242] on img at bounding box center [138, 238] width 98 height 44
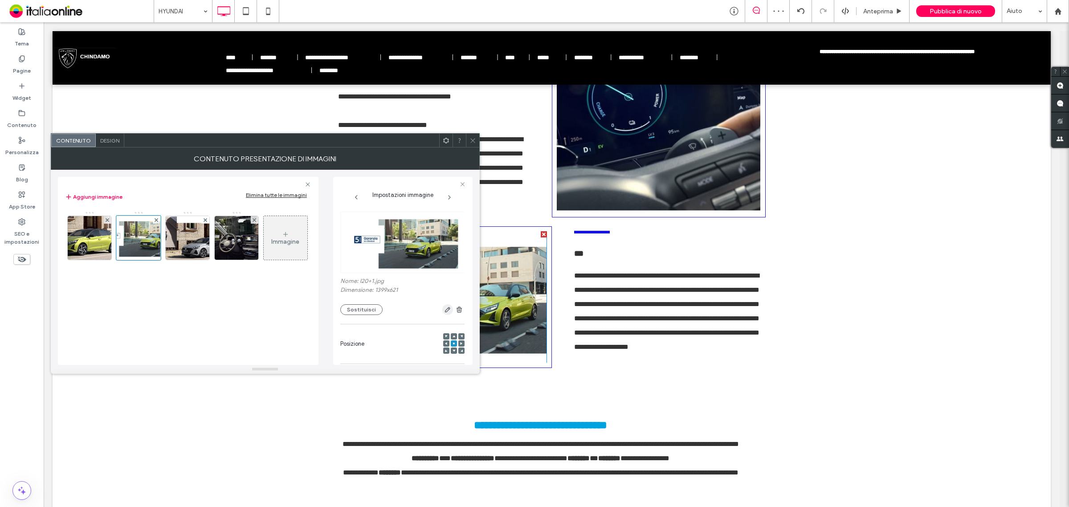
click at [444, 310] on icon "button" at bounding box center [447, 309] width 7 height 7
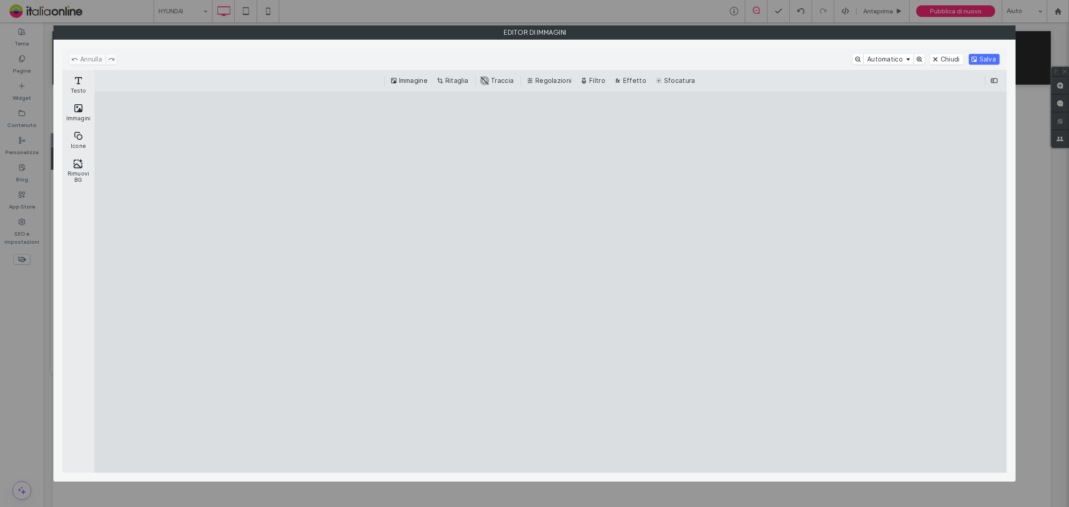
drag, startPoint x: 449, startPoint y: 79, endPoint x: 416, endPoint y: 94, distance: 35.9
click at [449, 79] on button "Ritaglia" at bounding box center [453, 80] width 37 height 11
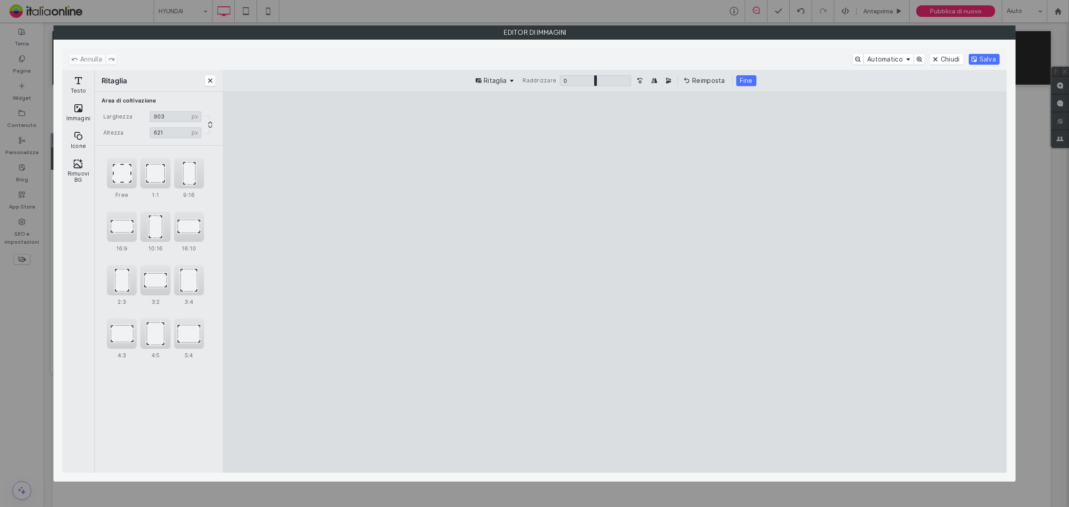
drag, startPoint x: 269, startPoint y: 279, endPoint x: 516, endPoint y: 285, distance: 246.3
click at [614, 282] on cesdk-canvas "Editor / piattaforma / website builder canvas" at bounding box center [614, 282] width 0 height 0
type input "***"
drag, startPoint x: 792, startPoint y: 283, endPoint x: 796, endPoint y: 281, distance: 4.6
click at [614, 282] on cesdk-canvas "Editor / piattaforma / website builder canvas" at bounding box center [614, 282] width 0 height 0
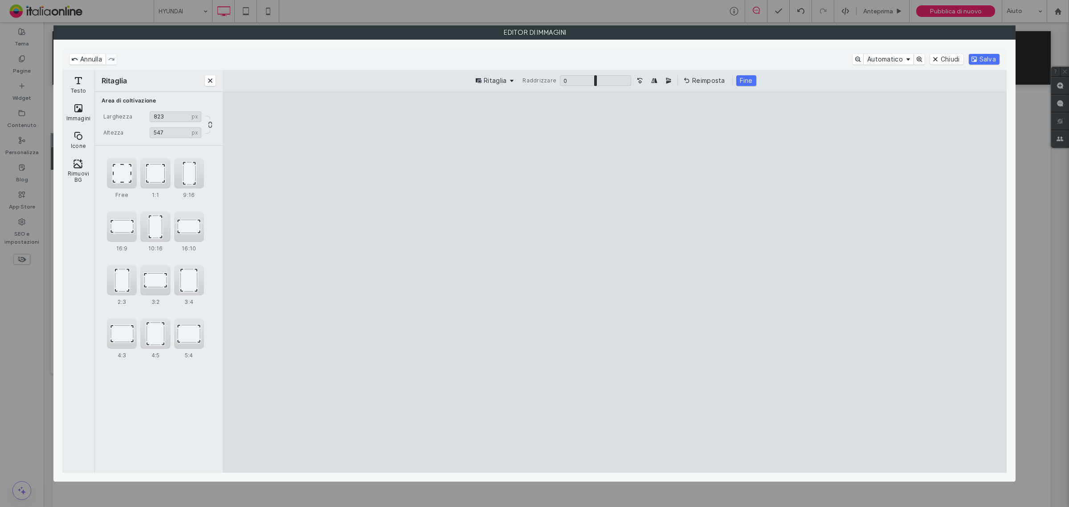
drag, startPoint x: 614, startPoint y: 129, endPoint x: 614, endPoint y: 177, distance: 48.1
click at [614, 282] on cesdk-canvas "Editor / piattaforma / website builder canvas" at bounding box center [614, 282] width 0 height 0
type input "***"
drag, startPoint x: 614, startPoint y: 441, endPoint x: 613, endPoint y: 431, distance: 9.8
click at [614, 282] on cesdk-canvas "Editor / piattaforma / website builder canvas" at bounding box center [614, 282] width 0 height 0
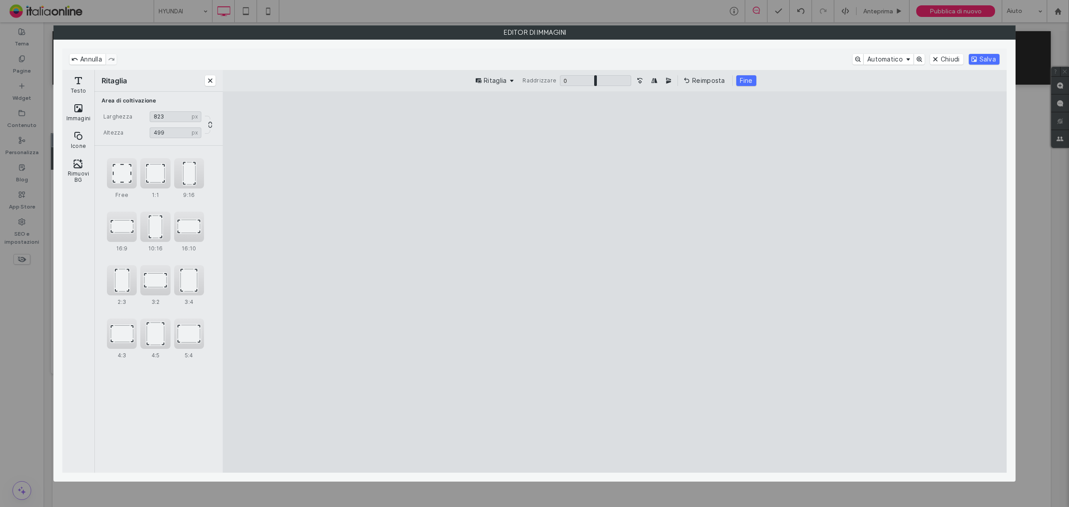
drag, startPoint x: 980, startPoint y: 58, endPoint x: 842, endPoint y: 194, distance: 194.0
click at [980, 58] on button "Salva" at bounding box center [983, 59] width 31 height 11
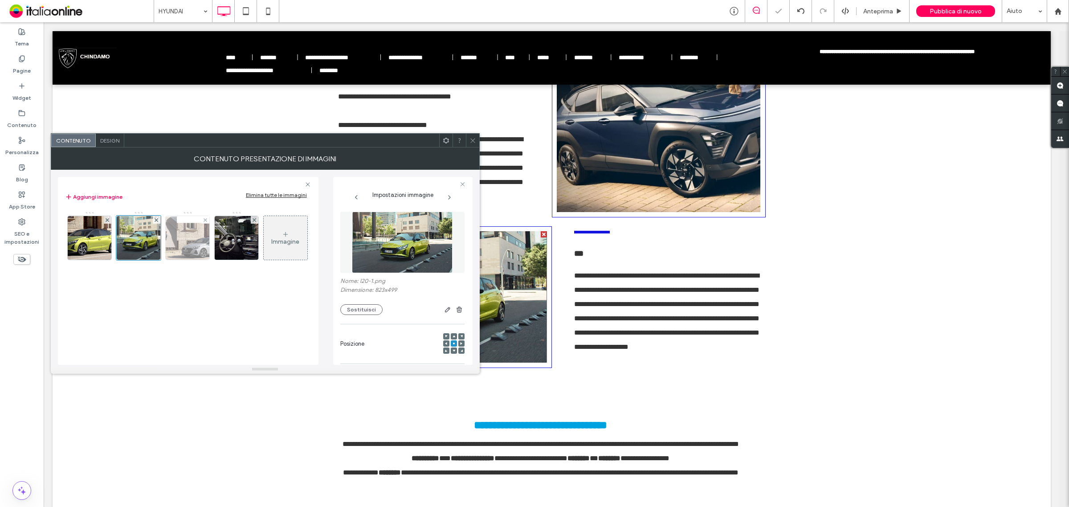
click at [190, 252] on img at bounding box center [187, 238] width 101 height 44
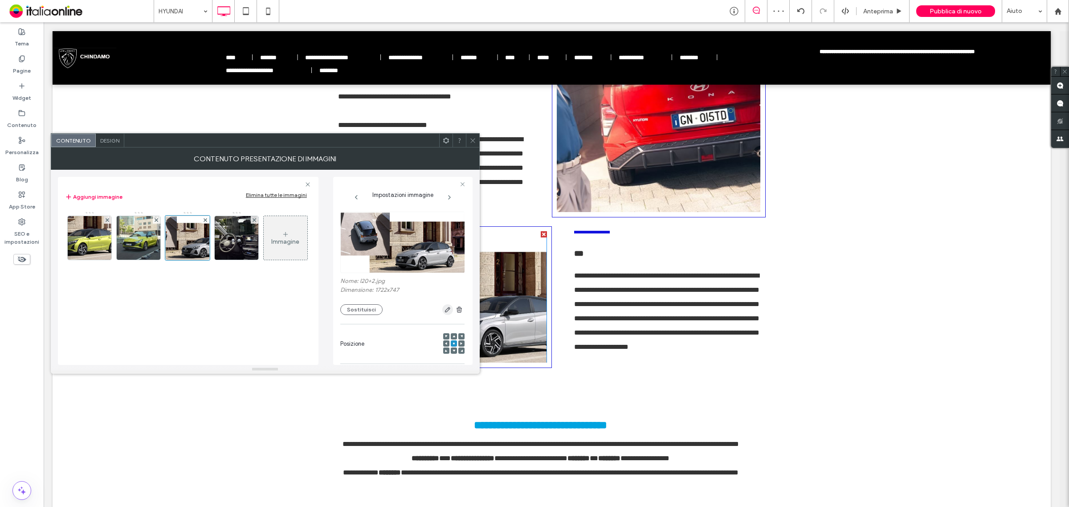
click at [444, 310] on icon "button" at bounding box center [447, 309] width 7 height 7
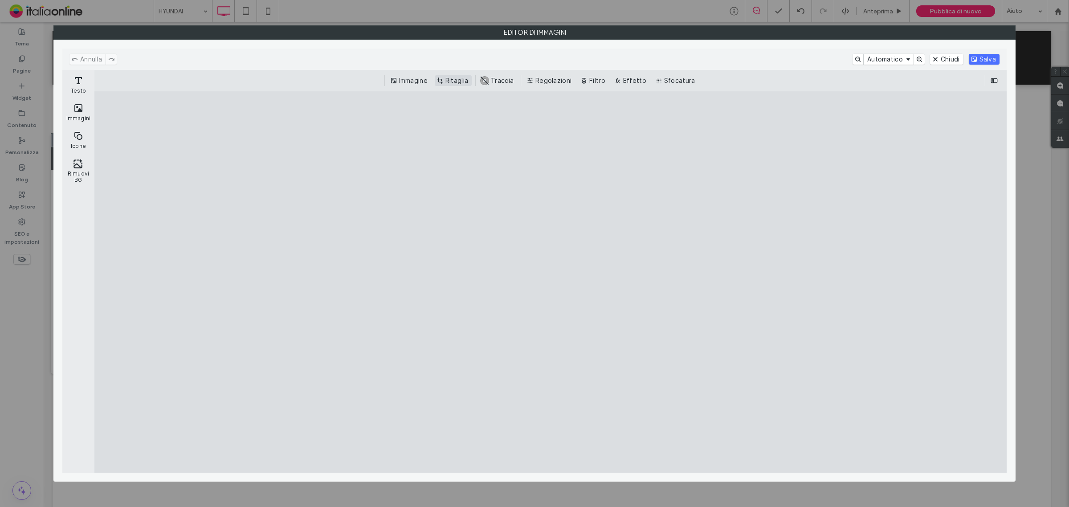
drag, startPoint x: 458, startPoint y: 78, endPoint x: 451, endPoint y: 82, distance: 8.4
click at [458, 78] on button "Ritaglia" at bounding box center [453, 80] width 37 height 11
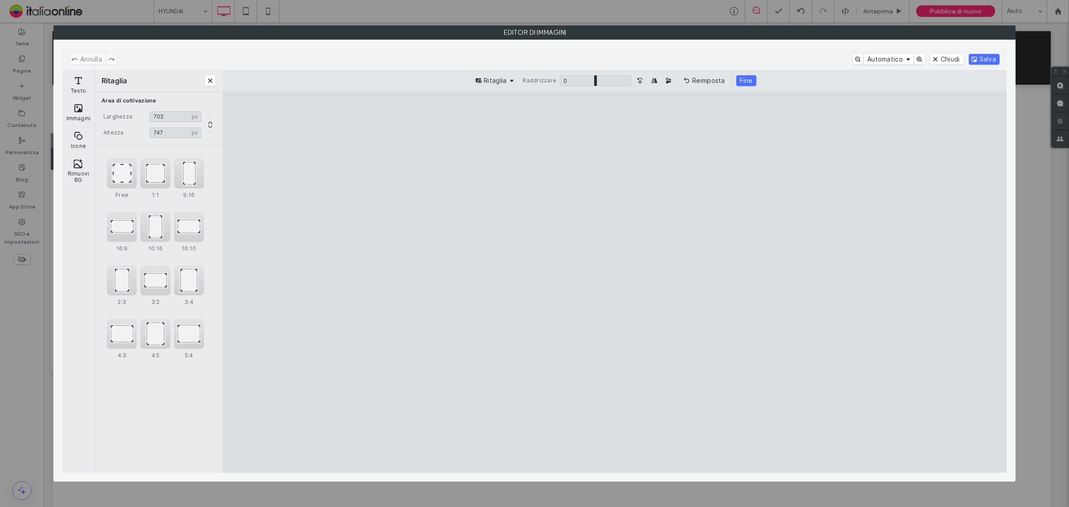
type input "***"
drag, startPoint x: 936, startPoint y: 286, endPoint x: 539, endPoint y: 252, distance: 398.7
click at [614, 282] on cesdk-canvas "Editor / piattaforma / website builder canvas" at bounding box center [614, 282] width 0 height 0
drag, startPoint x: 613, startPoint y: 439, endPoint x: 606, endPoint y: 344, distance: 95.1
click at [614, 282] on cesdk-canvas "Editor / piattaforma / website builder canvas" at bounding box center [614, 282] width 0 height 0
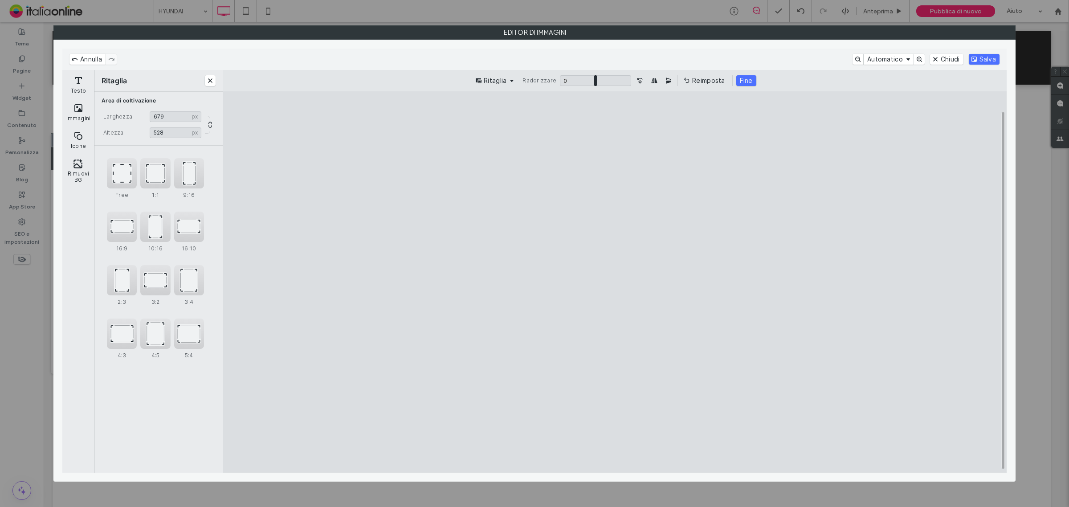
drag, startPoint x: 615, startPoint y: 130, endPoint x: 614, endPoint y: 136, distance: 6.5
click at [614, 282] on cesdk-canvas "Editor / piattaforma / website builder canvas" at bounding box center [614, 282] width 0 height 0
type input "***"
click at [992, 56] on button "Salva" at bounding box center [983, 59] width 31 height 11
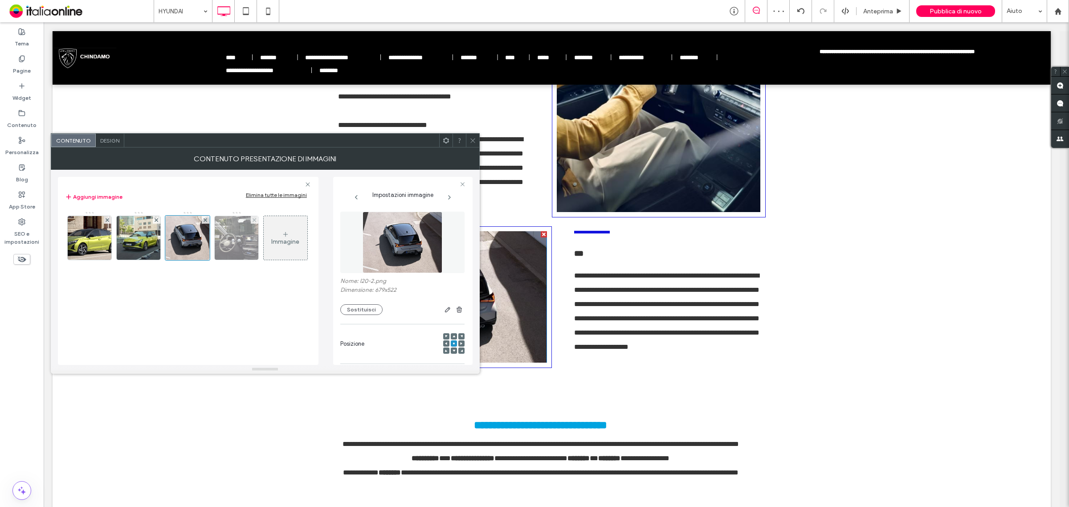
click at [235, 235] on img at bounding box center [236, 238] width 92 height 44
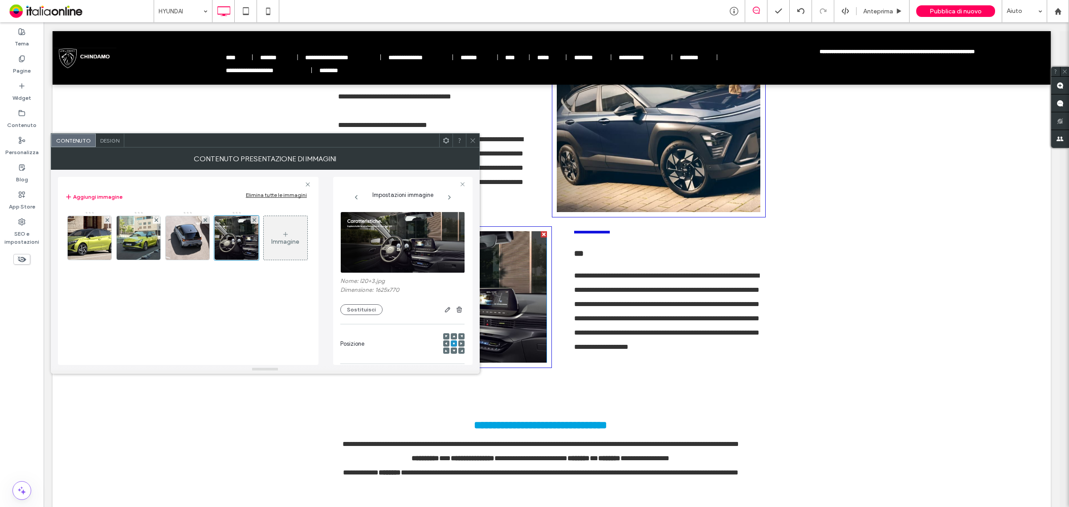
click at [471, 141] on icon at bounding box center [472, 140] width 7 height 7
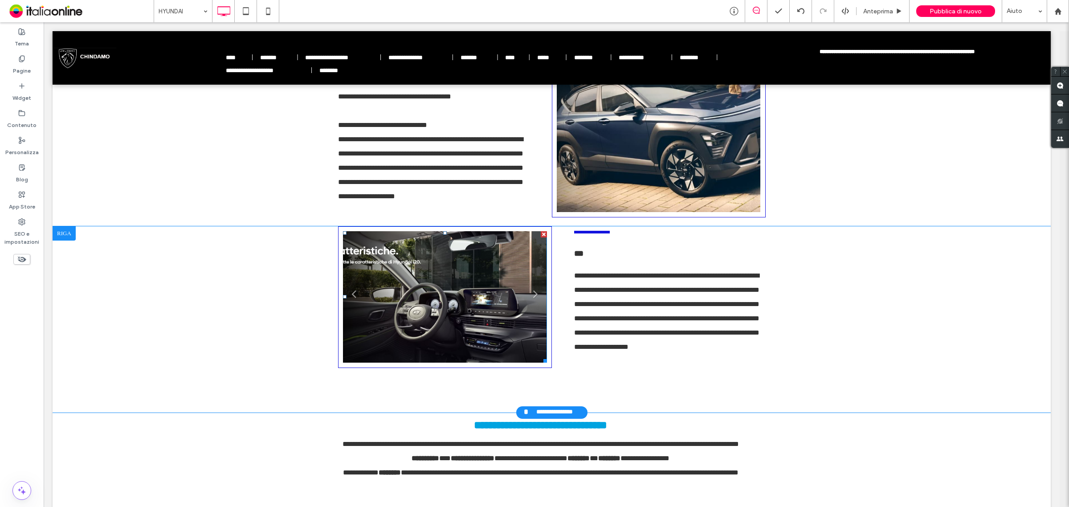
click at [436, 275] on li "**********" at bounding box center [445, 296] width 204 height 131
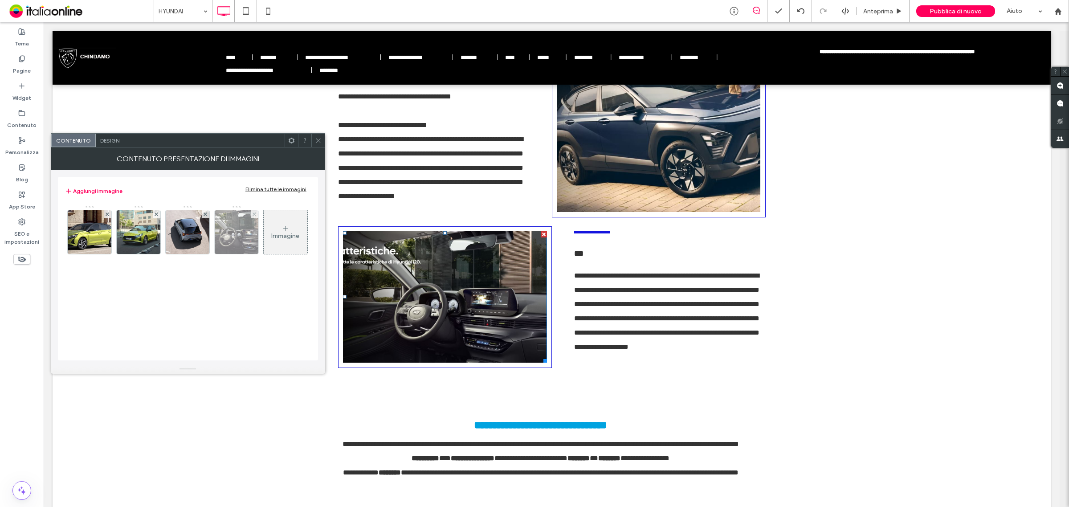
click at [239, 231] on img at bounding box center [236, 232] width 92 height 44
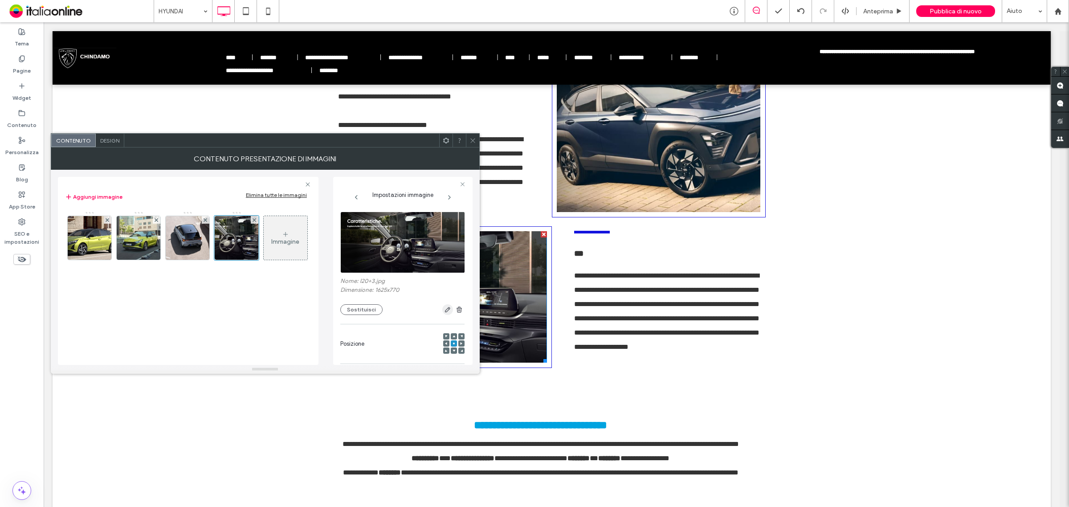
click at [444, 309] on icon "button" at bounding box center [447, 309] width 7 height 7
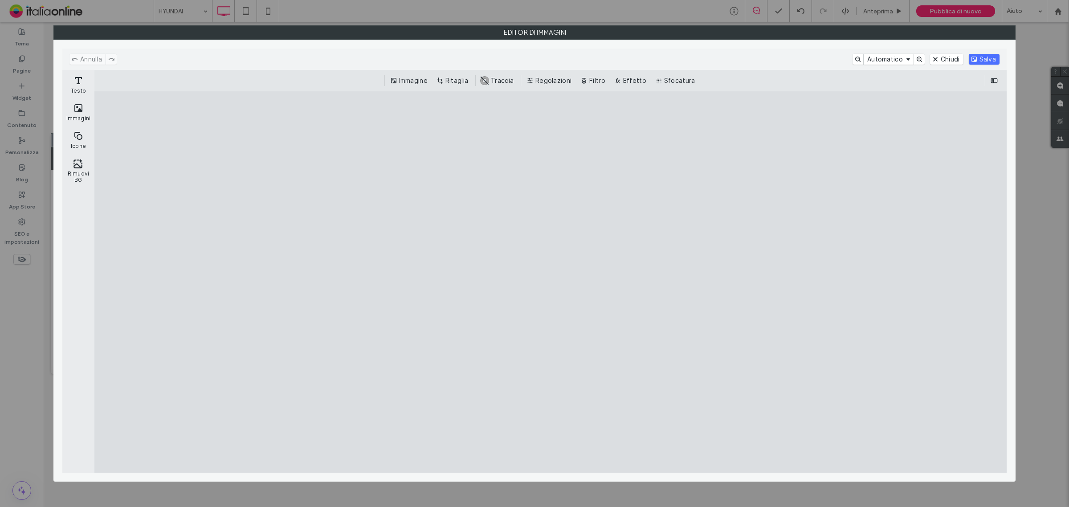
click at [466, 79] on button "Ritaglia" at bounding box center [453, 80] width 37 height 11
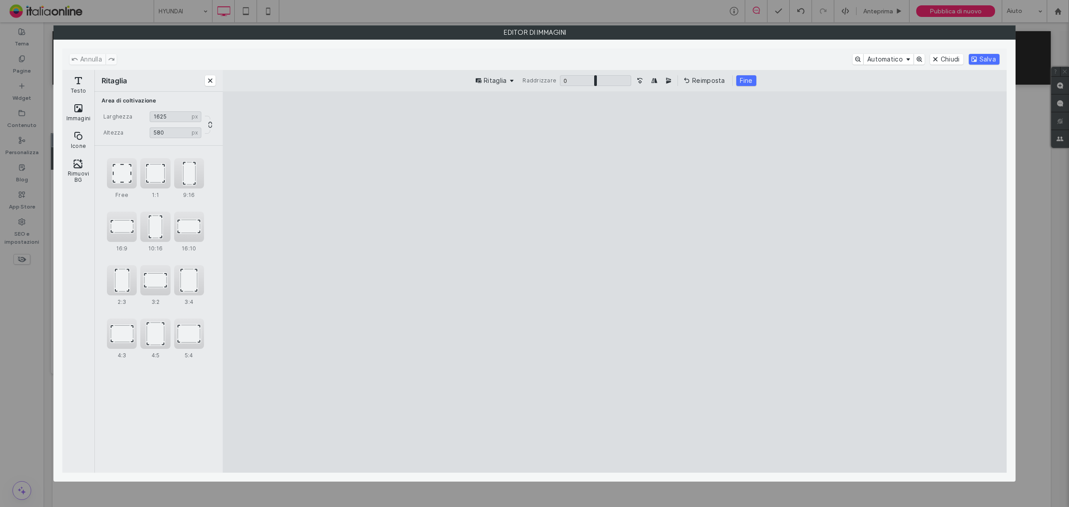
type input "***"
drag, startPoint x: 618, startPoint y: 147, endPoint x: 610, endPoint y: 202, distance: 54.8
click at [614, 282] on cesdk-canvas "Editor / piattaforma / website builder canvas" at bounding box center [614, 282] width 0 height 0
drag, startPoint x: 263, startPoint y: 295, endPoint x: 766, endPoint y: 304, distance: 503.2
click at [614, 282] on cesdk-canvas "Editor / piattaforma / website builder canvas" at bounding box center [614, 282] width 0 height 0
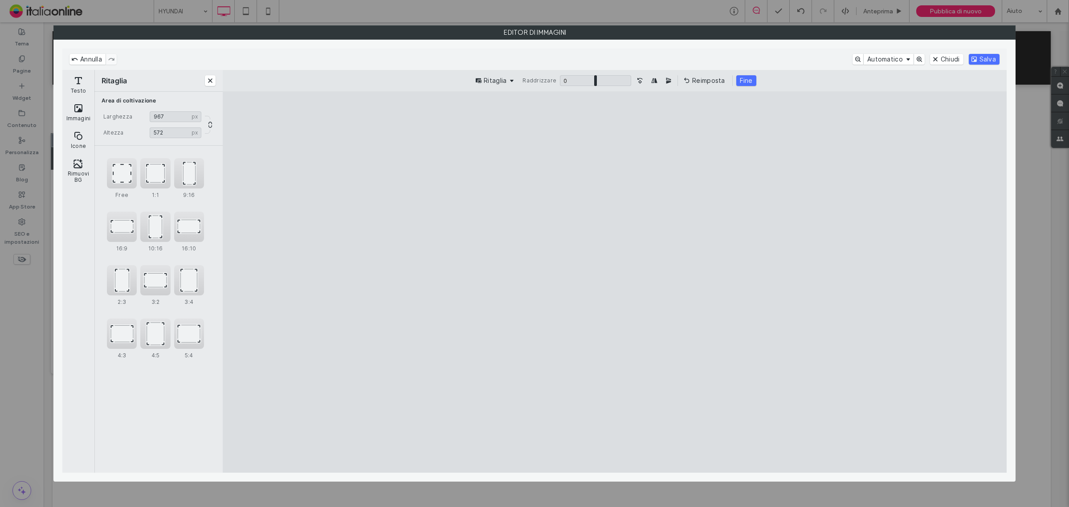
type input "***"
drag, startPoint x: 937, startPoint y: 294, endPoint x: 799, endPoint y: 294, distance: 138.0
click at [614, 282] on cesdk-canvas "Editor / piattaforma / website builder canvas" at bounding box center [614, 282] width 0 height 0
click at [986, 62] on button "Salva" at bounding box center [983, 59] width 31 height 11
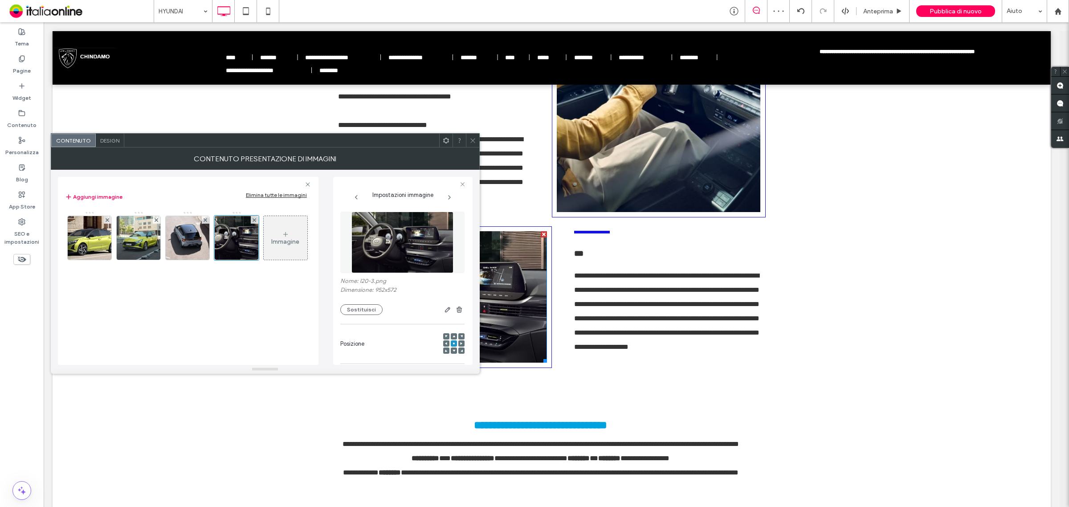
click at [264, 259] on div "Immagine" at bounding box center [286, 238] width 44 height 42
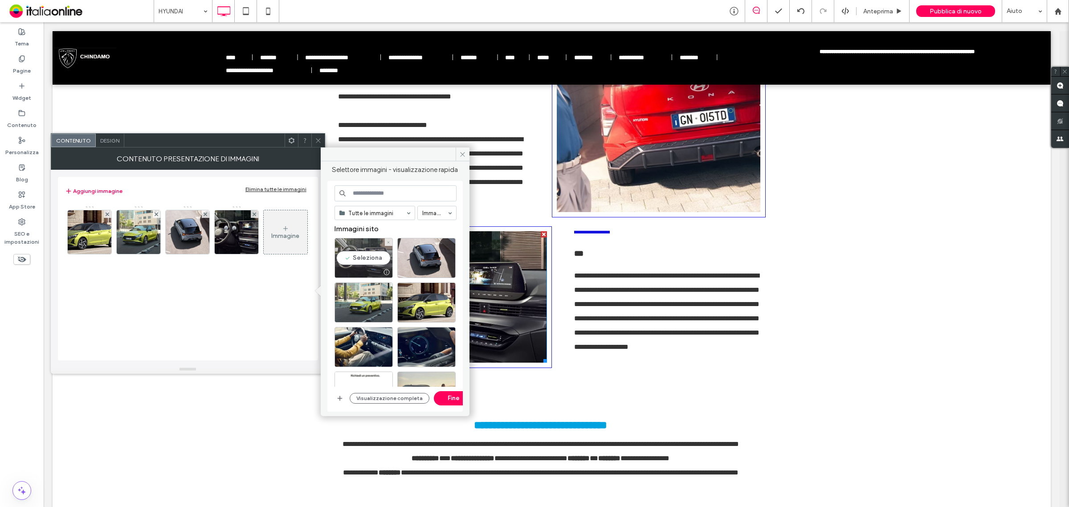
click at [370, 259] on div "Seleziona" at bounding box center [363, 258] width 58 height 40
click at [444, 398] on button "Fine" at bounding box center [454, 398] width 40 height 14
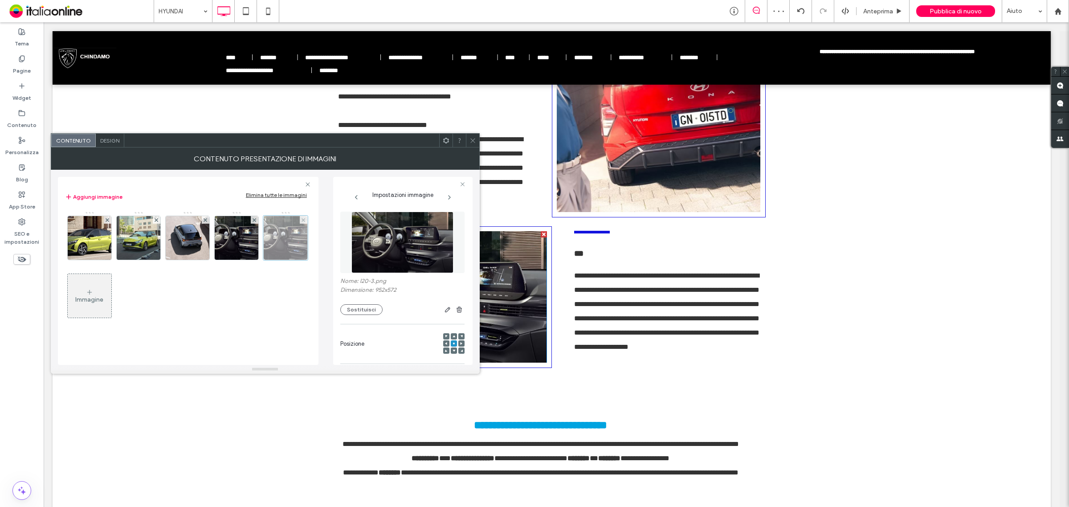
drag, startPoint x: 106, startPoint y: 278, endPoint x: 95, endPoint y: 282, distance: 11.3
click at [301, 222] on icon at bounding box center [303, 220] width 4 height 4
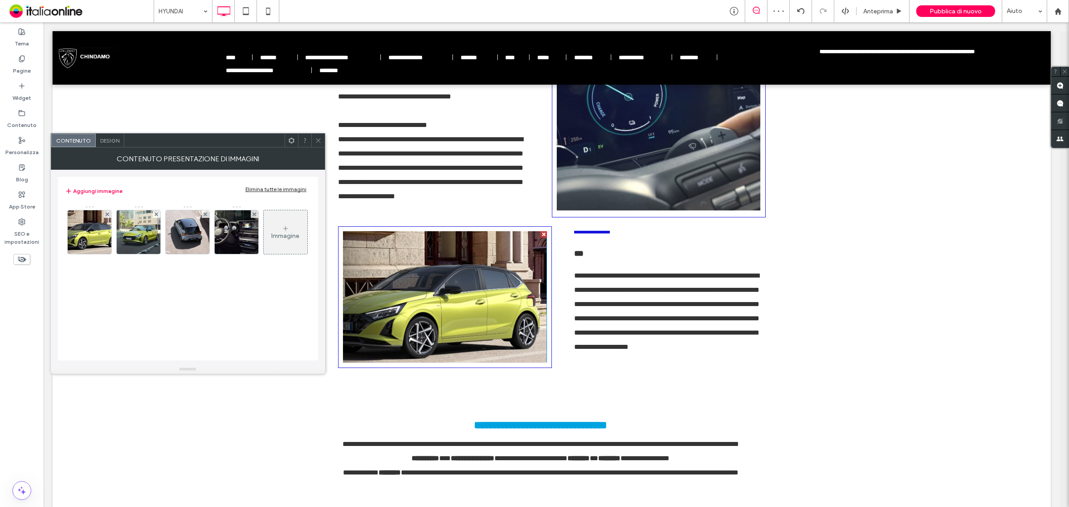
click at [282, 232] on icon at bounding box center [285, 228] width 7 height 7
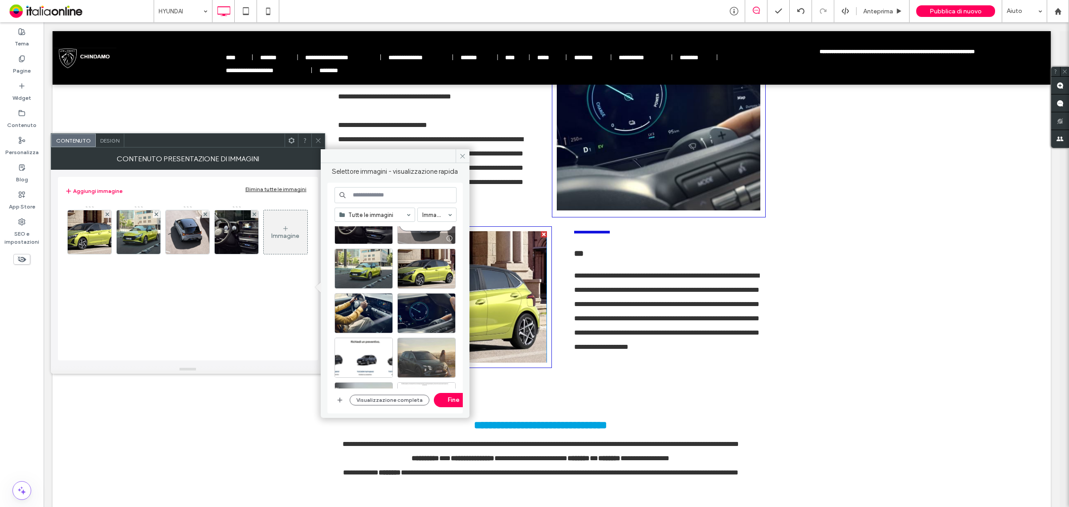
scroll to position [56, 0]
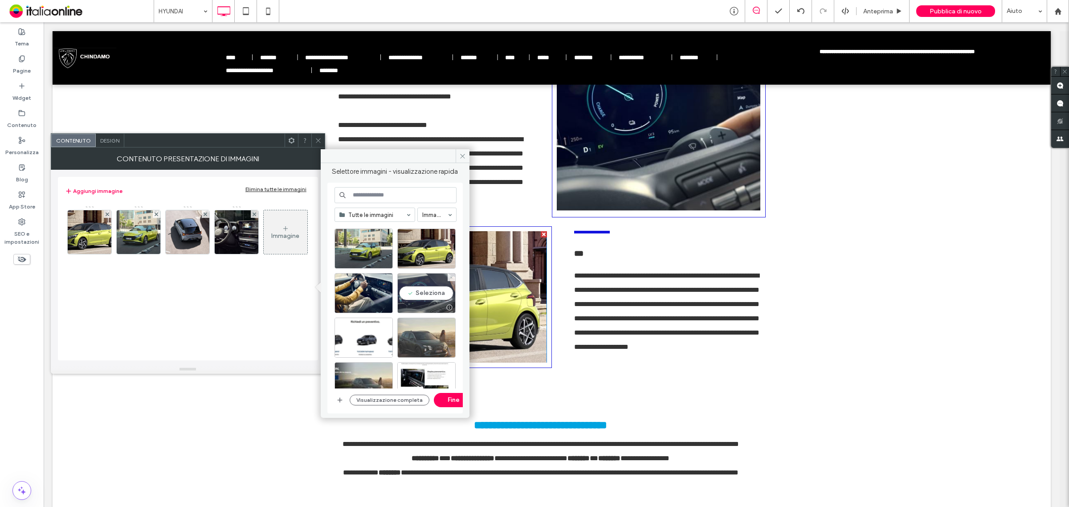
click at [427, 300] on div "Seleziona" at bounding box center [426, 293] width 58 height 40
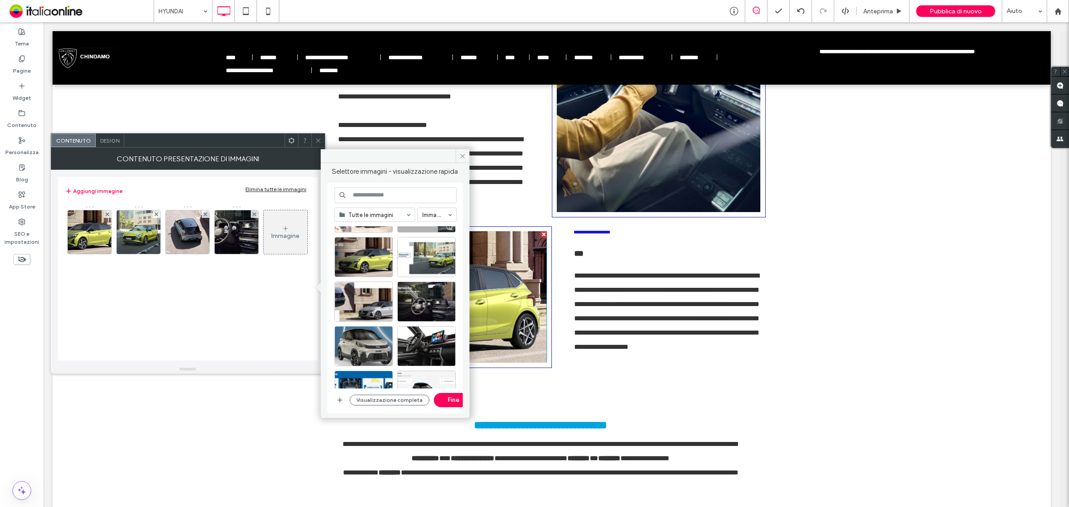
scroll to position [334, 0]
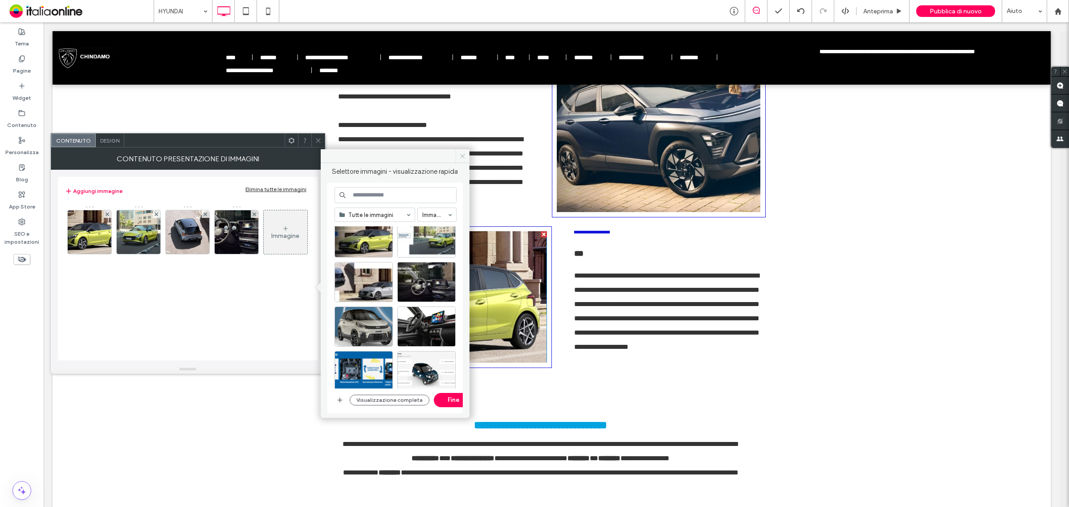
click at [461, 154] on icon at bounding box center [462, 156] width 7 height 7
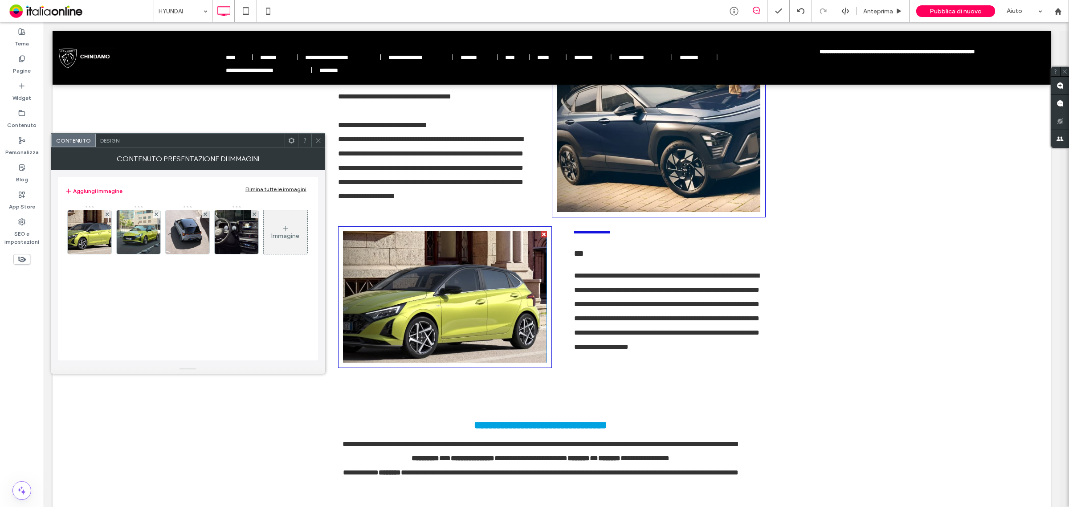
click at [313, 140] on div at bounding box center [317, 140] width 13 height 13
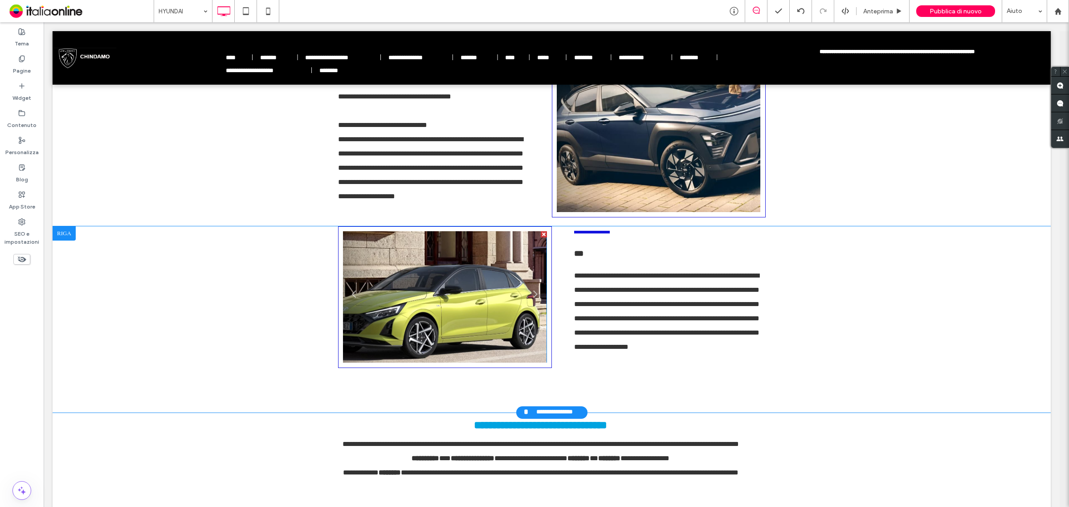
drag, startPoint x: 441, startPoint y: 295, endPoint x: 434, endPoint y: 292, distance: 7.2
click at [441, 295] on li "**********" at bounding box center [445, 296] width 204 height 131
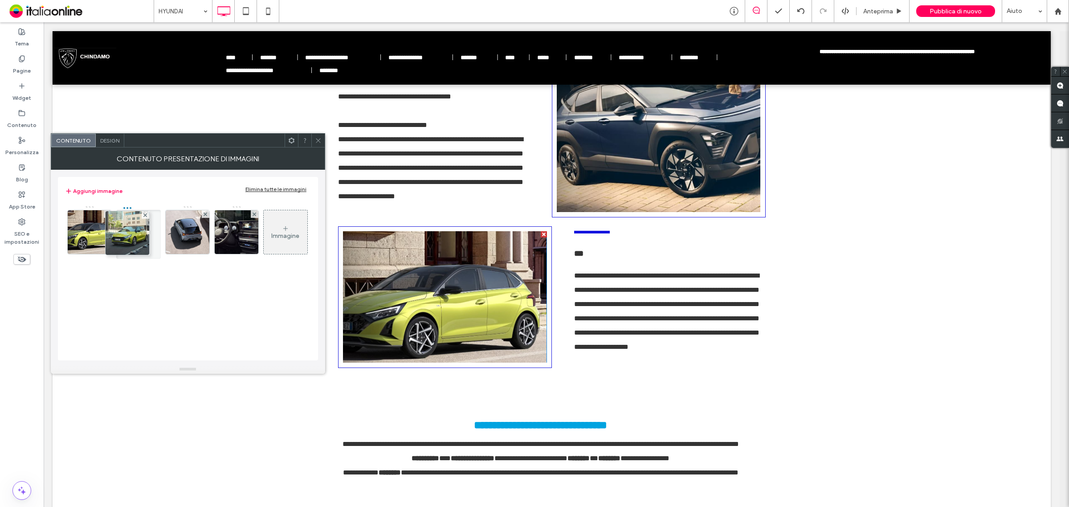
drag, startPoint x: 139, startPoint y: 231, endPoint x: 94, endPoint y: 228, distance: 44.6
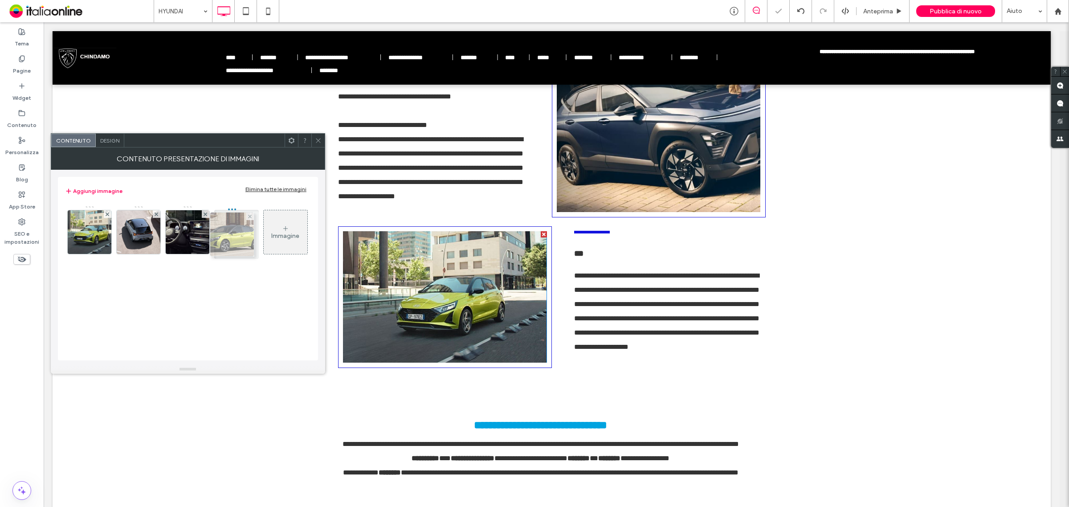
drag, startPoint x: 134, startPoint y: 230, endPoint x: 239, endPoint y: 234, distance: 105.6
click at [317, 141] on use at bounding box center [318, 140] width 4 height 4
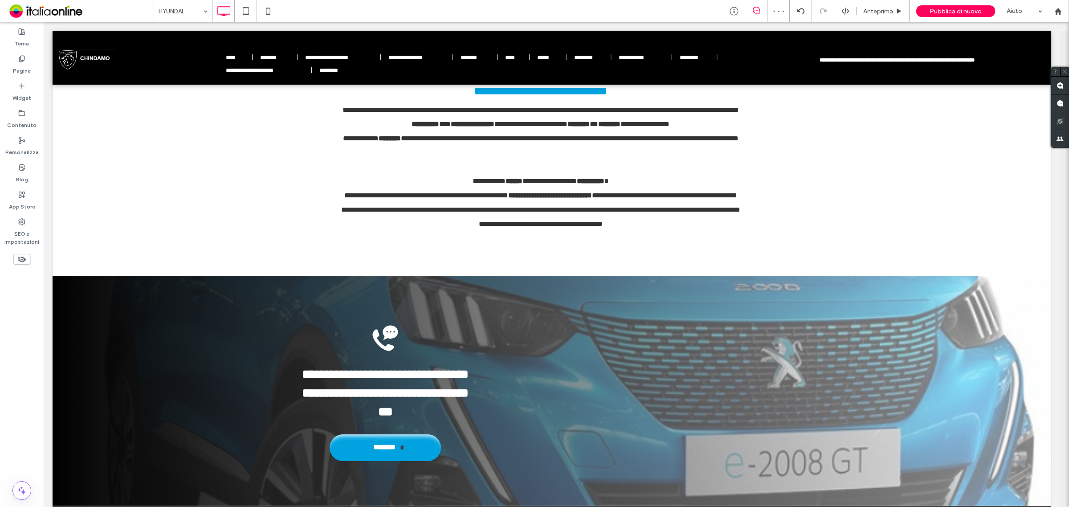
scroll to position [1336, 0]
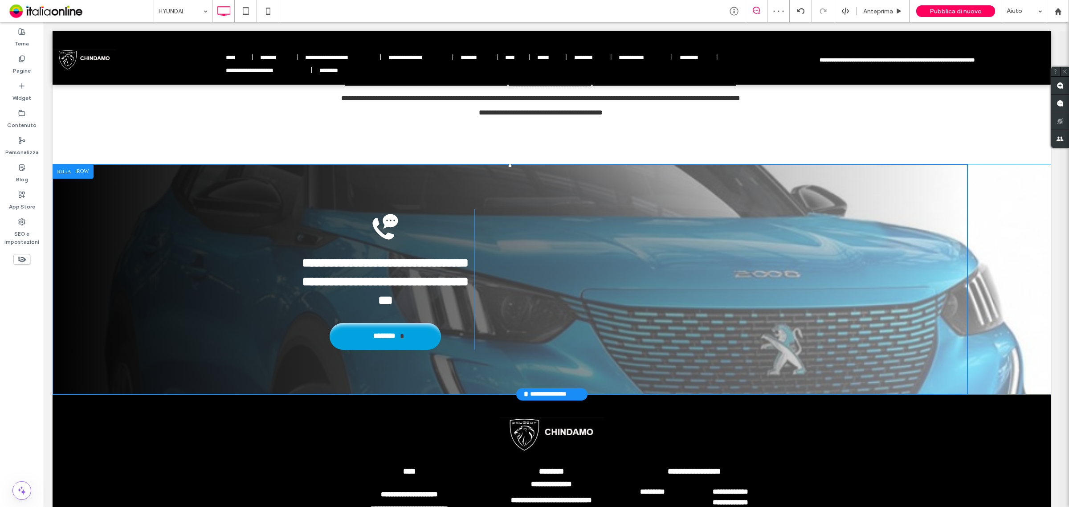
click at [99, 194] on div "**********" at bounding box center [510, 279] width 915 height 230
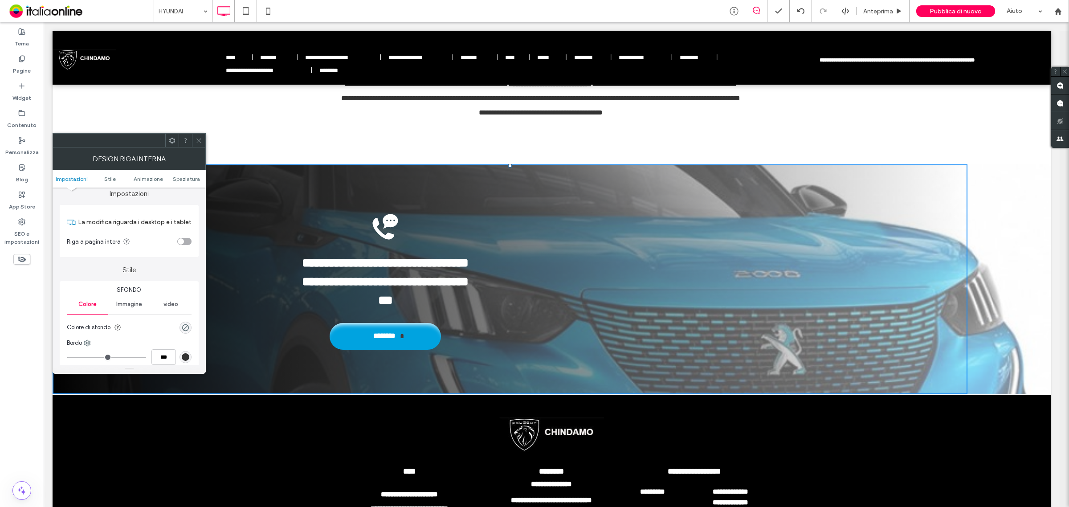
scroll to position [0, 0]
click at [132, 312] on span "Immagine" at bounding box center [129, 310] width 26 height 7
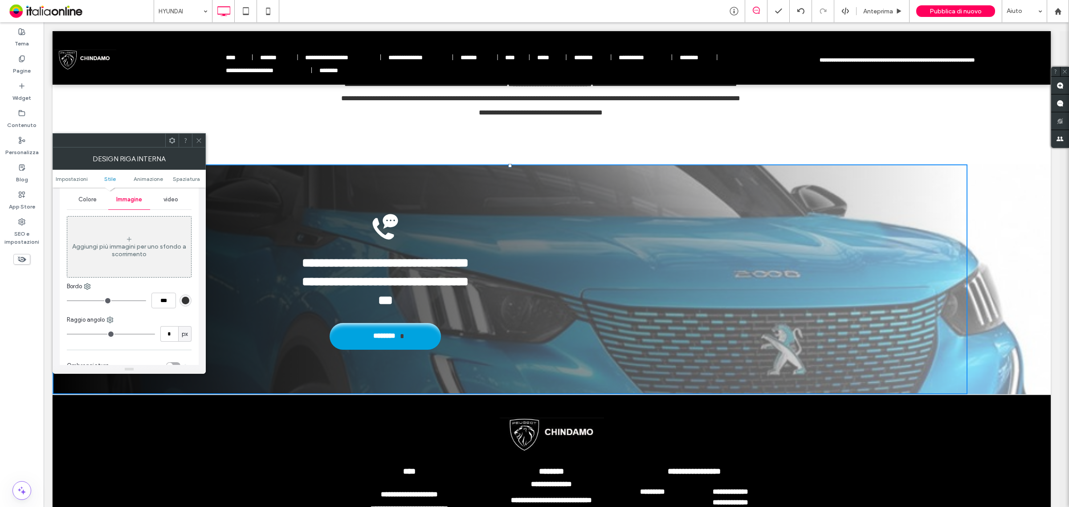
click at [196, 139] on icon at bounding box center [198, 140] width 7 height 7
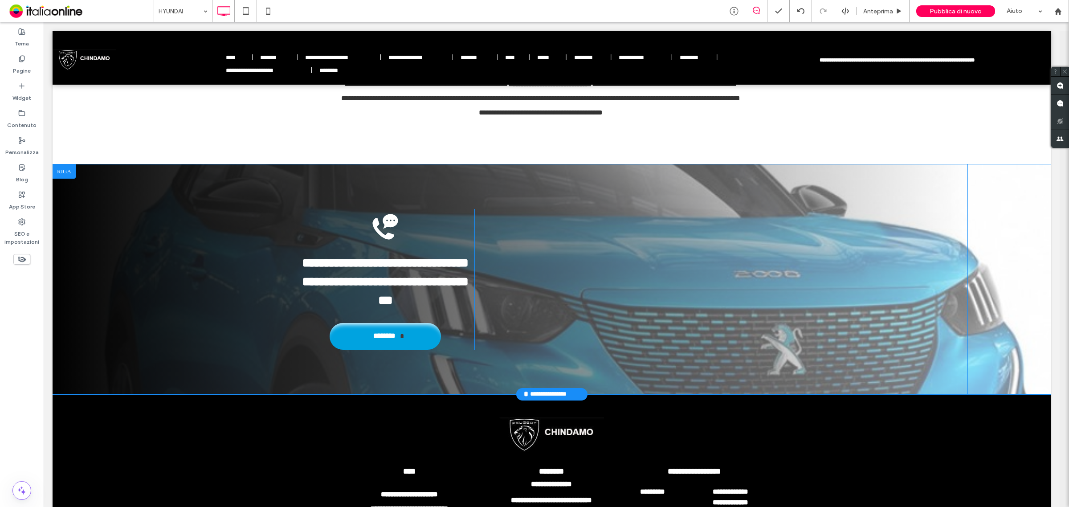
click at [61, 173] on div at bounding box center [64, 171] width 23 height 14
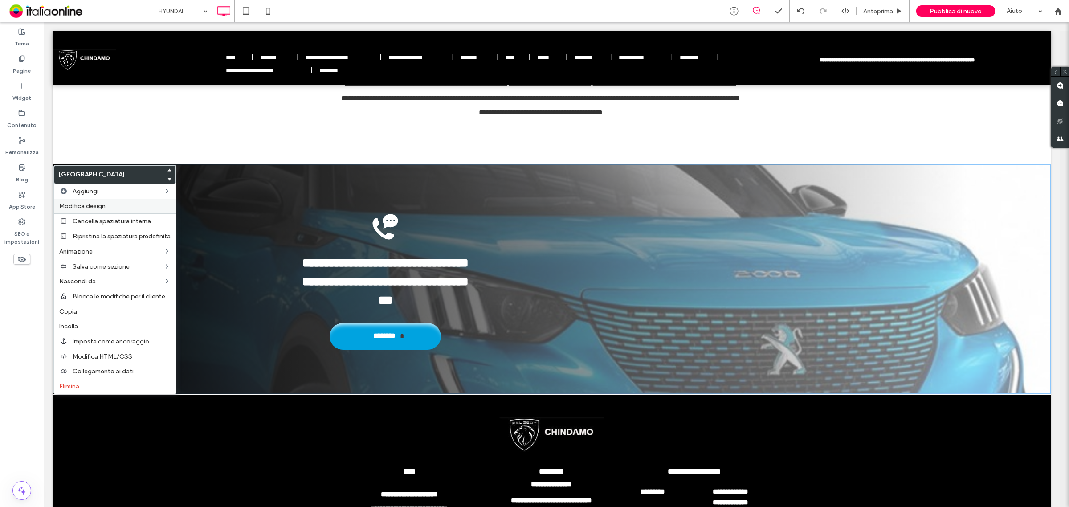
click at [94, 203] on span "Modifica design" at bounding box center [82, 206] width 46 height 8
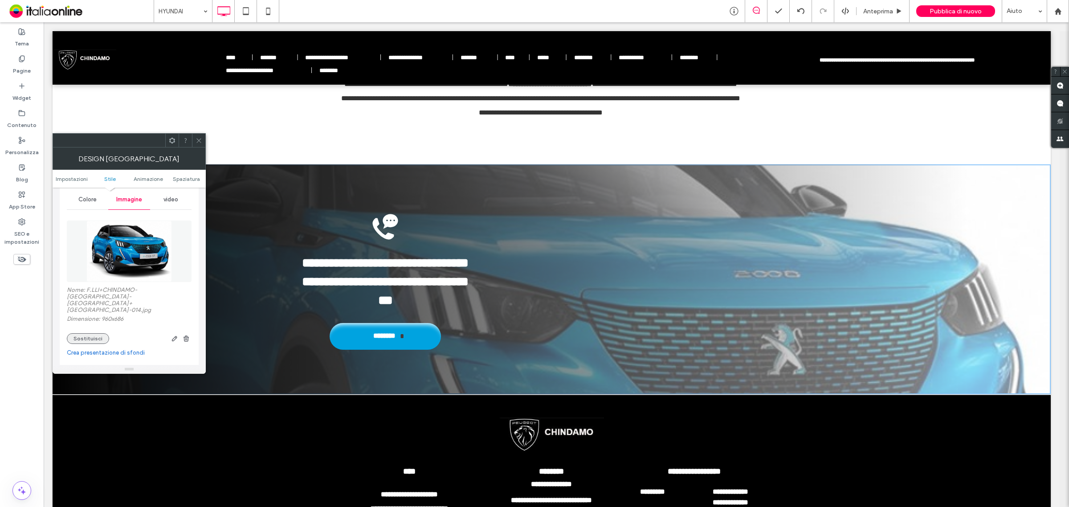
click at [89, 333] on button "Sostituisci" at bounding box center [88, 338] width 42 height 11
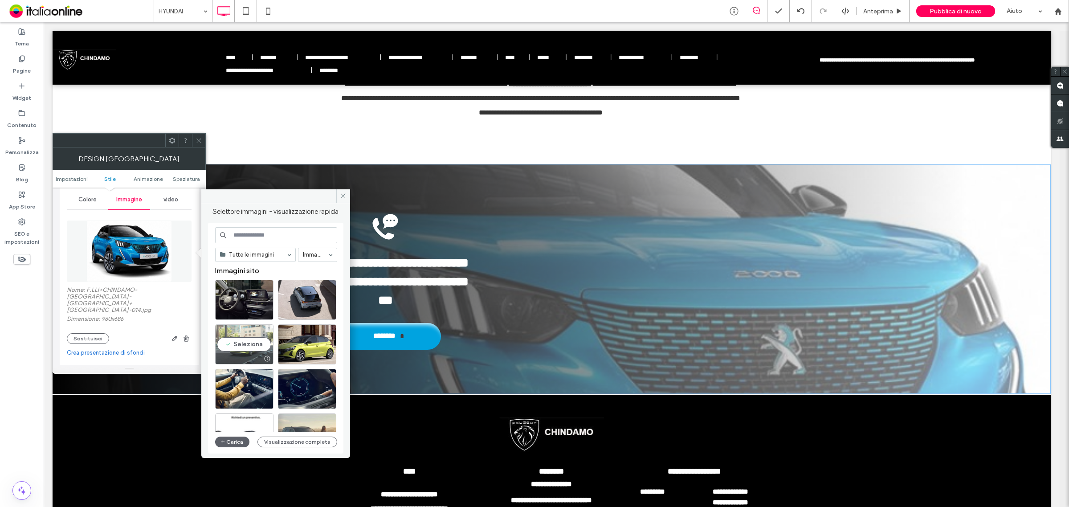
drag, startPoint x: 248, startPoint y: 338, endPoint x: 166, endPoint y: 328, distance: 82.5
click at [248, 338] on div "Seleziona" at bounding box center [244, 344] width 58 height 40
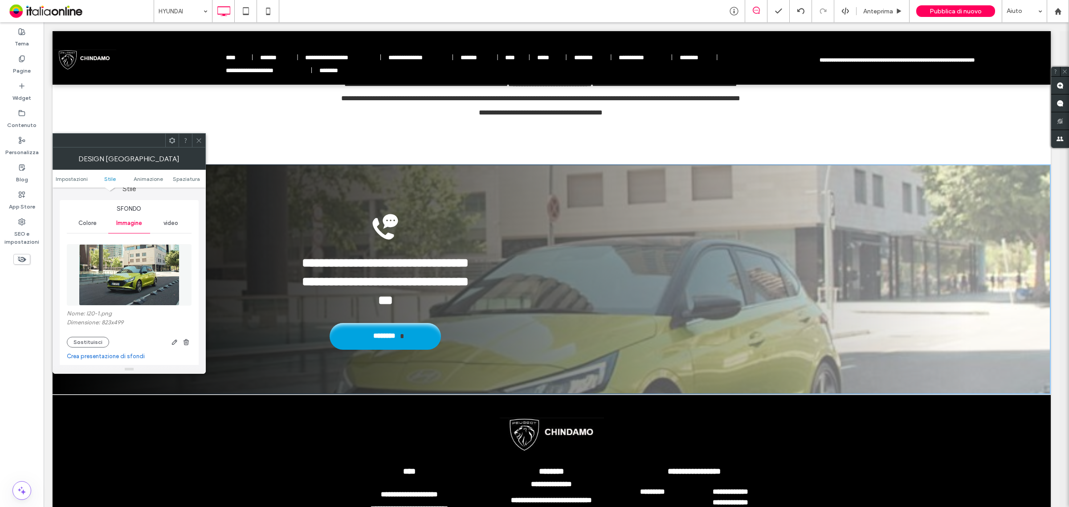
scroll to position [56, 0]
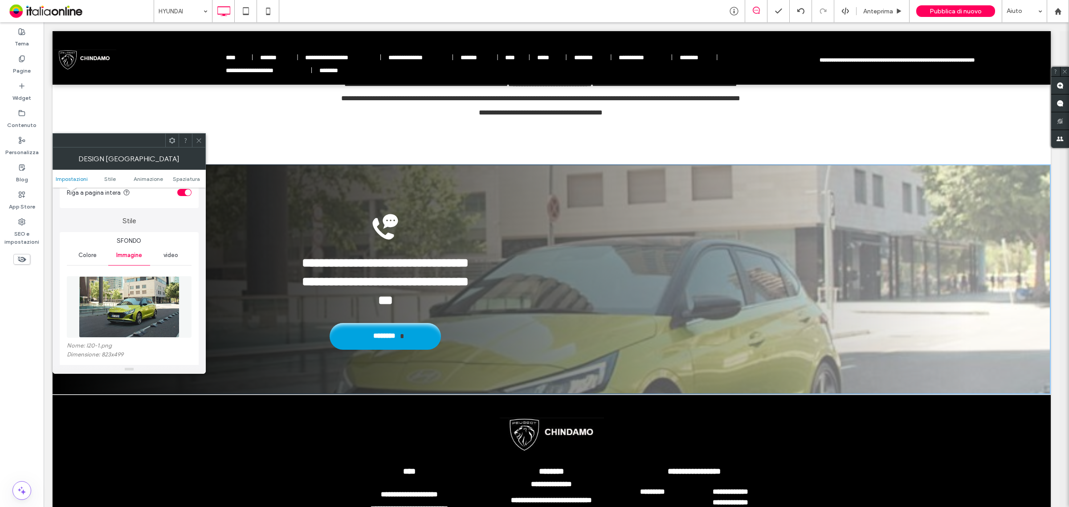
click at [196, 138] on icon at bounding box center [198, 140] width 7 height 7
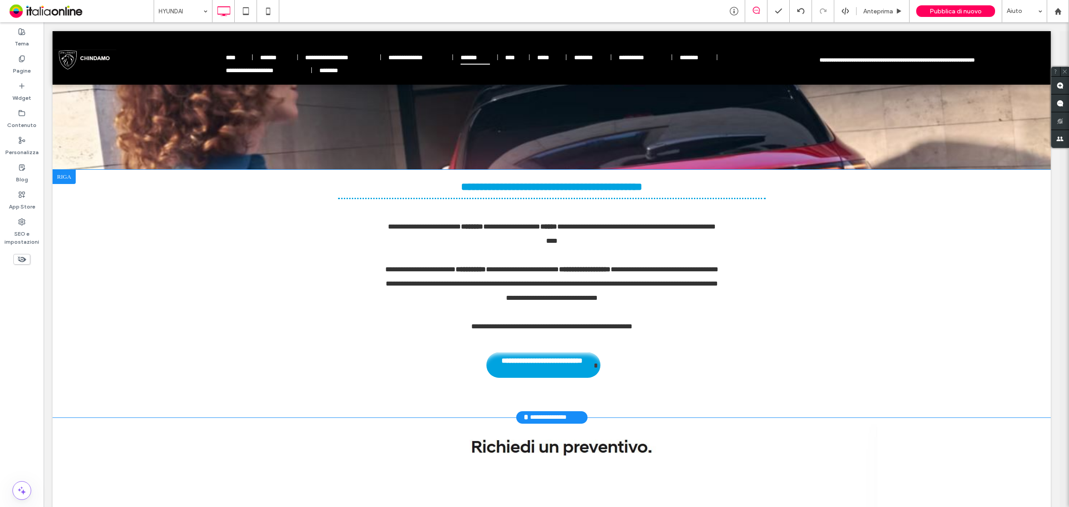
scroll to position [138, 0]
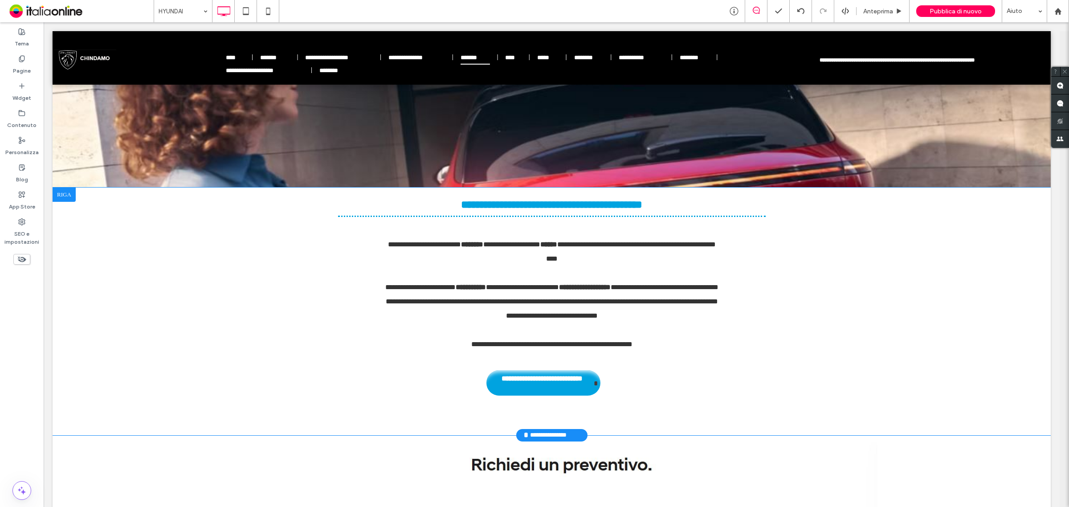
click at [61, 194] on div at bounding box center [64, 194] width 23 height 14
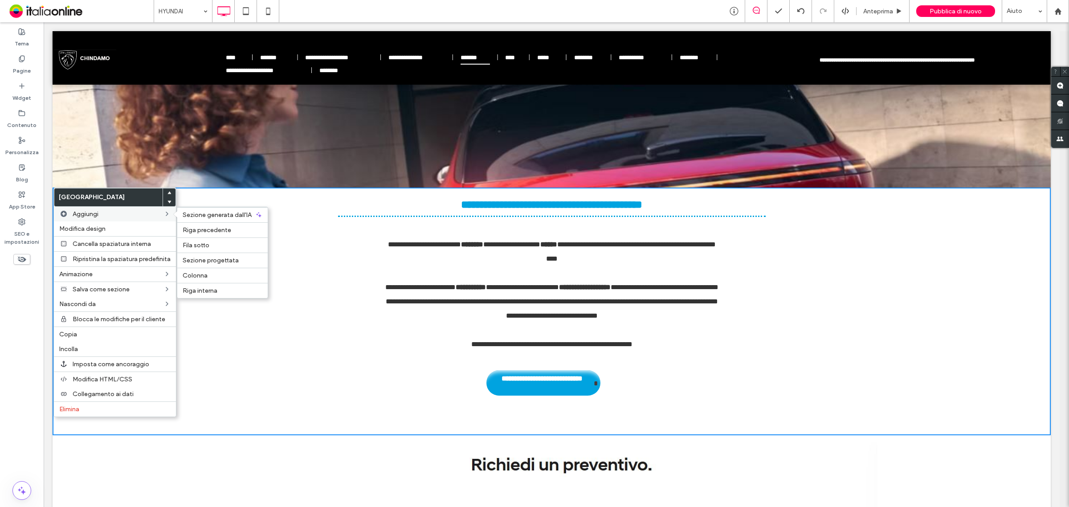
click at [96, 211] on span "Aggiungi" at bounding box center [86, 214] width 26 height 8
drag, startPoint x: 199, startPoint y: 275, endPoint x: 137, endPoint y: 263, distance: 63.8
click at [199, 275] on span "Colonna" at bounding box center [195, 276] width 25 height 8
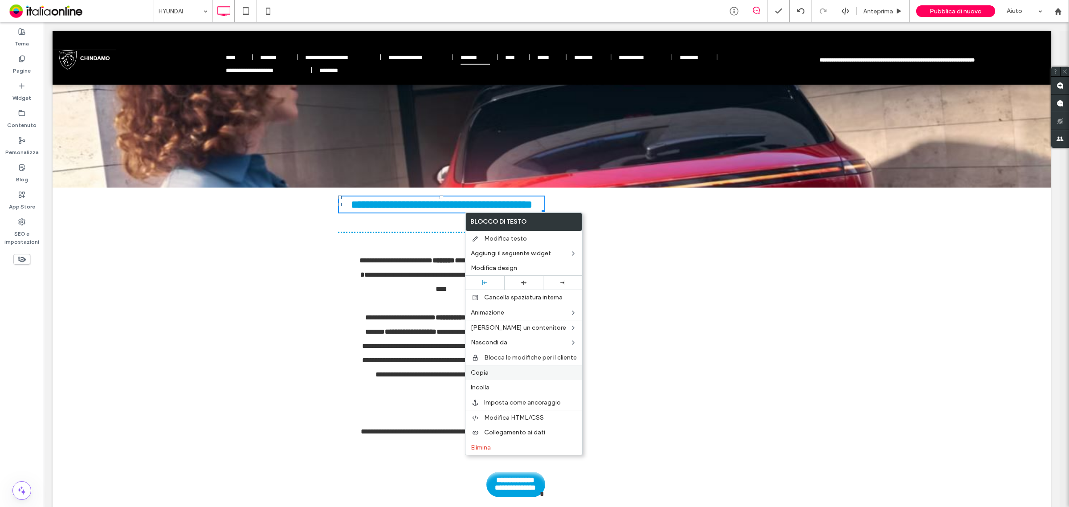
click at [485, 375] on span "Copia" at bounding box center [480, 373] width 18 height 8
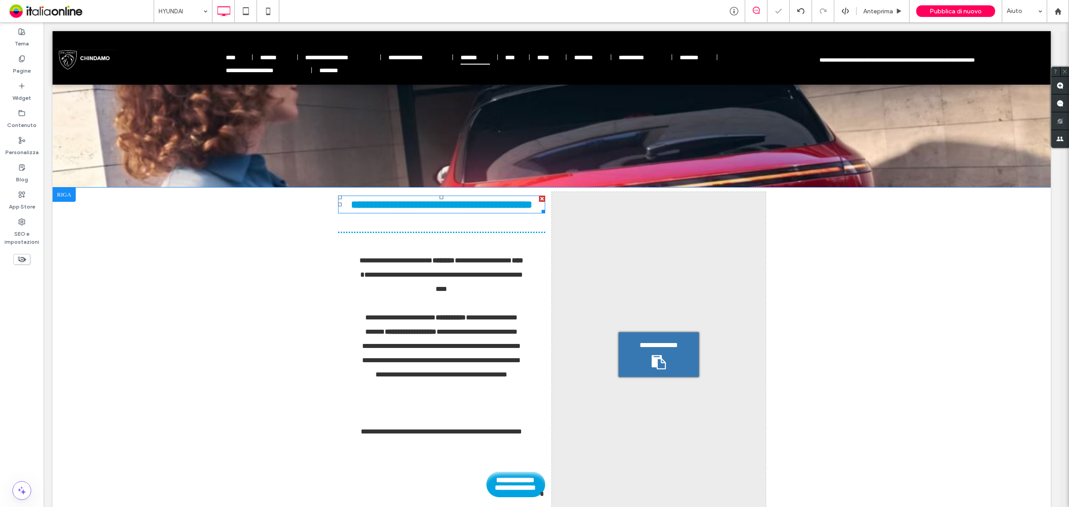
drag, startPoint x: 540, startPoint y: 198, endPoint x: 521, endPoint y: 218, distance: 27.1
click at [540, 198] on div at bounding box center [542, 198] width 6 height 6
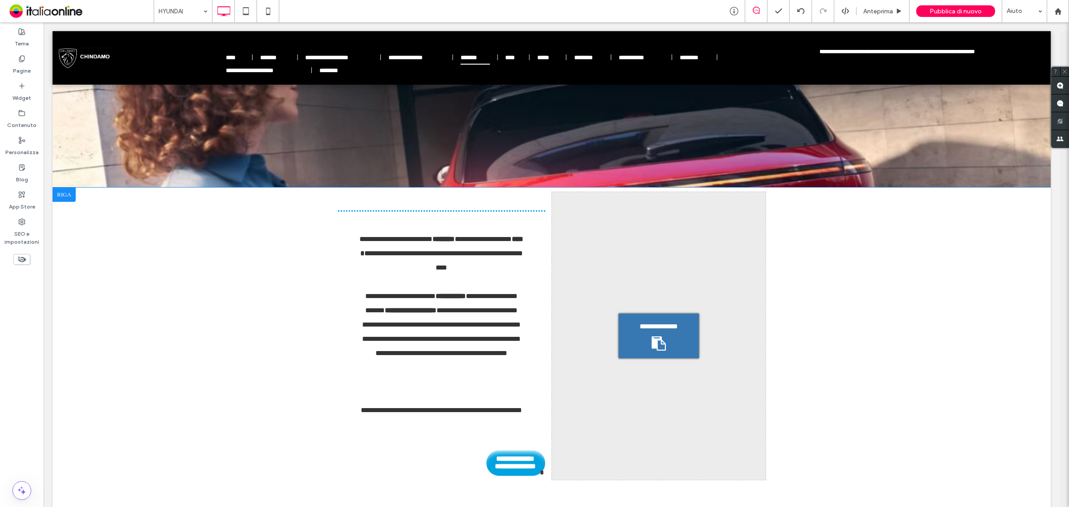
click at [65, 195] on div at bounding box center [64, 194] width 23 height 14
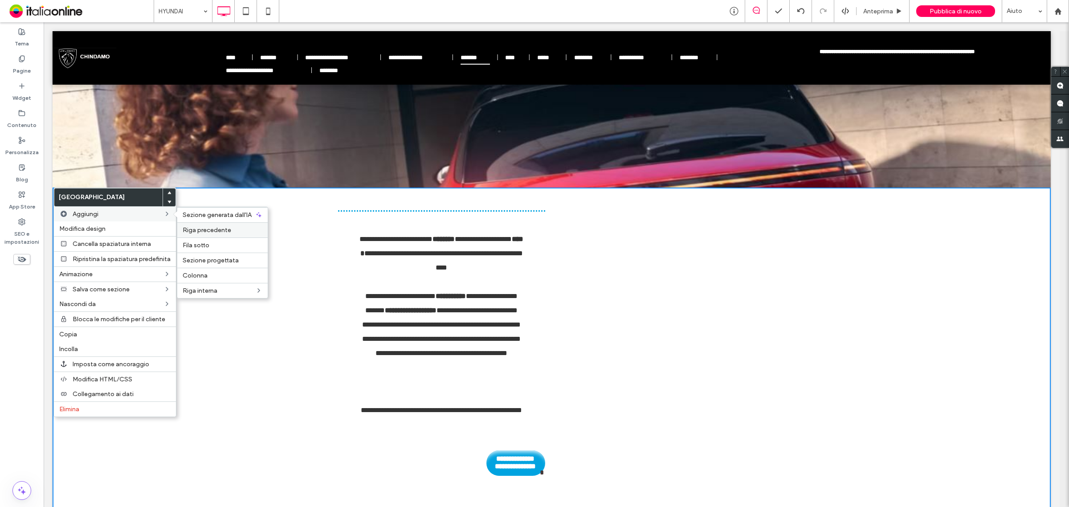
click at [216, 229] on span "Riga precedente" at bounding box center [207, 230] width 49 height 8
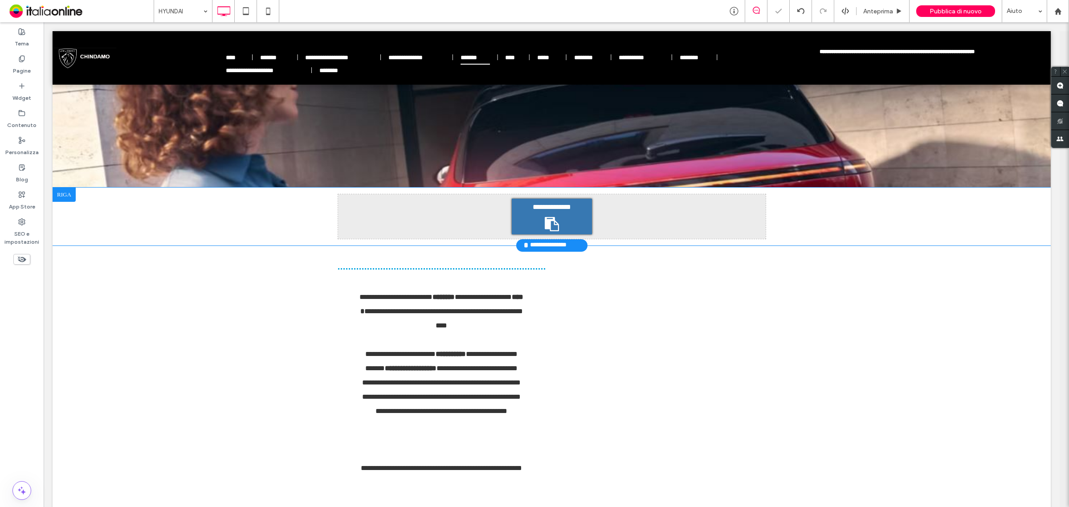
click at [556, 216] on div "**********" at bounding box center [552, 217] width 80 height 36
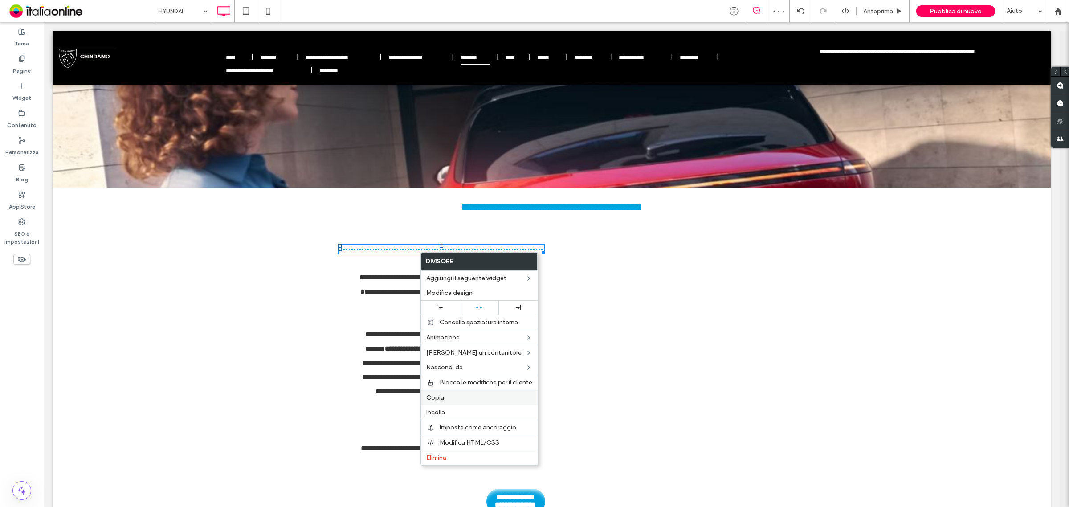
drag, startPoint x: 441, startPoint y: 399, endPoint x: 437, endPoint y: 393, distance: 7.0
click at [441, 399] on span "Copia" at bounding box center [435, 398] width 18 height 8
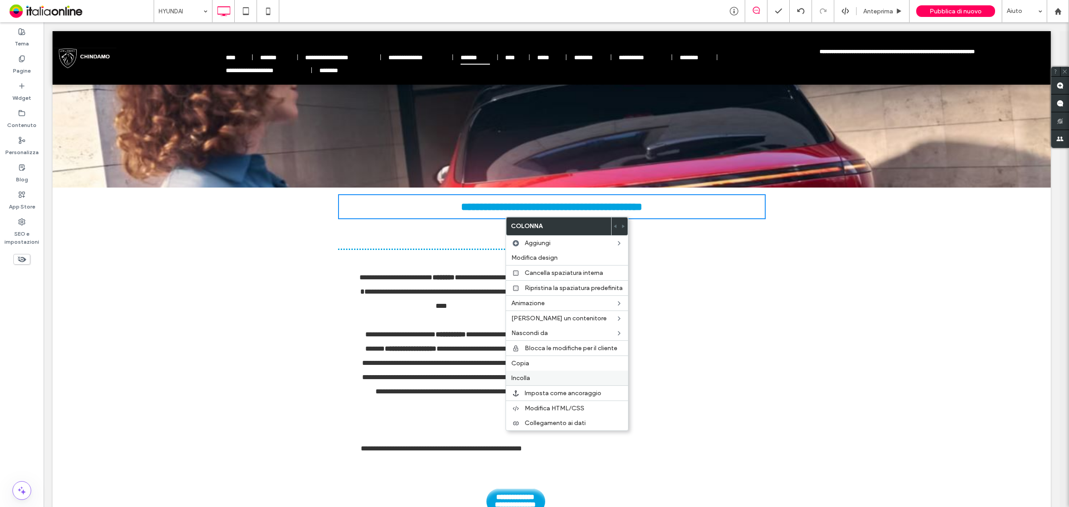
click at [520, 379] on span "Incolla" at bounding box center [520, 378] width 19 height 8
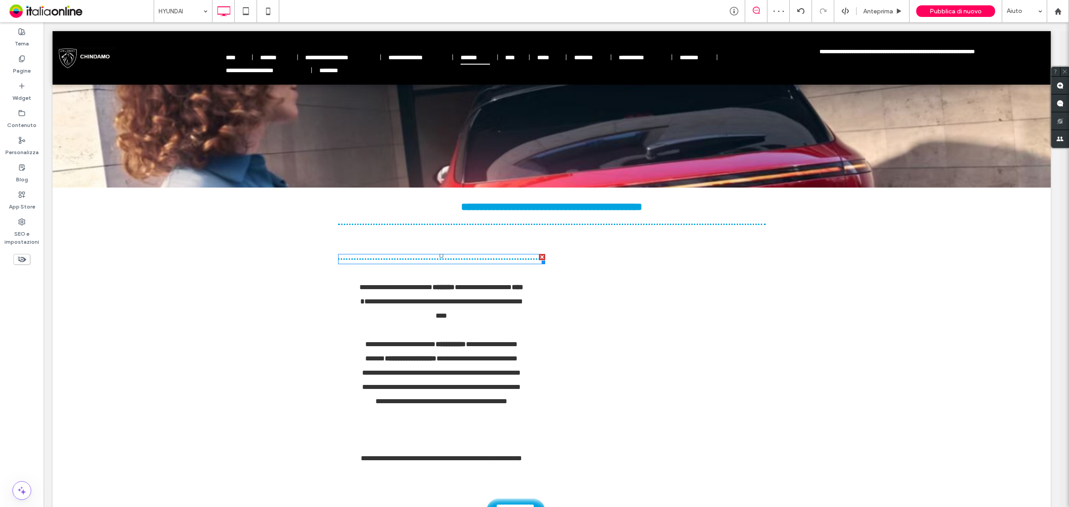
click at [540, 256] on div at bounding box center [542, 257] width 6 height 6
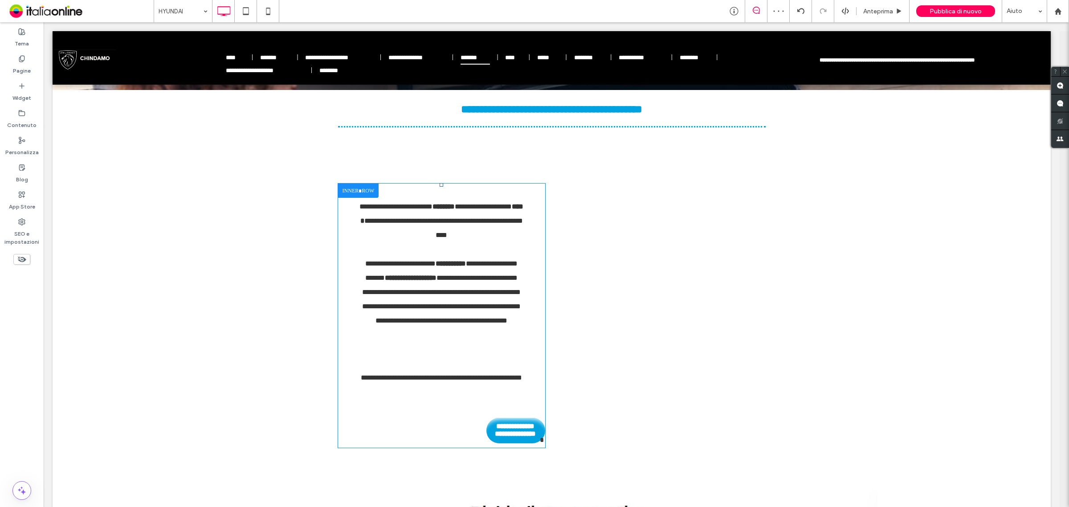
scroll to position [250, 0]
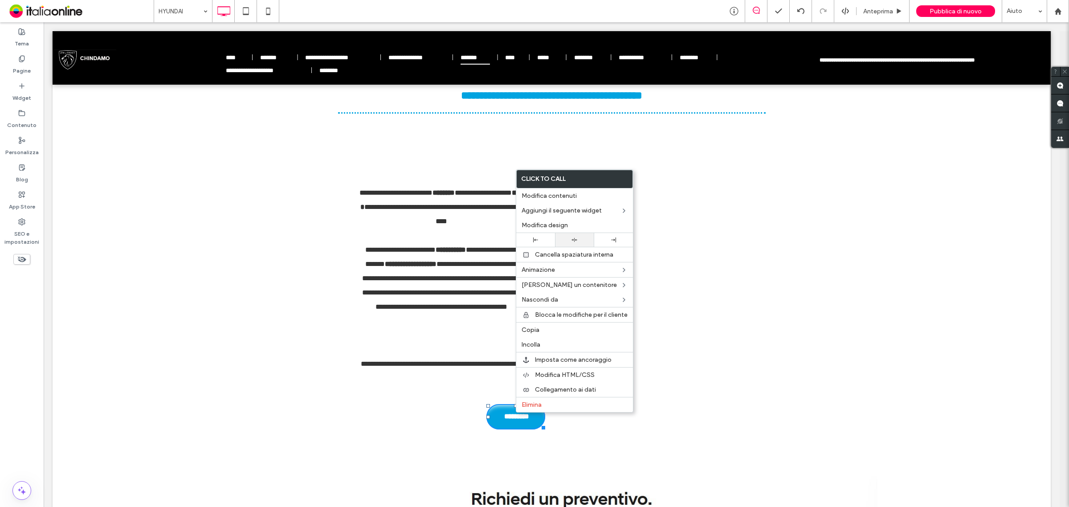
click at [570, 241] on div at bounding box center [574, 240] width 30 height 6
drag, startPoint x: 154, startPoint y: 295, endPoint x: 277, endPoint y: 326, distance: 126.8
click at [154, 294] on div "**********" at bounding box center [552, 297] width 998 height 345
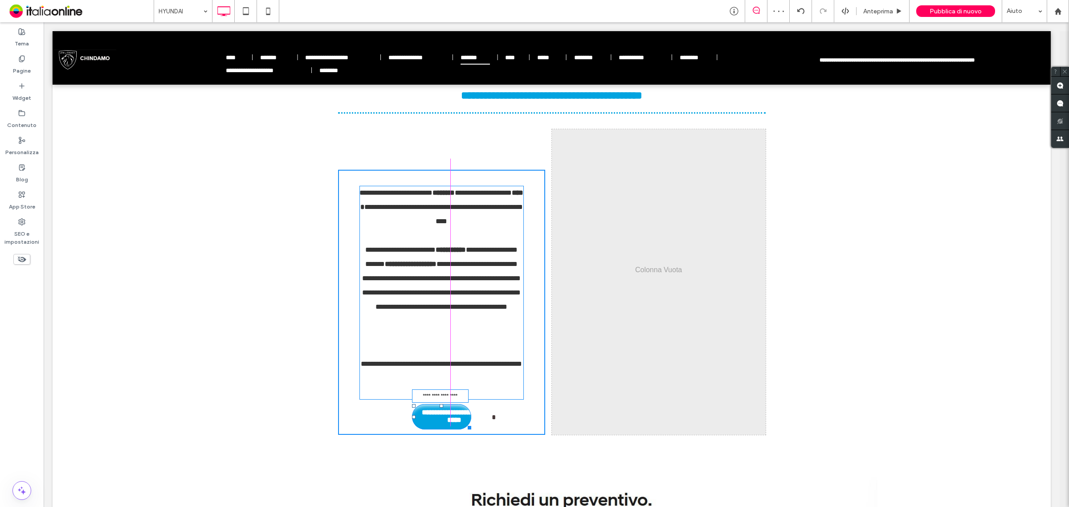
drag, startPoint x: 468, startPoint y: 426, endPoint x: 481, endPoint y: 427, distance: 13.4
click at [471, 427] on div at bounding box center [467, 426] width 7 height 7
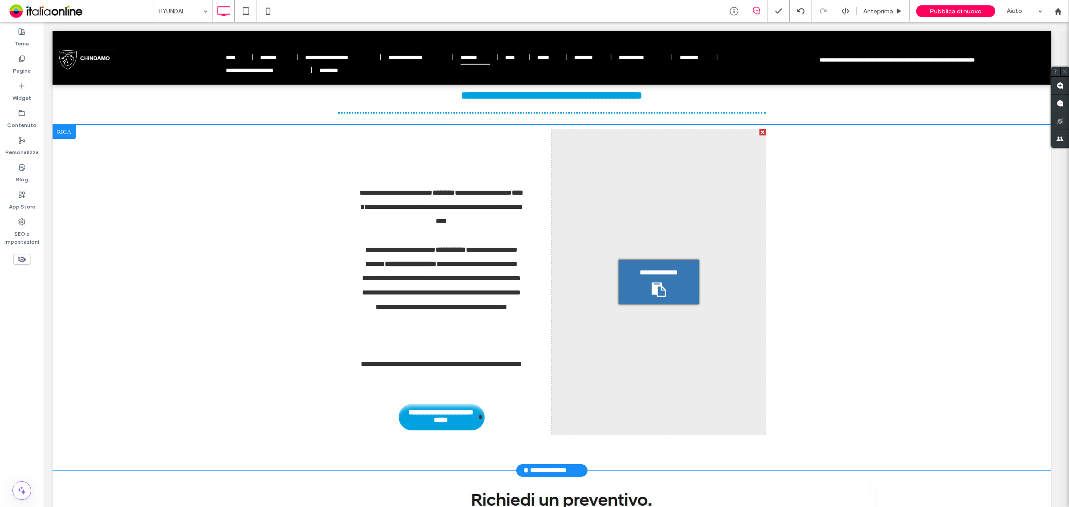
click at [637, 277] on span "**********" at bounding box center [658, 272] width 46 height 11
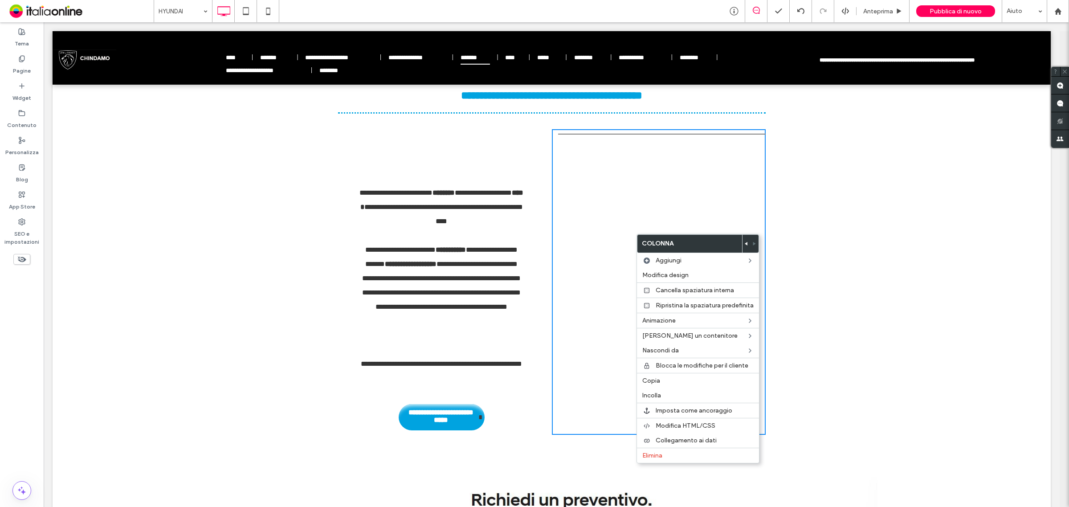
click at [619, 213] on div "**********" at bounding box center [659, 282] width 214 height 306
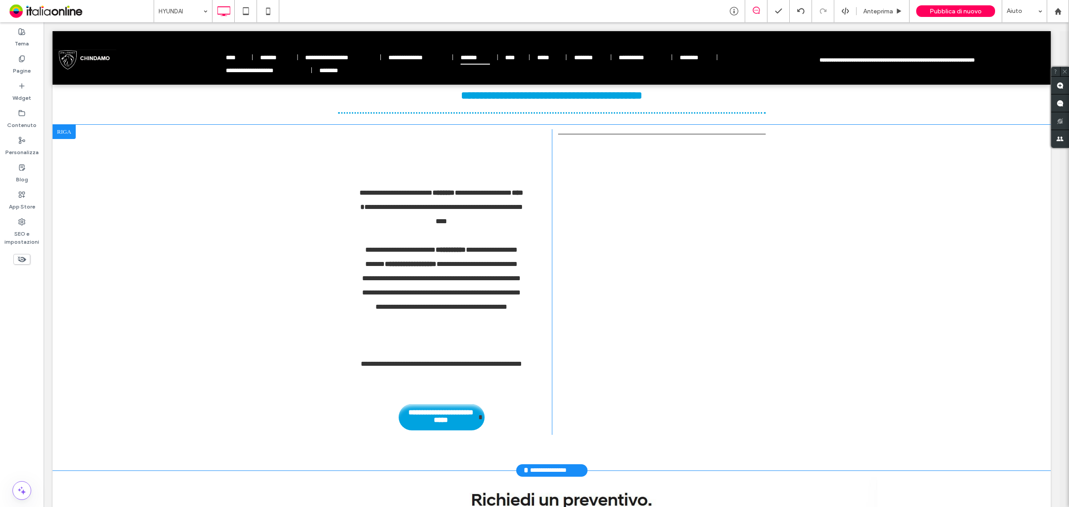
click at [586, 140] on div "**********" at bounding box center [659, 282] width 214 height 306
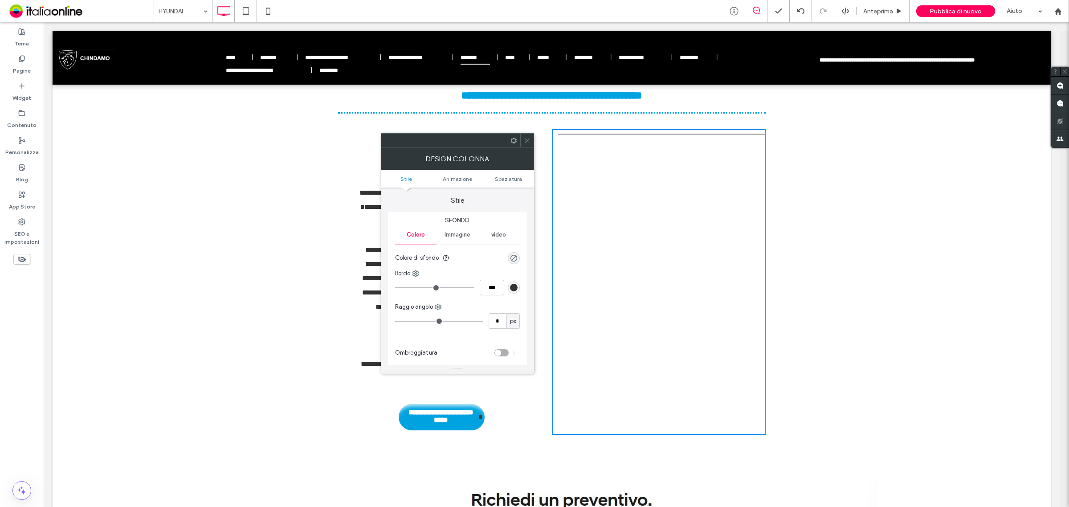
click at [527, 141] on icon at bounding box center [527, 140] width 7 height 7
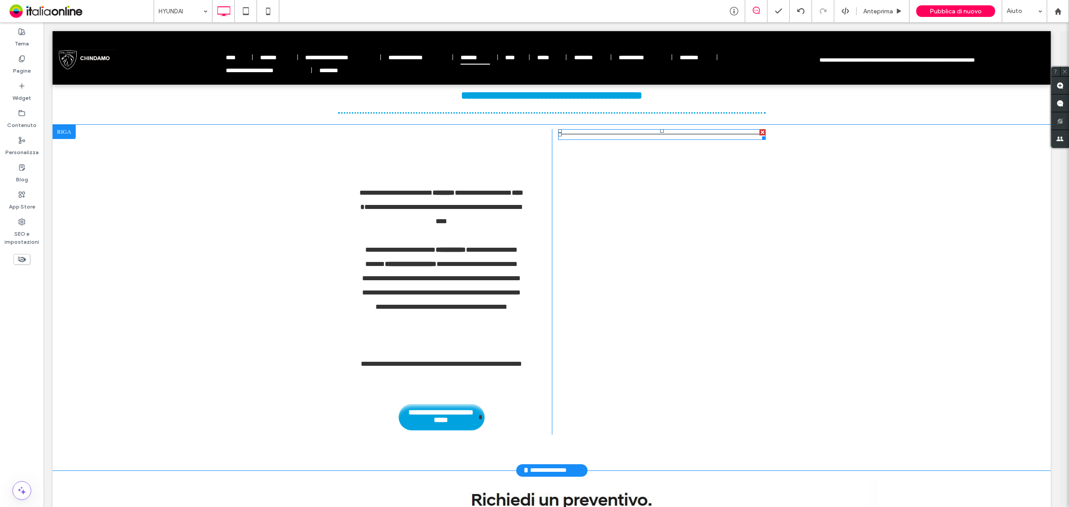
click at [761, 130] on div at bounding box center [762, 132] width 6 height 6
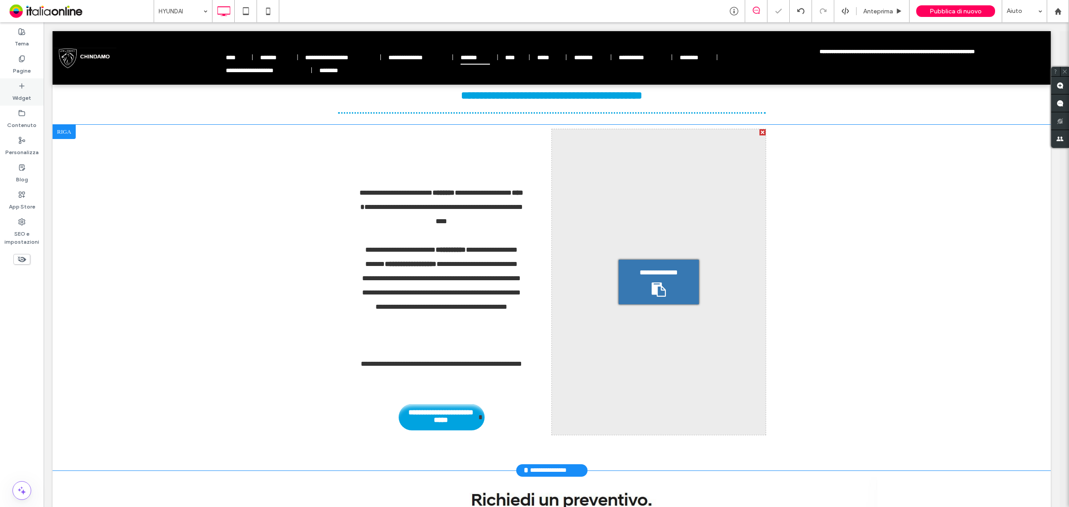
click at [23, 93] on label "Widget" at bounding box center [21, 95] width 19 height 12
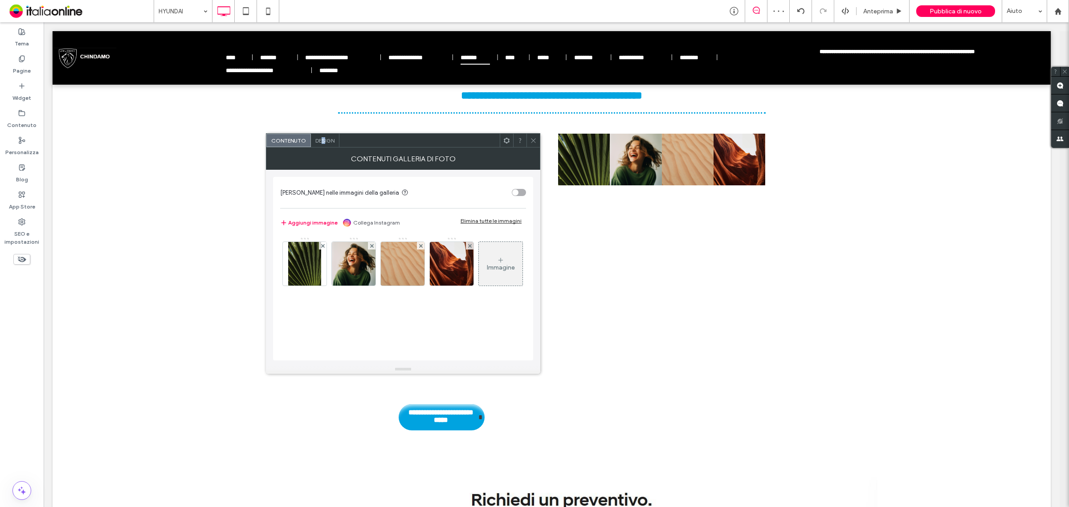
click at [325, 138] on span "Design" at bounding box center [324, 140] width 19 height 7
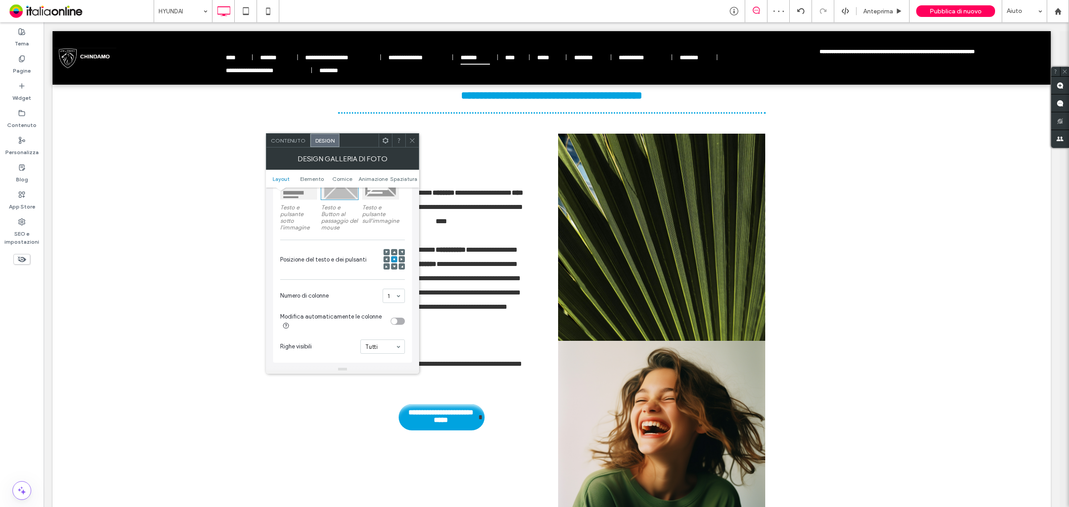
scroll to position [223, 0]
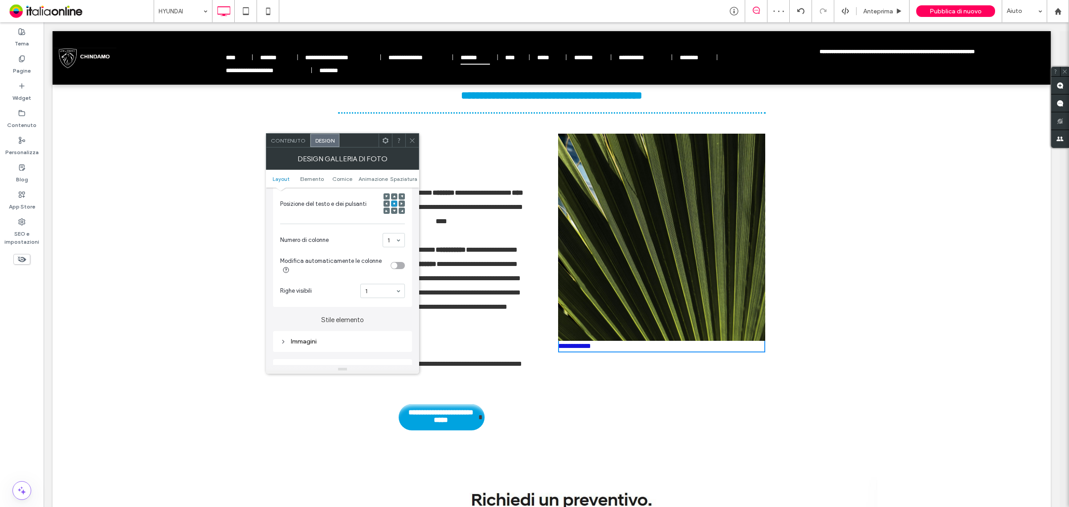
click at [412, 137] on icon at bounding box center [412, 140] width 7 height 7
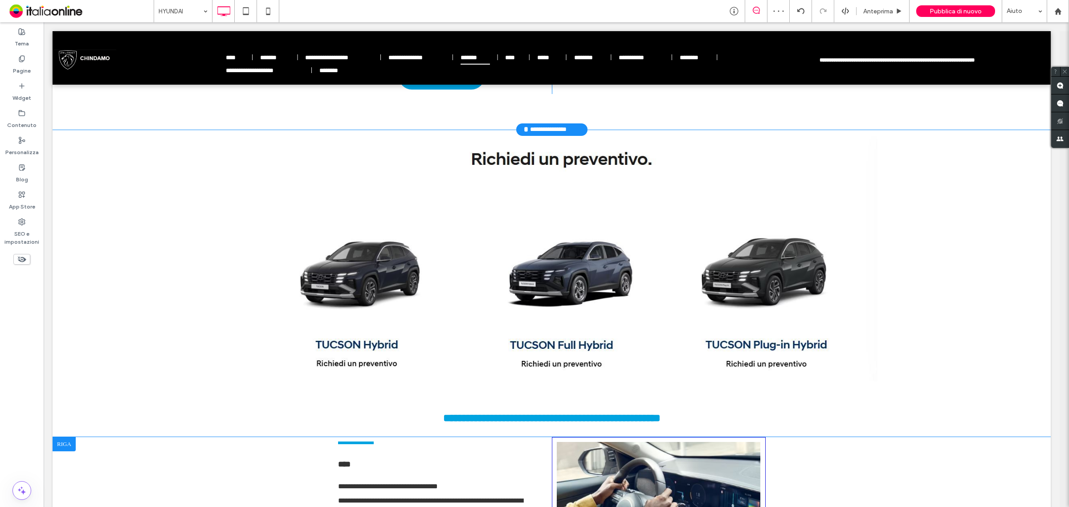
scroll to position [862, 0]
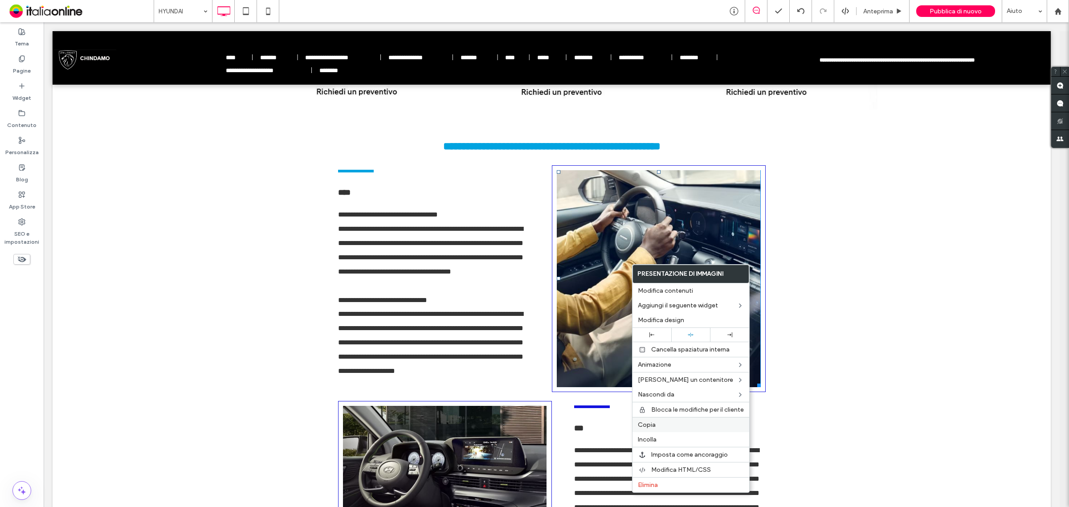
click at [649, 426] on span "Copia" at bounding box center [647, 425] width 18 height 8
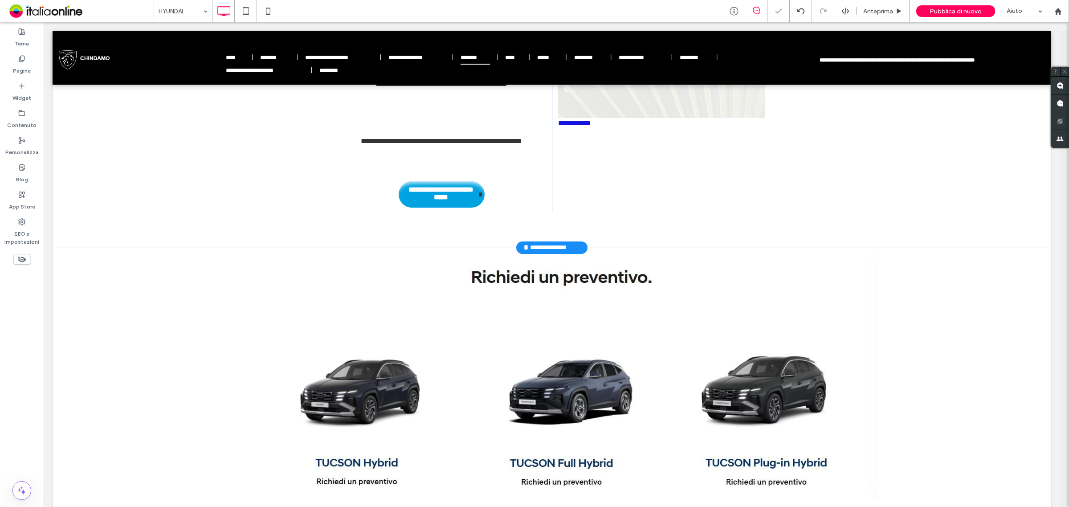
scroll to position [250, 0]
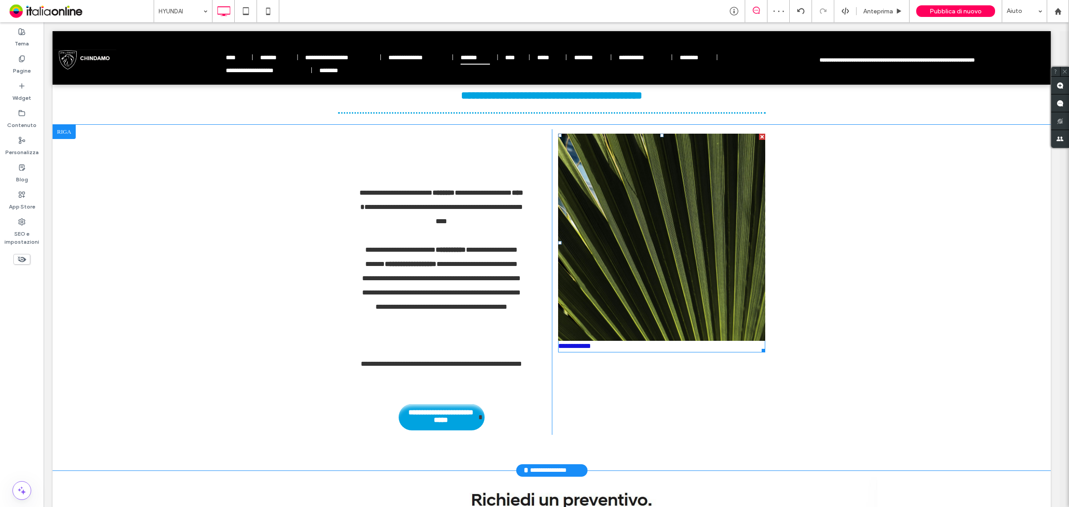
click at [763, 136] on div at bounding box center [762, 137] width 6 height 6
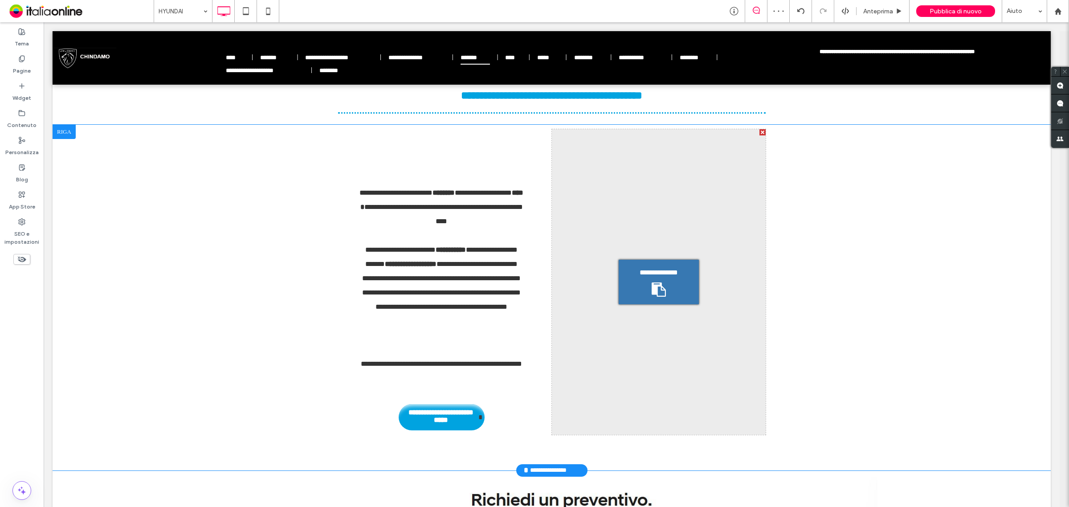
click at [648, 277] on span "**********" at bounding box center [658, 272] width 46 height 11
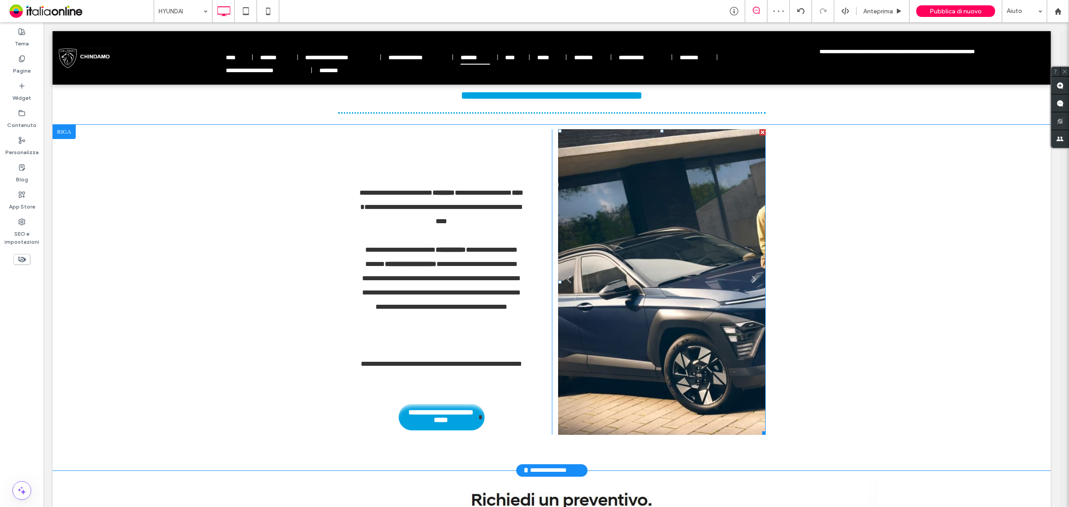
click at [646, 267] on li "**********" at bounding box center [661, 282] width 207 height 306
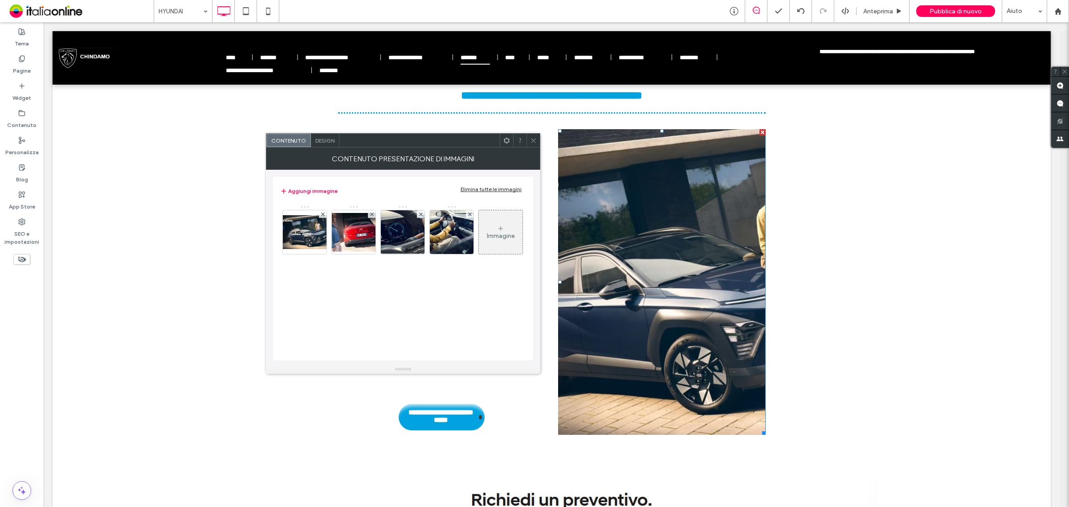
click at [483, 188] on div "Elimina tutte le immagini" at bounding box center [490, 189] width 61 height 7
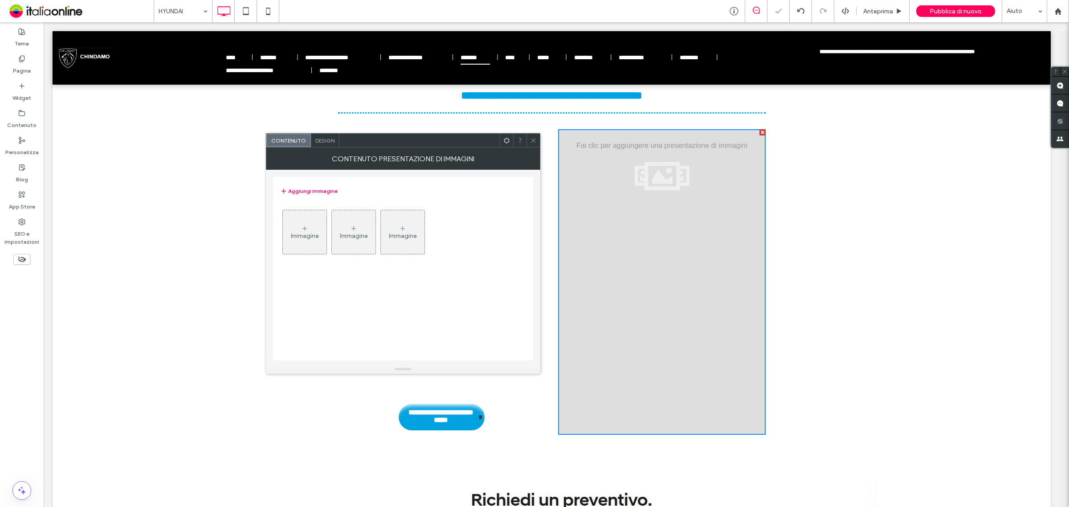
click at [316, 228] on div "Immagine" at bounding box center [305, 232] width 44 height 42
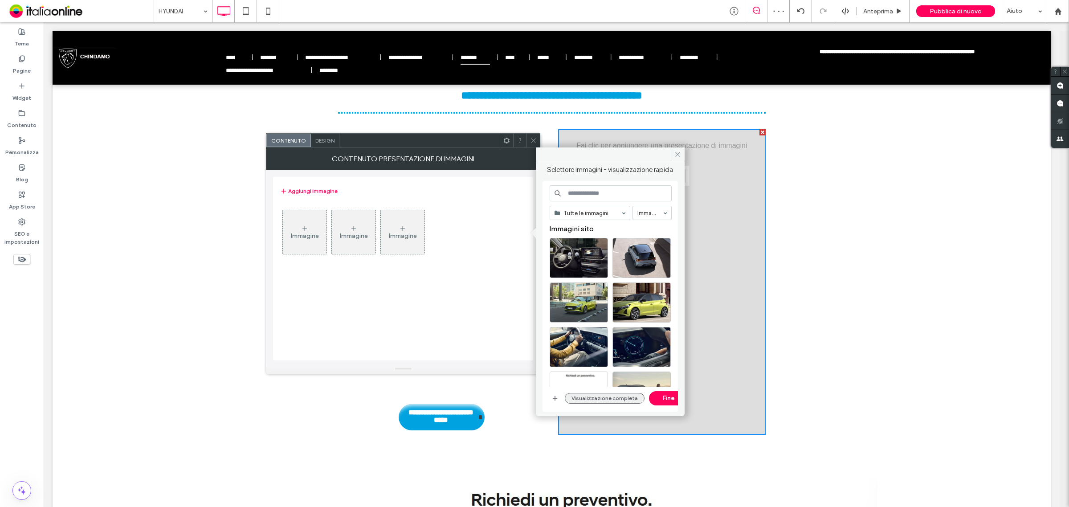
click at [593, 399] on button "Visualizzazione completa" at bounding box center [605, 398] width 80 height 11
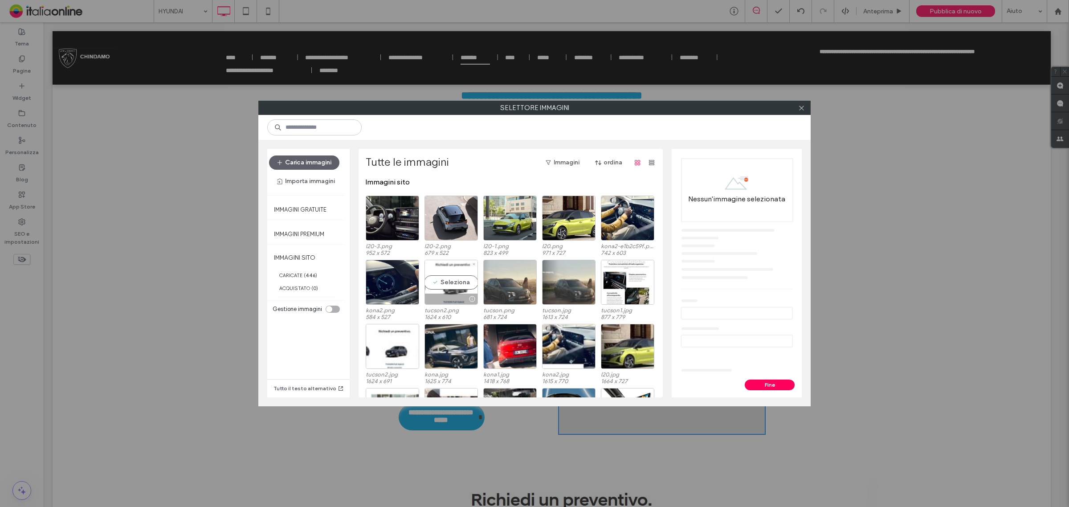
click at [433, 274] on div "Seleziona" at bounding box center [450, 282] width 53 height 45
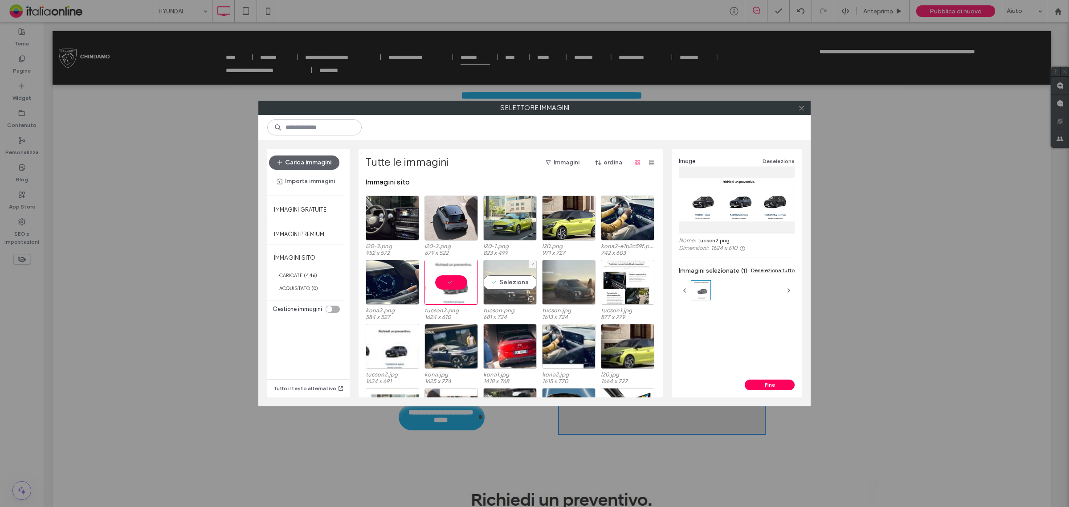
click at [496, 276] on div "Seleziona" at bounding box center [509, 282] width 53 height 45
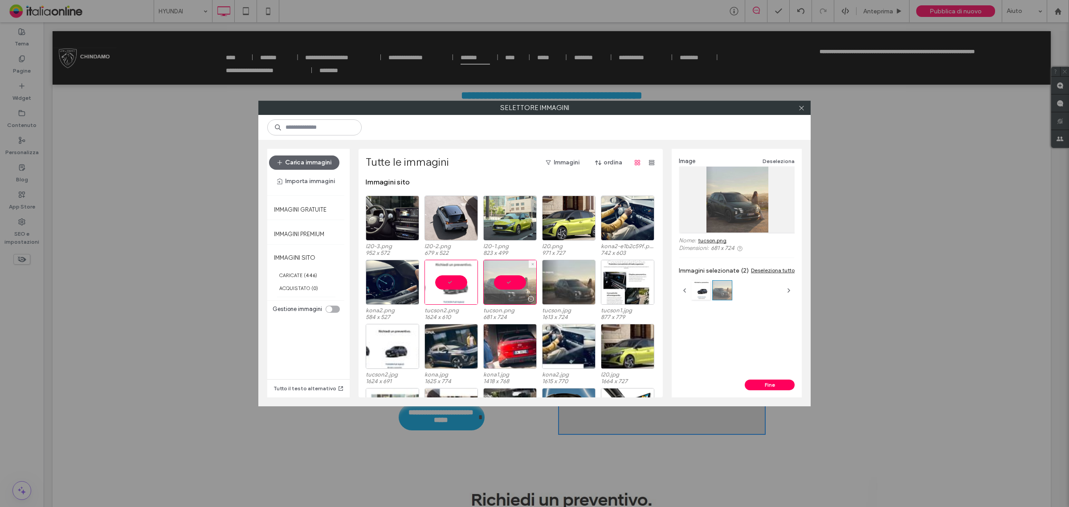
drag, startPoint x: 498, startPoint y: 276, endPoint x: 492, endPoint y: 289, distance: 14.6
click at [498, 276] on div at bounding box center [509, 282] width 53 height 45
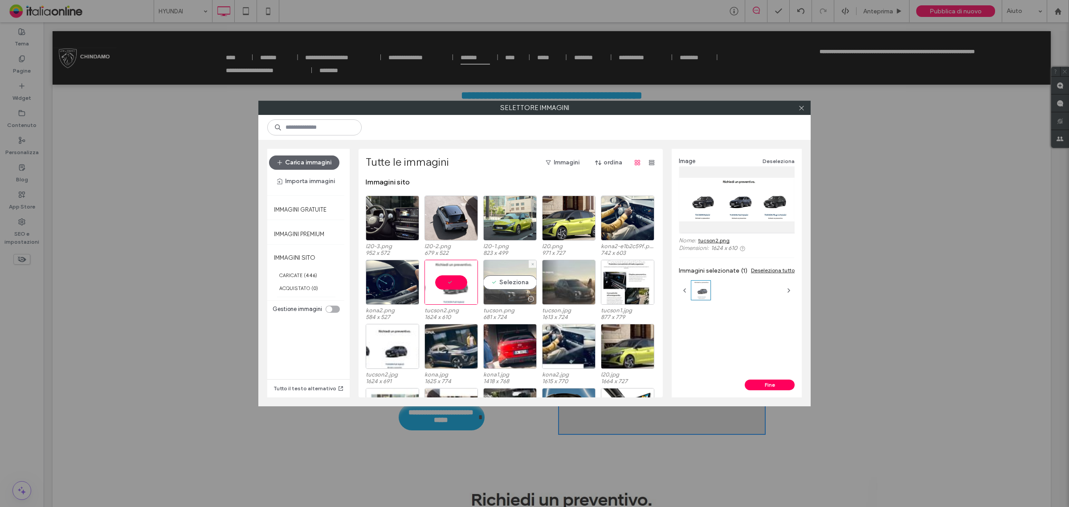
click at [500, 279] on div "Seleziona" at bounding box center [509, 282] width 53 height 45
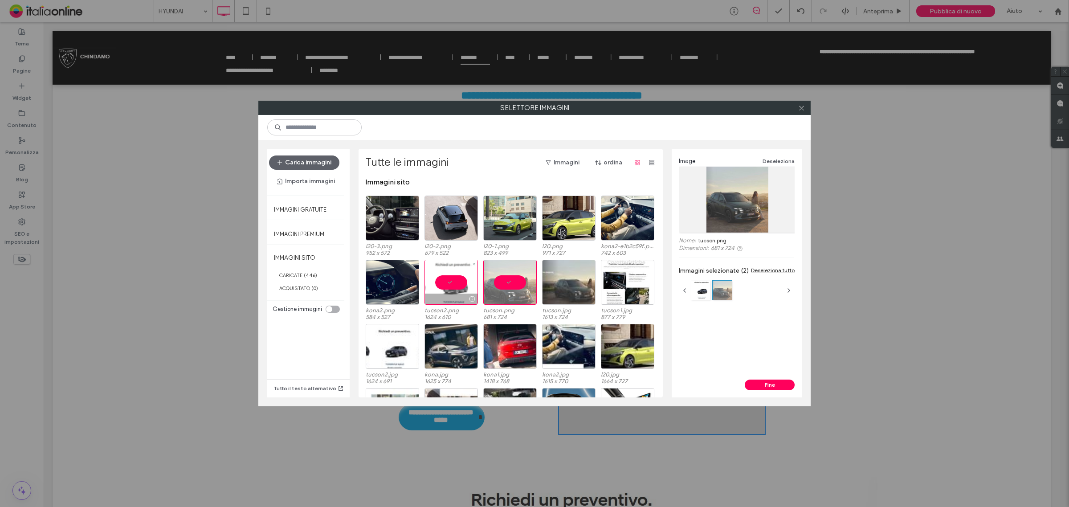
click at [432, 273] on div at bounding box center [450, 282] width 53 height 45
click at [618, 282] on div "Seleziona" at bounding box center [627, 282] width 53 height 45
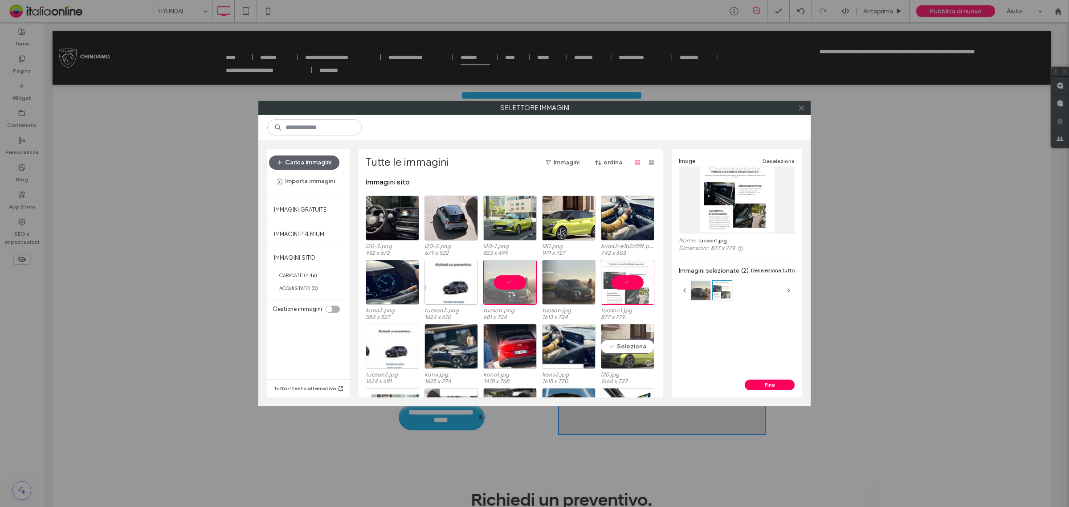
scroll to position [55, 0]
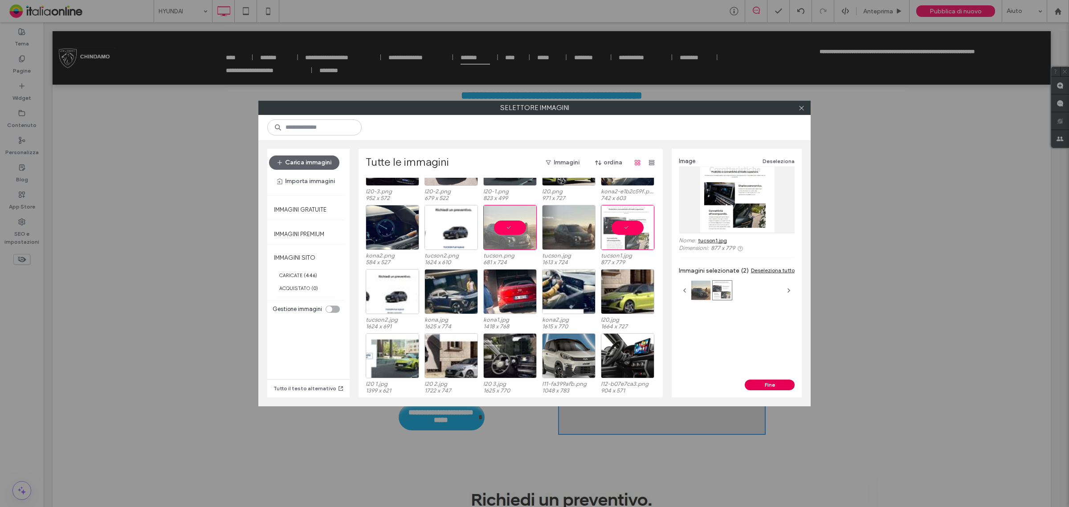
click at [769, 384] on button "Fine" at bounding box center [769, 384] width 50 height 11
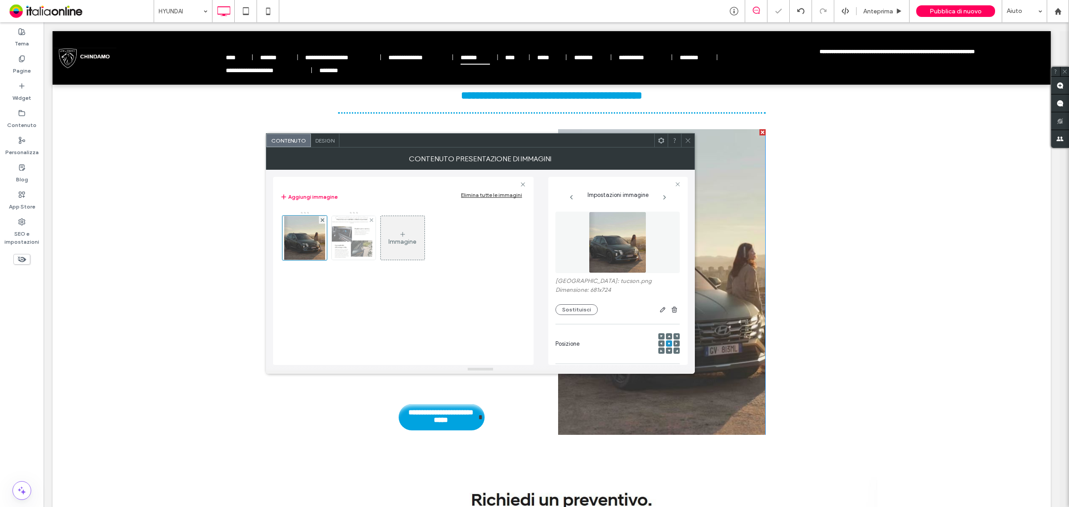
click at [355, 234] on img at bounding box center [353, 238] width 49 height 44
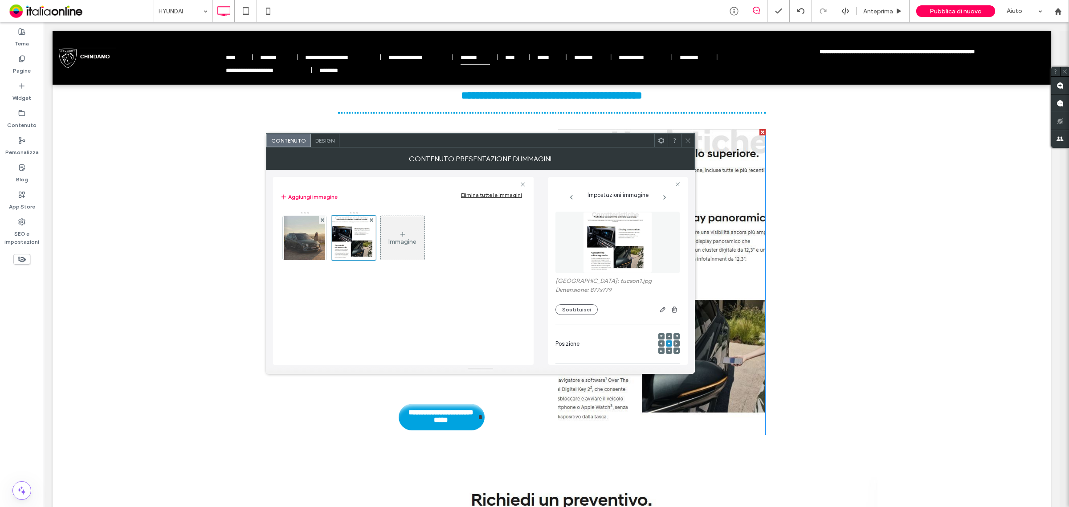
click at [331, 145] on div "Design" at bounding box center [325, 140] width 28 height 13
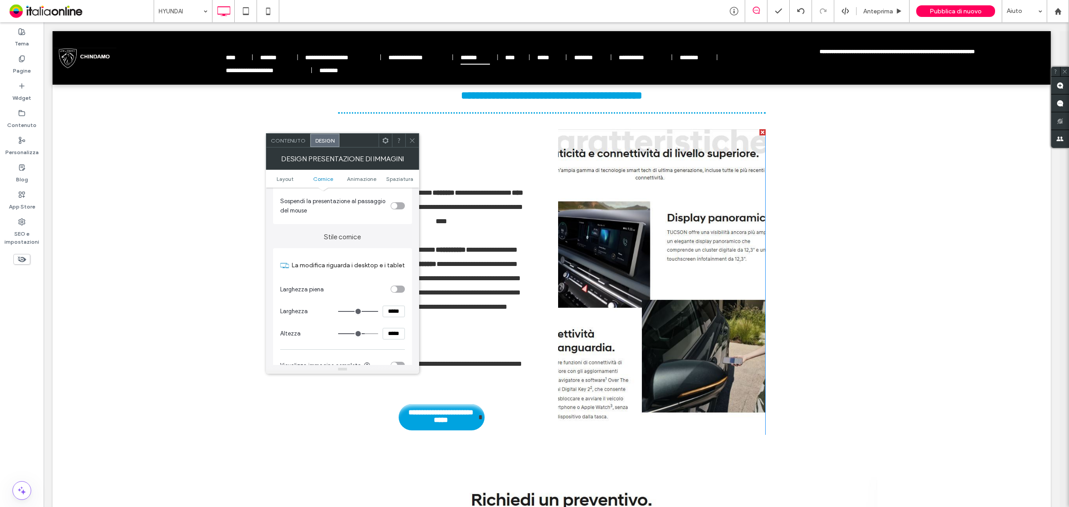
scroll to position [278, 0]
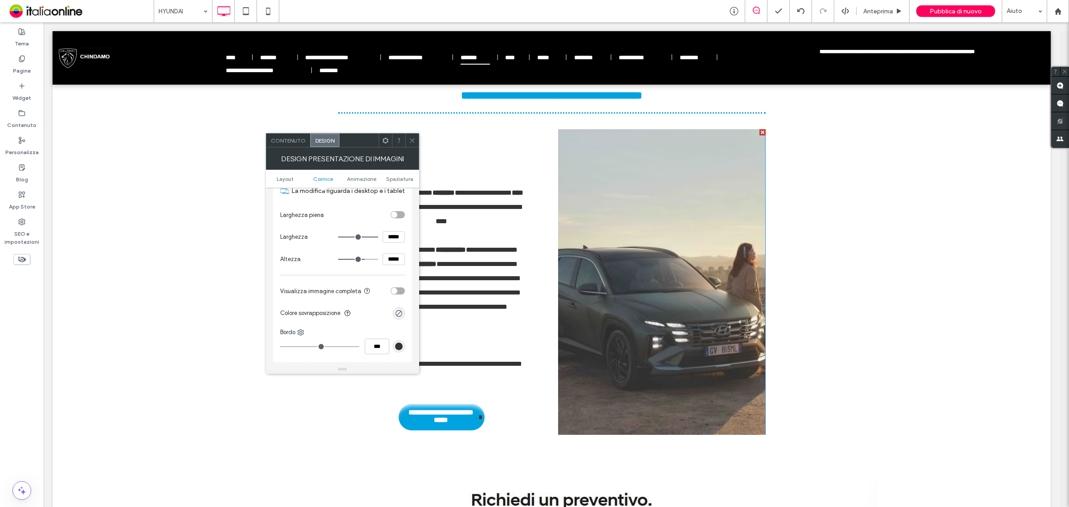
click at [397, 293] on div "toggle" at bounding box center [398, 290] width 14 height 7
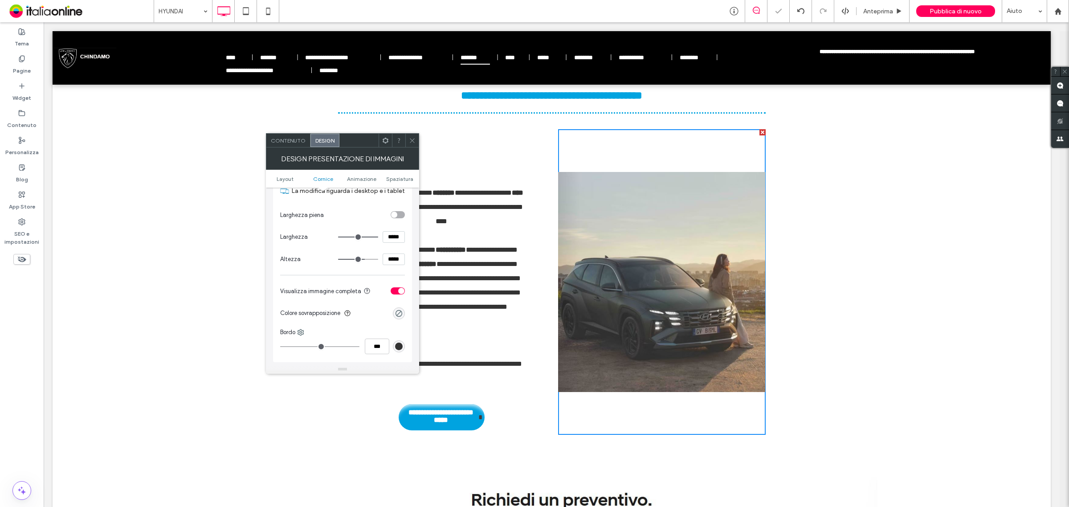
click at [413, 137] on icon at bounding box center [412, 140] width 7 height 7
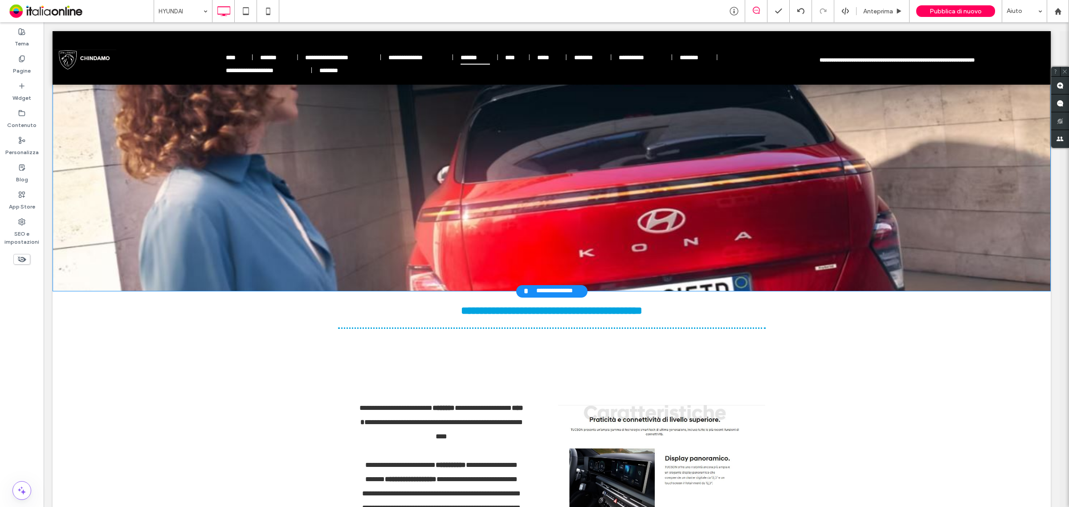
scroll to position [0, 0]
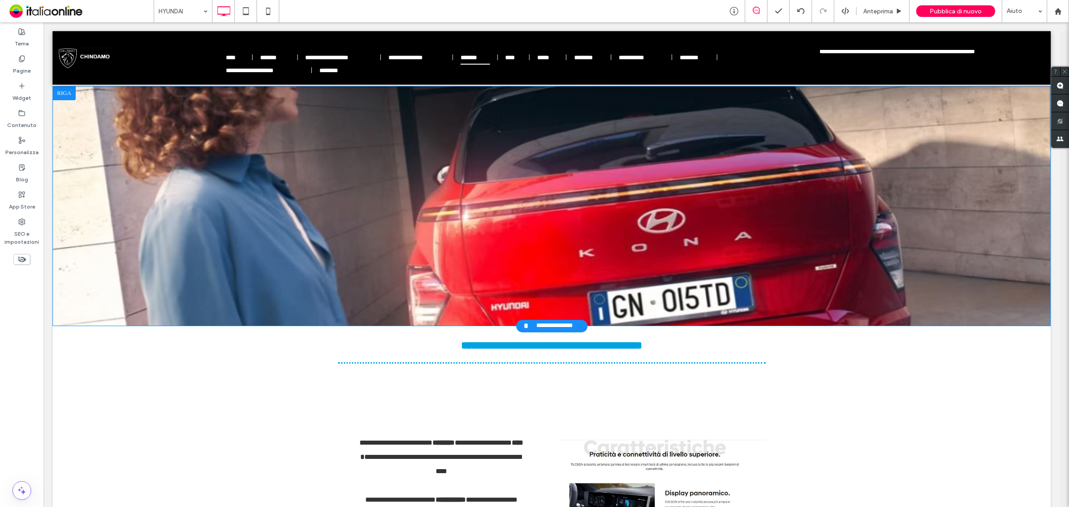
click at [115, 138] on div "**********" at bounding box center [552, 206] width 998 height 240
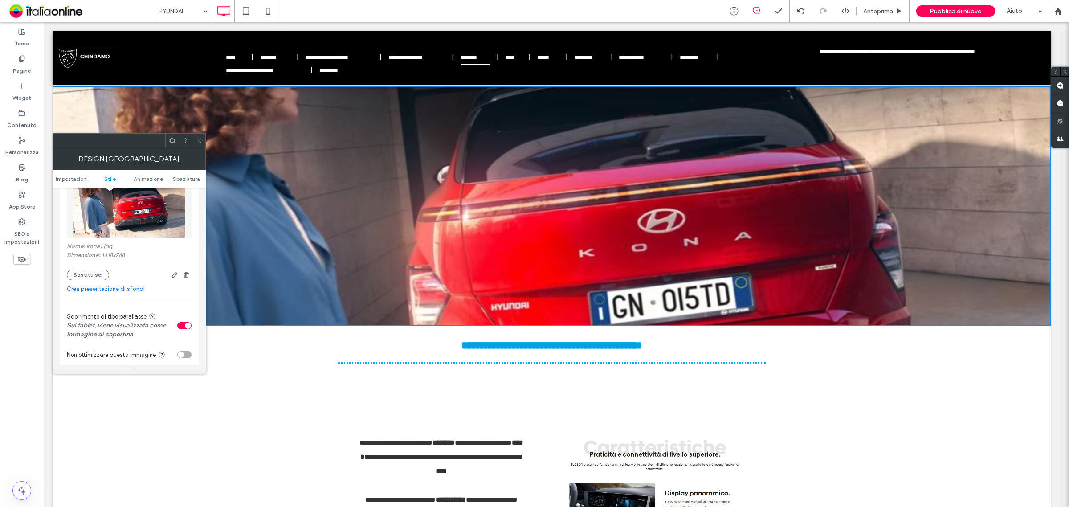
scroll to position [167, 0]
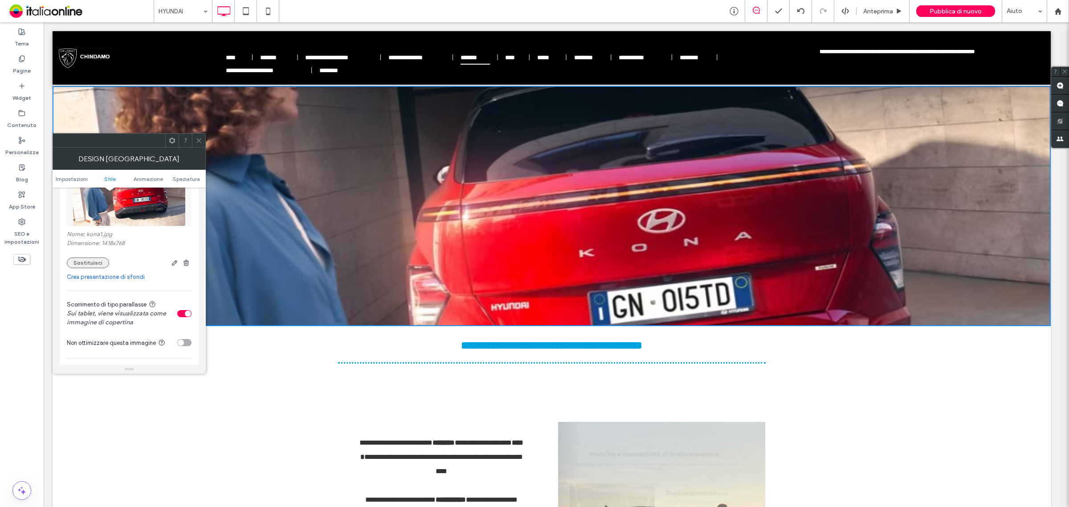
click at [98, 260] on button "Sostituisci" at bounding box center [88, 262] width 42 height 11
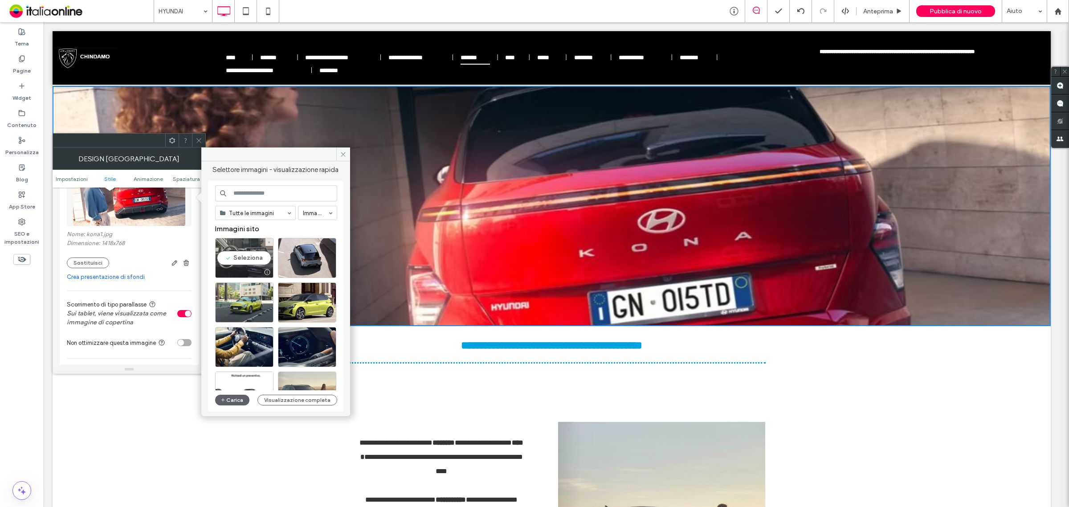
click at [238, 257] on div "Seleziona" at bounding box center [244, 258] width 58 height 40
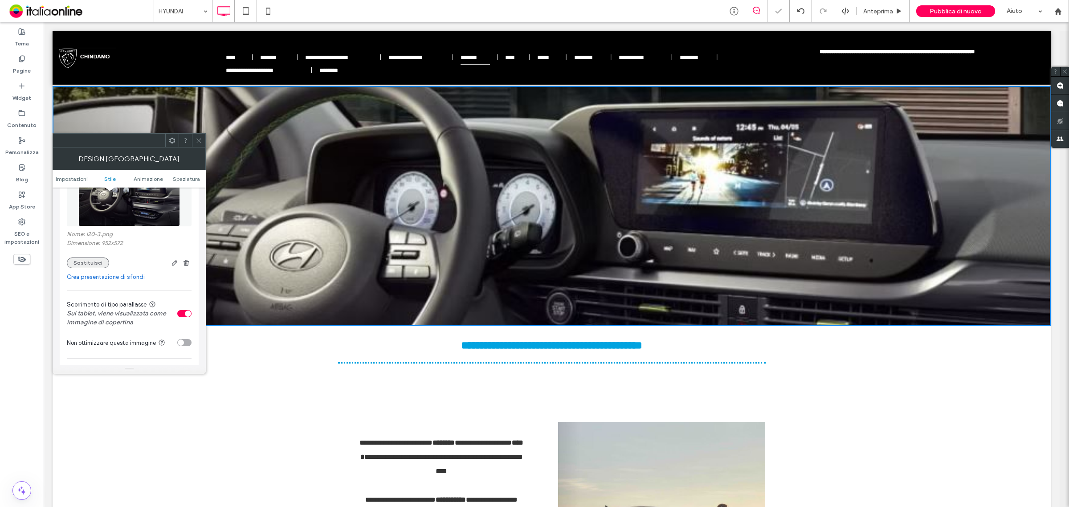
click at [90, 262] on button "Sostituisci" at bounding box center [88, 262] width 42 height 11
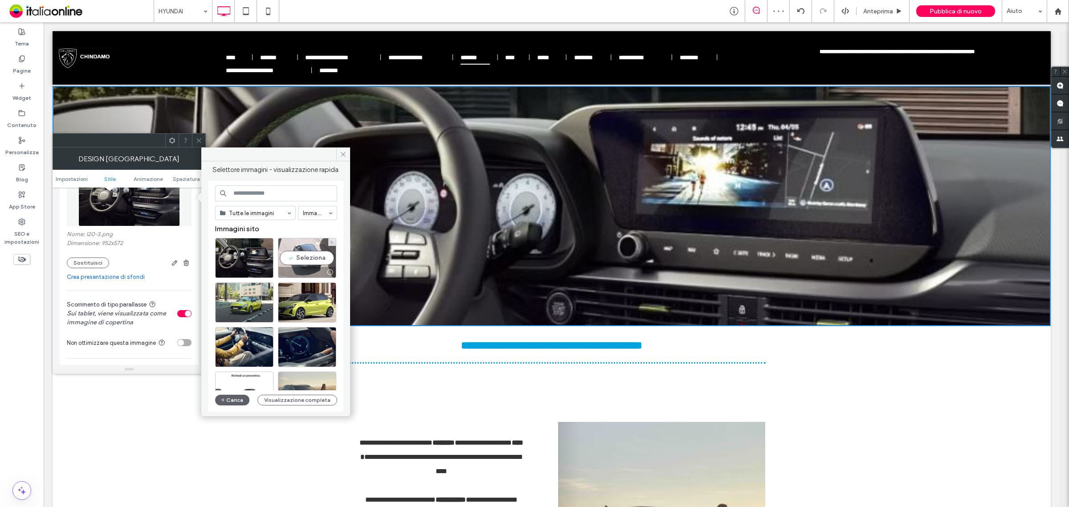
click at [305, 255] on div "Seleziona" at bounding box center [307, 258] width 58 height 40
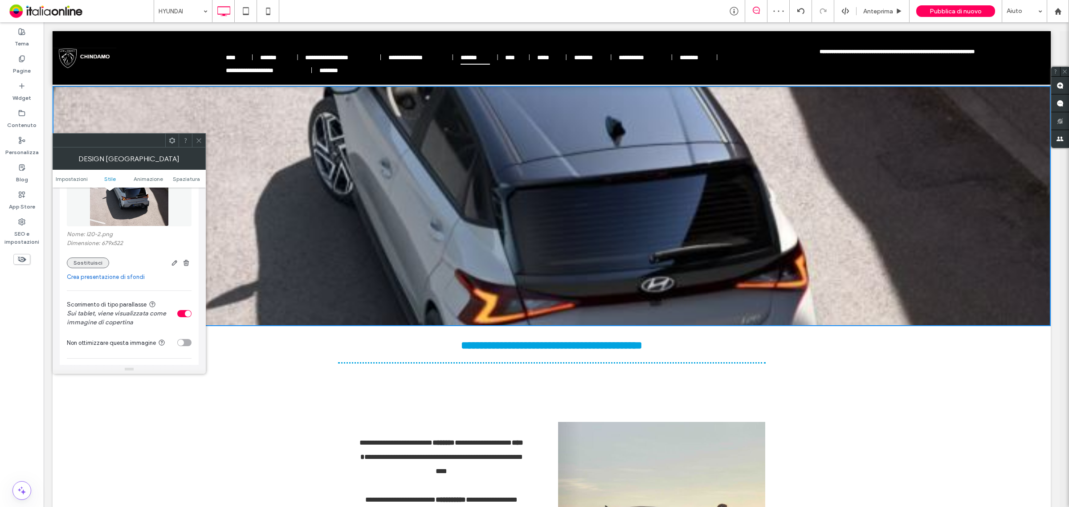
click at [97, 263] on button "Sostituisci" at bounding box center [88, 262] width 42 height 11
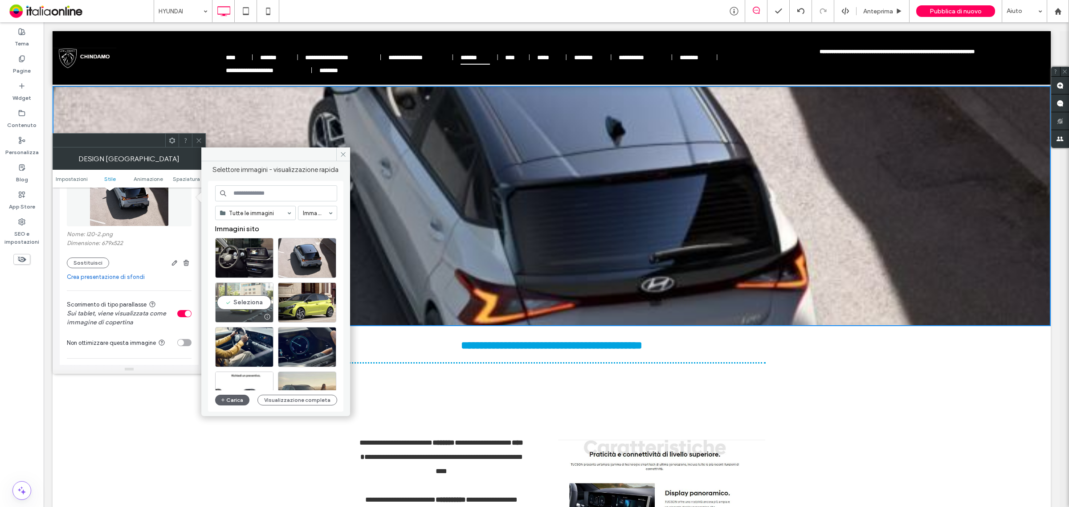
drag, startPoint x: 198, startPoint y: 280, endPoint x: 245, endPoint y: 301, distance: 51.4
click at [245, 301] on div "Seleziona" at bounding box center [244, 302] width 58 height 40
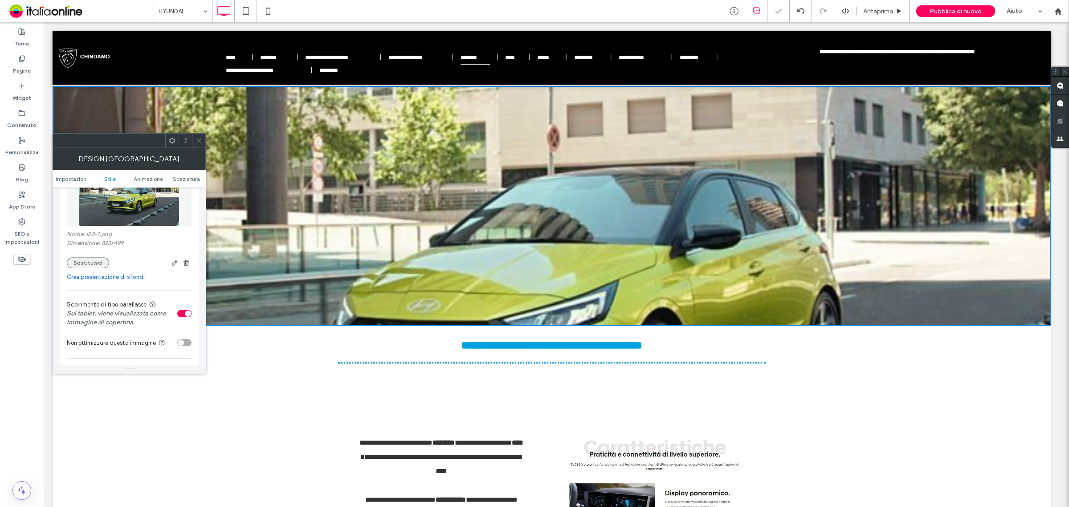
click at [98, 266] on button "Sostituisci" at bounding box center [88, 262] width 42 height 11
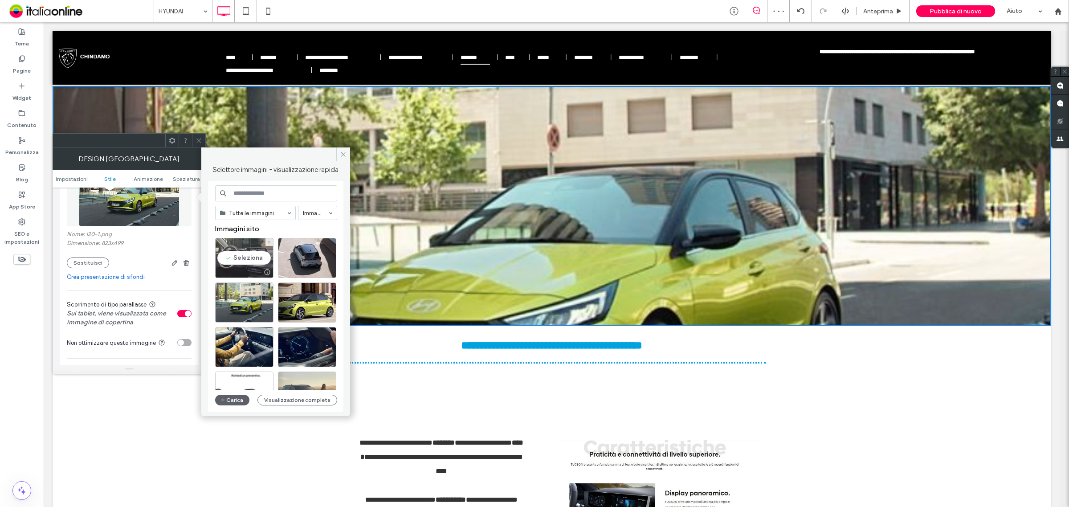
scroll to position [56, 0]
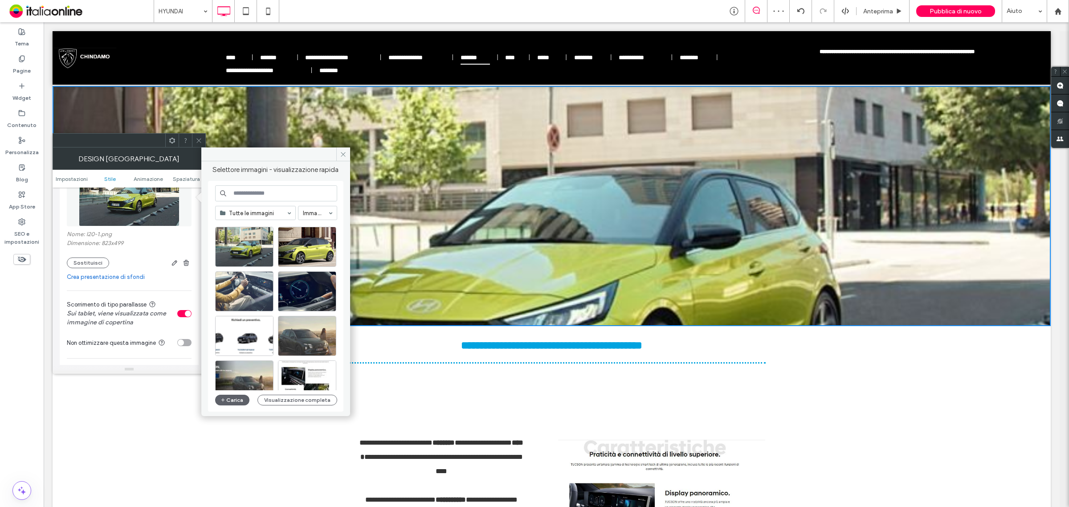
click at [245, 287] on div at bounding box center [244, 291] width 58 height 40
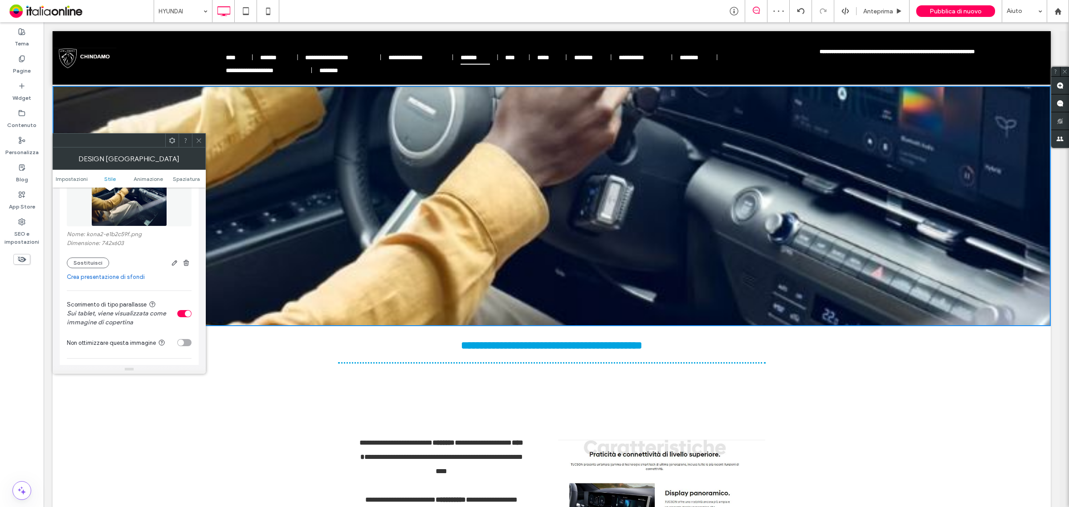
click at [98, 258] on div "Nome: kona2-e1b2c59f.png Dimensione: 742x603 Sostituisci" at bounding box center [129, 249] width 125 height 37
click at [99, 262] on button "Sostituisci" at bounding box center [88, 262] width 42 height 11
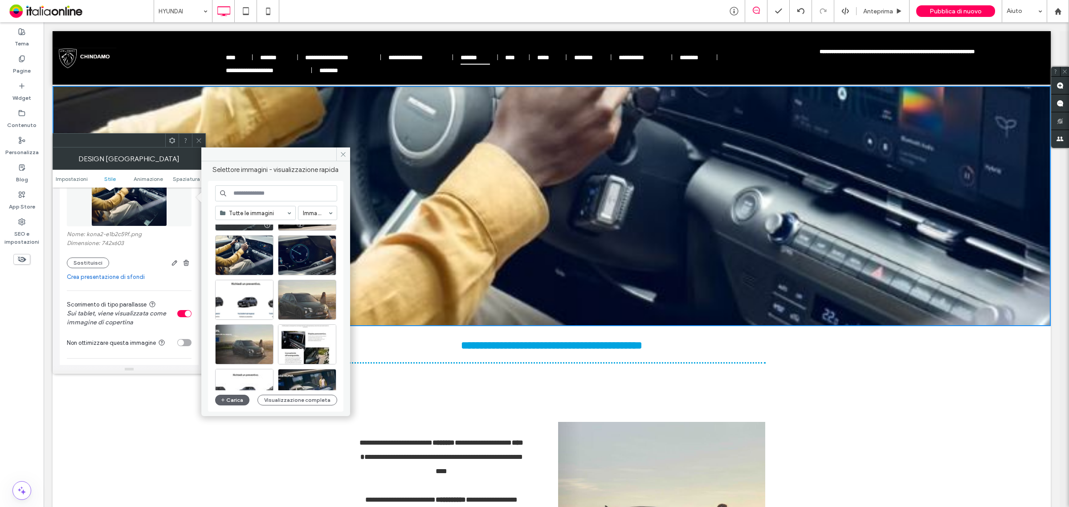
scroll to position [111, 0]
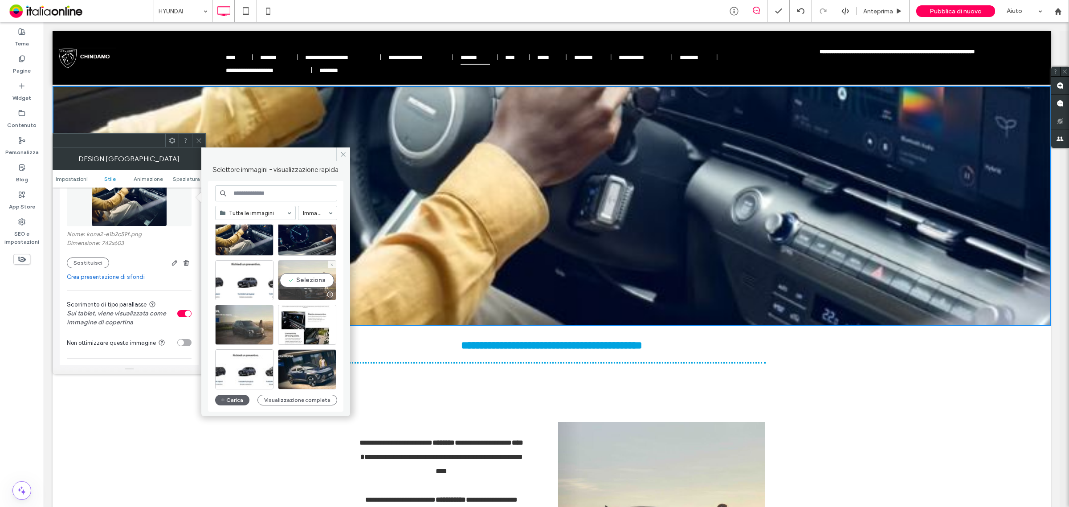
click at [297, 279] on div "Seleziona" at bounding box center [307, 280] width 58 height 40
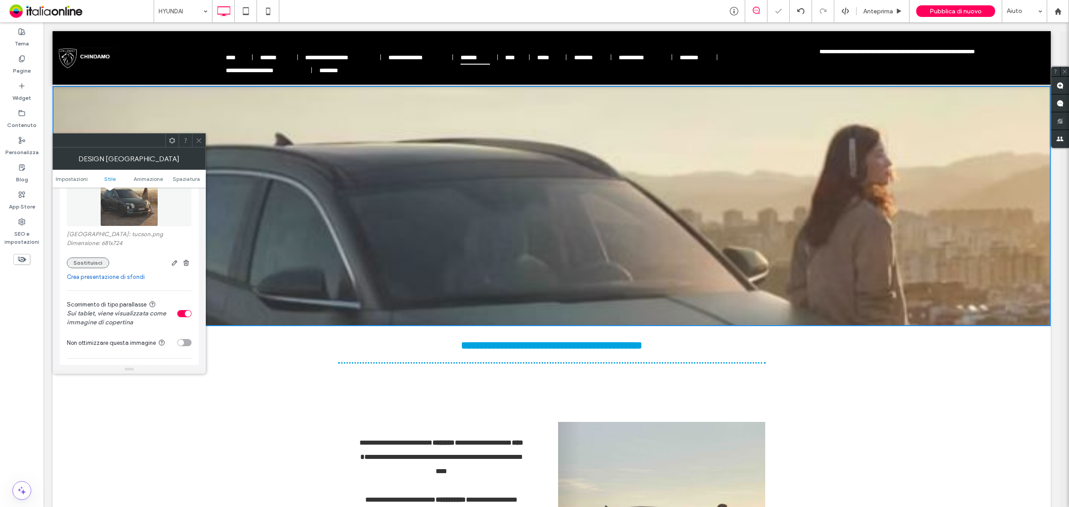
click at [90, 261] on button "Sostituisci" at bounding box center [88, 262] width 42 height 11
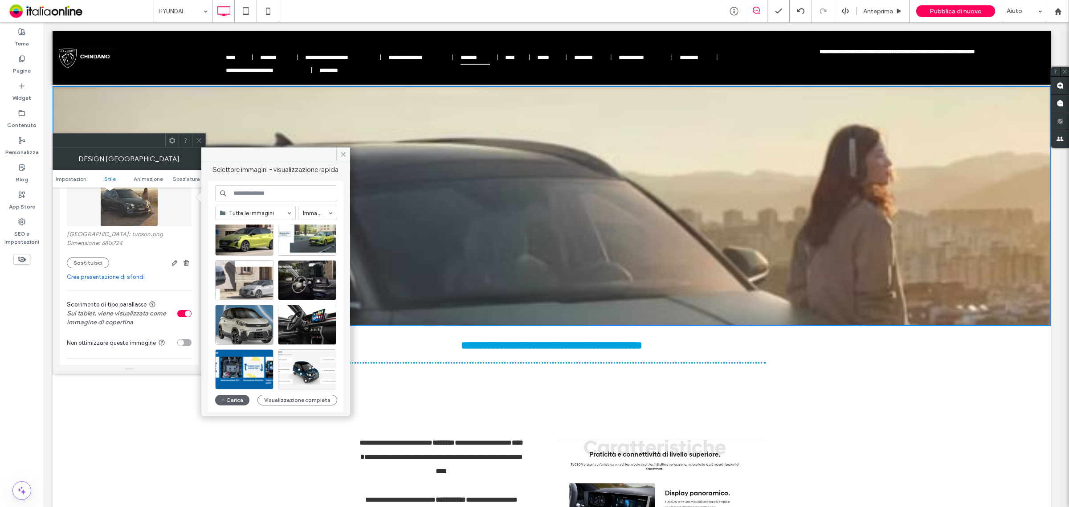
scroll to position [278, 0]
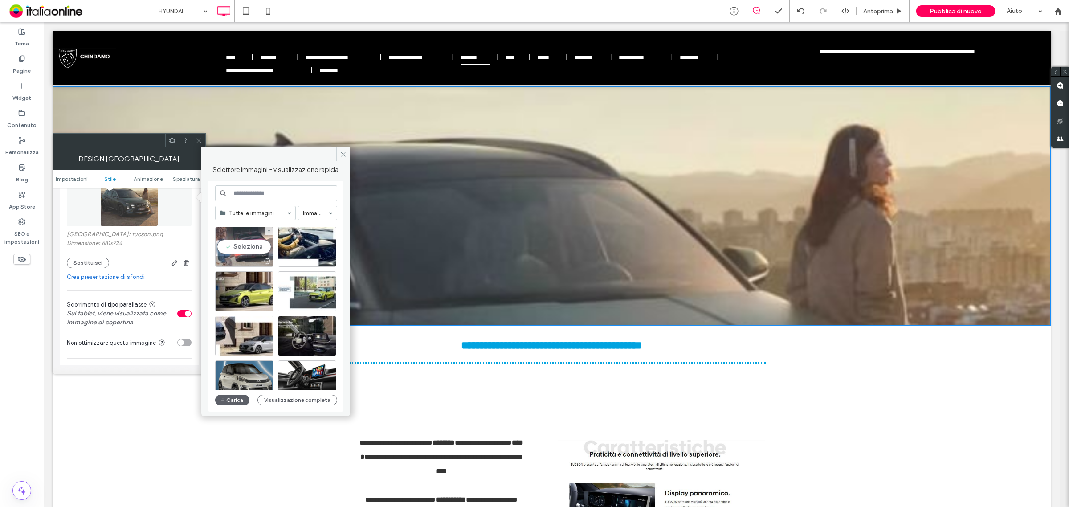
drag, startPoint x: 245, startPoint y: 254, endPoint x: 191, endPoint y: 235, distance: 57.6
click at [245, 254] on div "Seleziona" at bounding box center [244, 247] width 58 height 40
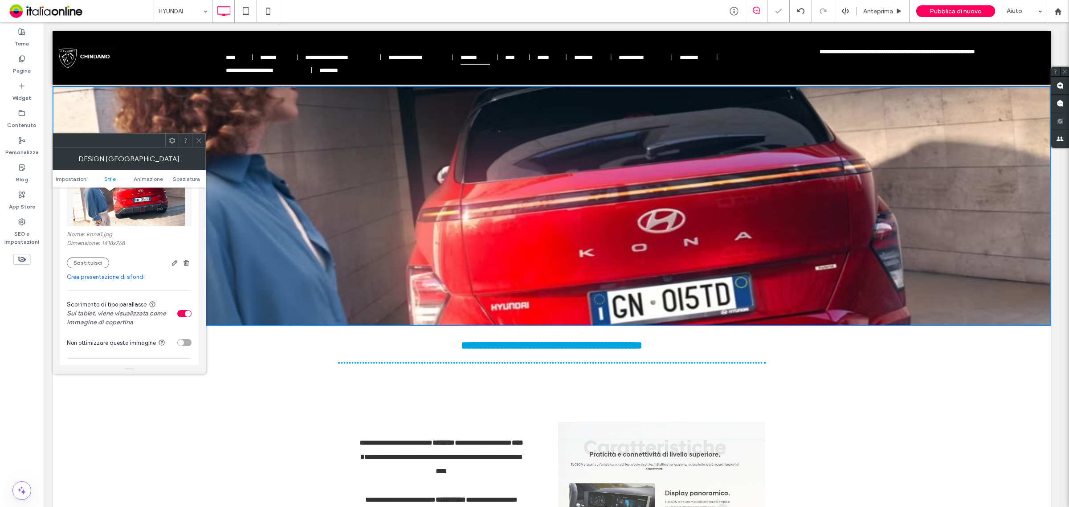
click at [199, 139] on icon at bounding box center [198, 140] width 7 height 7
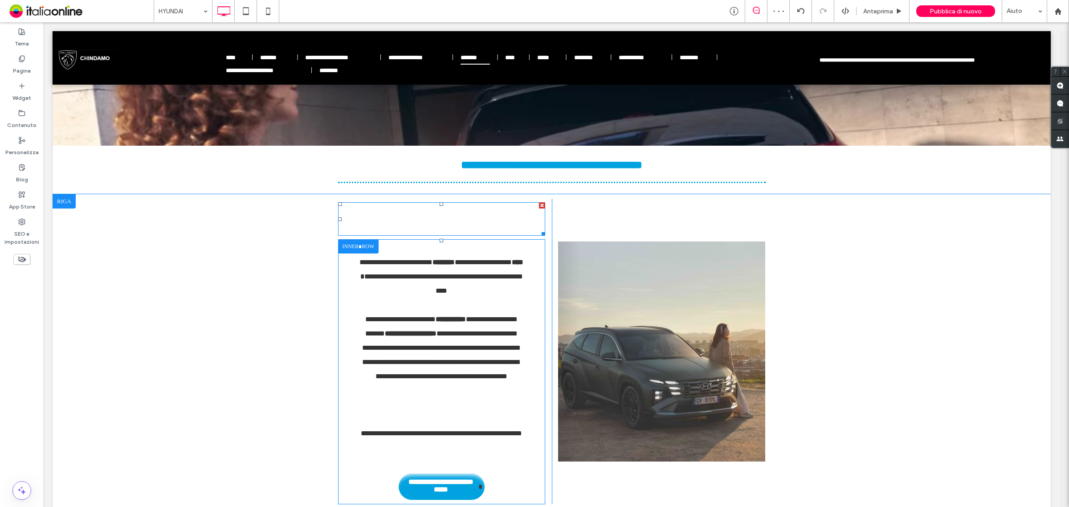
scroll to position [223, 0]
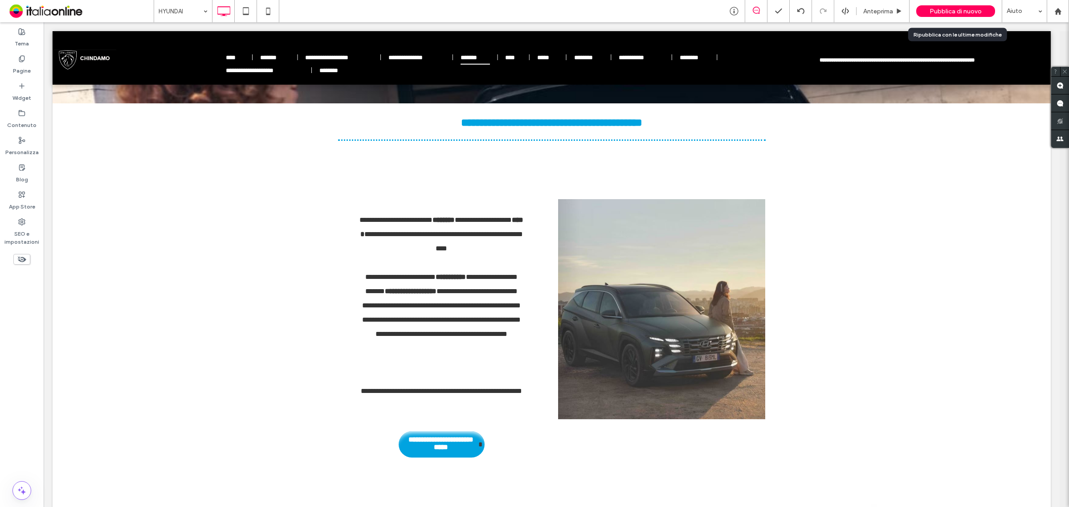
click at [931, 12] on span "Pubblica di nuovo" at bounding box center [955, 12] width 52 height 8
